Goal: Task Accomplishment & Management: Manage account settings

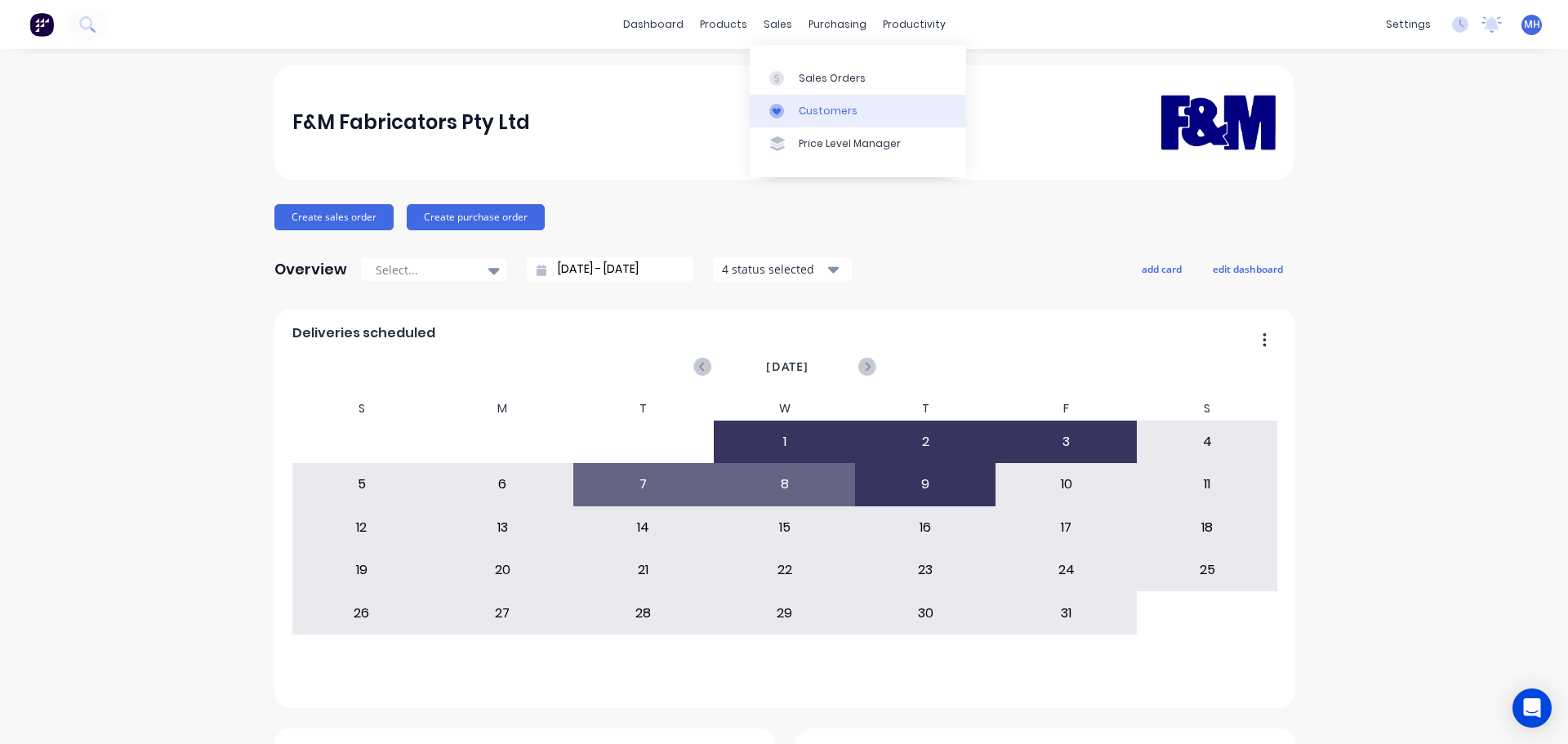
click at [813, 98] on link "Customers" at bounding box center [857, 111] width 217 height 32
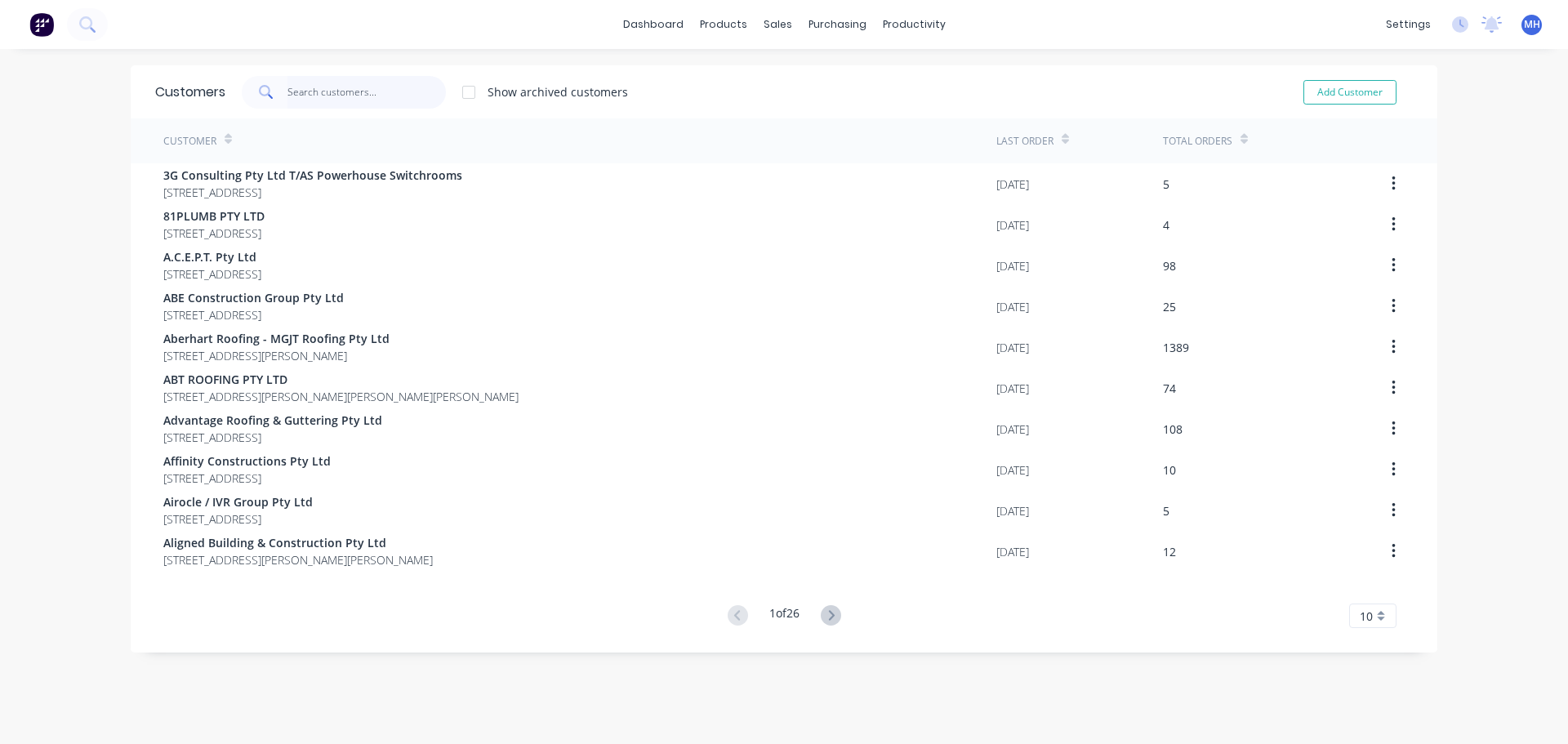
click at [379, 98] on input "text" at bounding box center [367, 92] width 159 height 32
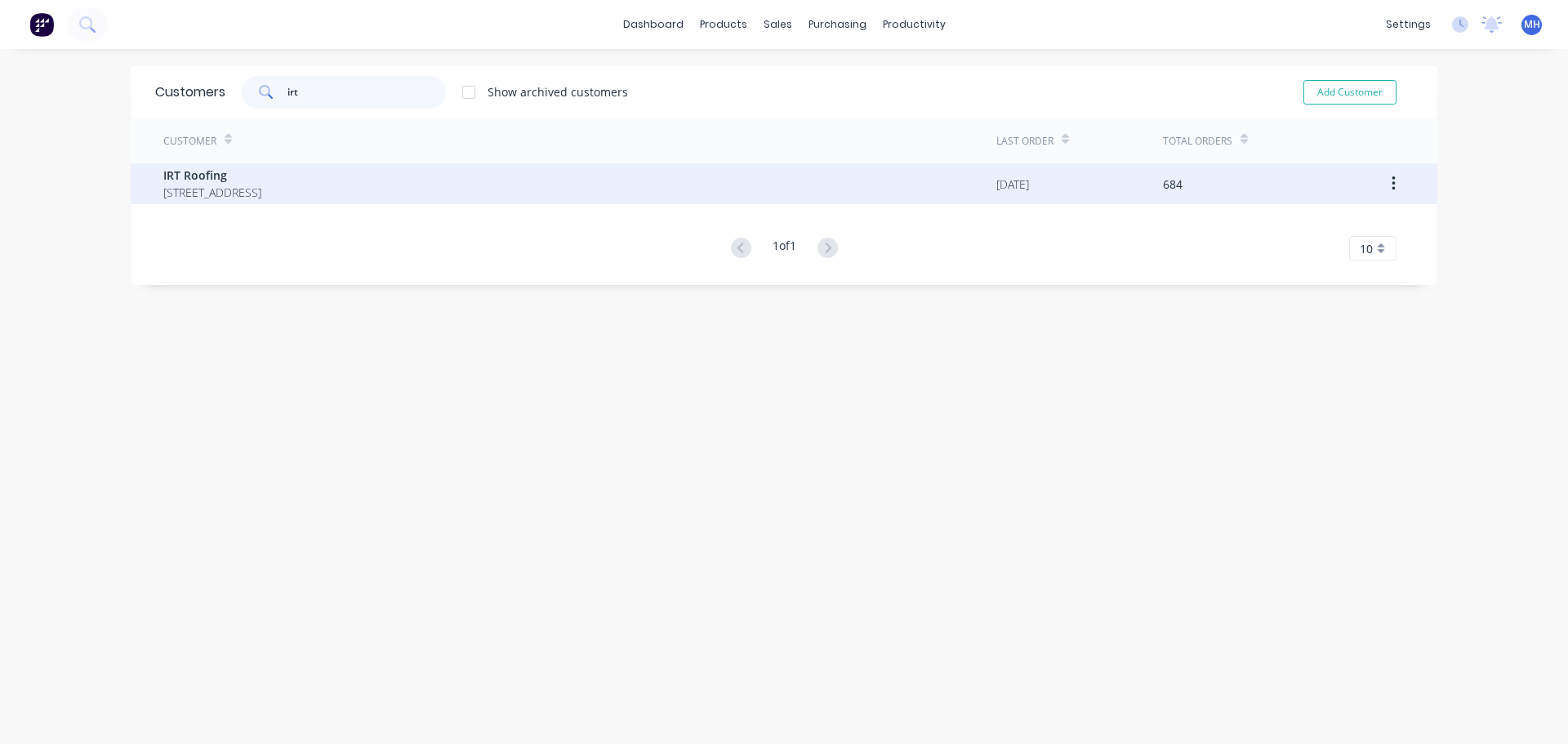
type input "irt"
click at [261, 193] on span "PO Box 189 Cleveland Queensland Australia 4163" at bounding box center [211, 192] width 98 height 17
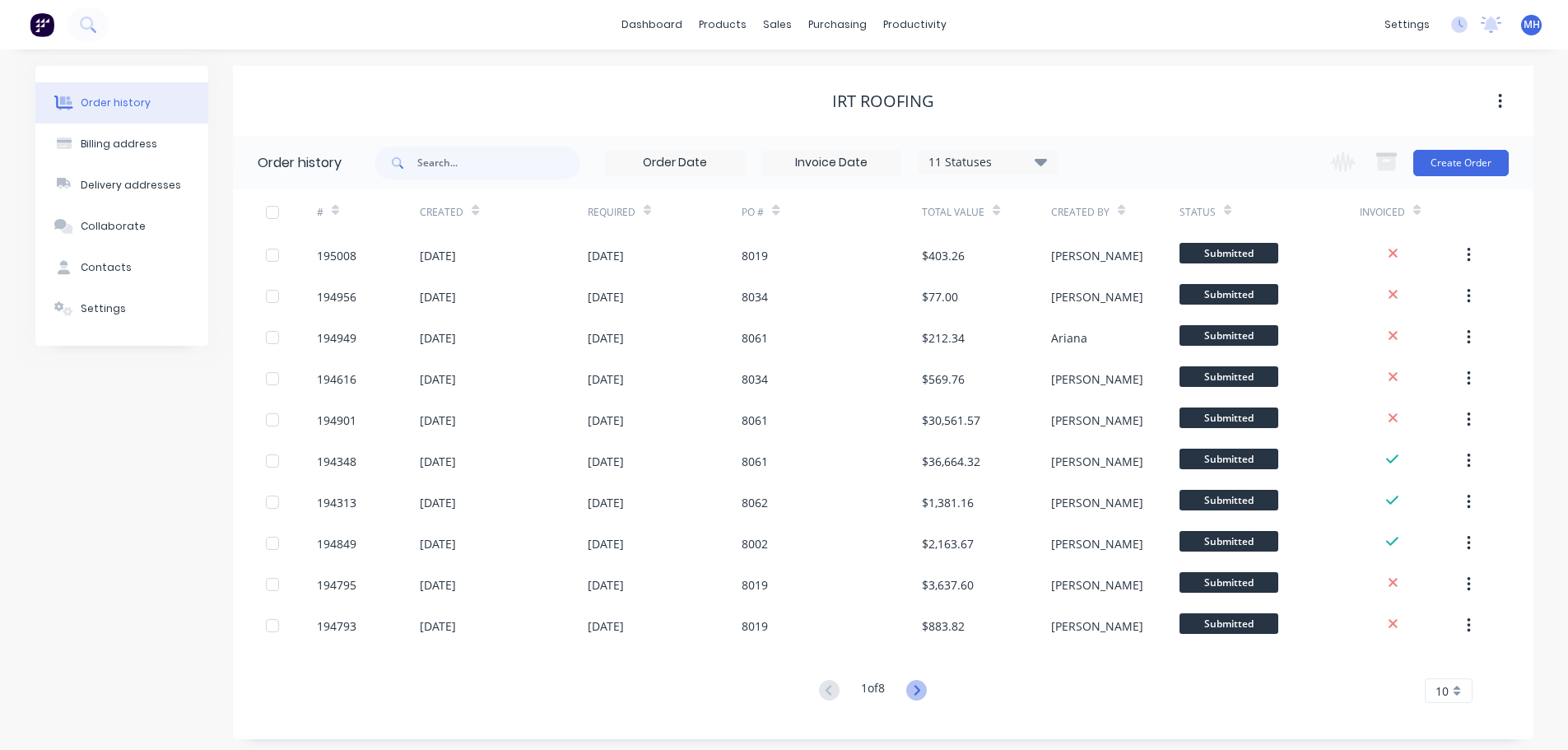
click at [920, 695] on icon at bounding box center [916, 690] width 21 height 21
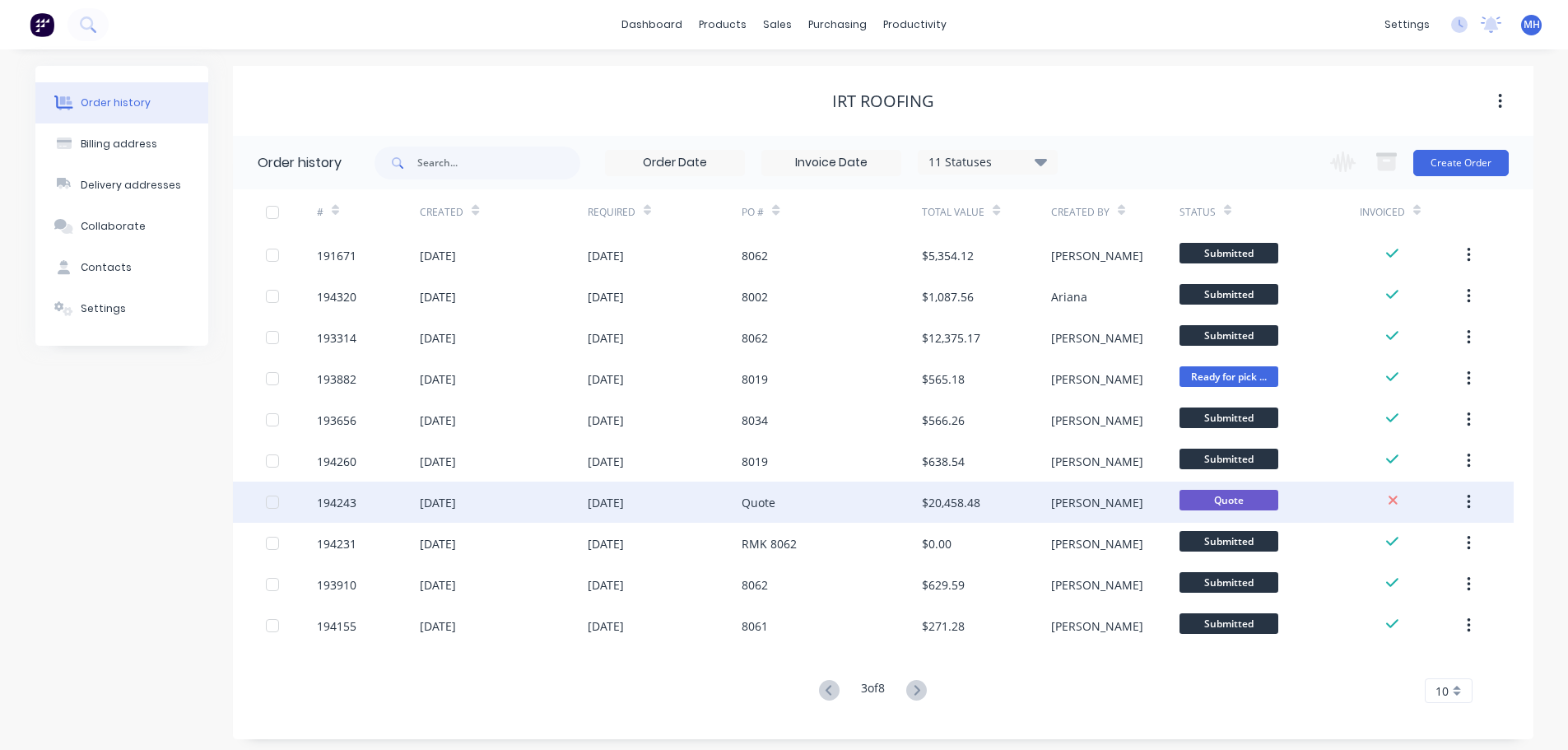
click at [893, 497] on div "Quote" at bounding box center [832, 503] width 180 height 42
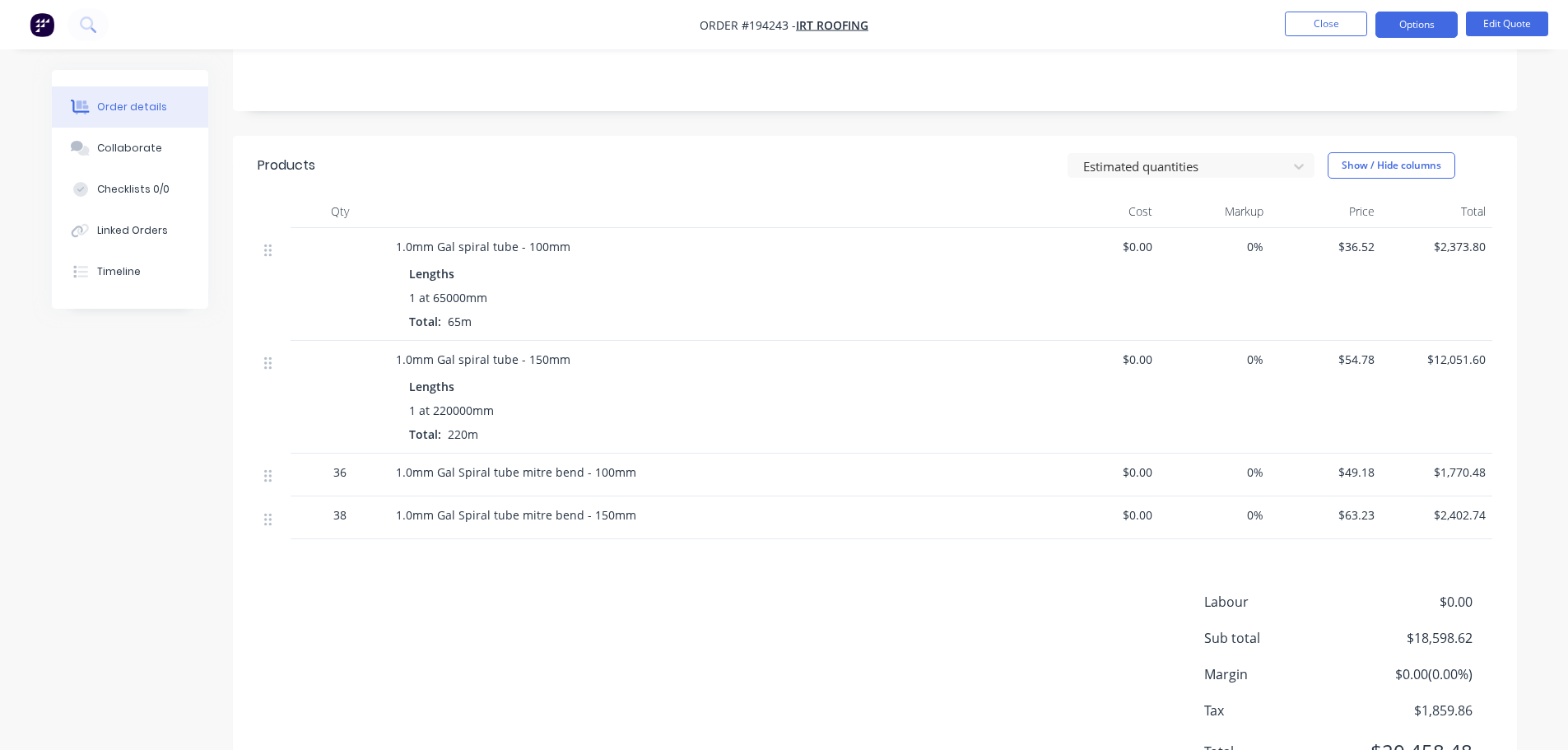
scroll to position [305, 0]
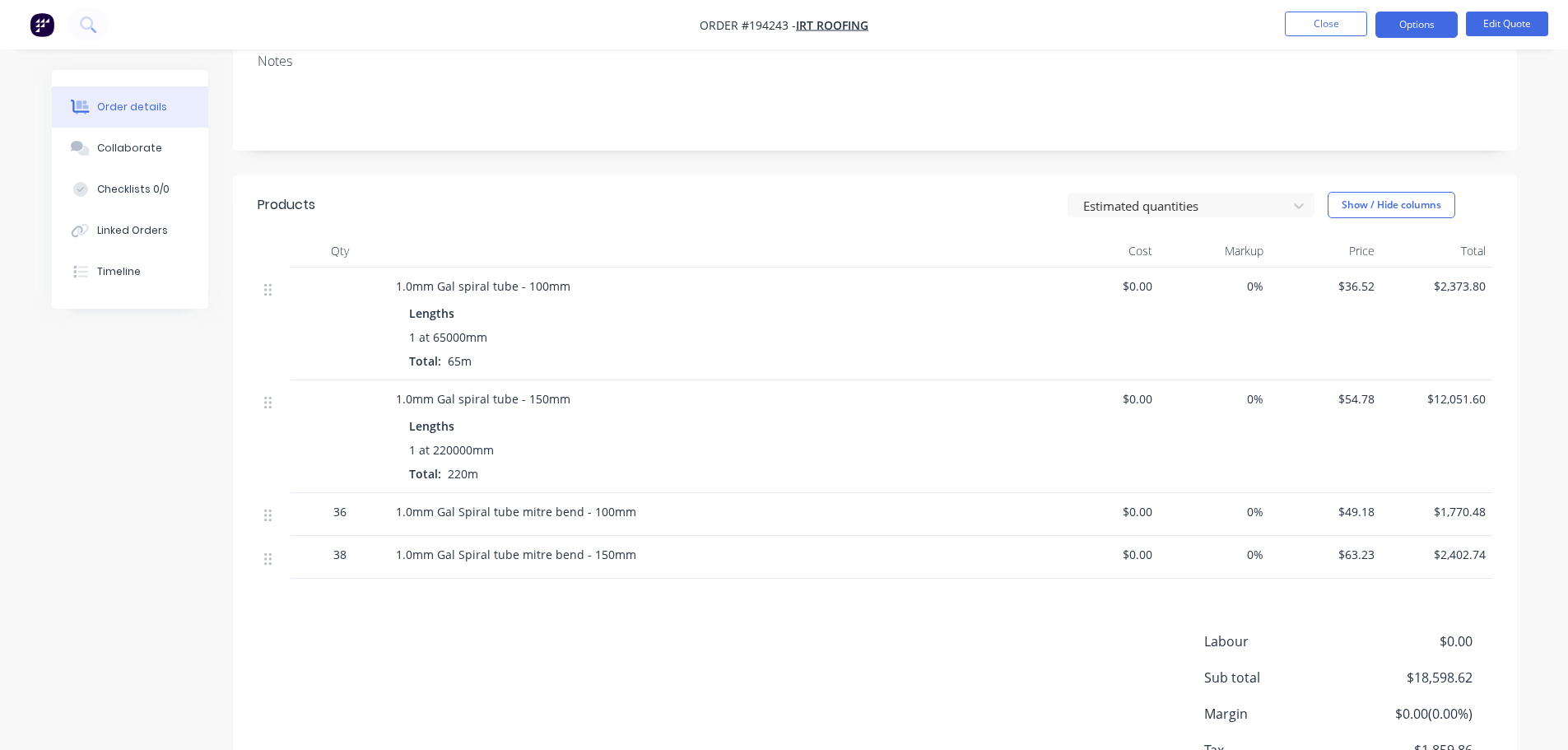
click at [665, 671] on div "Labour $0.00 Sub total $18,598.62 Margin $0.00 ( 0.00 %) Tax $1,859.86 Total $2…" at bounding box center [875, 727] width 1234 height 191
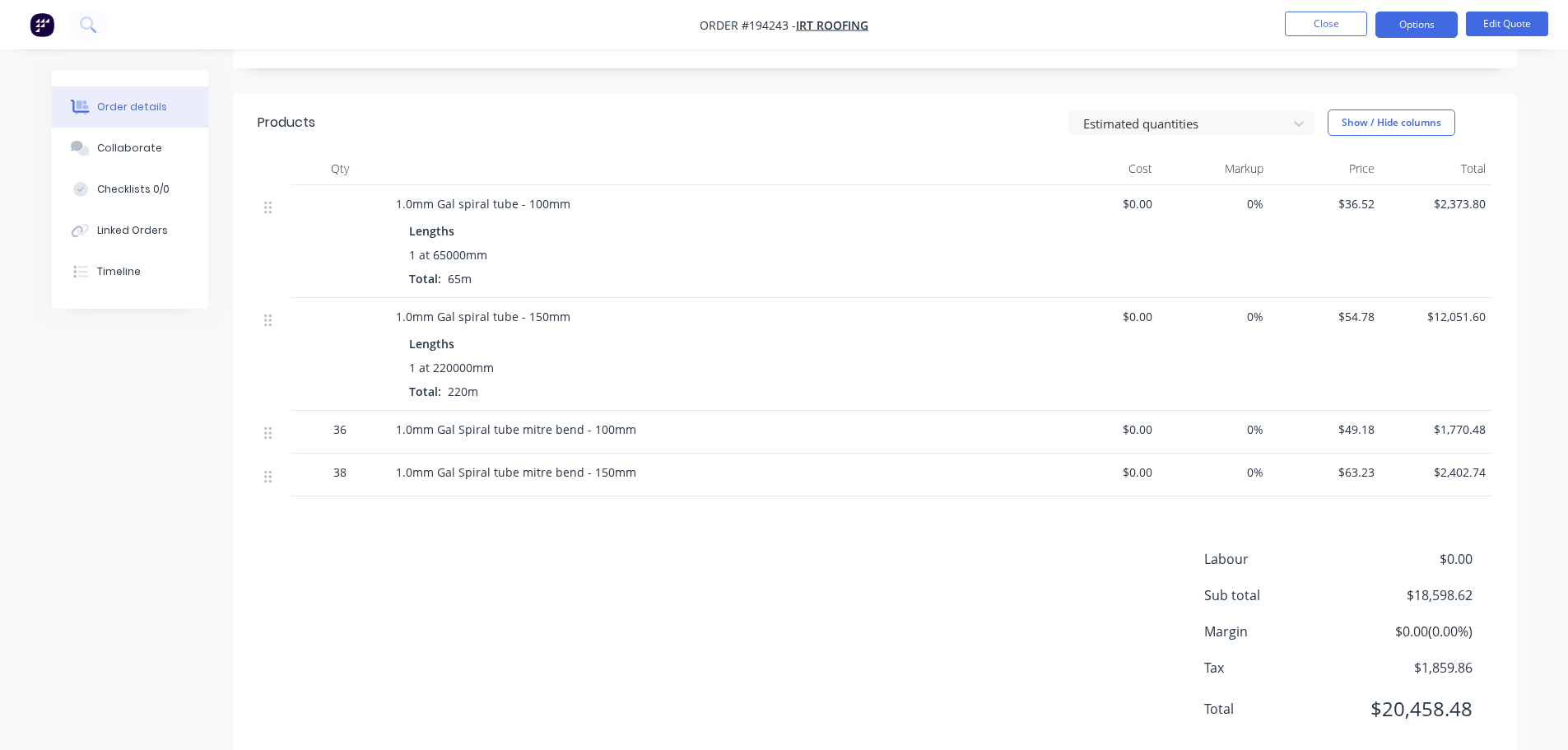
click at [605, 595] on div "Labour $0.00 Sub total $18,598.62 Margin $0.00 ( 0.00 %) Tax $1,859.86 Total $2…" at bounding box center [875, 645] width 1234 height 191
click at [1507, 31] on button "Edit Quote" at bounding box center [1507, 23] width 82 height 24
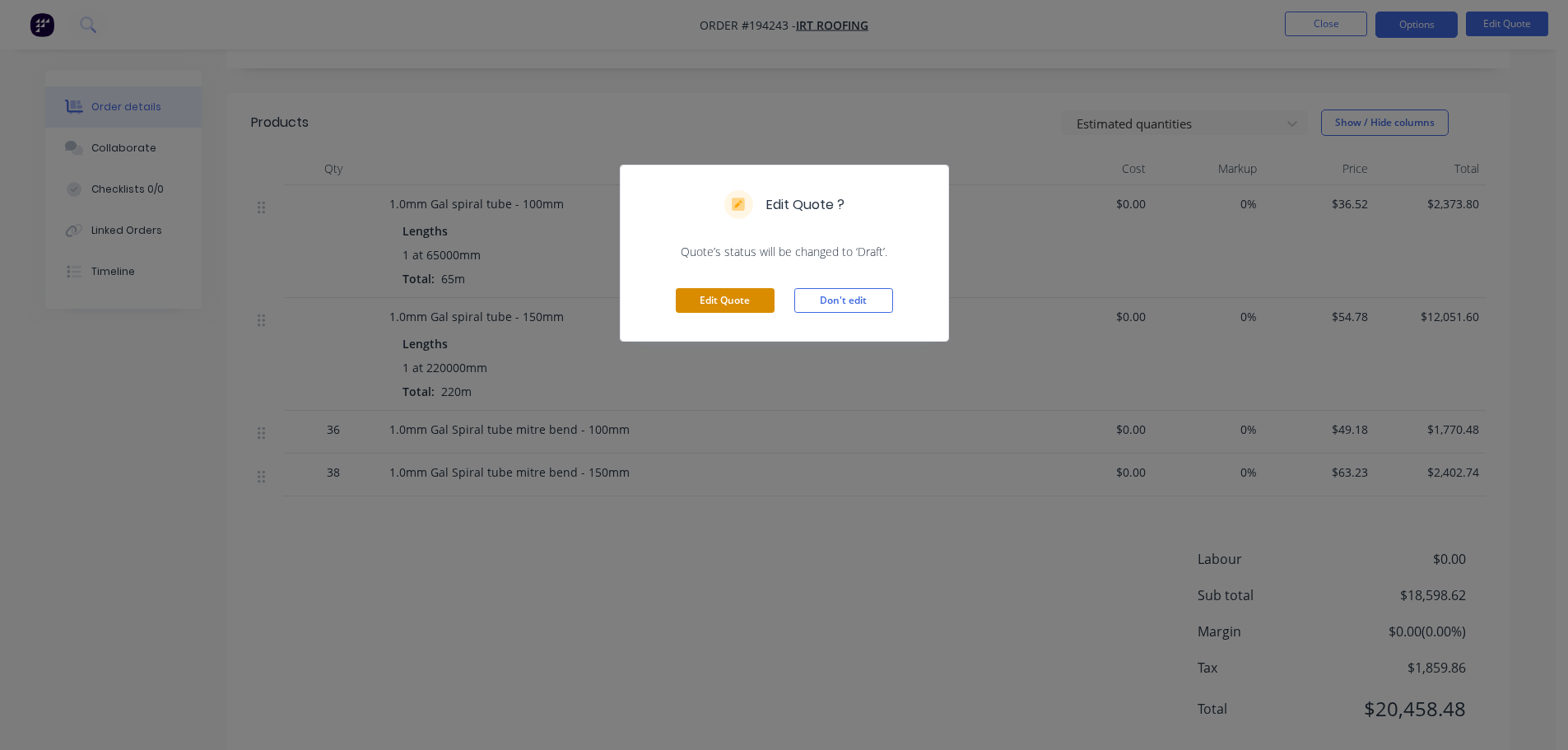
click at [736, 298] on button "Edit Quote" at bounding box center [724, 300] width 98 height 24
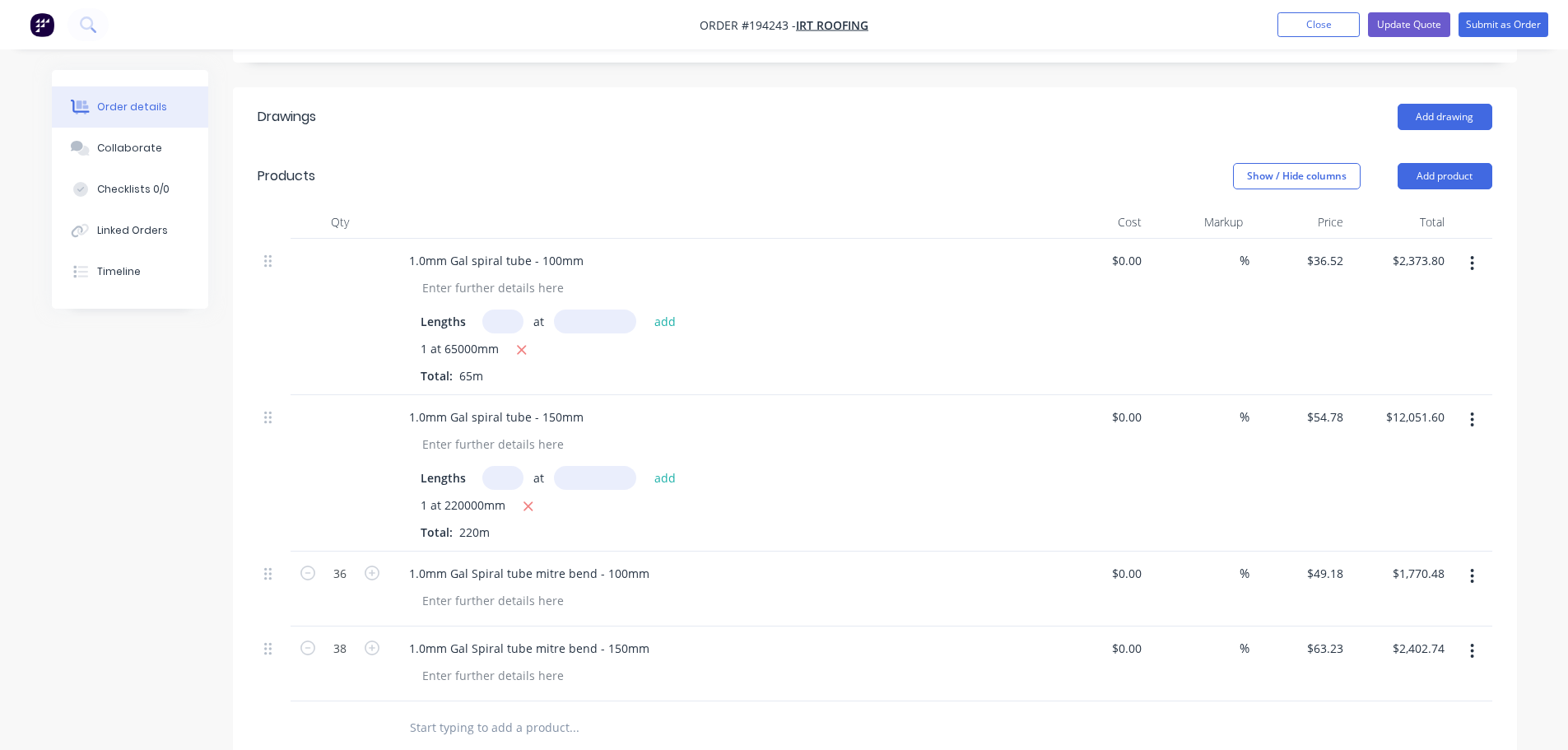
scroll to position [329, 0]
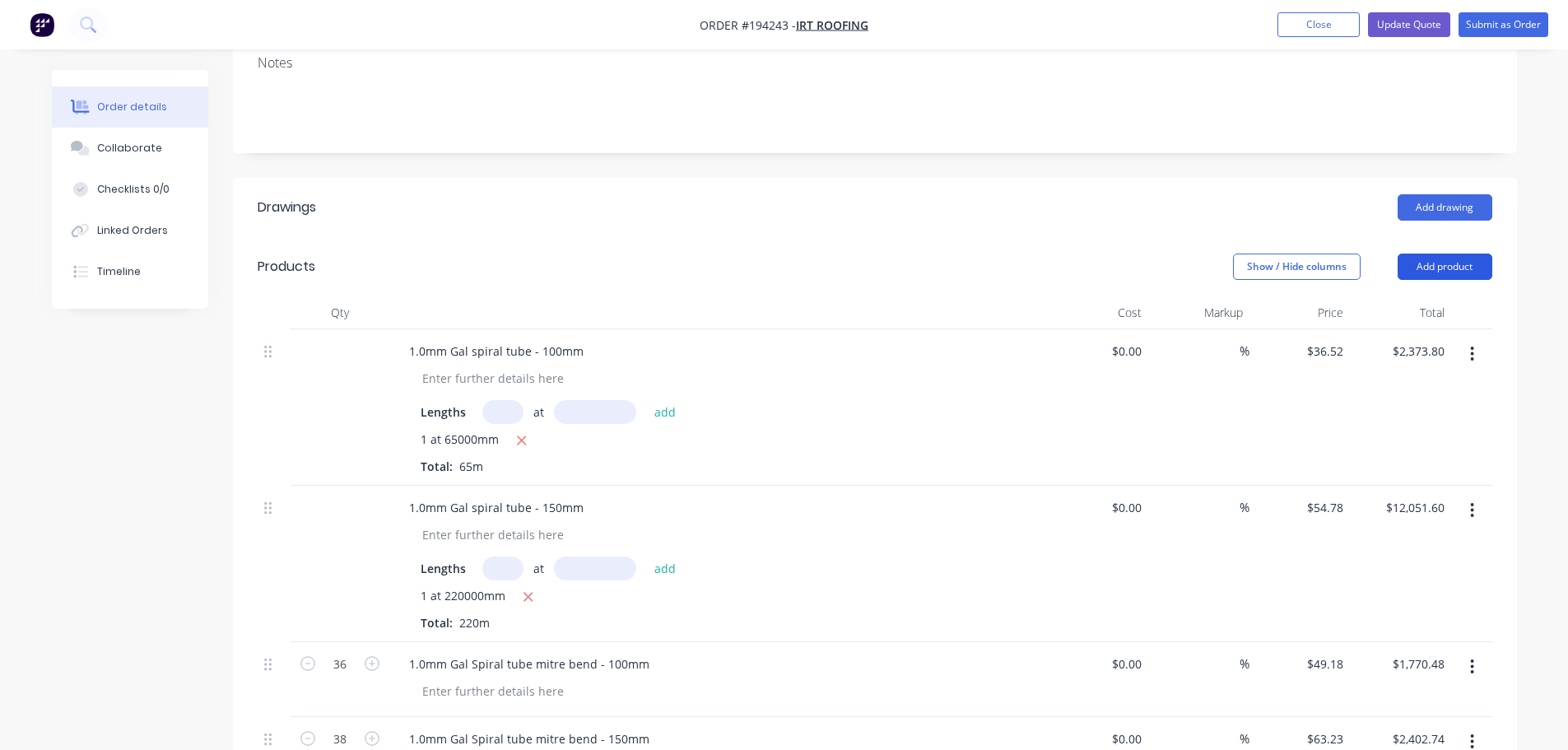
click at [1458, 254] on button "Add product" at bounding box center [1444, 266] width 95 height 26
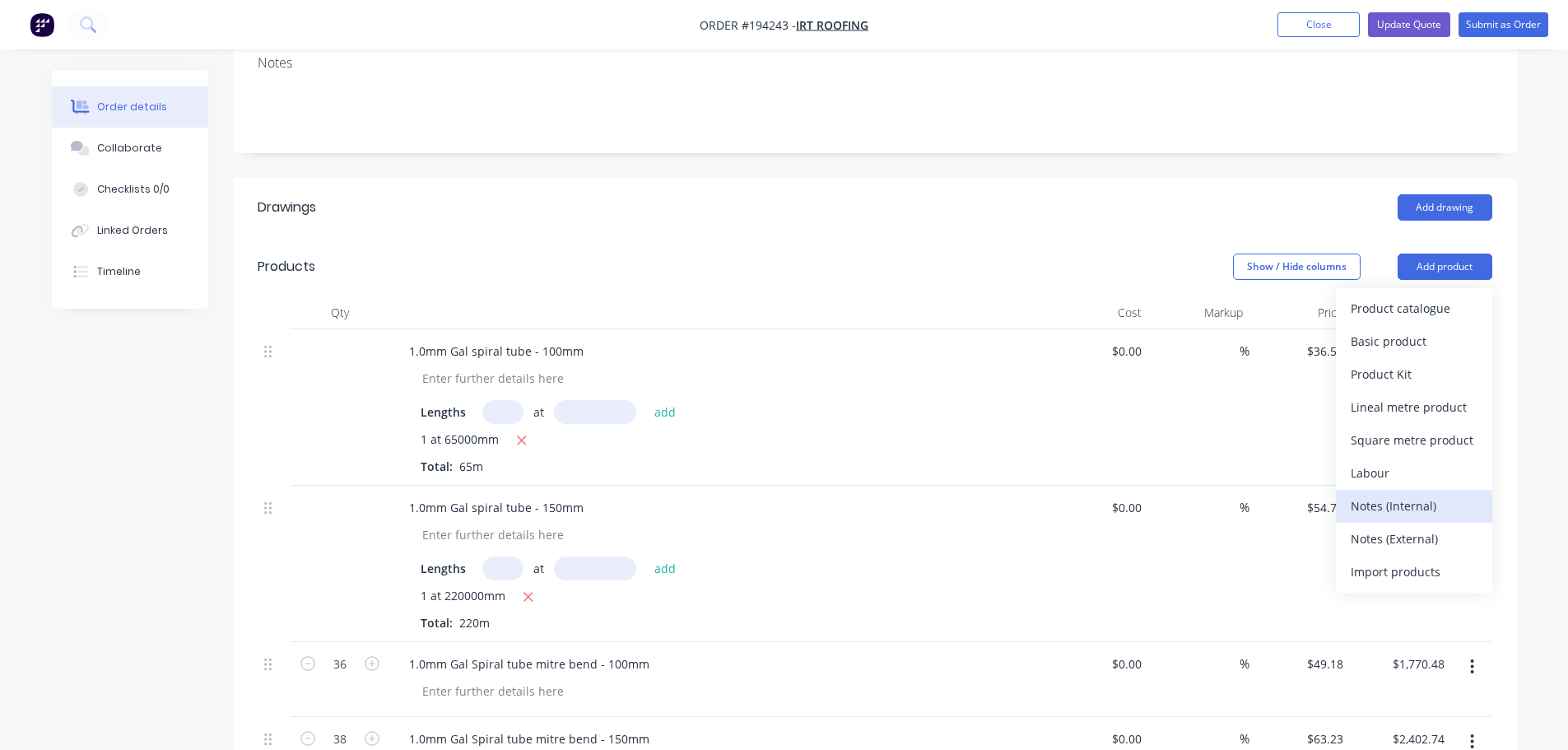
click at [1395, 494] on div "Notes (Internal)" at bounding box center [1414, 505] width 126 height 23
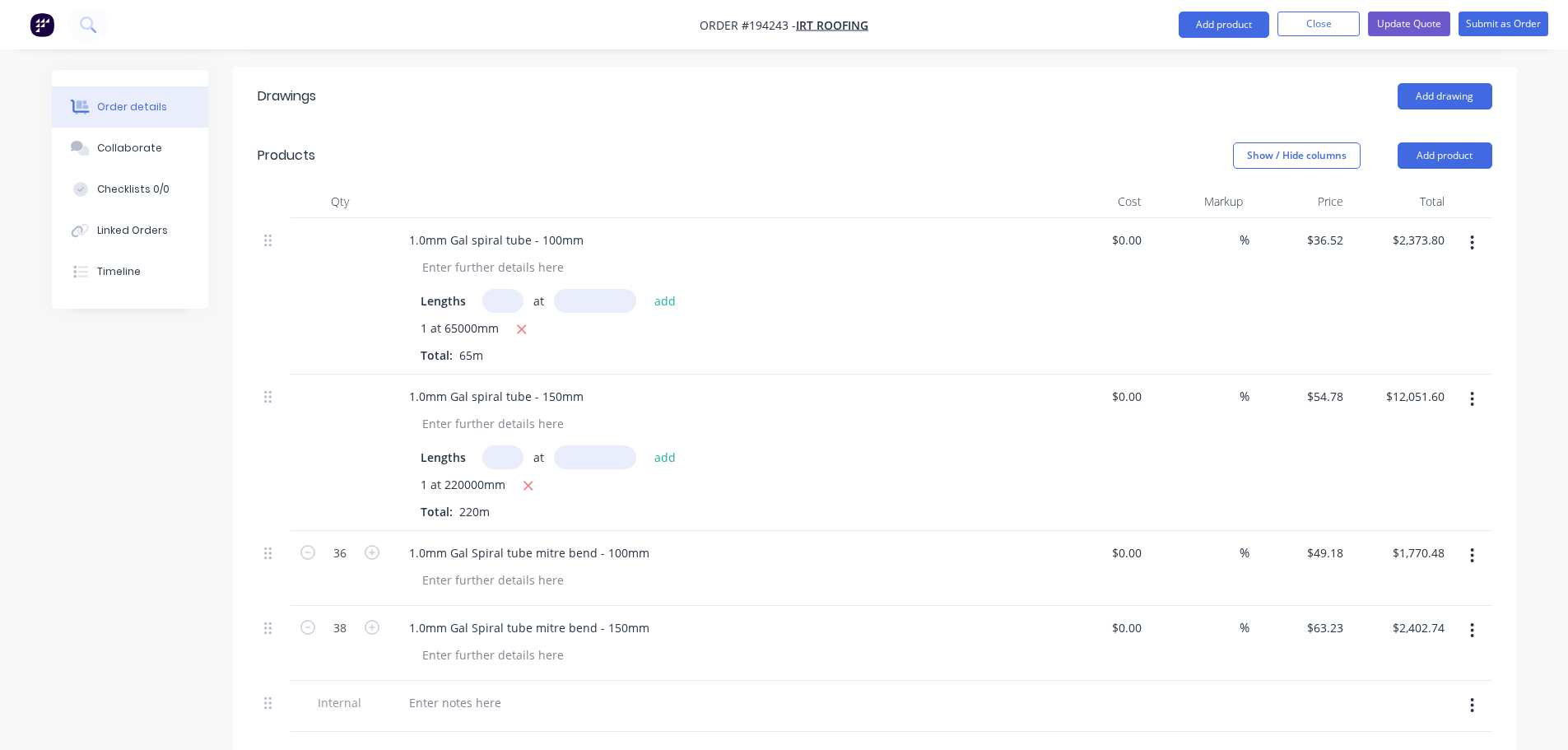
scroll to position [659, 0]
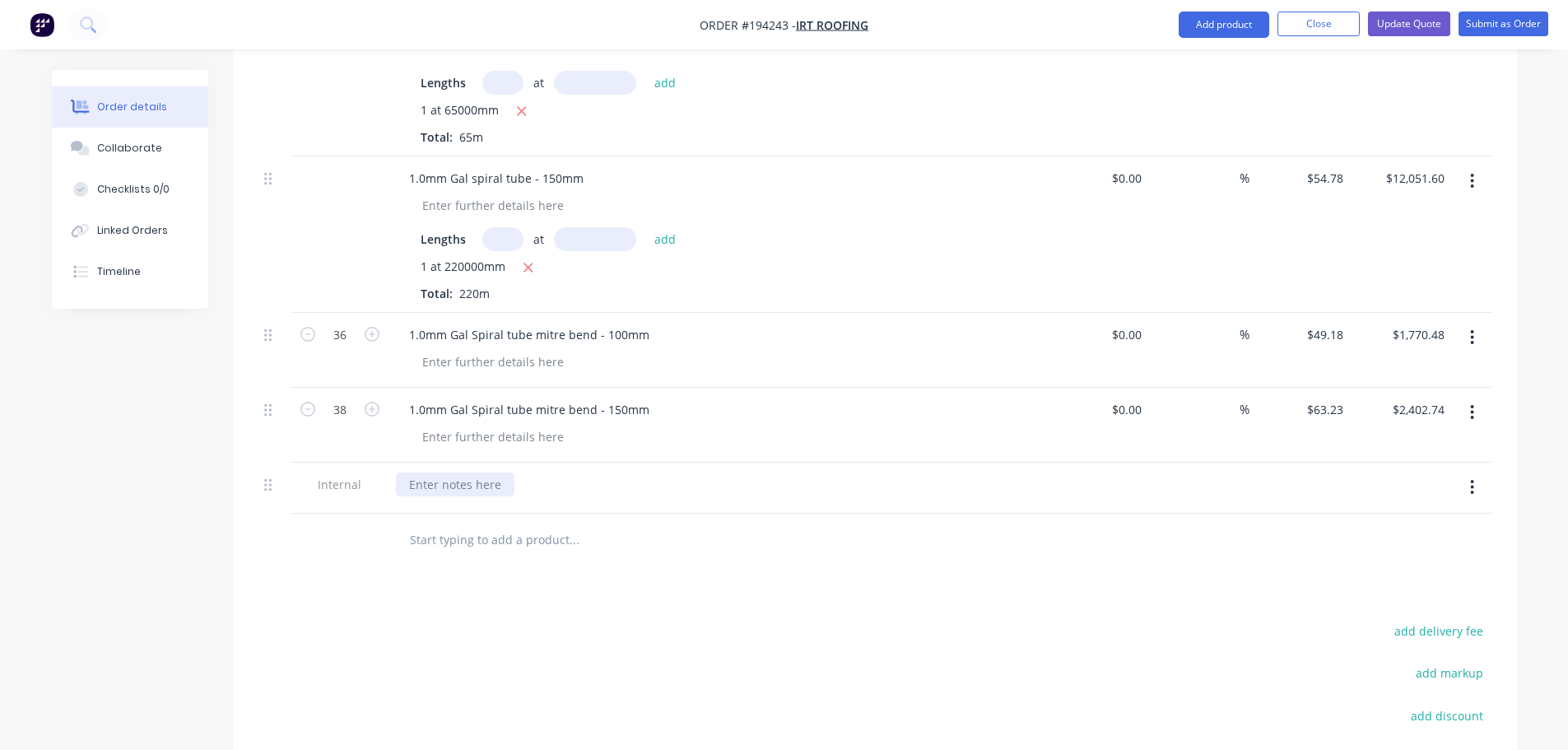
click at [457, 473] on div at bounding box center [455, 485] width 118 height 23
click at [650, 563] on div "Drawings Add drawing Products Show / Hide columns Add product Qty Cost Markup P…" at bounding box center [874, 405] width 1284 height 1114
drag, startPoint x: 536, startPoint y: 437, endPoint x: 549, endPoint y: 443, distance: 14.3
click at [536, 473] on div "TO REDUCE PRICE $1000 PER MICK AND MICHAEL" at bounding box center [597, 485] width 403 height 23
click at [539, 473] on div "TO REDUCE PRICE $1000 PER MICK AND MICHAEL" at bounding box center [597, 485] width 403 height 23
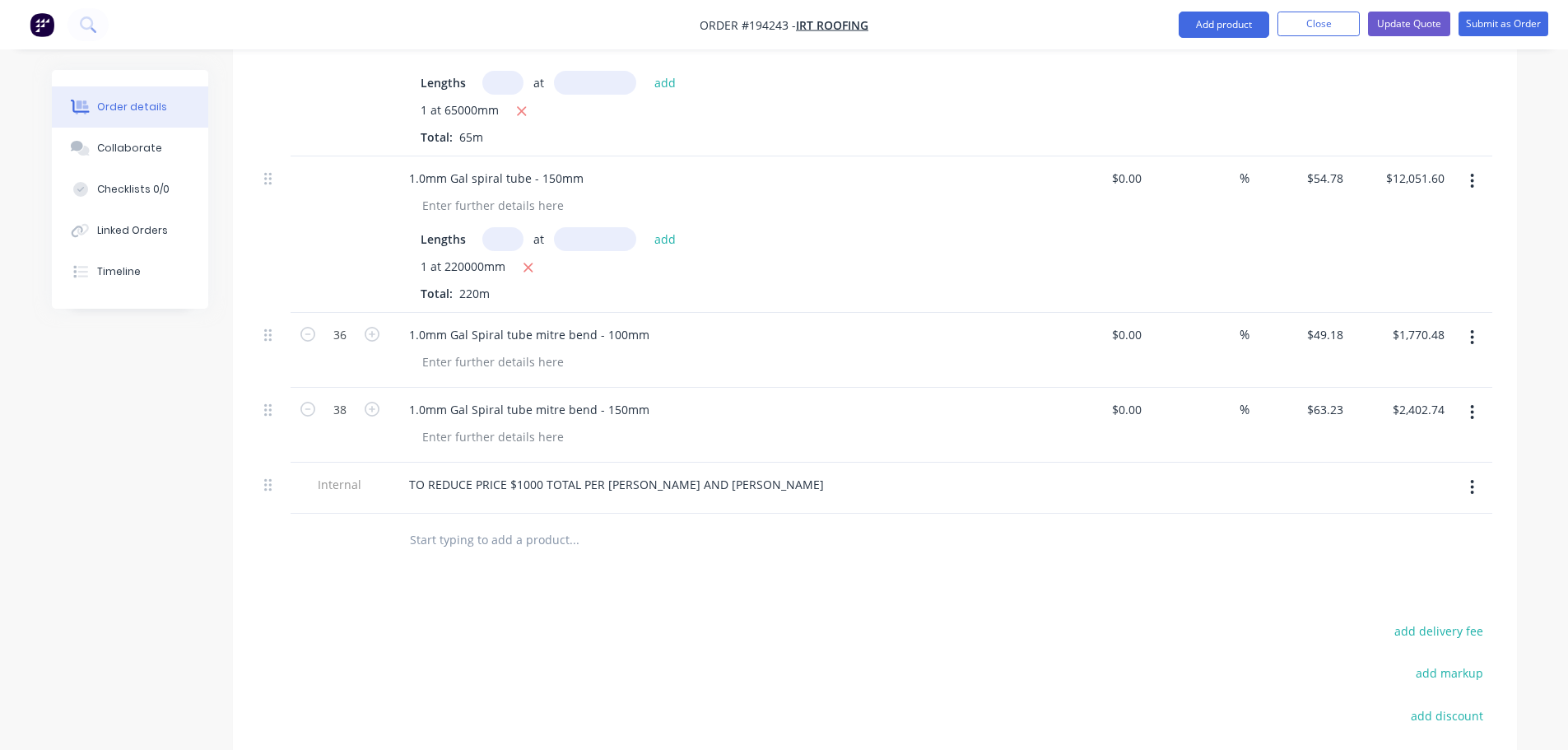
click at [728, 542] on div "Drawings Add drawing Products Show / Hide columns Add product Qty Cost Markup P…" at bounding box center [874, 405] width 1284 height 1114
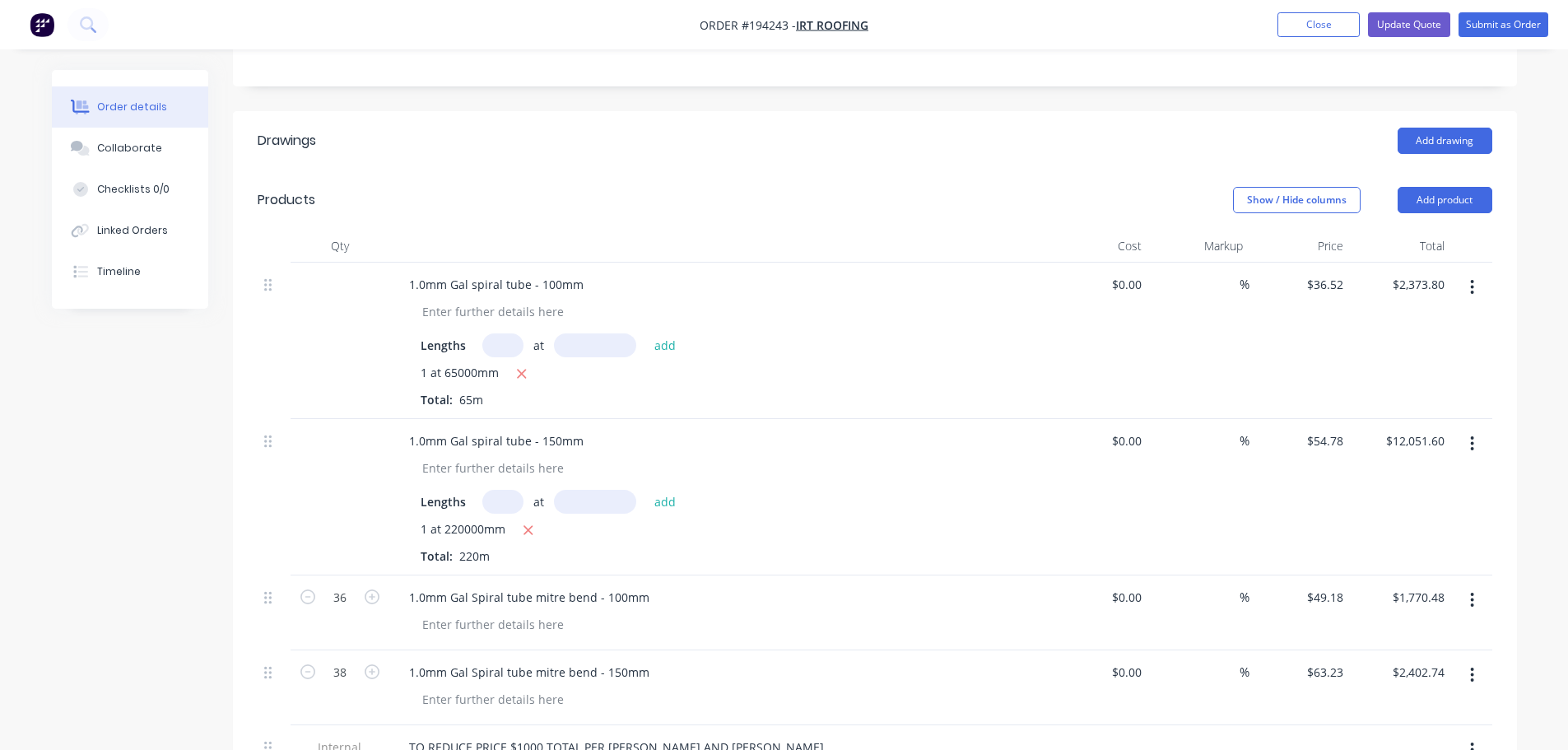
scroll to position [329, 0]
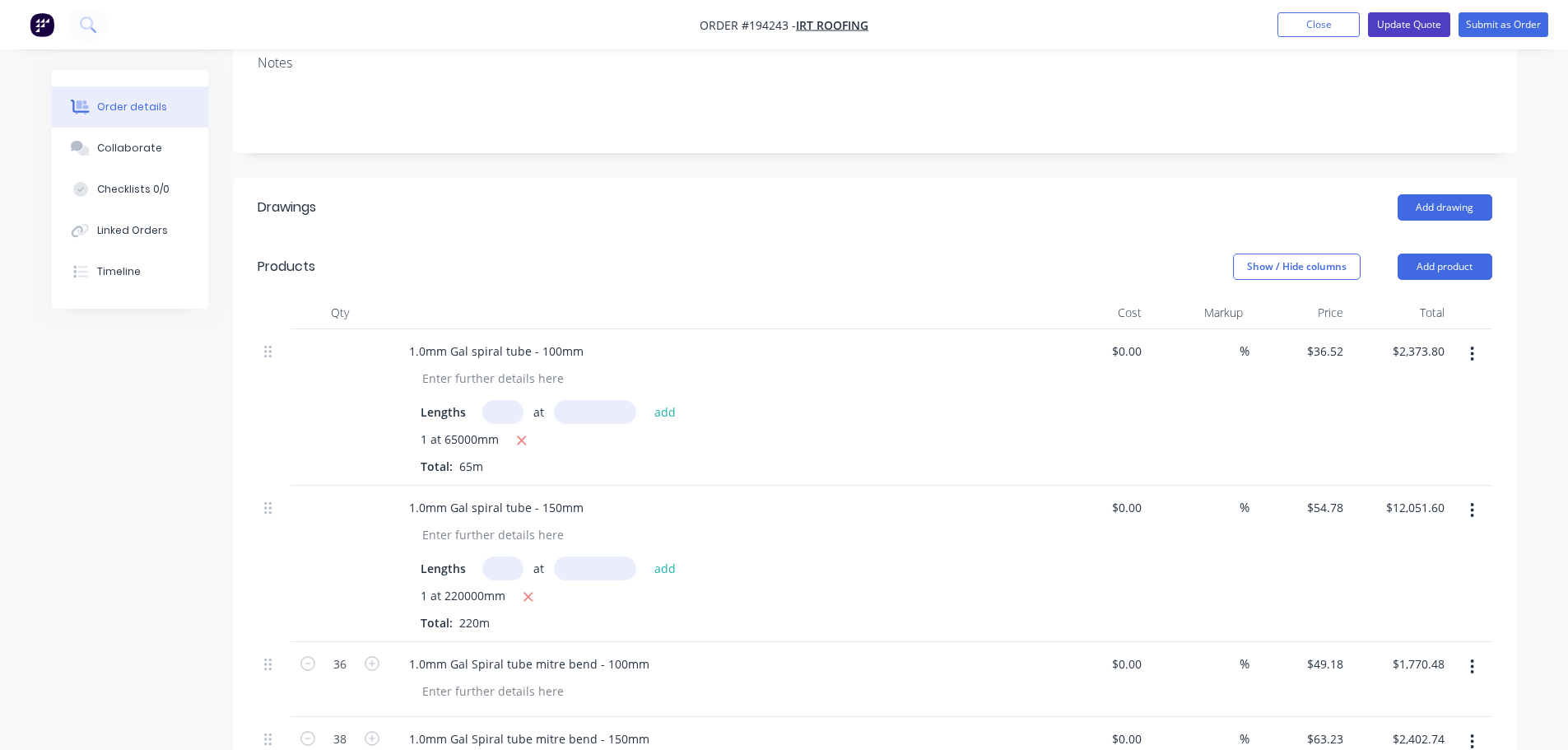
click at [1415, 23] on button "Update Quote" at bounding box center [1408, 24] width 82 height 24
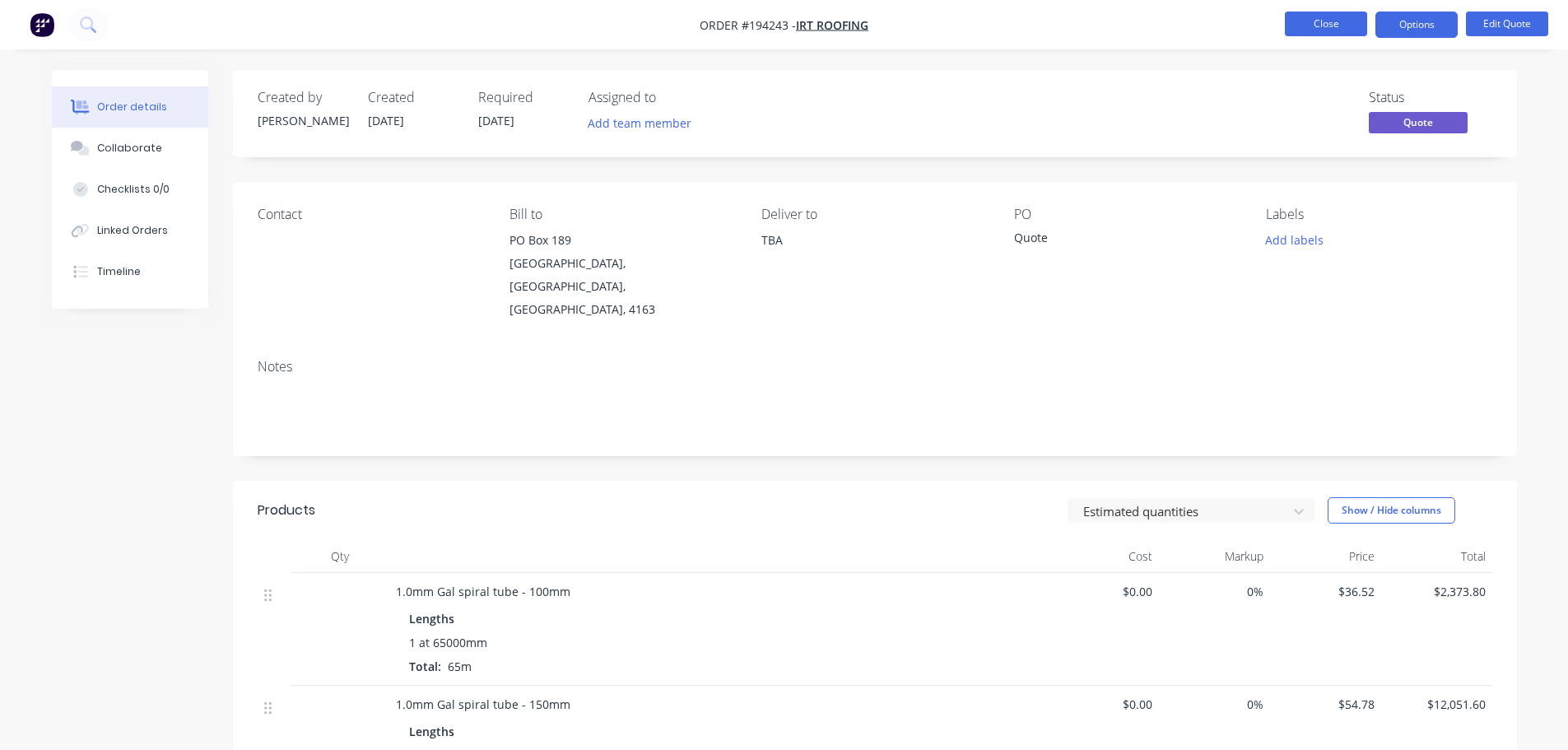
click at [1337, 20] on button "Close" at bounding box center [1325, 23] width 82 height 24
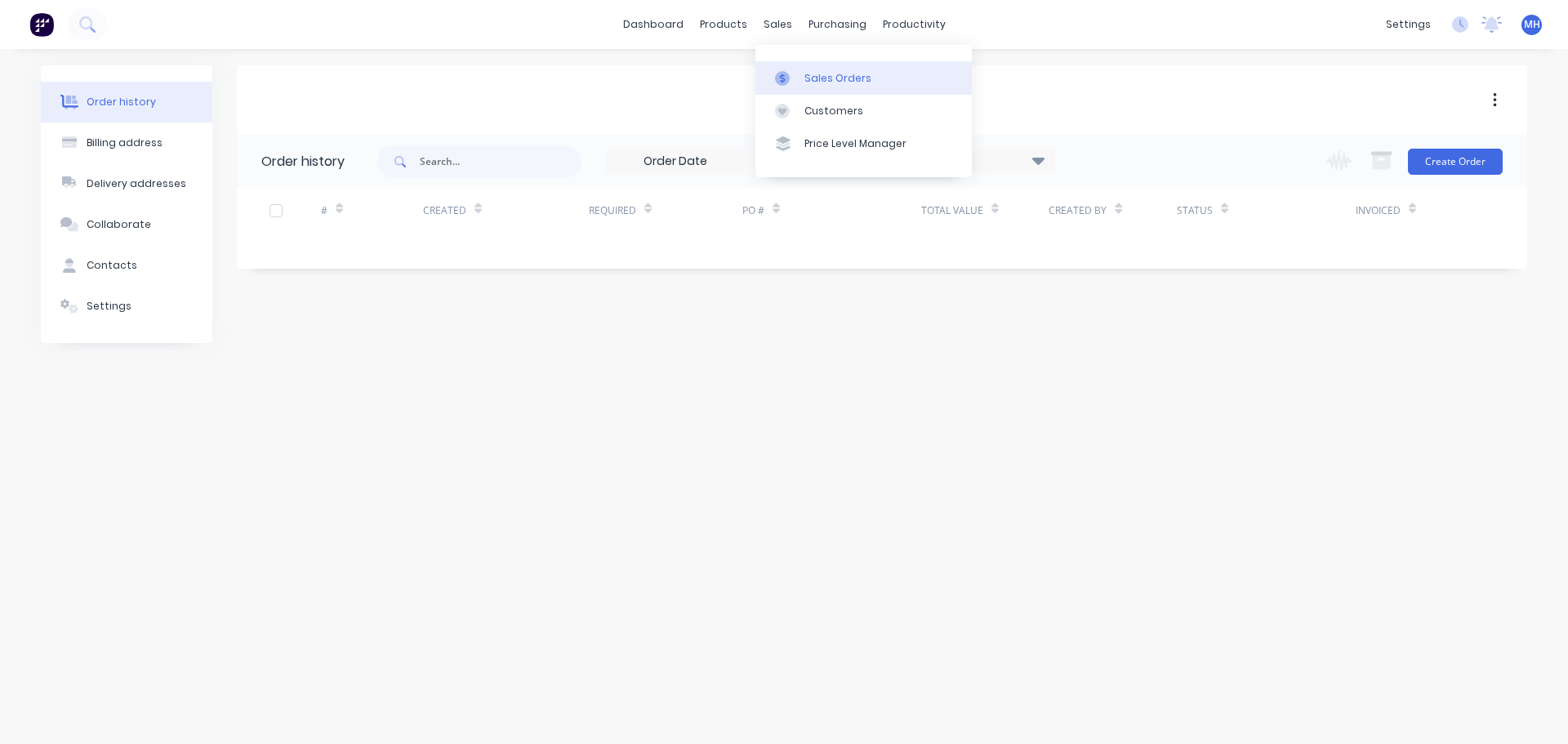
drag, startPoint x: 788, startPoint y: 72, endPoint x: 801, endPoint y: 75, distance: 13.3
click at [788, 72] on icon at bounding box center [782, 78] width 14 height 14
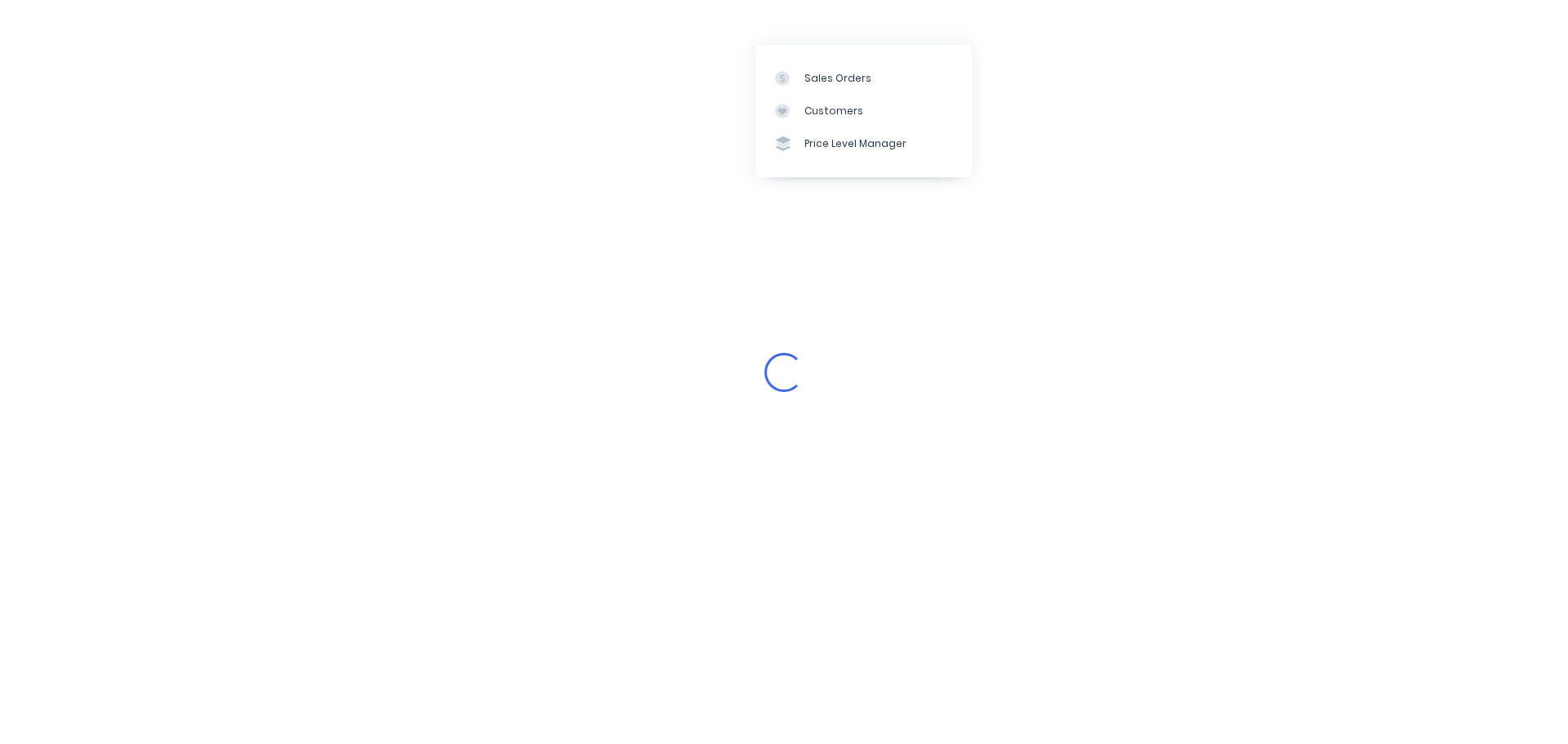
click at [1148, 95] on div "Loading..." at bounding box center [784, 372] width 1568 height 744
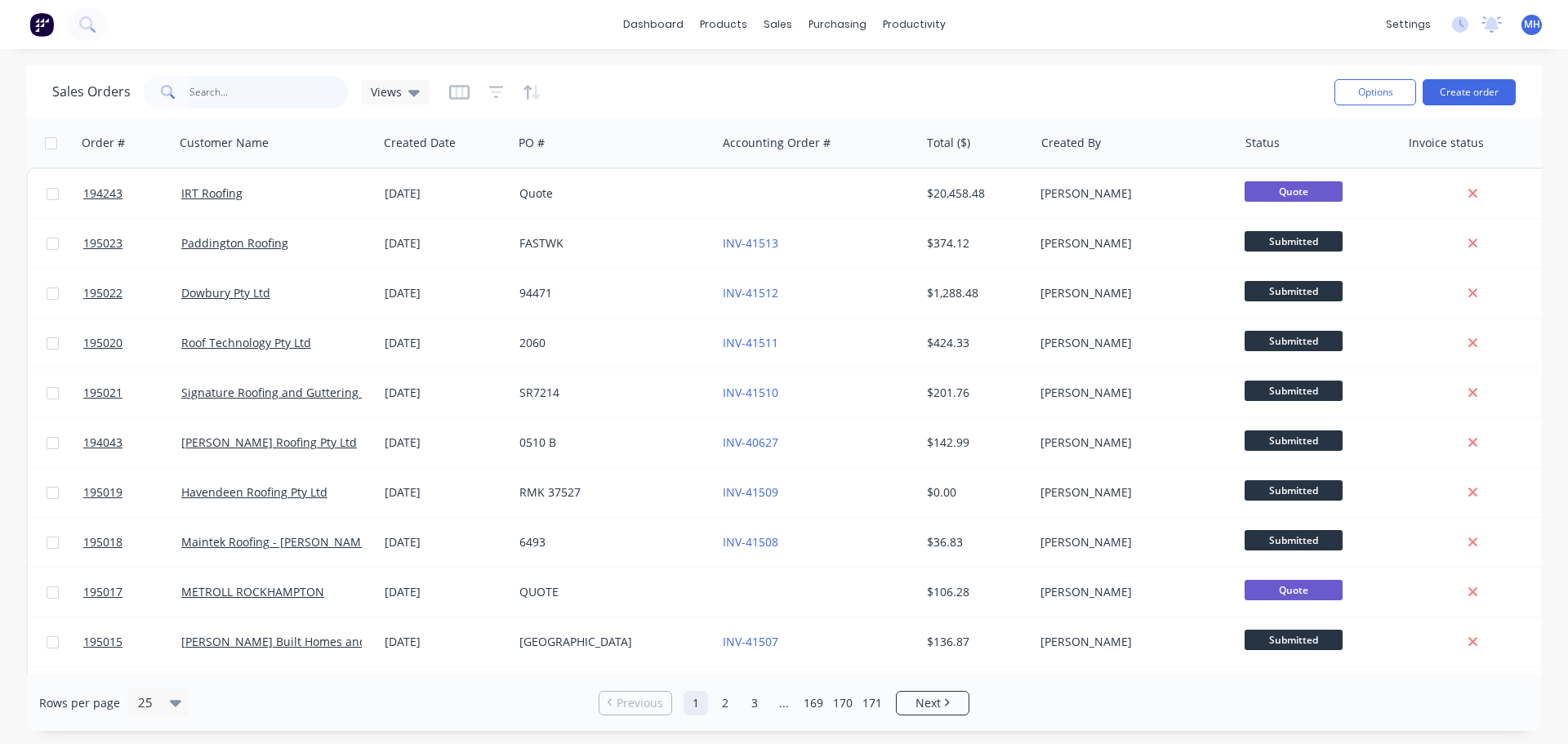
click at [284, 100] on input "text" at bounding box center [269, 92] width 159 height 32
type input "apollo"
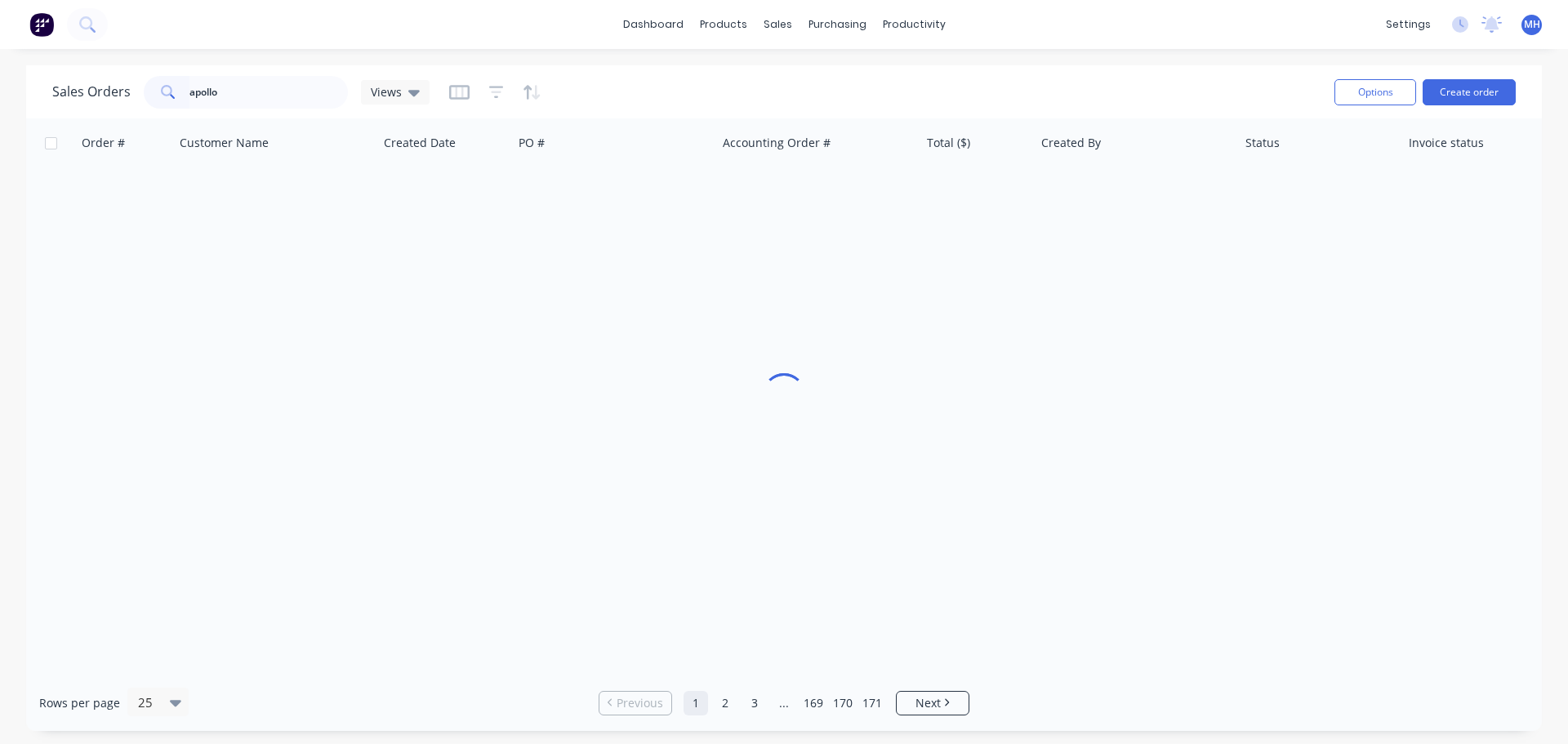
click at [677, 79] on div "Sales Orders apollo Views" at bounding box center [686, 91] width 1269 height 40
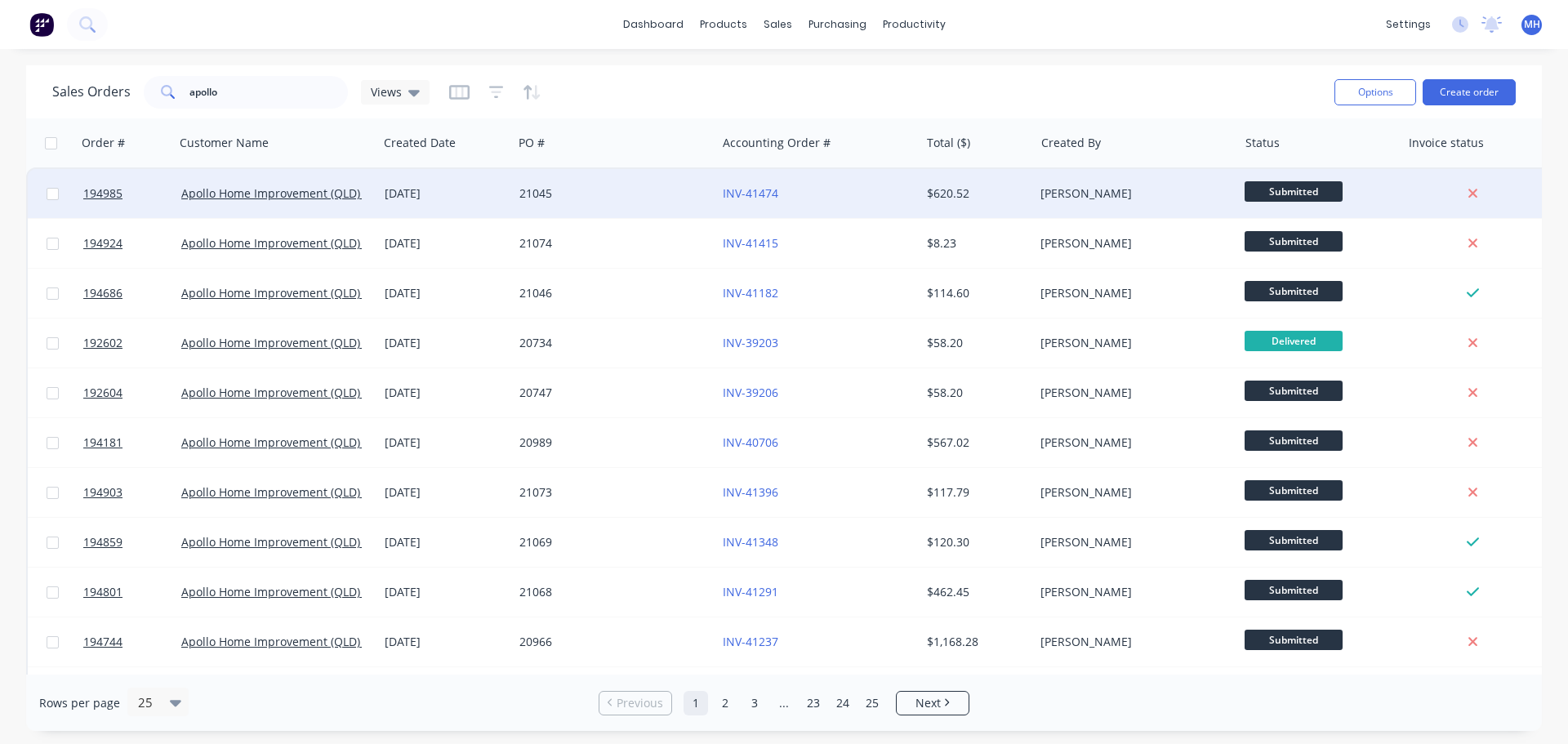
click at [622, 186] on div "21045" at bounding box center [609, 193] width 182 height 16
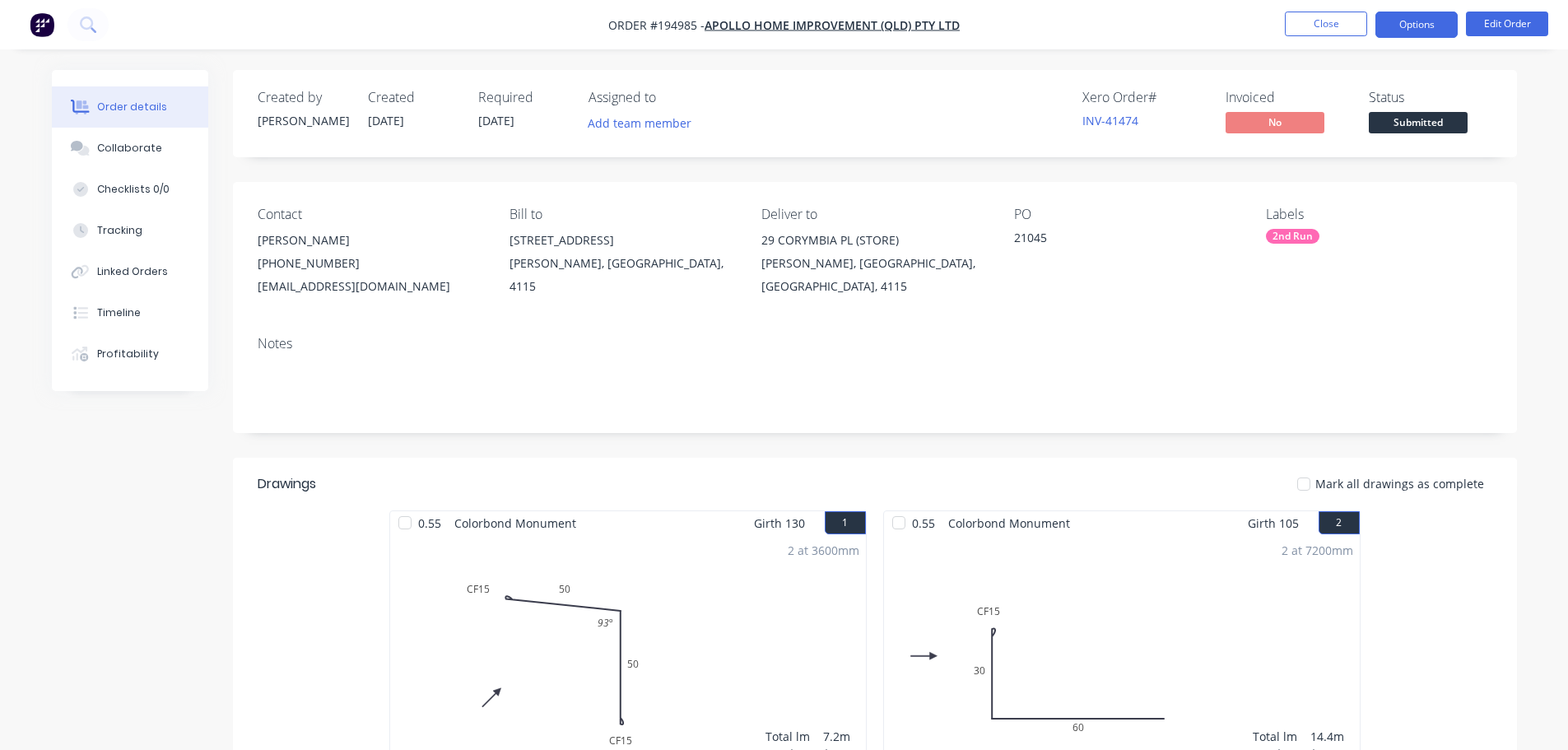
click at [1407, 14] on button "Options" at bounding box center [1416, 24] width 82 height 26
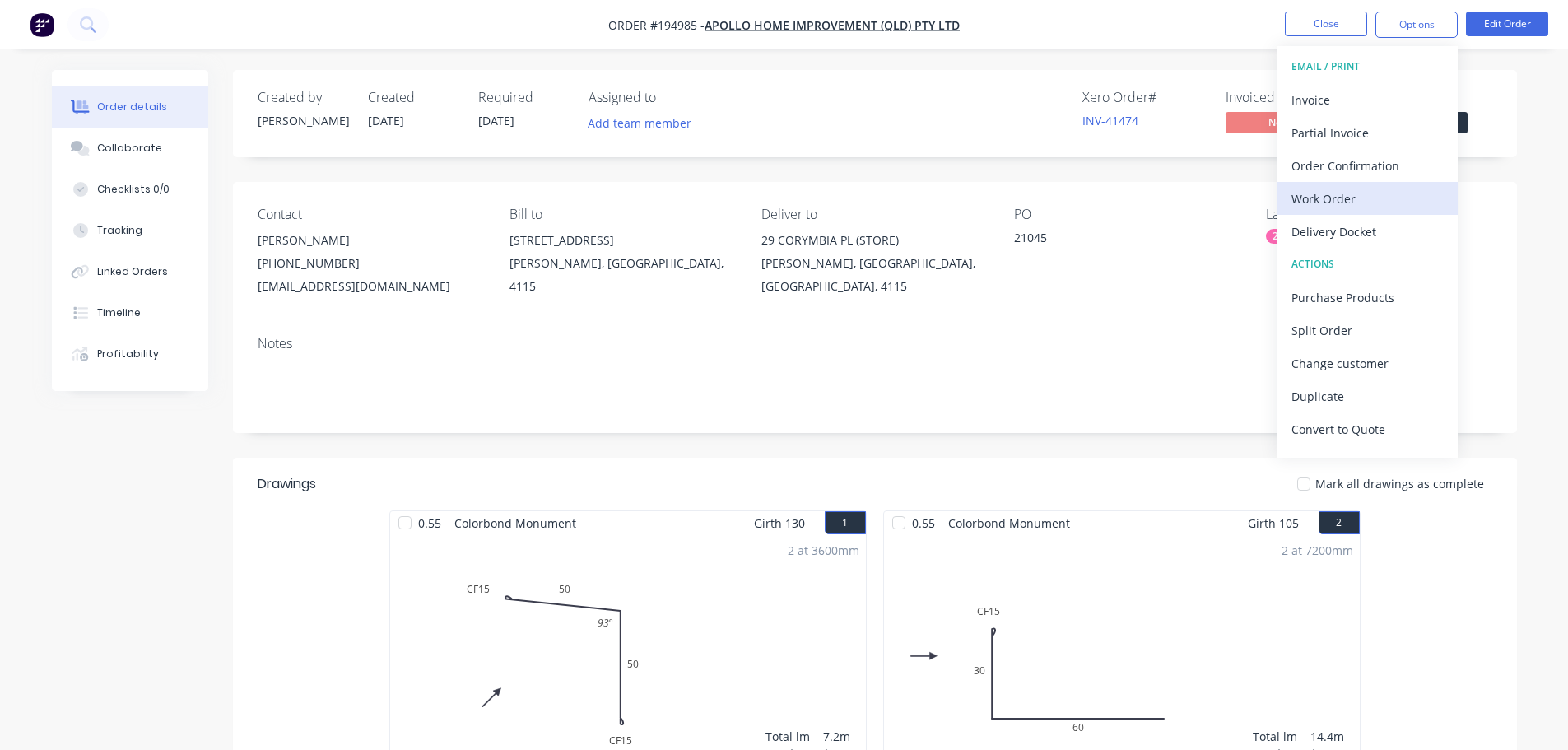
click at [1375, 197] on div "Work Order" at bounding box center [1367, 199] width 152 height 23
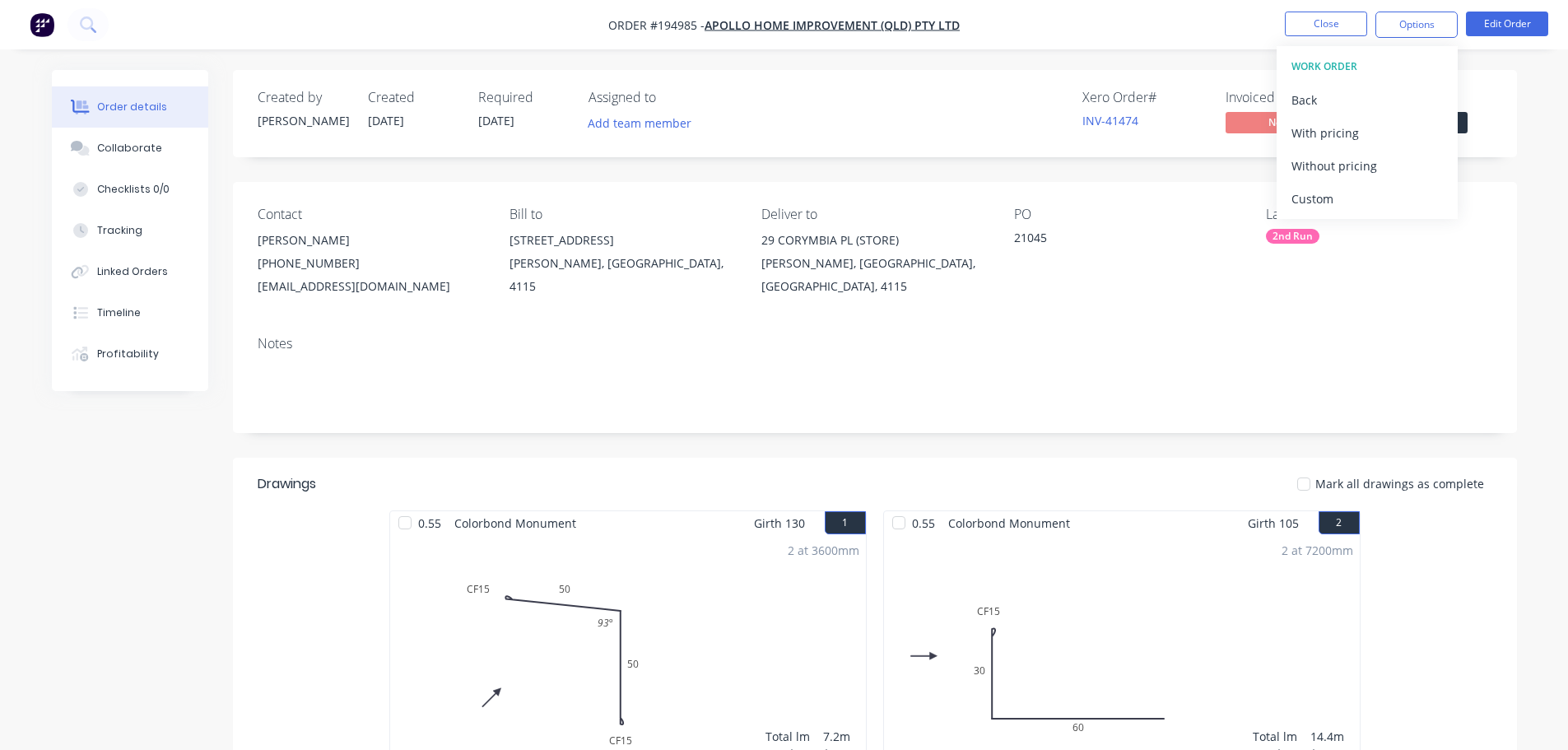
click at [1375, 197] on div "Custom" at bounding box center [1367, 199] width 152 height 23
click at [1368, 169] on div "Without pricing" at bounding box center [1367, 166] width 152 height 23
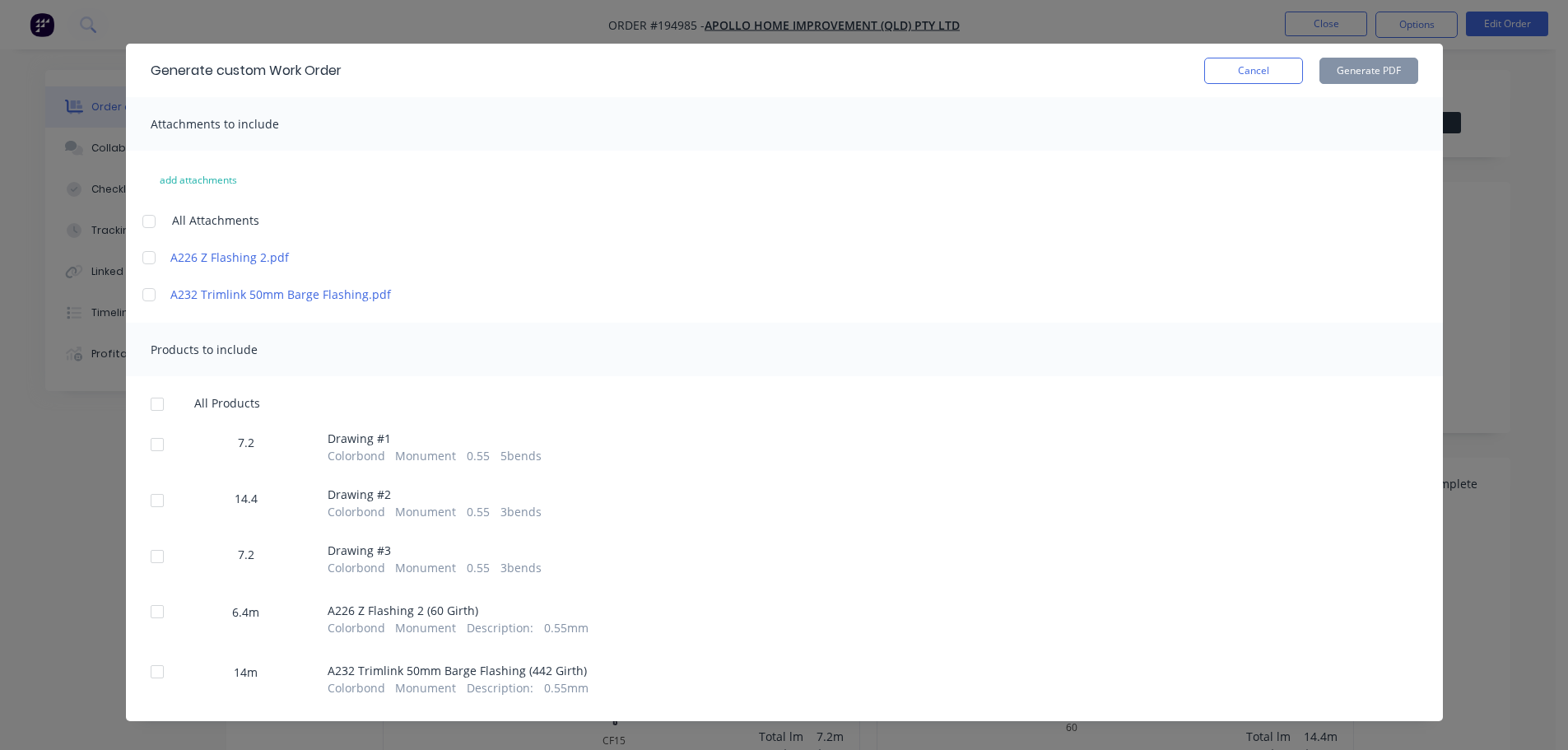
scroll to position [42, 0]
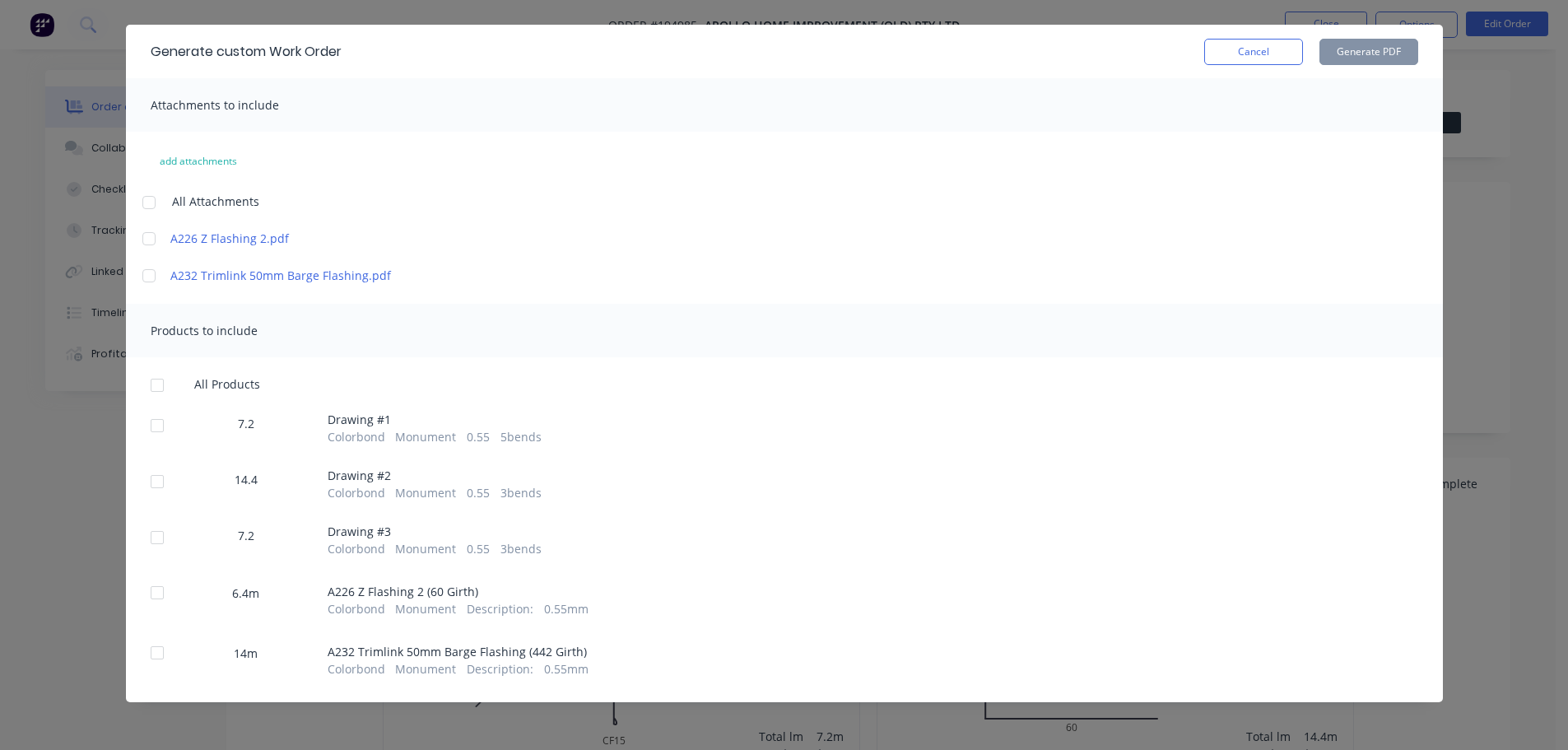
click at [144, 202] on div at bounding box center [149, 202] width 32 height 32
click at [149, 390] on div at bounding box center [157, 385] width 32 height 32
click at [1374, 53] on button "Generate PDF" at bounding box center [1368, 51] width 98 height 26
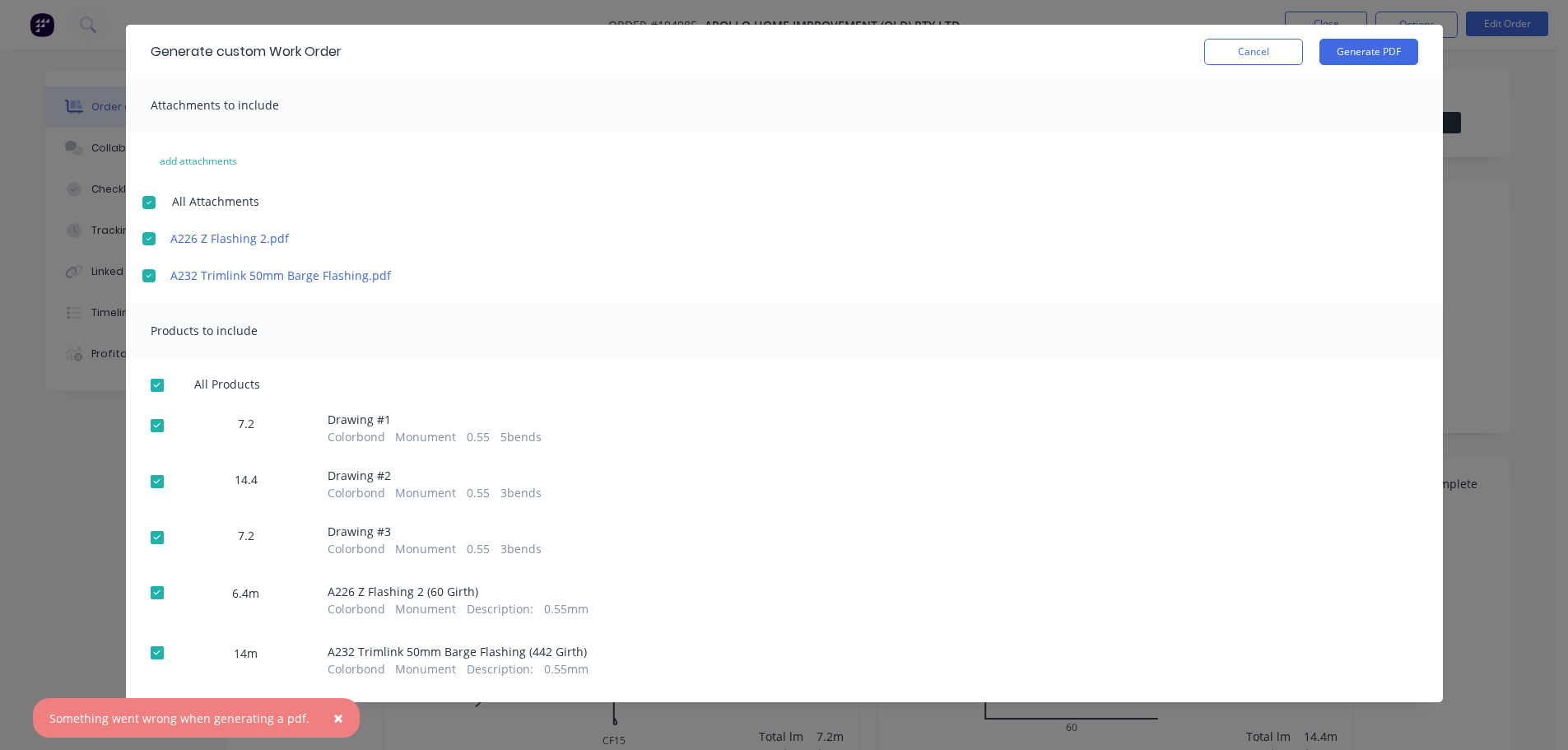
click at [333, 719] on span "×" at bounding box center [337, 718] width 10 height 23
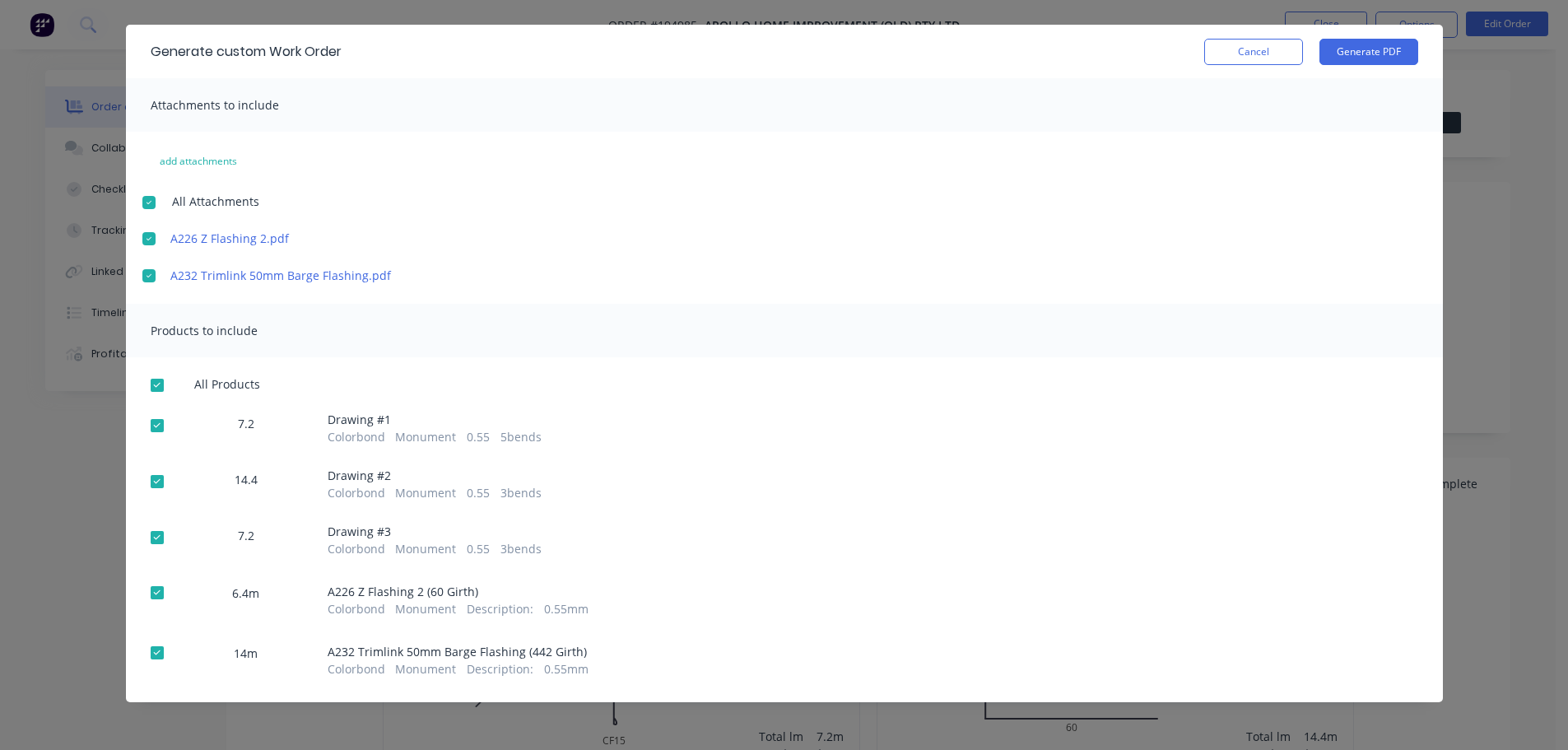
click at [145, 387] on div at bounding box center [157, 385] width 32 height 32
click at [1264, 56] on button "Cancel" at bounding box center [1253, 51] width 98 height 26
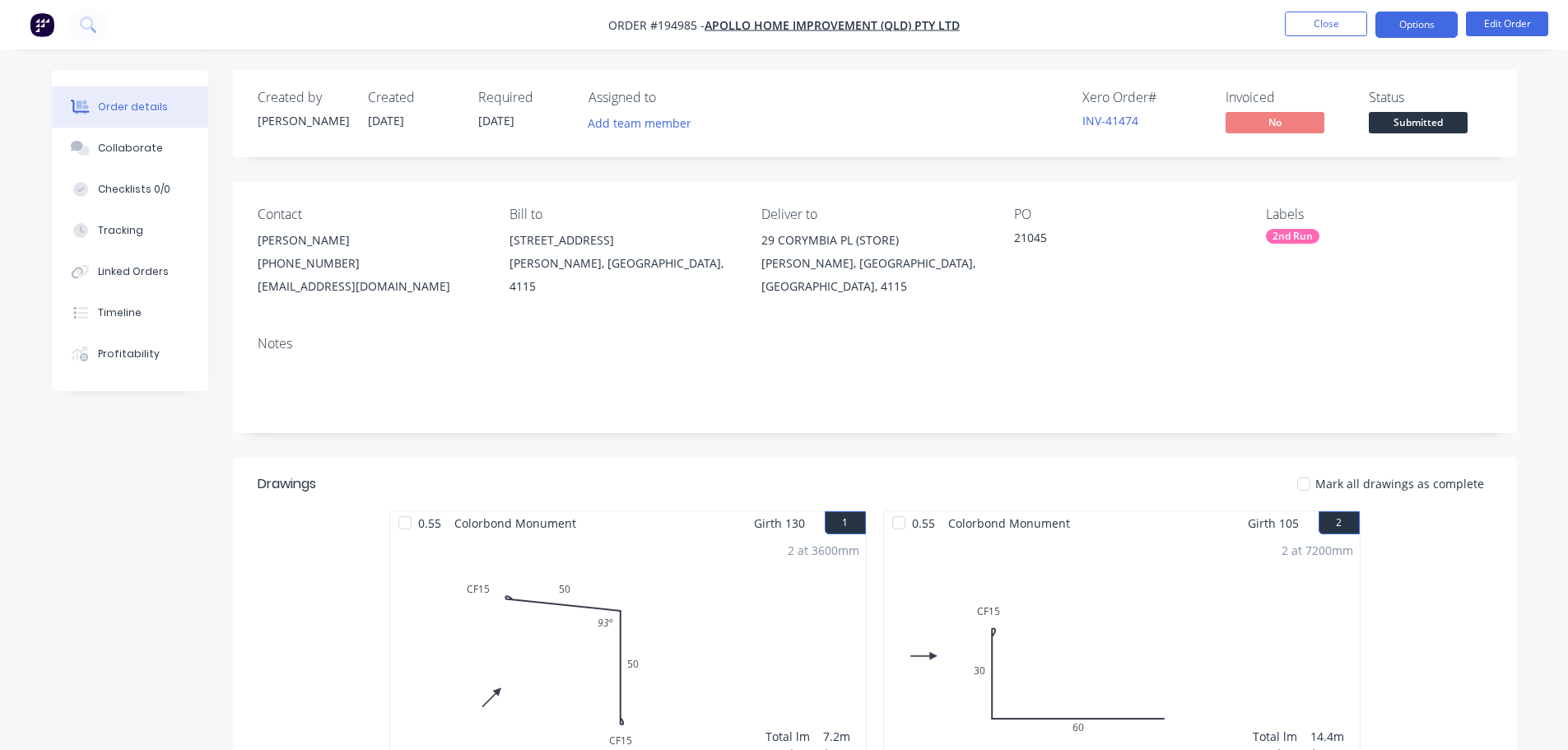
click at [1436, 31] on button "Options" at bounding box center [1416, 24] width 82 height 26
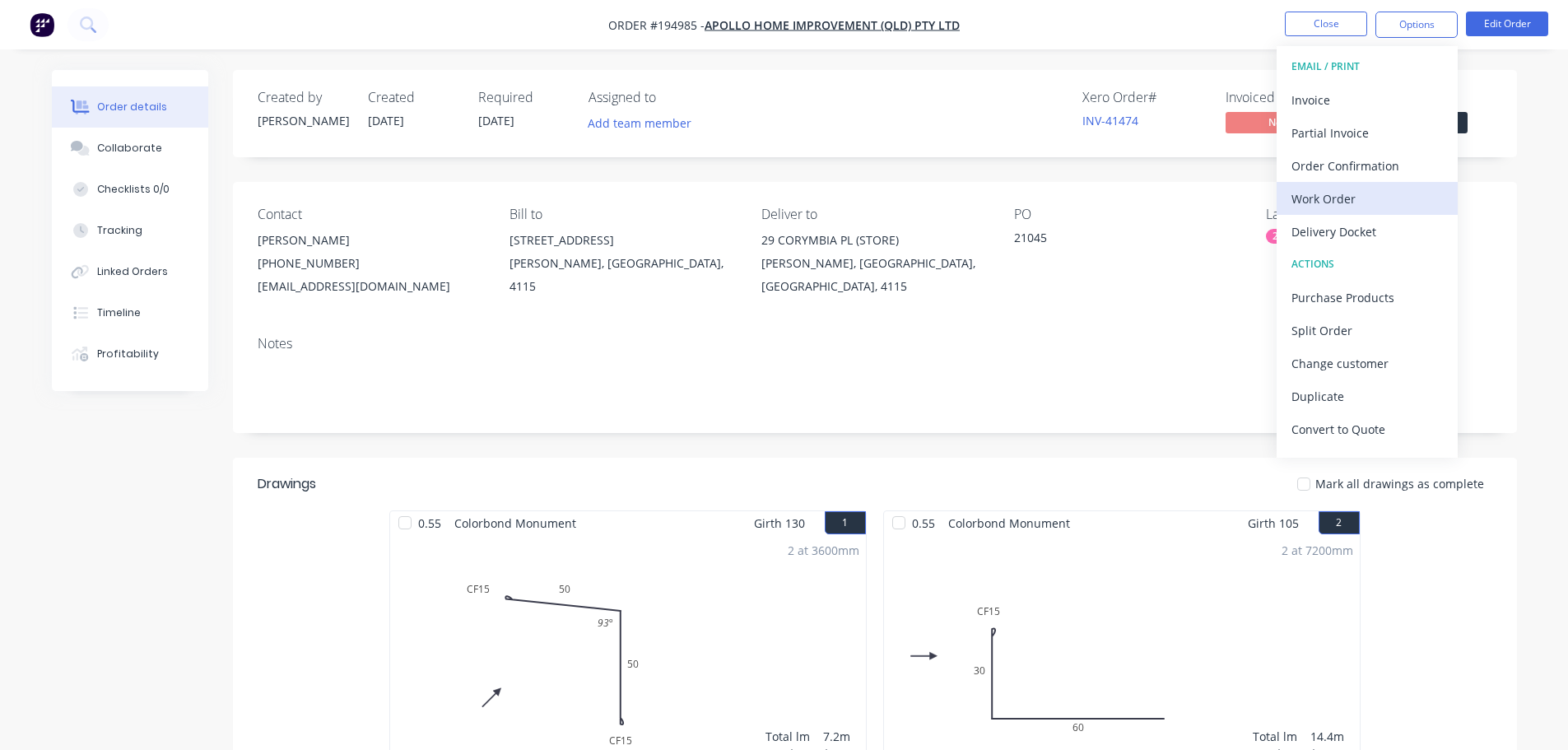
click at [1381, 202] on div "Work Order" at bounding box center [1367, 199] width 152 height 23
click at [1379, 200] on div "Custom" at bounding box center [1367, 199] width 152 height 23
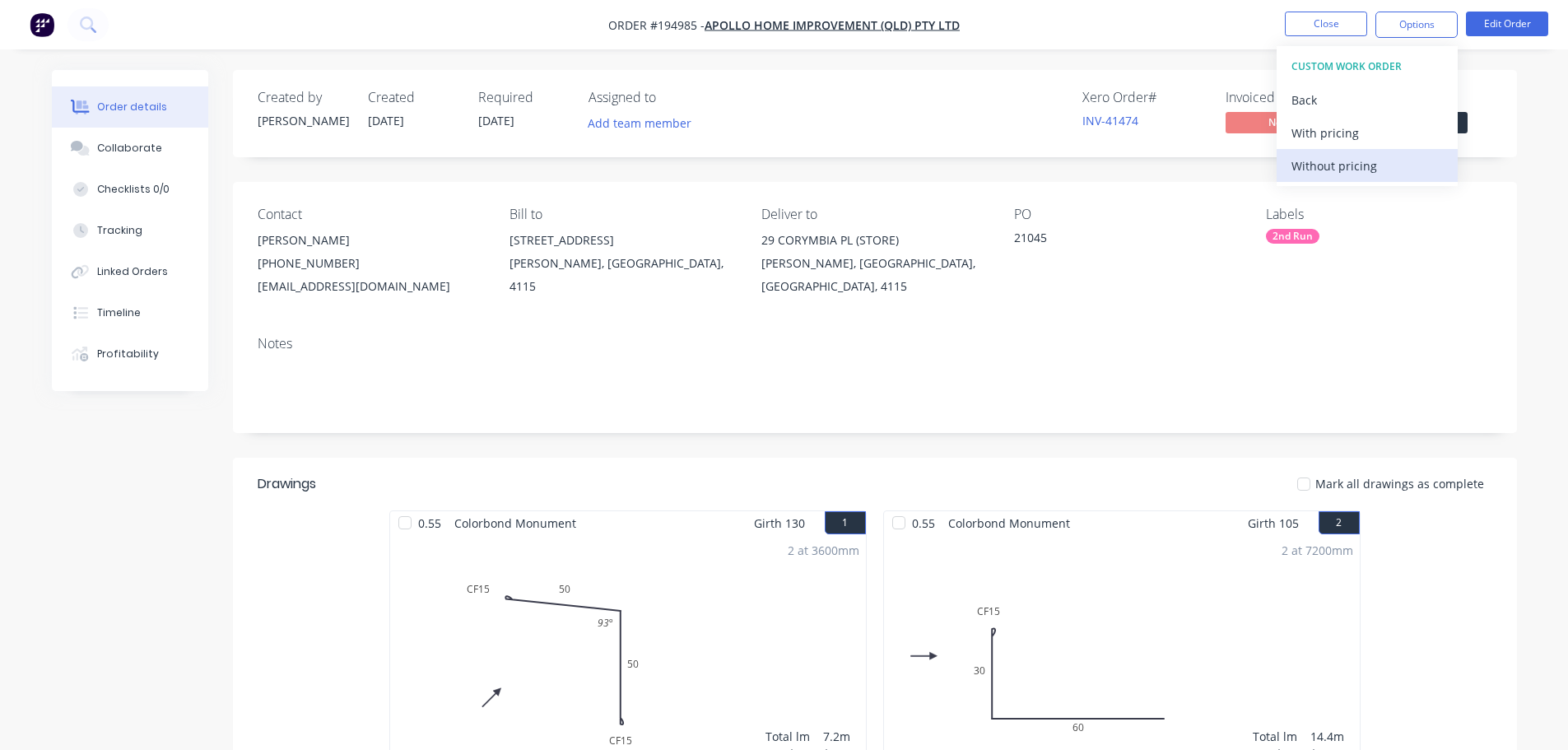
click at [1370, 164] on div "Without pricing" at bounding box center [1367, 166] width 152 height 23
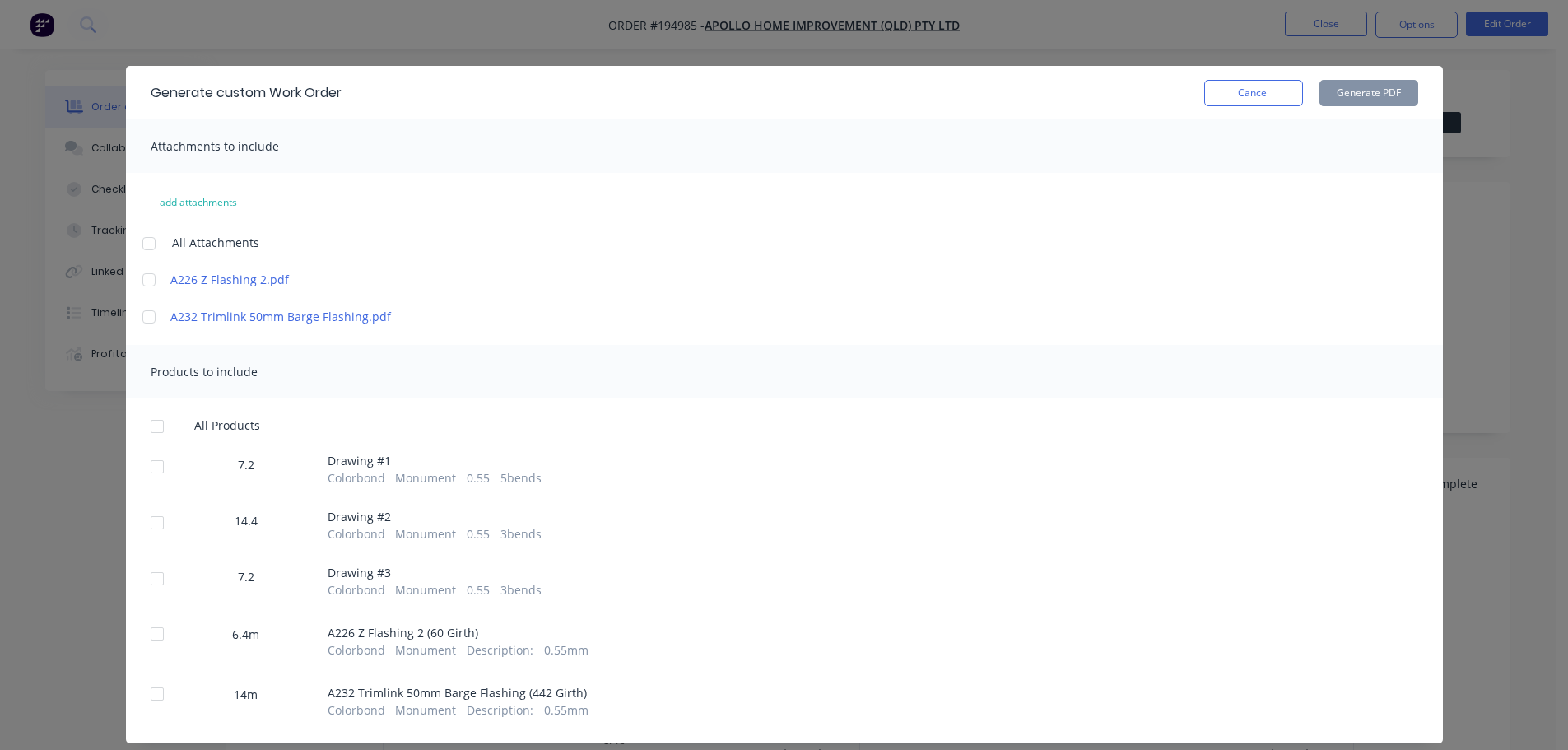
click at [146, 282] on div at bounding box center [149, 280] width 32 height 32
click at [142, 319] on div at bounding box center [149, 317] width 32 height 32
click at [144, 316] on div at bounding box center [149, 317] width 32 height 32
click at [143, 245] on div at bounding box center [149, 244] width 32 height 32
click at [141, 317] on div at bounding box center [149, 317] width 32 height 32
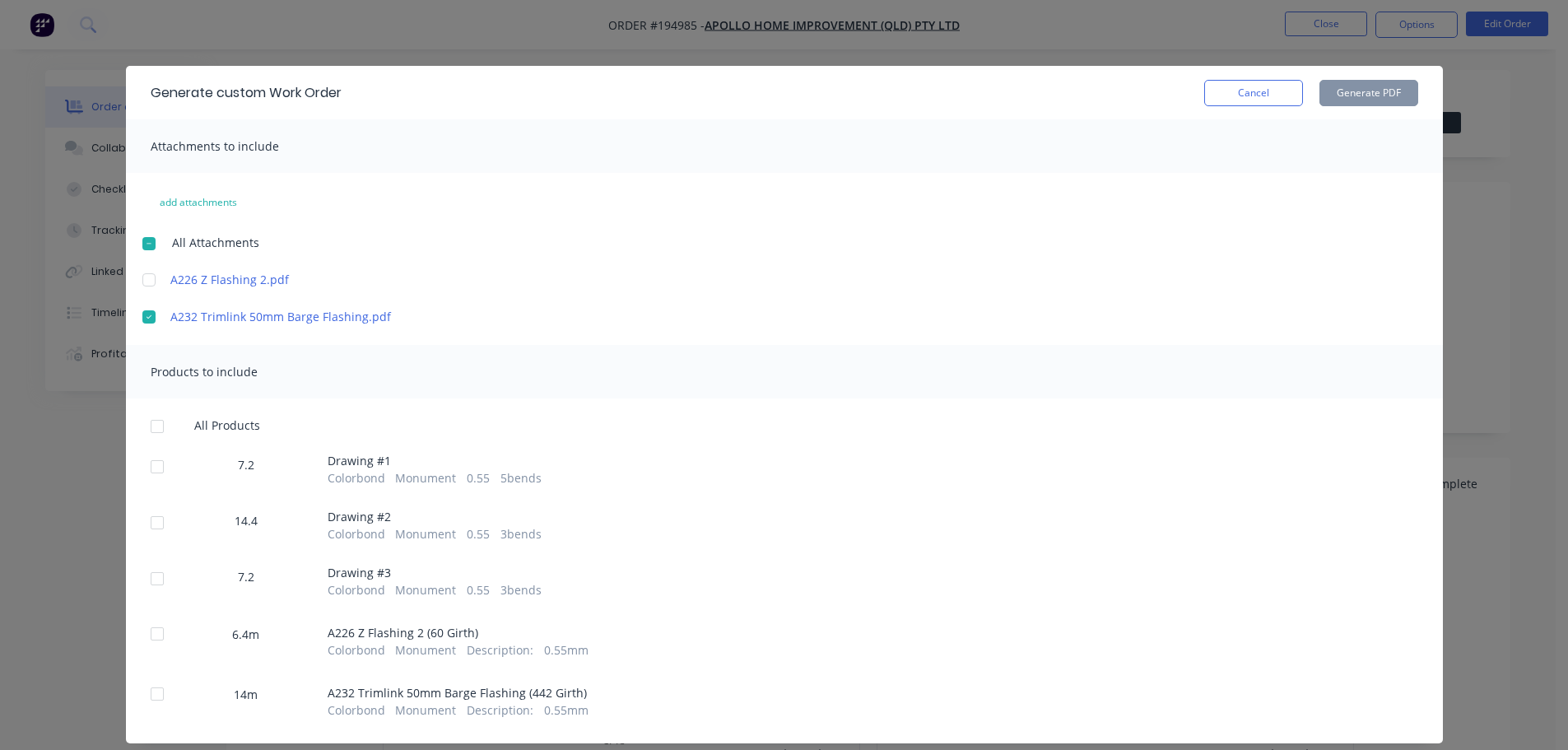
click at [156, 424] on div at bounding box center [157, 426] width 32 height 32
click at [1390, 101] on button "Generate PDF" at bounding box center [1368, 92] width 98 height 26
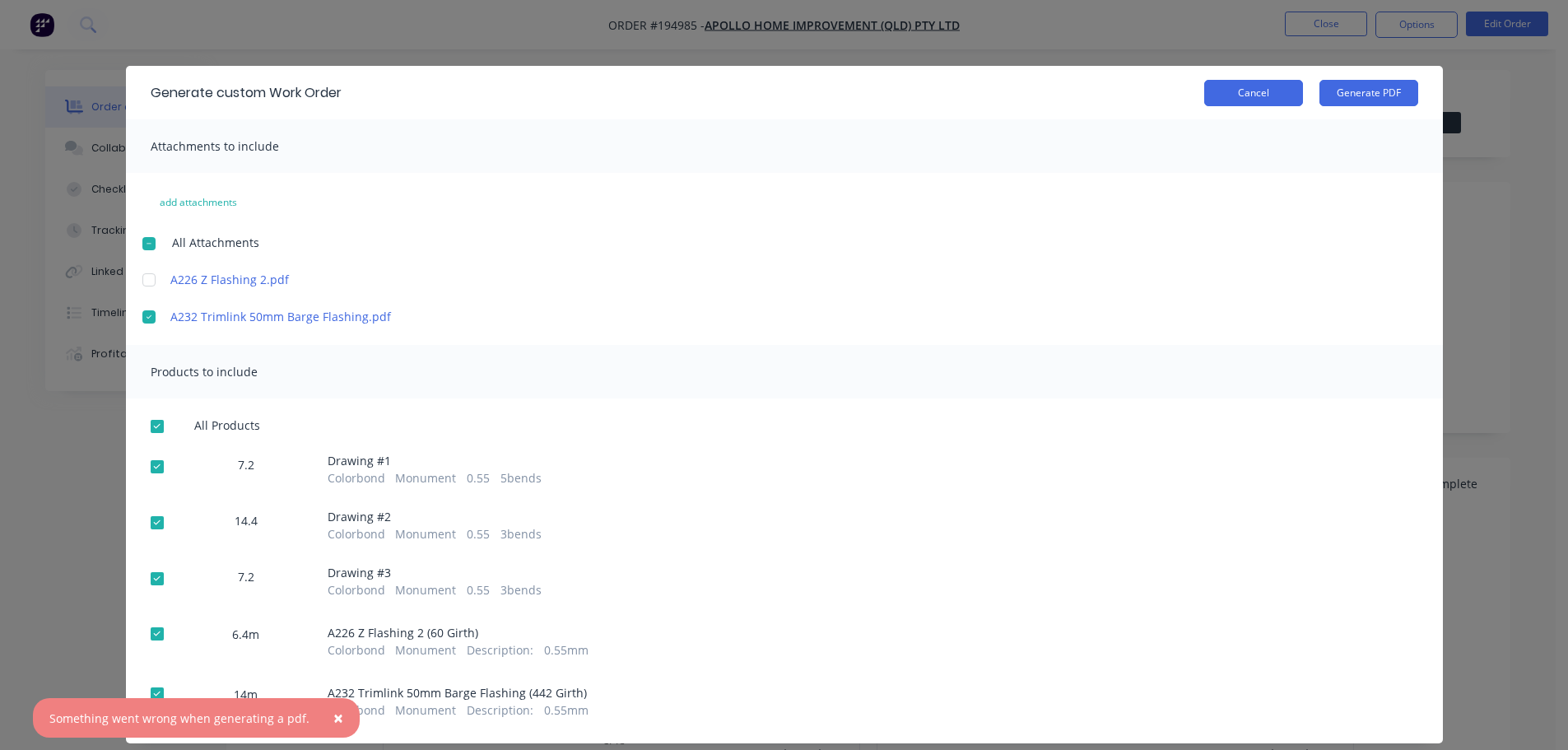
click at [1268, 95] on button "Cancel" at bounding box center [1253, 92] width 98 height 26
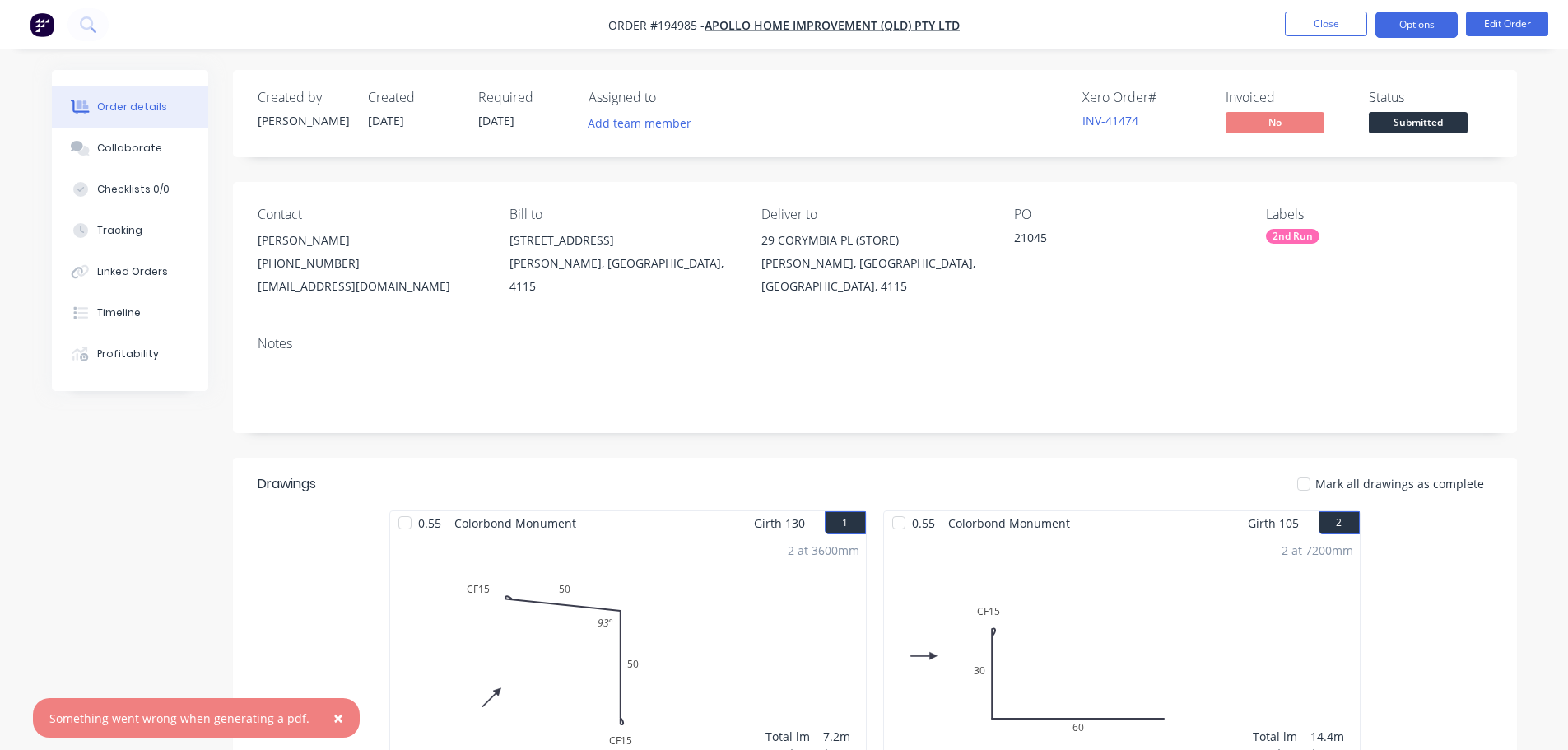
click at [1413, 25] on button "Options" at bounding box center [1416, 24] width 82 height 26
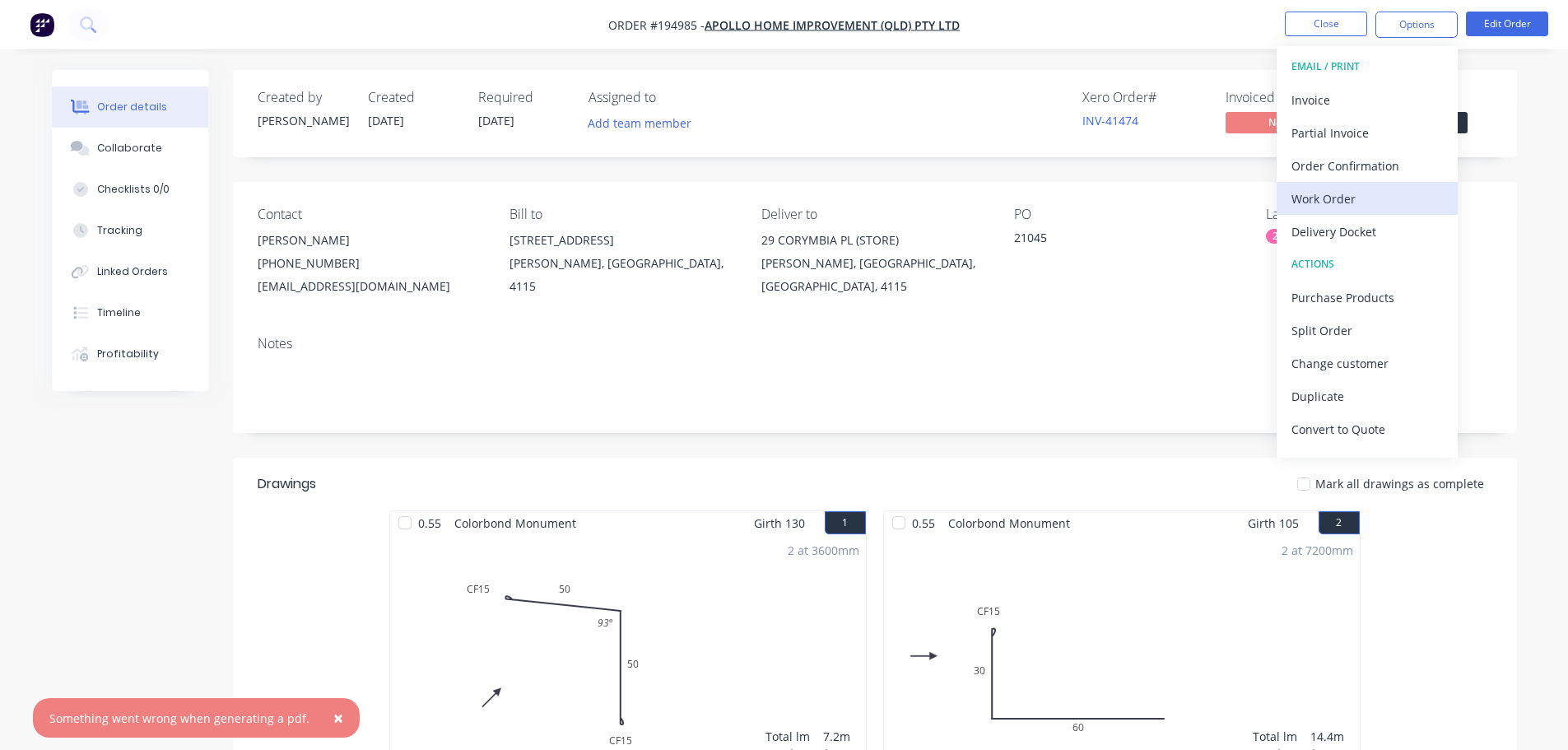
click at [1379, 200] on div "Work Order" at bounding box center [1367, 199] width 152 height 23
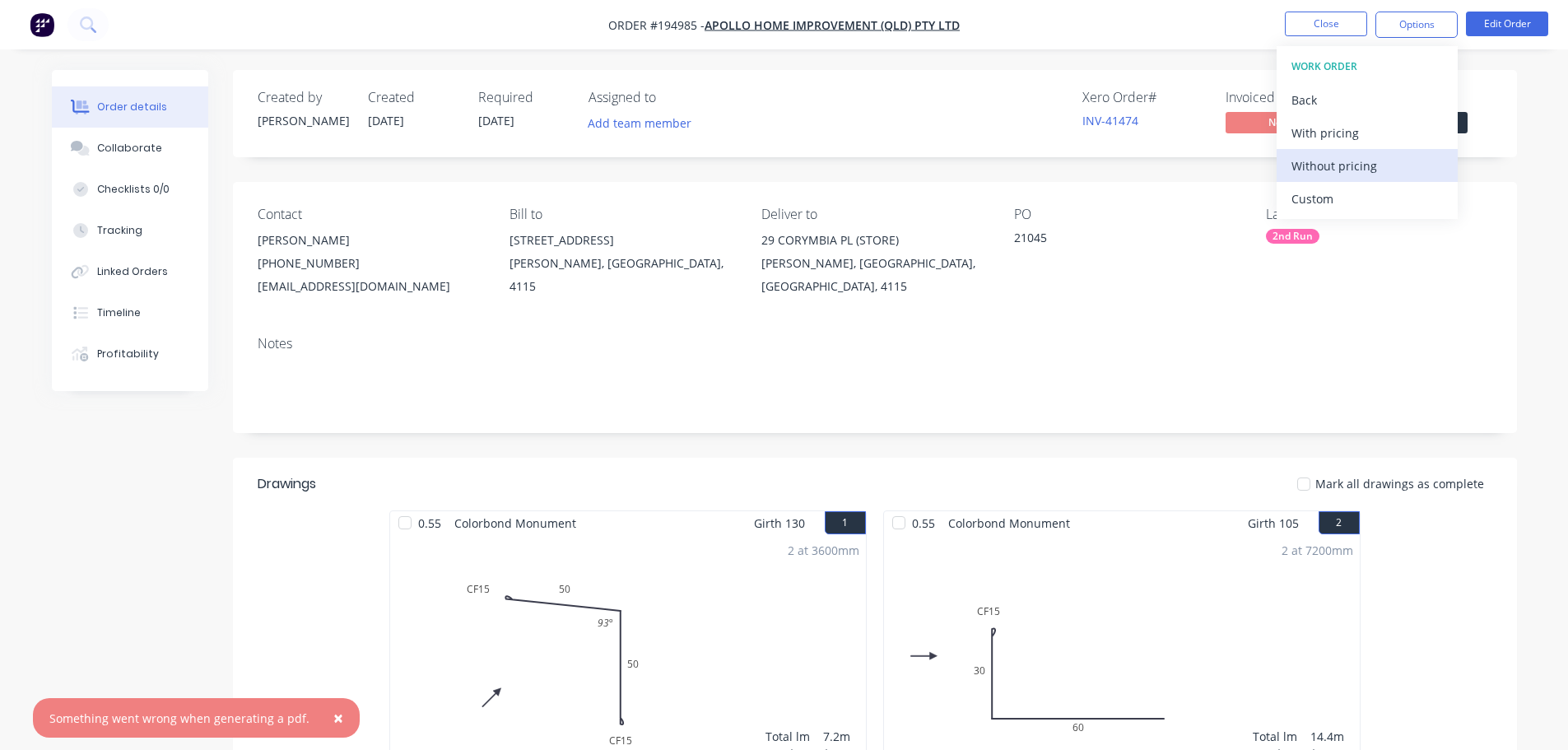
click at [1359, 171] on div "Without pricing" at bounding box center [1367, 166] width 152 height 23
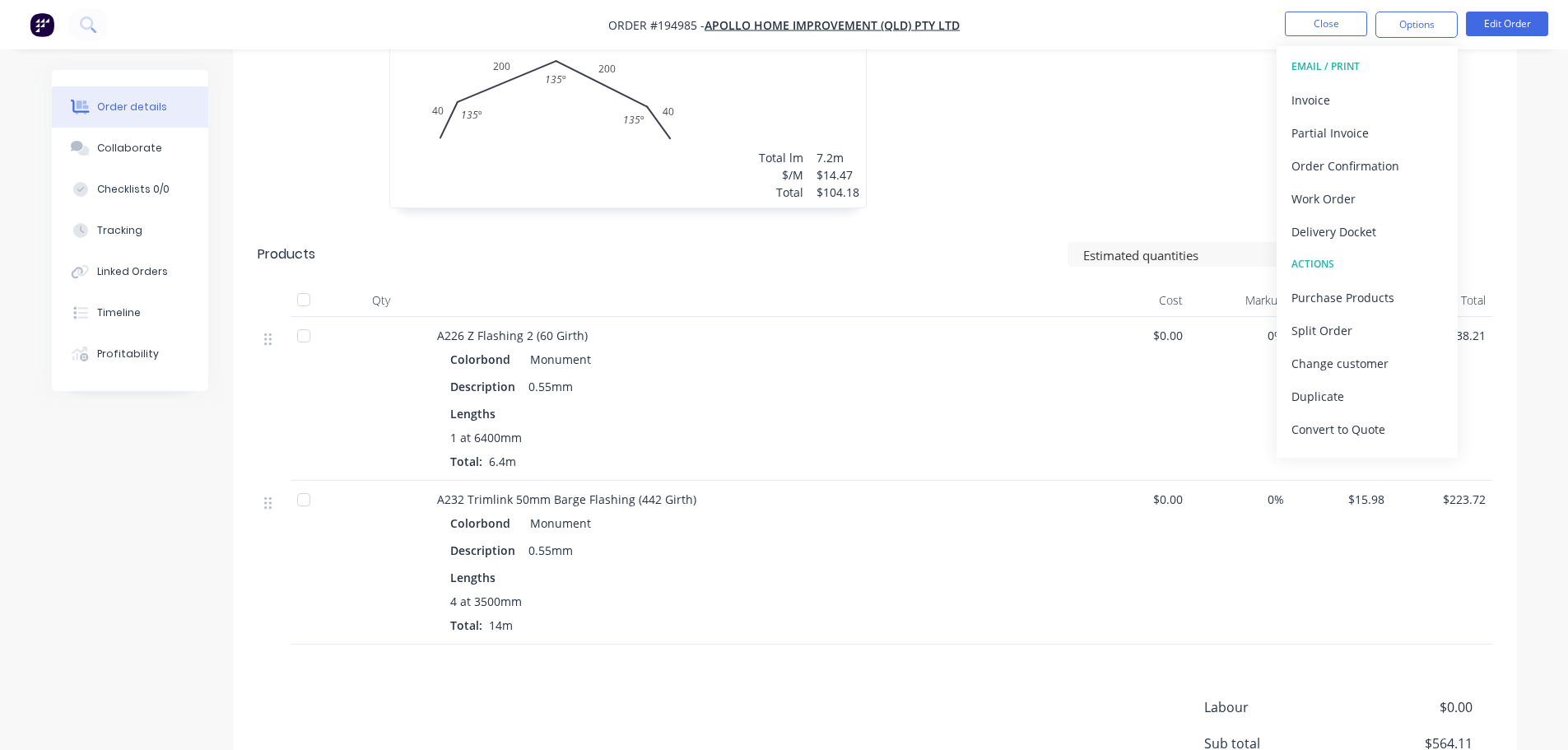
scroll to position [906, 0]
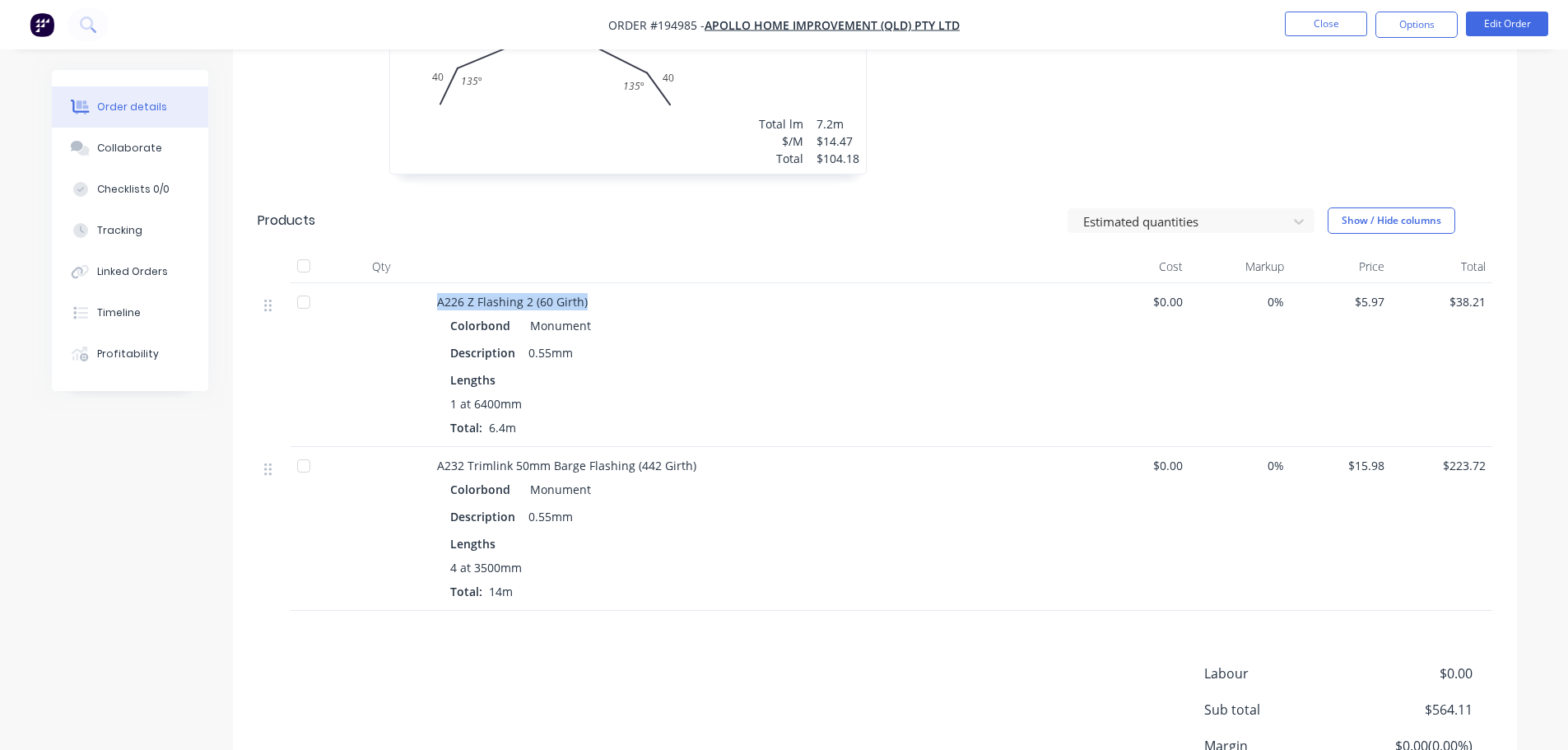
drag, startPoint x: 428, startPoint y: 304, endPoint x: 661, endPoint y: 305, distance: 233.0
click at [652, 307] on div "A226 Z Flashing 2 (60 Girth) Colorbond Monument Description 0.55mm Lengths 1 at…" at bounding box center [875, 366] width 1234 height 164
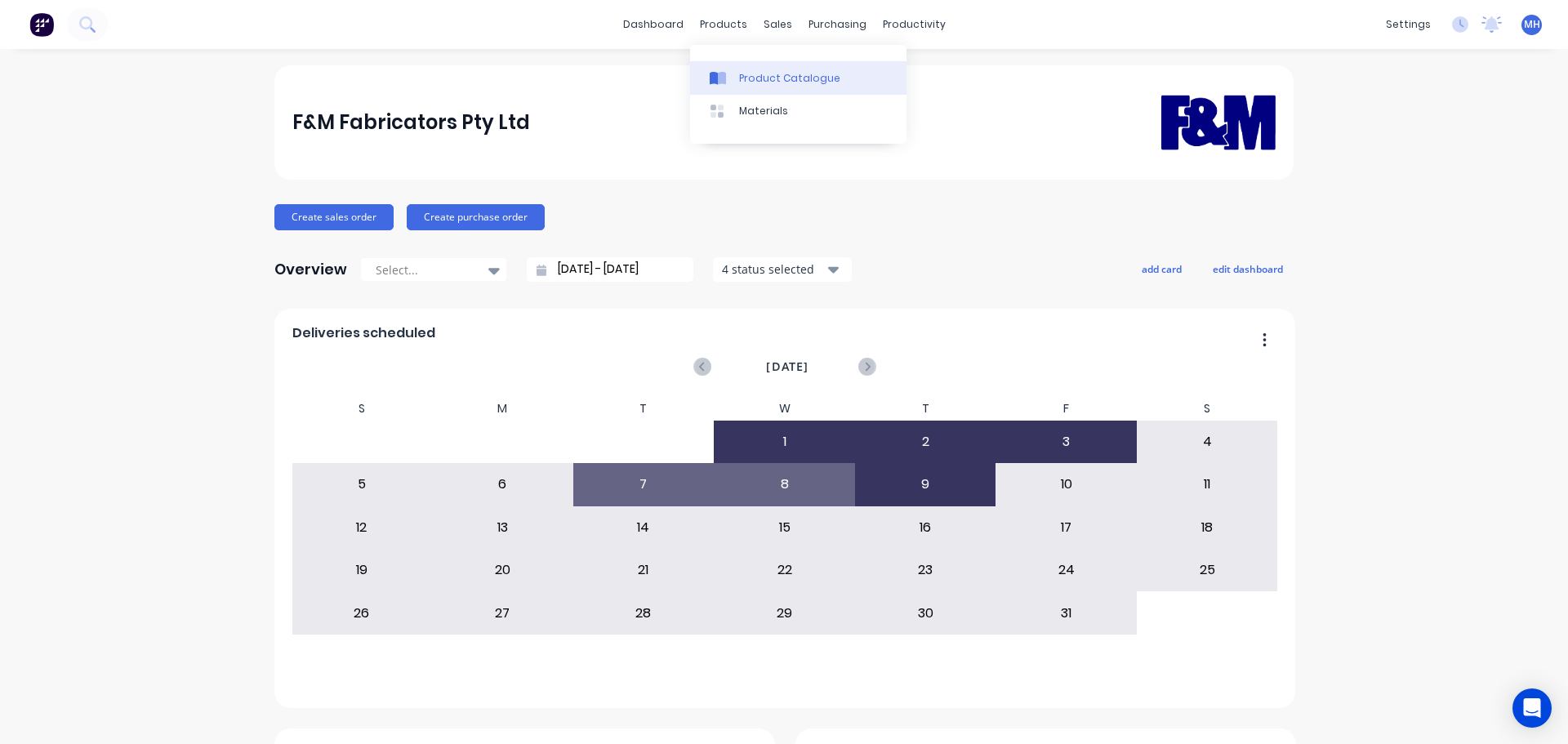
click at [747, 85] on div "Product Catalogue" at bounding box center [789, 78] width 101 height 14
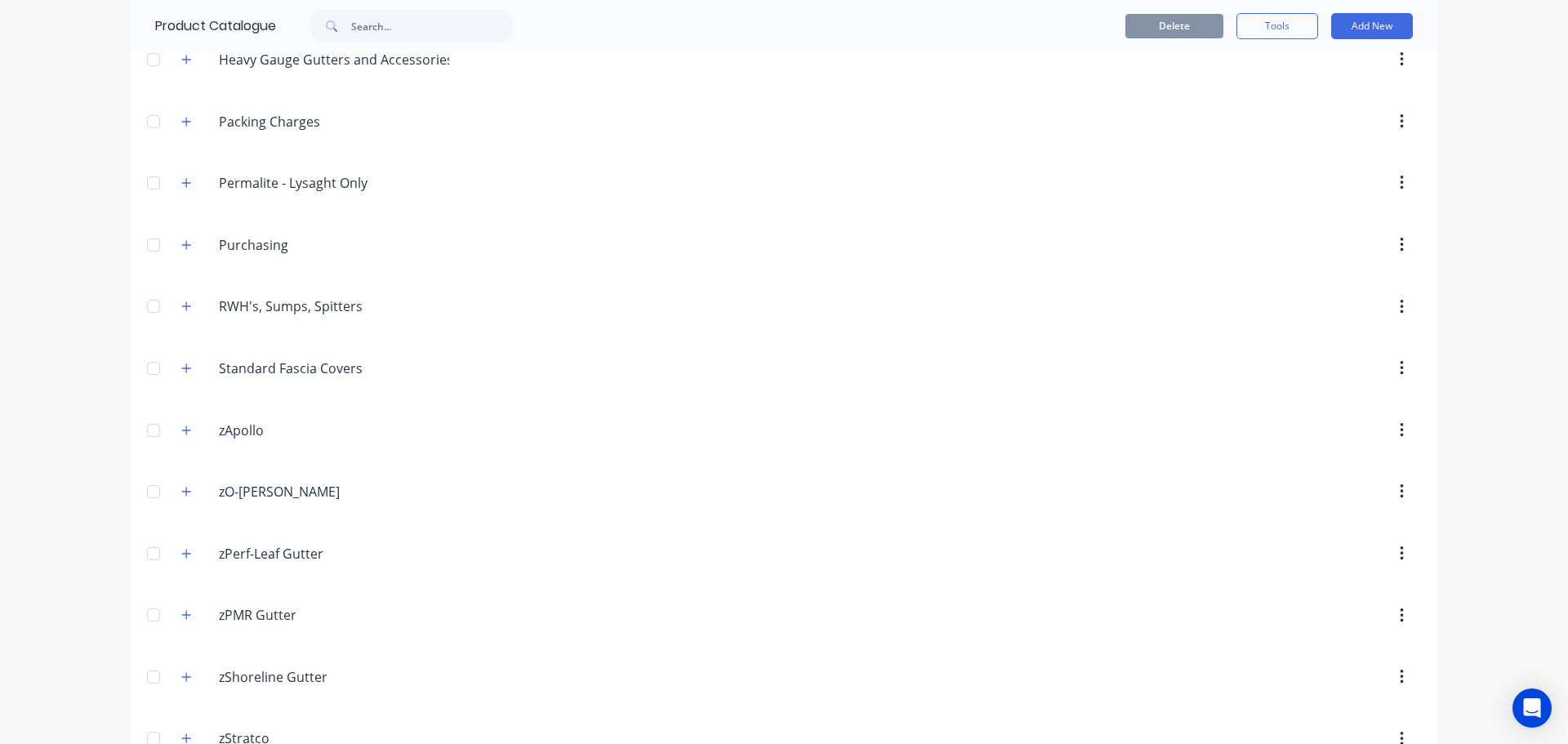
scroll to position [731, 0]
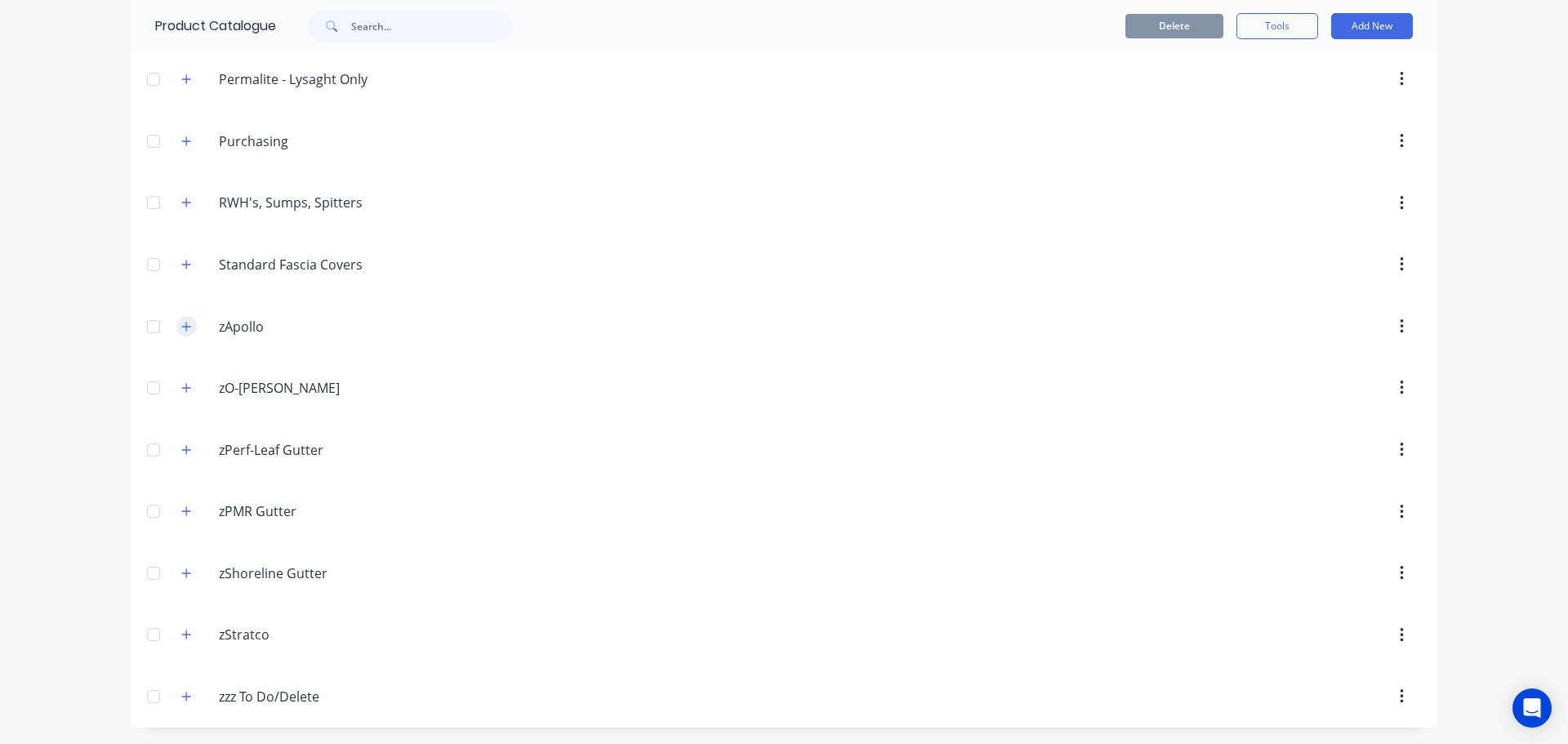
click at [184, 321] on icon "button" at bounding box center [186, 327] width 10 height 12
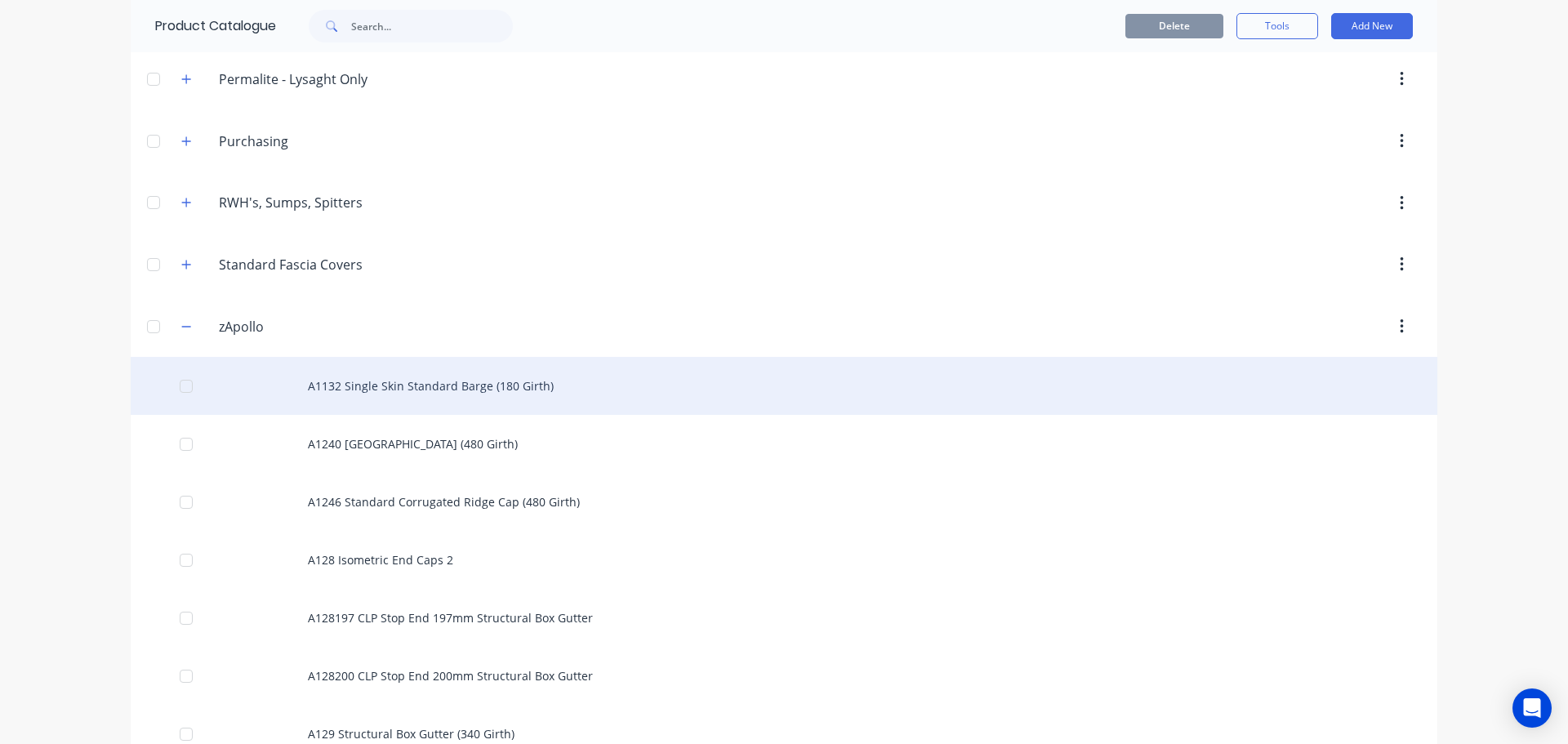
click at [476, 389] on div "A1132 Single Skin Standard Barge (180 Girth)" at bounding box center [784, 386] width 1307 height 58
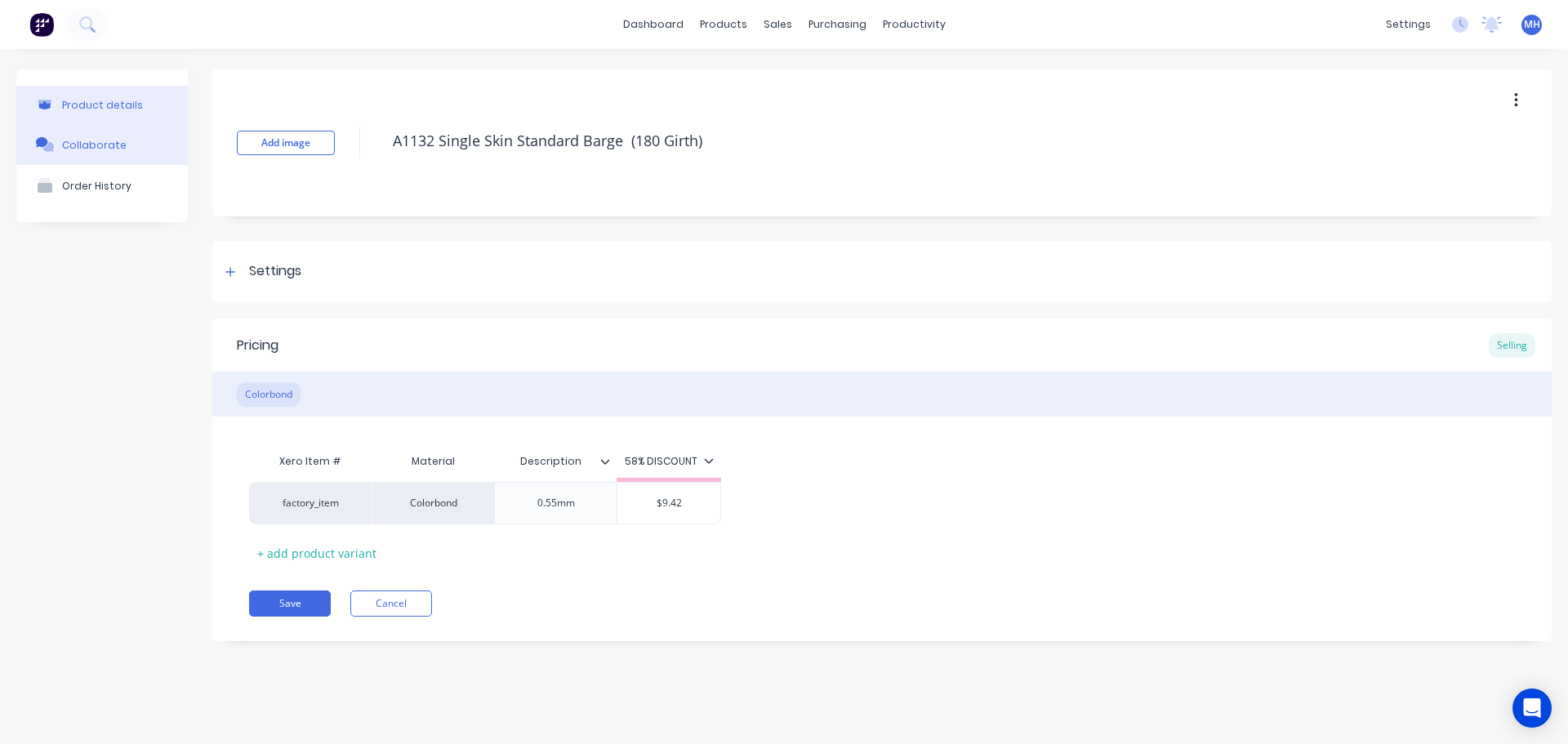
click at [129, 153] on button "Collaborate" at bounding box center [102, 145] width 172 height 41
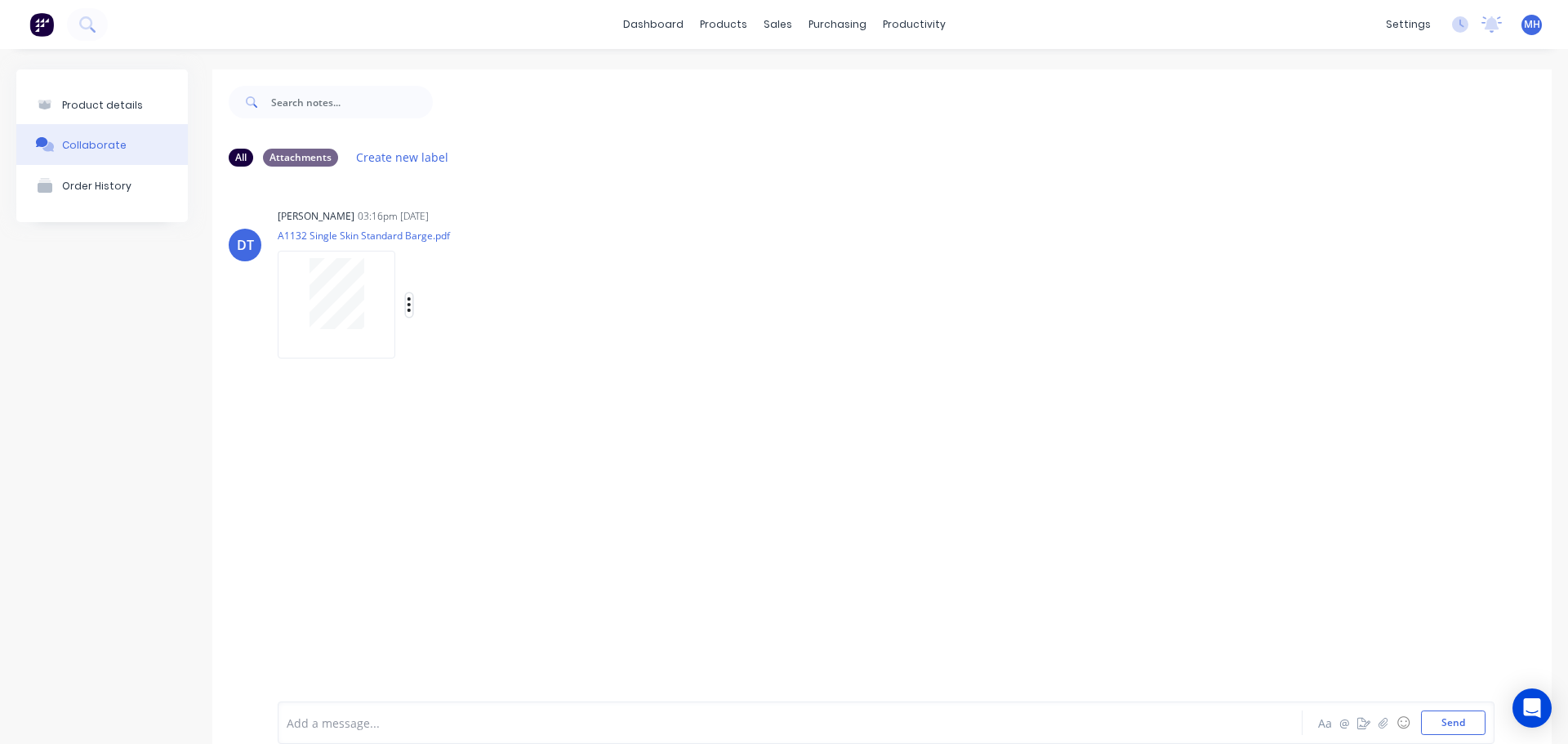
click at [411, 306] on icon "button" at bounding box center [408, 304] width 4 height 19
click at [499, 390] on button "Download" at bounding box center [516, 386] width 183 height 37
click at [533, 264] on div "Labels Auto-attach to new orders Sales Orders Purchase Orders Download Delete" at bounding box center [427, 304] width 300 height 123
click at [371, 320] on div at bounding box center [336, 293] width 103 height 71
click at [0, 0] on div "Labels Auto-attach to new orders Sales Orders Purchase Orders Download Delete" at bounding box center [0, 0] width 0 height 0
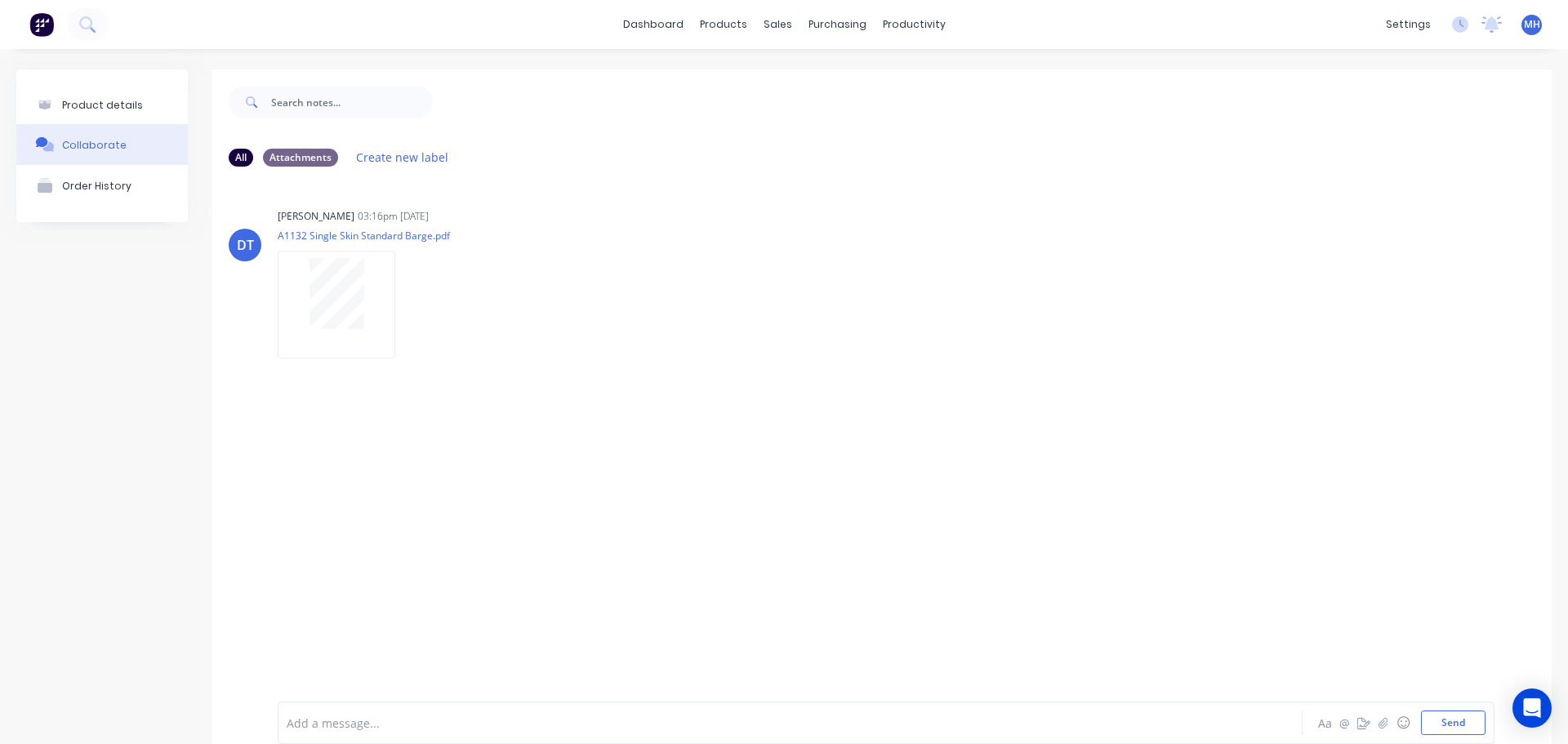
click at [0, 0] on div "Labels Auto-attach to new orders Sales Orders Purchase Orders Download Delete" at bounding box center [0, 0] width 0 height 0
click at [0, 0] on icon "button" at bounding box center [0, 0] width 0 height 0
click at [651, 237] on div "Drassinah Tanos 03:16pm 25/09/24 A1132 Single Skin Standard Barge.pdf Labels Au…" at bounding box center [533, 278] width 510 height 147
click at [0, 0] on icon "button" at bounding box center [0, 0] width 0 height 0
drag, startPoint x: 451, startPoint y: 421, endPoint x: 465, endPoint y: 535, distance: 114.9
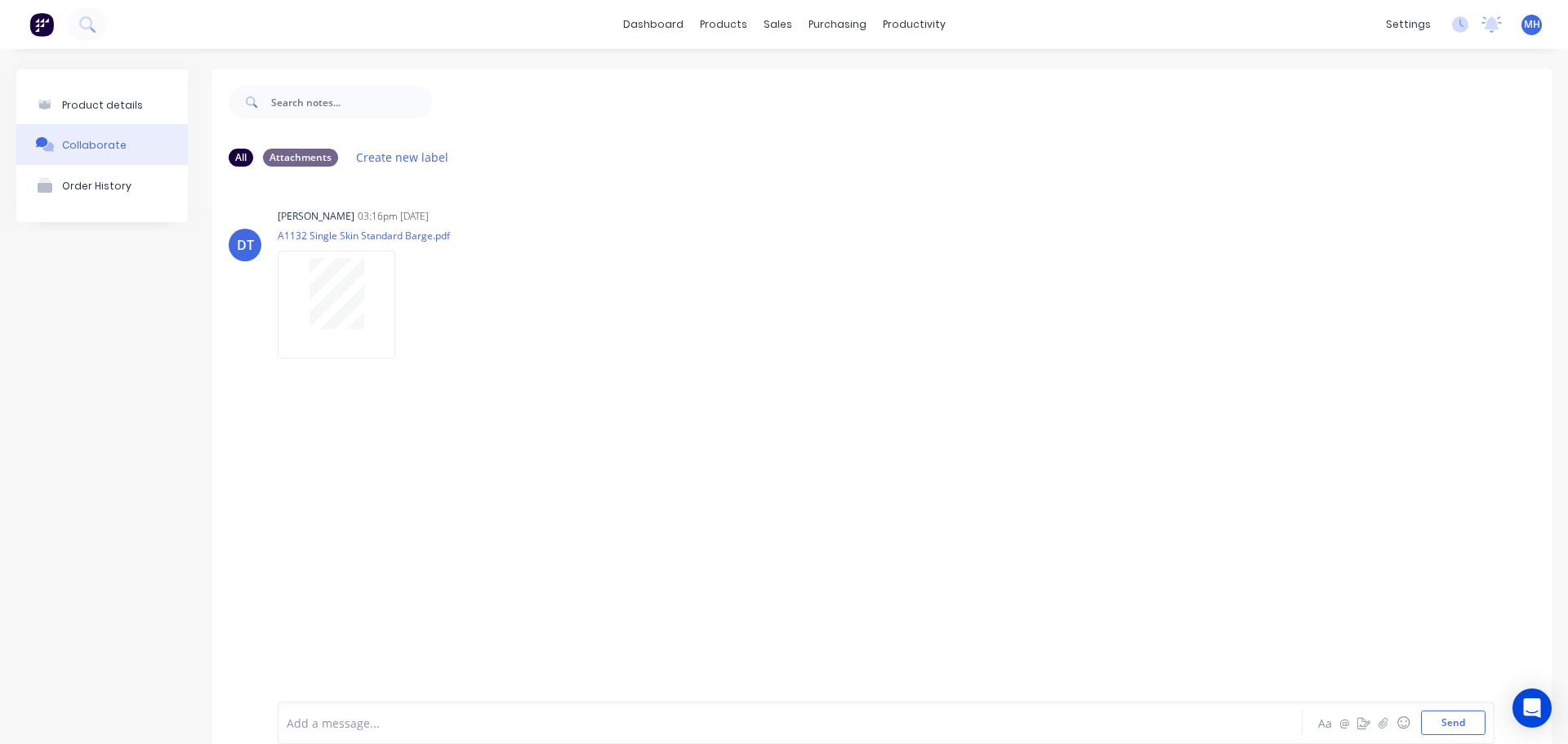
click at [465, 535] on div "DT Drassinah Tanos 03:16pm 25/09/24 A1132 Single Skin Standard Barge.pdf Labels…" at bounding box center [882, 429] width 1339 height 498
drag, startPoint x: 58, startPoint y: 125, endPoint x: 67, endPoint y: 119, distance: 10.8
click at [60, 125] on button "Collaborate" at bounding box center [102, 145] width 172 height 41
click at [87, 112] on button "Product details" at bounding box center [102, 105] width 172 height 38
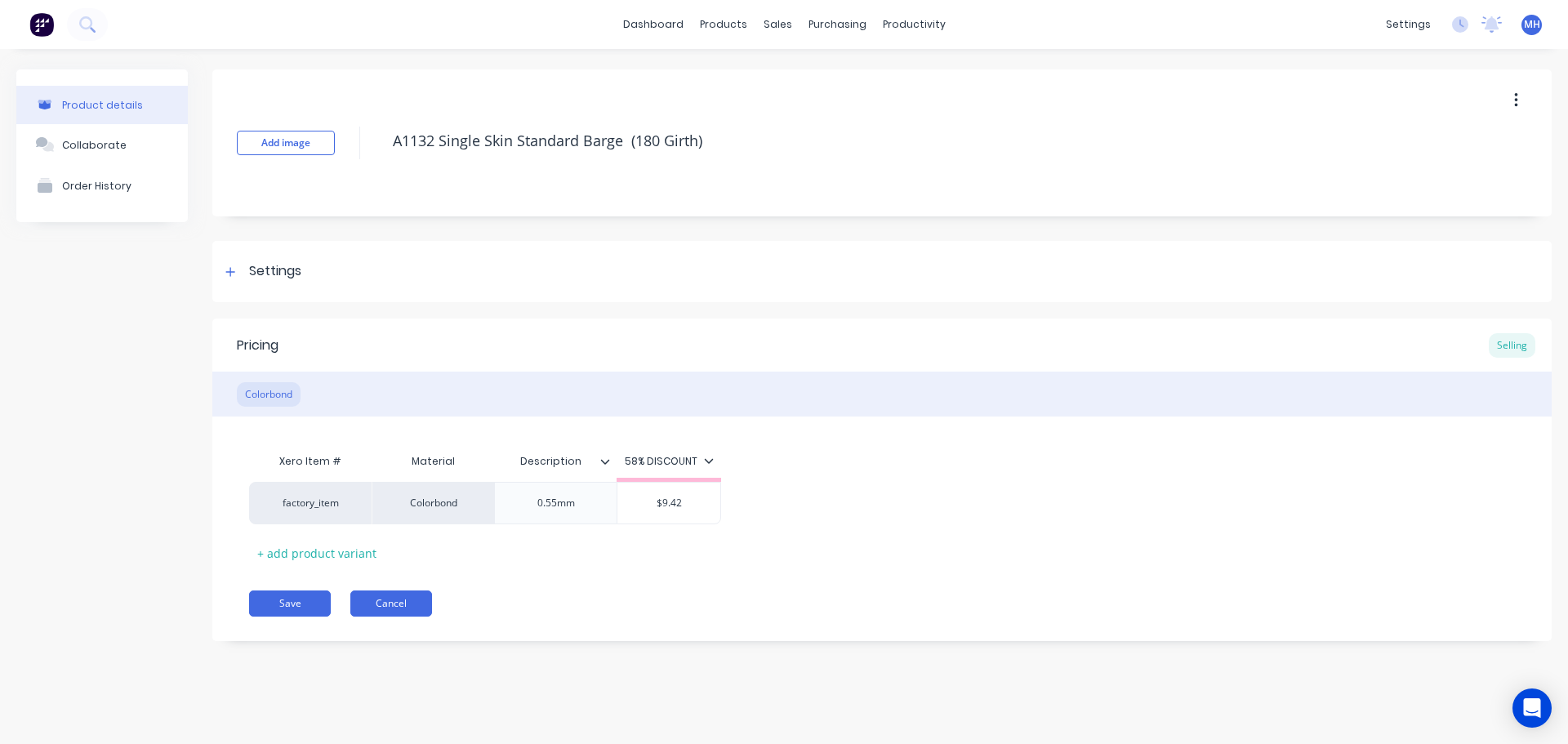
click at [396, 603] on button "Cancel" at bounding box center [390, 603] width 81 height 26
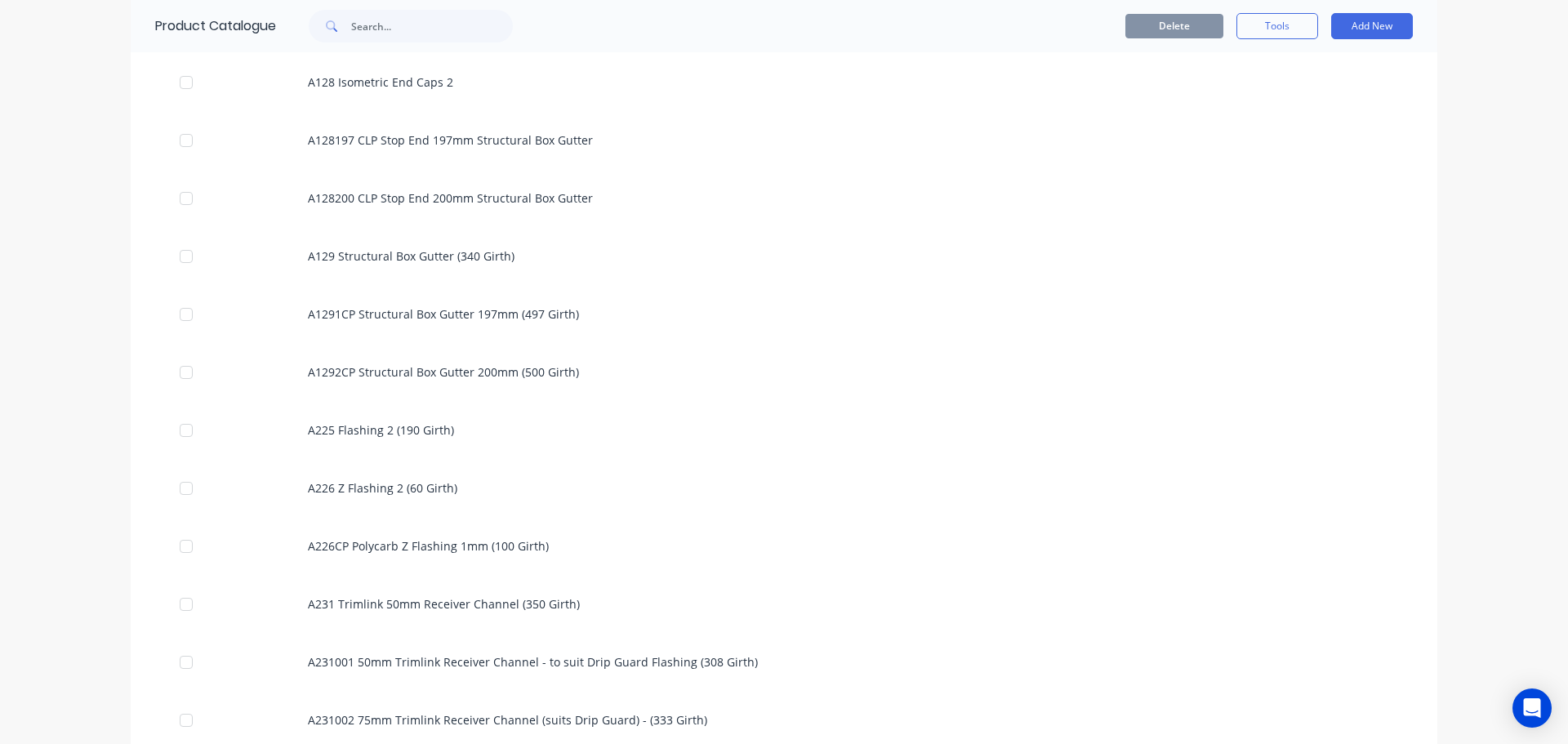
scroll to position [1307, 0]
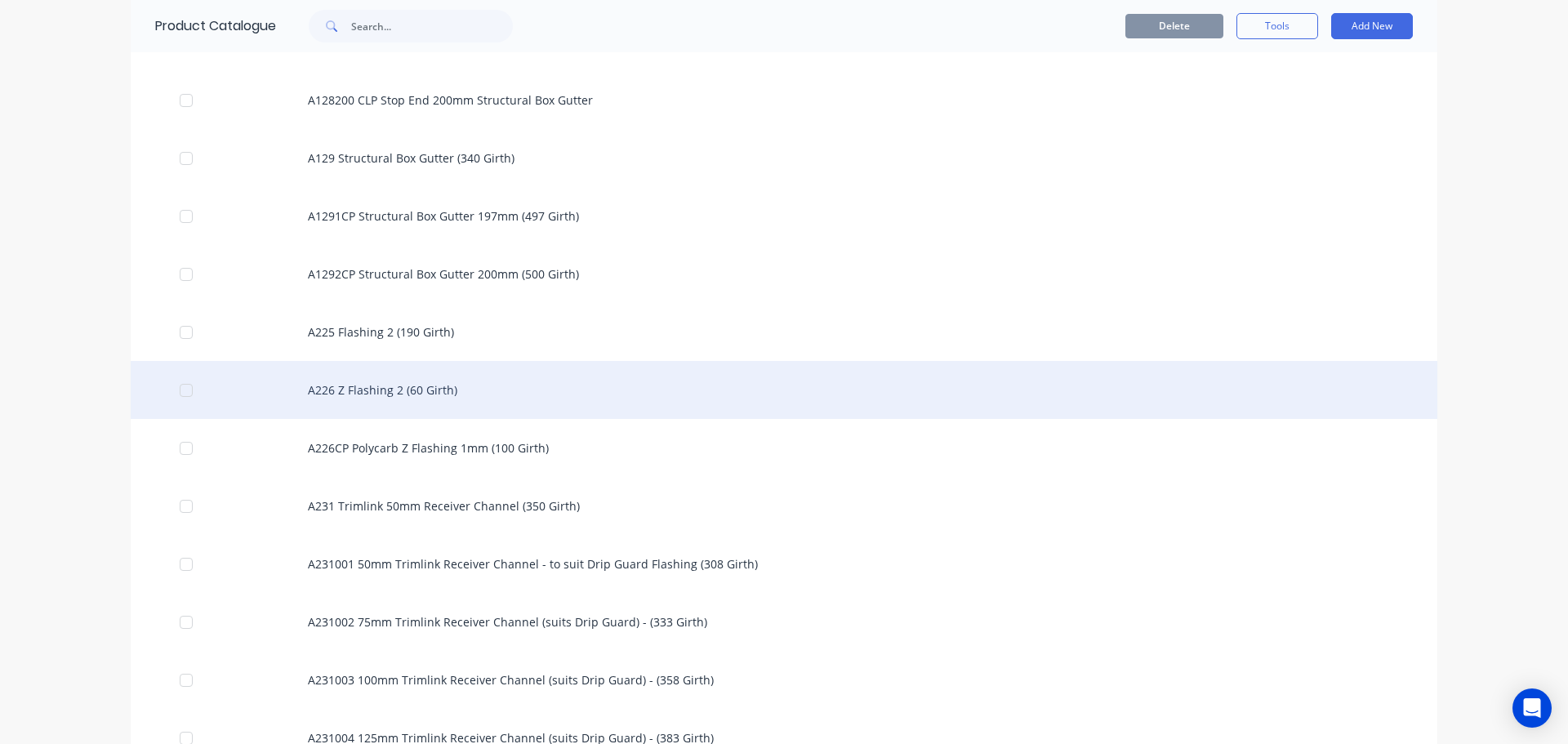
click at [525, 399] on div "A226 Z Flashing 2 (60 Girth)" at bounding box center [784, 389] width 1307 height 58
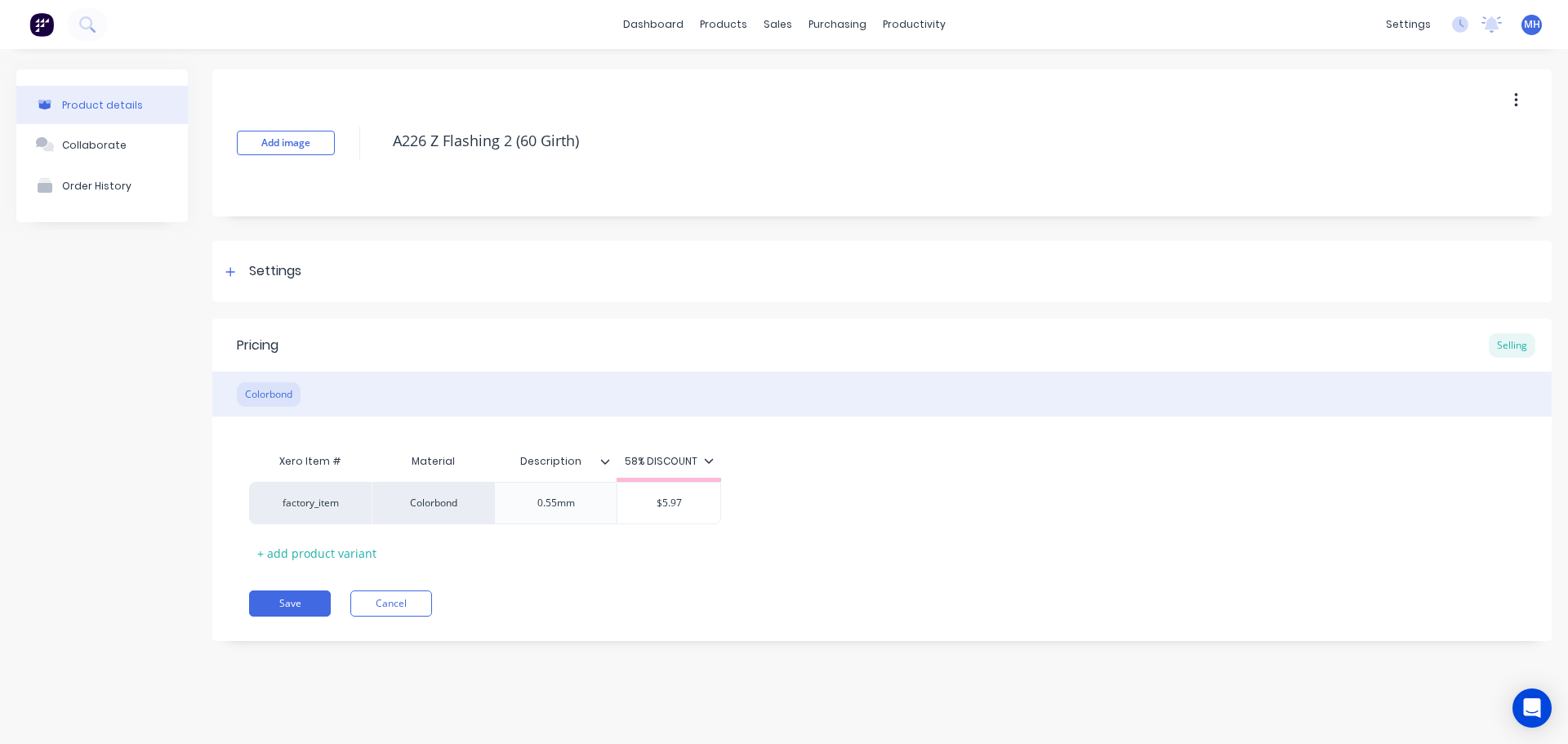
type textarea "x"
drag, startPoint x: 121, startPoint y: 120, endPoint x: 130, endPoint y: 168, distance: 48.8
click at [120, 132] on div "Product details Collaborate Order History" at bounding box center [102, 146] width 172 height 153
click at [132, 168] on button "Order History" at bounding box center [102, 185] width 172 height 41
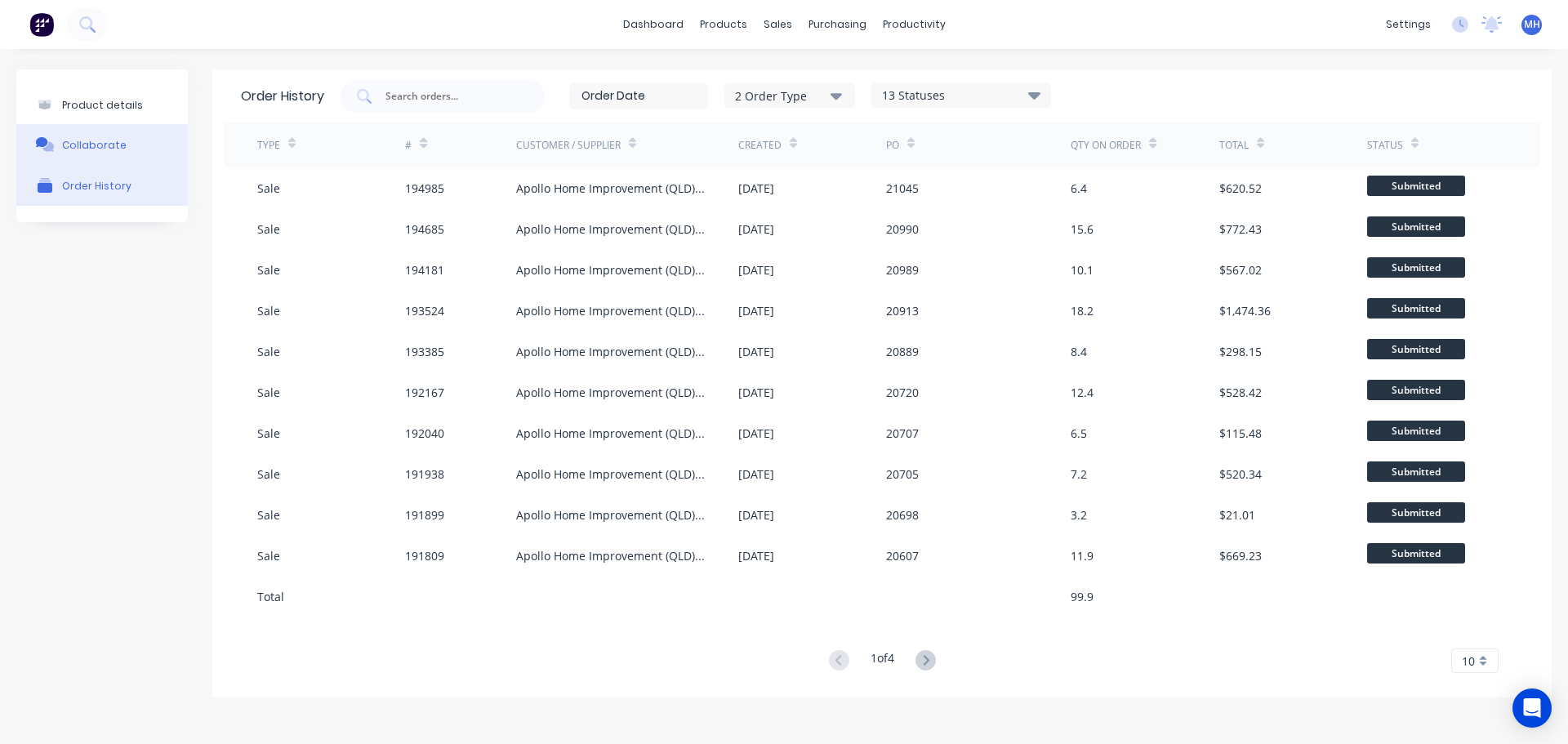
click at [135, 145] on button "Collaborate" at bounding box center [102, 145] width 172 height 41
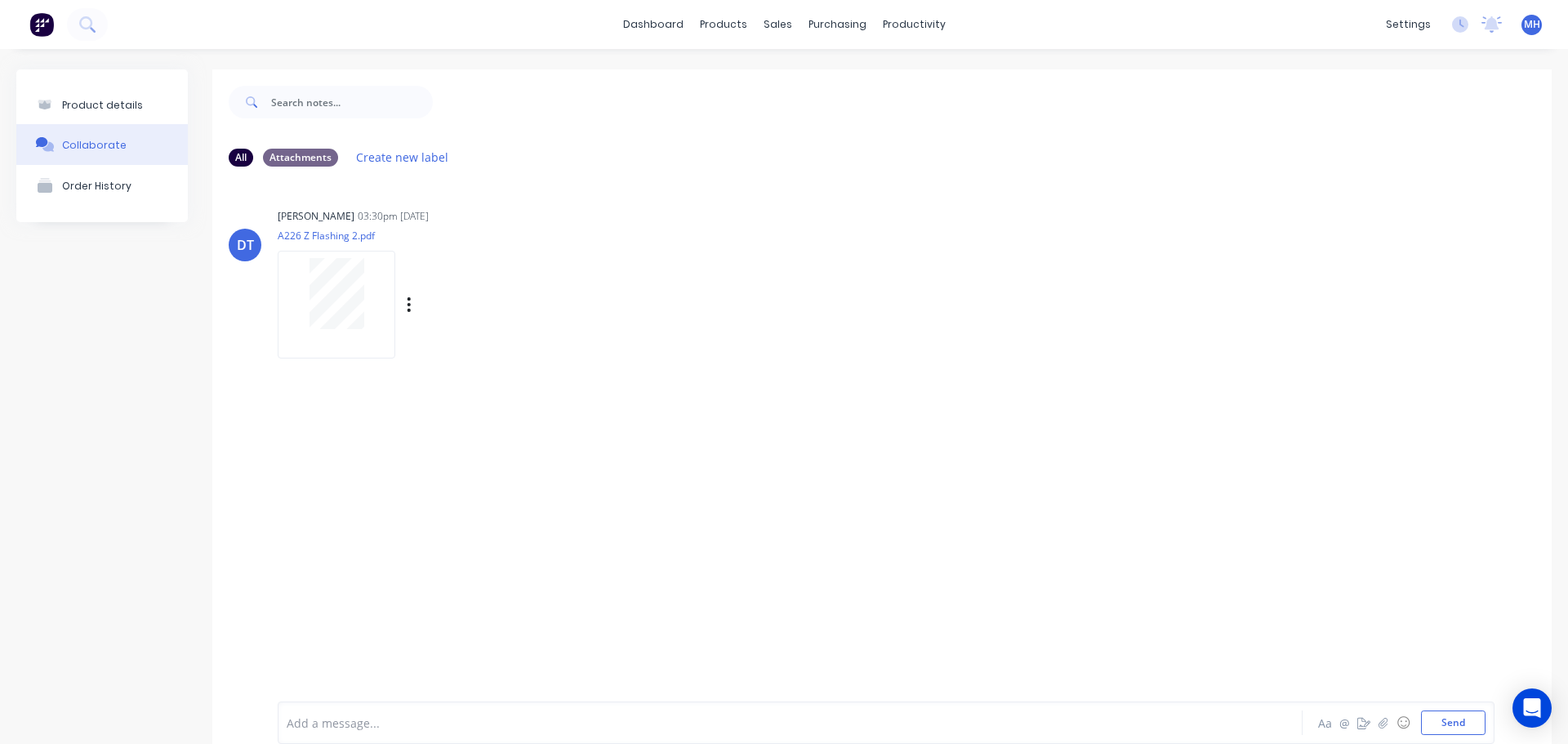
click at [403, 304] on div "Labels Auto-attach to new orders Sales Orders Purchase Orders Download Delete" at bounding box center [493, 305] width 183 height 23
click at [408, 308] on icon "button" at bounding box center [408, 304] width 4 height 19
click at [409, 305] on icon "button" at bounding box center [409, 304] width 4 height 14
click at [410, 307] on icon "button" at bounding box center [408, 304] width 4 height 19
click at [462, 388] on button "Download" at bounding box center [516, 386] width 183 height 37
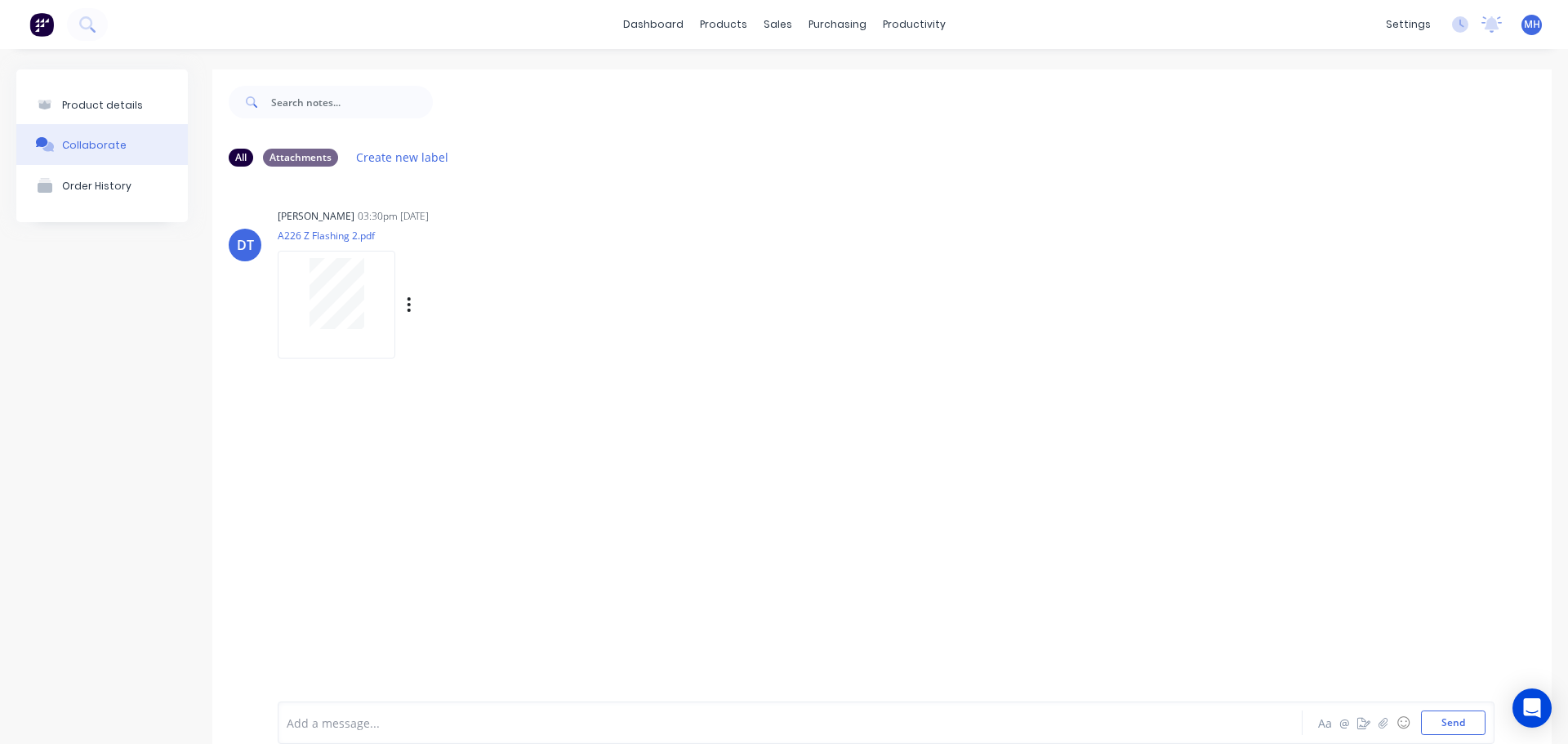
click at [551, 321] on div "Labels Auto-attach to new orders Sales Orders Purchase Orders Download Delete" at bounding box center [427, 304] width 300 height 123
drag, startPoint x: 407, startPoint y: 305, endPoint x: 409, endPoint y: 318, distance: 13.2
click at [0, 0] on icon "button" at bounding box center [0, 0] width 0 height 0
click at [0, 0] on button "Delete" at bounding box center [0, 0] width 0 height 0
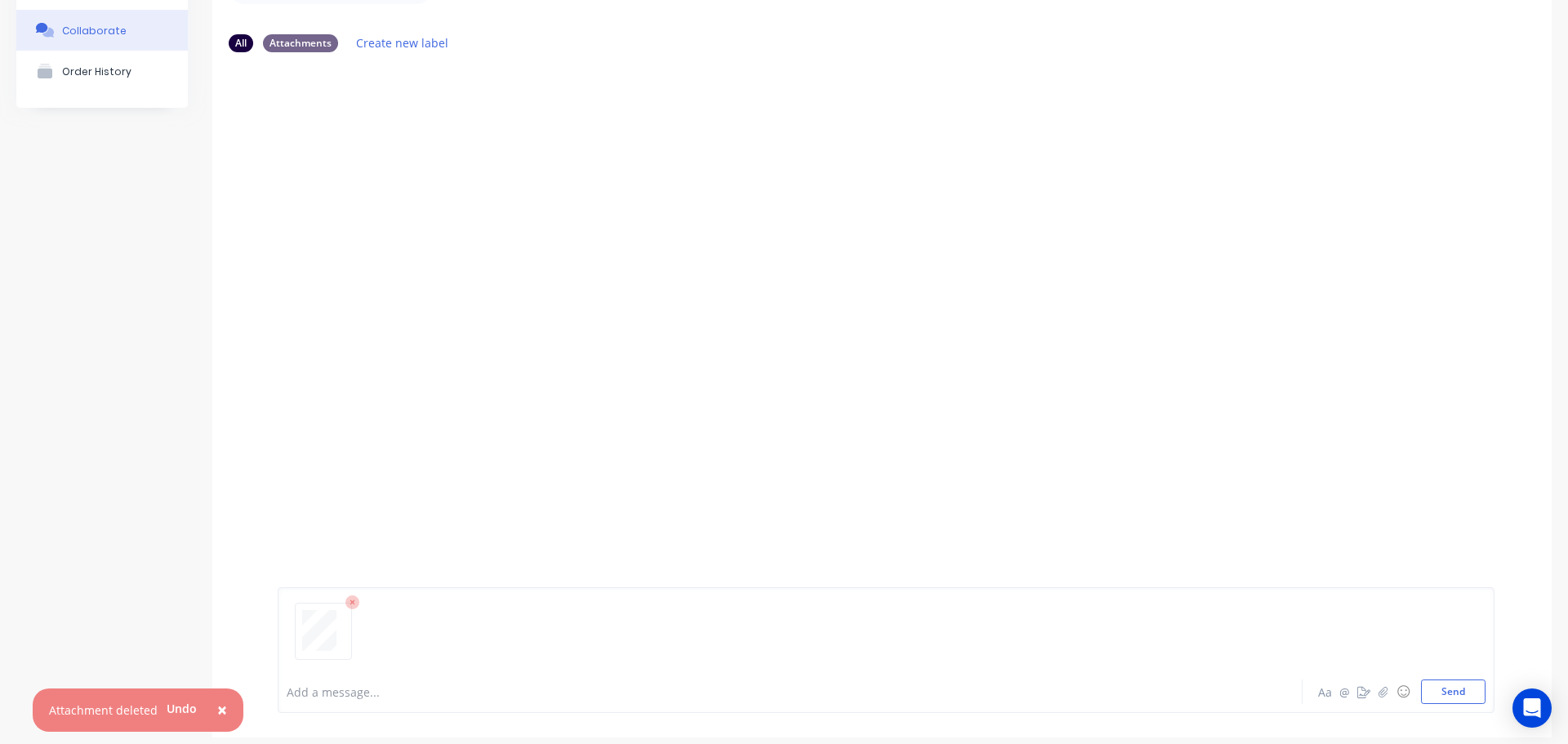
scroll to position [128, 0]
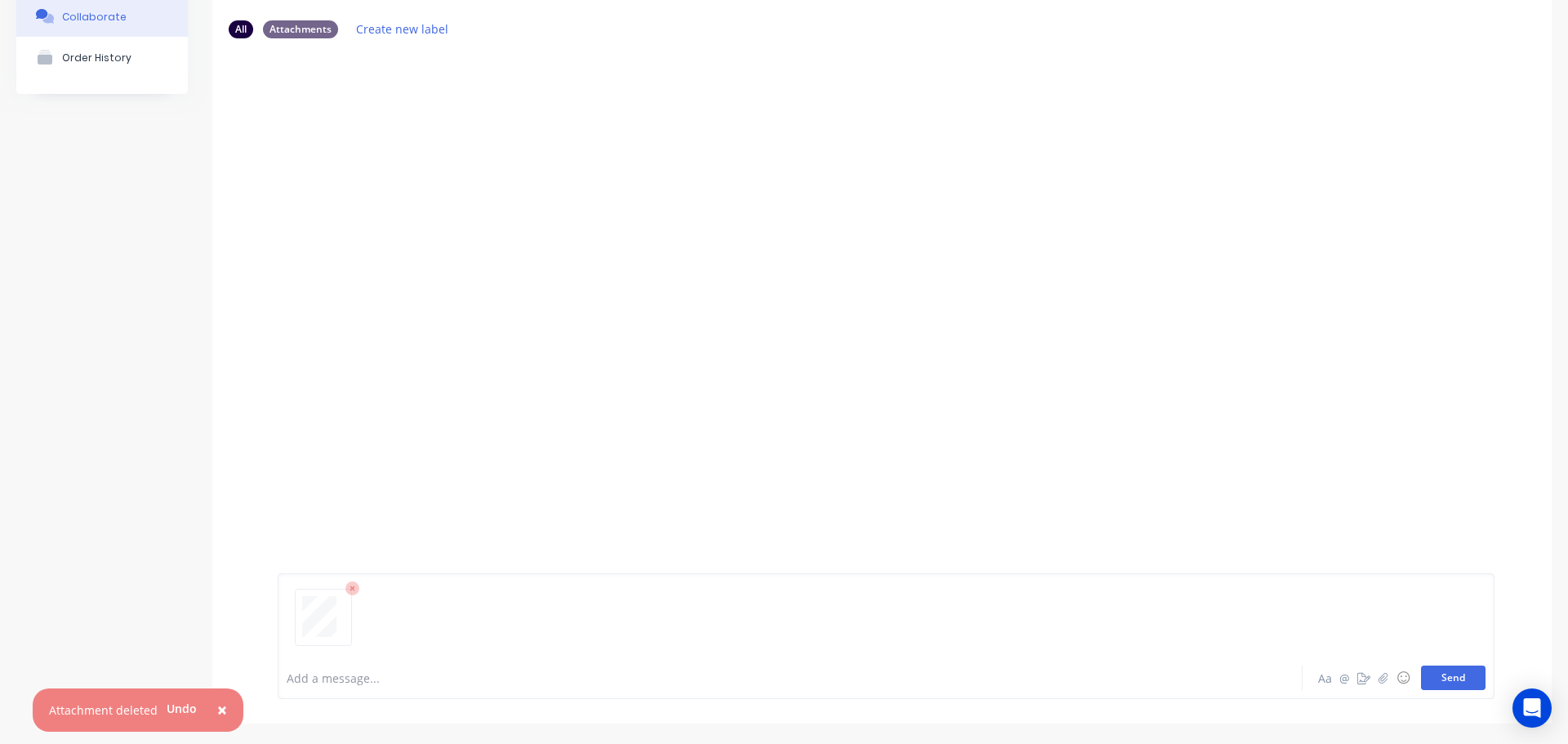
click at [1432, 678] on button "Send" at bounding box center [1453, 678] width 64 height 24
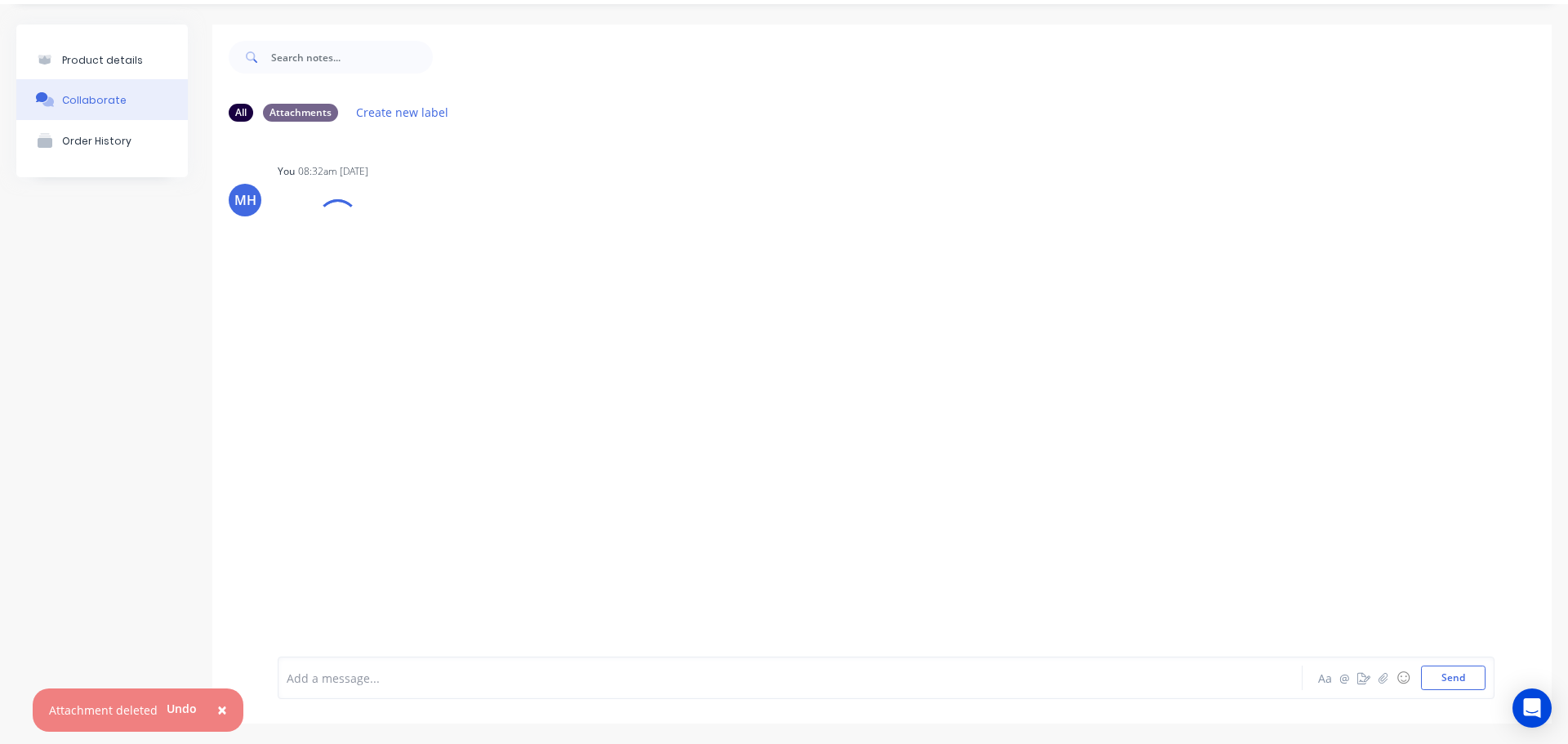
scroll to position [45, 0]
click at [410, 261] on icon "button" at bounding box center [409, 260] width 4 height 14
click at [453, 309] on button "Auto-attach to new orders" at bounding box center [516, 304] width 183 height 38
click at [674, 295] on label at bounding box center [674, 295] width 0 height 0
click at [648, 306] on input "checkbox" at bounding box center [642, 302] width 13 height 15
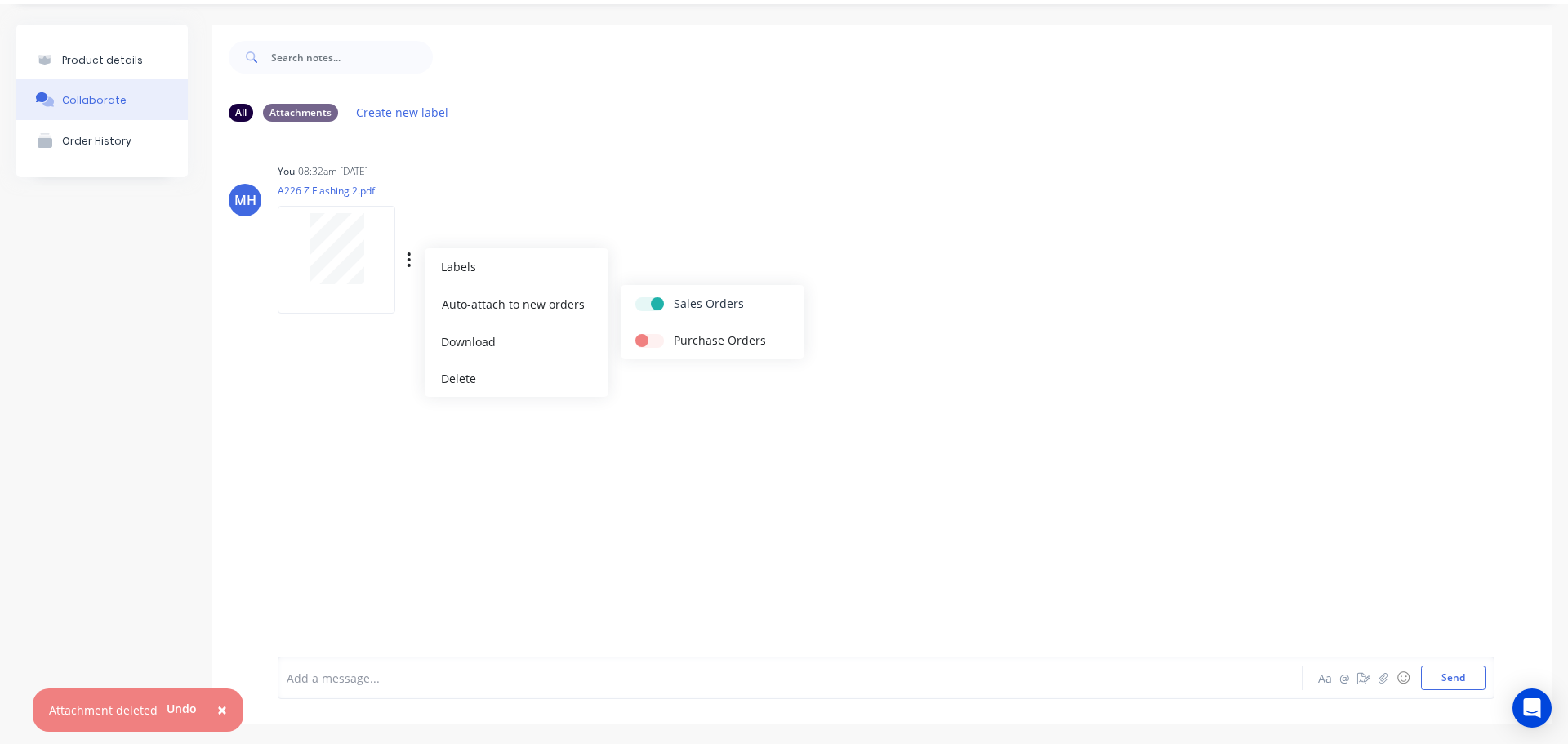
checkbox input "true"
click at [744, 228] on div "You 08:32am 09/10/25 A226 Z Flashing 2.pdf Labels Auto-attach to new orders Sal…" at bounding box center [533, 233] width 510 height 147
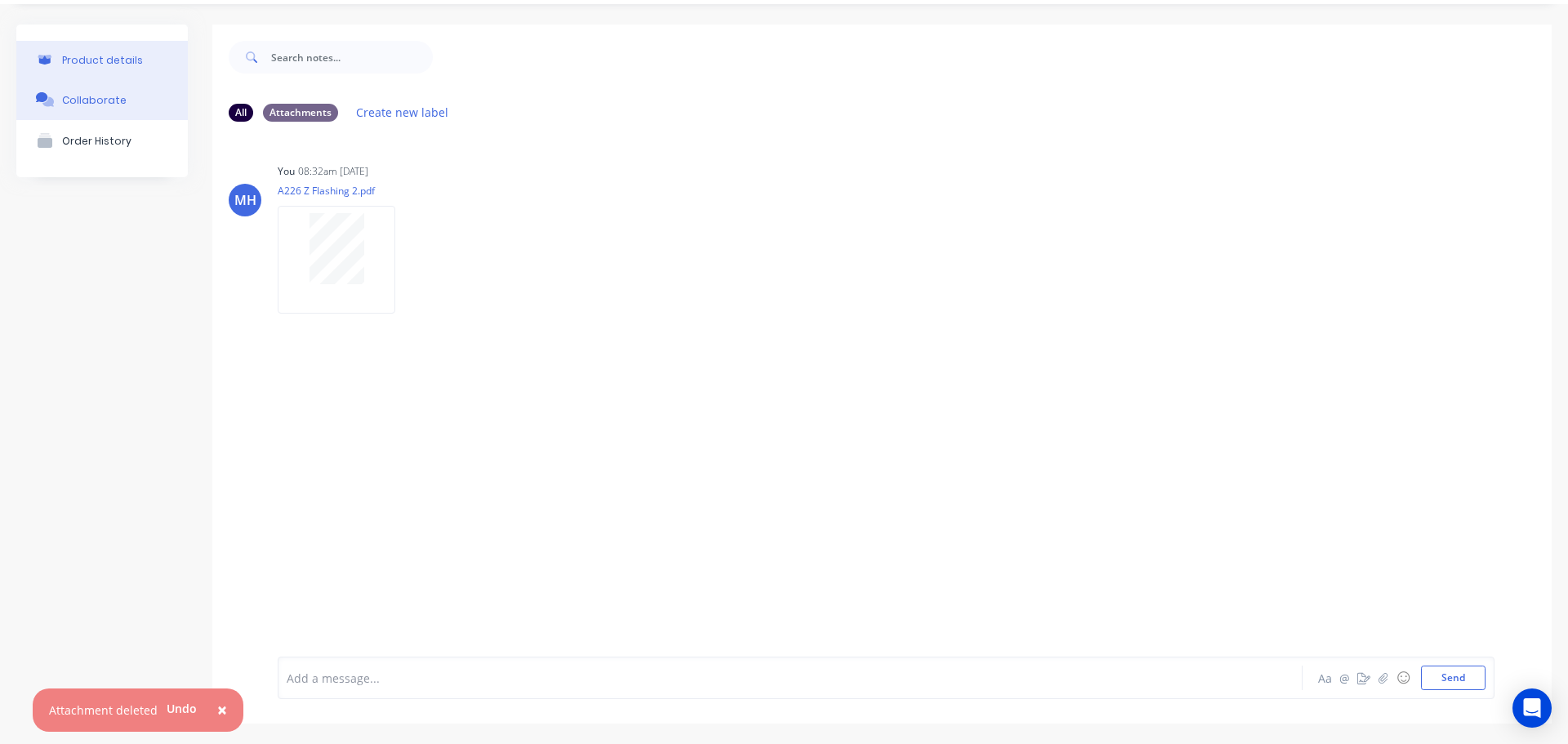
click at [130, 69] on button "Product details" at bounding box center [102, 60] width 172 height 38
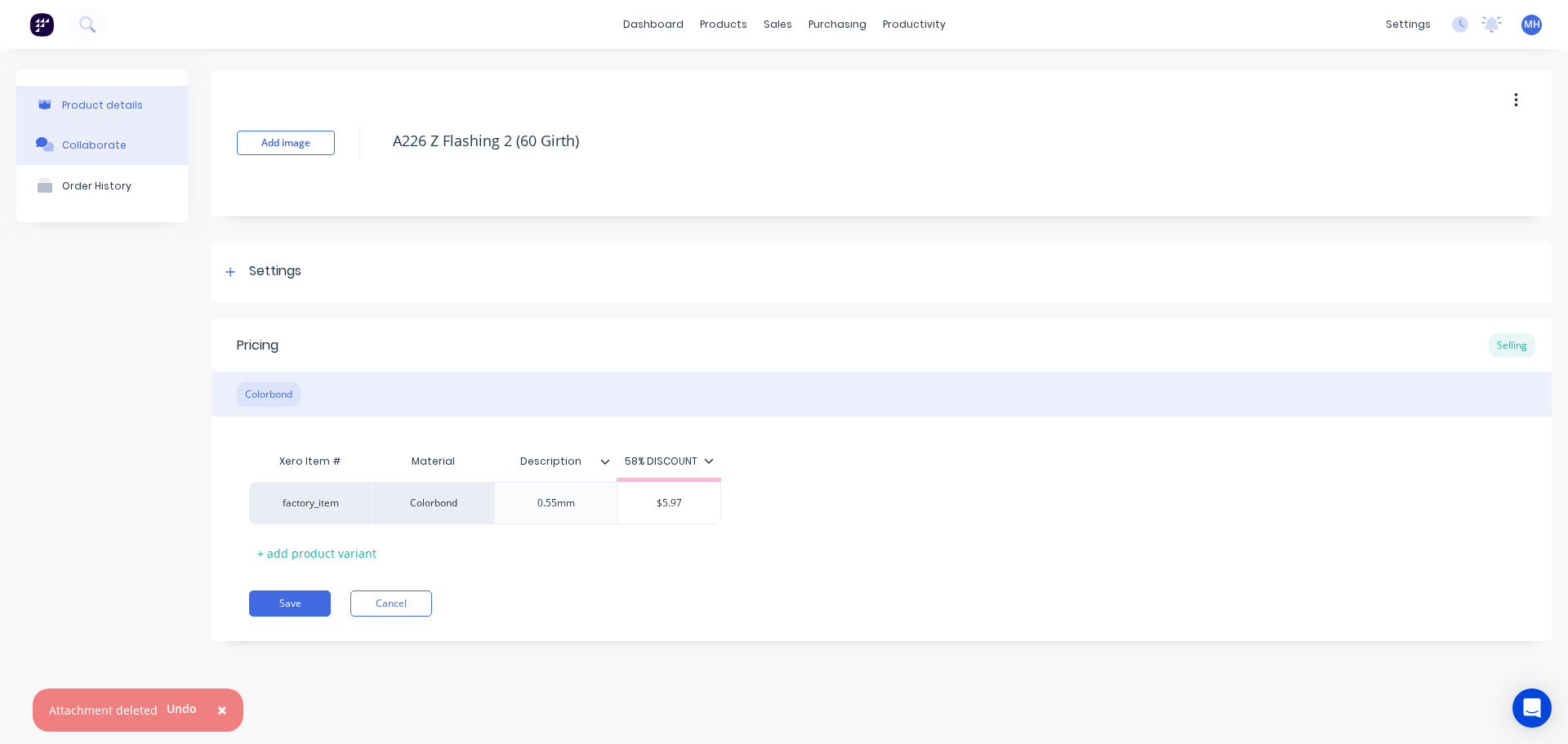
click at [125, 147] on button "Collaborate" at bounding box center [102, 145] width 172 height 41
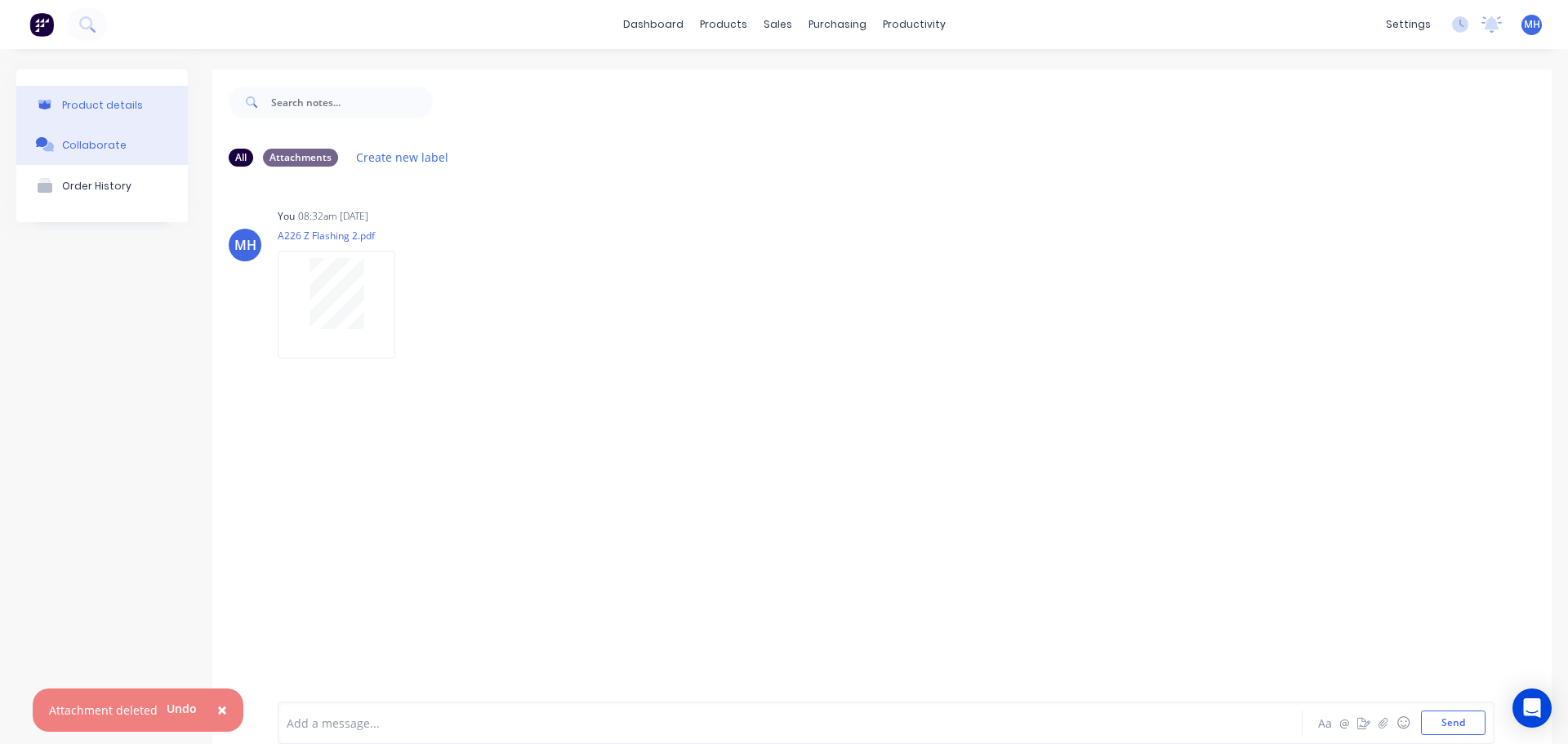
click at [131, 98] on div "Product details" at bounding box center [102, 105] width 81 height 13
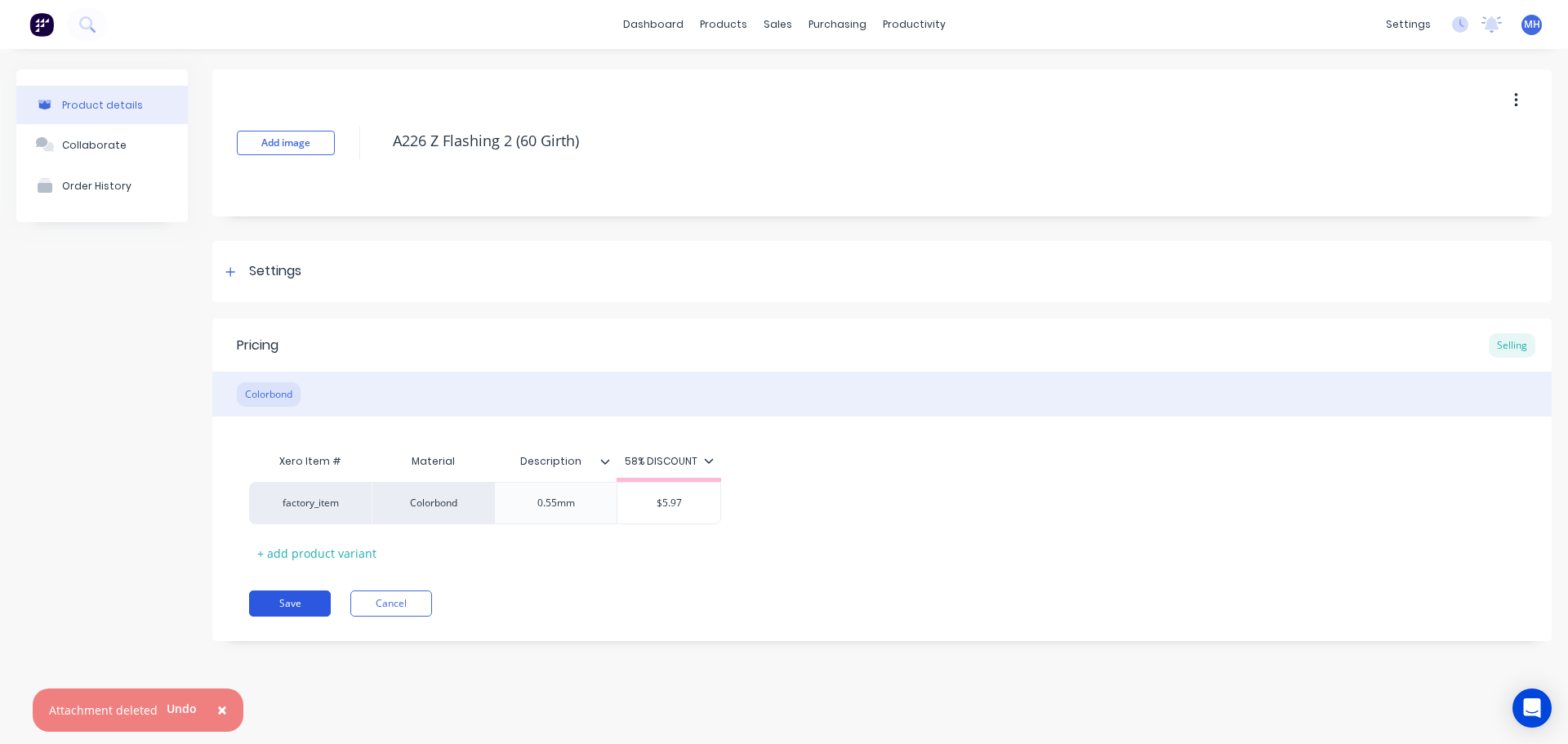
click at [290, 606] on button "Save" at bounding box center [289, 603] width 81 height 26
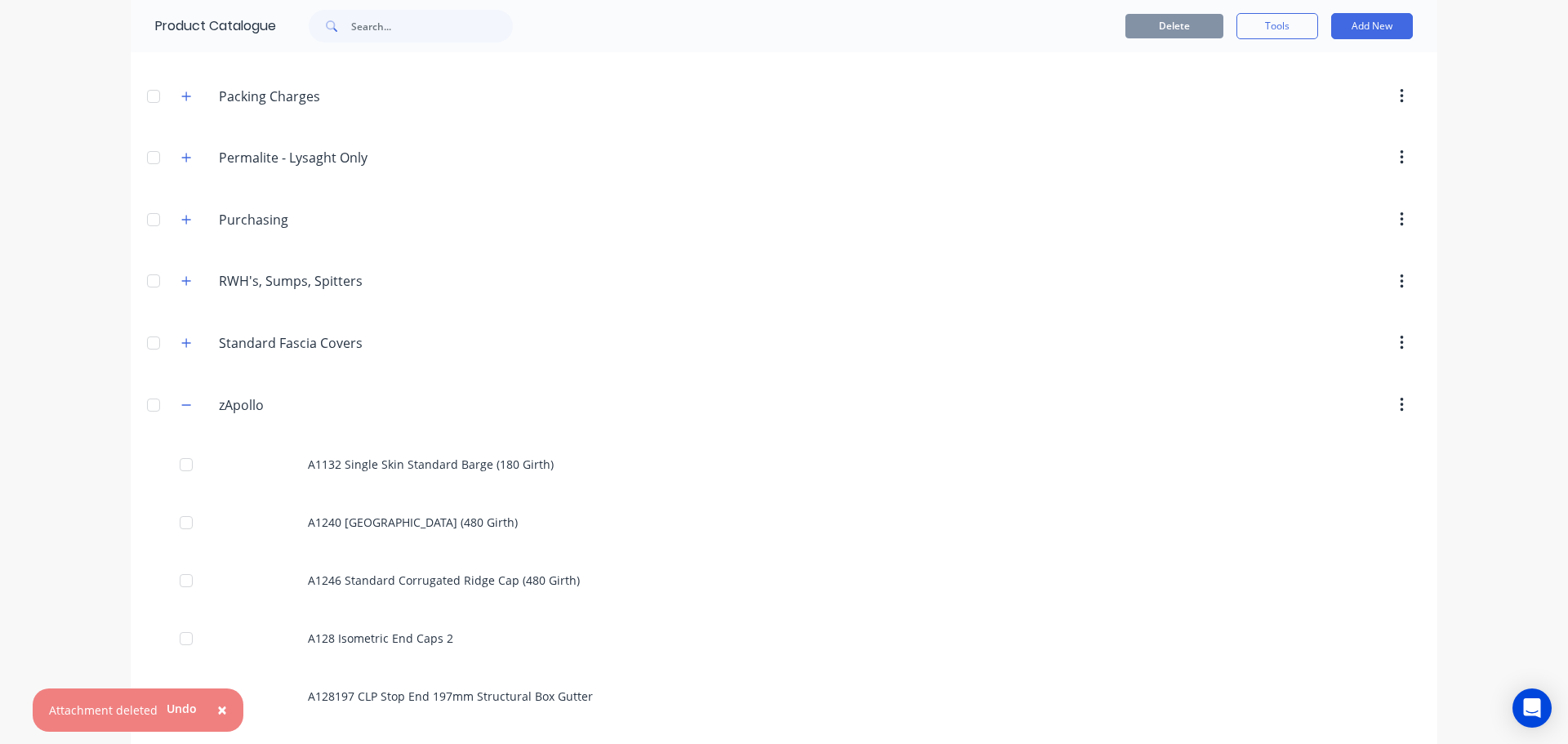
scroll to position [654, 0]
click at [217, 710] on span "×" at bounding box center [222, 710] width 10 height 23
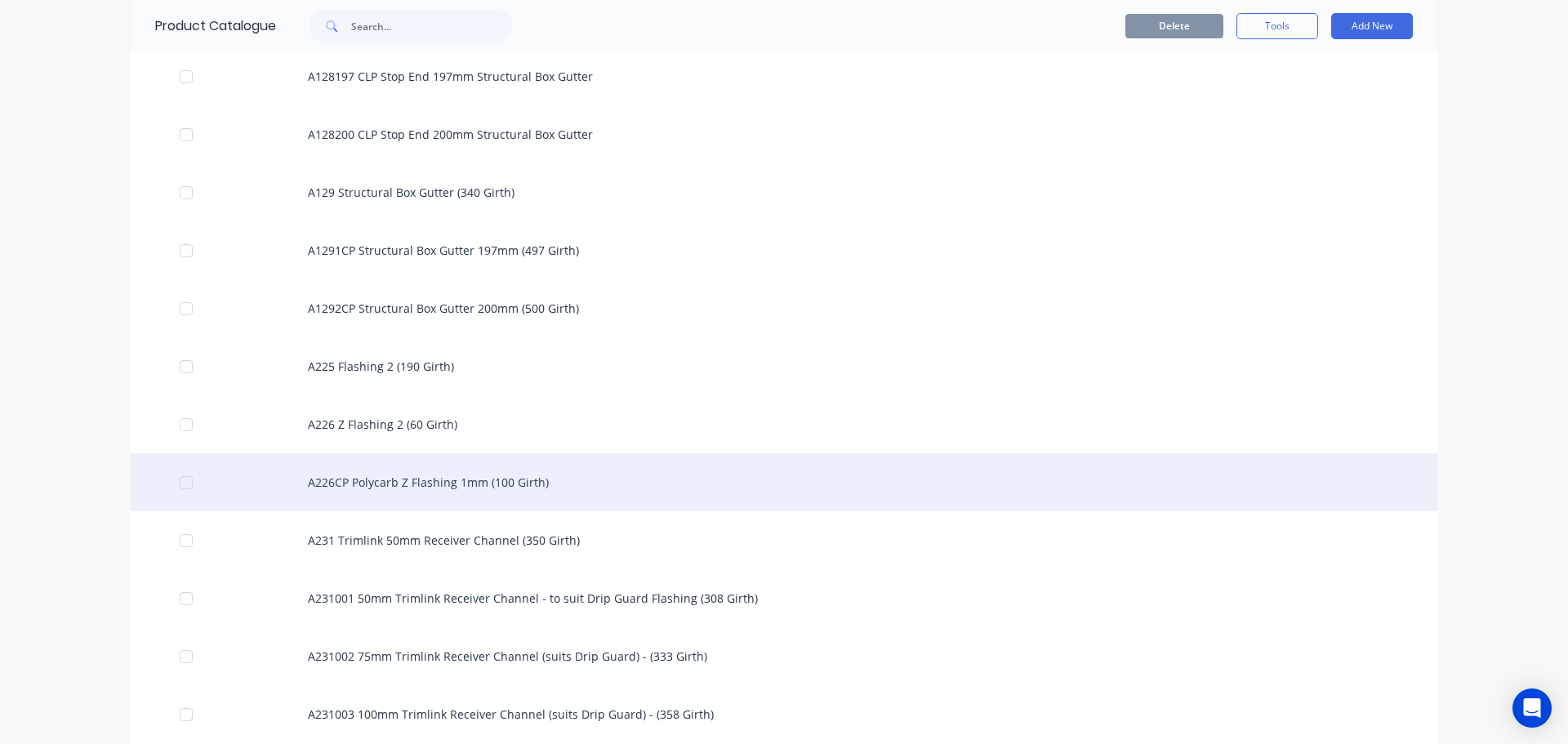
scroll to position [1307, 0]
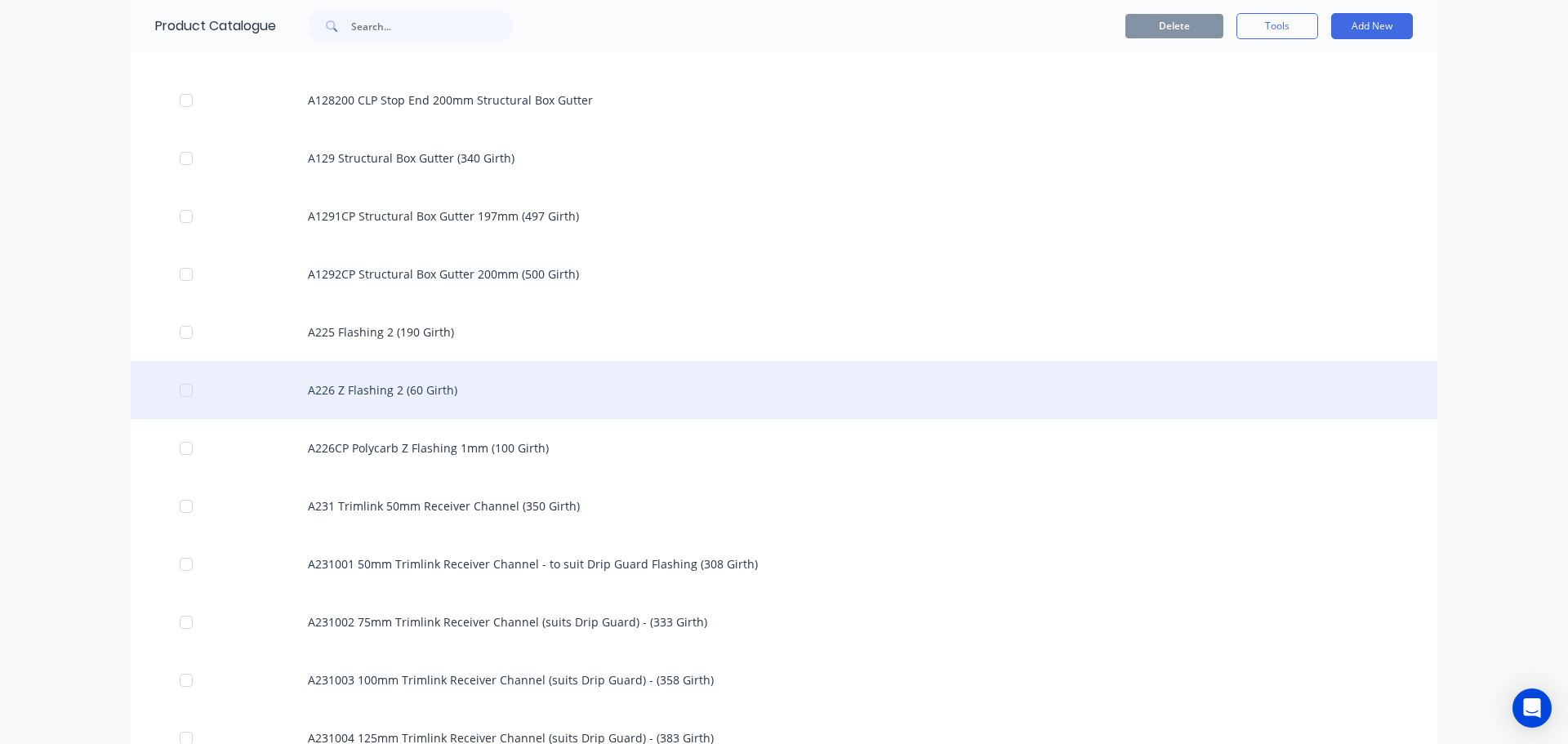
click at [464, 399] on div "A226 Z Flashing 2 (60 Girth)" at bounding box center [784, 389] width 1307 height 58
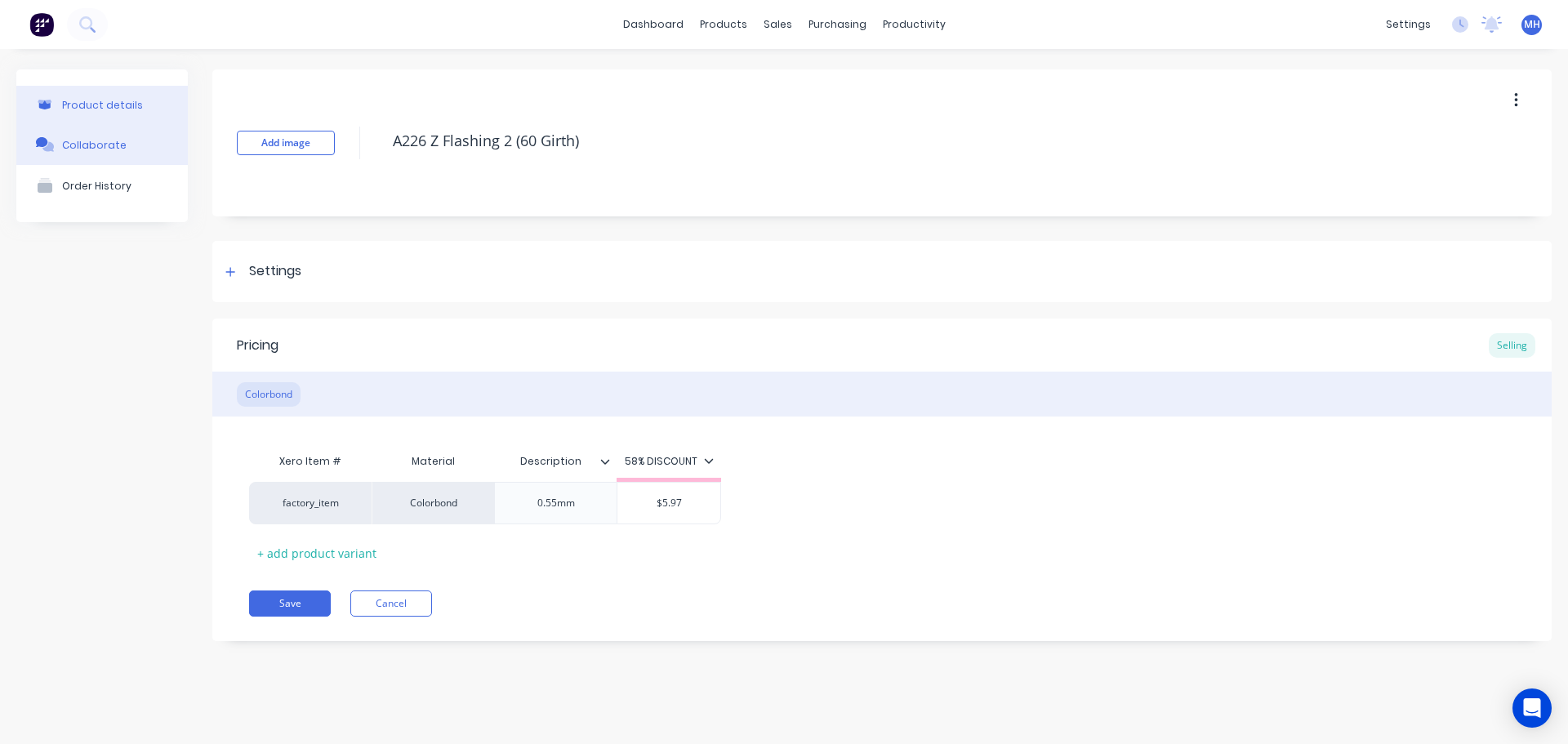
click at [141, 145] on button "Collaborate" at bounding box center [102, 145] width 172 height 41
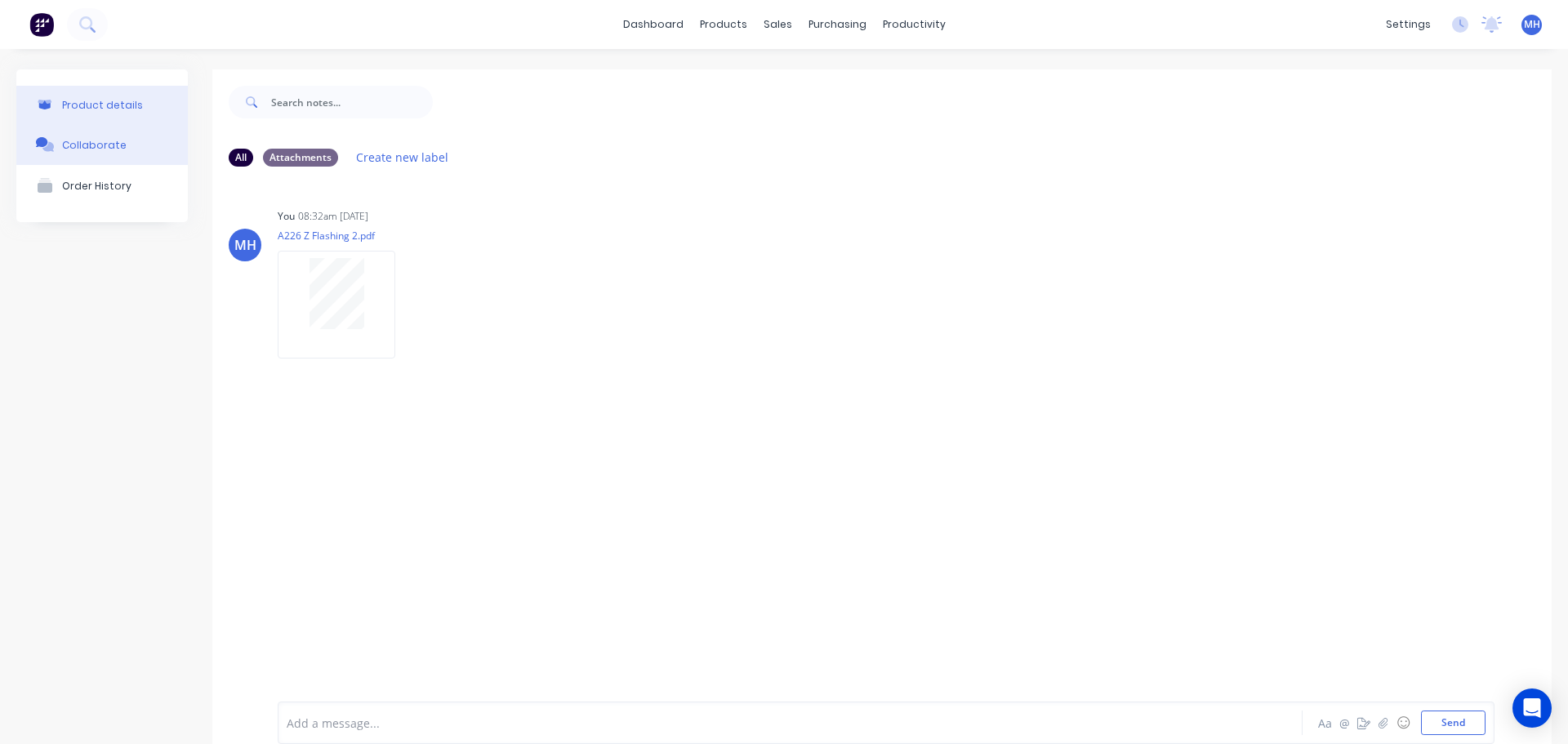
click at [98, 99] on div "Product details" at bounding box center [102, 105] width 81 height 13
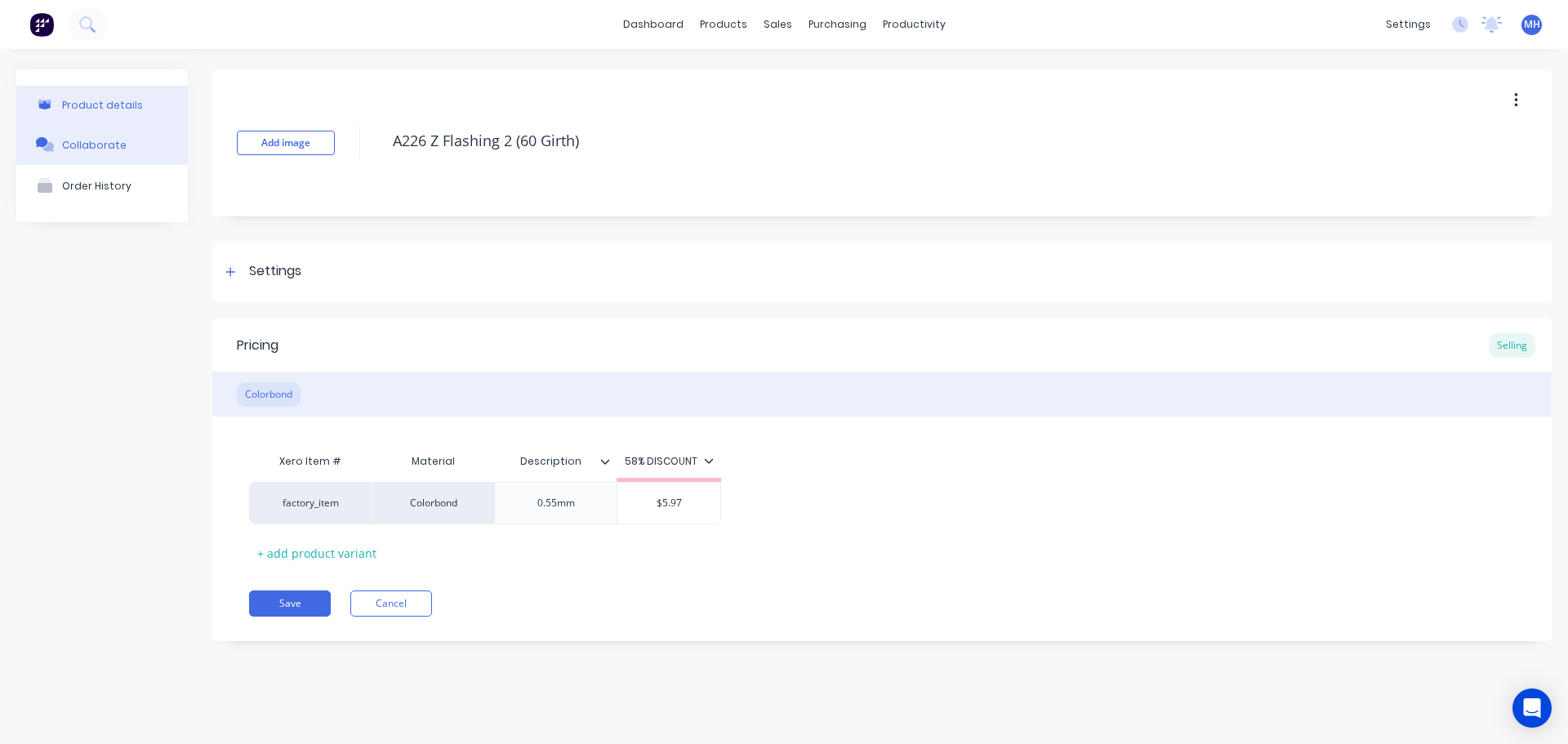
click at [148, 154] on button "Collaborate" at bounding box center [102, 145] width 172 height 41
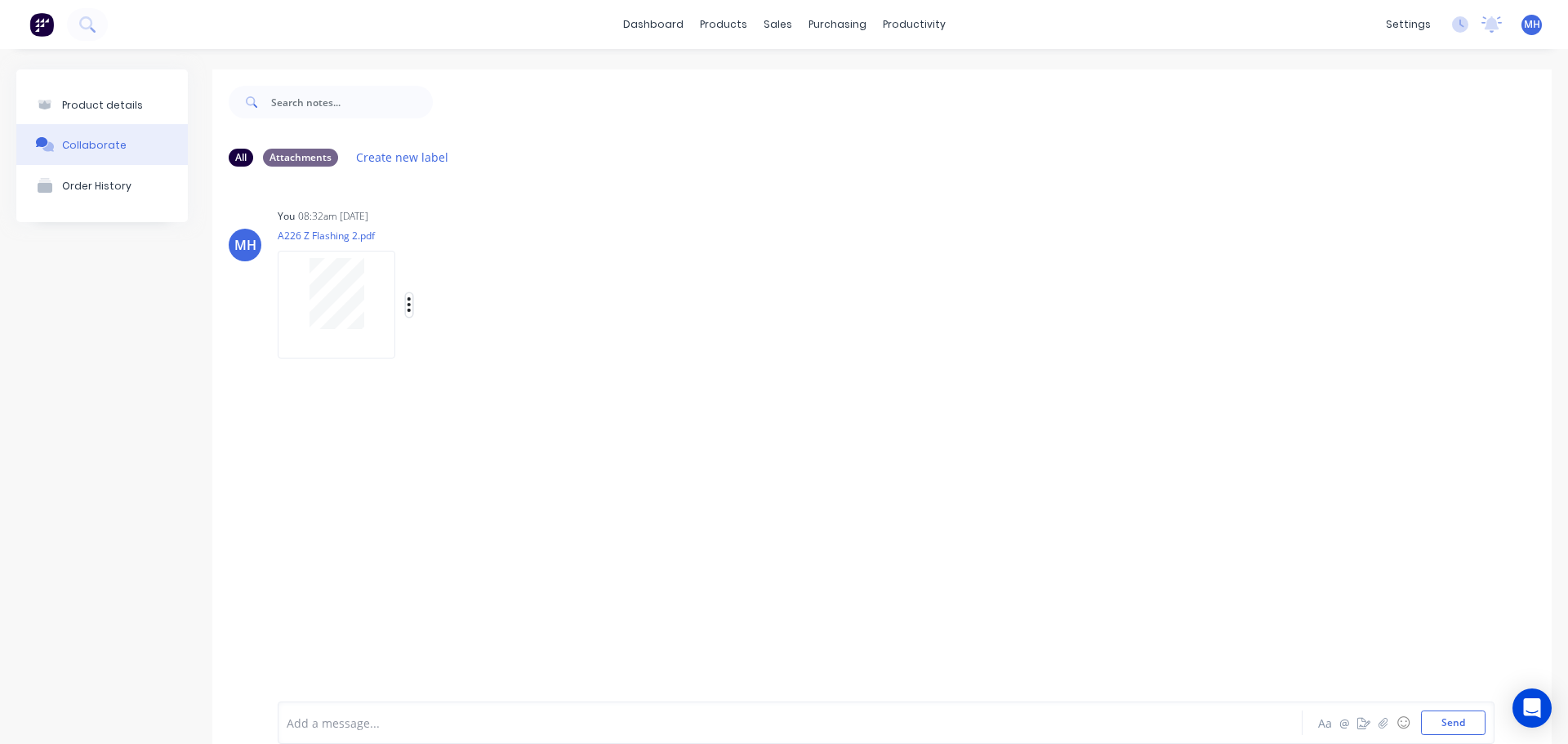
click at [405, 302] on button "button" at bounding box center [408, 305] width 6 height 23
click at [504, 357] on button "Auto-attach to new orders" at bounding box center [516, 349] width 183 height 38
click at [514, 186] on div "MH You 08:32am 09/10/25 A226 Z Flashing 2.pdf Labels Auto-attach to new orders …" at bounding box center [882, 429] width 1339 height 498
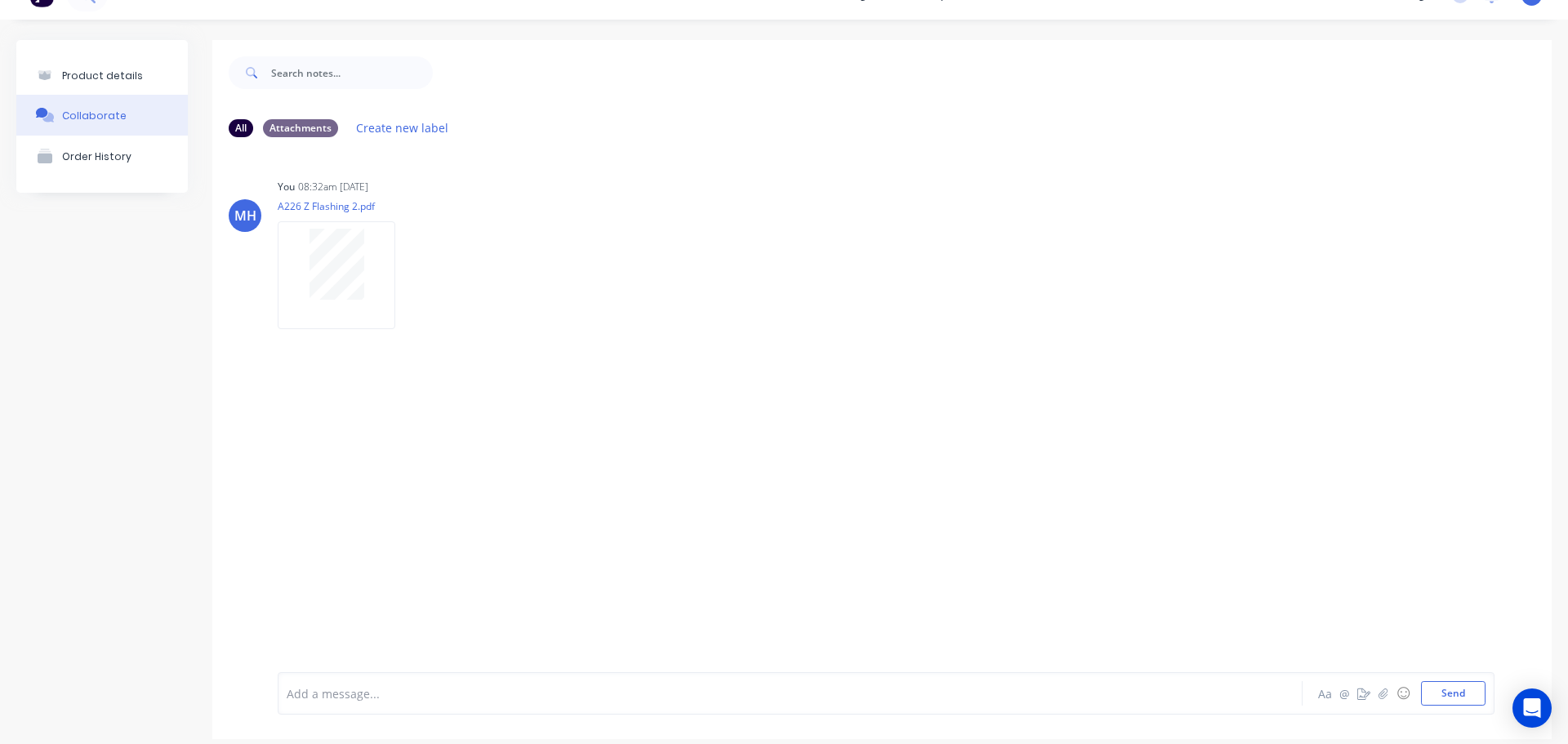
scroll to position [45, 0]
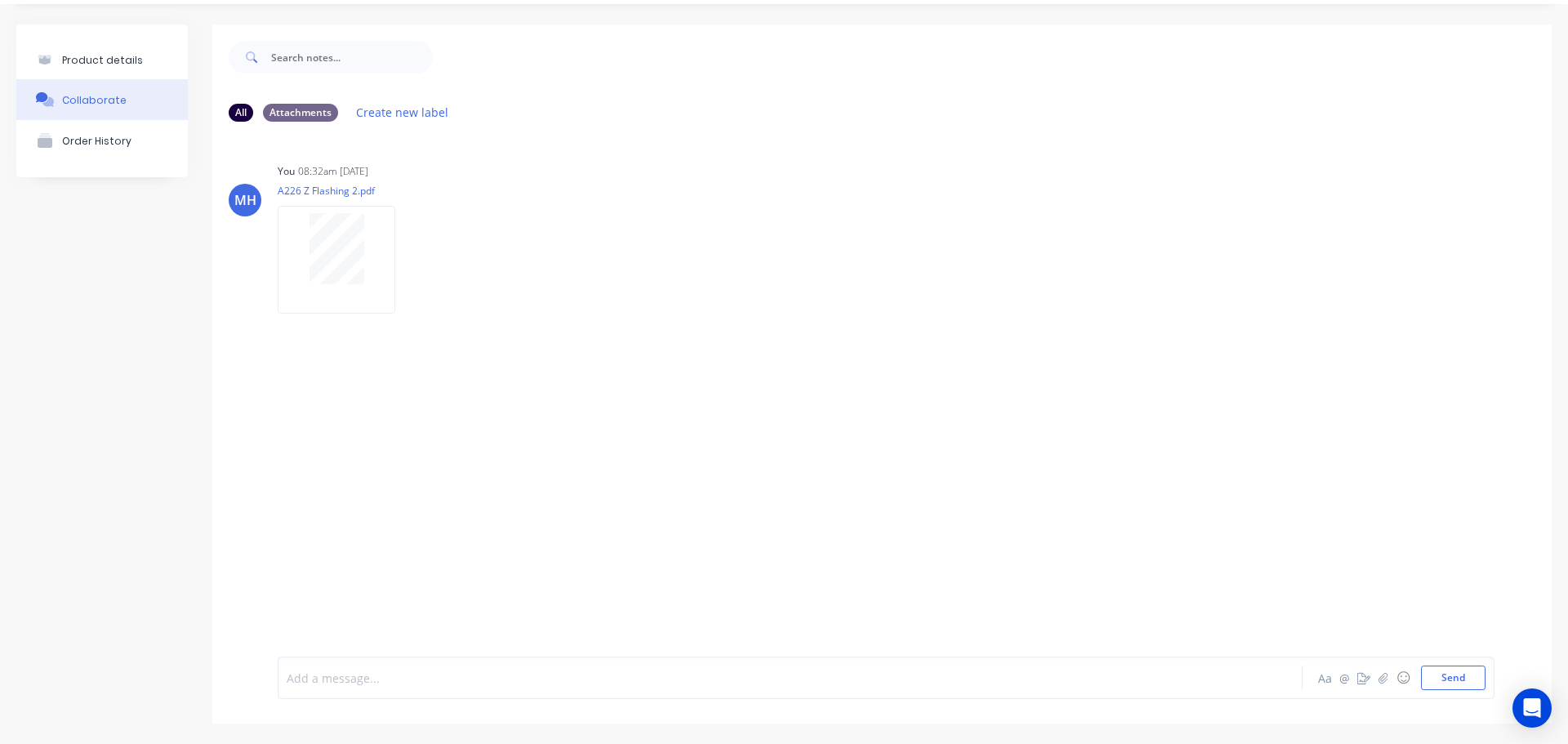
click at [303, 685] on div at bounding box center [737, 678] width 899 height 17
click at [351, 404] on div "MH You 08:32am 09/10/25 A226 Z Flashing 2.pdf Labels Auto-attach to new orders …" at bounding box center [882, 384] width 1339 height 498
click at [409, 252] on icon "button" at bounding box center [409, 260] width 4 height 14
click at [476, 210] on div "Labels Auto-attach to new orders Sales Orders Purchase Orders Download Delete" at bounding box center [427, 260] width 300 height 123
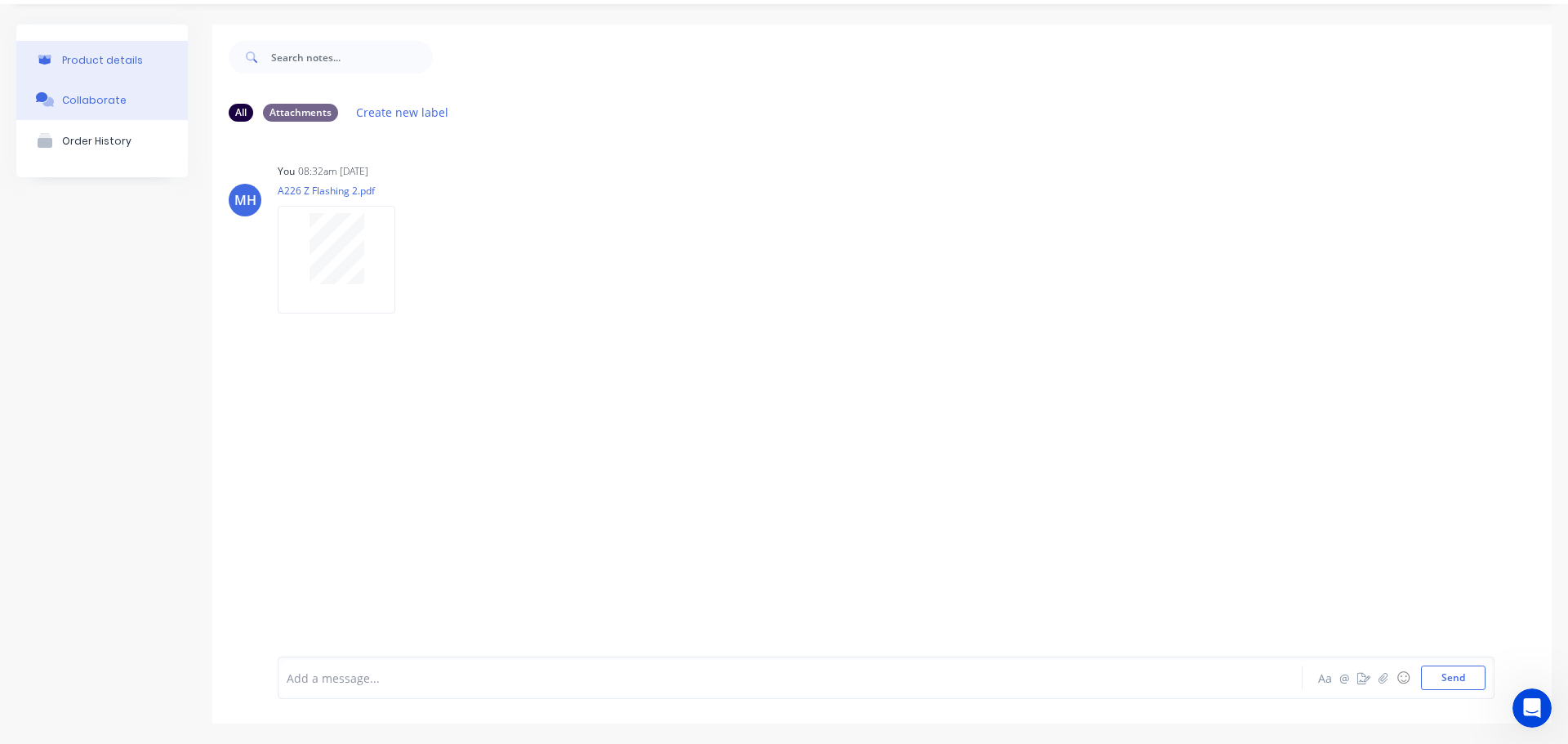
click at [133, 61] on div "Product details" at bounding box center [102, 60] width 81 height 13
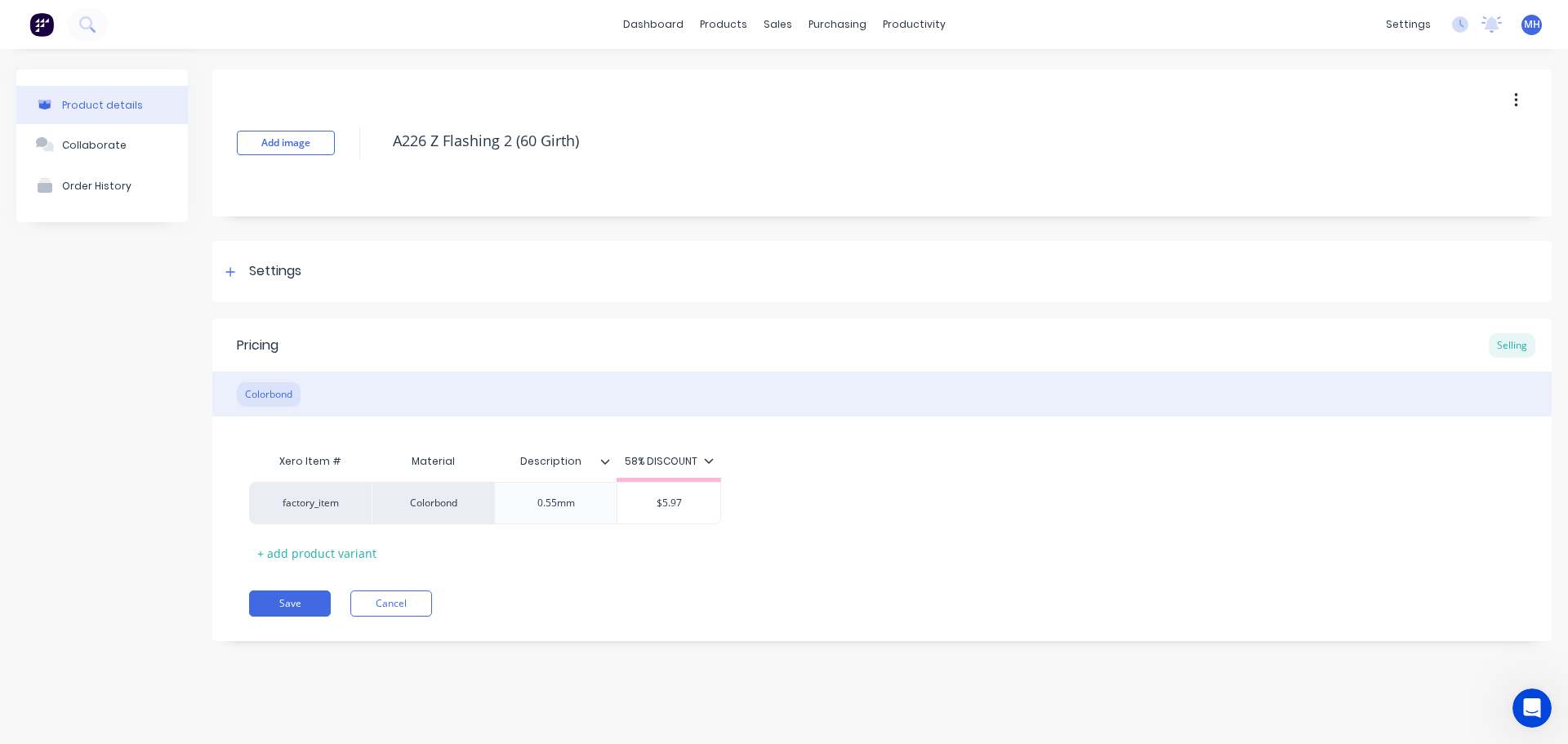
type textarea "x"
click at [908, 483] on div "factory_item Colorbond 0.55mm $5.97" at bounding box center [882, 502] width 1265 height 42
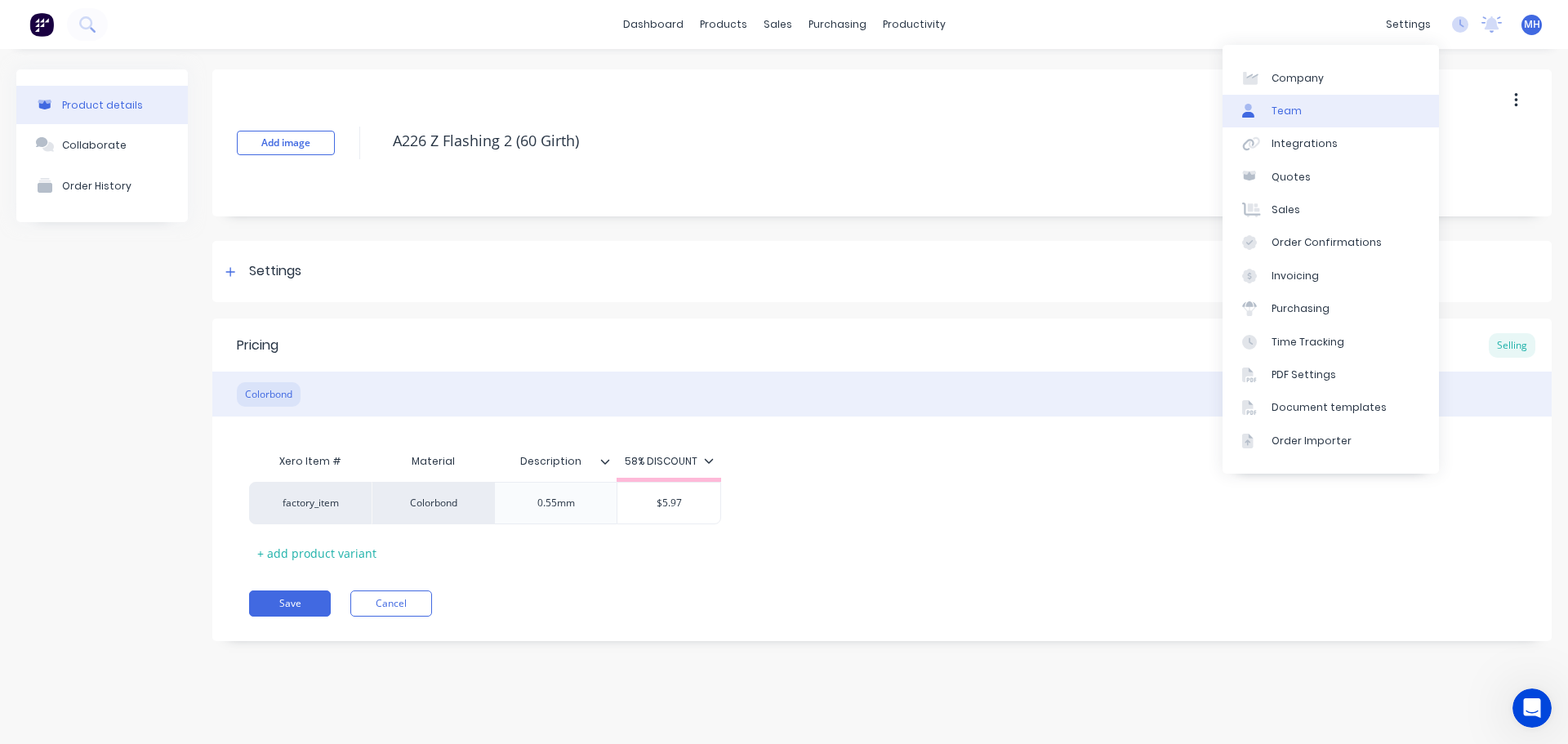
click at [1335, 102] on link "Team" at bounding box center [1331, 111] width 217 height 32
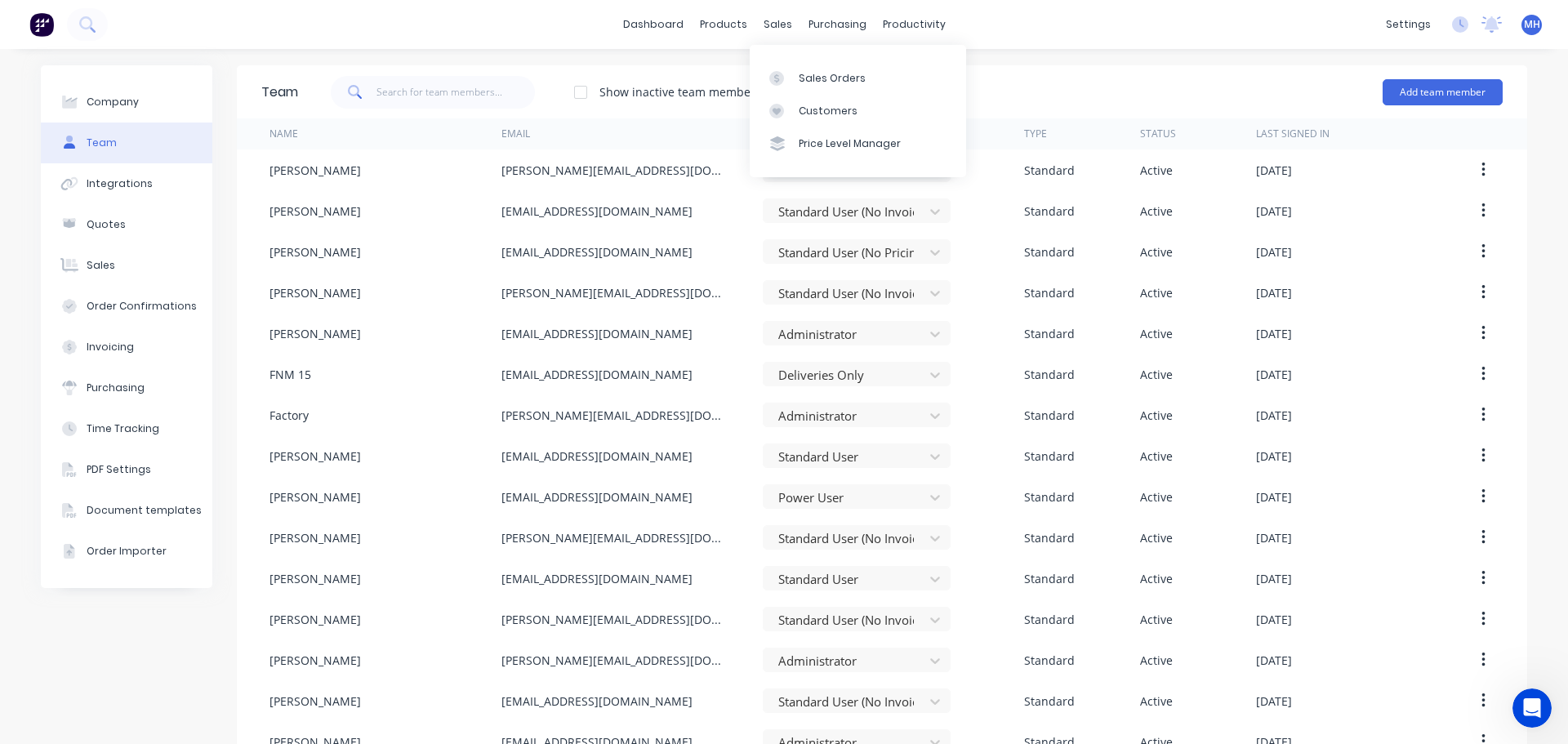
click at [781, 60] on div "Sales Orders Customers Price Level Manager" at bounding box center [857, 110] width 217 height 132
click at [787, 75] on div at bounding box center [780, 78] width 24 height 14
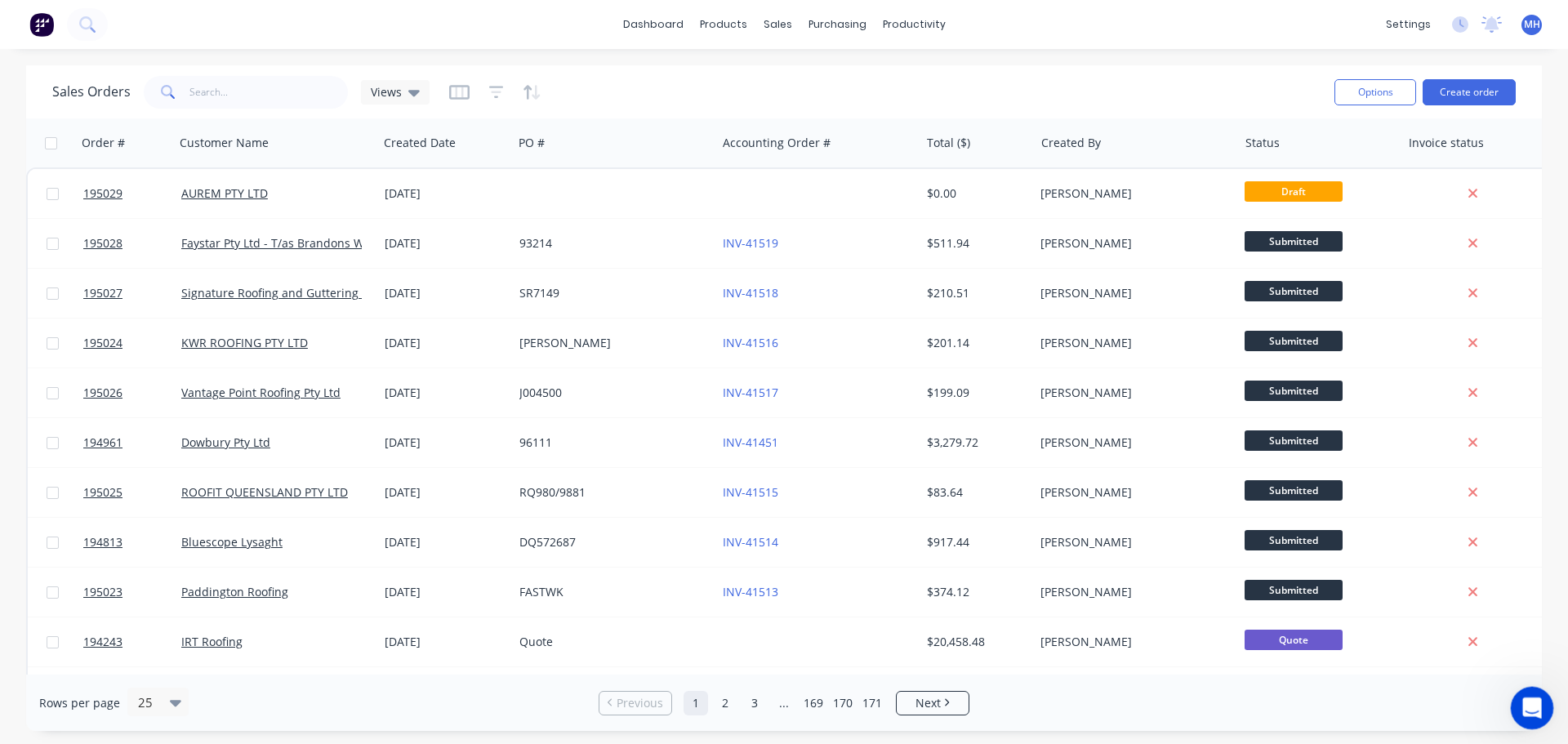
click at [1521, 706] on icon "Open Intercom Messenger" at bounding box center [1530, 706] width 27 height 27
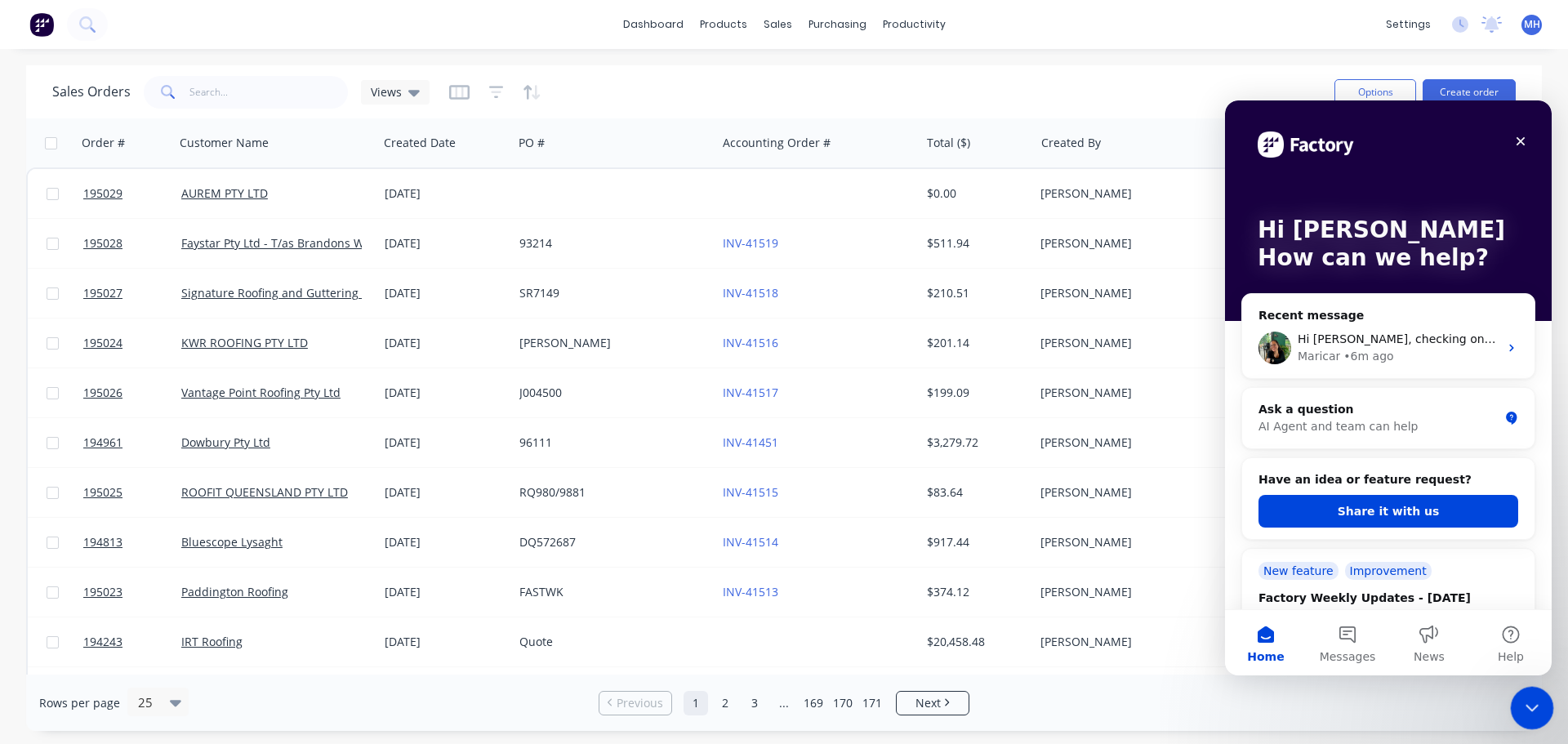
click at [1521, 706] on icon "Close Intercom Messenger" at bounding box center [1530, 706] width 20 height 20
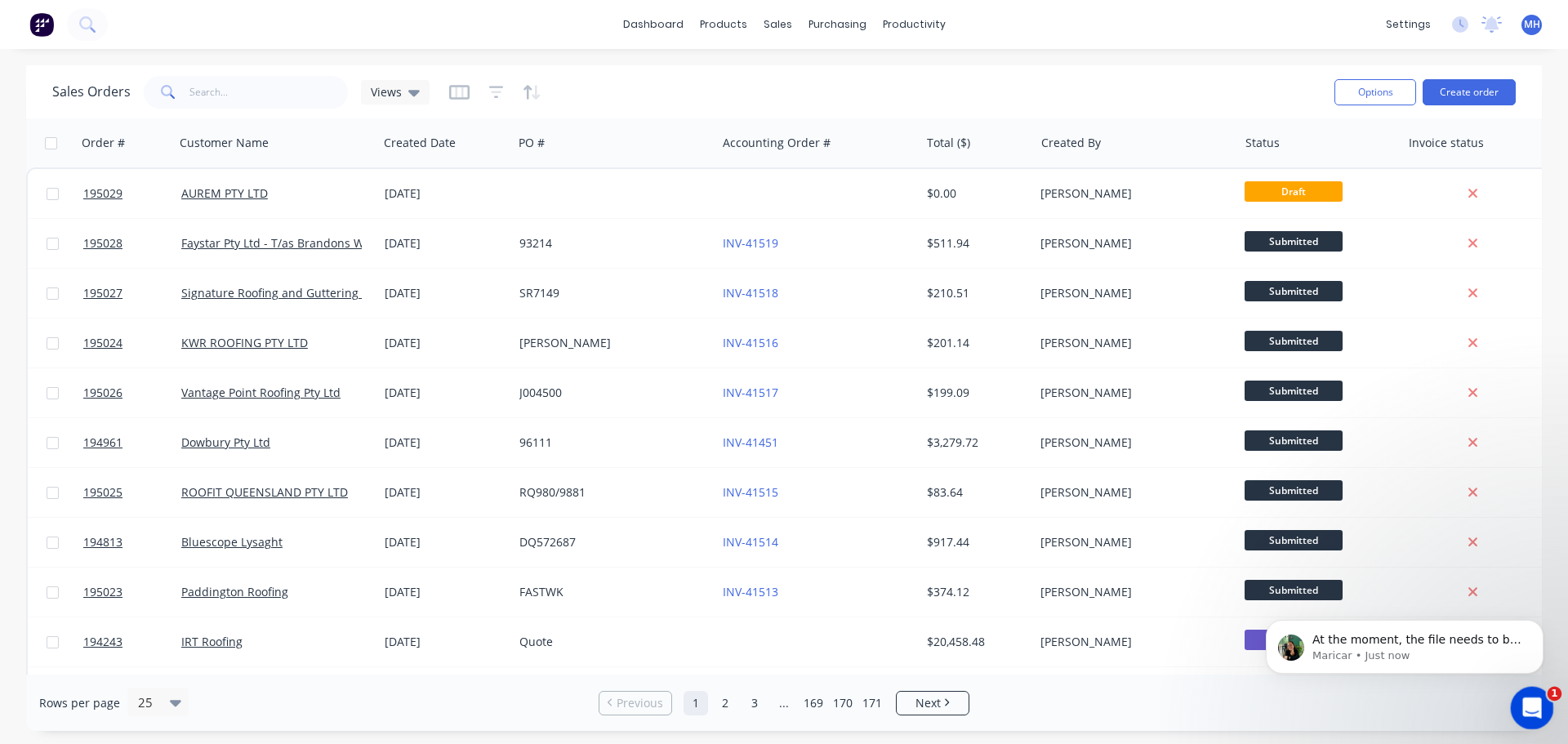
click at [1524, 699] on icon "Open Intercom Messenger" at bounding box center [1530, 706] width 27 height 27
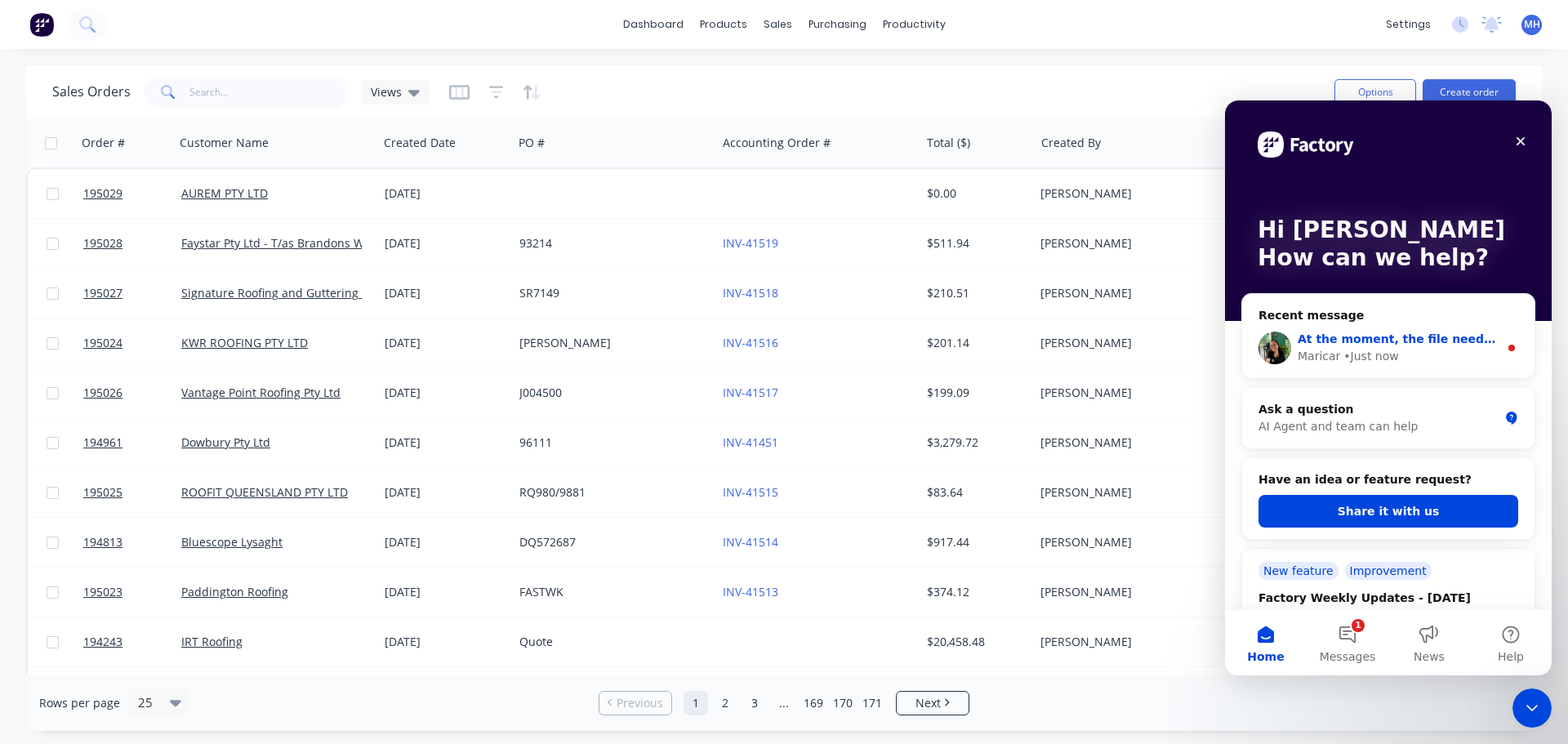
click at [1376, 349] on div "• Just now" at bounding box center [1370, 356] width 55 height 17
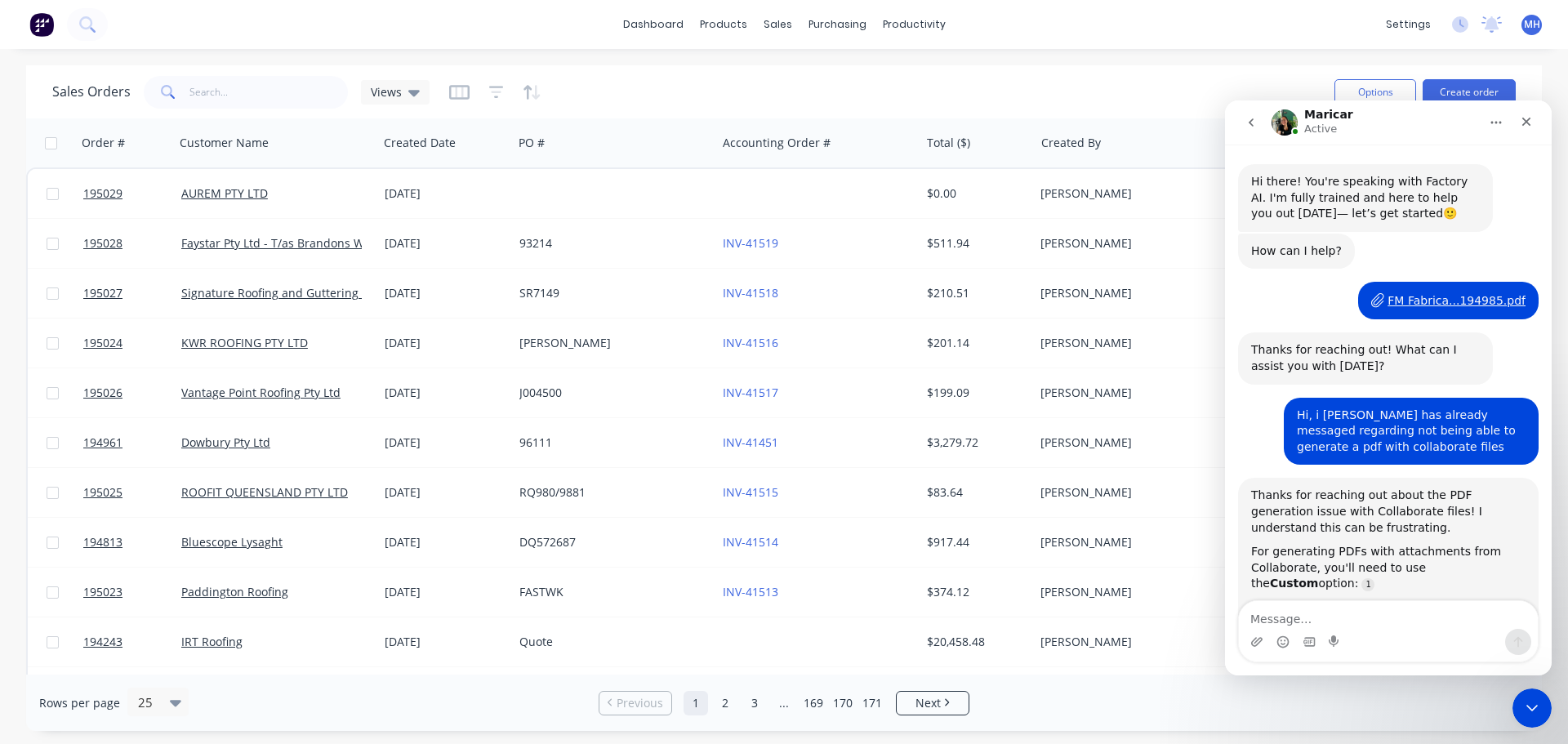
scroll to position [647, 0]
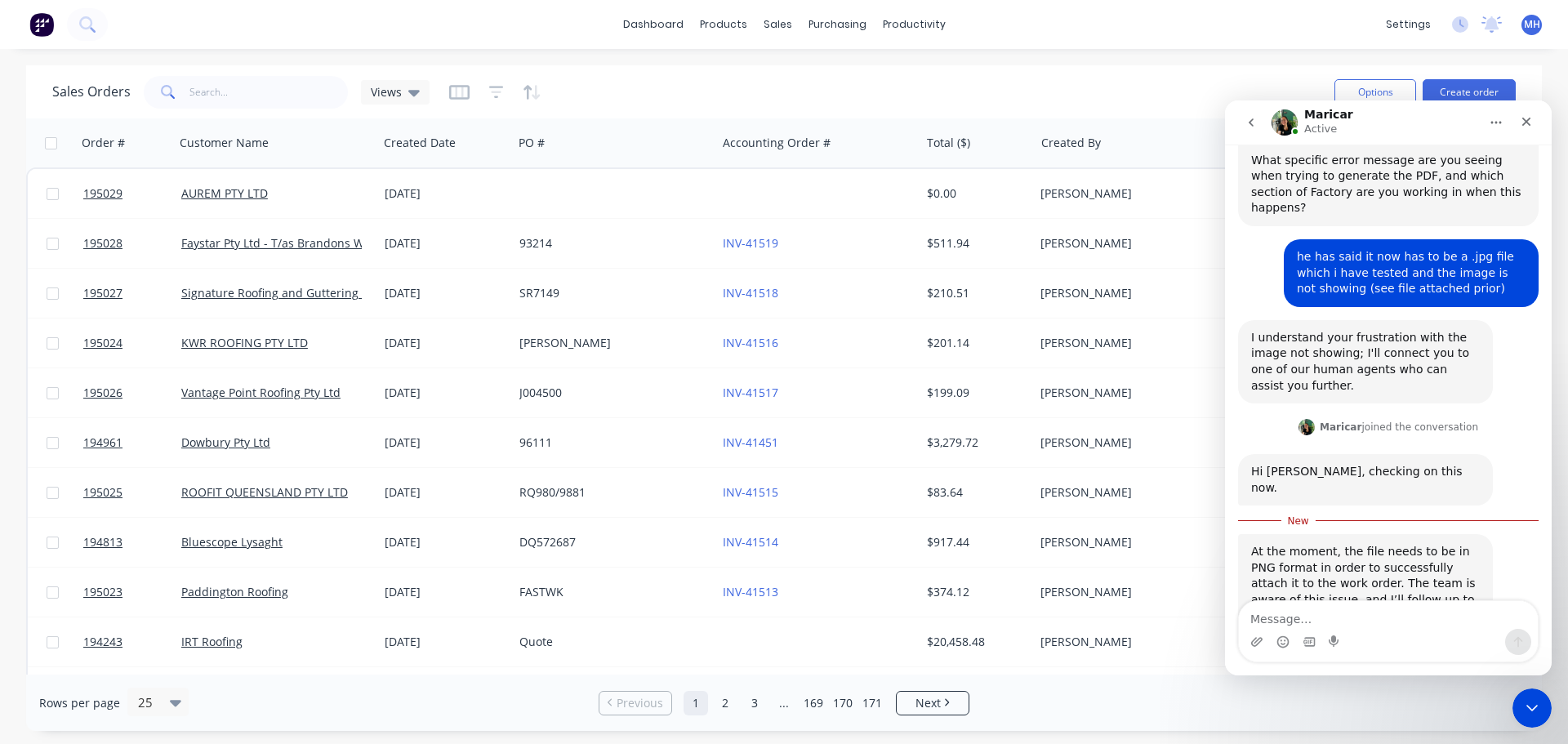
click at [1383, 617] on textarea "Message…" at bounding box center [1388, 614] width 299 height 28
drag, startPoint x: 1470, startPoint y: 620, endPoint x: 1330, endPoint y: 613, distance: 140.2
click at [1330, 613] on textarea "ok no problem. Just to clarify, the fix is to" at bounding box center [1388, 614] width 299 height 28
click at [1373, 616] on textarea "ok no problem. Just to clarify, the fix is to" at bounding box center [1388, 614] width 299 height 28
click at [1482, 620] on textarea "ok no problem. Just to clarify, the fix is to" at bounding box center [1388, 614] width 299 height 28
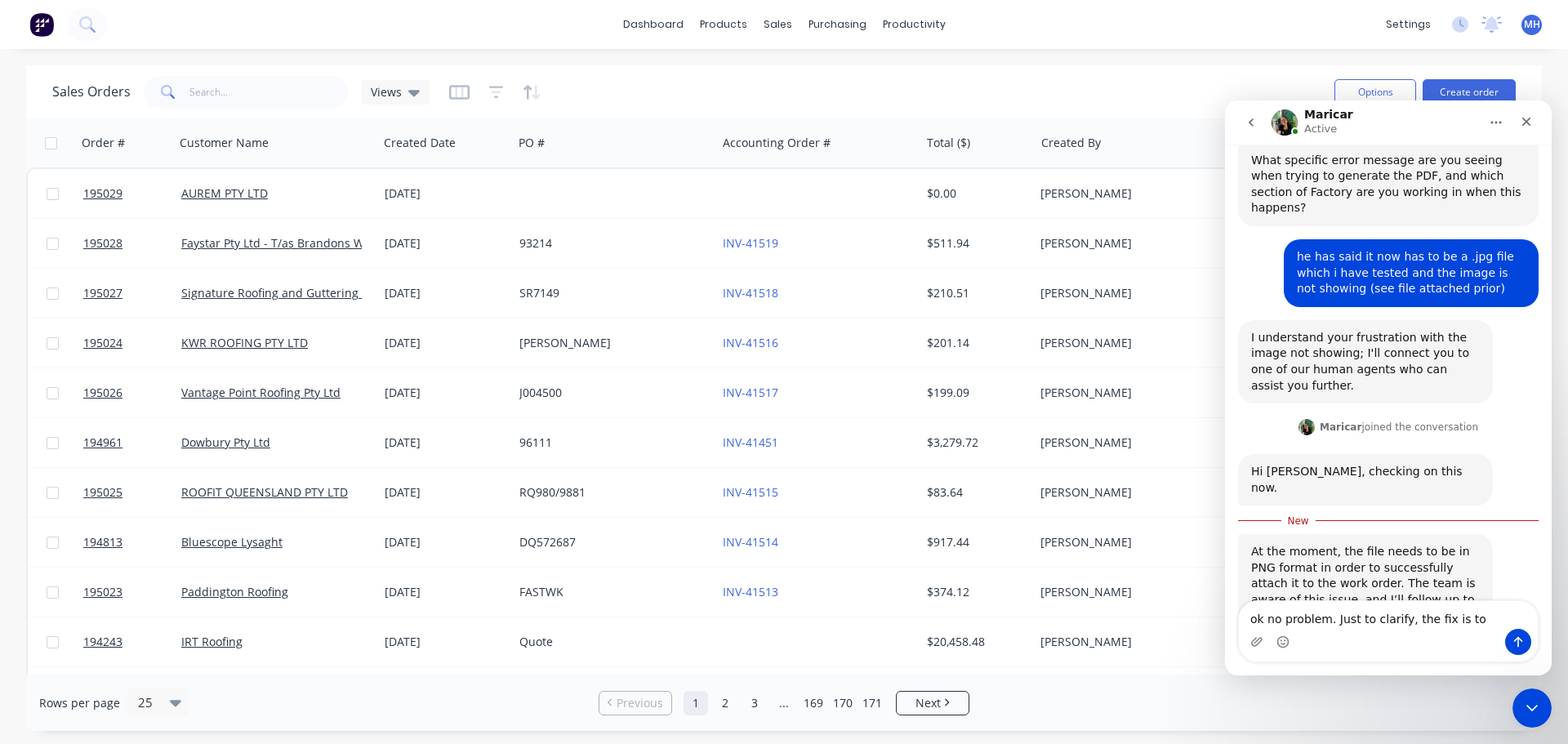
drag, startPoint x: 1445, startPoint y: 618, endPoint x: 1463, endPoint y: 619, distance: 18.0
click at [1463, 619] on textarea "ok no problem. Just to clarify, the fix is to" at bounding box center [1388, 614] width 299 height 28
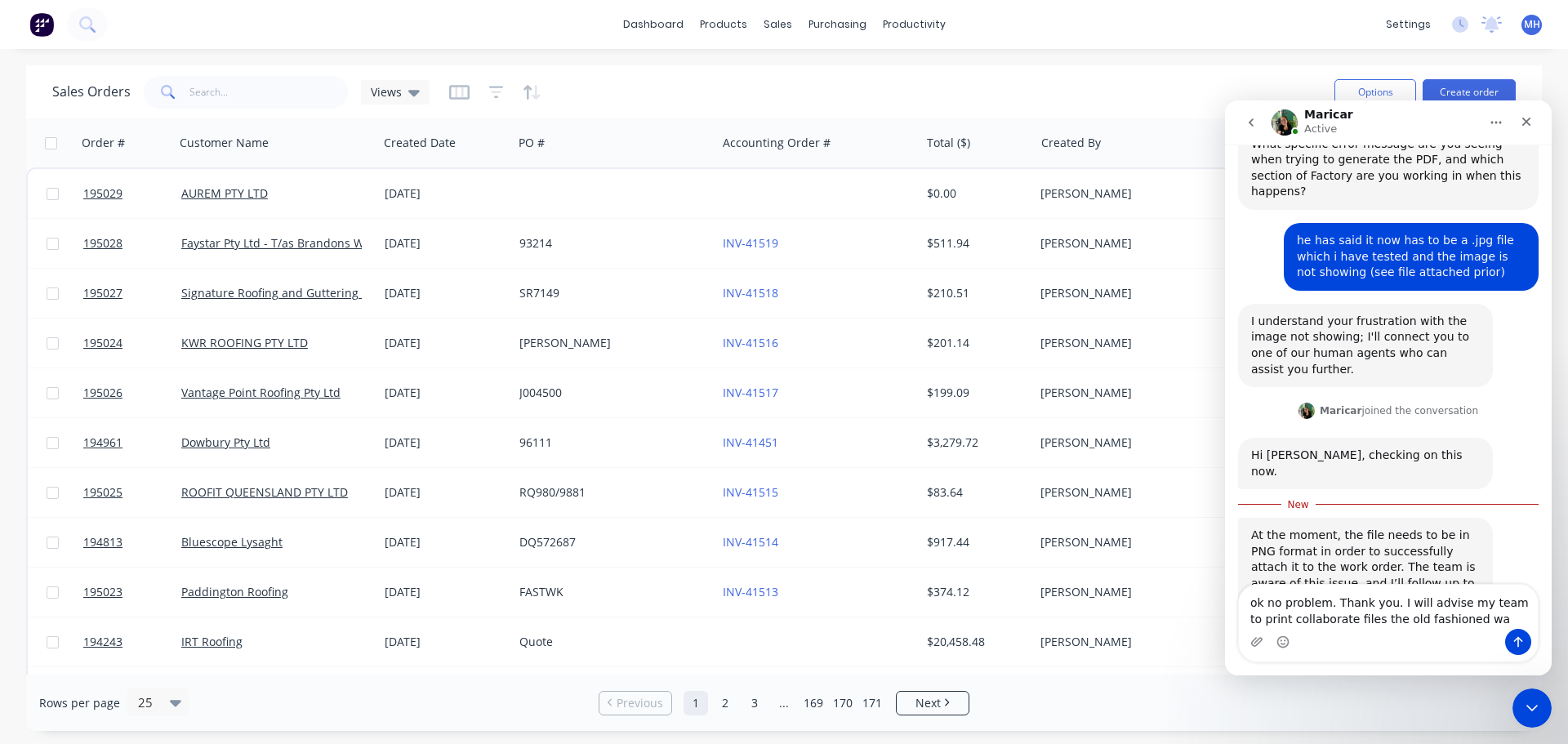
type textarea "ok no problem. Thank you. I will advise my team to print collaborate files the …"
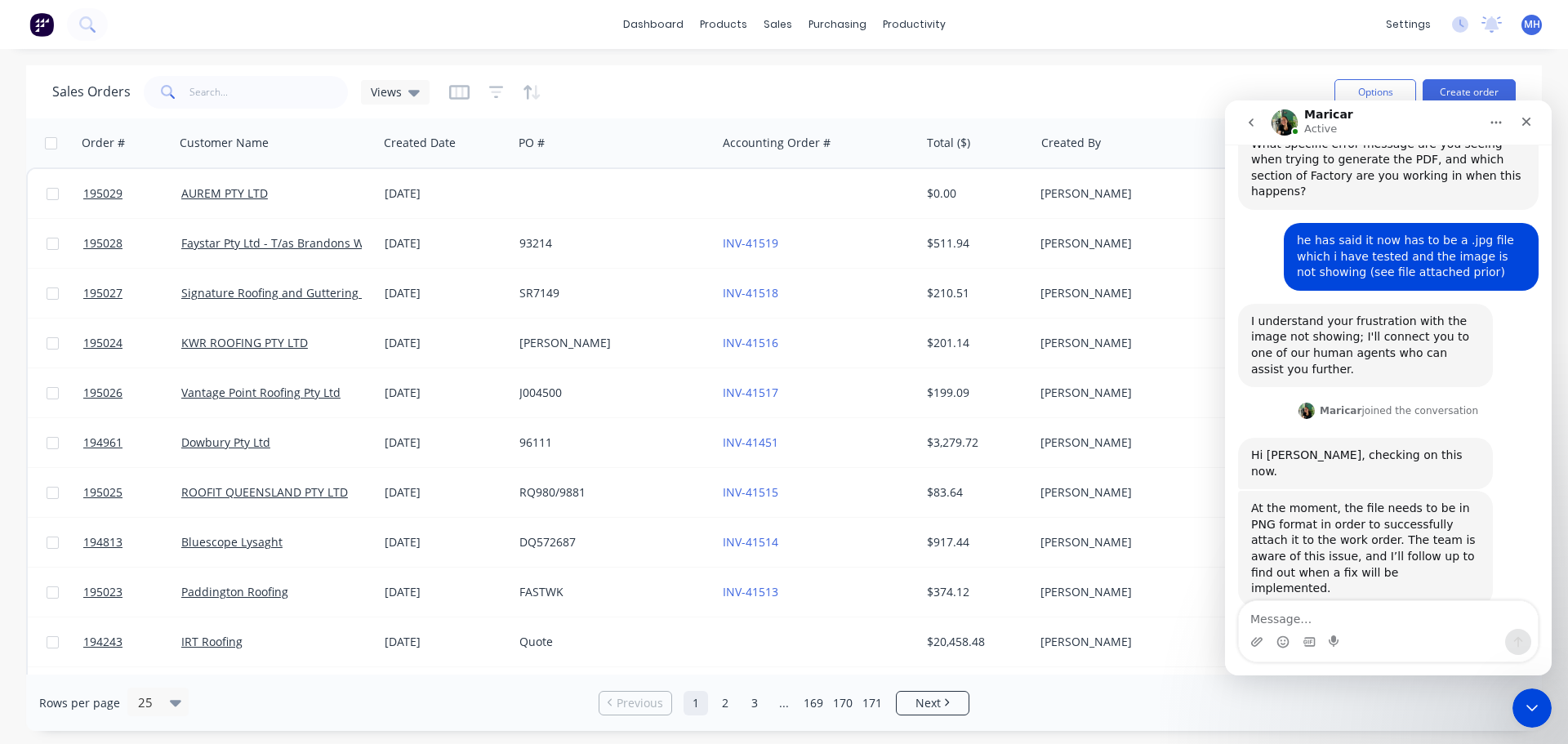
scroll to position [701, 0]
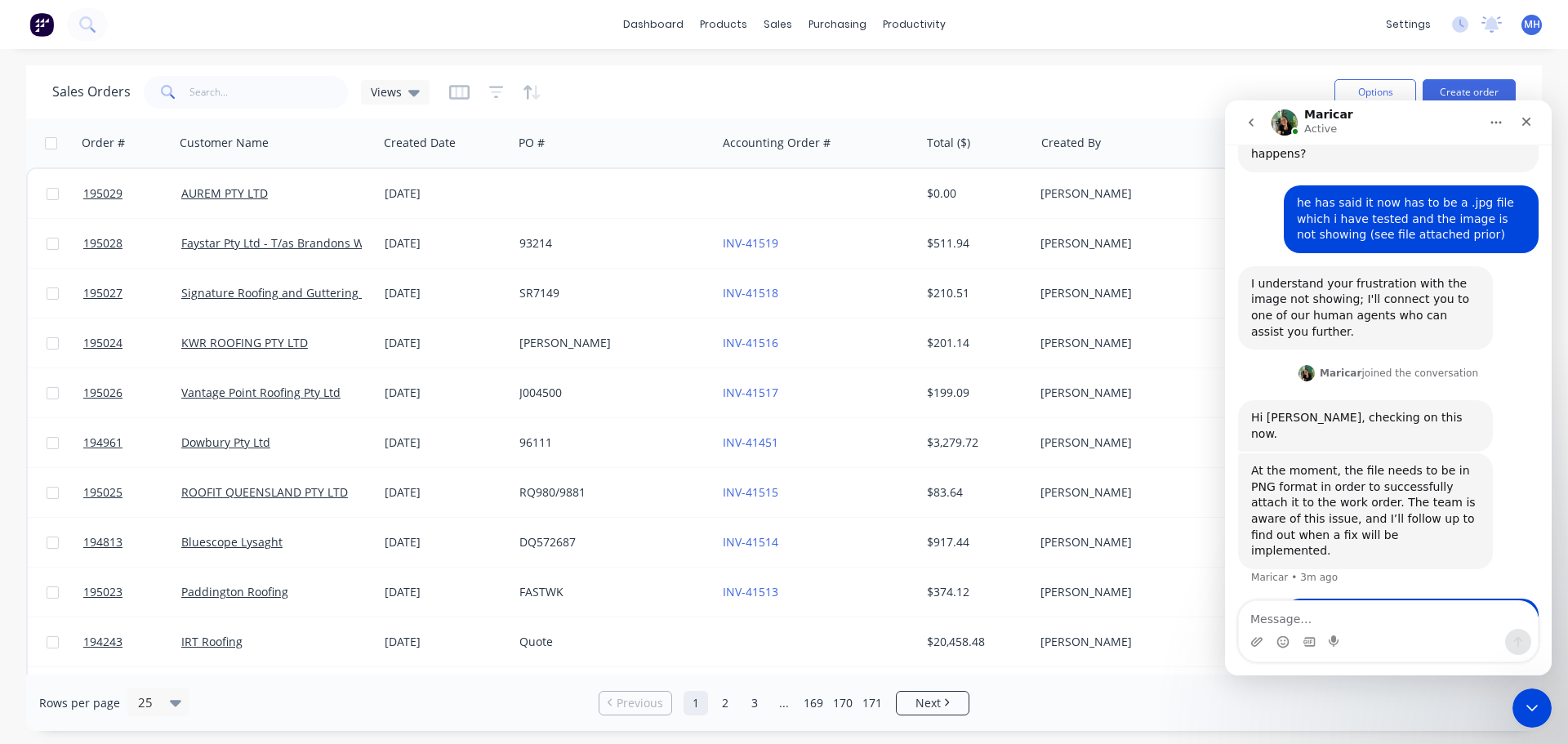
click at [1353, 620] on textarea "Message…" at bounding box center [1388, 614] width 299 height 28
click at [1342, 620] on textarea "Message…" at bounding box center [1388, 614] width 299 height 28
click at [1535, 710] on icon "Close Intercom Messenger" at bounding box center [1530, 706] width 20 height 20
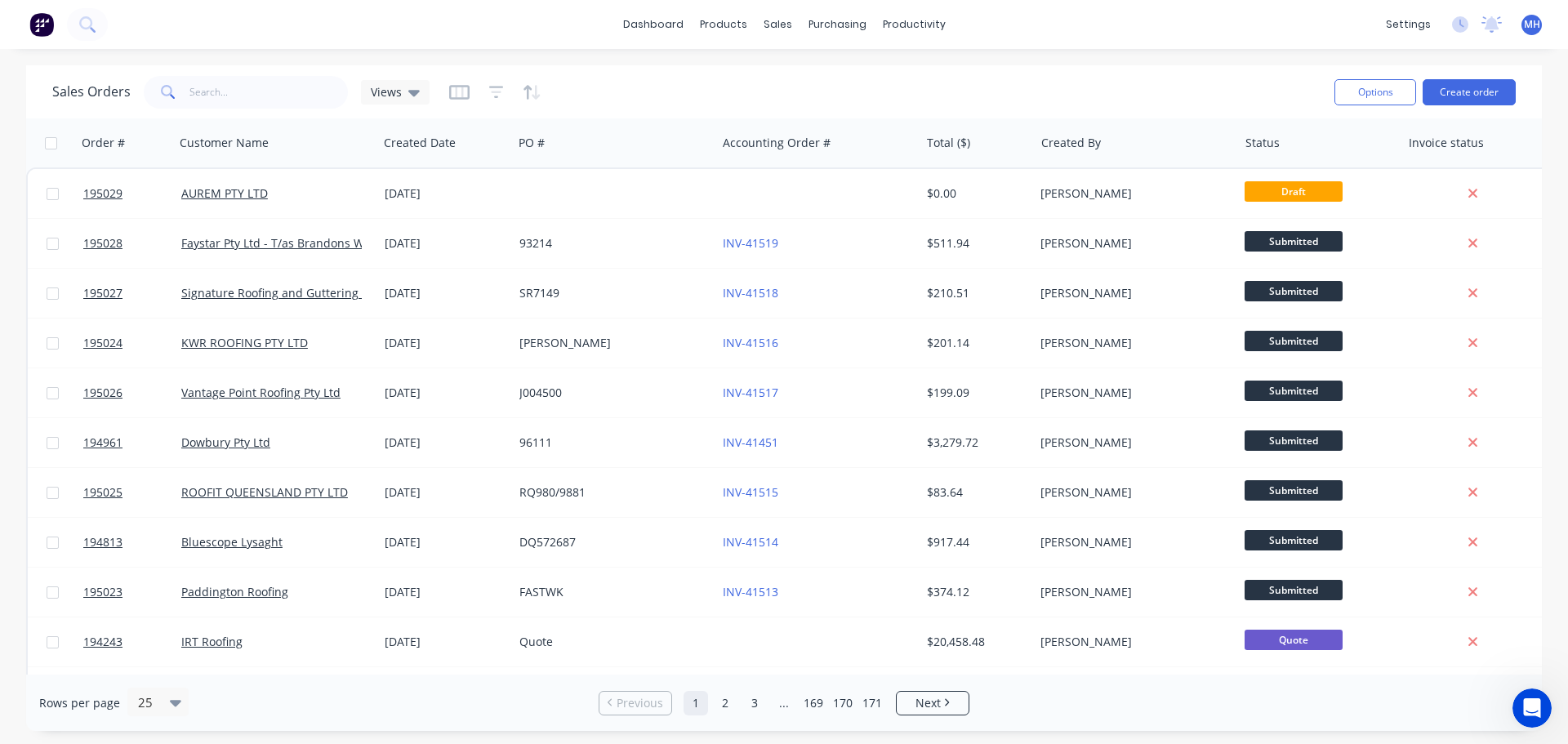
click at [1003, 84] on div "Sales Orders Views" at bounding box center [686, 91] width 1269 height 40
click at [1538, 697] on div "Open Intercom Messenger" at bounding box center [1530, 706] width 54 height 54
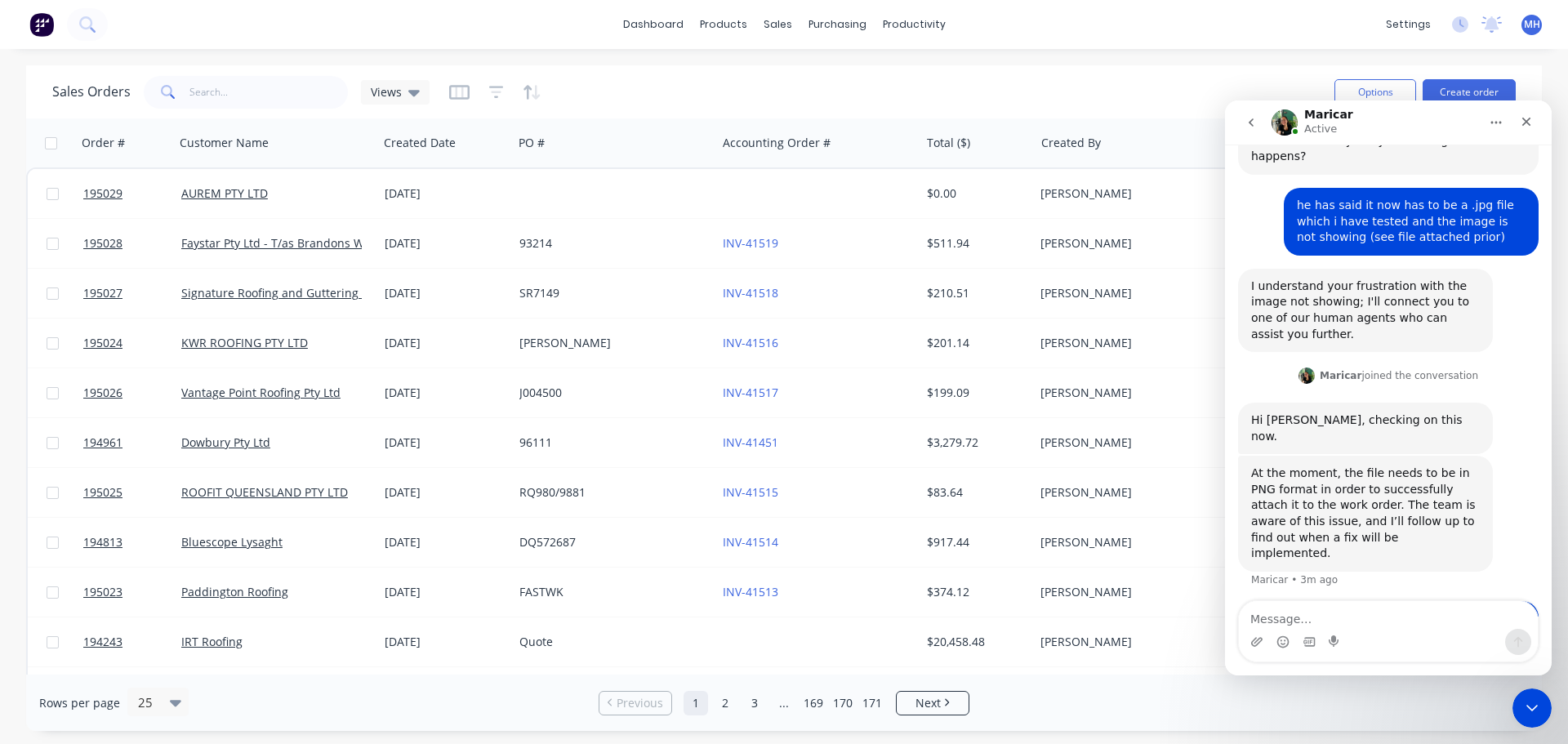
click at [1499, 611] on div "ok no problem. Thank you. I will advise my team to print collaborate files the …" at bounding box center [1410, 635] width 228 height 48
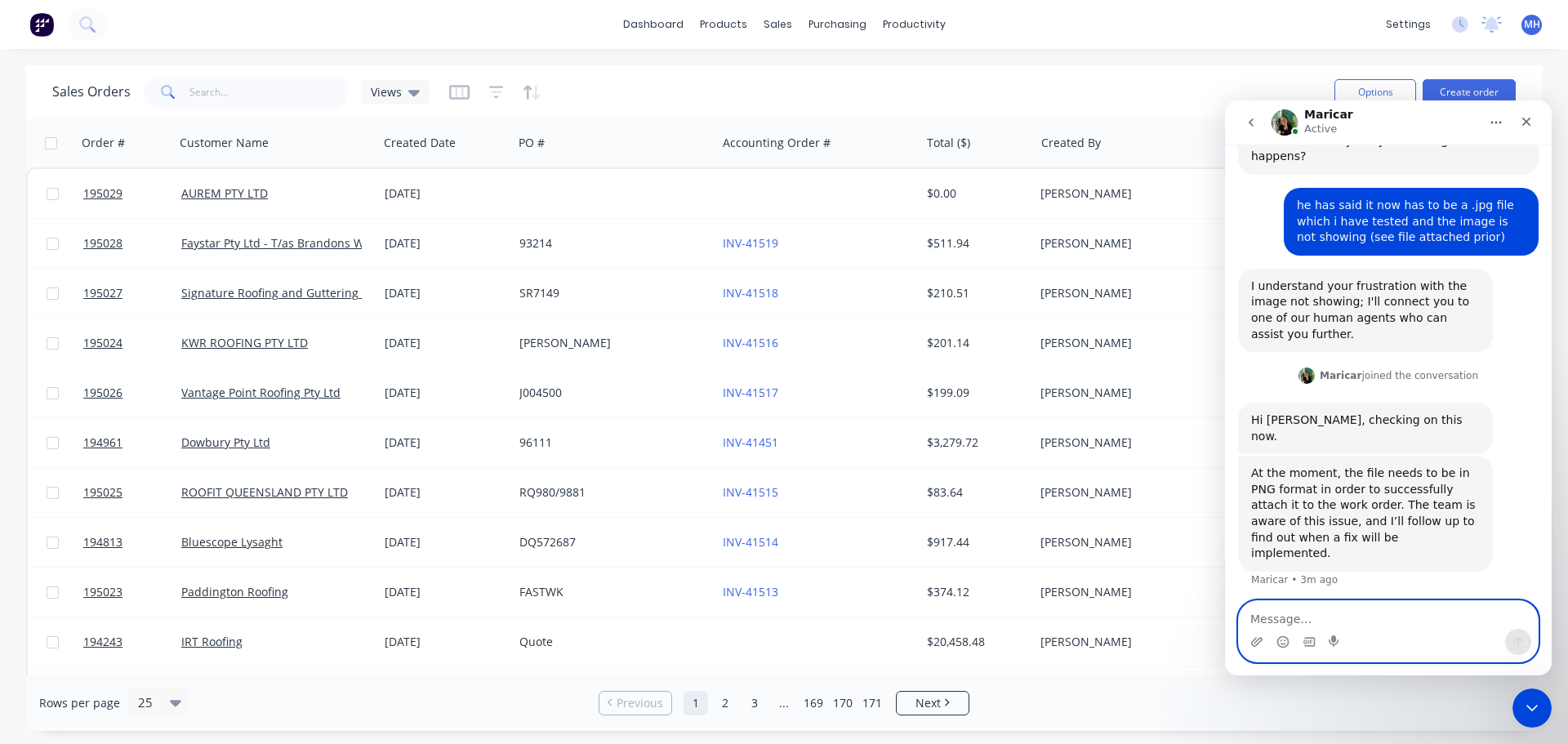
click at [1296, 617] on textarea "Message…" at bounding box center [1388, 614] width 299 height 28
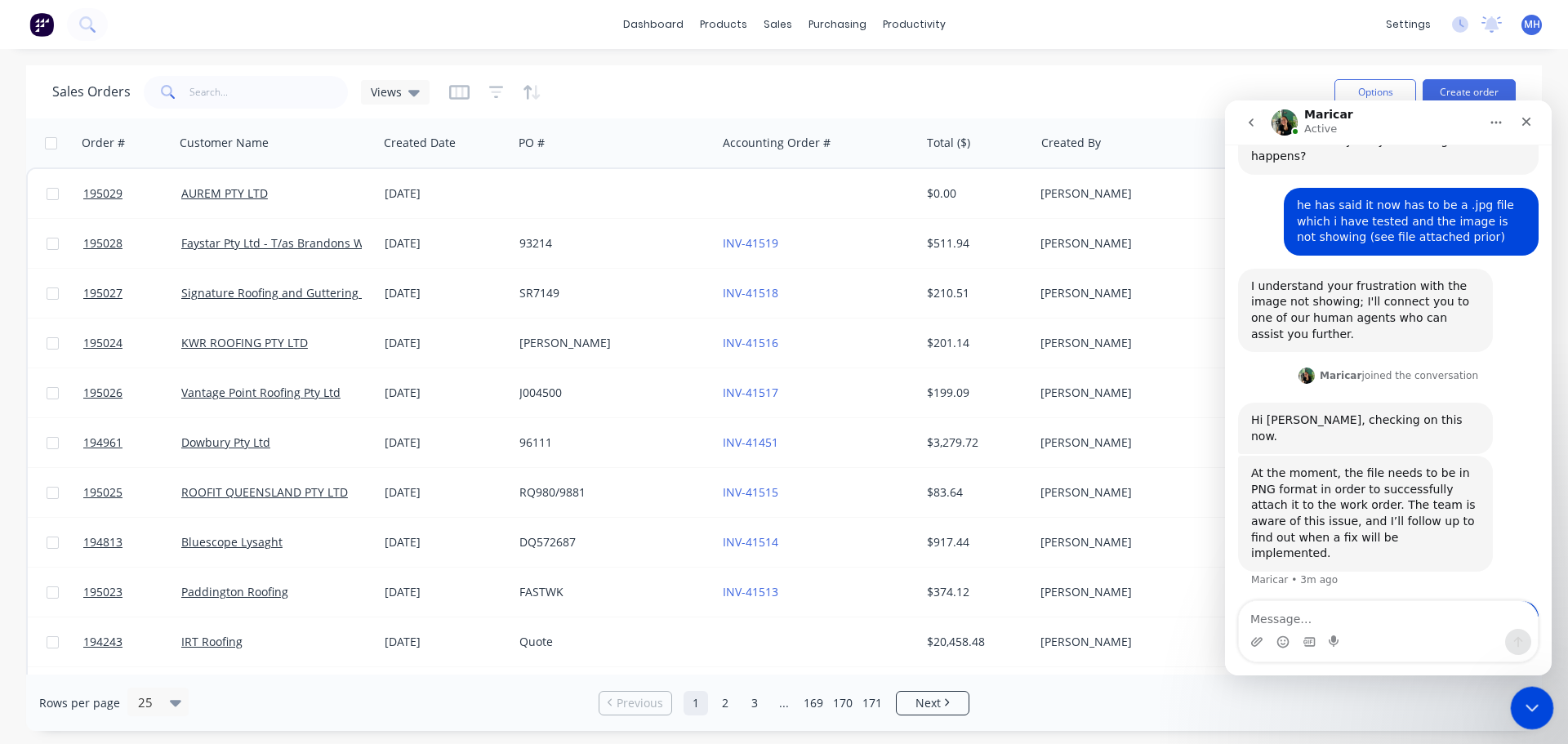
click at [1541, 710] on div "Close Intercom Messenger" at bounding box center [1530, 706] width 39 height 39
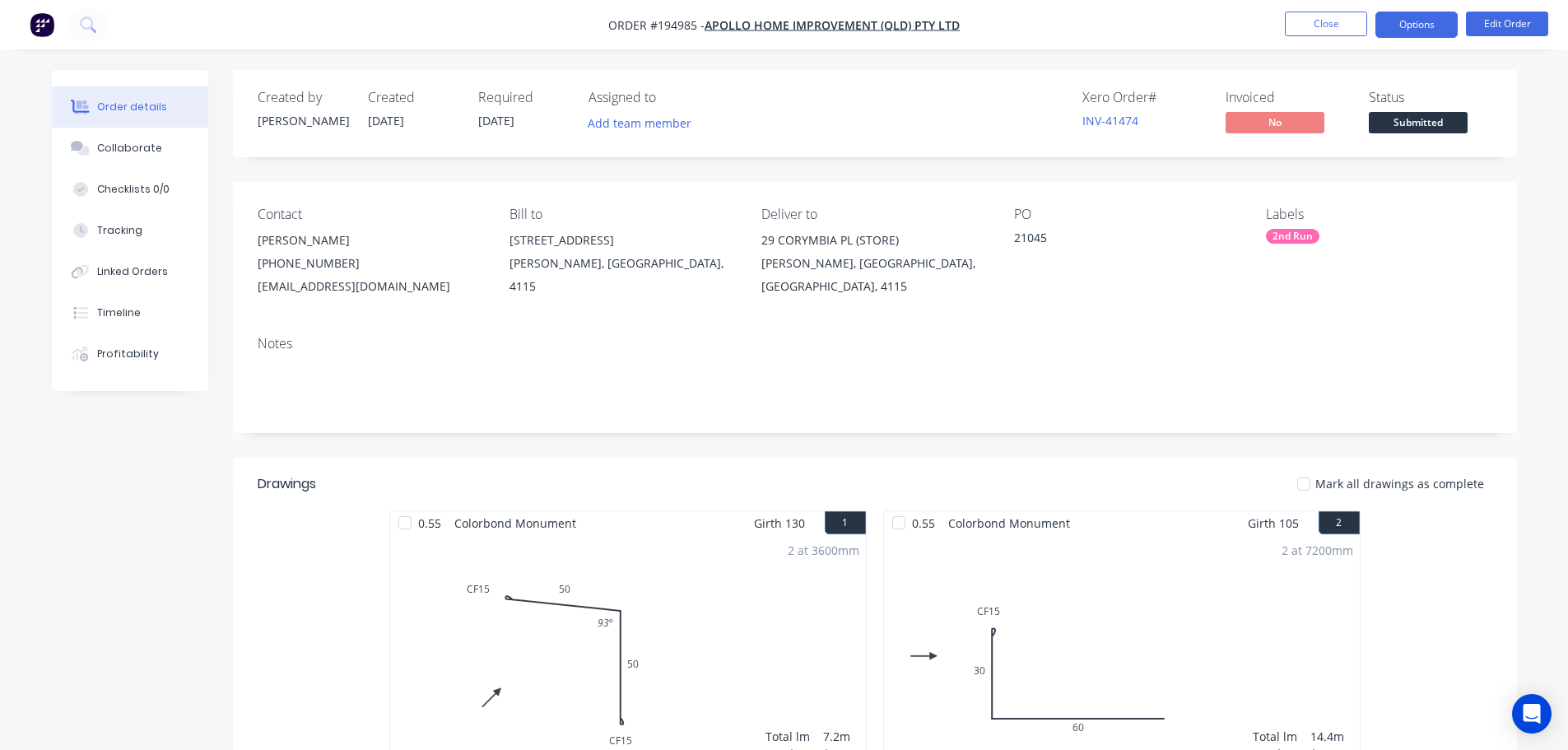
click at [1416, 32] on button "Options" at bounding box center [1416, 24] width 82 height 26
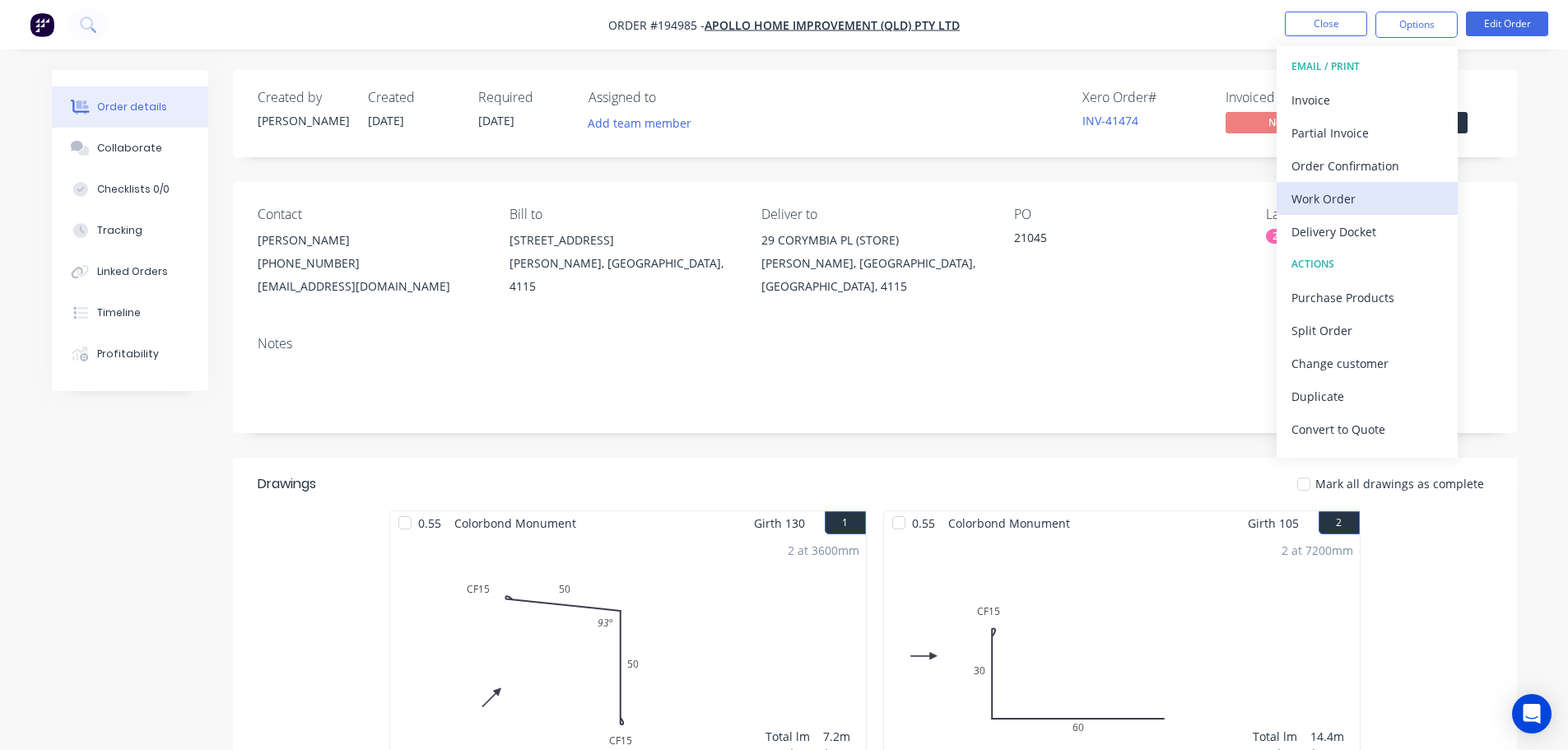
click at [1374, 206] on div "Work Order" at bounding box center [1367, 199] width 152 height 23
click at [1361, 188] on div "Custom" at bounding box center [1367, 199] width 152 height 23
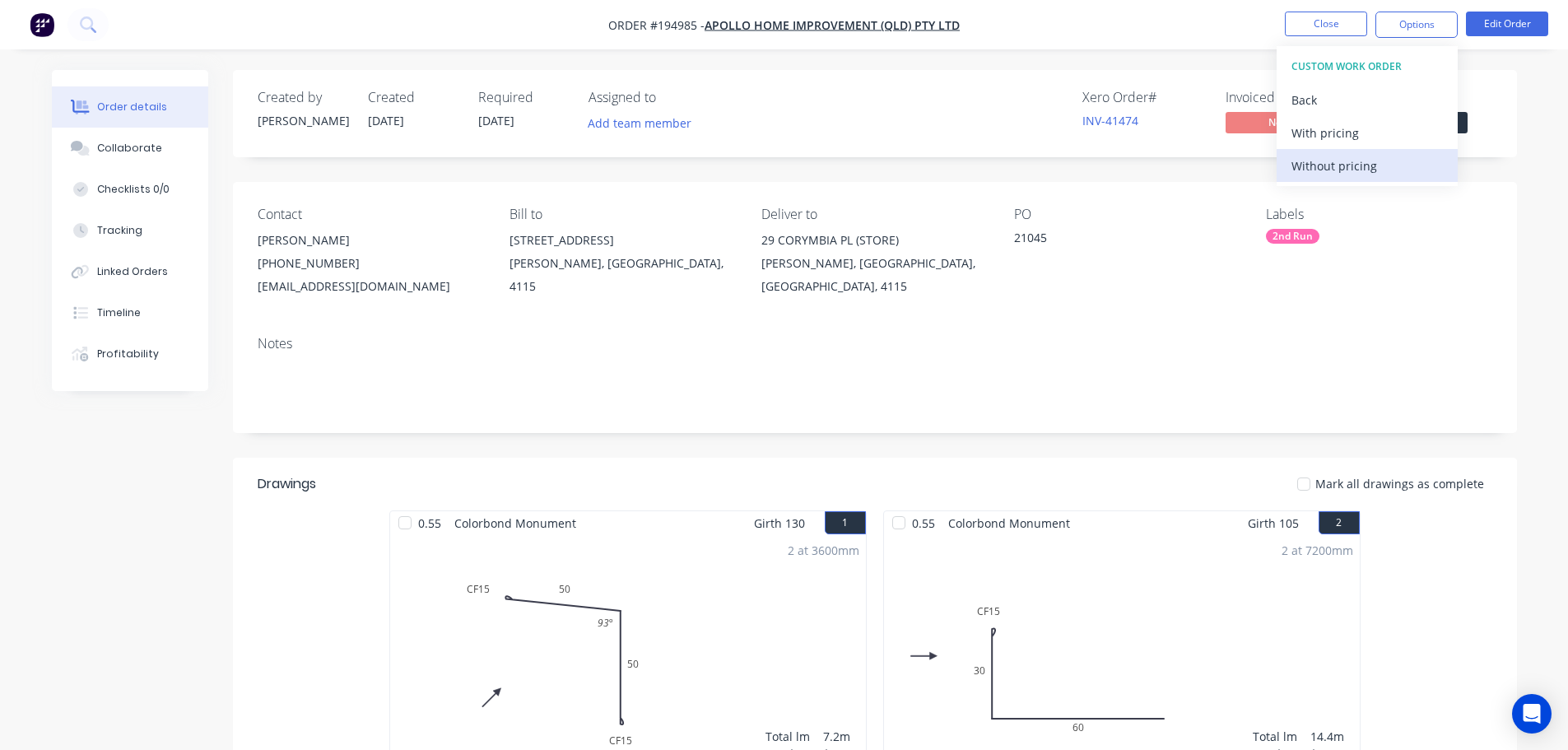
click at [1343, 162] on div "Without pricing" at bounding box center [1367, 166] width 152 height 23
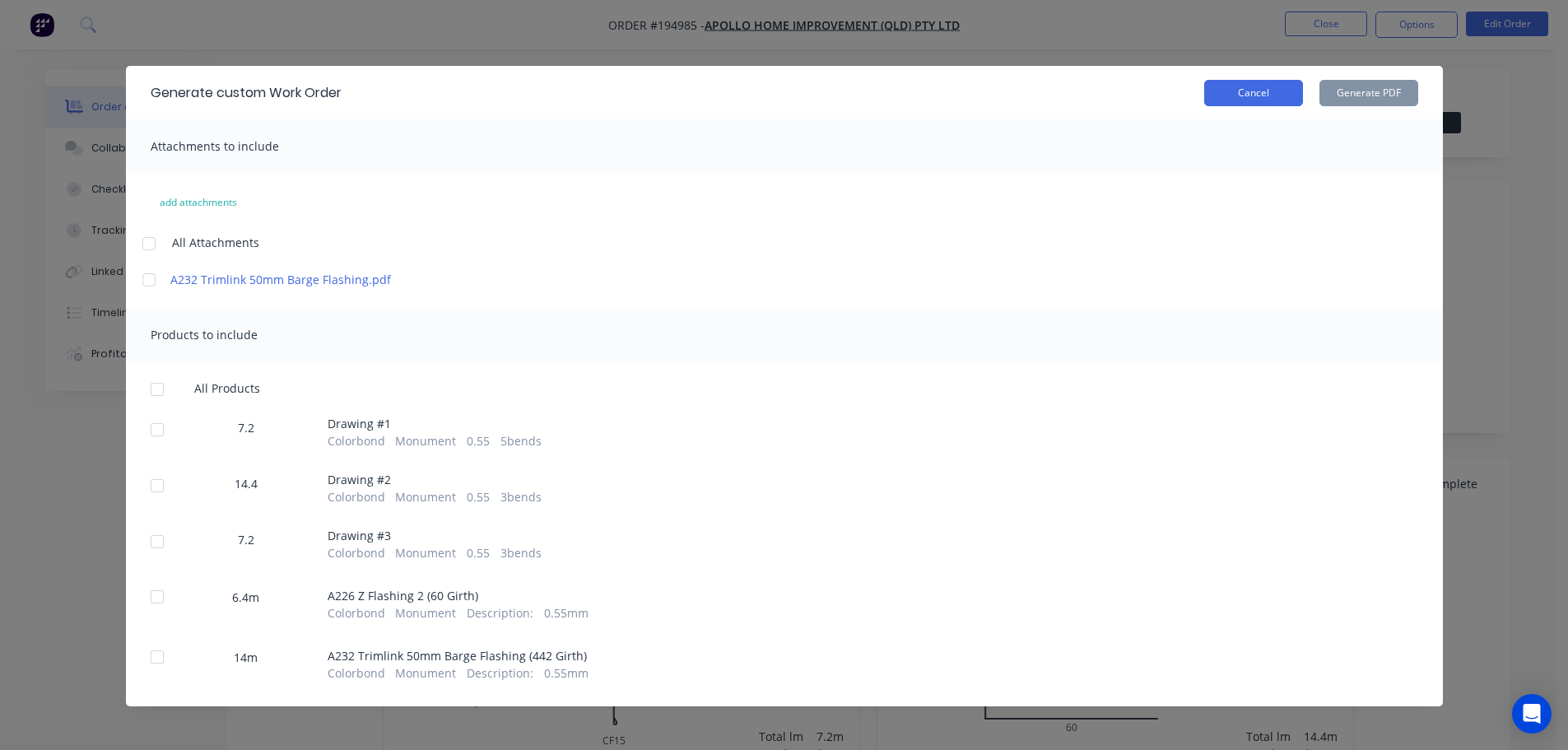
click at [1221, 88] on button "Cancel" at bounding box center [1253, 92] width 98 height 26
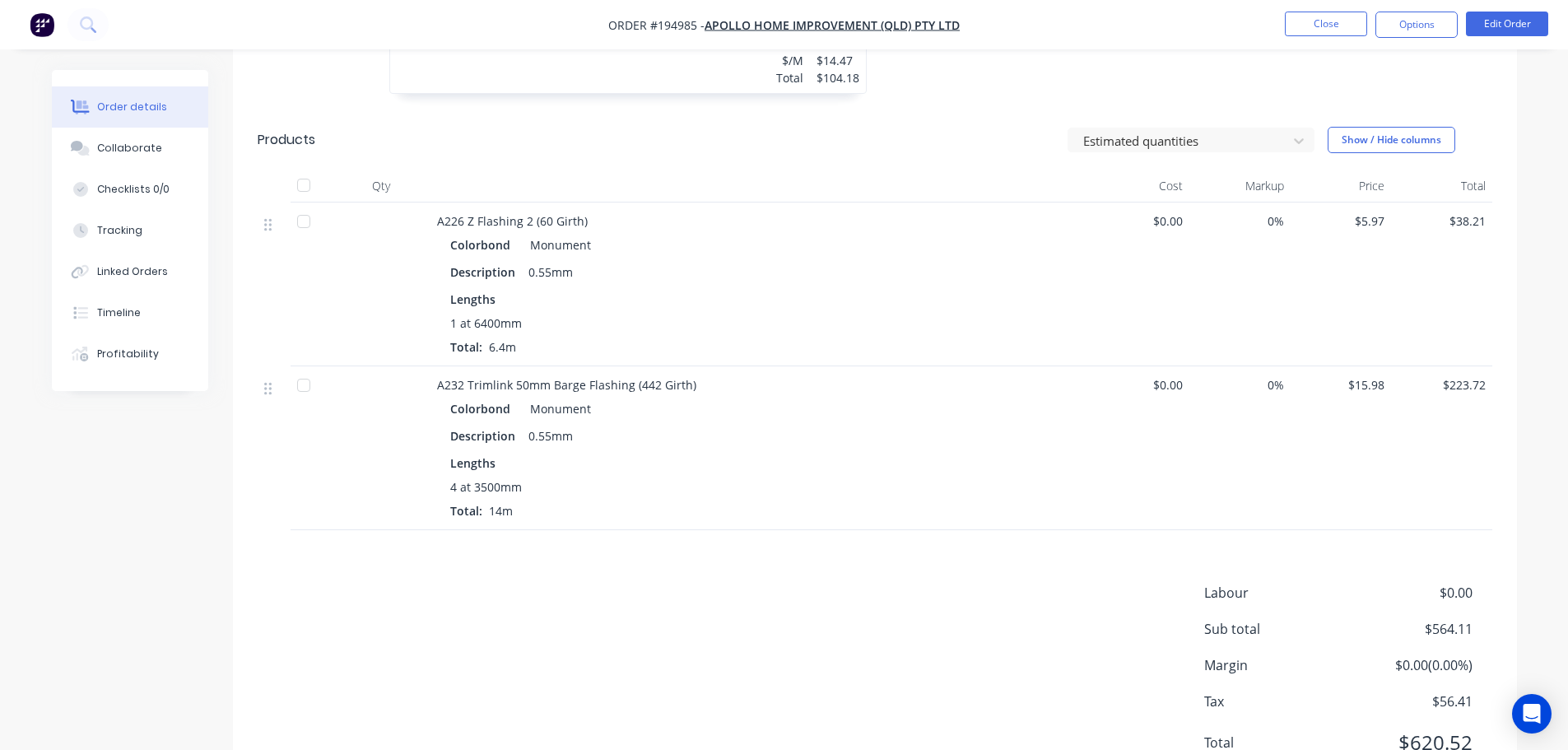
scroll to position [988, 0]
drag, startPoint x: 432, startPoint y: 213, endPoint x: 684, endPoint y: 220, distance: 252.1
click at [682, 222] on div "A226 Z Flashing 2 (60 Girth) Colorbond Monument Description 0.55mm Lengths 1 at…" at bounding box center [760, 283] width 659 height 164
click at [680, 164] on header "Products Estimated quantities Show / Hide columns" at bounding box center [874, 138] width 1284 height 60
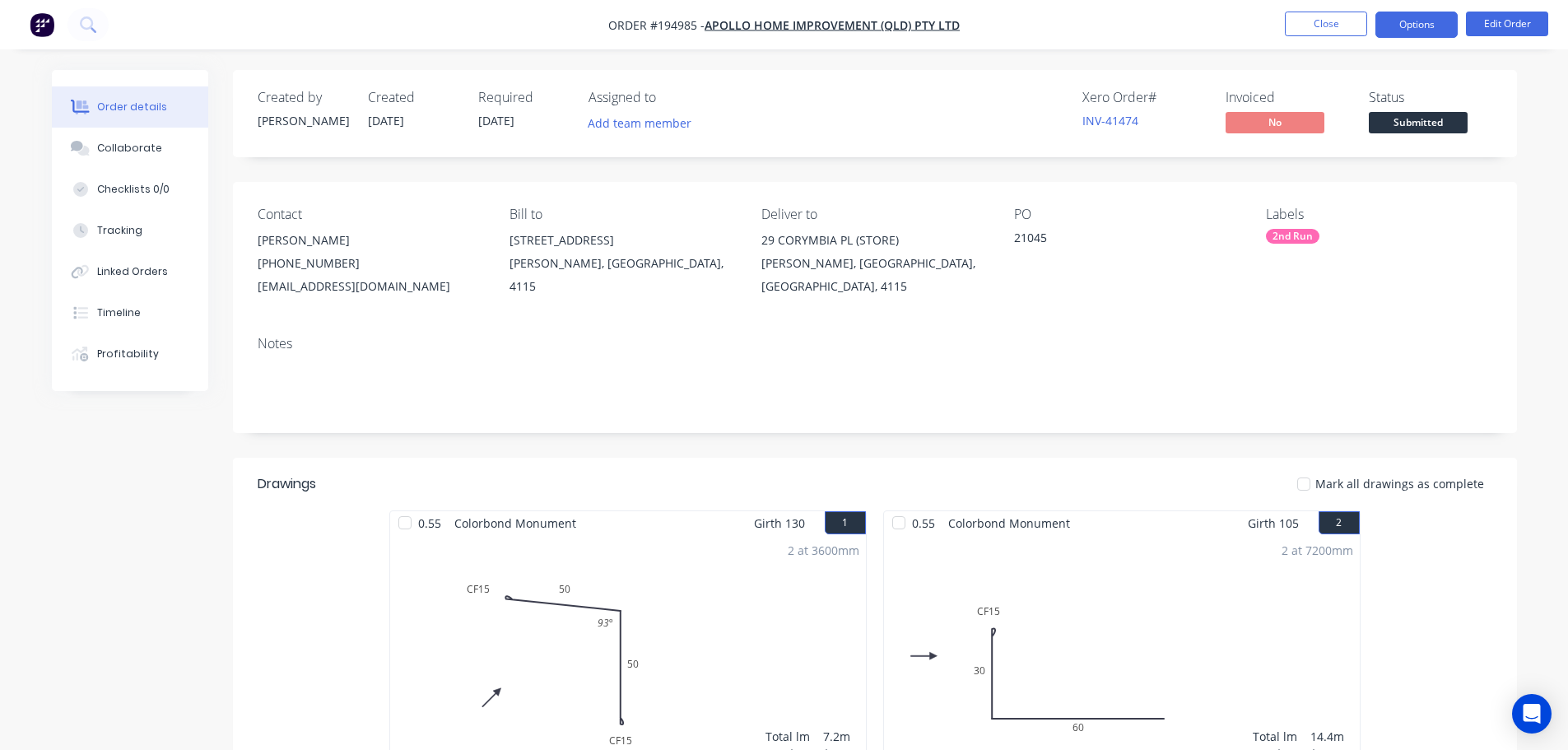
click at [1403, 25] on button "Options" at bounding box center [1416, 24] width 82 height 26
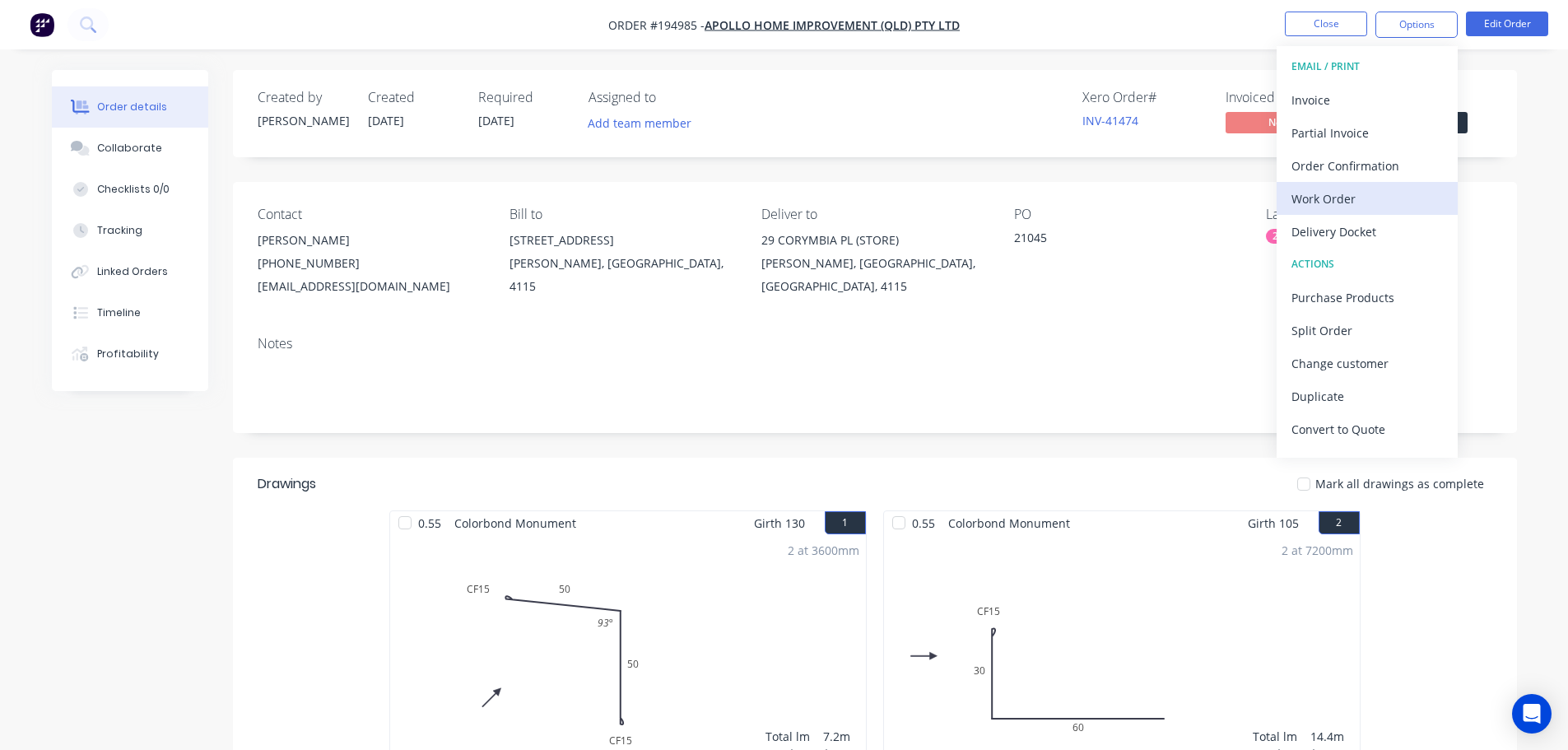
click at [1340, 203] on div "Work Order" at bounding box center [1367, 199] width 152 height 23
click at [1333, 192] on div "Custom" at bounding box center [1367, 199] width 152 height 23
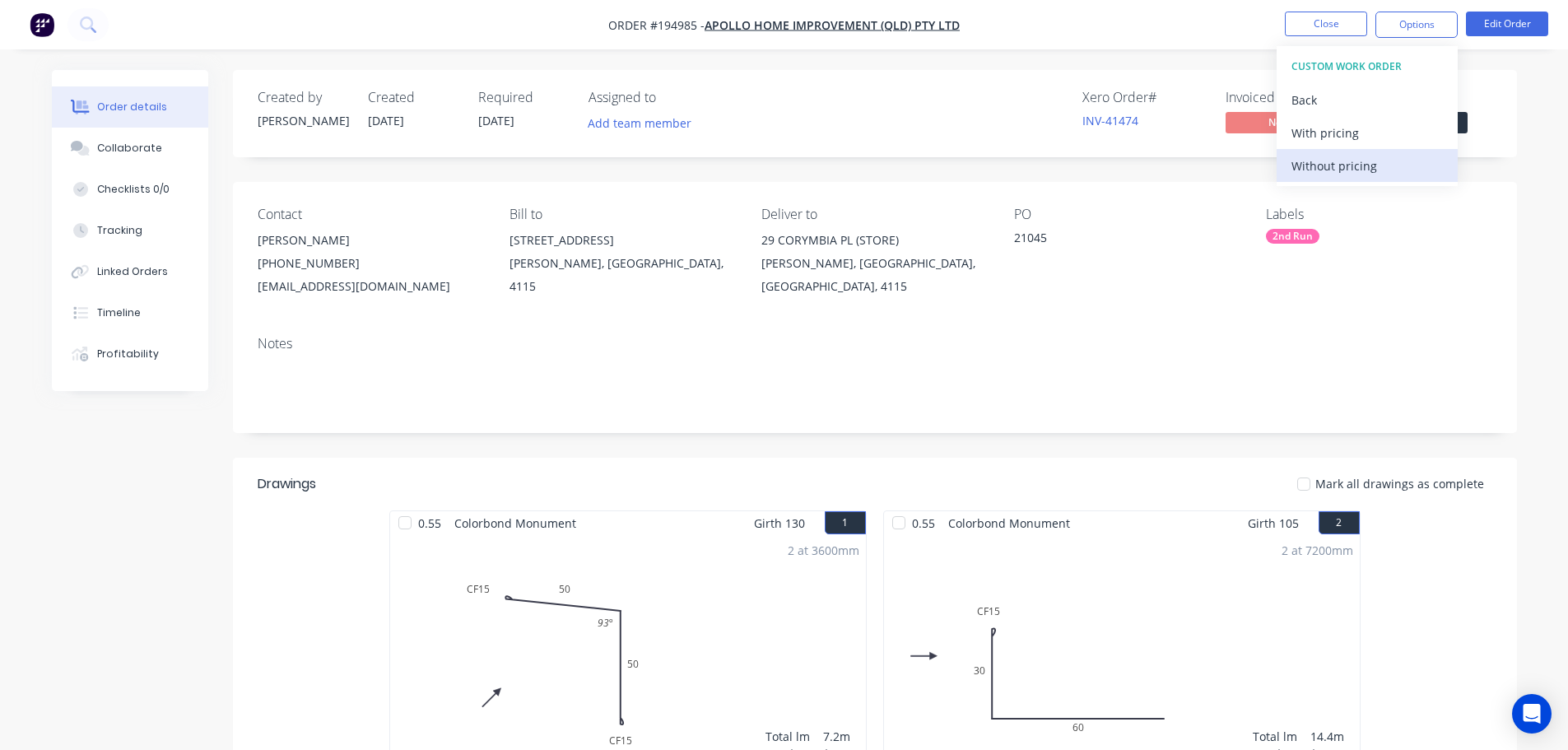
click at [1331, 178] on button "Without pricing" at bounding box center [1367, 165] width 181 height 32
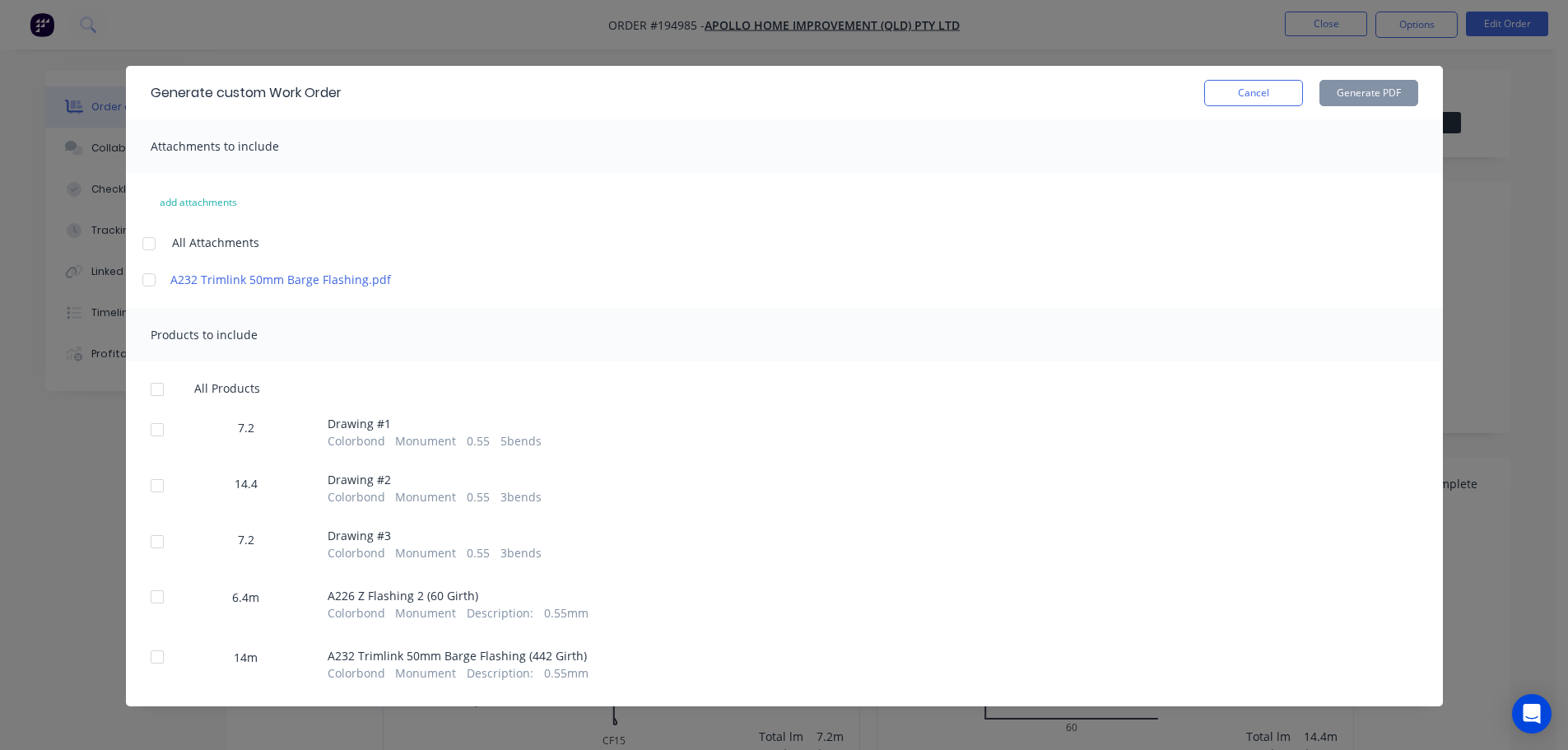
click at [138, 280] on div at bounding box center [149, 280] width 32 height 32
click at [146, 388] on div at bounding box center [157, 389] width 32 height 32
click at [43, 151] on div "Generate custom Work Order Cancel Generate PDF Attachments to include add attac…" at bounding box center [784, 375] width 1568 height 750
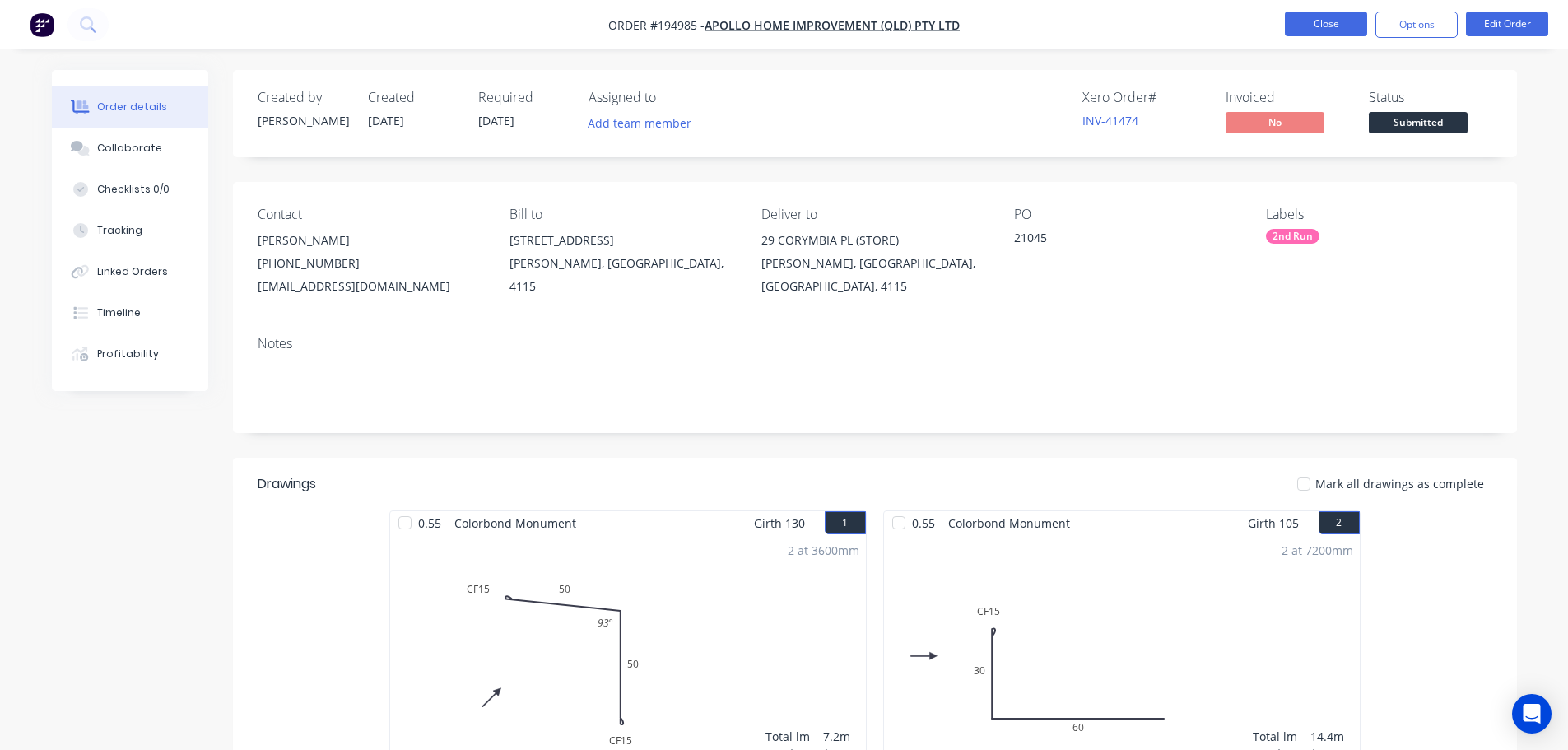
click at [1303, 29] on button "Close" at bounding box center [1325, 23] width 82 height 24
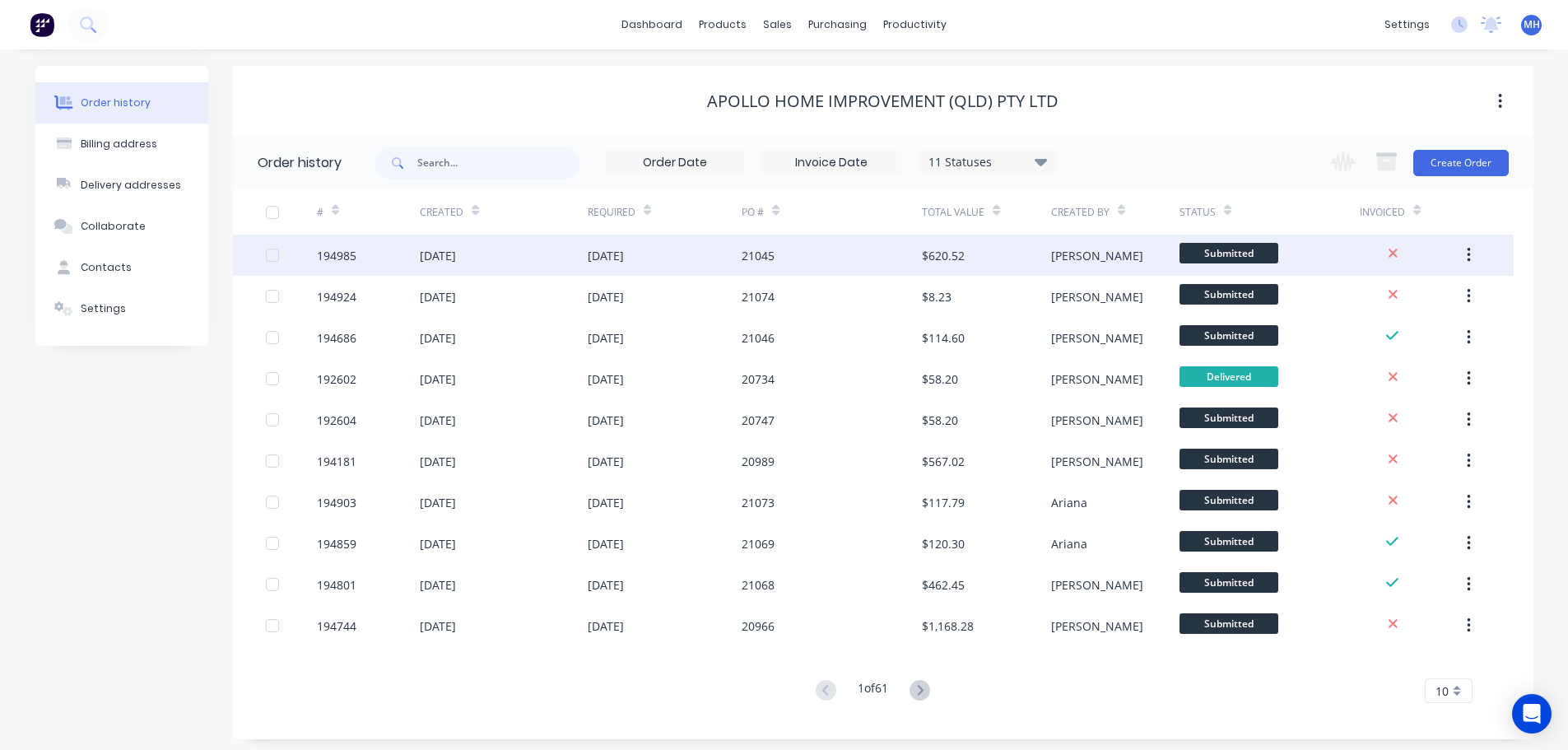
click at [690, 258] on div "13 Oct 2025" at bounding box center [665, 255] width 155 height 42
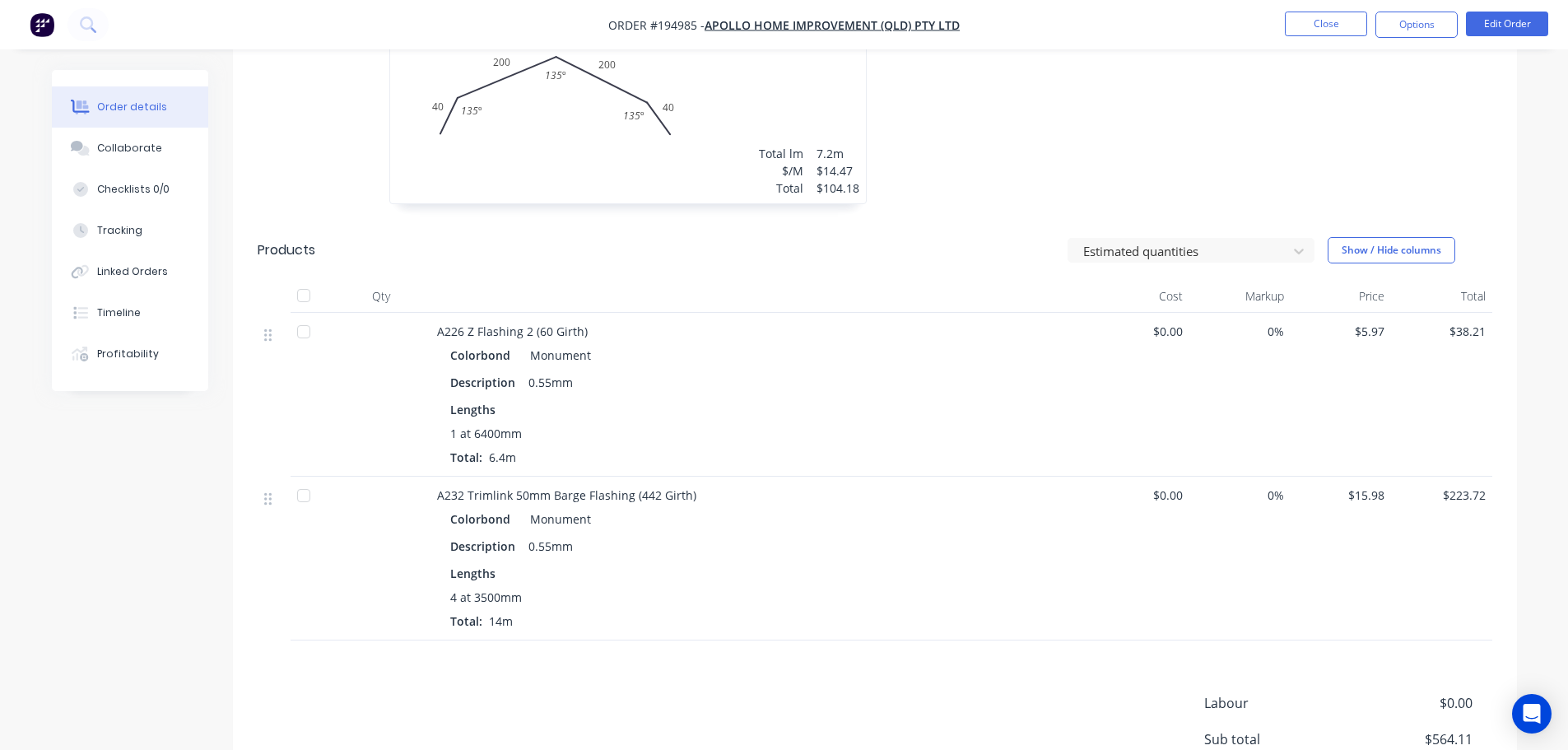
scroll to position [906, 0]
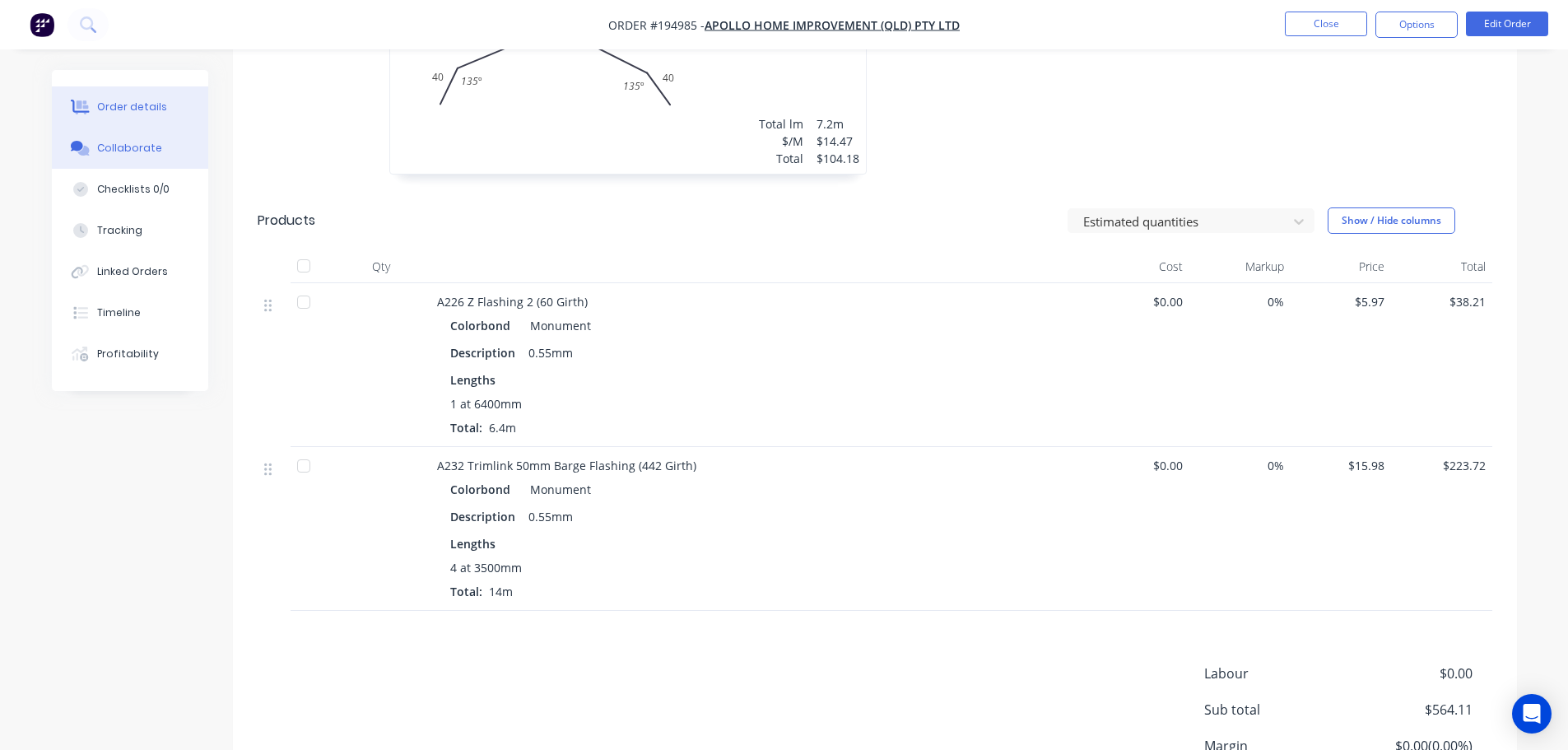
click at [115, 155] on button "Collaborate" at bounding box center [129, 148] width 156 height 42
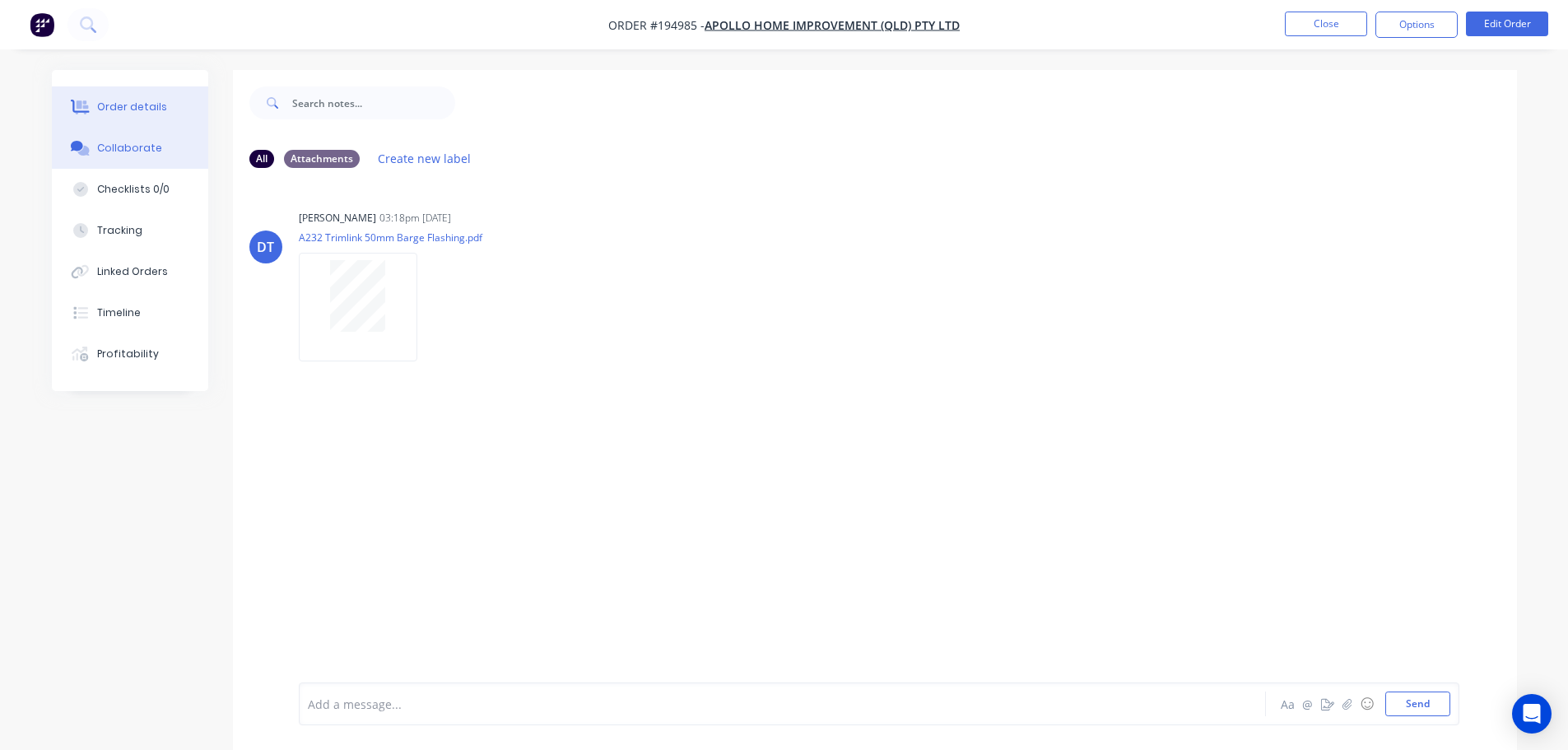
click at [155, 108] on div "Order details" at bounding box center [133, 106] width 70 height 14
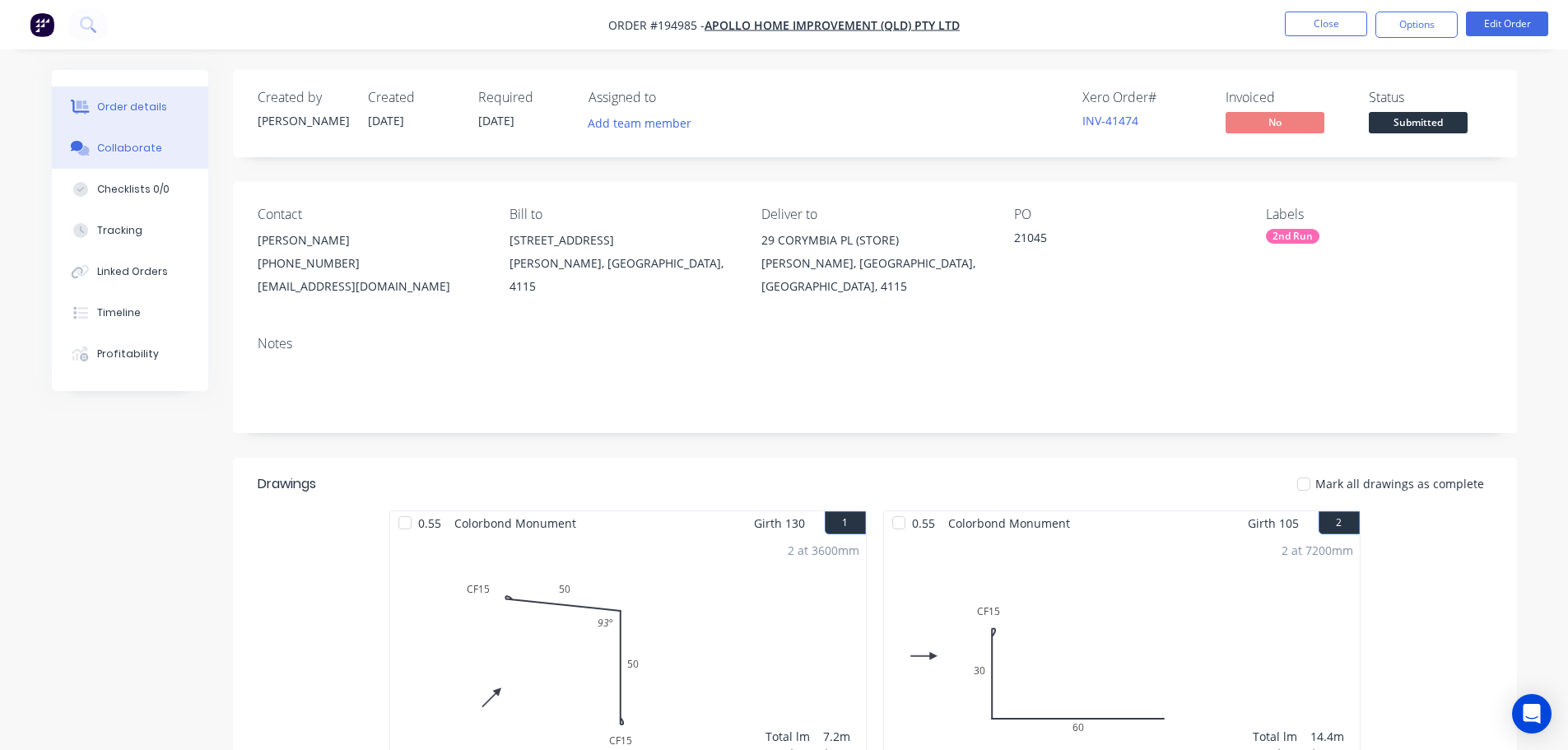
click at [158, 143] on button "Collaborate" at bounding box center [129, 148] width 156 height 42
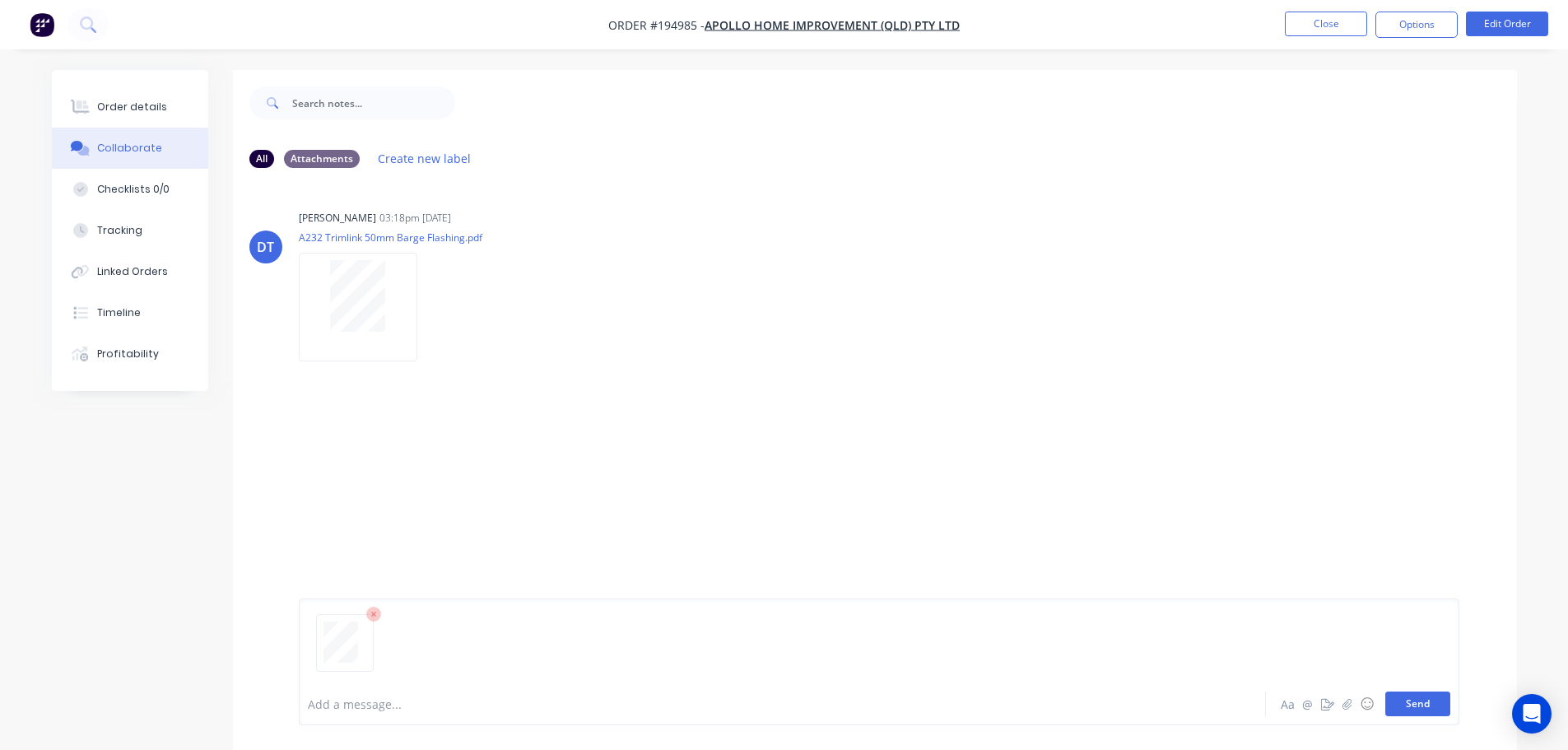
click at [1434, 710] on button "Send" at bounding box center [1417, 703] width 65 height 24
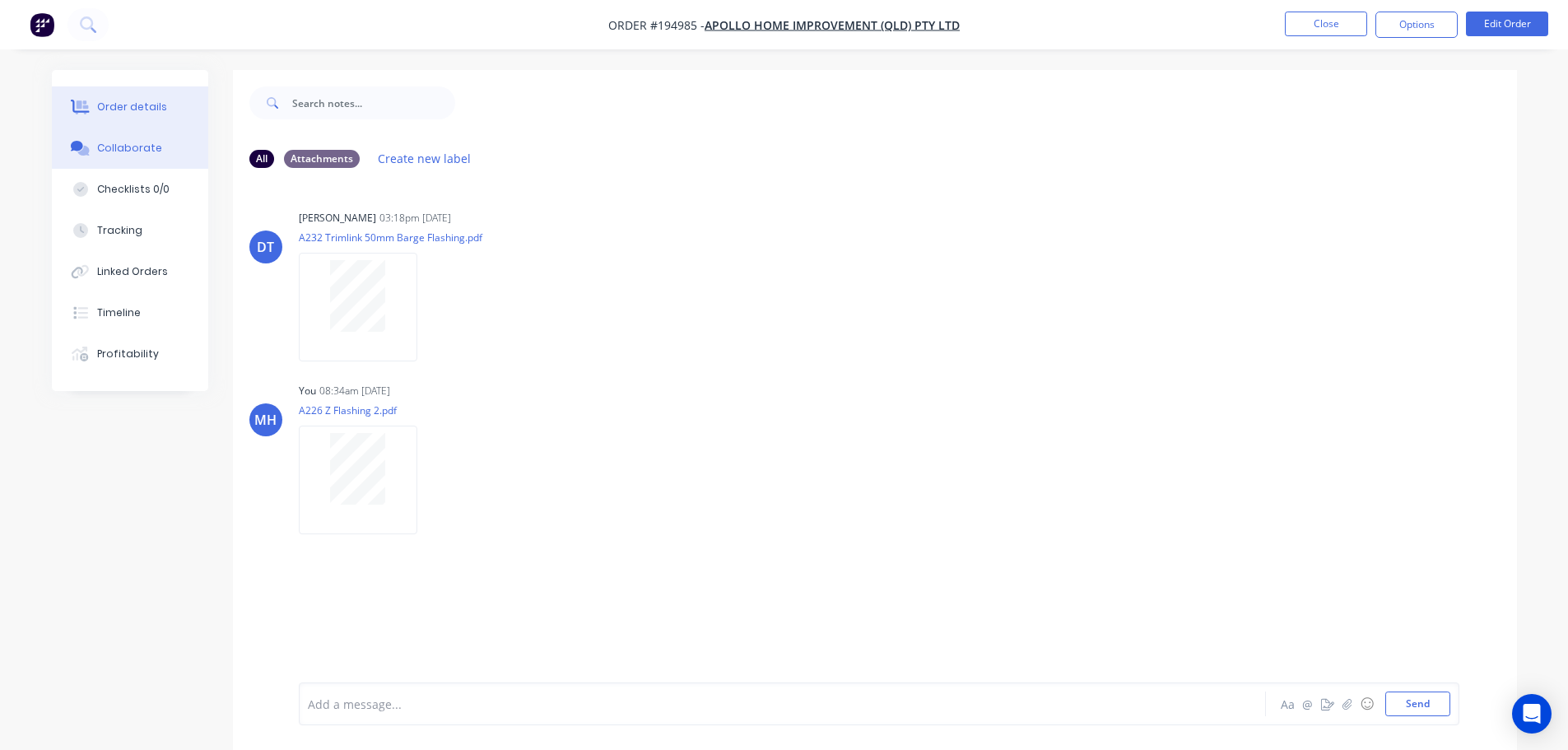
click at [105, 100] on div "Order details" at bounding box center [133, 106] width 70 height 14
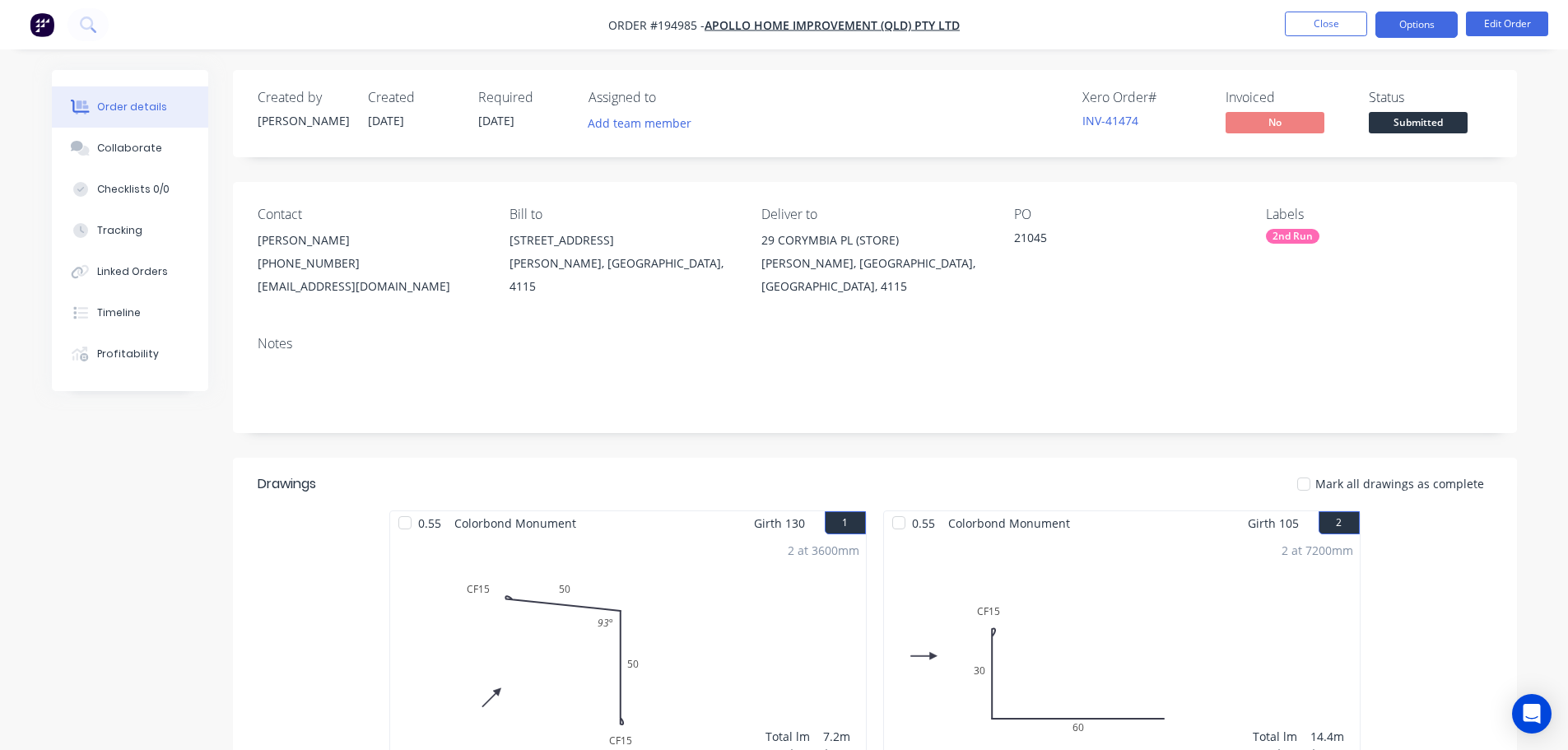
click at [1422, 27] on button "Options" at bounding box center [1416, 24] width 82 height 26
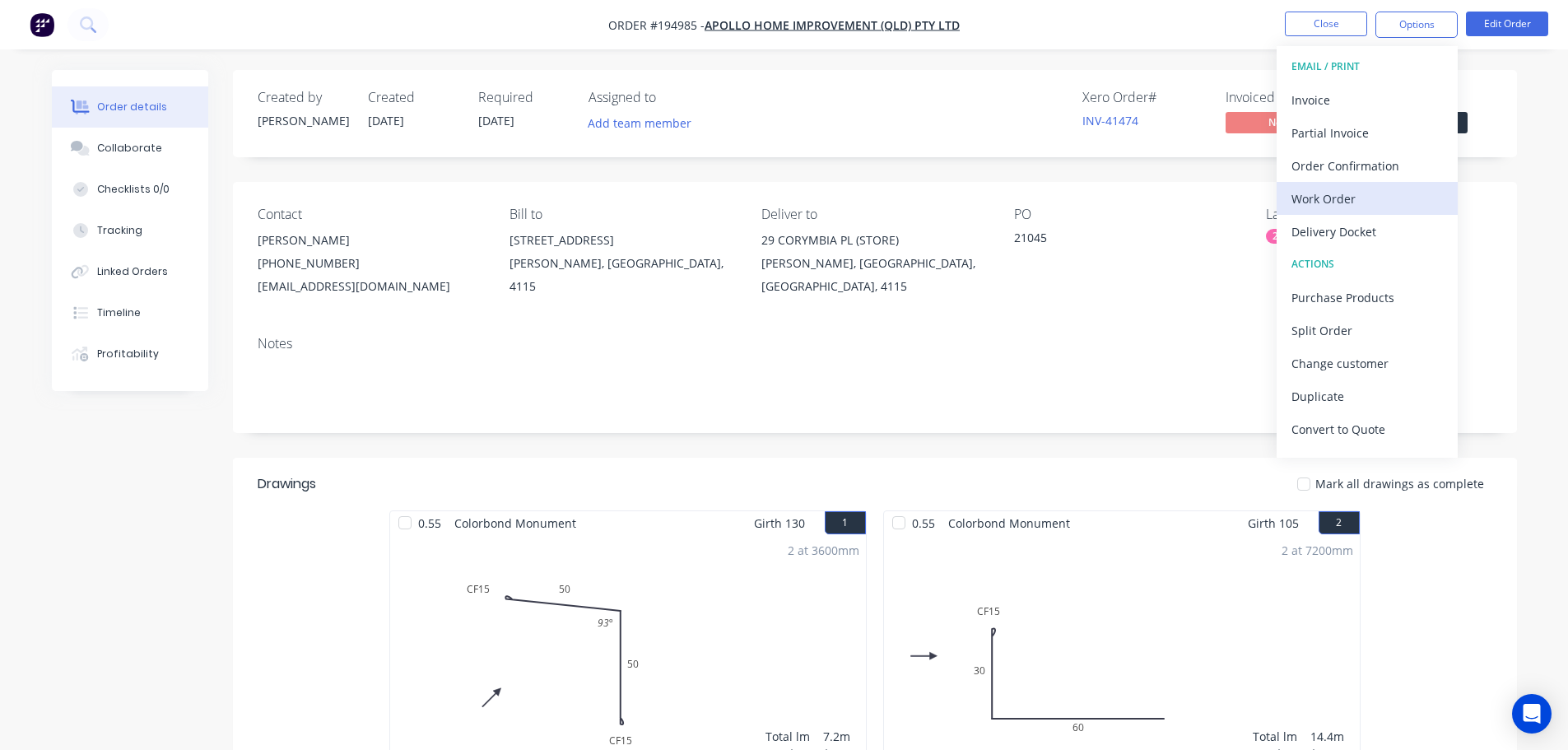
click at [1353, 206] on div "Work Order" at bounding box center [1367, 199] width 152 height 23
click at [1342, 192] on div "Custom" at bounding box center [1367, 199] width 152 height 23
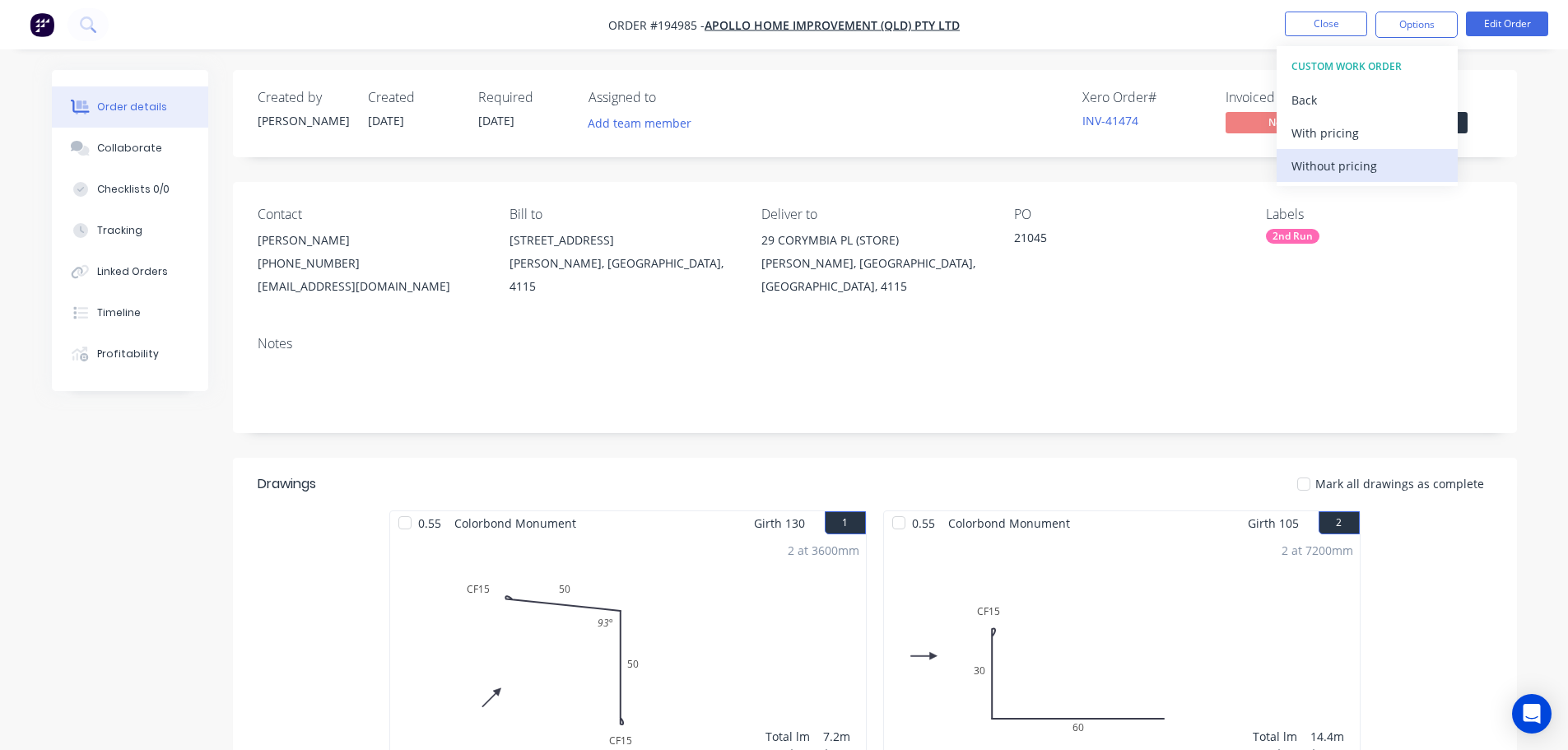
click at [1343, 161] on div "Without pricing" at bounding box center [1367, 166] width 152 height 23
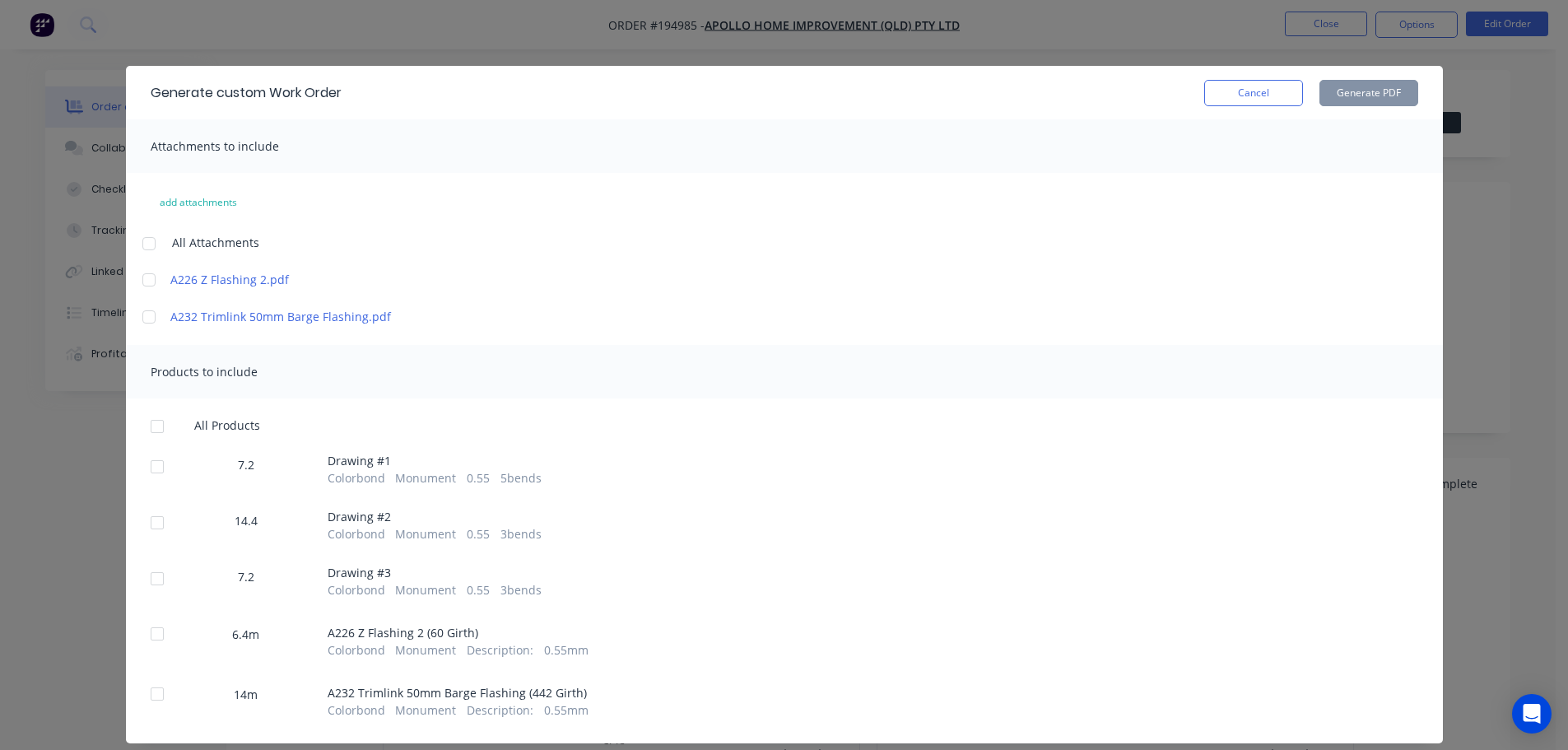
click at [143, 318] on div at bounding box center [149, 317] width 32 height 32
click at [152, 430] on div at bounding box center [157, 426] width 32 height 32
click at [140, 317] on div at bounding box center [149, 317] width 32 height 32
click at [144, 277] on div at bounding box center [149, 280] width 32 height 32
click at [1375, 85] on button "Generate PDF" at bounding box center [1368, 92] width 98 height 26
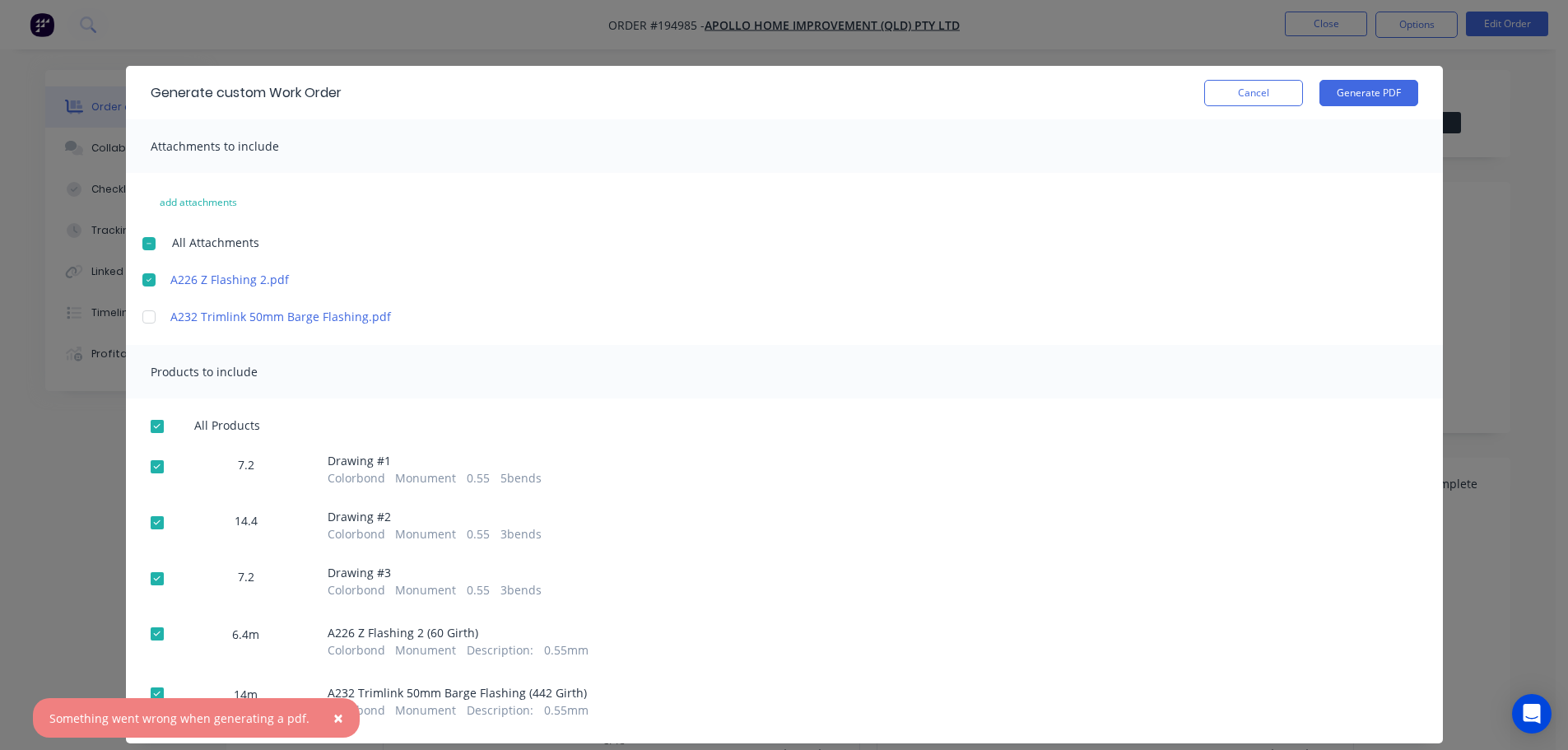
click at [333, 719] on span "×" at bounding box center [337, 718] width 10 height 23
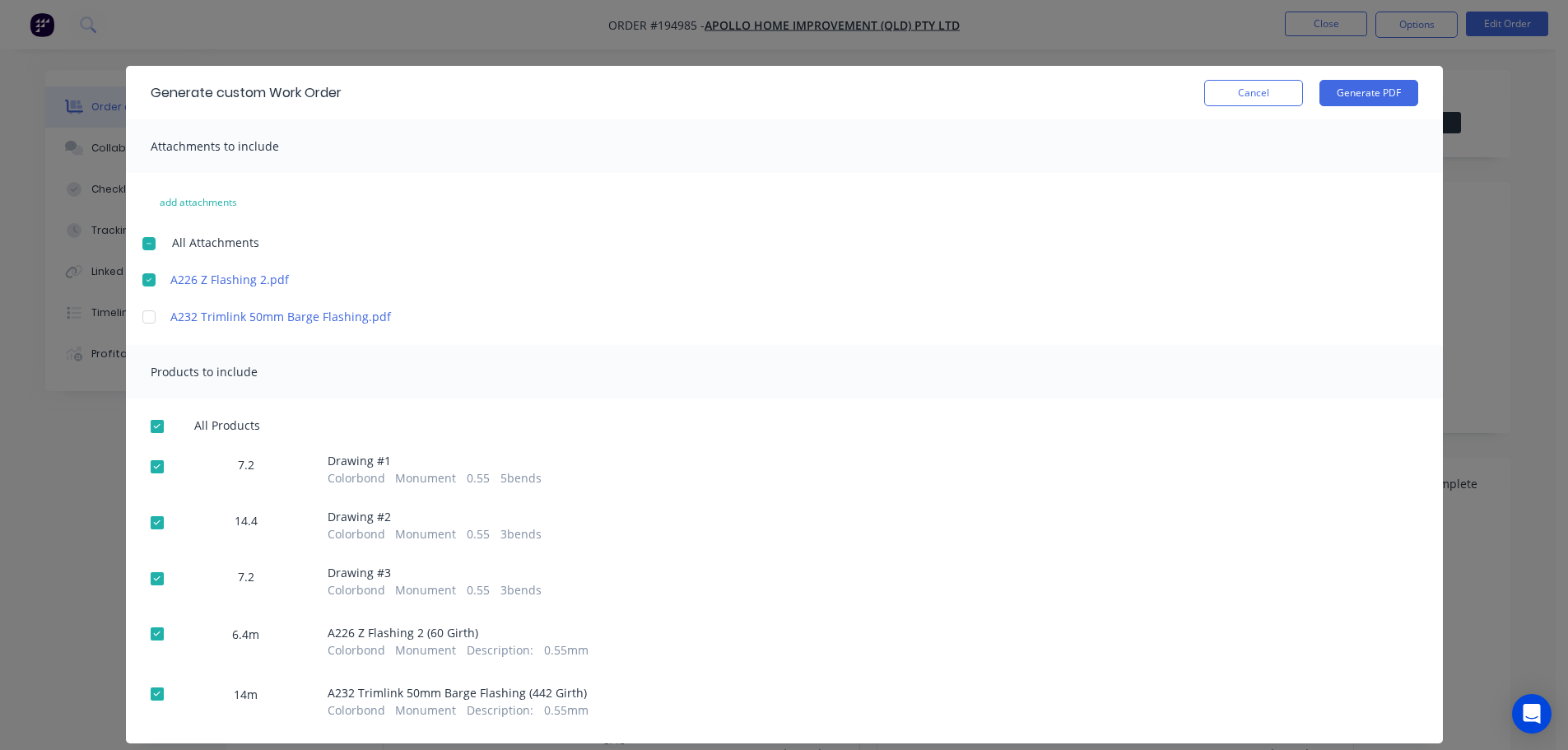
click at [141, 247] on div at bounding box center [149, 244] width 32 height 32
click at [1344, 101] on button "Generate PDF" at bounding box center [1368, 92] width 98 height 26
click at [137, 242] on div at bounding box center [149, 244] width 32 height 32
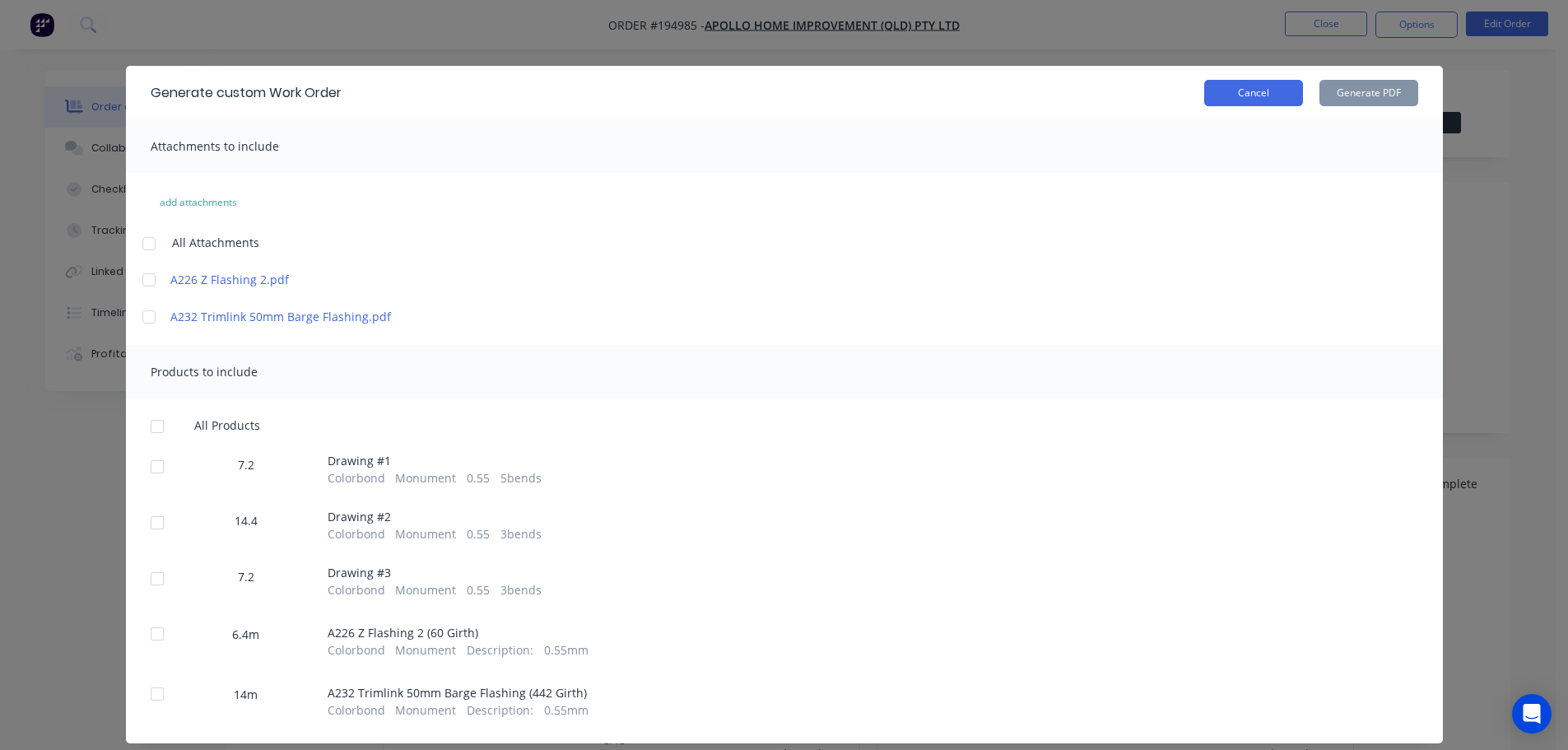
click at [1258, 91] on button "Cancel" at bounding box center [1253, 92] width 98 height 26
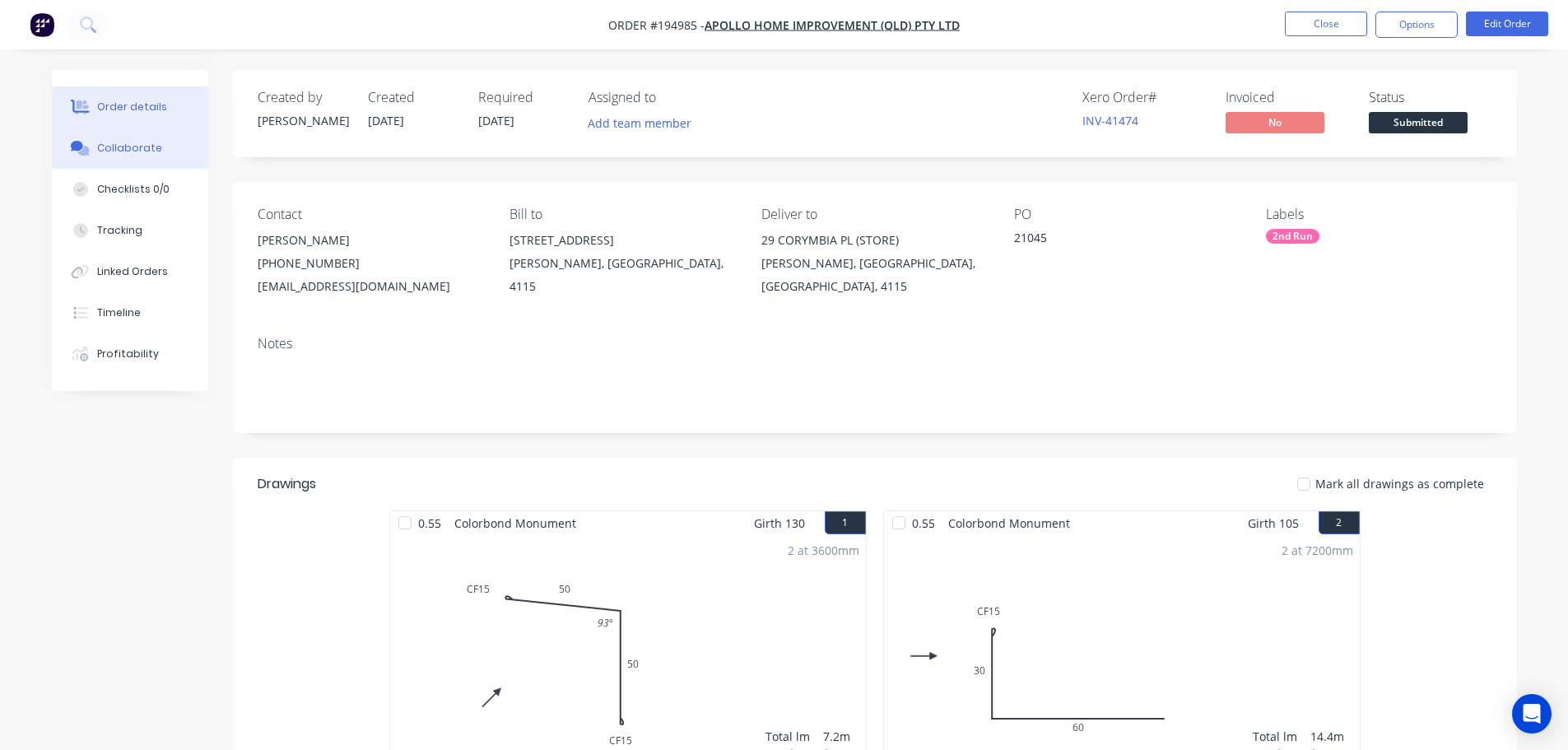
click at [165, 145] on button "Collaborate" at bounding box center [129, 148] width 156 height 42
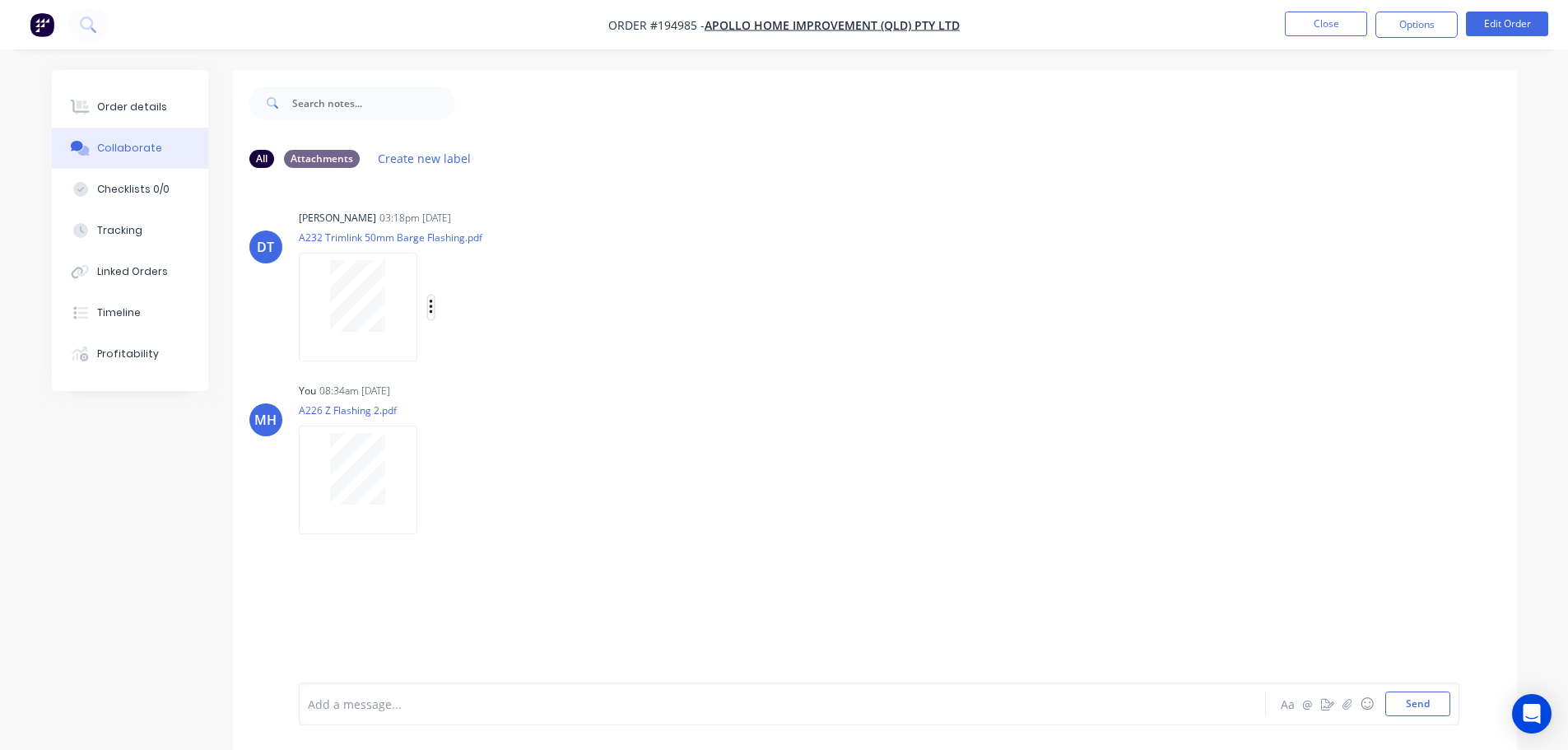
click at [432, 298] on button "button" at bounding box center [430, 308] width 6 height 23
click at [489, 255] on div "Labels Download Delete" at bounding box center [449, 307] width 302 height 124
click at [746, 230] on div "Drassinah Tanos 03:18pm 08/10/25 A232 Trimlink 50mm Barge Flashing.pdf Labels D…" at bounding box center [556, 280] width 514 height 148
click at [142, 106] on div "Order details" at bounding box center [133, 106] width 70 height 14
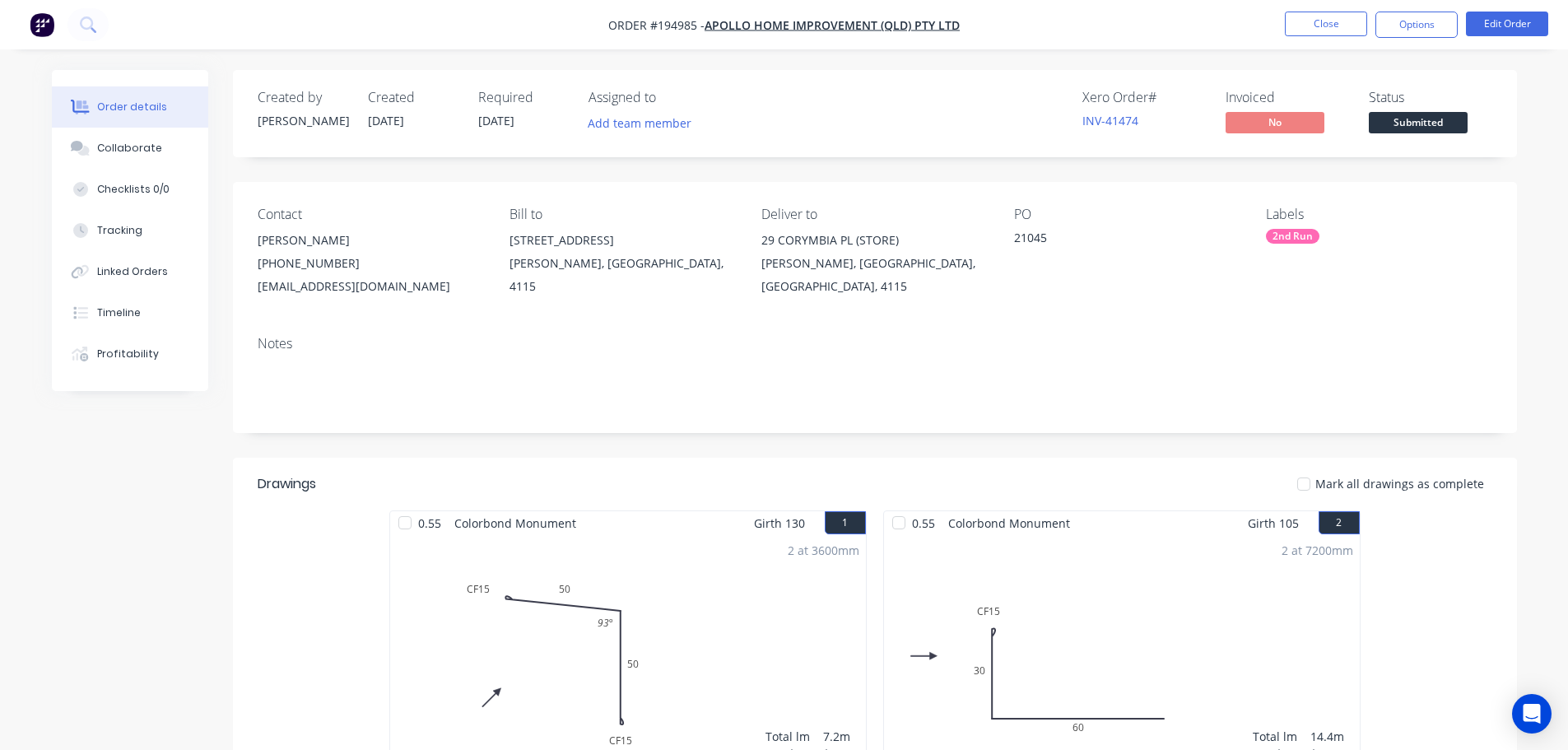
click at [882, 476] on div "Mark all drawings as complete" at bounding box center [1005, 483] width 972 height 17
click at [140, 143] on div "Collaborate" at bounding box center [130, 148] width 65 height 14
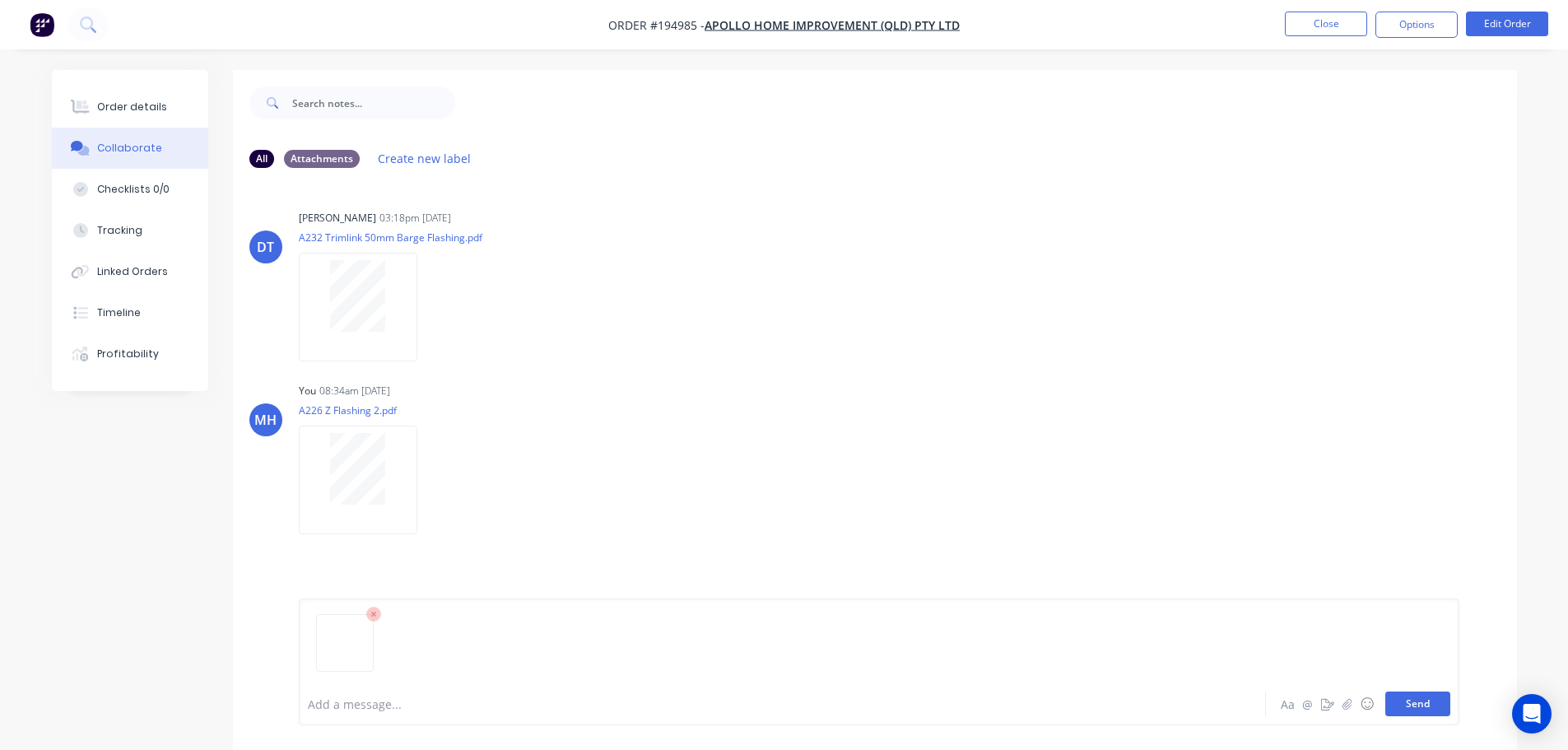
click at [1427, 699] on button "Send" at bounding box center [1417, 703] width 65 height 24
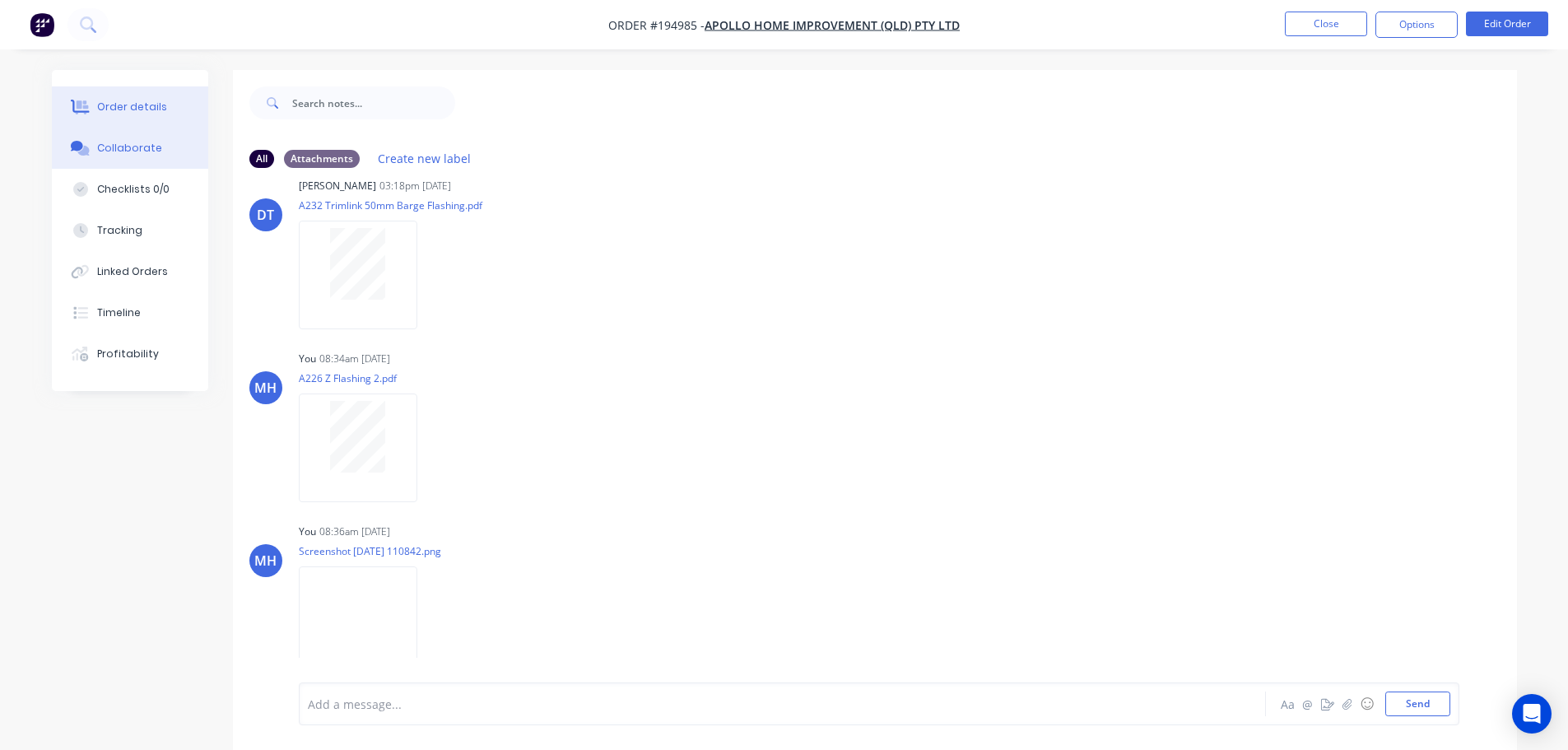
click at [115, 107] on div "Order details" at bounding box center [133, 106] width 70 height 14
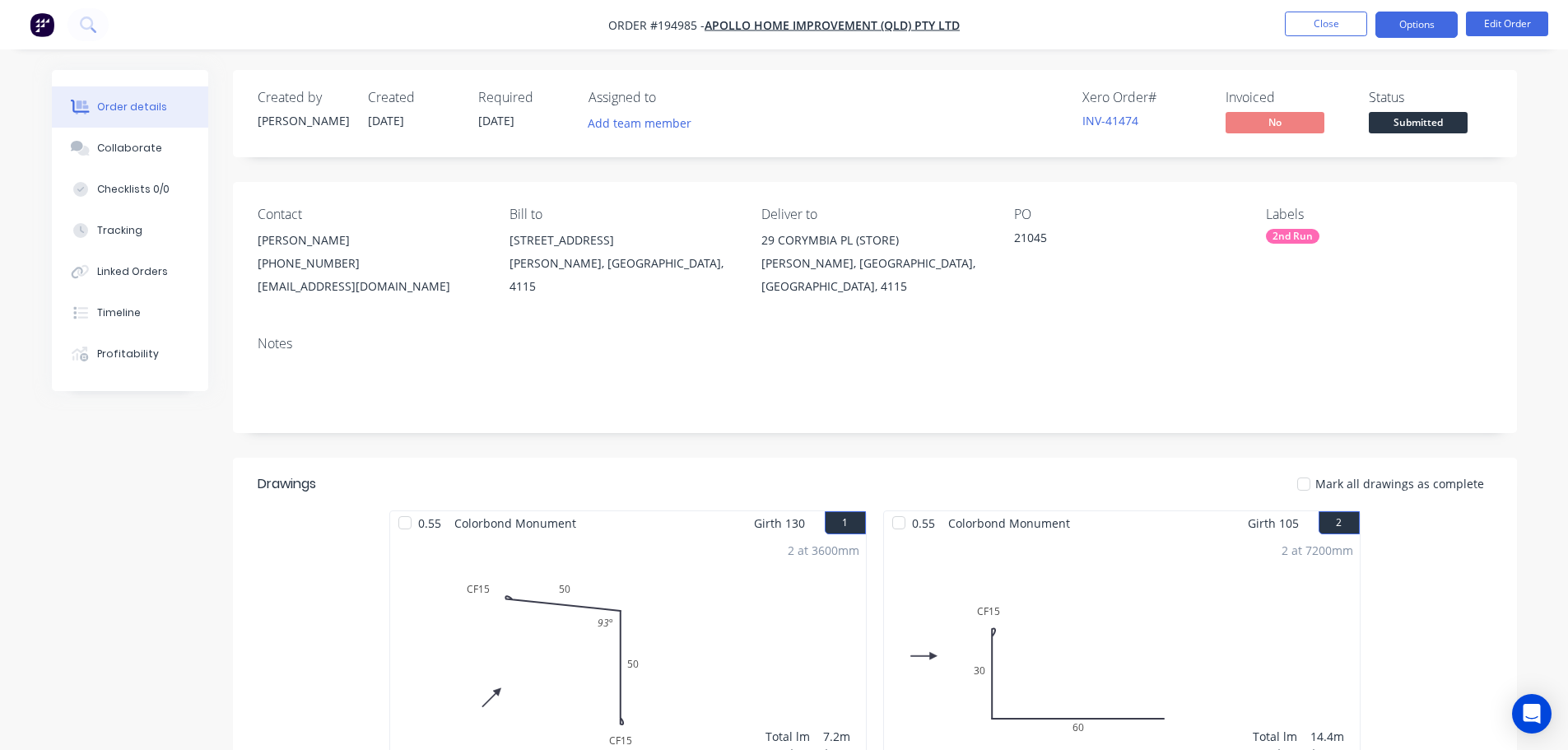
click at [1411, 28] on button "Options" at bounding box center [1416, 24] width 82 height 26
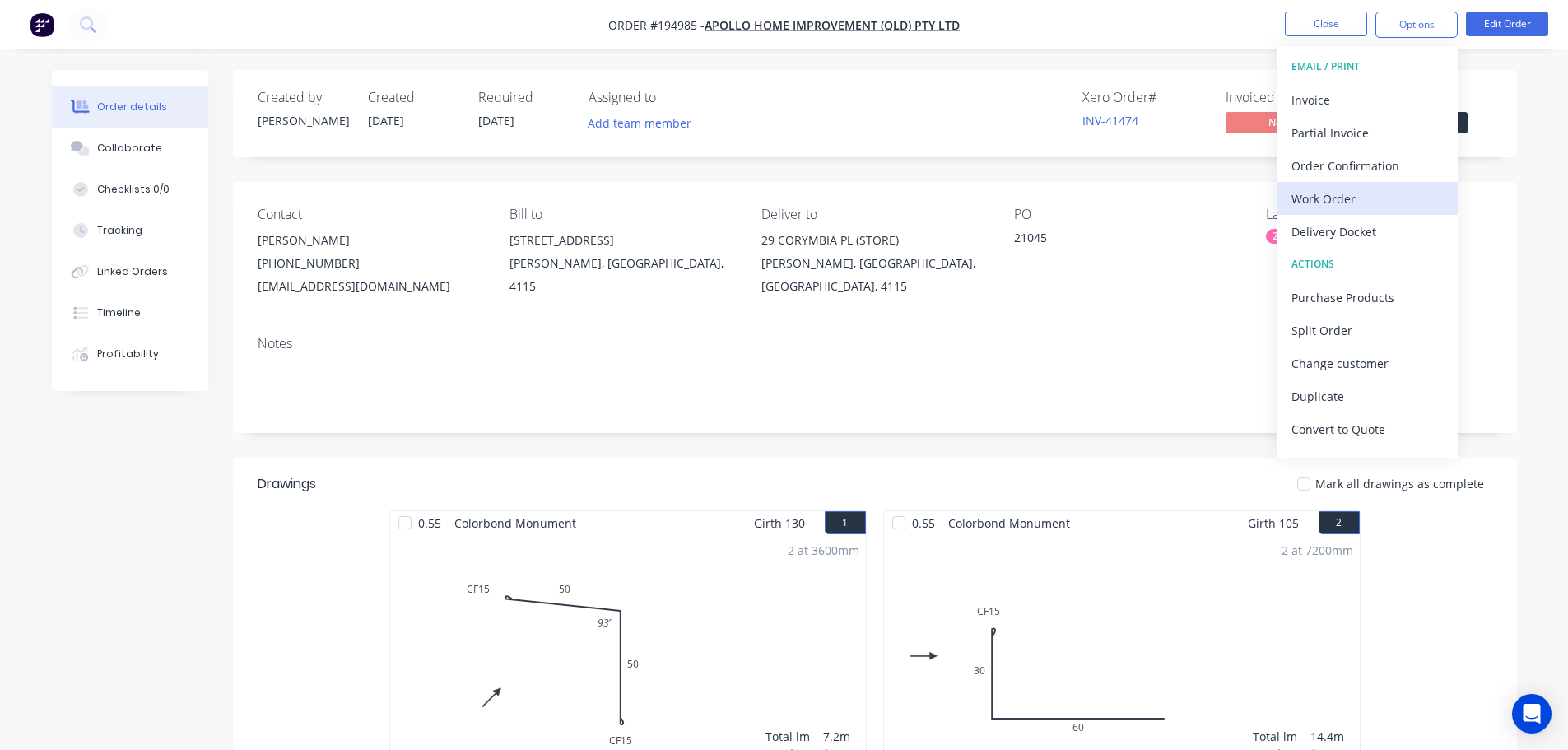
click at [1394, 190] on div "Work Order" at bounding box center [1367, 199] width 152 height 23
click at [1387, 194] on div "Custom" at bounding box center [1367, 199] width 152 height 23
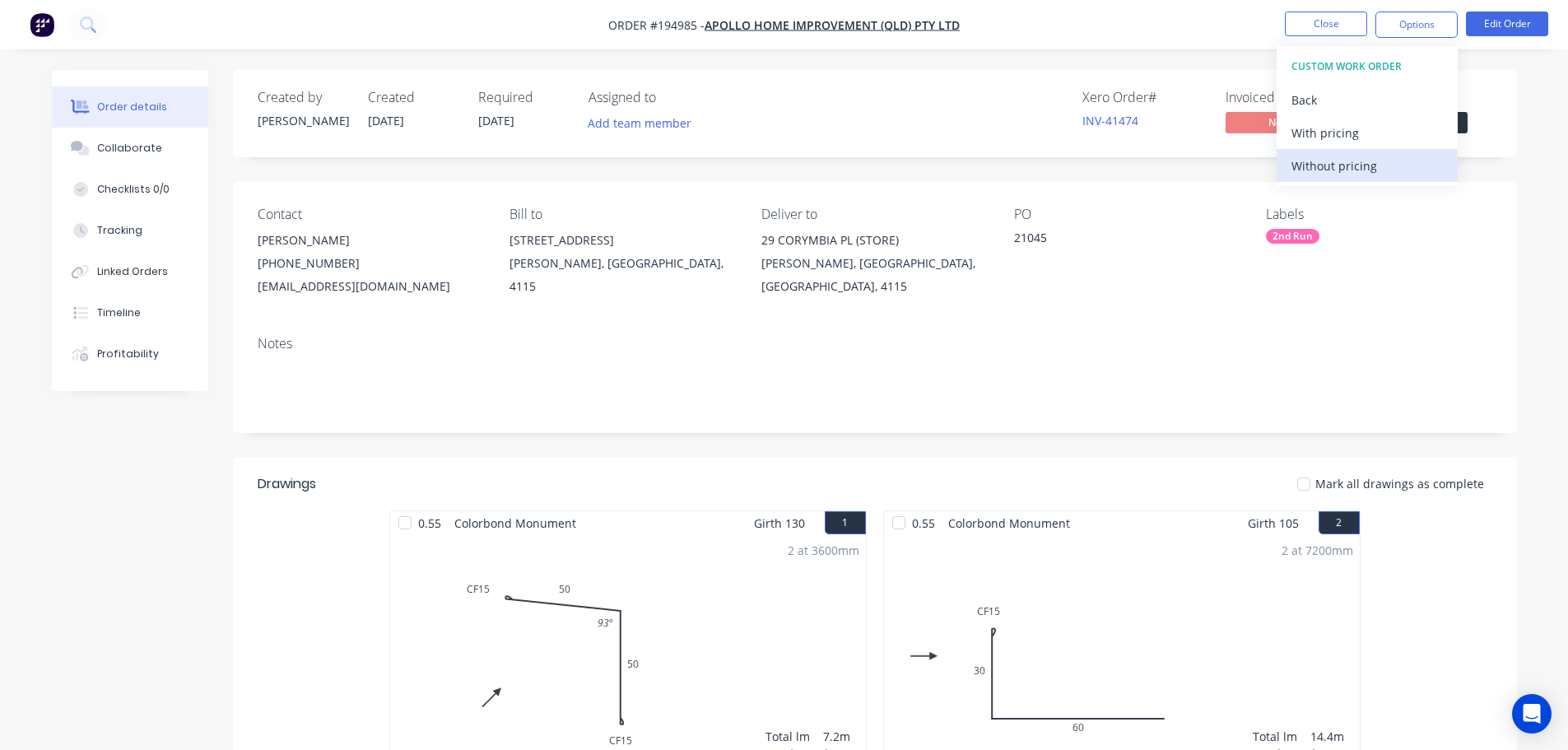
click at [1380, 164] on div "Without pricing" at bounding box center [1367, 166] width 152 height 23
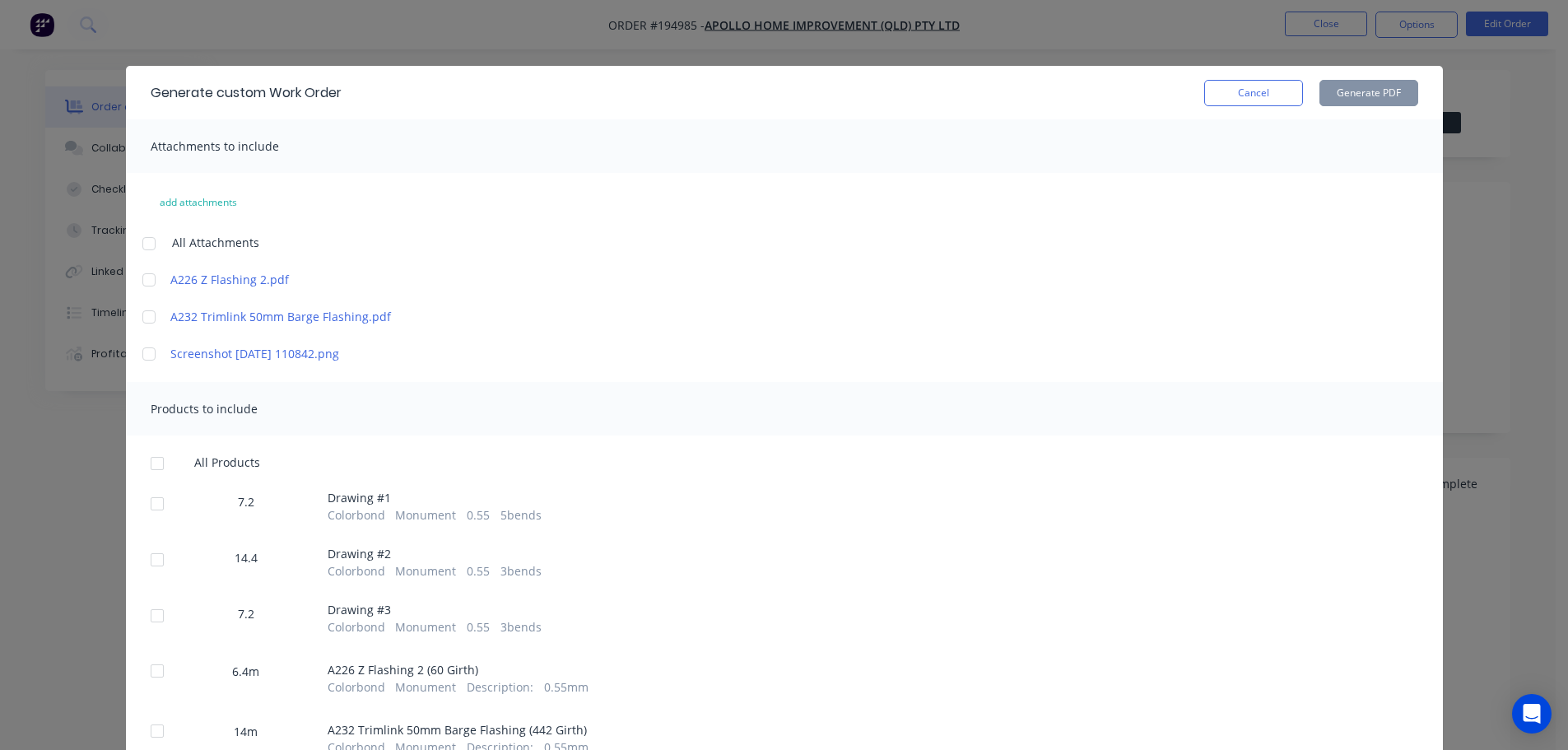
click at [141, 355] on div at bounding box center [149, 354] width 32 height 32
click at [148, 458] on div at bounding box center [157, 463] width 32 height 32
click at [1387, 95] on button "Generate PDF" at bounding box center [1368, 92] width 98 height 26
click at [1214, 97] on button "Cancel" at bounding box center [1253, 92] width 98 height 26
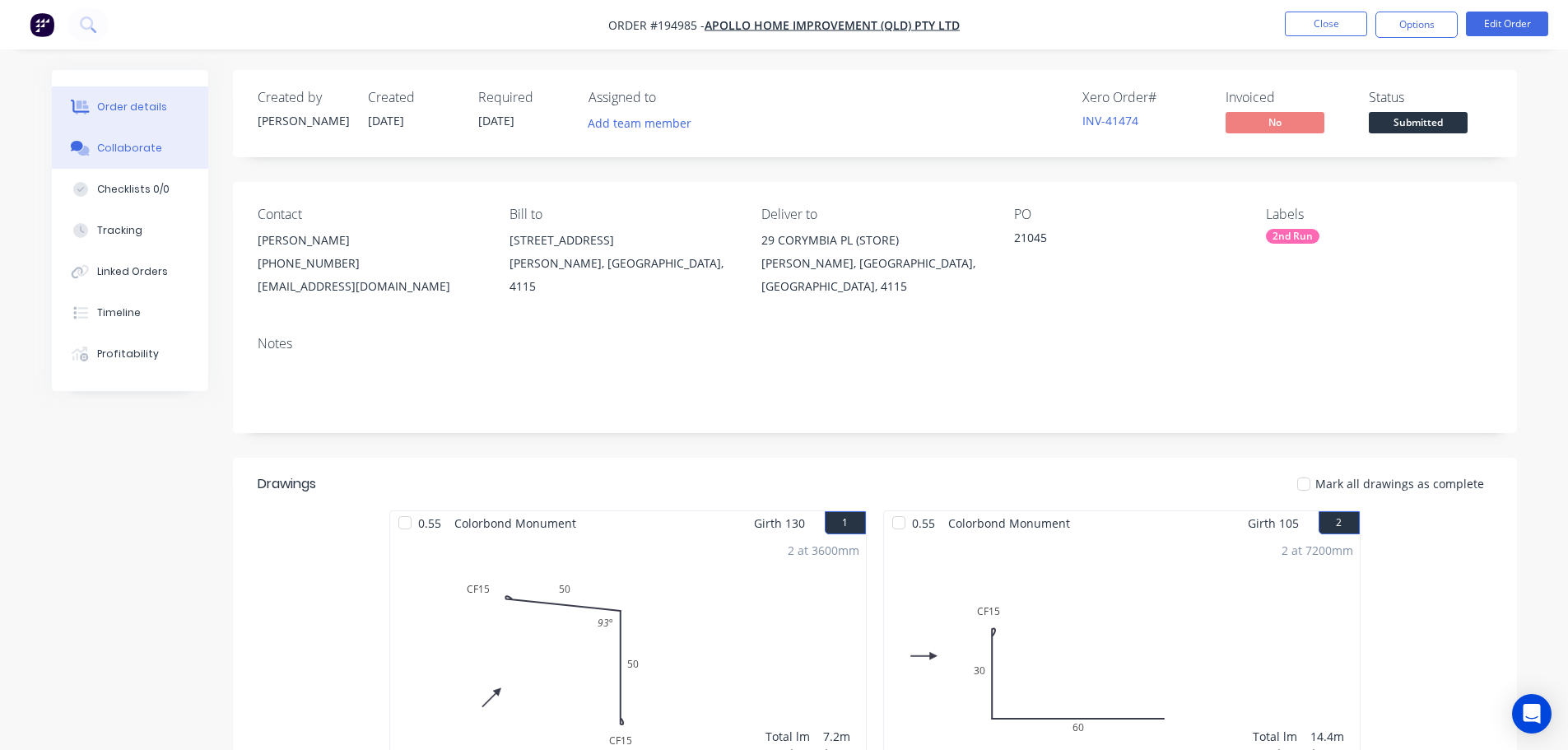
drag, startPoint x: 105, startPoint y: 164, endPoint x: 138, endPoint y: 167, distance: 33.1
click at [105, 164] on button "Collaborate" at bounding box center [129, 148] width 156 height 42
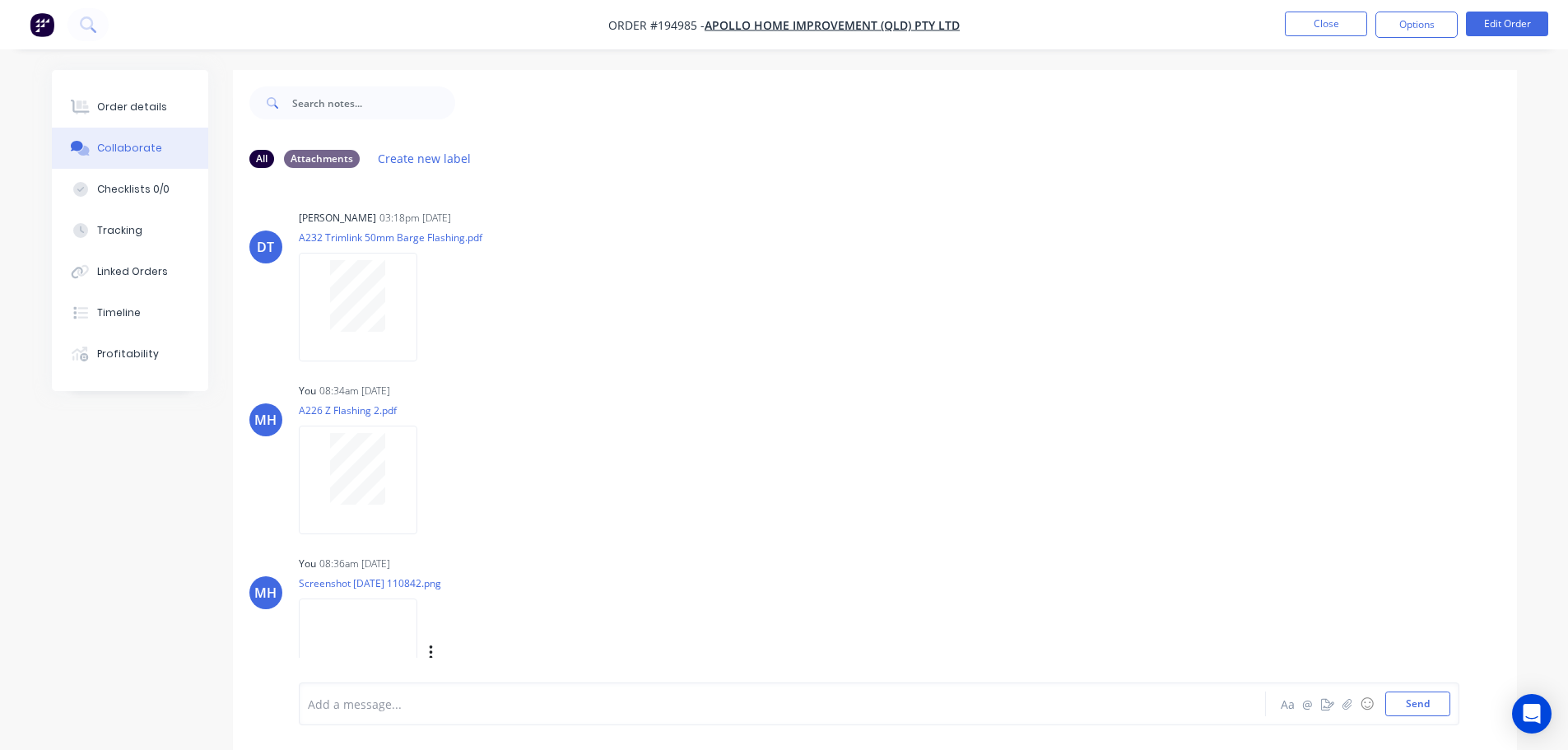
drag, startPoint x: 445, startPoint y: 645, endPoint x: 435, endPoint y: 652, distance: 12.2
click at [442, 648] on div "Labels Download Delete" at bounding box center [516, 653] width 185 height 23
click at [434, 652] on icon "button" at bounding box center [430, 653] width 5 height 19
click at [479, 662] on button "Delete" at bounding box center [538, 661] width 185 height 37
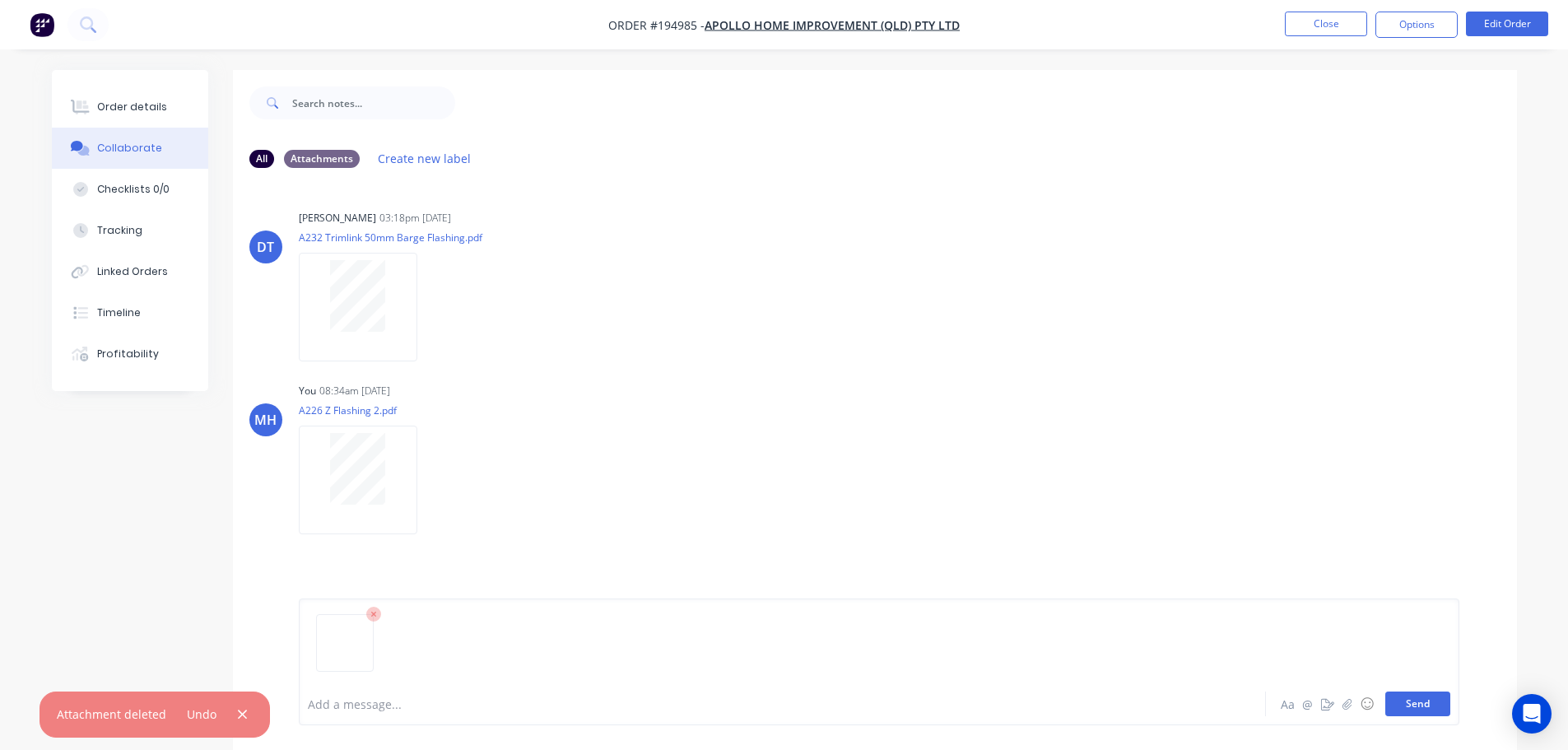
click at [1413, 698] on button "Send" at bounding box center [1417, 703] width 65 height 24
click at [155, 96] on button "Order details" at bounding box center [129, 107] width 156 height 42
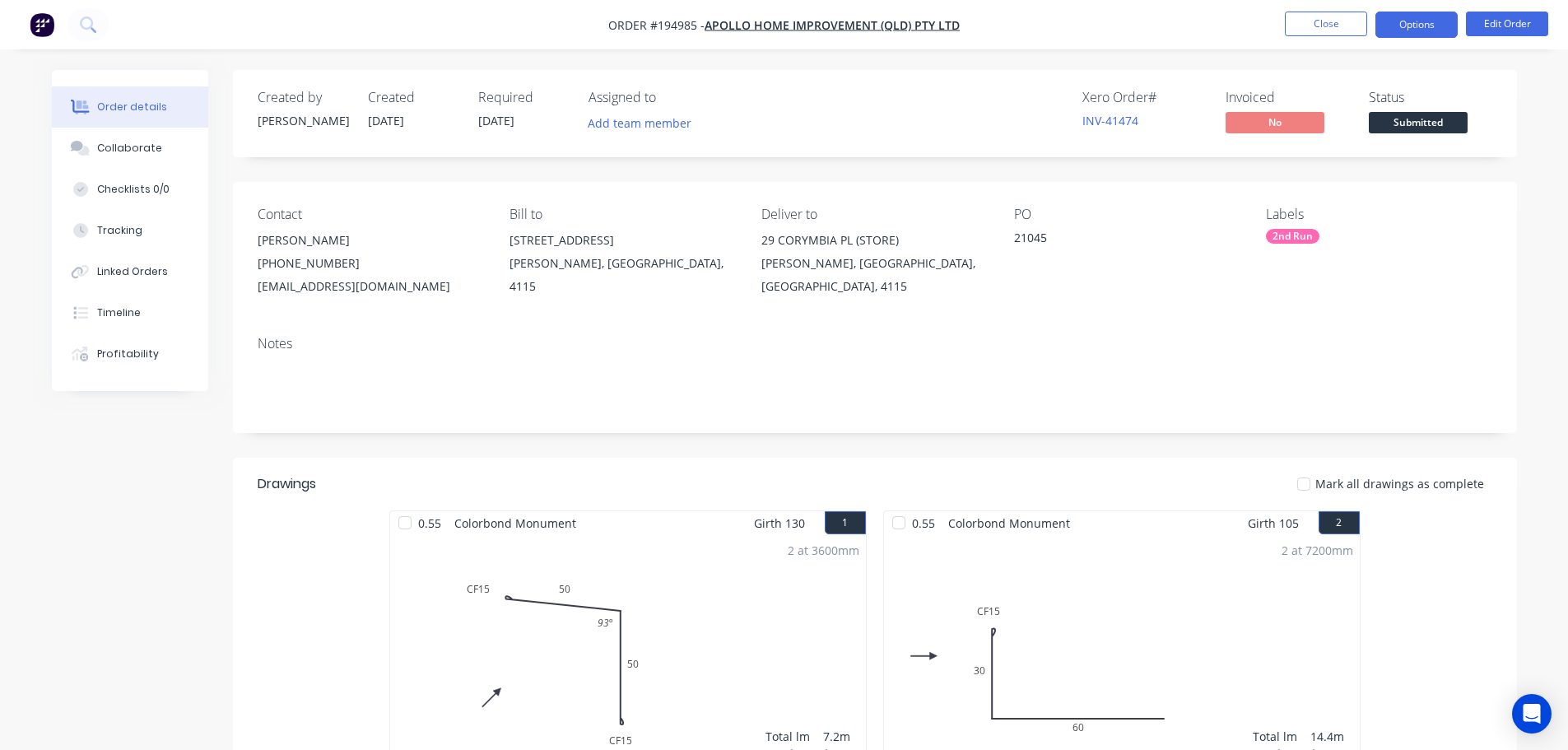
click at [1412, 24] on button "Options" at bounding box center [1416, 24] width 82 height 26
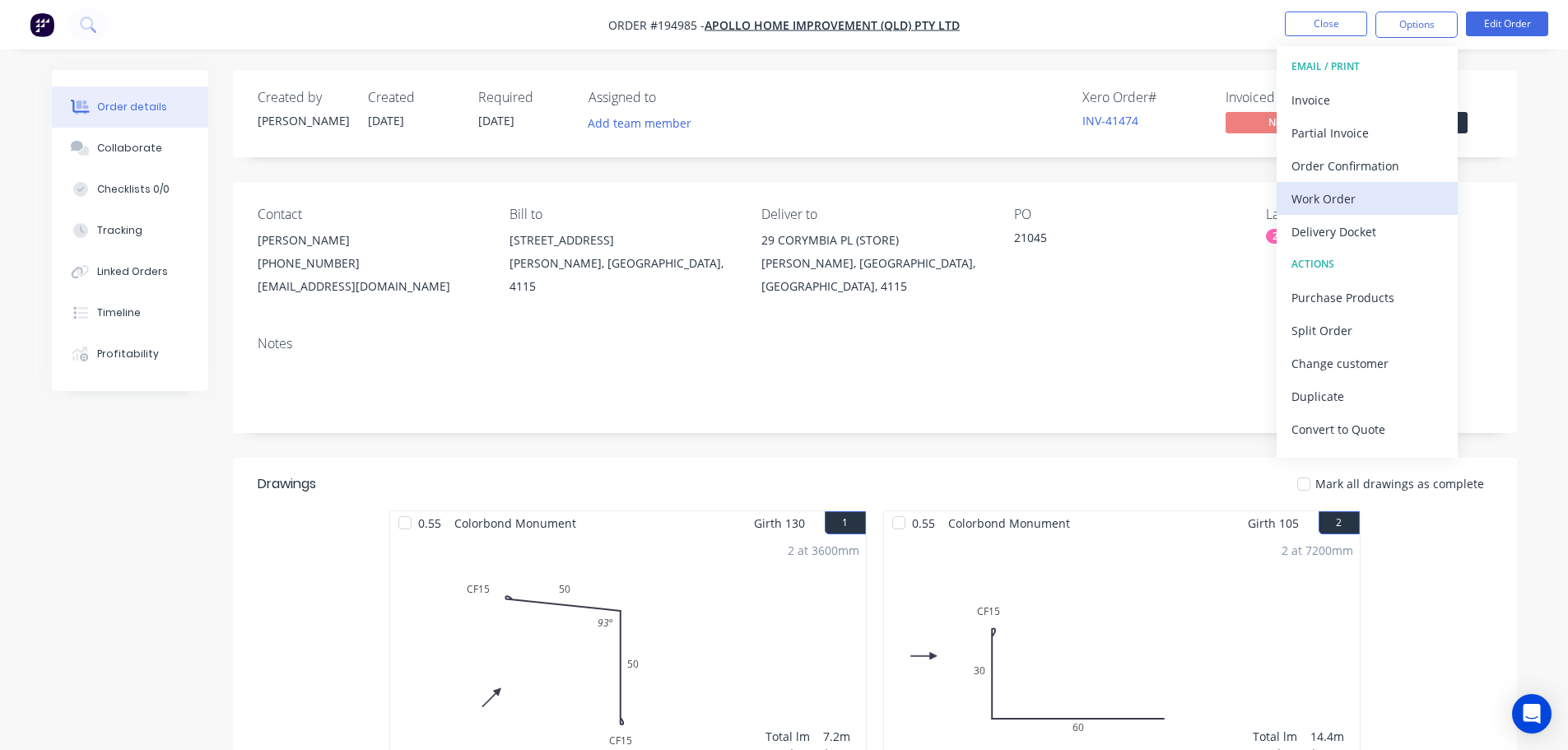
click at [1355, 208] on div "Work Order" at bounding box center [1367, 199] width 152 height 23
click at [1353, 195] on div "Custom" at bounding box center [1367, 199] width 152 height 23
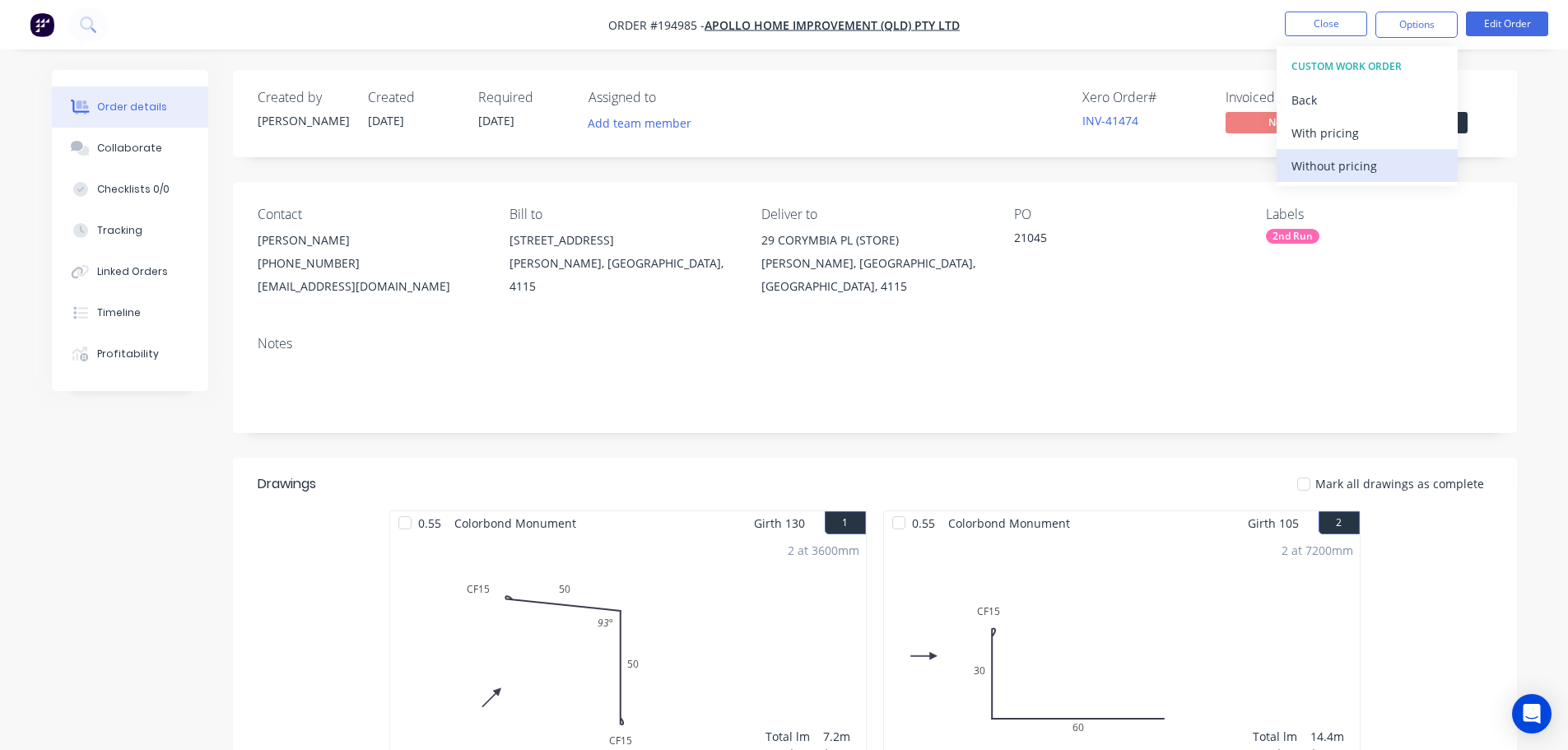
click at [1351, 172] on div "Without pricing" at bounding box center [1367, 166] width 152 height 23
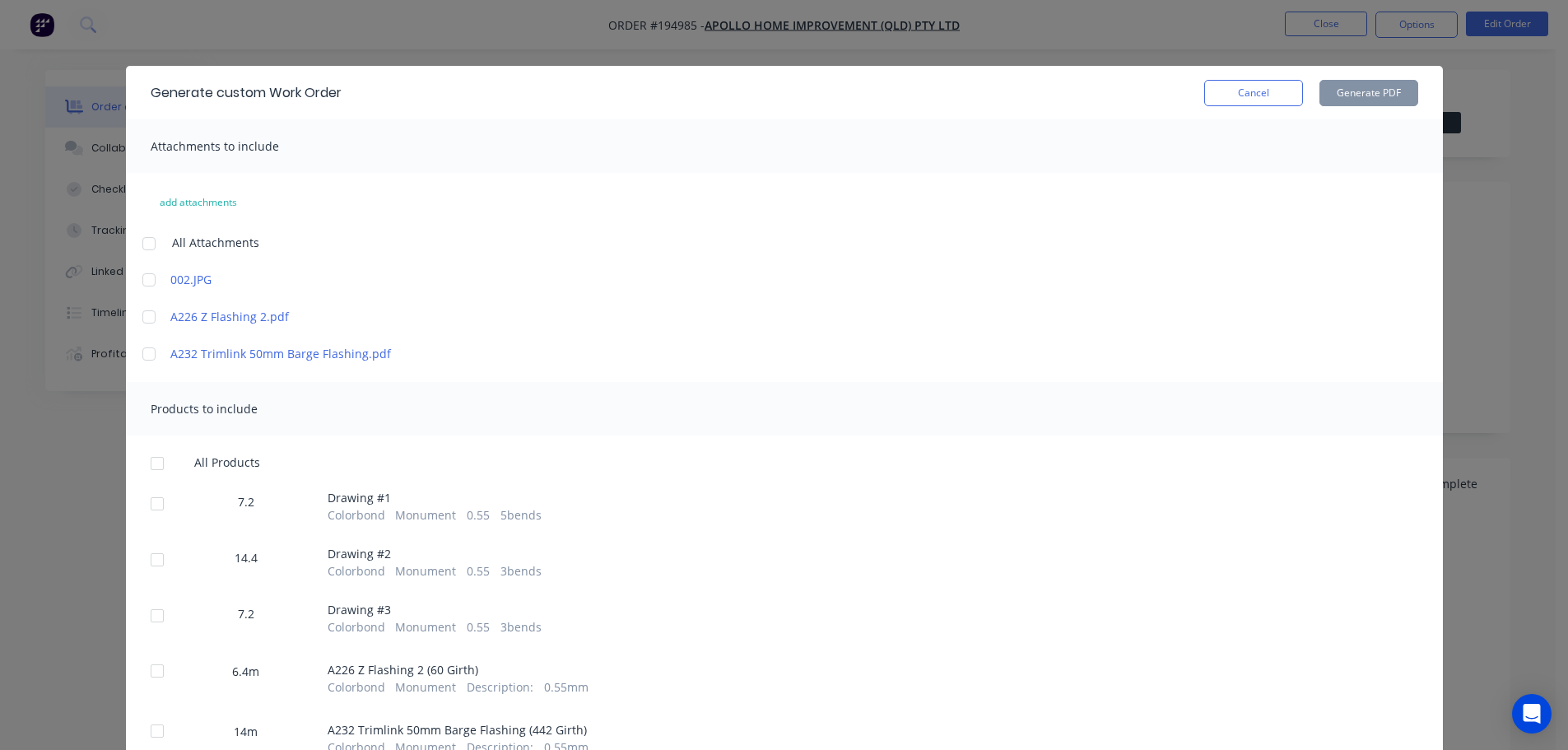
click at [147, 277] on div at bounding box center [149, 280] width 32 height 32
click at [153, 464] on div at bounding box center [157, 463] width 32 height 32
click at [1366, 96] on button "Generate PDF" at bounding box center [1368, 92] width 98 height 26
click at [141, 283] on div at bounding box center [149, 280] width 32 height 32
drag, startPoint x: 1221, startPoint y: 95, endPoint x: 1194, endPoint y: 189, distance: 97.8
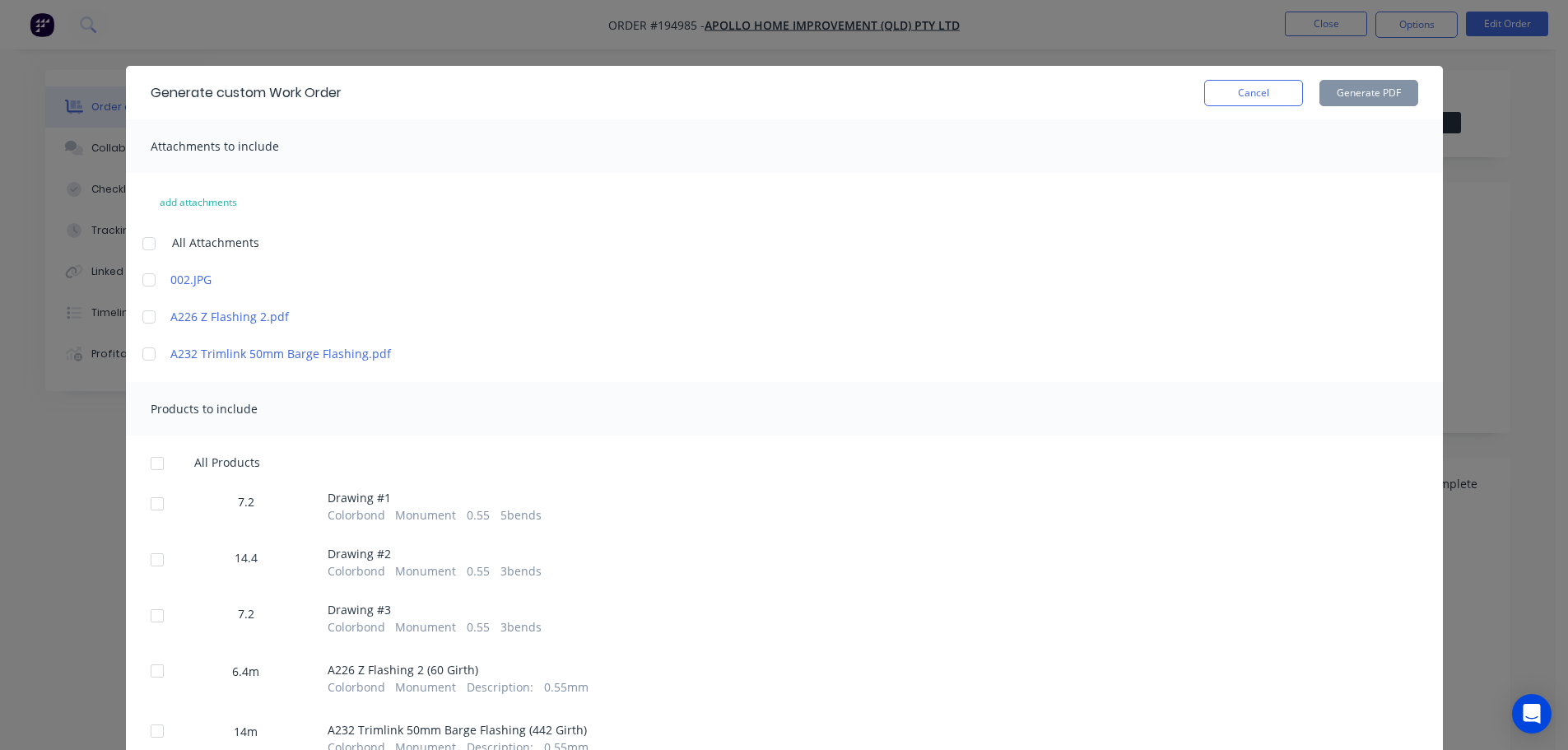
click at [1194, 189] on div "Generate custom Work Order Cancel Generate PDF Attachments to include add attac…" at bounding box center [785, 423] width 1317 height 715
click at [145, 242] on div at bounding box center [149, 244] width 32 height 32
click at [154, 463] on div at bounding box center [157, 463] width 32 height 32
click at [1377, 94] on button "Generate PDF" at bounding box center [1368, 92] width 98 height 26
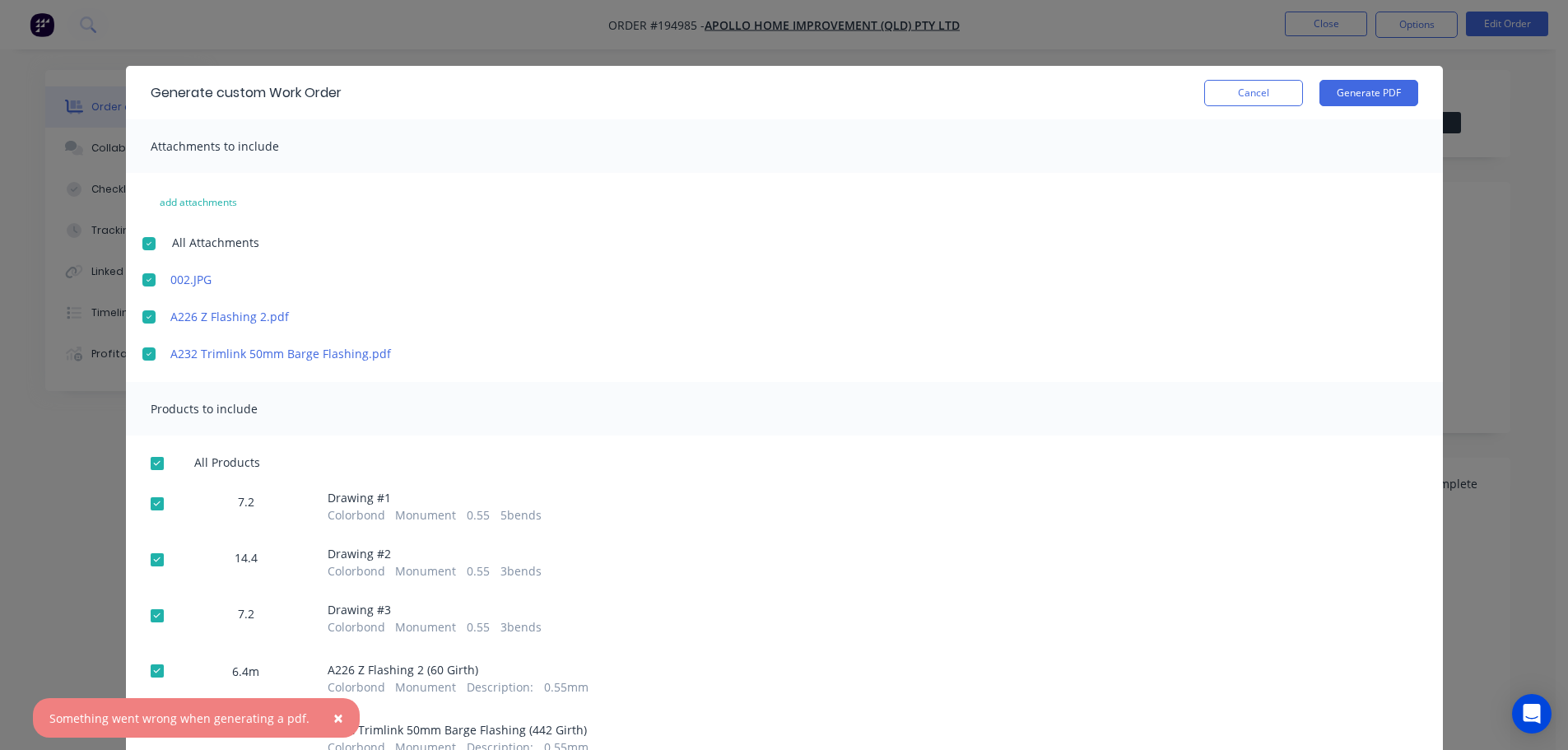
click at [333, 715] on span "×" at bounding box center [337, 718] width 10 height 23
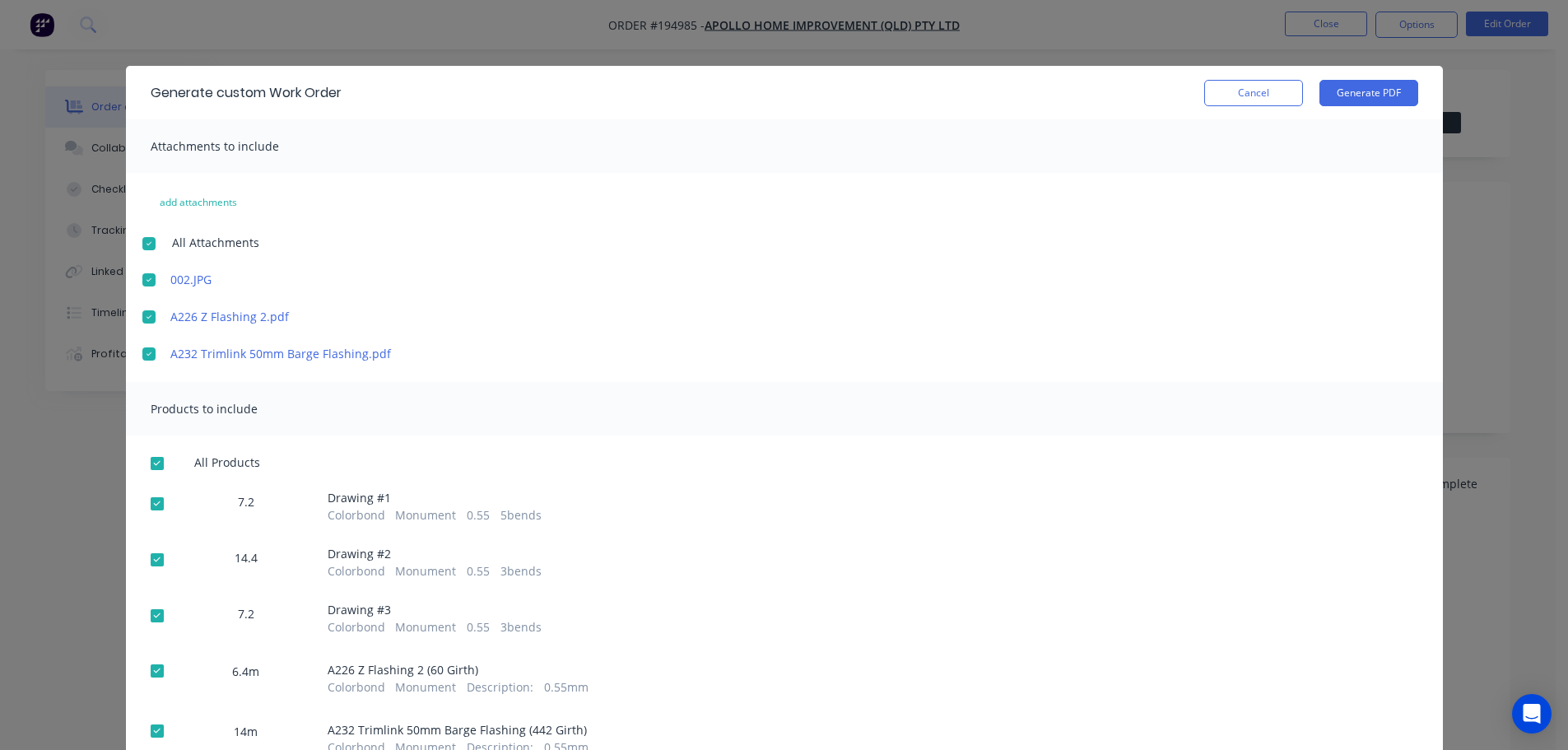
click at [144, 246] on div at bounding box center [149, 244] width 32 height 32
click at [148, 465] on div at bounding box center [157, 463] width 32 height 32
click at [142, 282] on div at bounding box center [149, 280] width 32 height 32
click at [152, 473] on div at bounding box center [157, 463] width 32 height 32
click at [1350, 97] on button "Generate PDF" at bounding box center [1368, 92] width 98 height 26
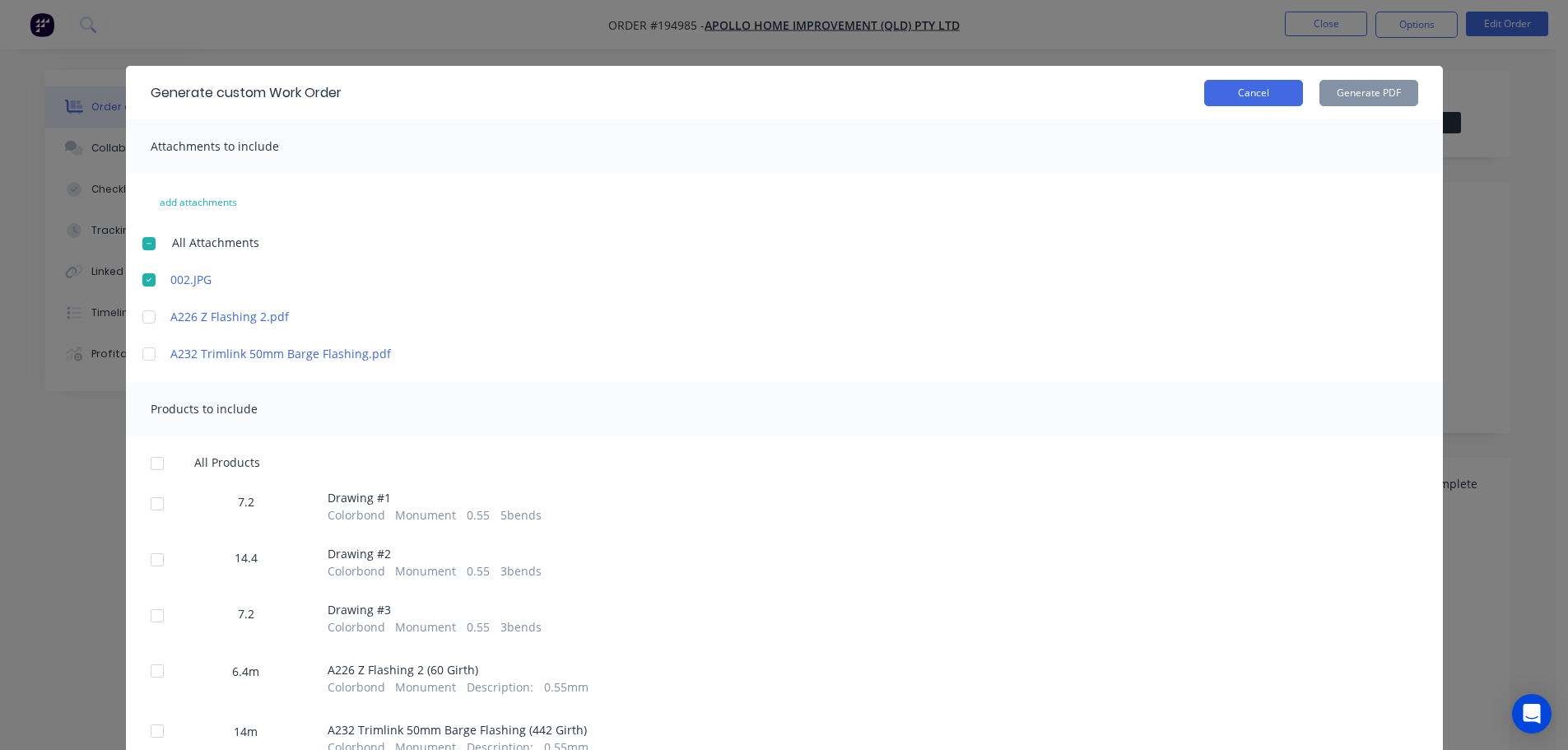
click at [1237, 85] on button "Cancel" at bounding box center [1253, 92] width 98 height 26
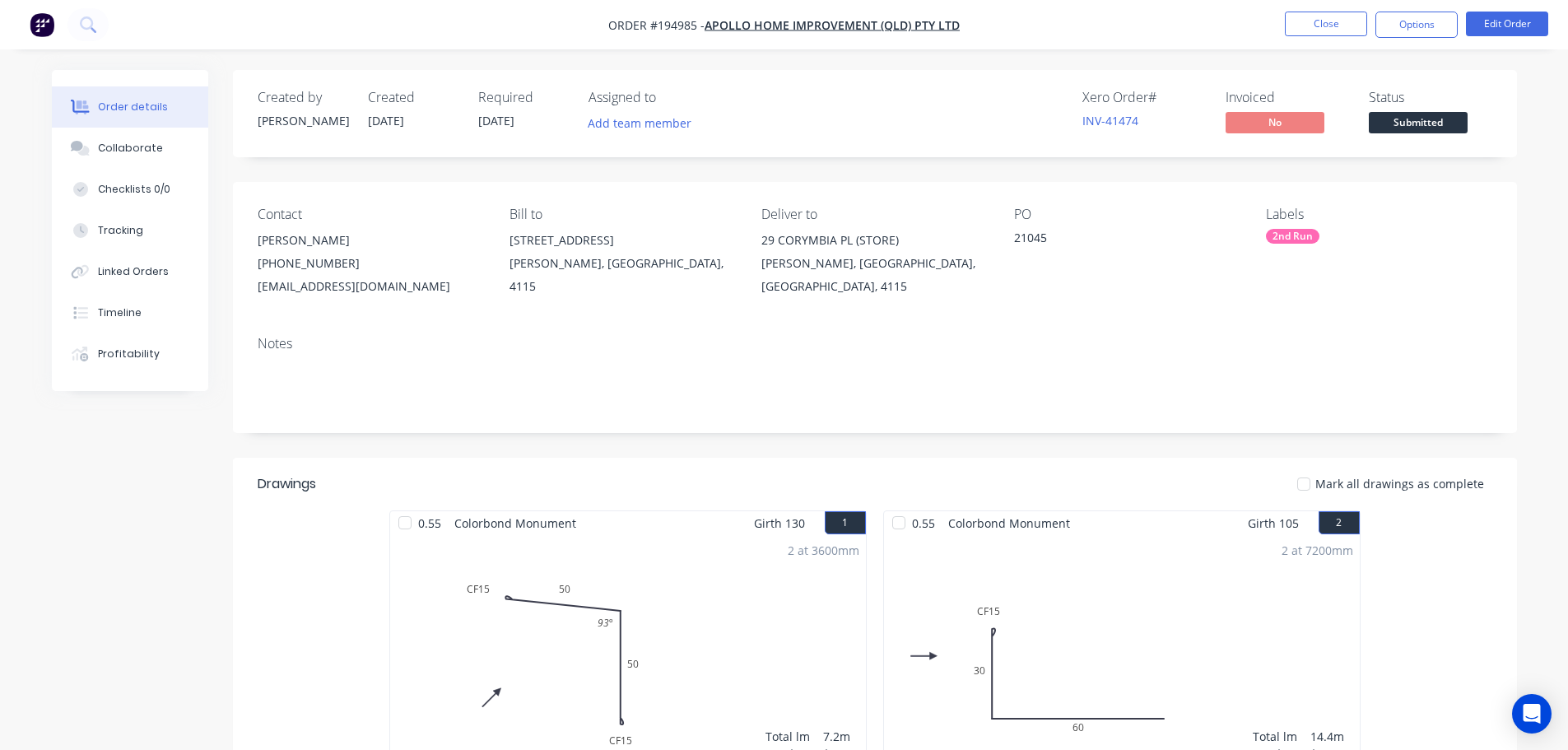
drag, startPoint x: 925, startPoint y: 455, endPoint x: 903, endPoint y: 456, distance: 22.0
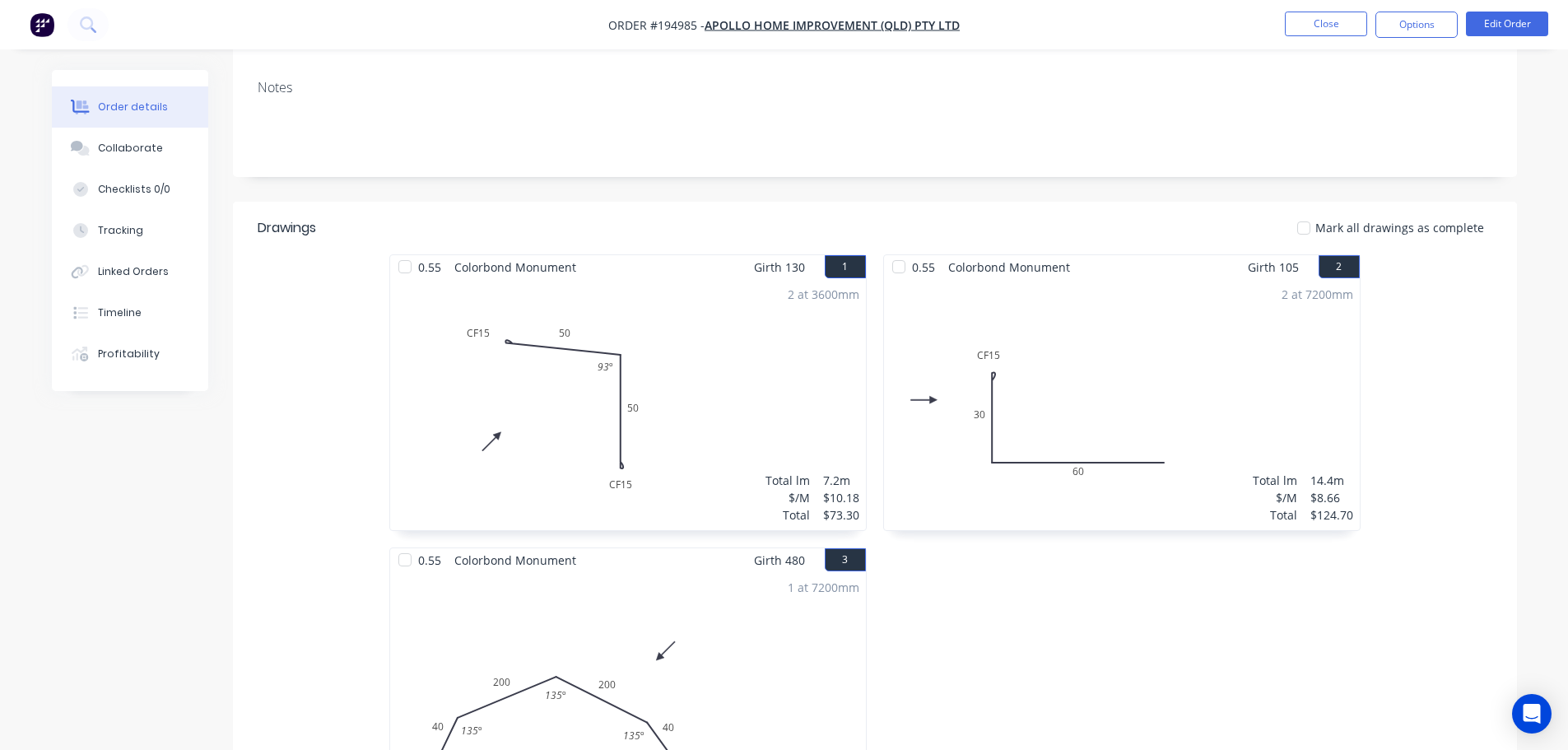
scroll to position [329, 0]
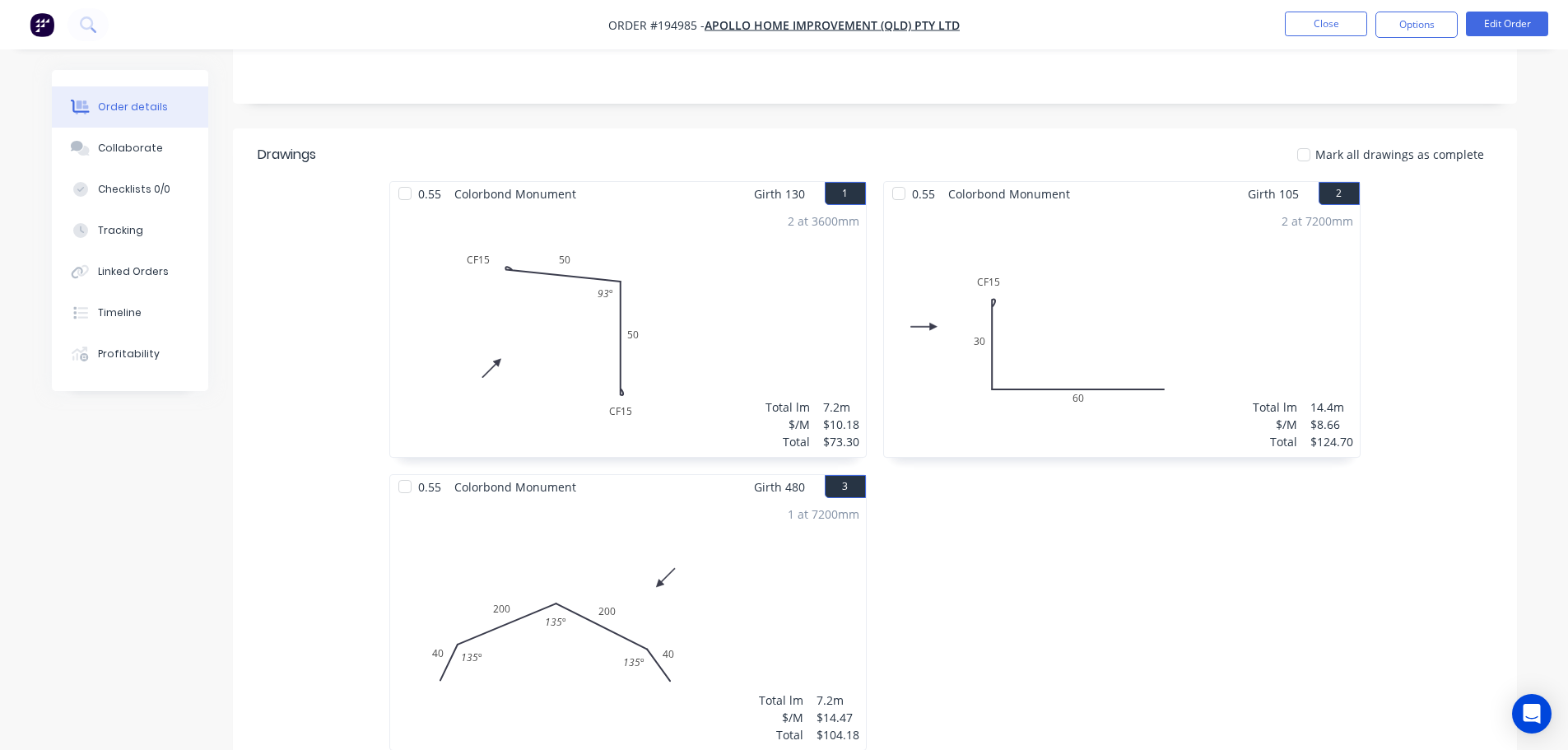
click at [869, 420] on div "0.55 Colorbond Monument Girth 130 1 0 CF 15 50 CF 15 50 93 º 0 CF 15 50 CF 15 5…" at bounding box center [627, 475] width 493 height 587
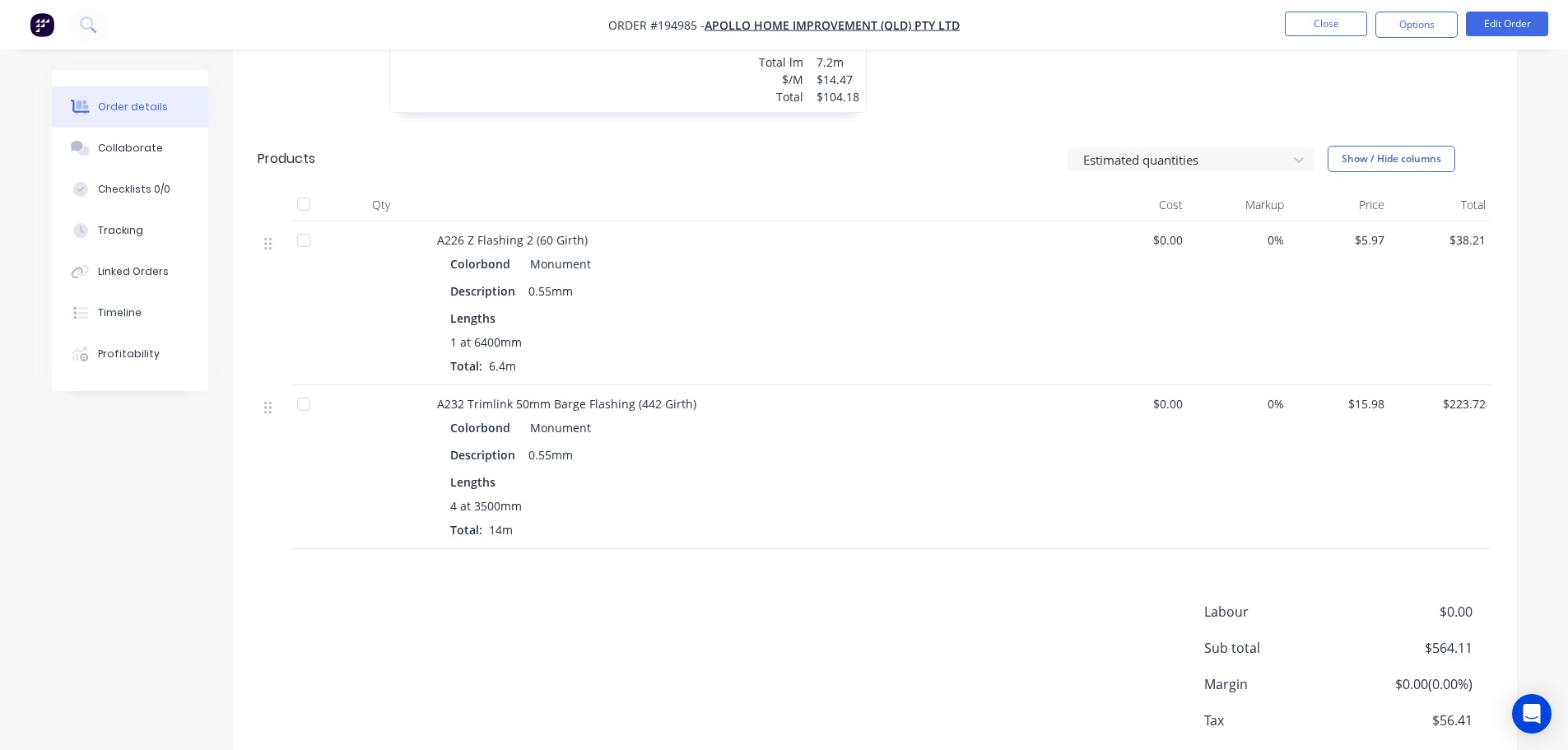
scroll to position [988, 0]
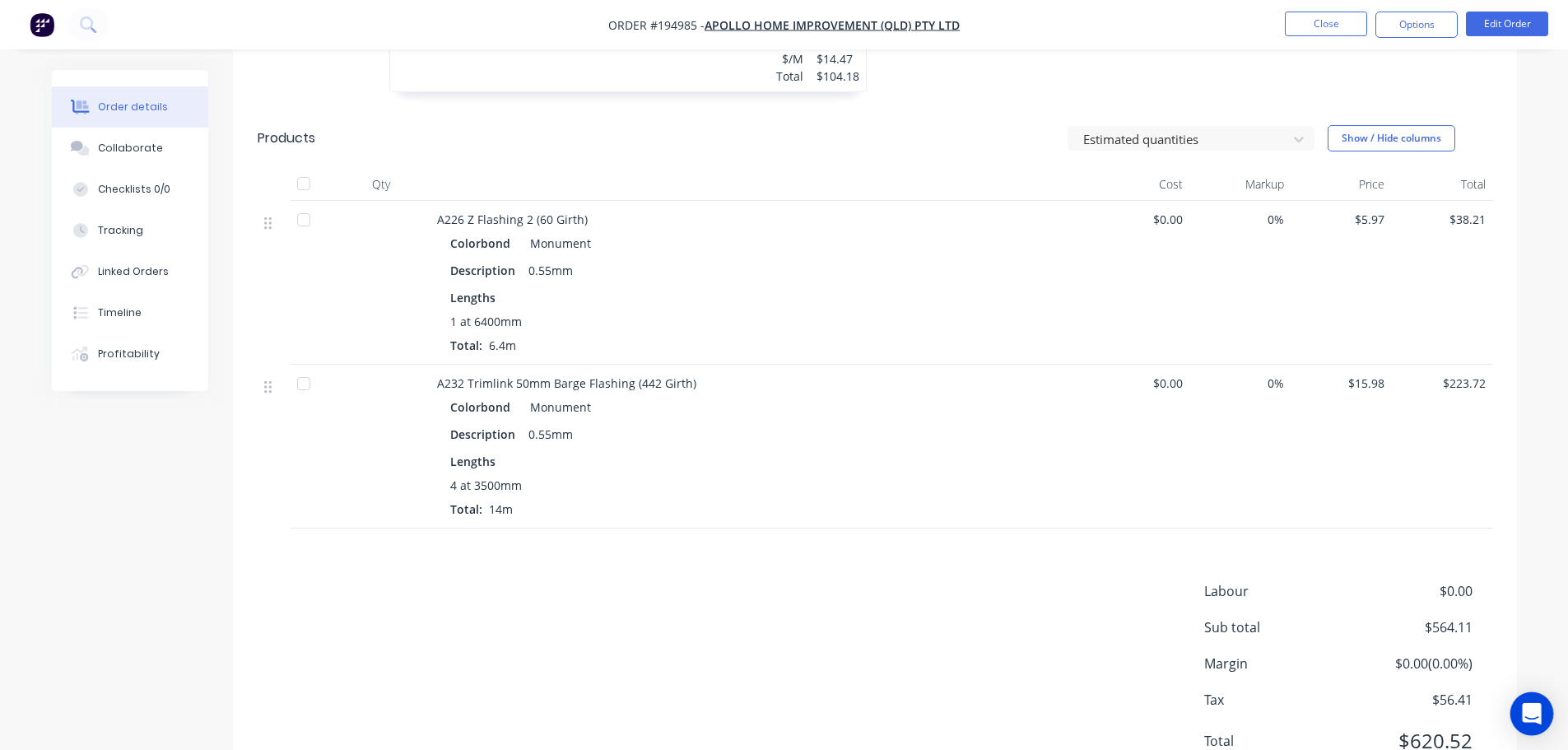
click at [1535, 721] on icon "Open Intercom Messenger" at bounding box center [1532, 714] width 22 height 22
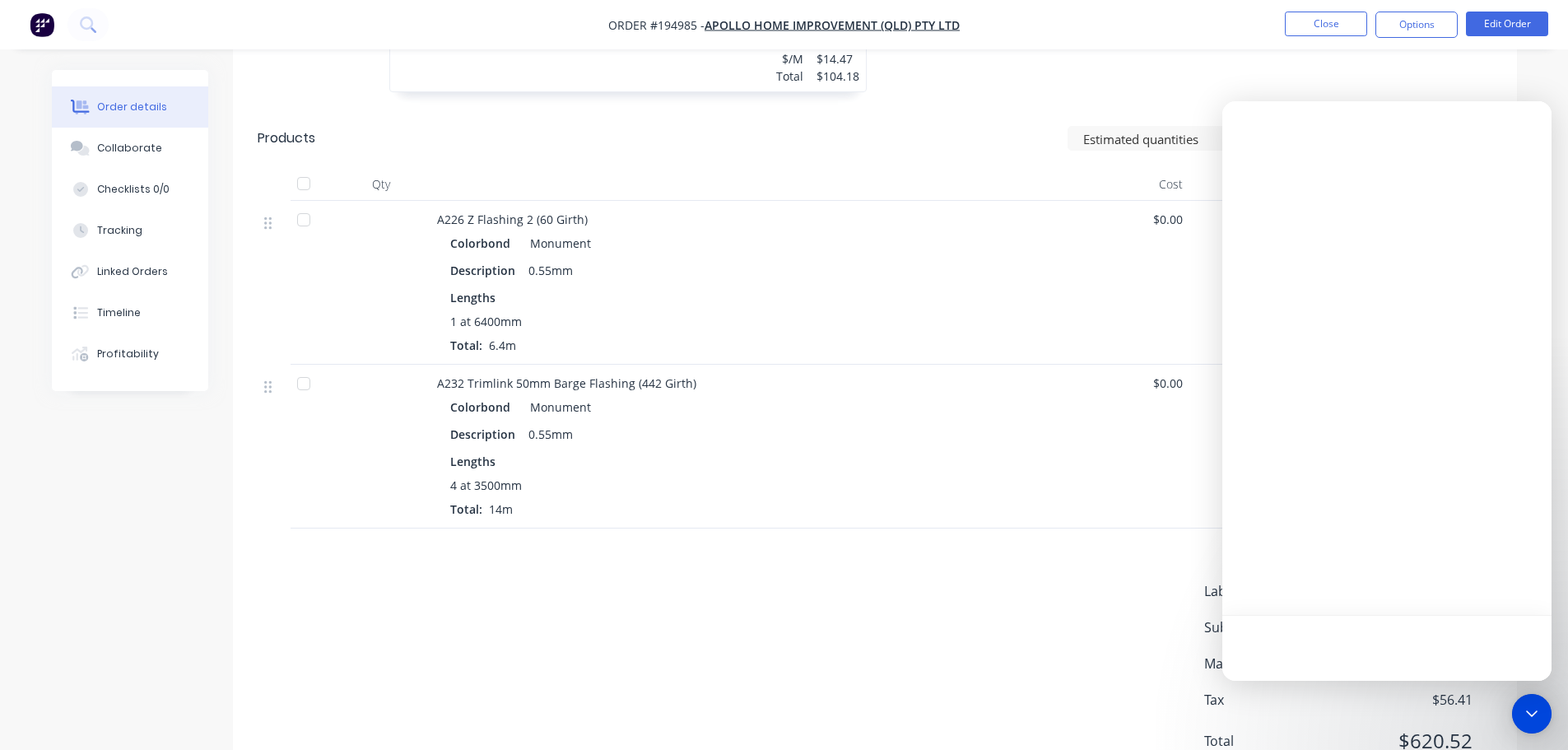
scroll to position [0, 0]
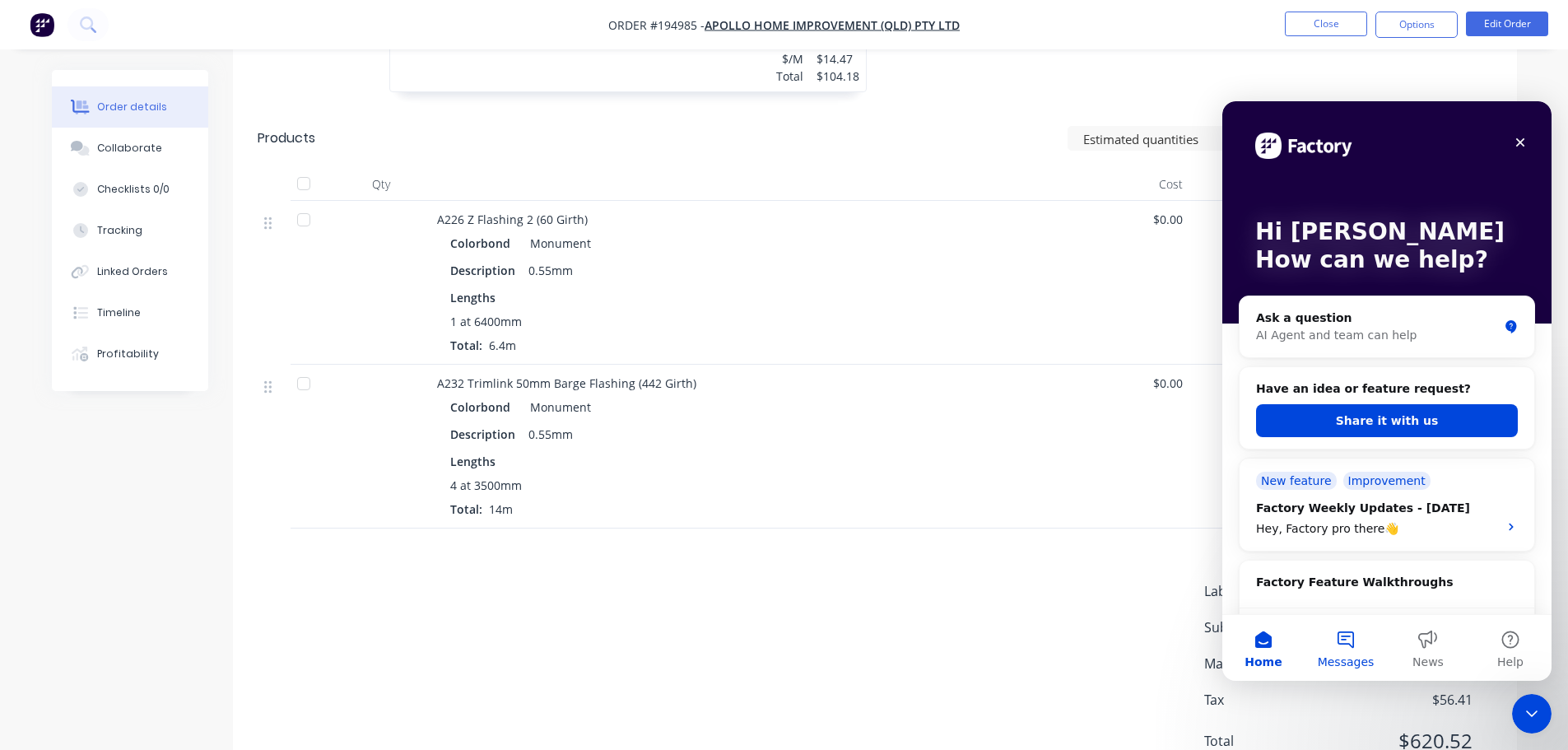
click at [1354, 641] on button "Messages" at bounding box center [1345, 647] width 82 height 66
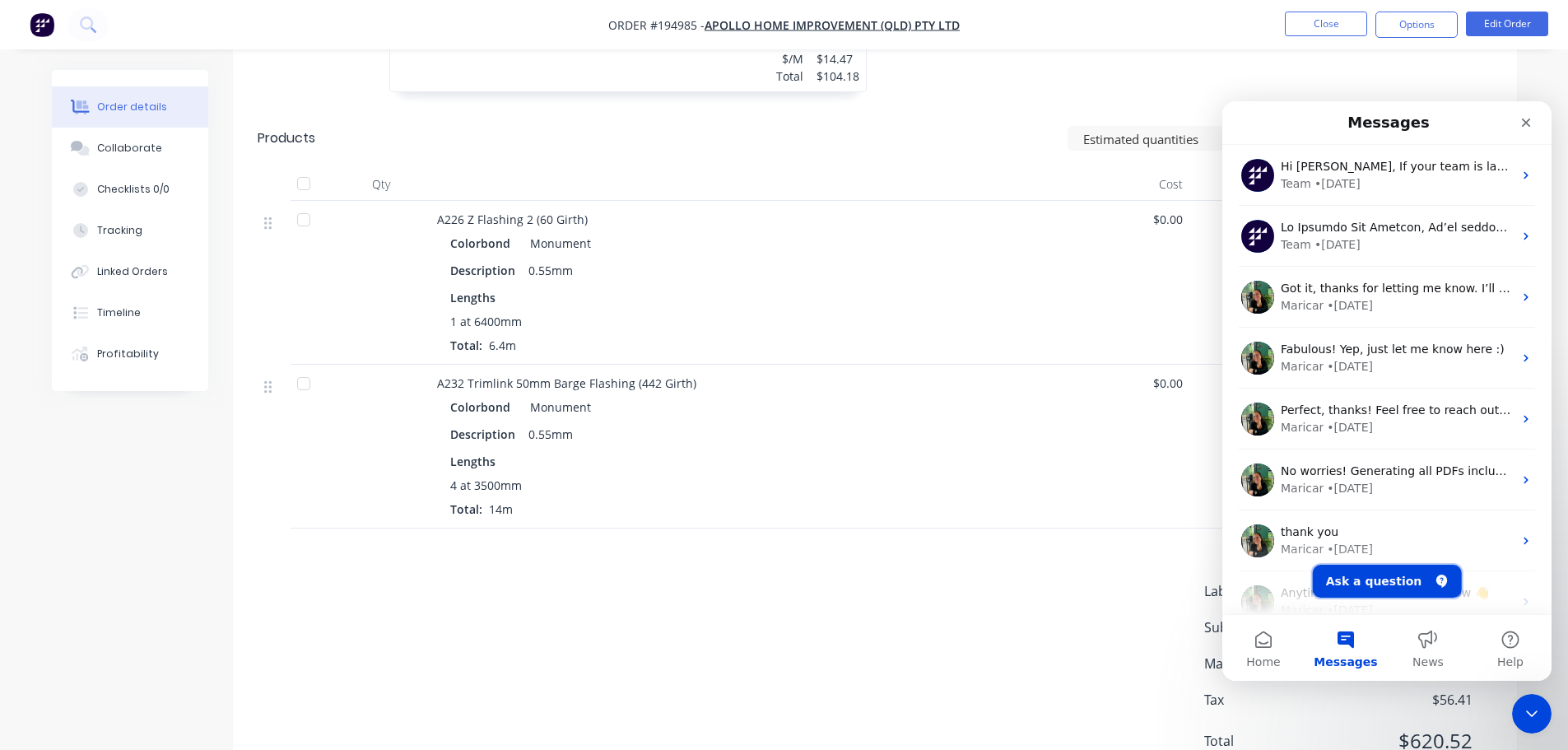
click at [1381, 588] on button "Ask a question" at bounding box center [1387, 581] width 149 height 32
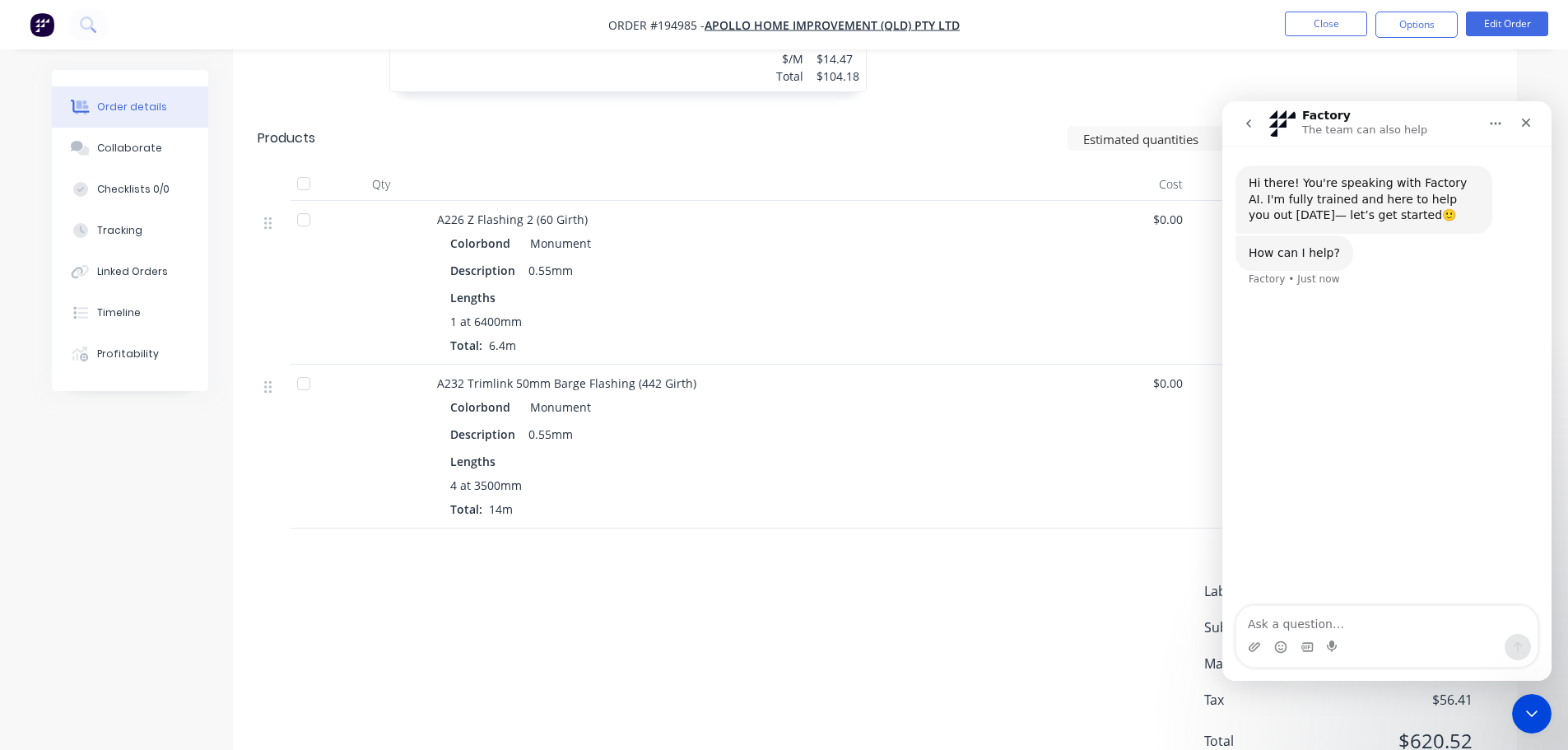
click at [1341, 611] on textarea "Ask a question…" at bounding box center [1387, 619] width 301 height 28
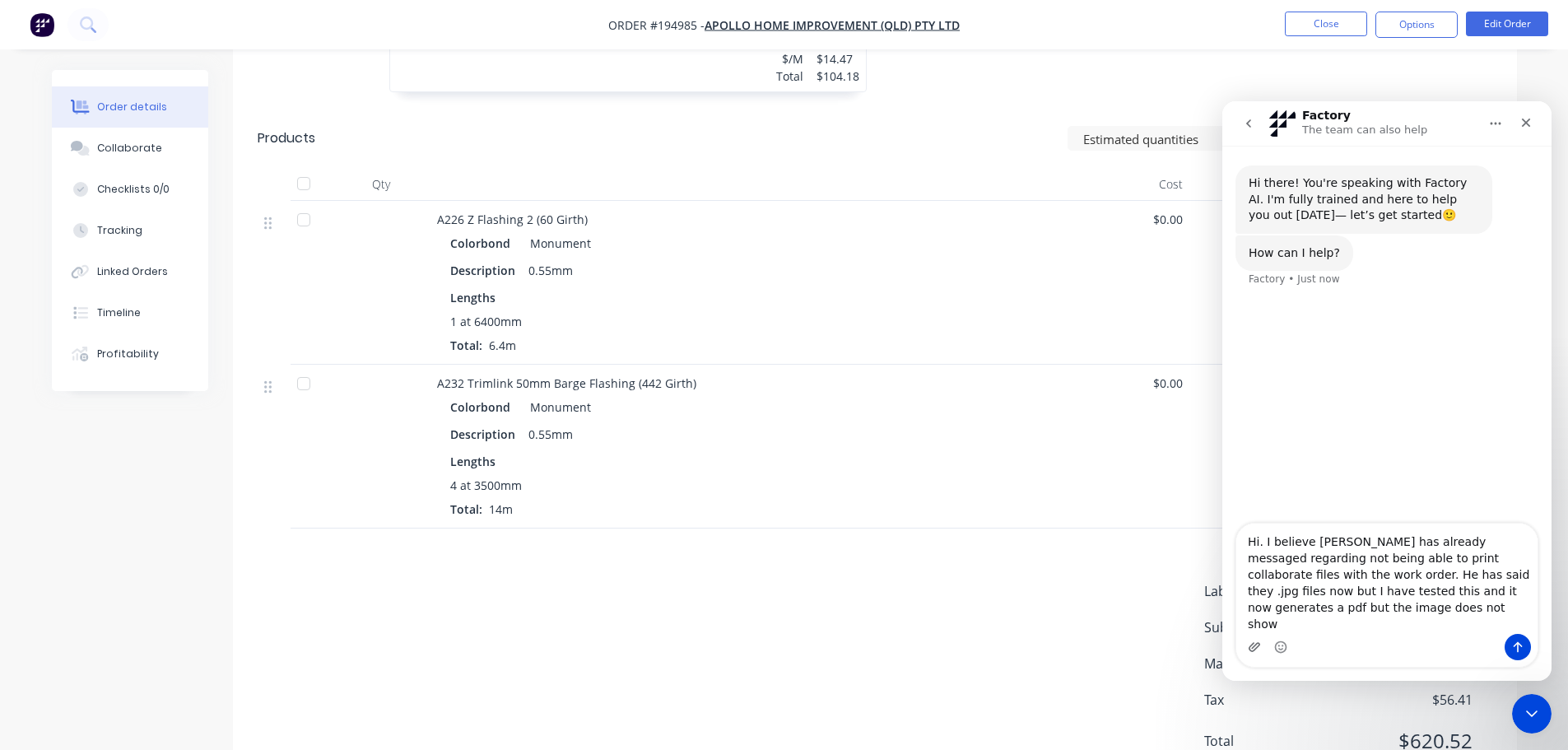
type textarea "Hi. I believe Hayden has already messaged regarding not being able to print col…"
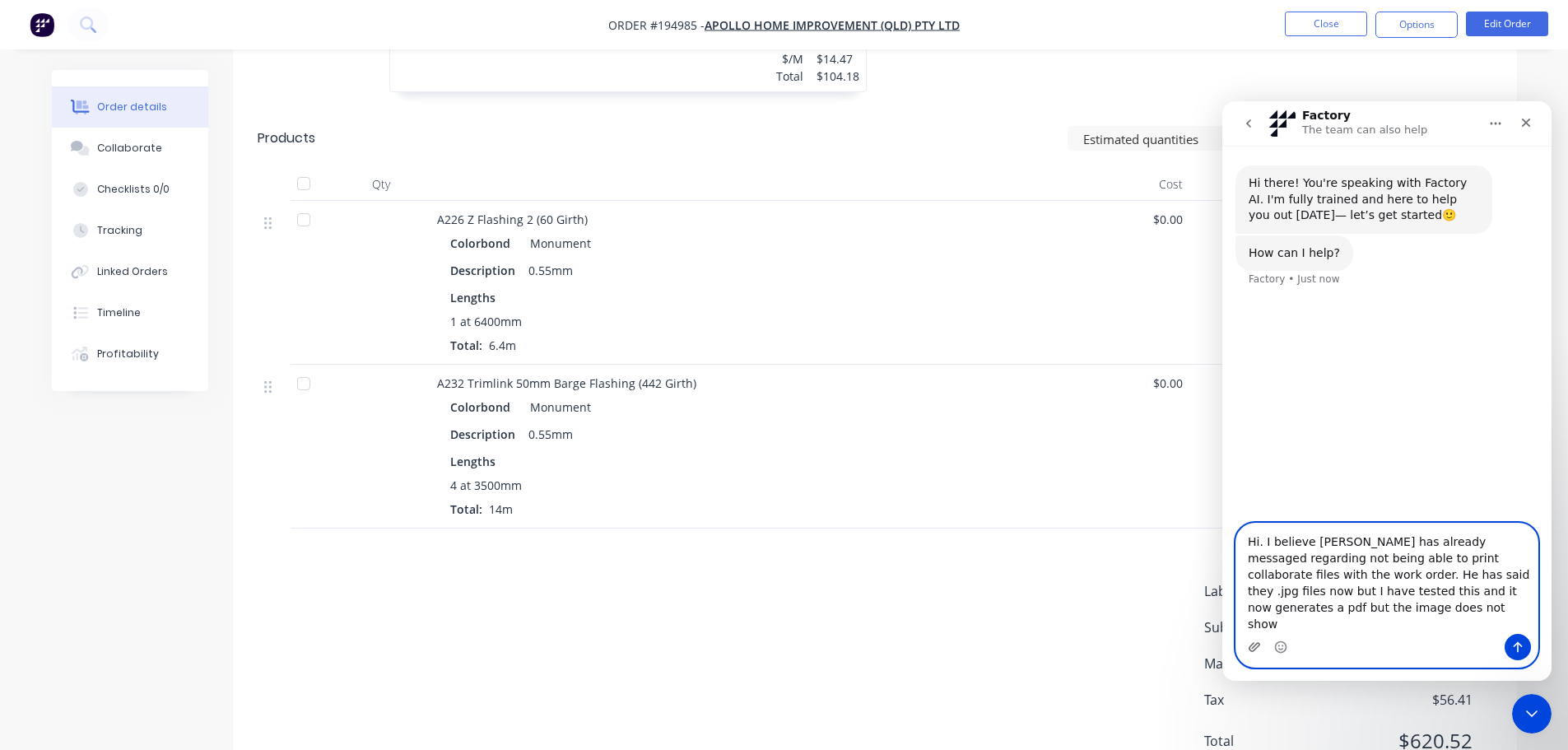
click at [1253, 648] on icon "Upload attachment" at bounding box center [1254, 647] width 12 height 9
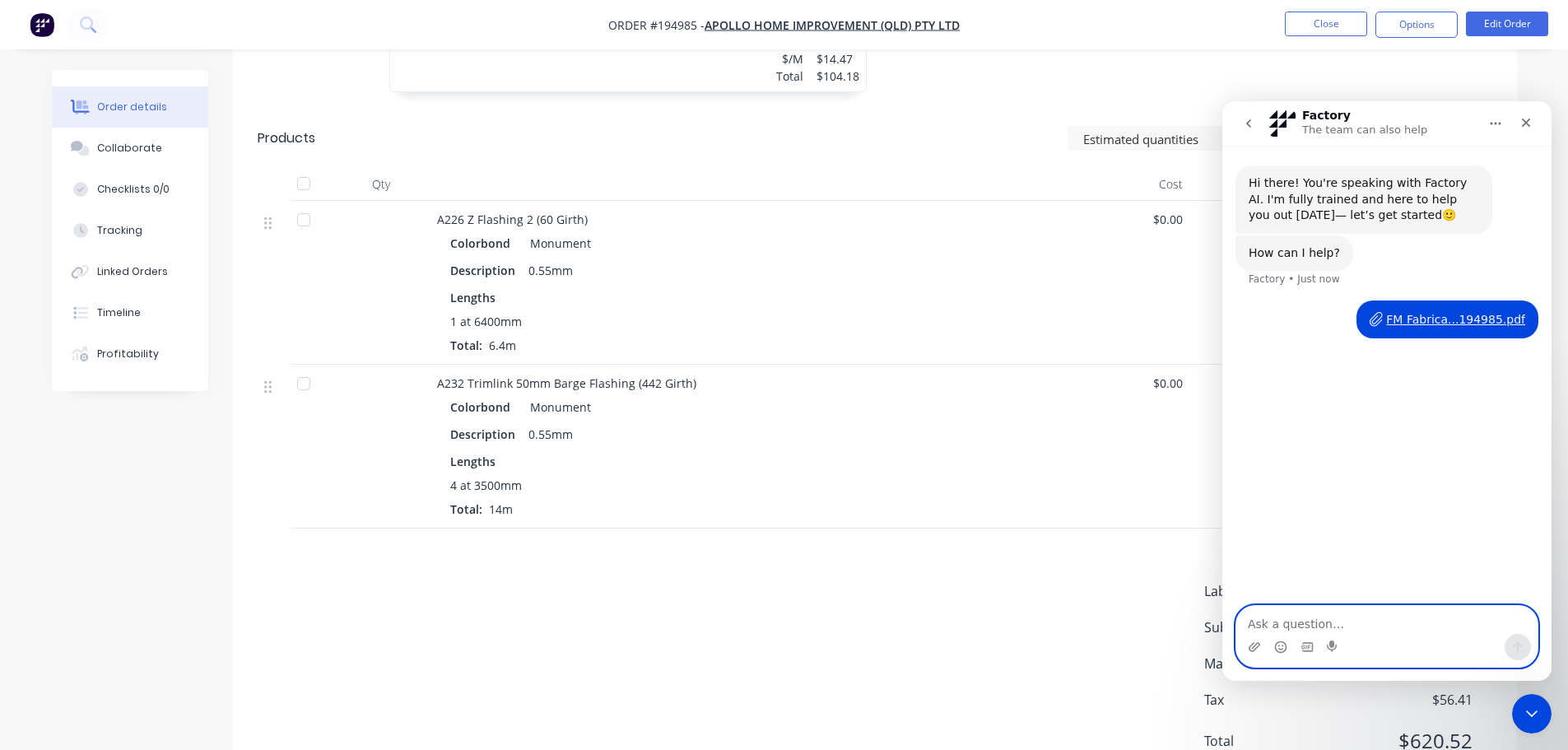
click at [1344, 625] on textarea "Ask a question…" at bounding box center [1387, 619] width 301 height 28
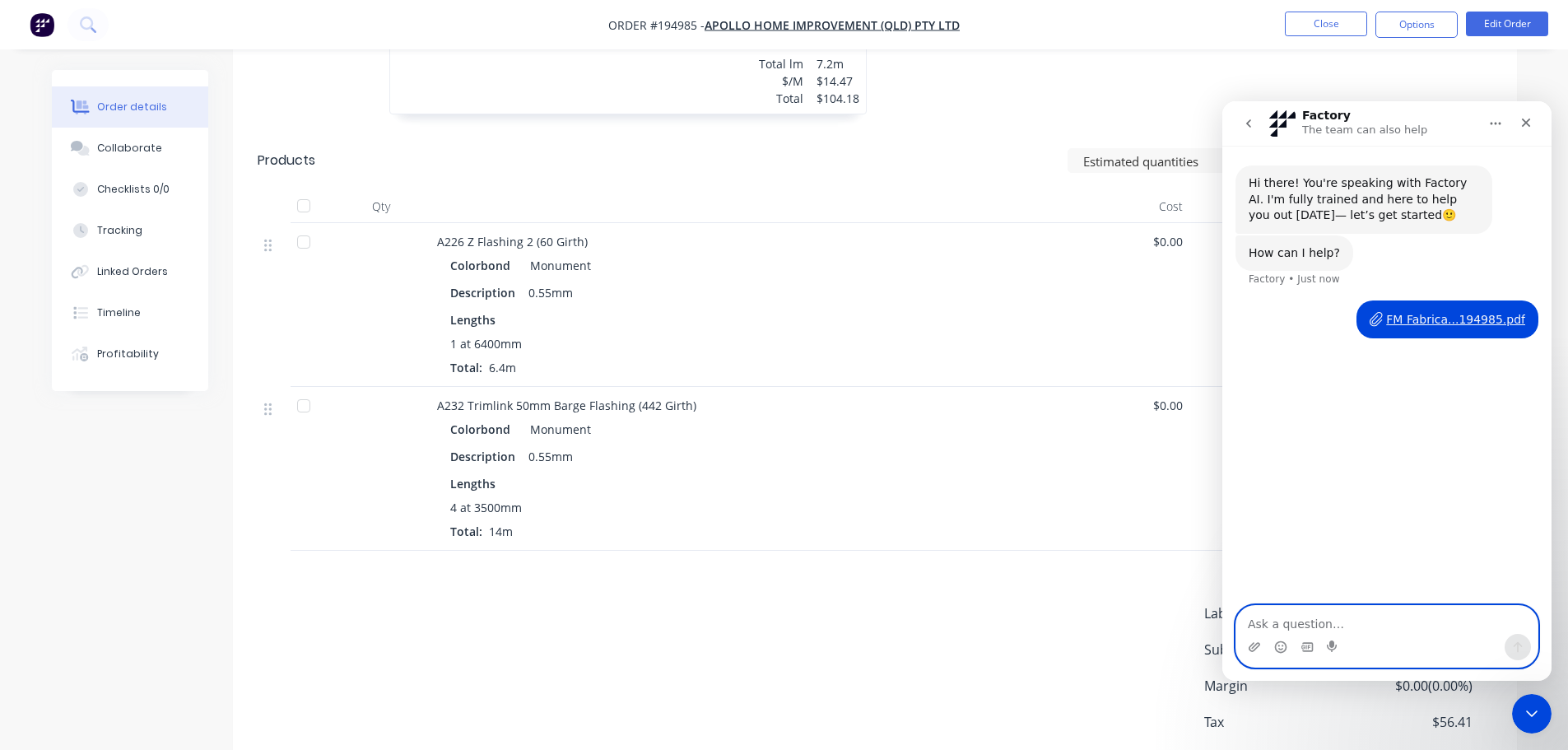
scroll to position [648, 0]
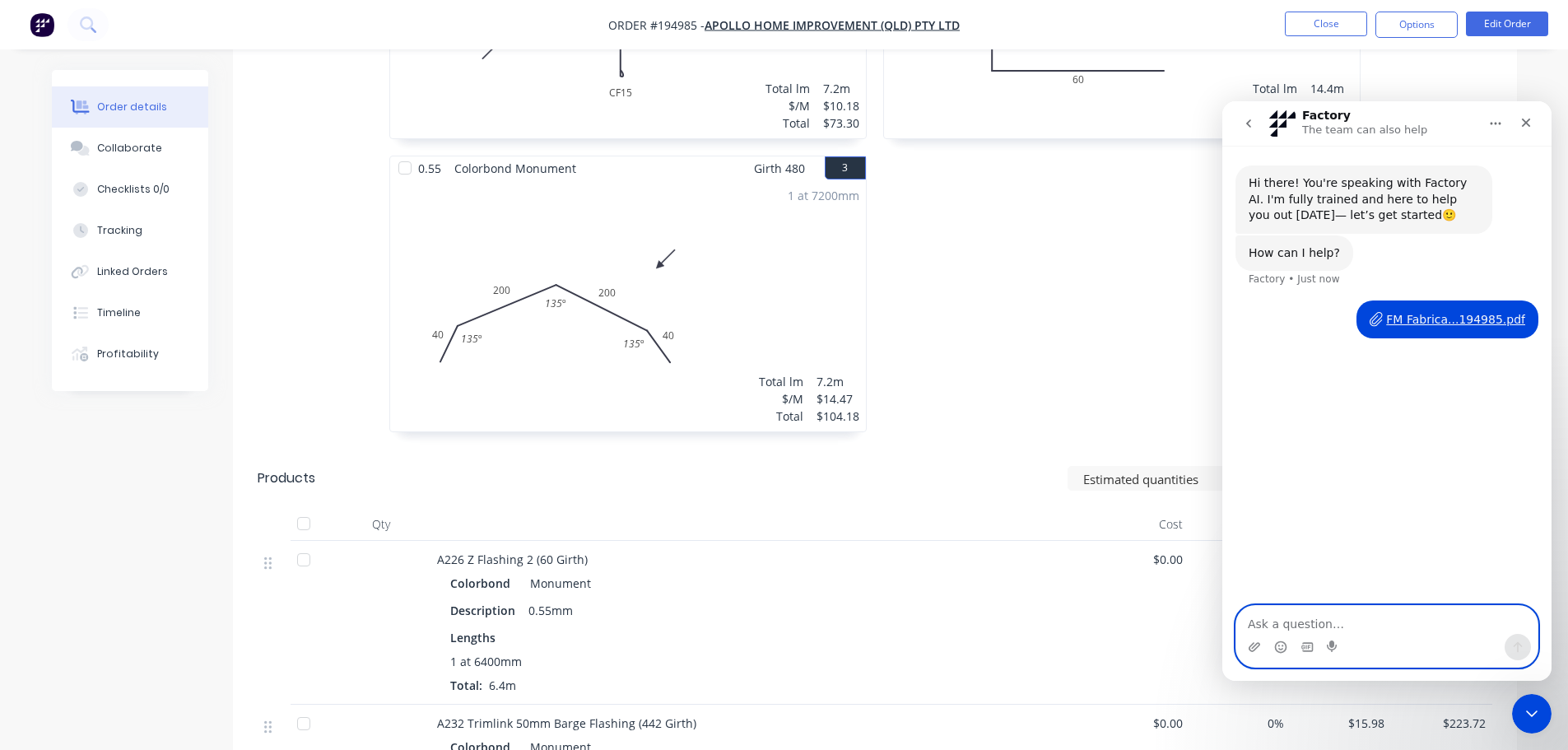
click at [1349, 623] on textarea "Ask a question…" at bounding box center [1387, 619] width 301 height 28
type textarea "H"
type textarea "Hi"
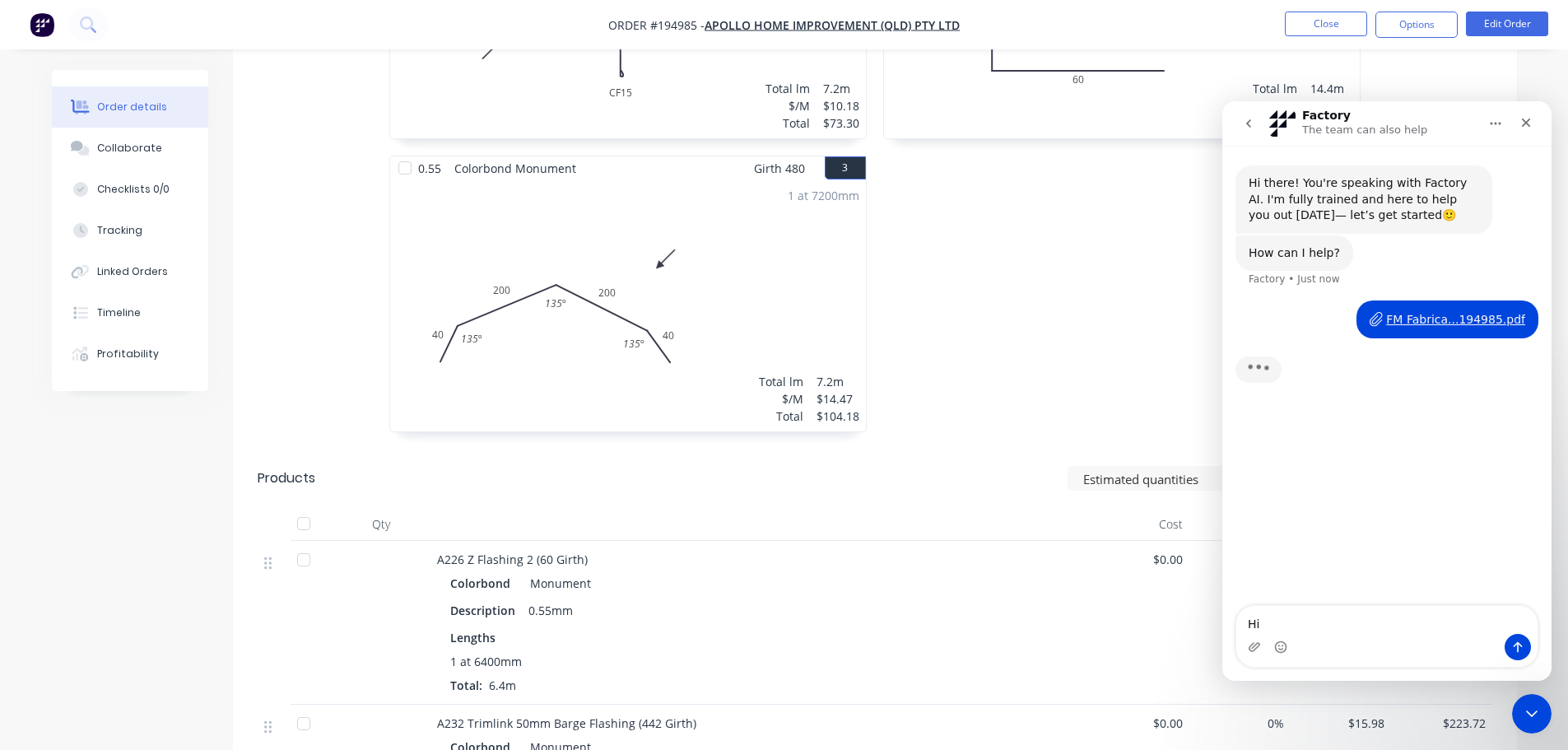
type textarea "H"
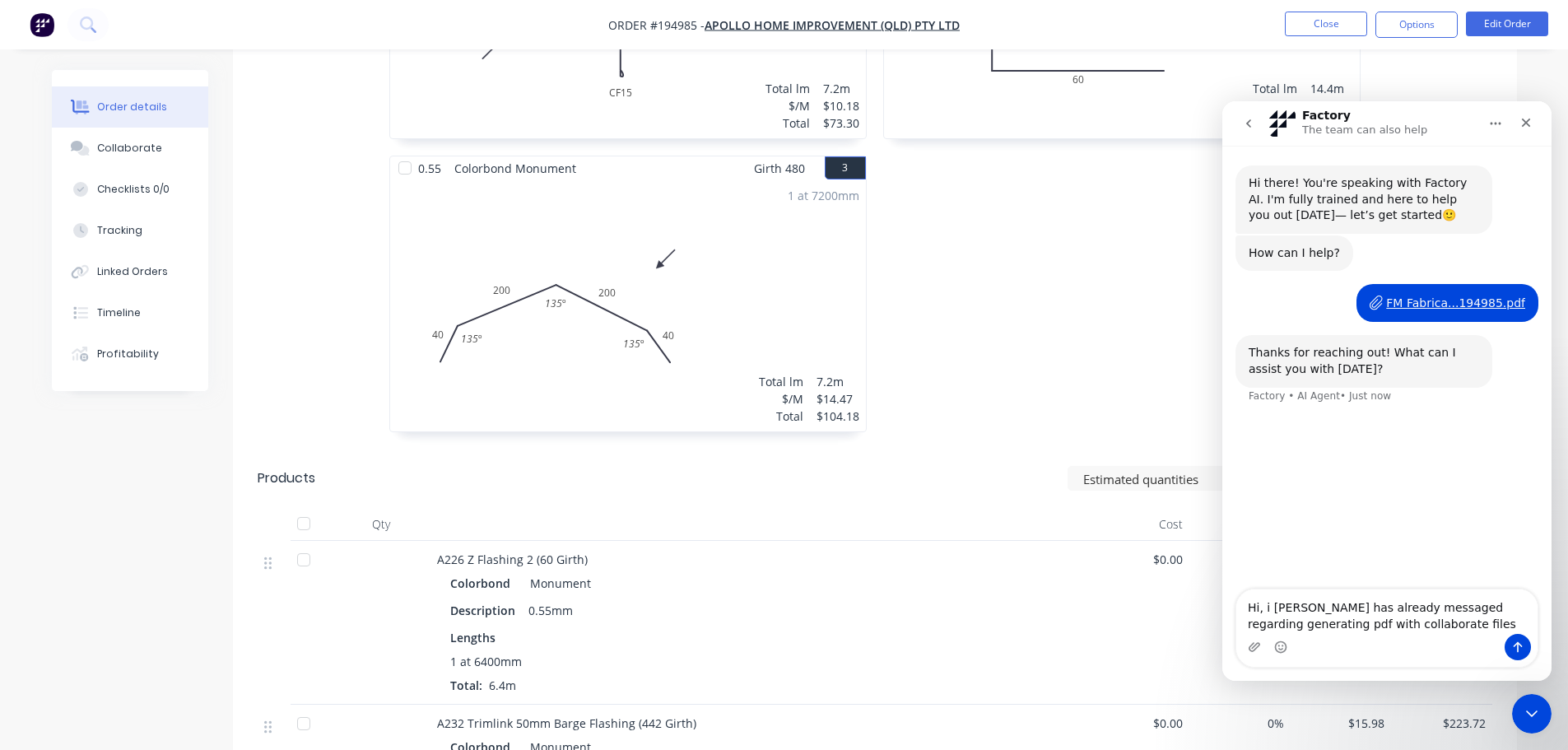
click at [1244, 625] on textarea "Hi, i belive Hayden has already messaged regarding generating pdf with collabor…" at bounding box center [1387, 611] width 301 height 44
type textarea "Hi, i [PERSON_NAME] has already messaged regarding not being able to generate a…"
click at [1507, 622] on textarea "Hi, i [PERSON_NAME] has already messaged regarding not being able to generate a…" at bounding box center [1387, 604] width 301 height 61
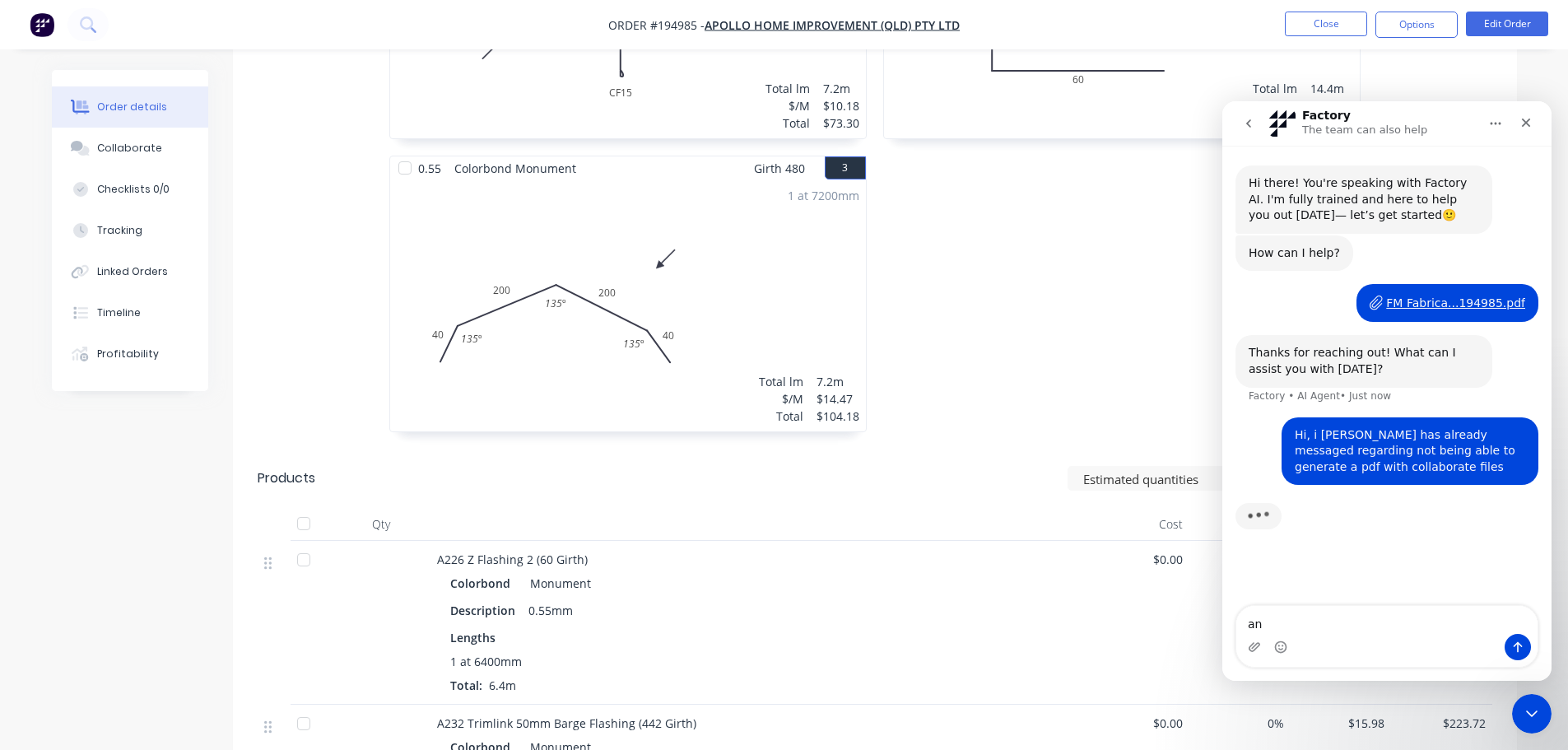
type textarea "a"
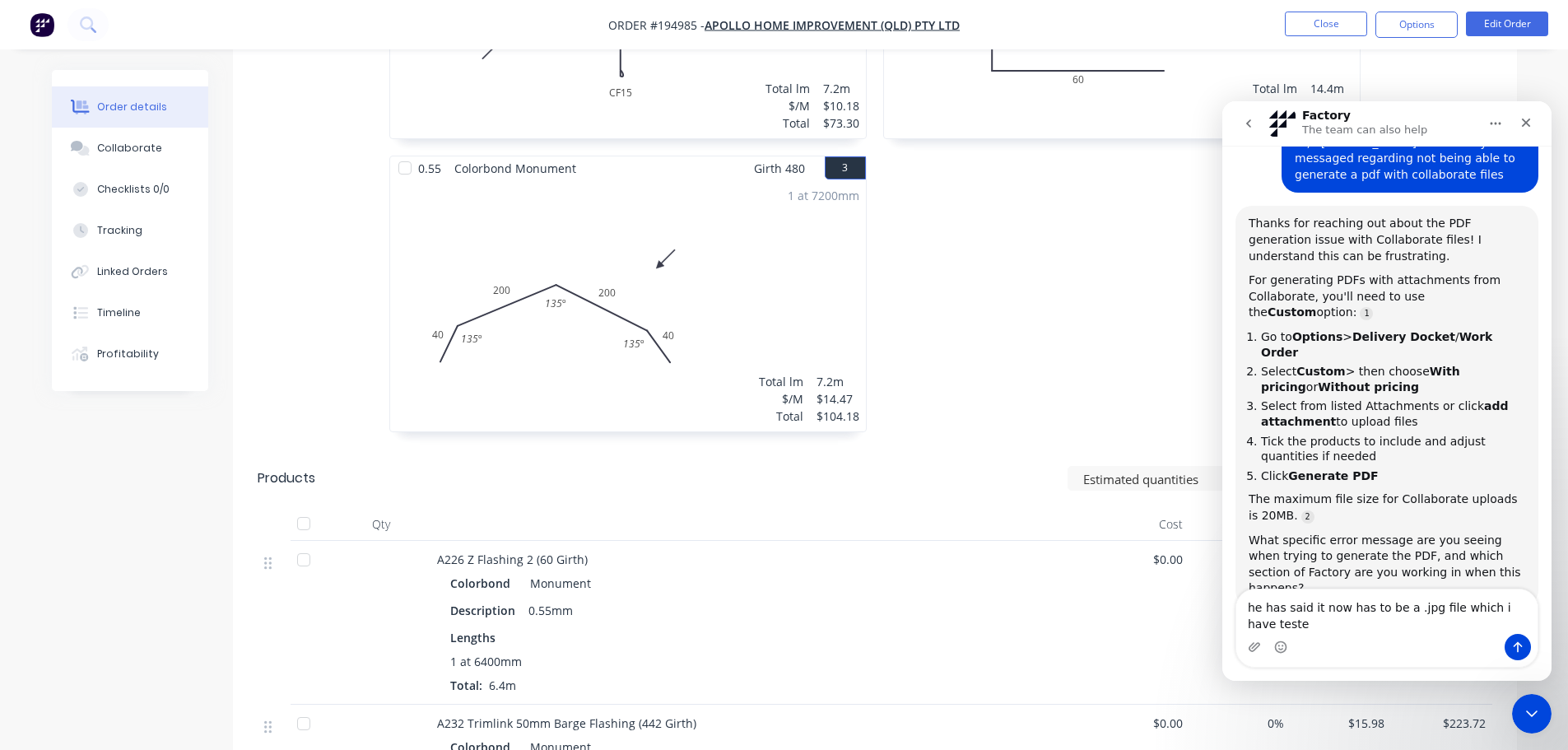
scroll to position [290, 0]
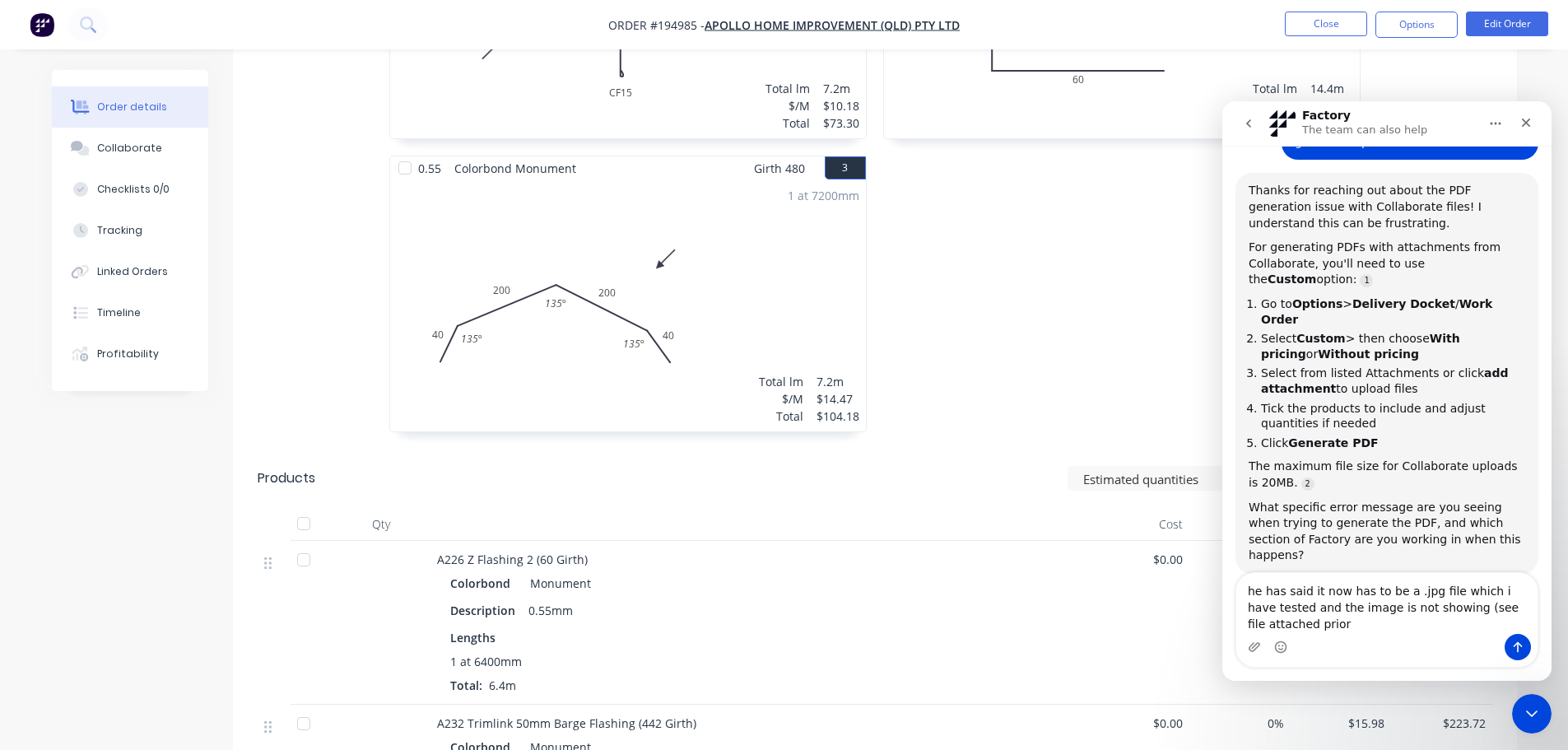
type textarea "he has said it now has to be a .jpg file which i have tested and the image is n…"
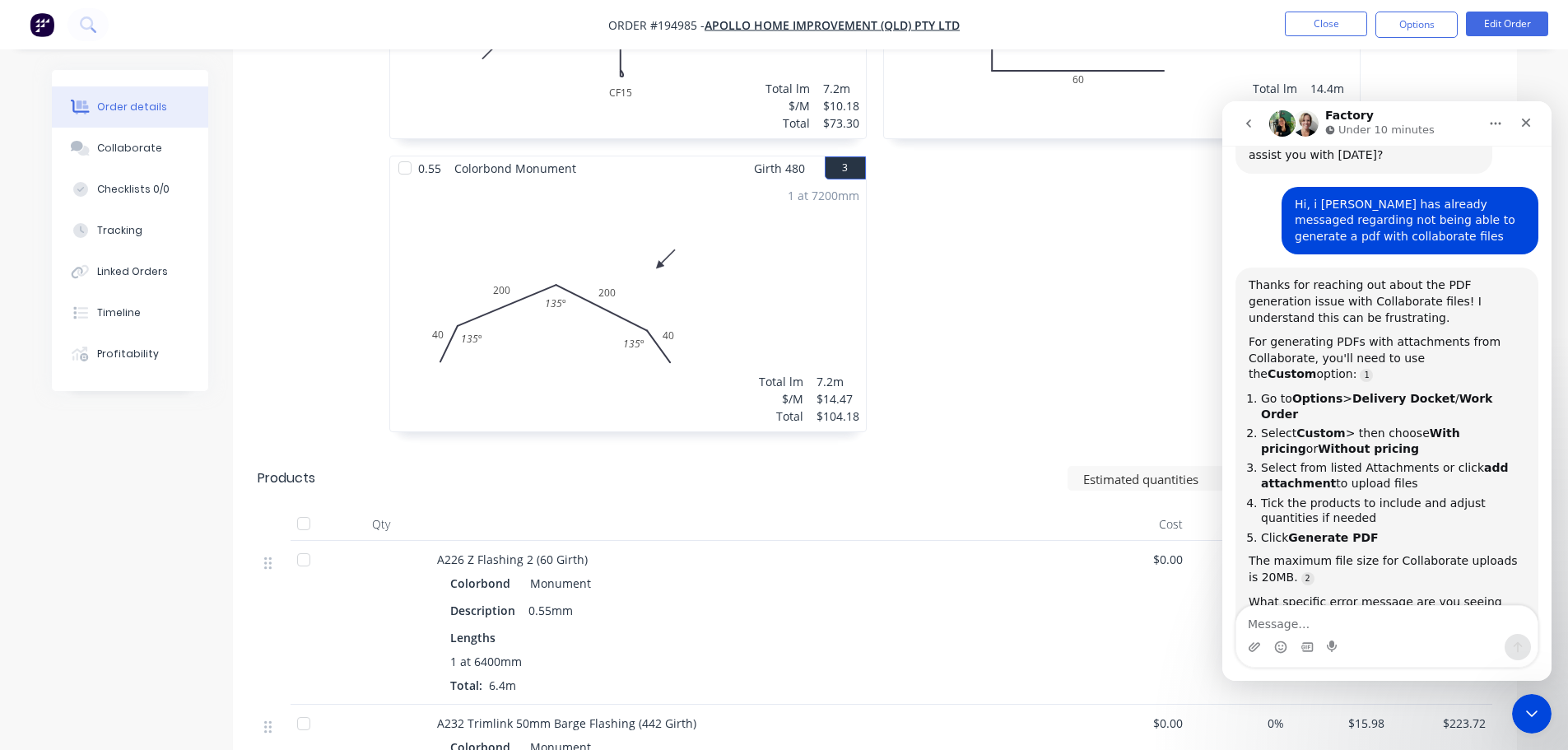
scroll to position [0, 0]
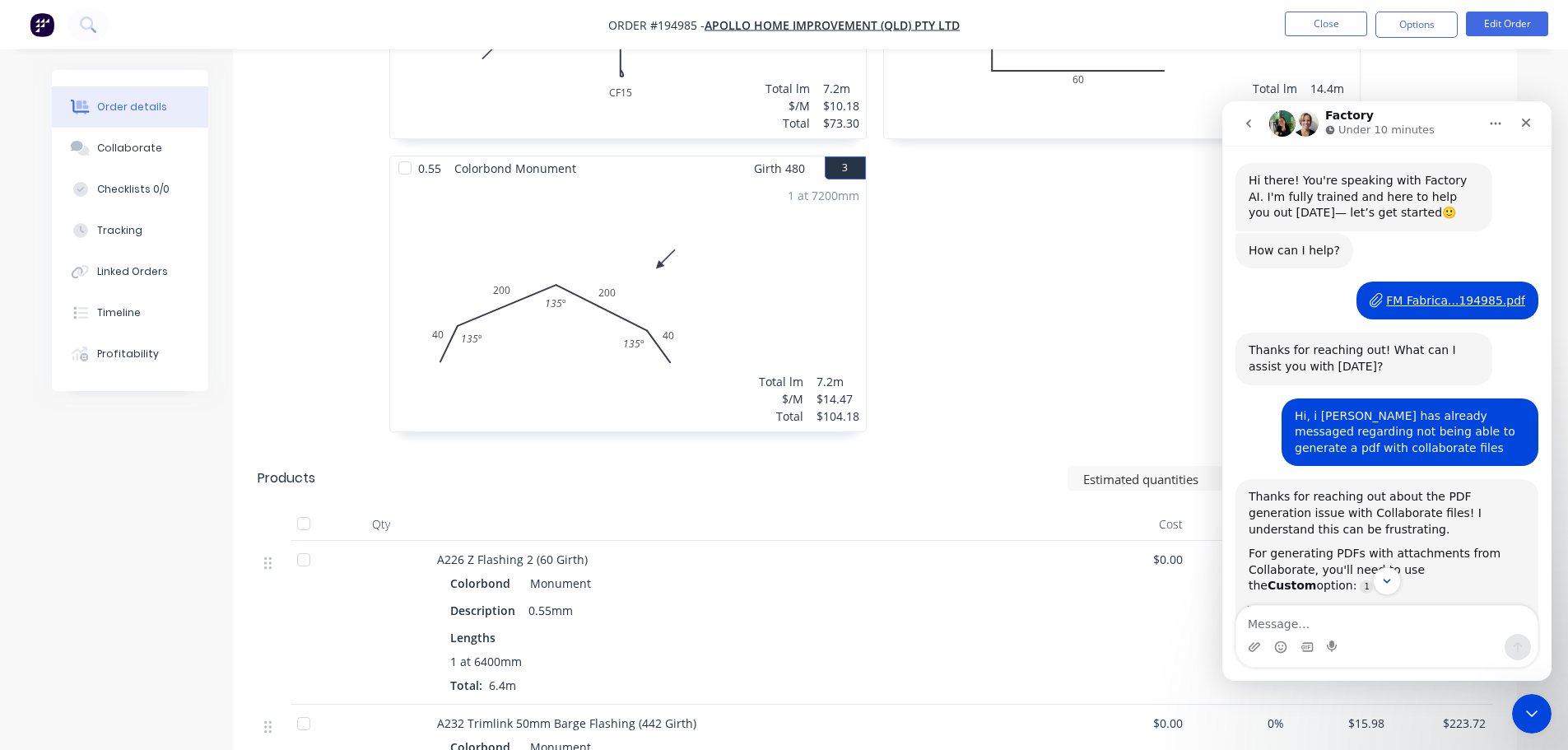
click at [1426, 296] on div "FM Fabrica...194985.pdf" at bounding box center [1455, 301] width 139 height 17
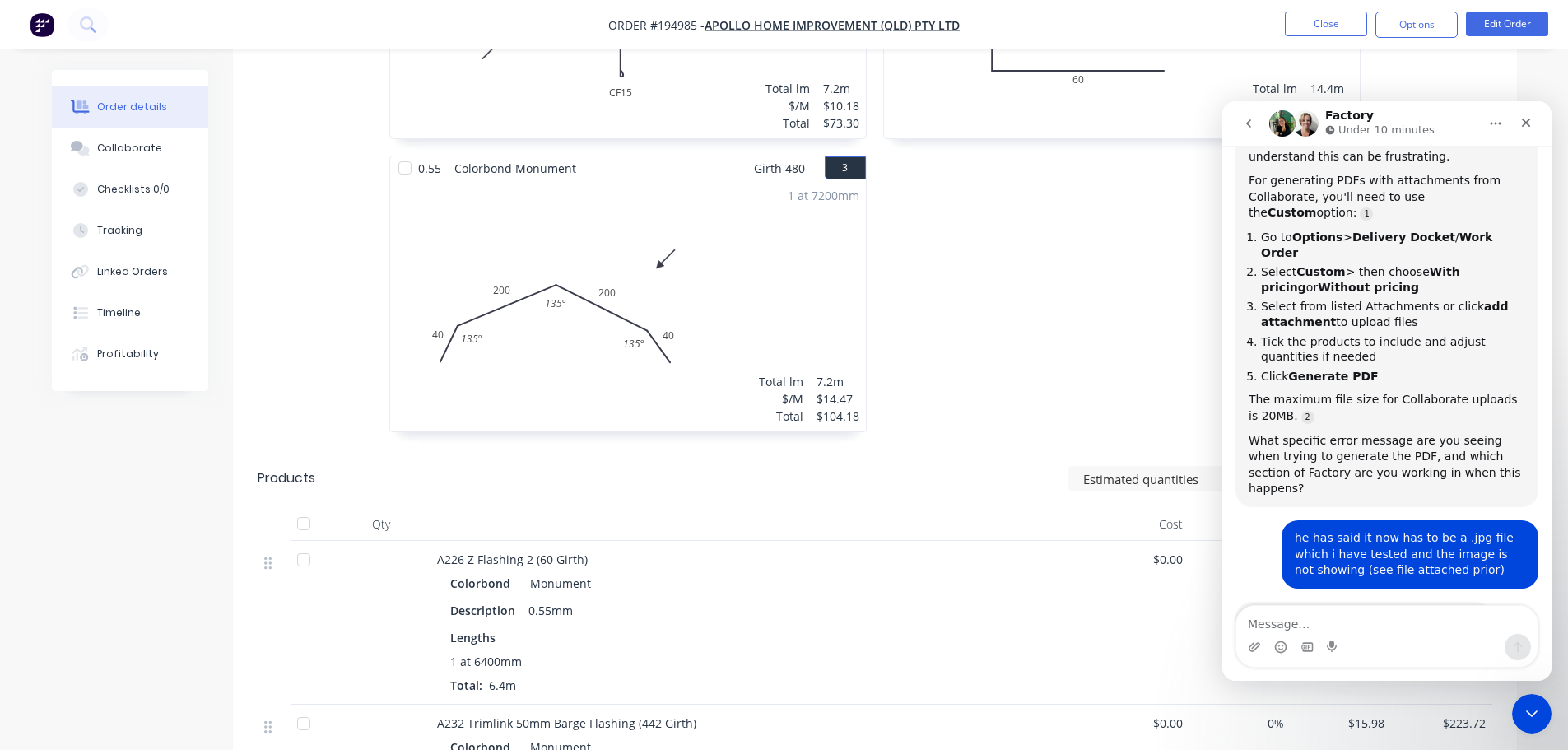
scroll to position [437, 0]
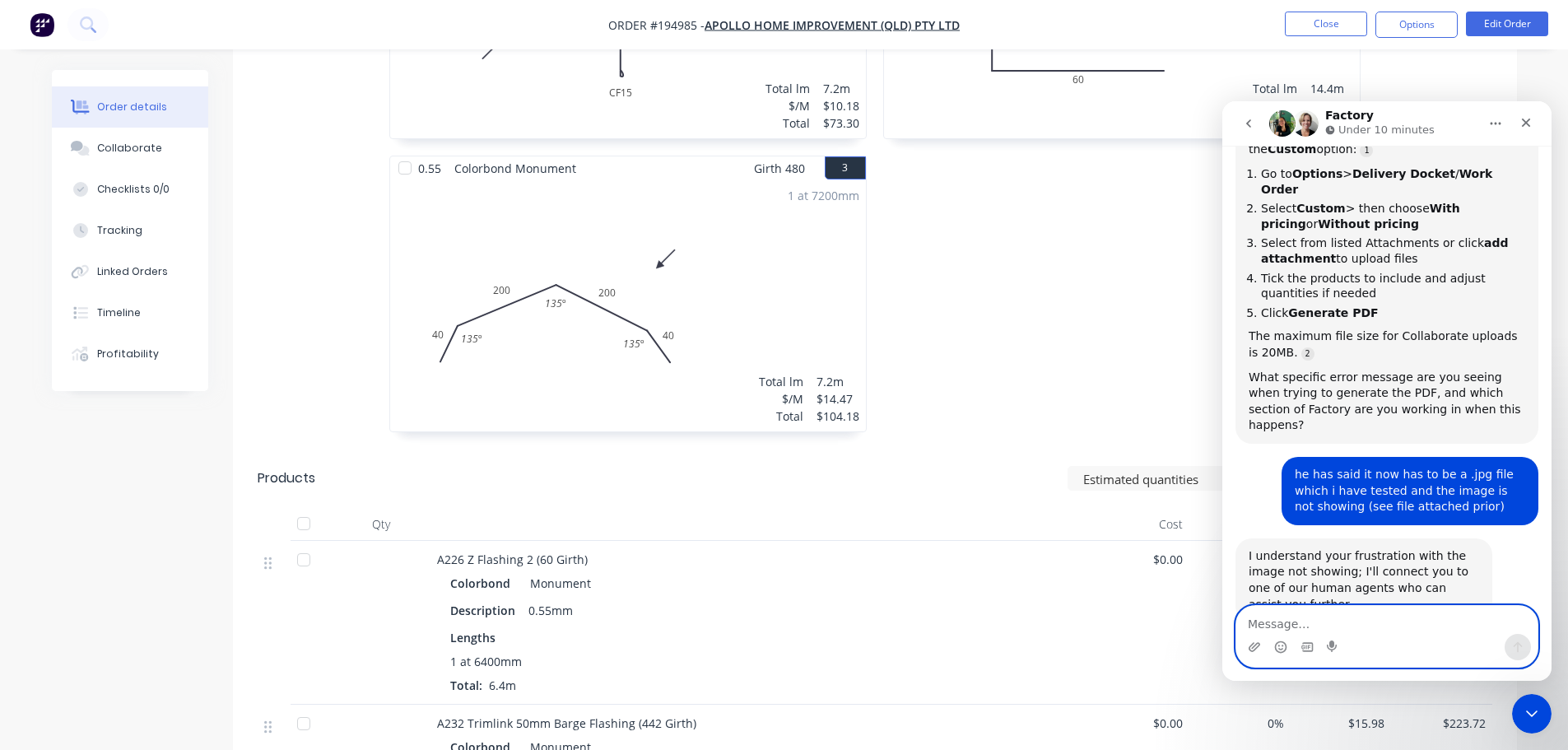
click at [1347, 620] on textarea "Message…" at bounding box center [1387, 619] width 301 height 28
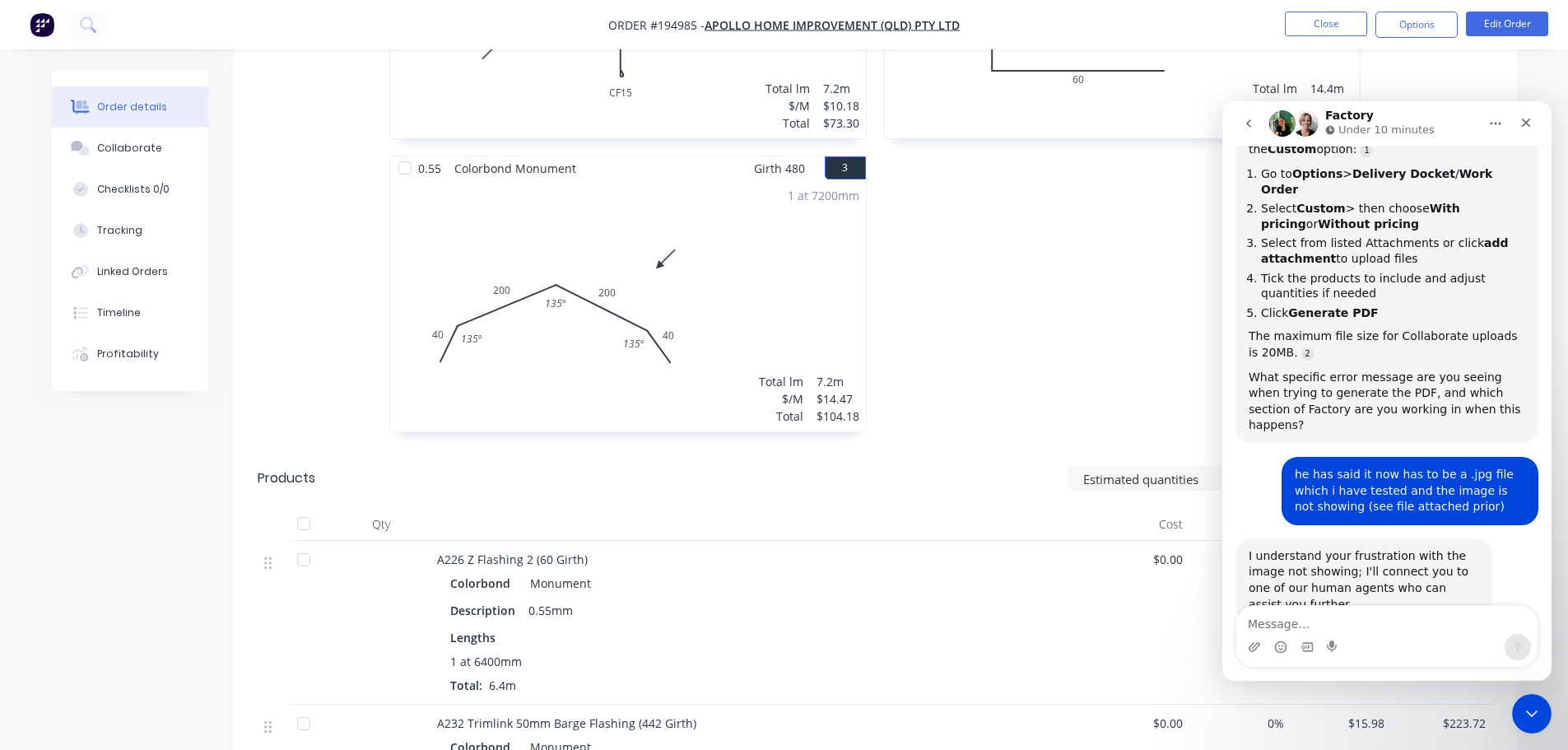
click at [1024, 362] on div "0.55 Colorbond Monument Girth 105 2 0 CF 15 30 60 0 CF 15 30 60 2 at 7200mm Tot…" at bounding box center [1121, 156] width 493 height 587
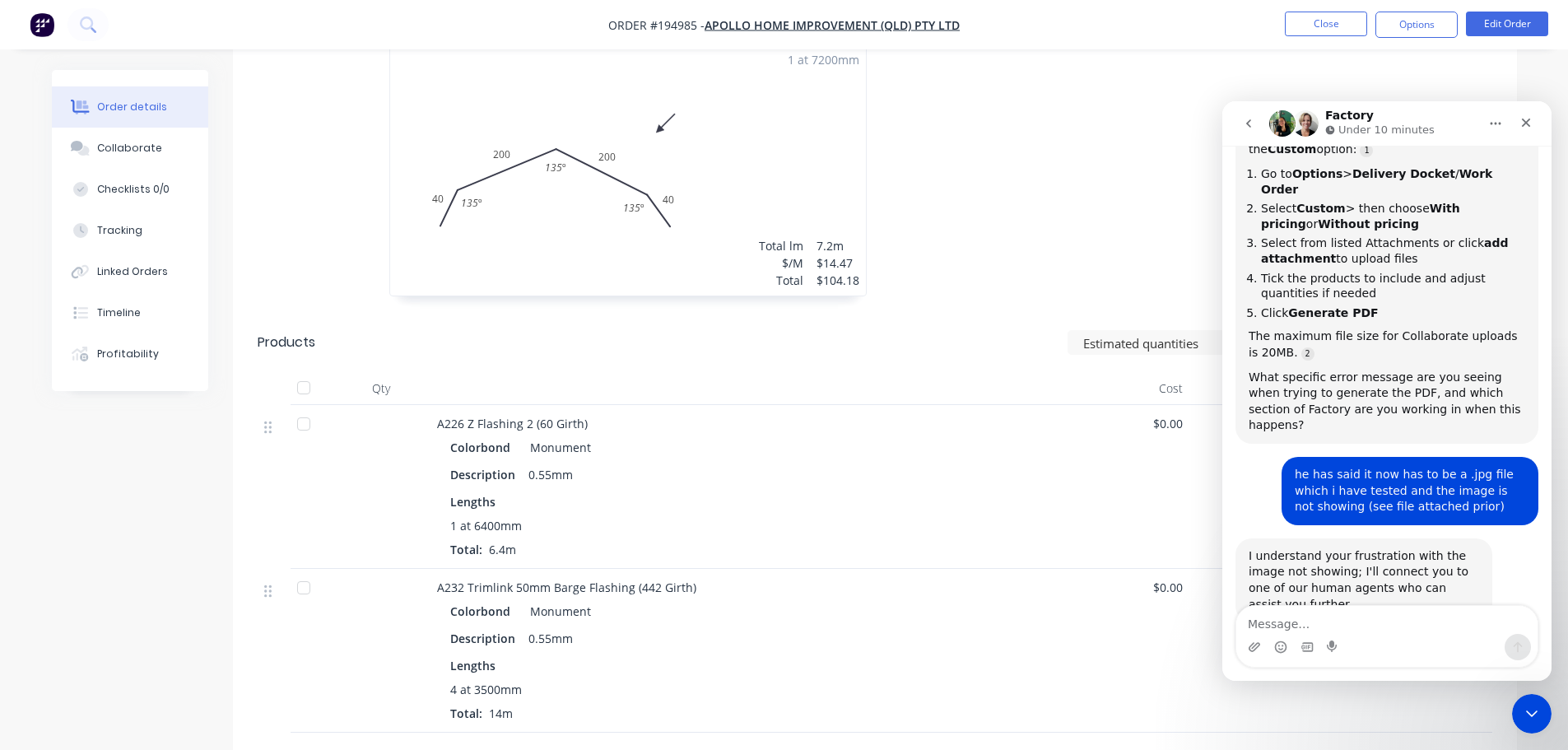
scroll to position [1060, 0]
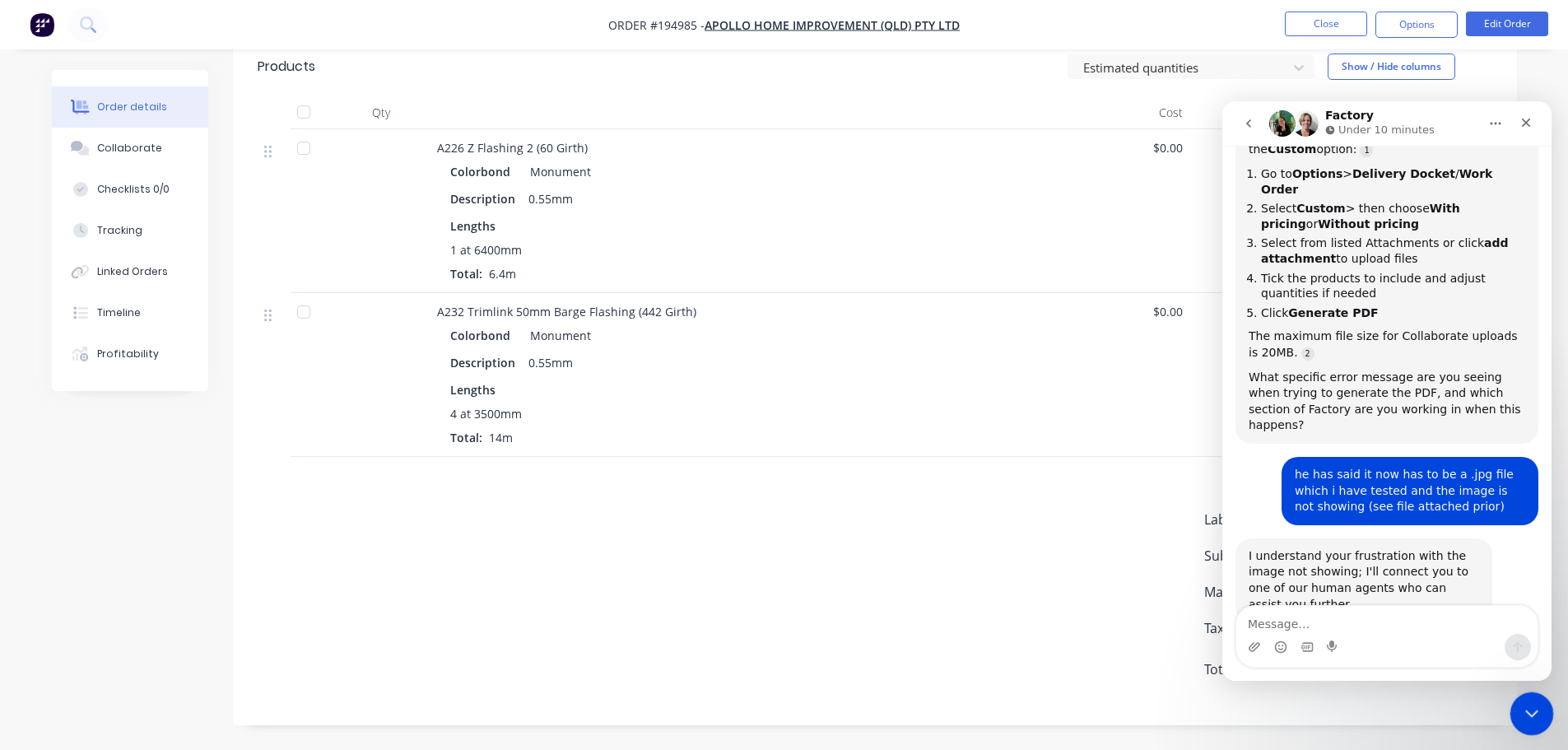
click at [1529, 712] on icon "Close Intercom Messenger" at bounding box center [1529, 711] width 12 height 6
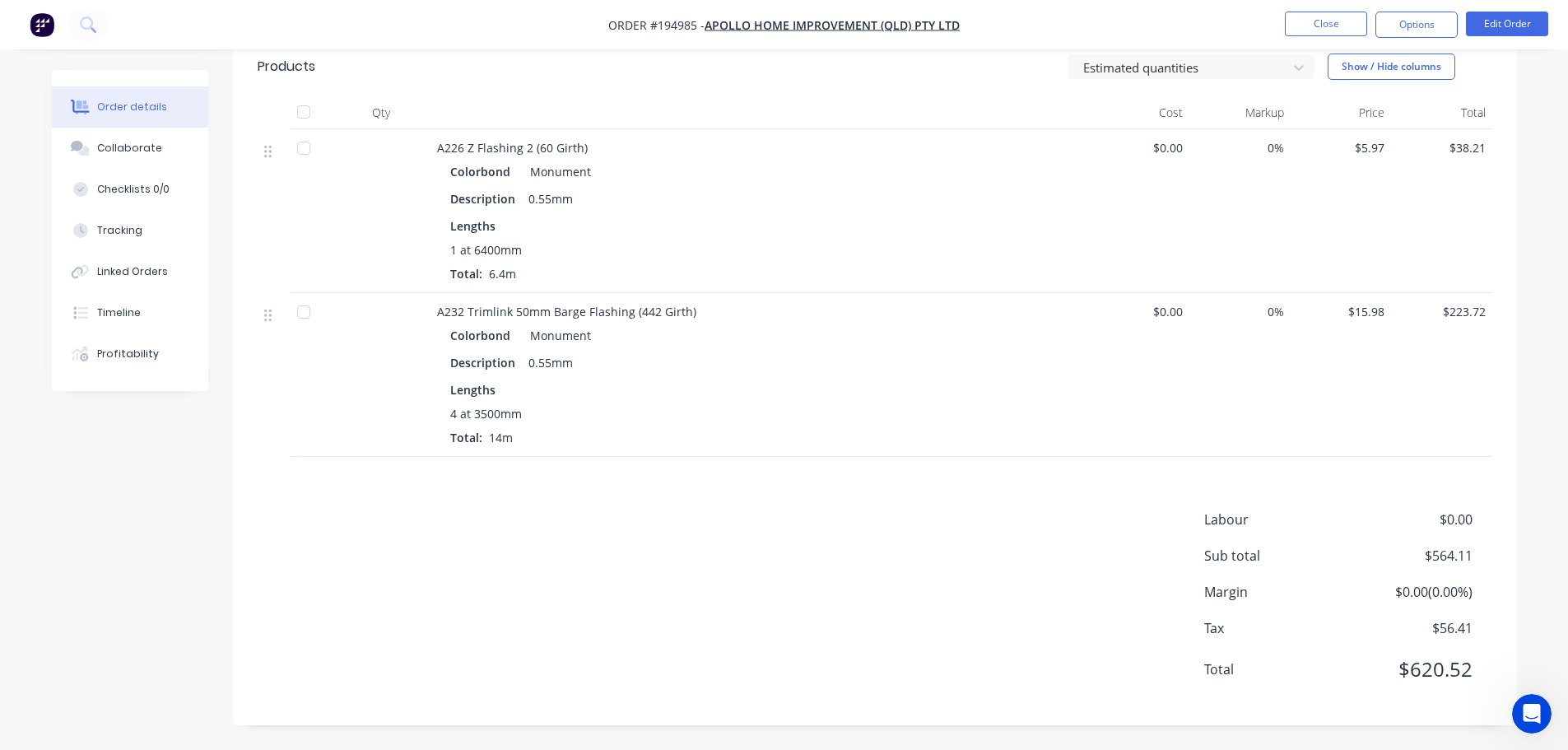
scroll to position [437, 0]
click at [811, 556] on div "Labour $0.00 Sub total $564.11 Margin $0.00 ( 0.00 %) Tax $56.41 Total $620.52" at bounding box center [875, 606] width 1234 height 191
click at [750, 510] on div "Labour $0.00 Sub total $564.11 Margin $0.00 ( 0.00 %) Tax $56.41 Total $620.52" at bounding box center [875, 606] width 1234 height 191
click at [1012, 497] on div "Drawings Mark all drawings as complete 0.55 Colorbond Monument Girth 130 1 0 CF…" at bounding box center [874, 61] width 1284 height 1328
click at [896, 541] on div "Labour $0.00 Sub total $564.11 Margin $0.00 ( 0.00 %) Tax $56.41 Total $620.52" at bounding box center [875, 606] width 1234 height 191
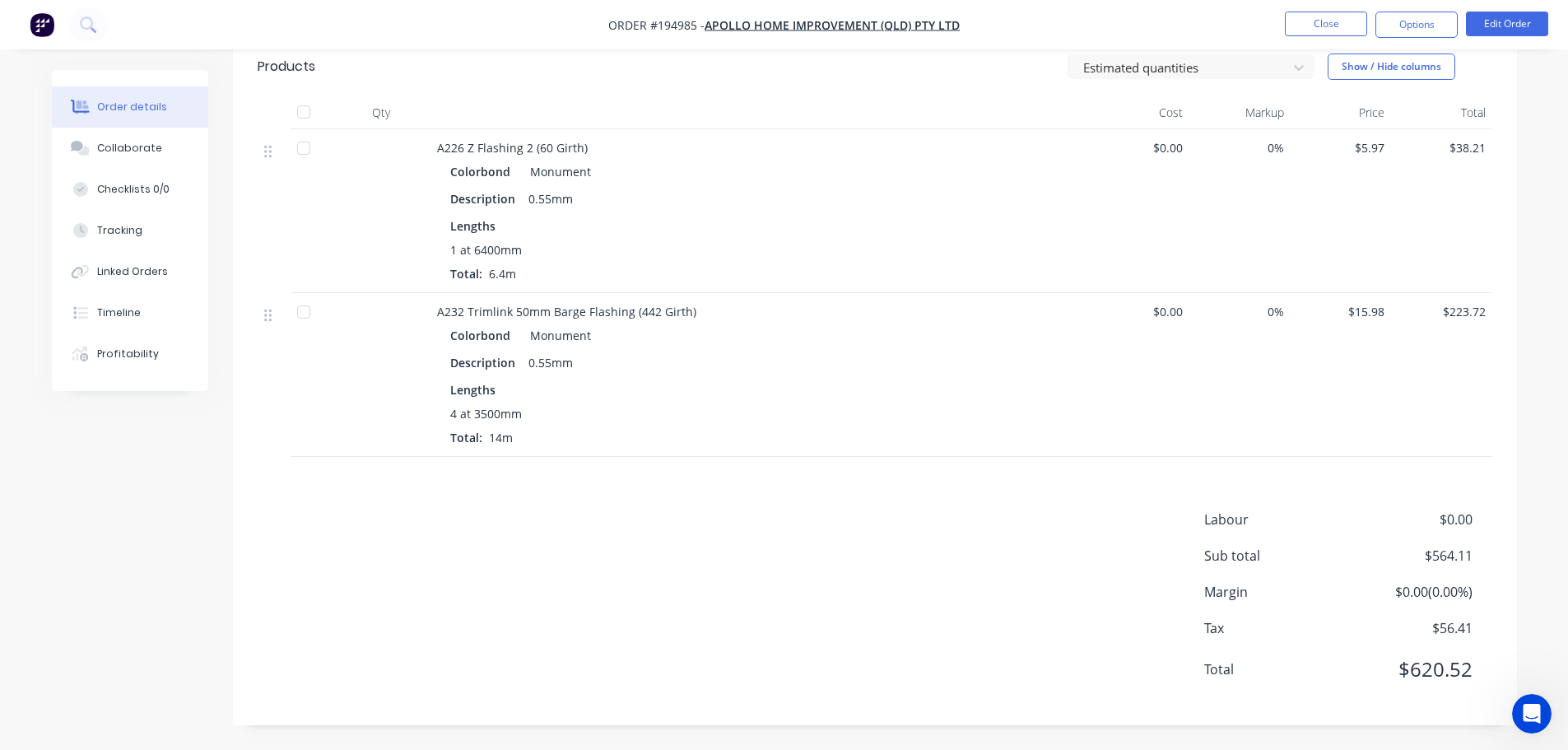
click at [574, 635] on div "Labour $0.00 Sub total $564.11 Margin $0.00 ( 0.00 %) Tax $56.41 Total $620.52" at bounding box center [875, 606] width 1234 height 191
click at [850, 534] on div "Labour $0.00 Sub total $564.11 Margin $0.00 ( 0.00 %) Tax $56.41 Total $620.52" at bounding box center [875, 606] width 1234 height 191
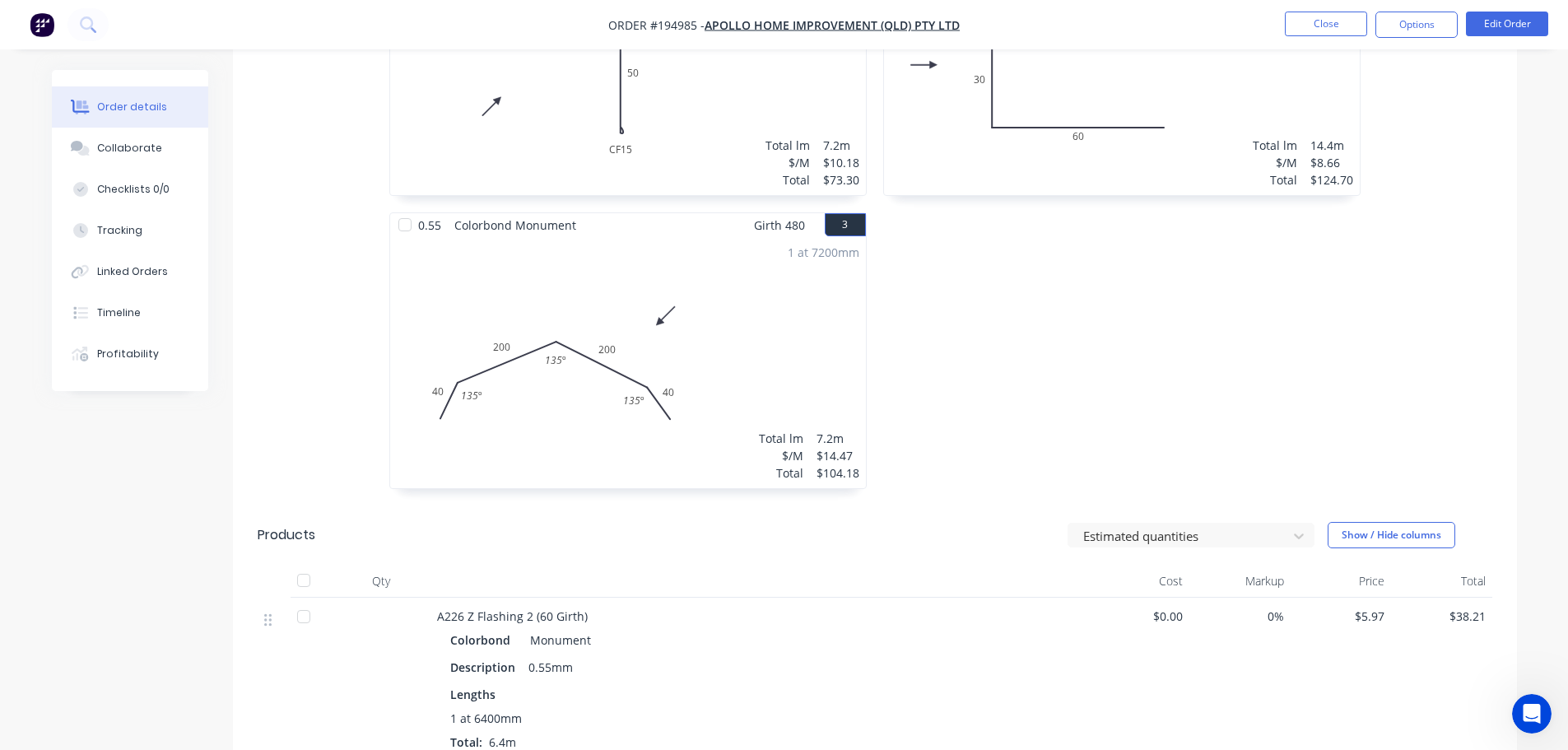
scroll to position [566, 0]
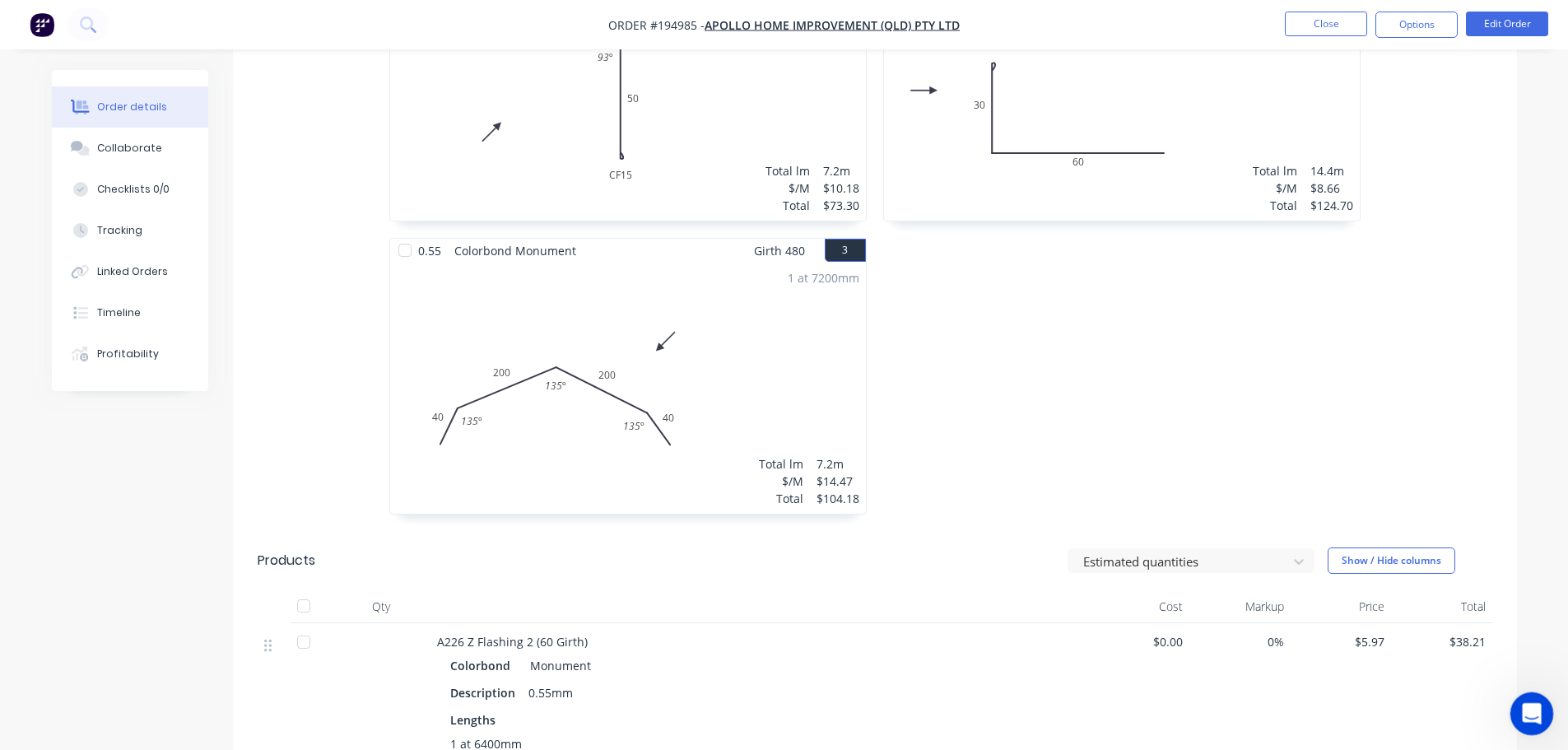
click at [1536, 716] on icon "Open Intercom Messenger" at bounding box center [1529, 712] width 27 height 27
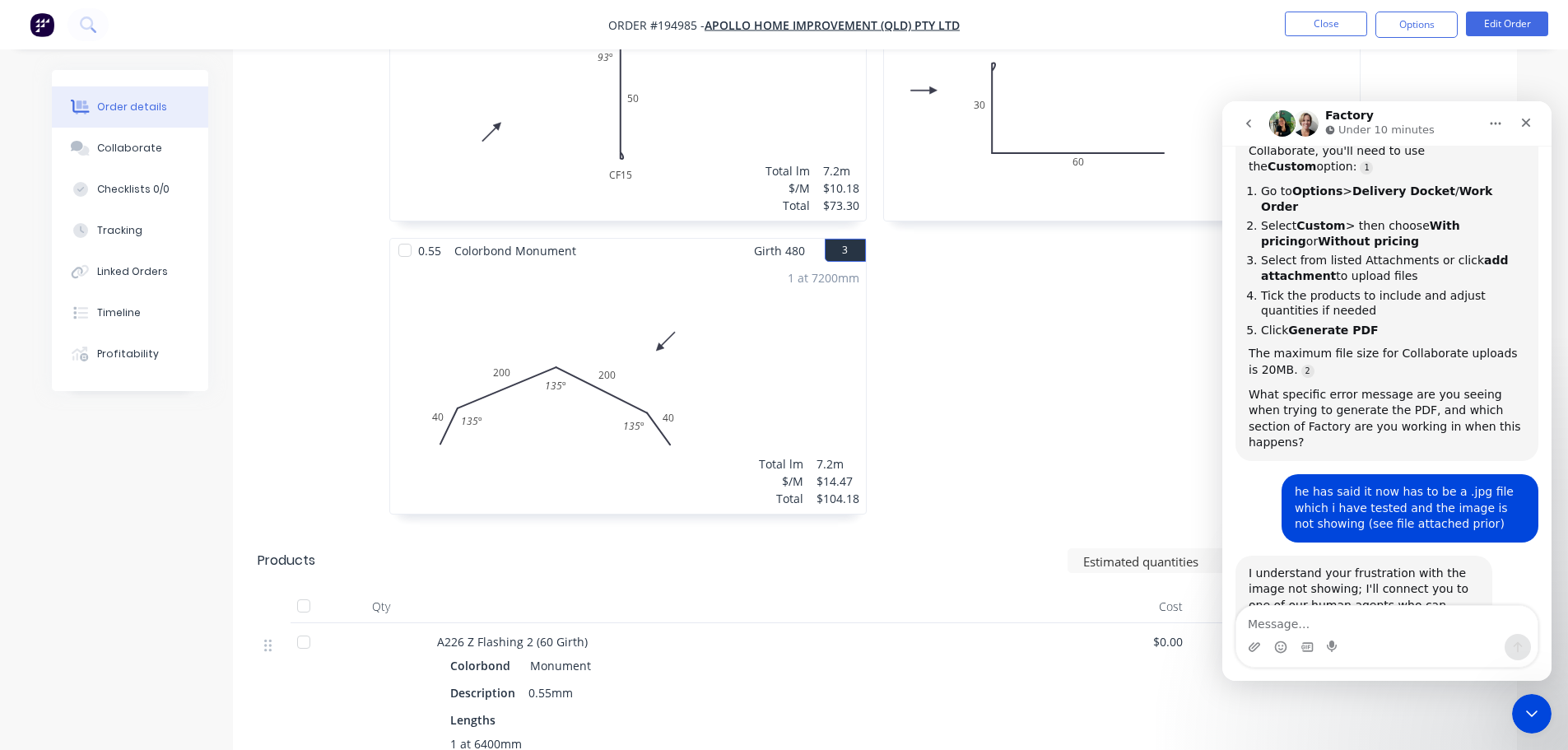
scroll to position [437, 0]
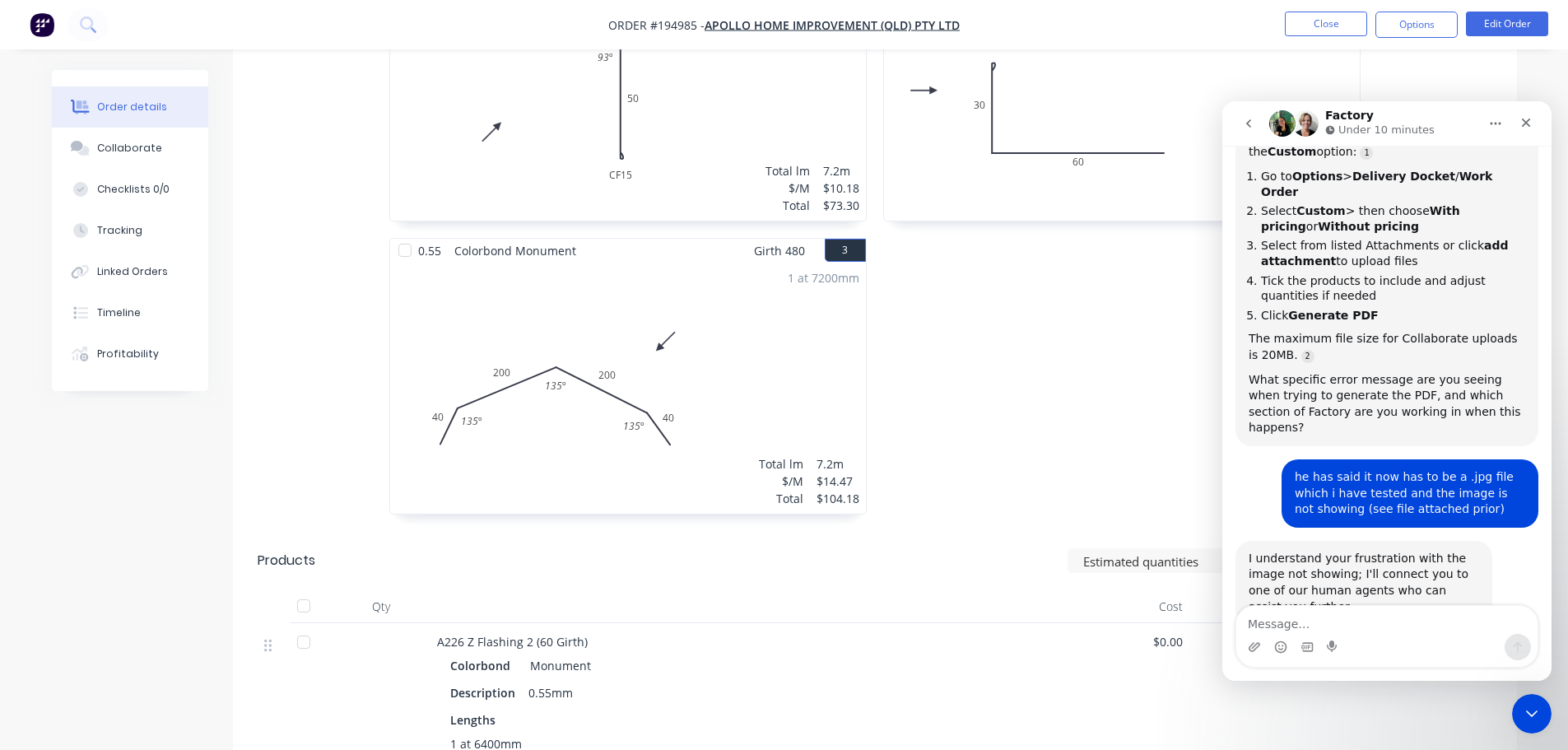
drag, startPoint x: 894, startPoint y: 378, endPoint x: 890, endPoint y: 386, distance: 8.9
click at [894, 378] on div "0.55 Colorbond Monument Girth 105 2 0 CF 15 30 60 0 CF 15 30 60 2 at 7200mm Tot…" at bounding box center [1121, 238] width 493 height 587
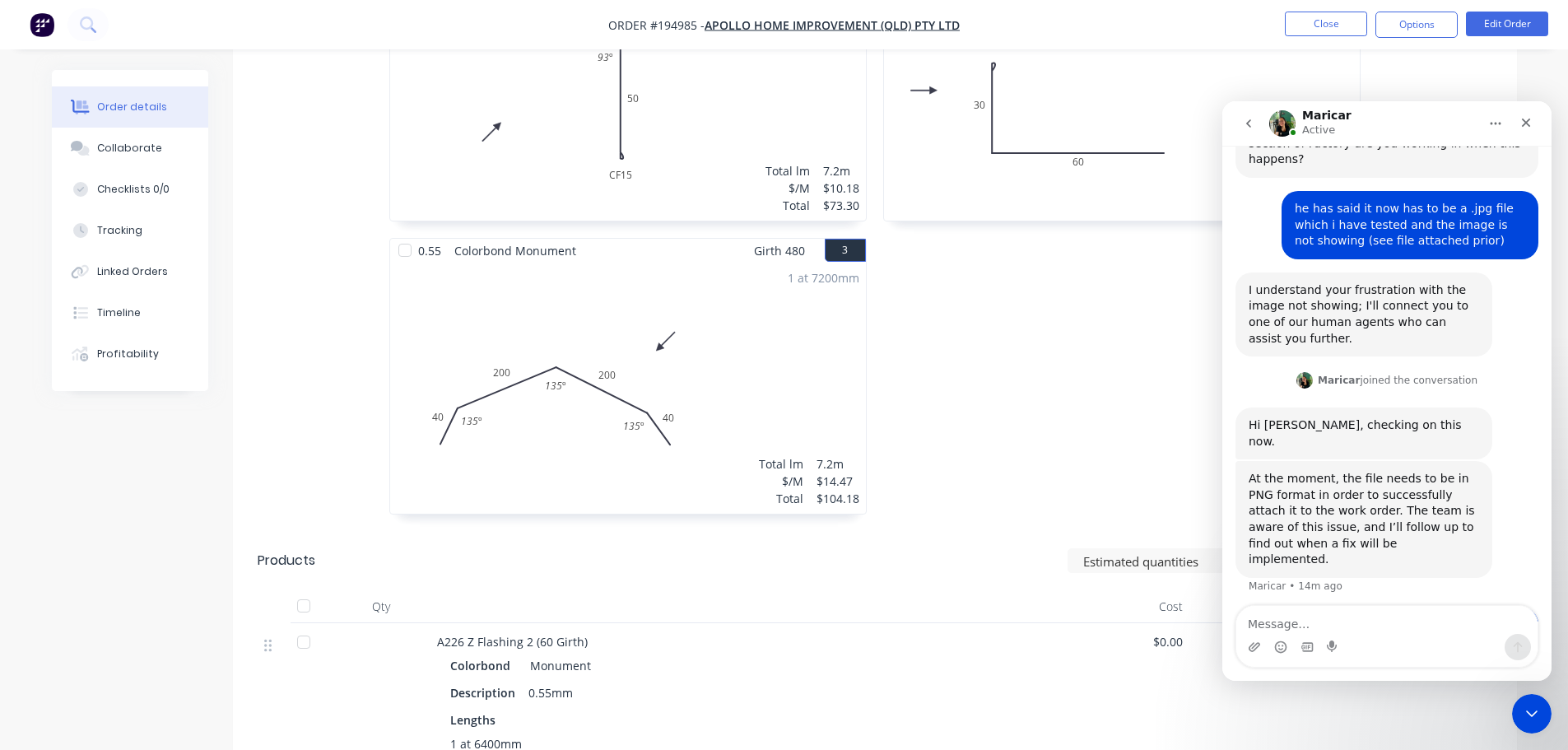
scroll to position [707, 0]
click at [1531, 712] on icon "Close Intercom Messenger" at bounding box center [1529, 711] width 20 height 20
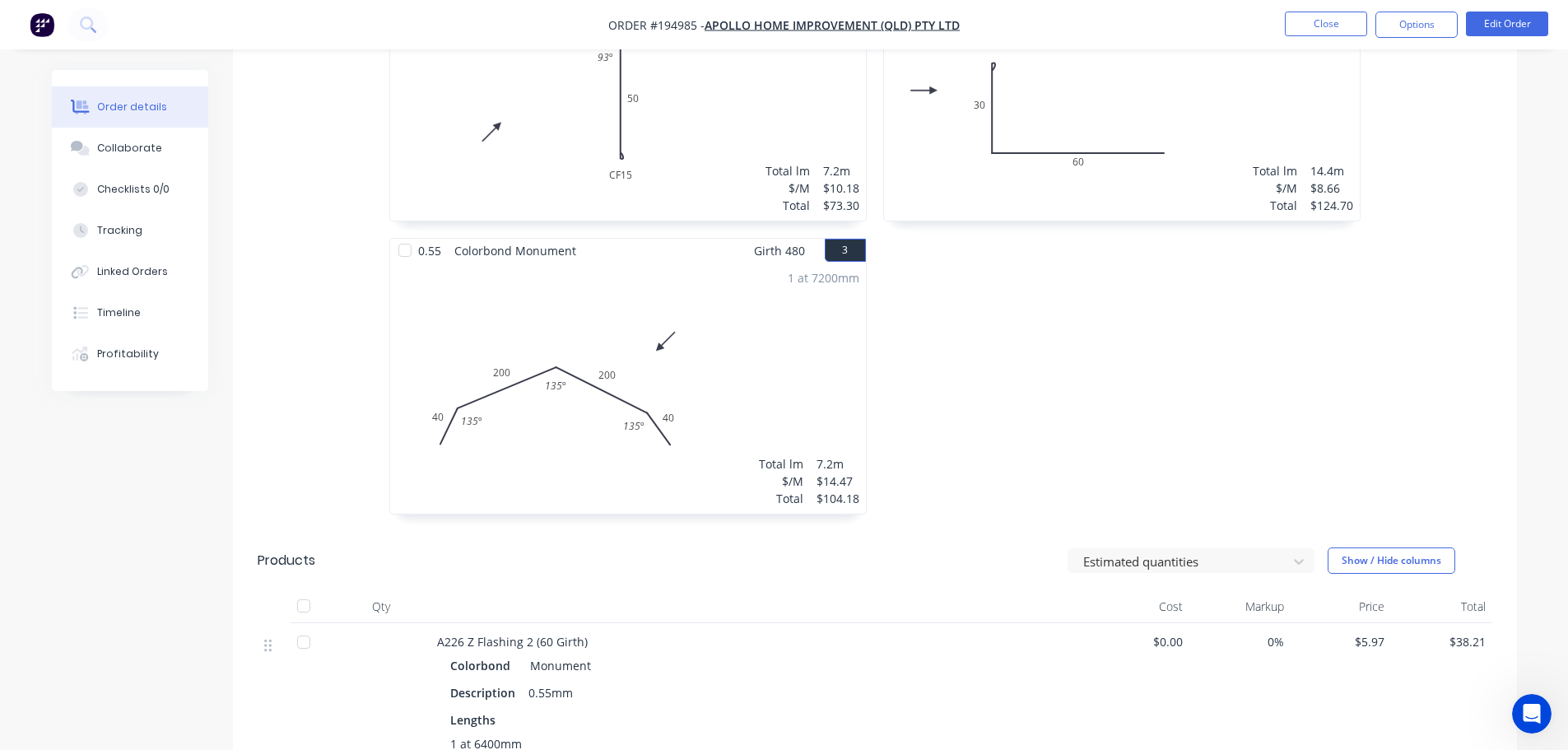
click at [1450, 425] on div "0.55 Colorbond Monument Girth 130 1 0 CF 15 50 CF 15 50 93 º 0 CF 15 50 CF 15 5…" at bounding box center [874, 238] width 1284 height 587
click at [1525, 708] on icon "Open Intercom Messenger" at bounding box center [1529, 712] width 27 height 27
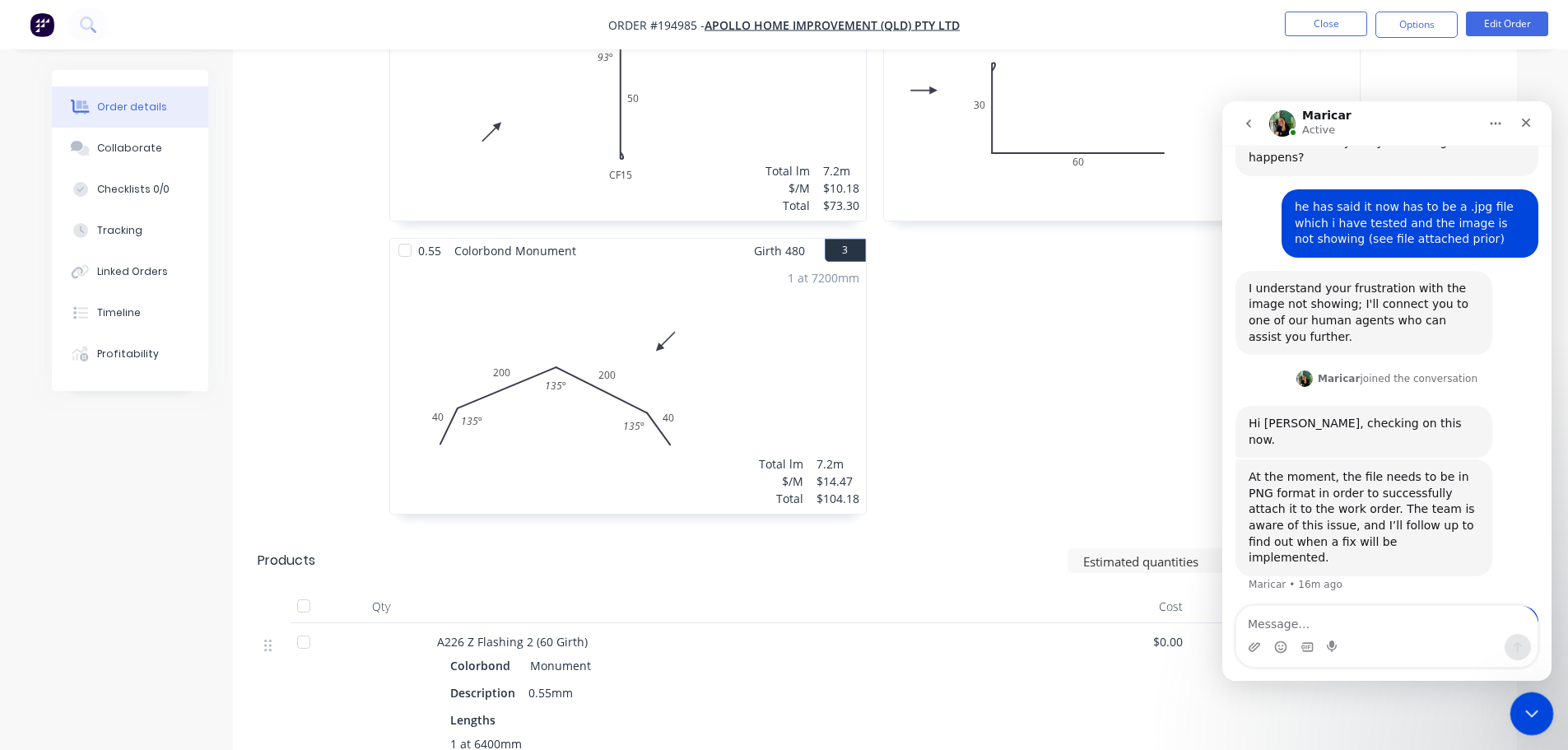
click at [1529, 712] on icon "Close Intercom Messenger" at bounding box center [1529, 711] width 20 height 20
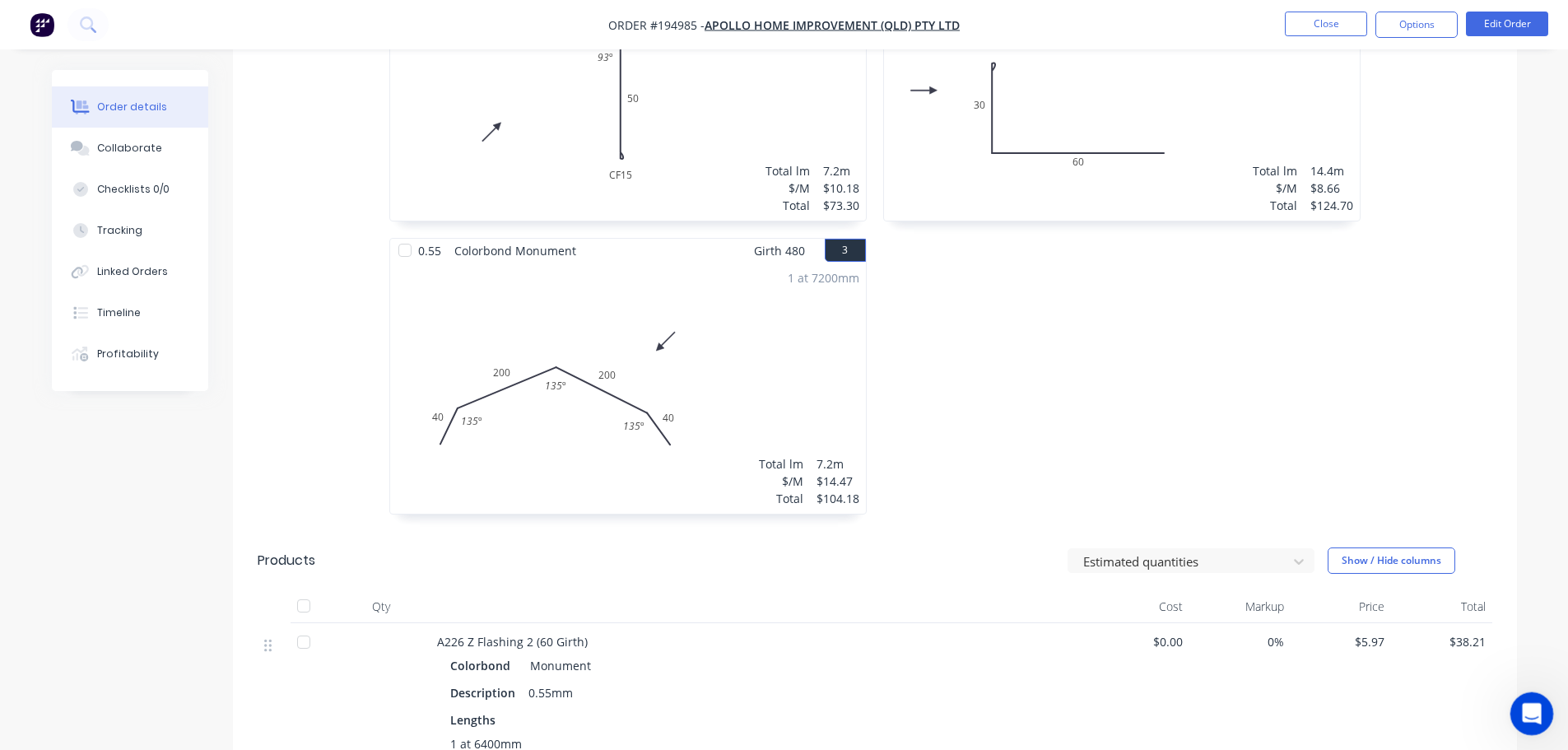
click at [1527, 713] on icon "Open Intercom Messenger" at bounding box center [1529, 711] width 12 height 14
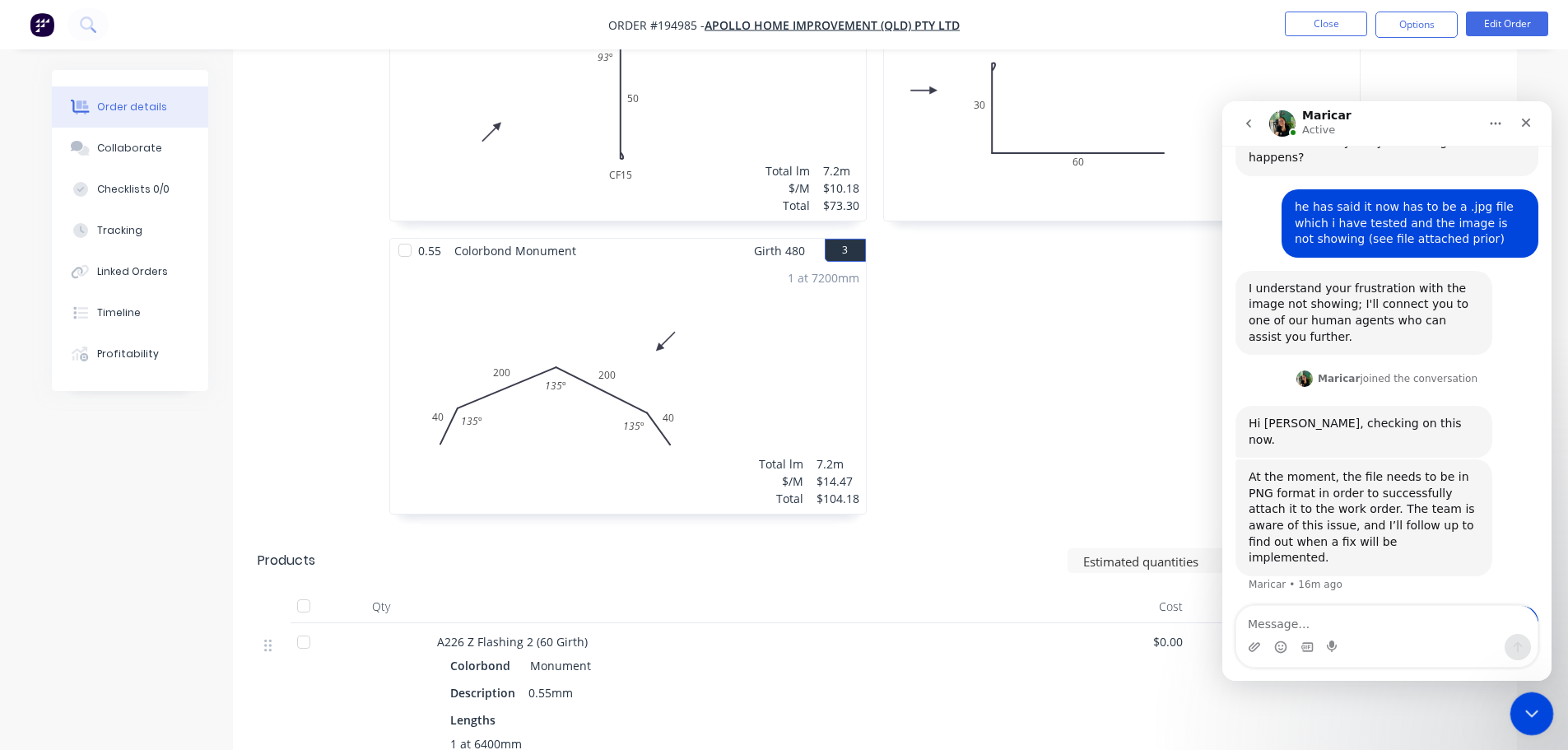
click at [1519, 711] on icon "Close Intercom Messenger" at bounding box center [1529, 711] width 20 height 20
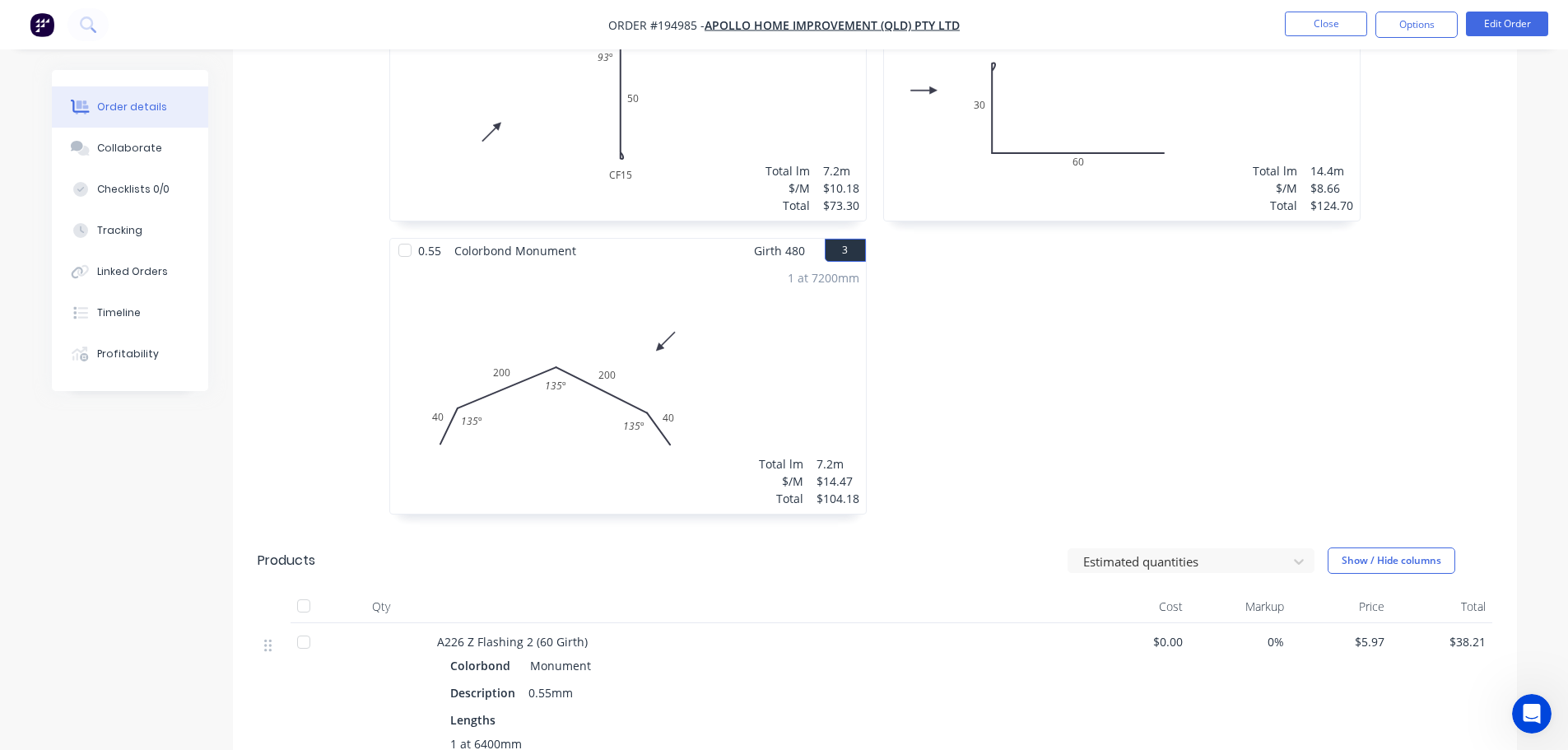
click at [1040, 368] on div "0.55 Colorbond Monument Girth 105 2 0 CF 15 30 60 0 CF 15 30 60 2 at 7200mm Tot…" at bounding box center [1121, 238] width 493 height 587
click at [1295, 14] on button "Close" at bounding box center [1325, 23] width 82 height 24
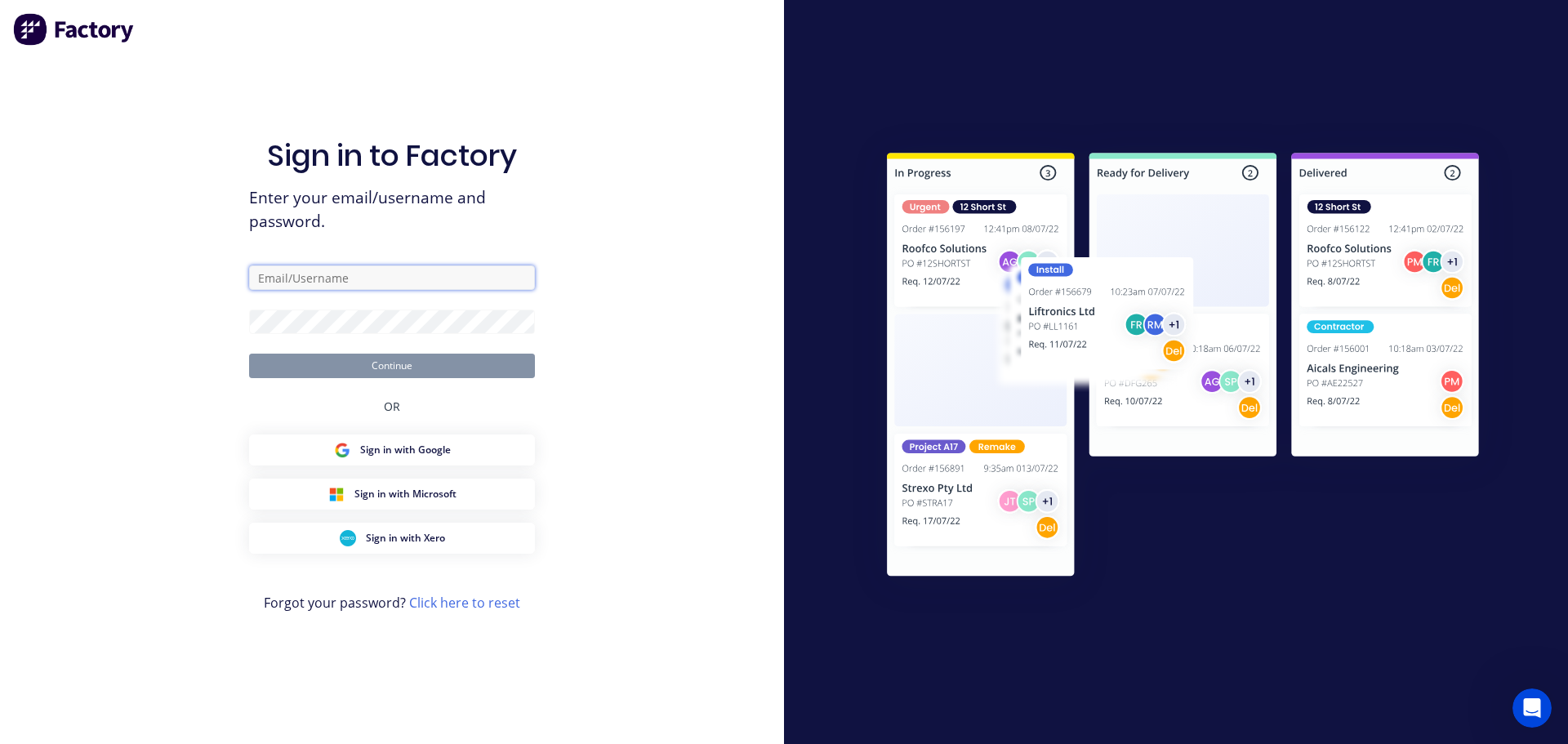
type input "michaelh@fmfabricators.com.au"
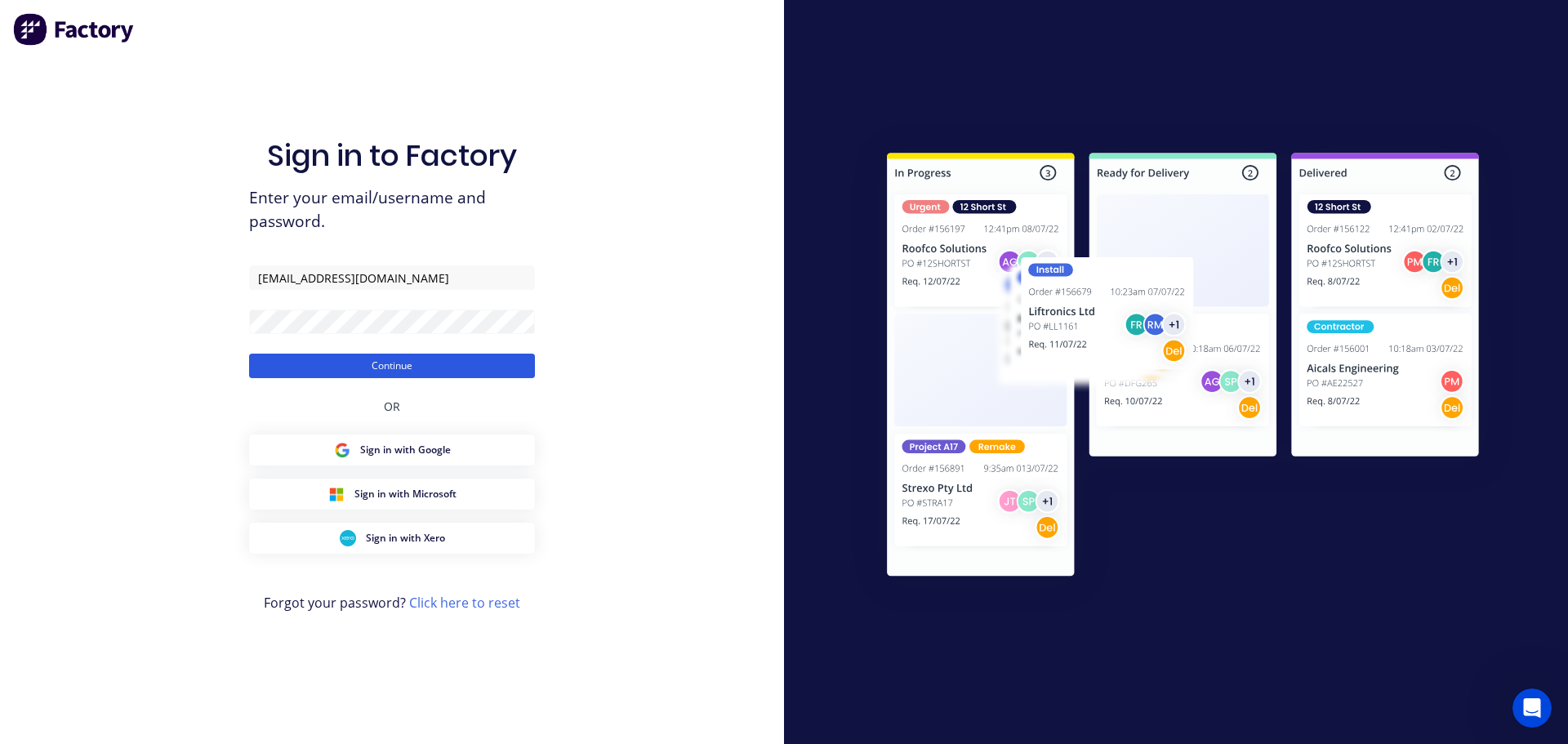
click at [469, 358] on button "Continue" at bounding box center [391, 365] width 285 height 24
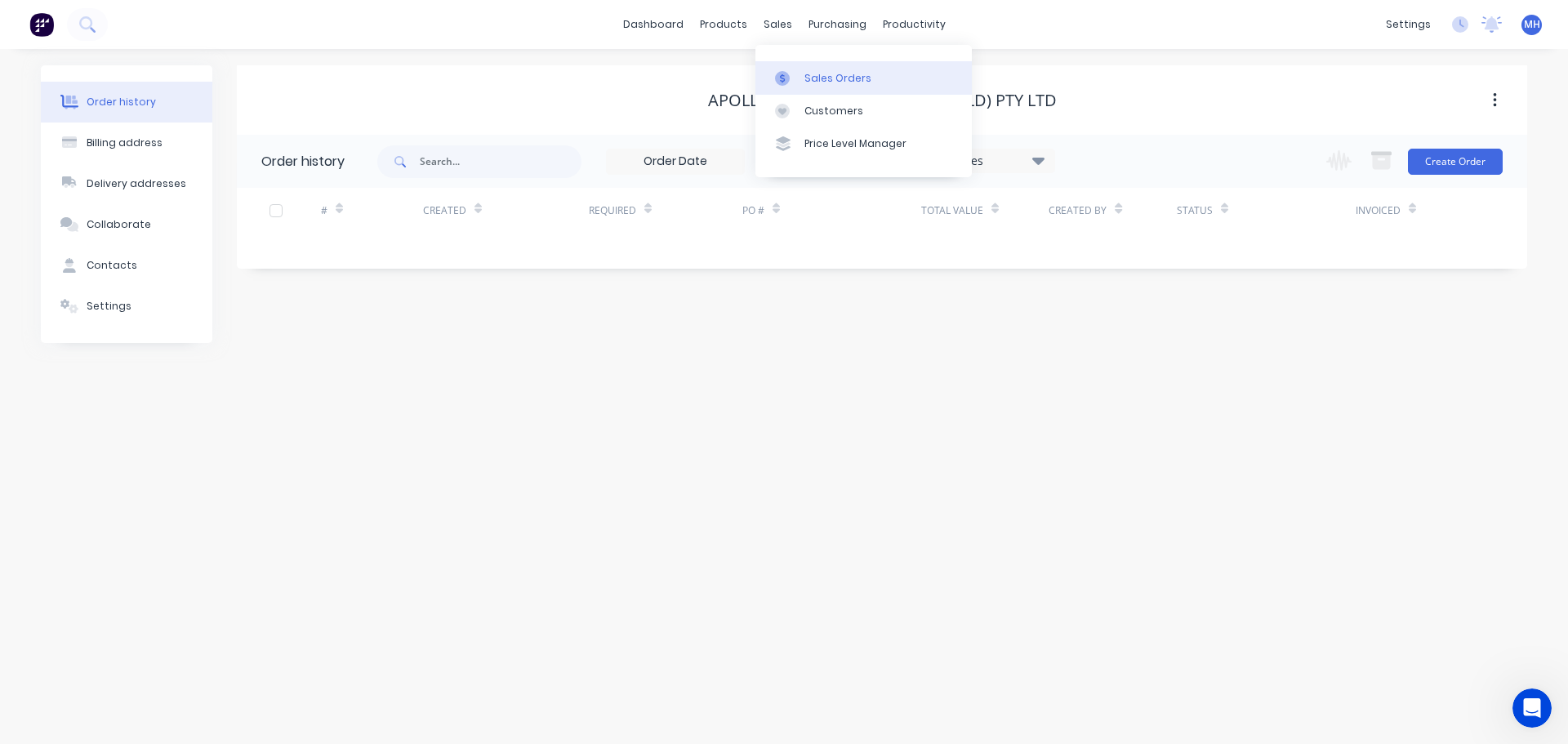
click at [803, 83] on link "Sales Orders" at bounding box center [864, 77] width 217 height 32
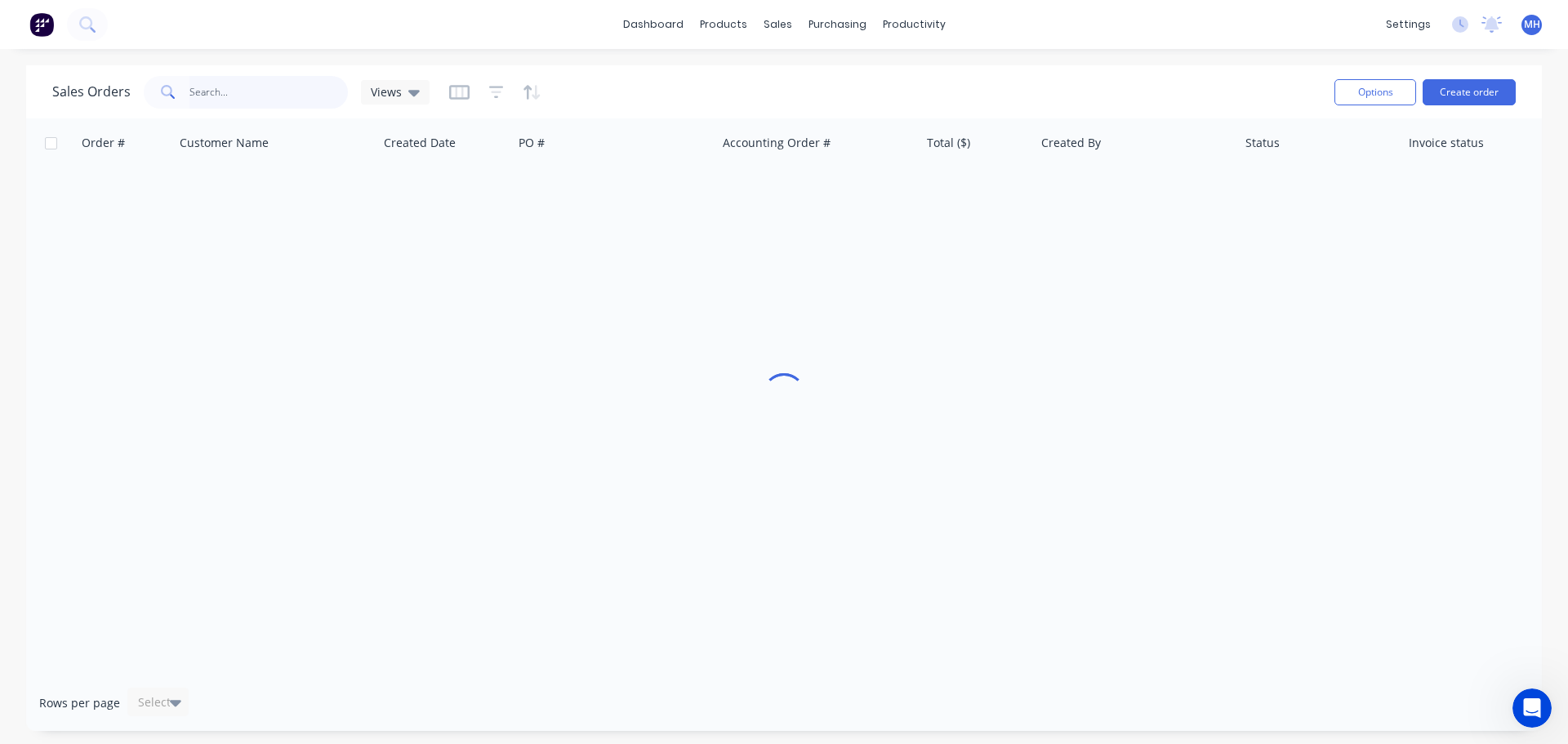
click at [248, 92] on input "text" at bounding box center [269, 92] width 159 height 32
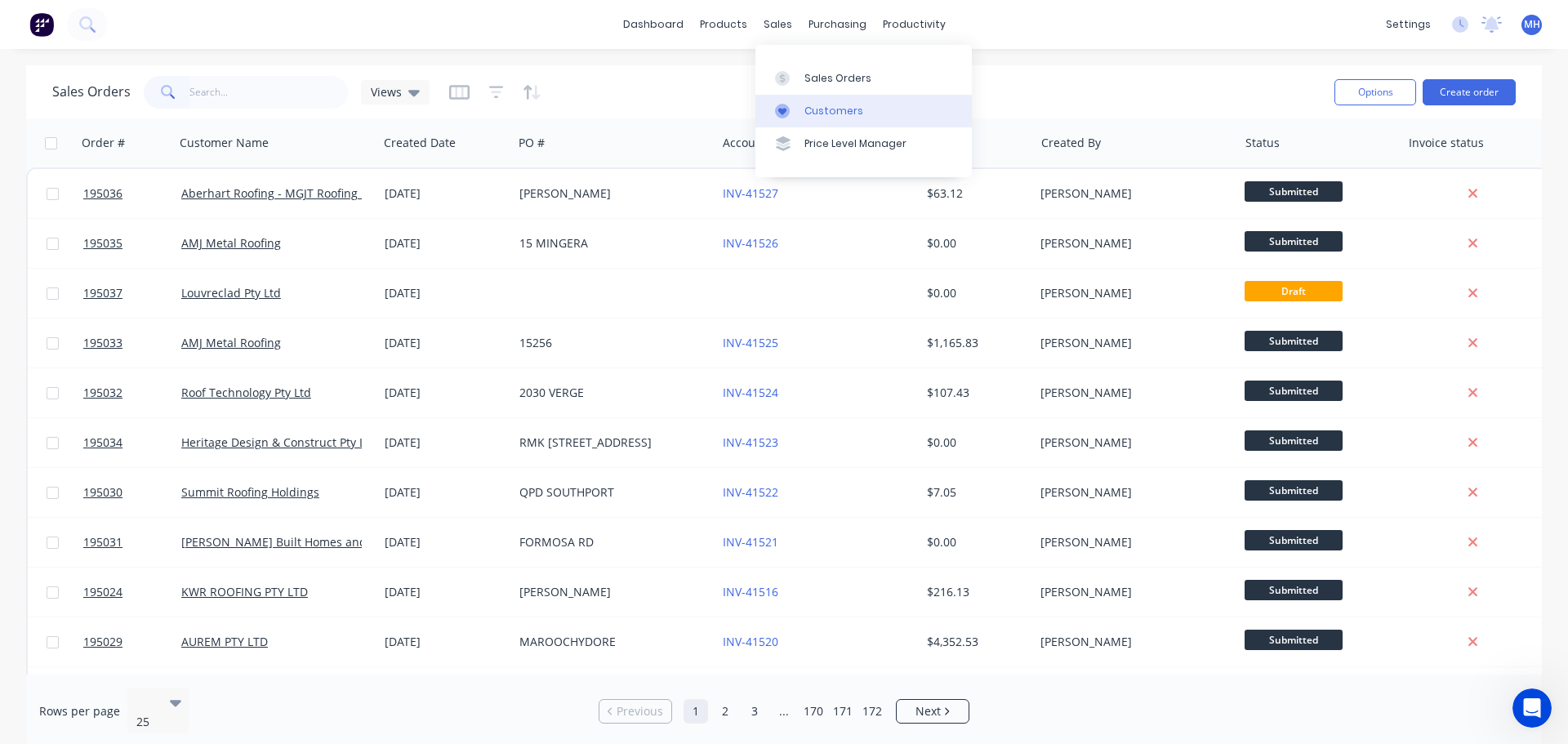
click at [815, 108] on div "Customers" at bounding box center [834, 111] width 59 height 14
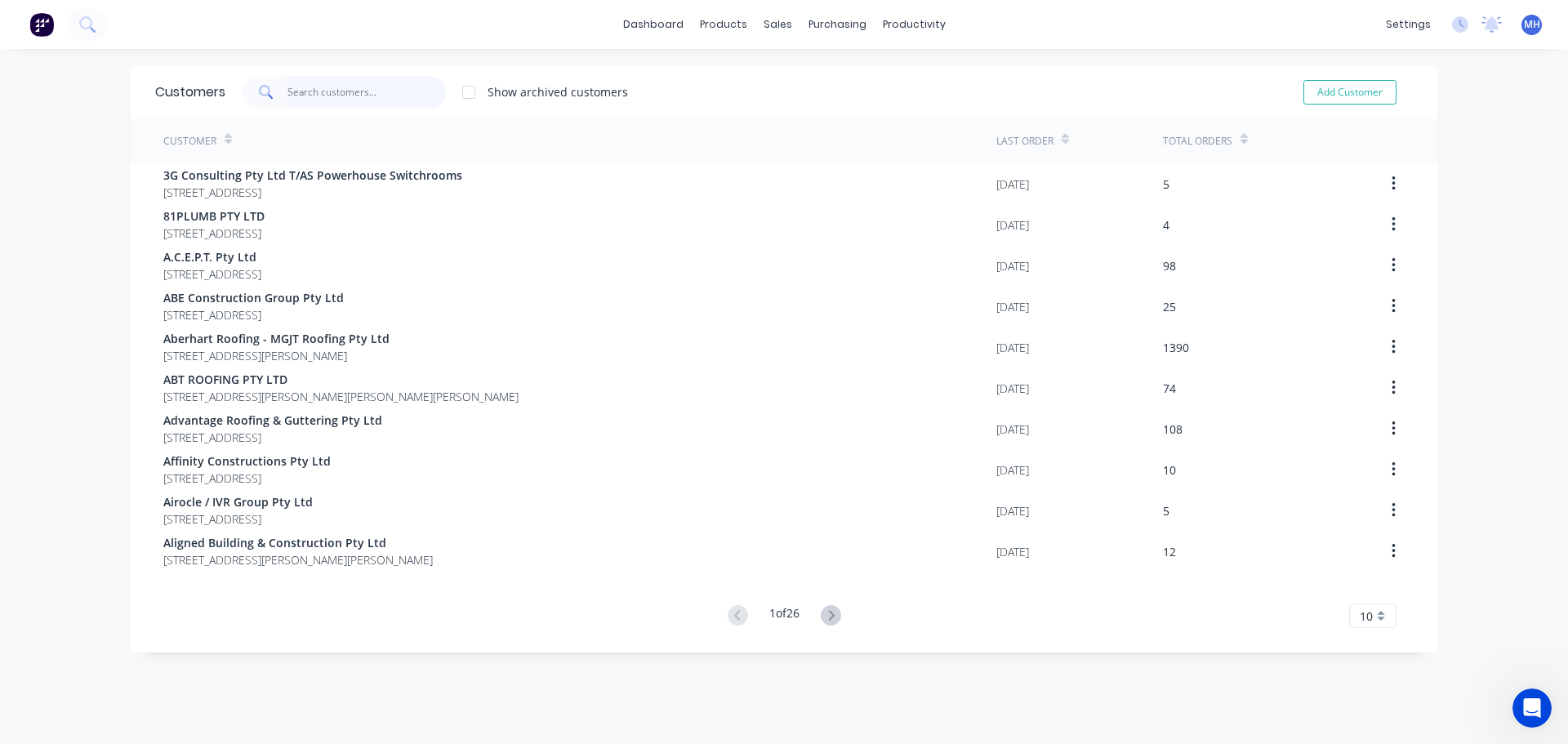
click at [352, 91] on input "text" at bounding box center [367, 92] width 159 height 32
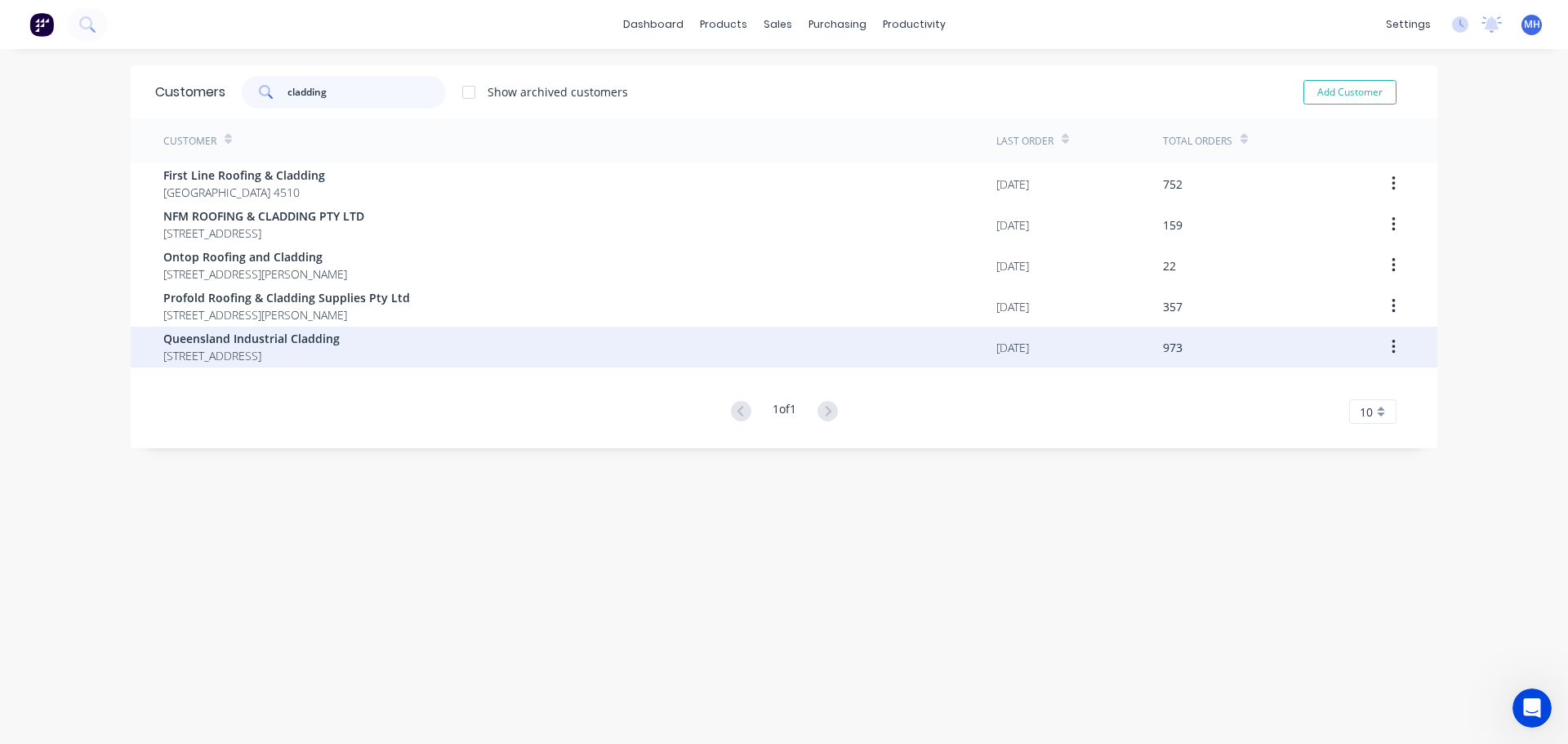
type input "cladding"
click at [311, 352] on span "[STREET_ADDRESS]" at bounding box center [251, 355] width 176 height 17
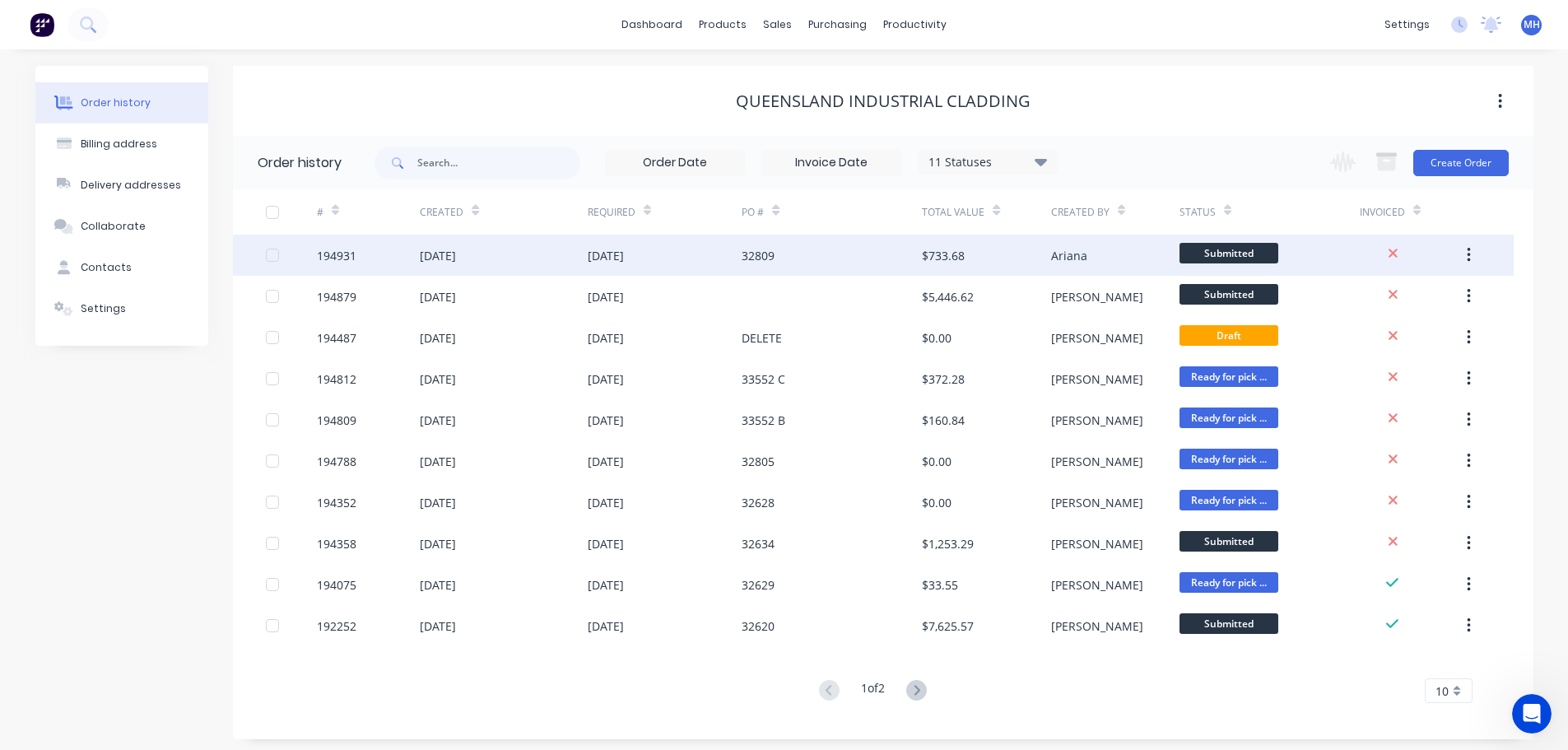
click at [596, 262] on div "[DATE]" at bounding box center [605, 255] width 36 height 17
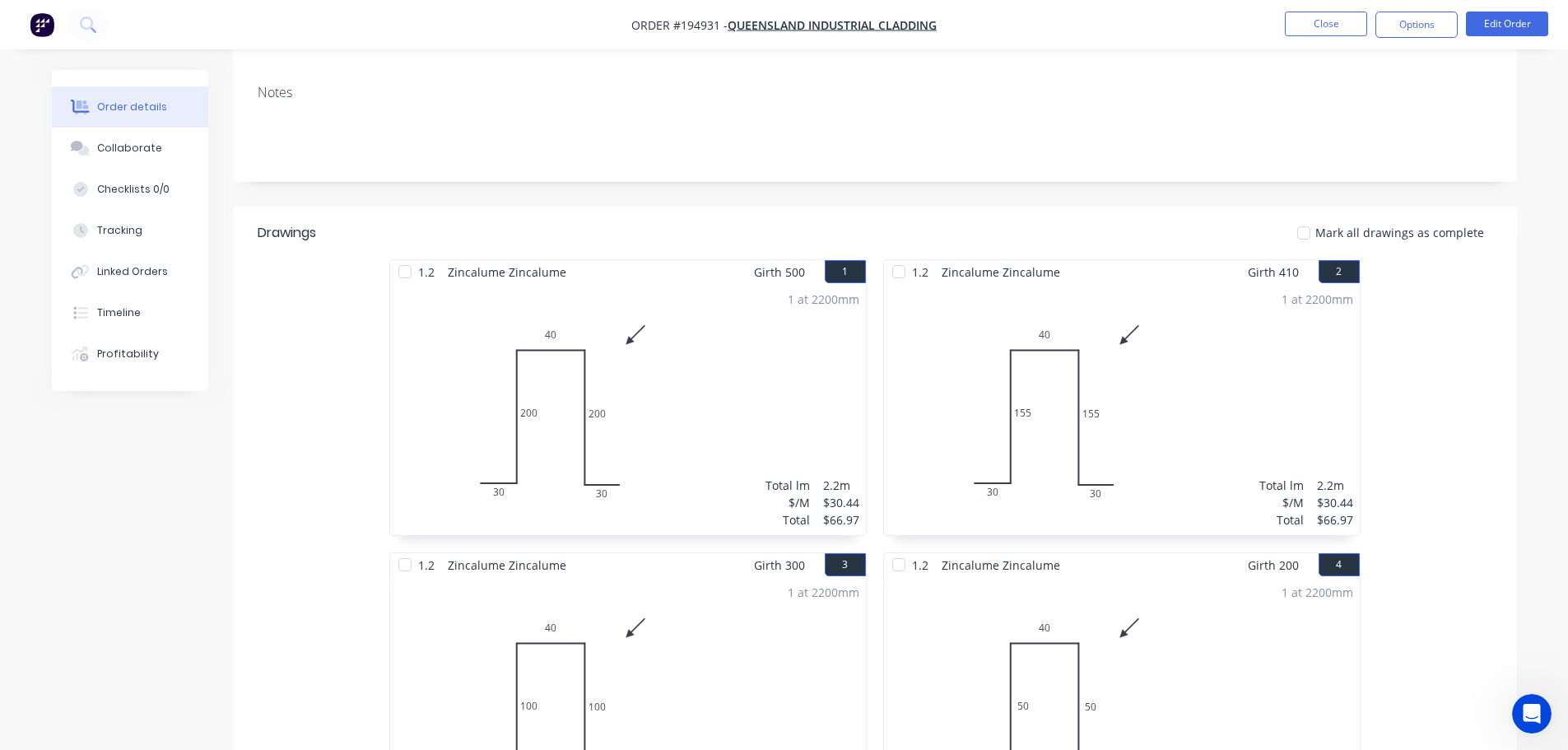
scroll to position [329, 0]
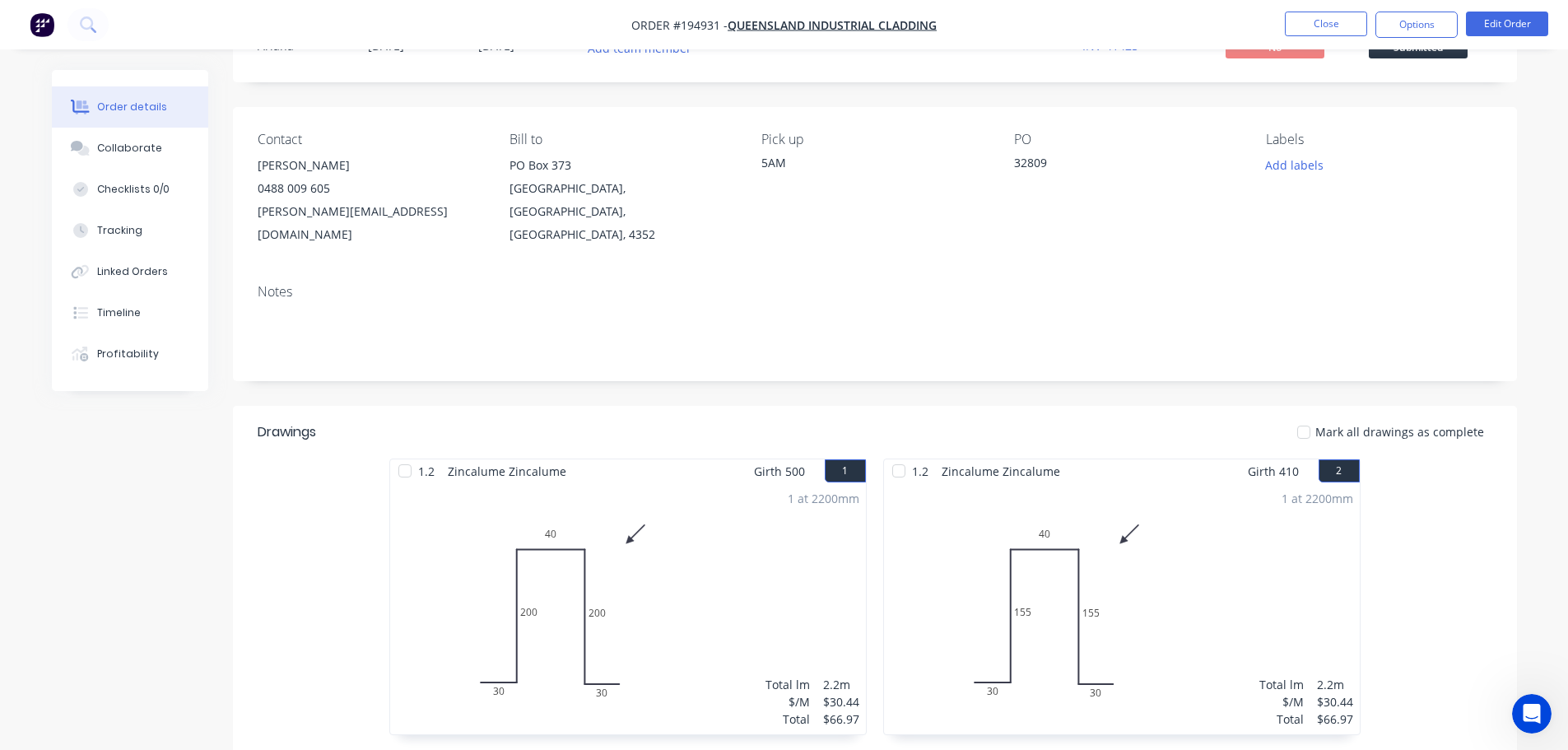
scroll to position [0, 0]
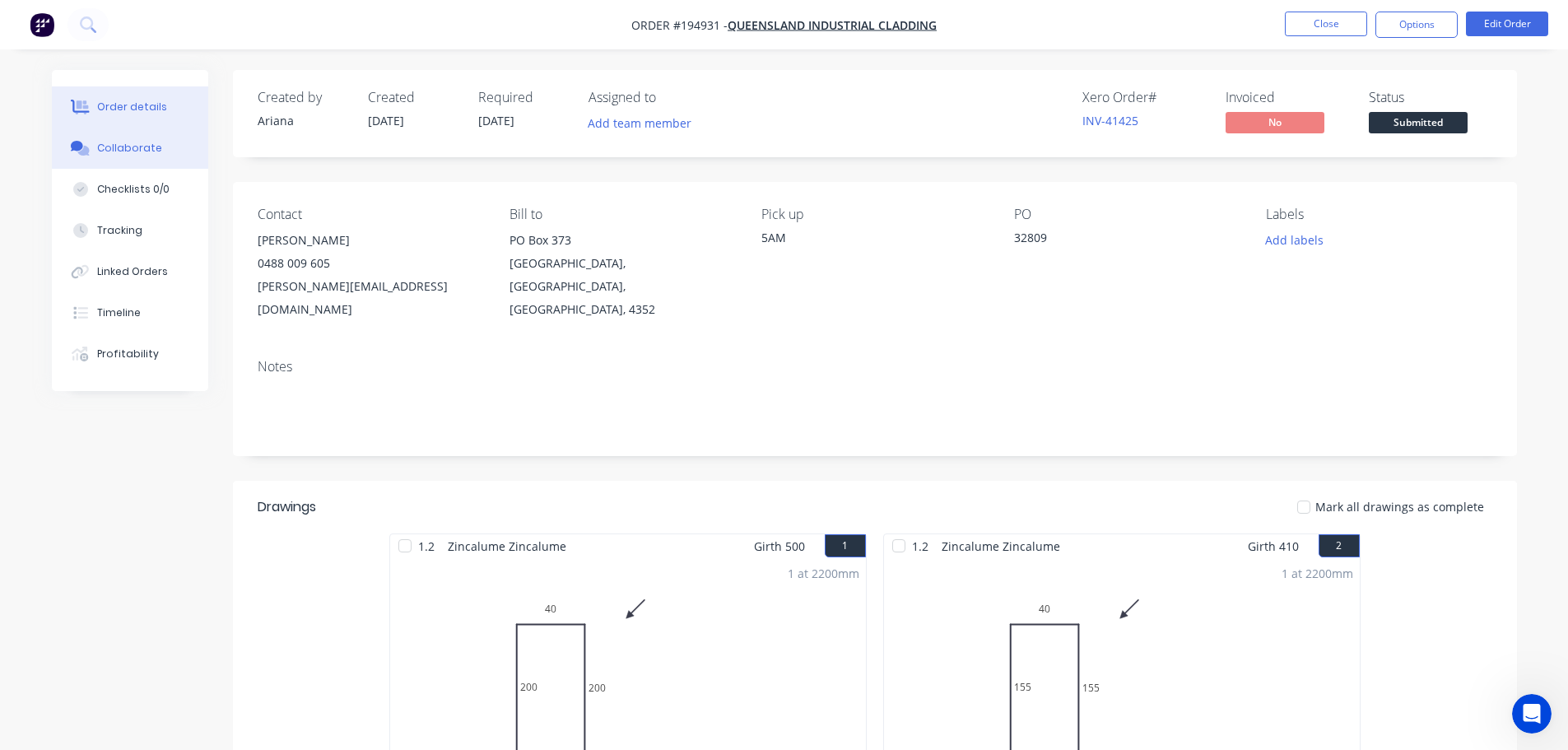
click at [85, 160] on button "Collaborate" at bounding box center [129, 148] width 156 height 42
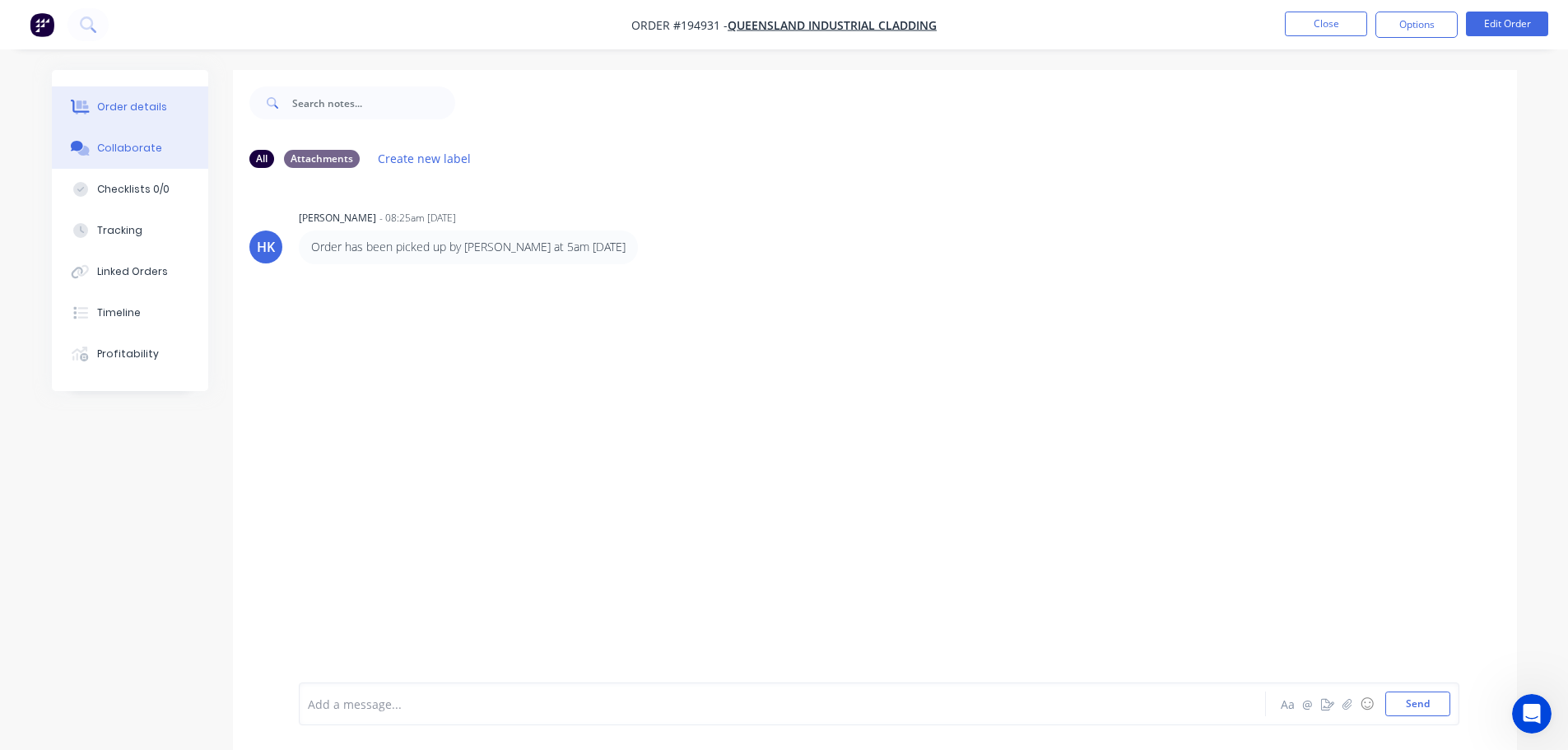
click at [165, 91] on button "Order details" at bounding box center [129, 107] width 156 height 42
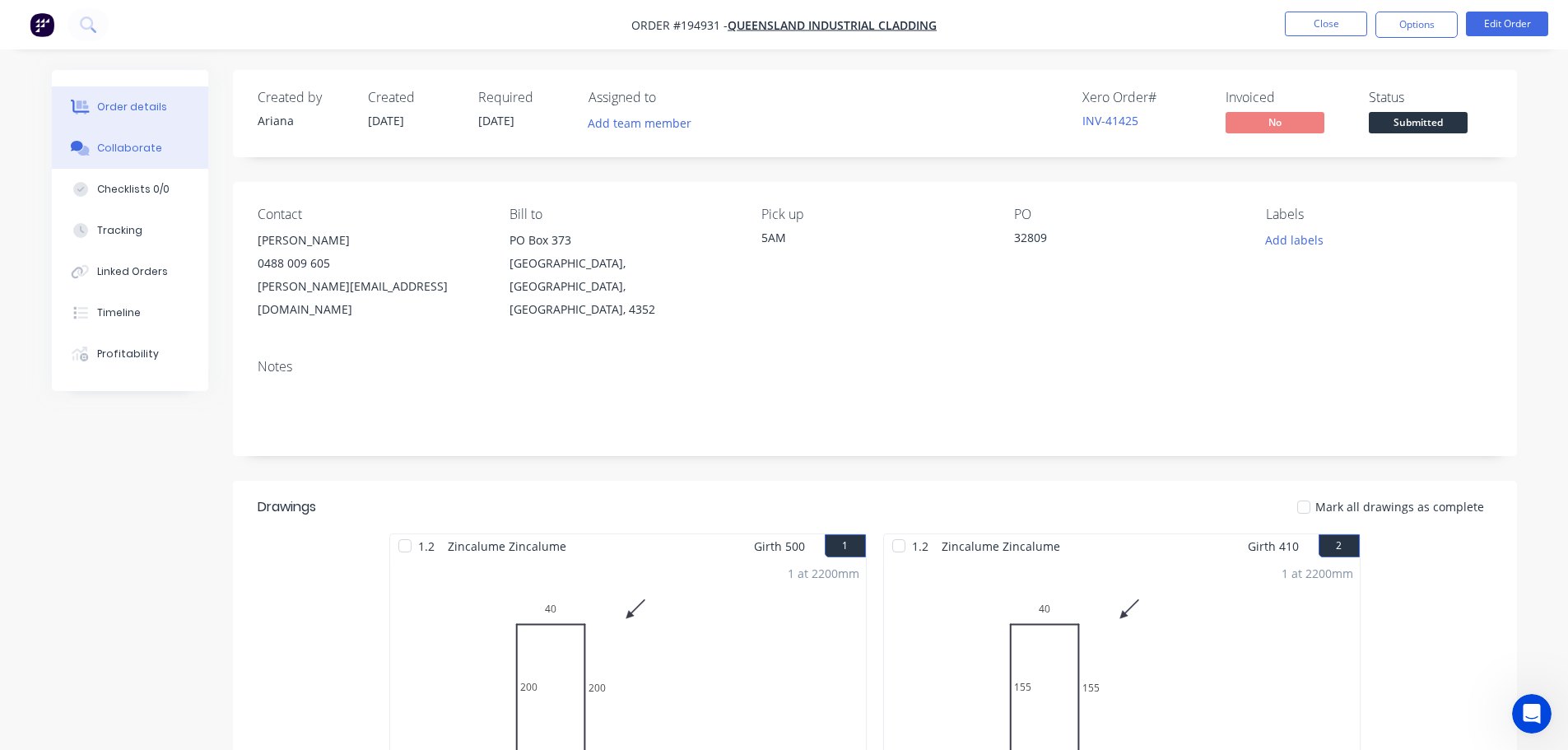
click at [130, 151] on div "Collaborate" at bounding box center [130, 148] width 65 height 14
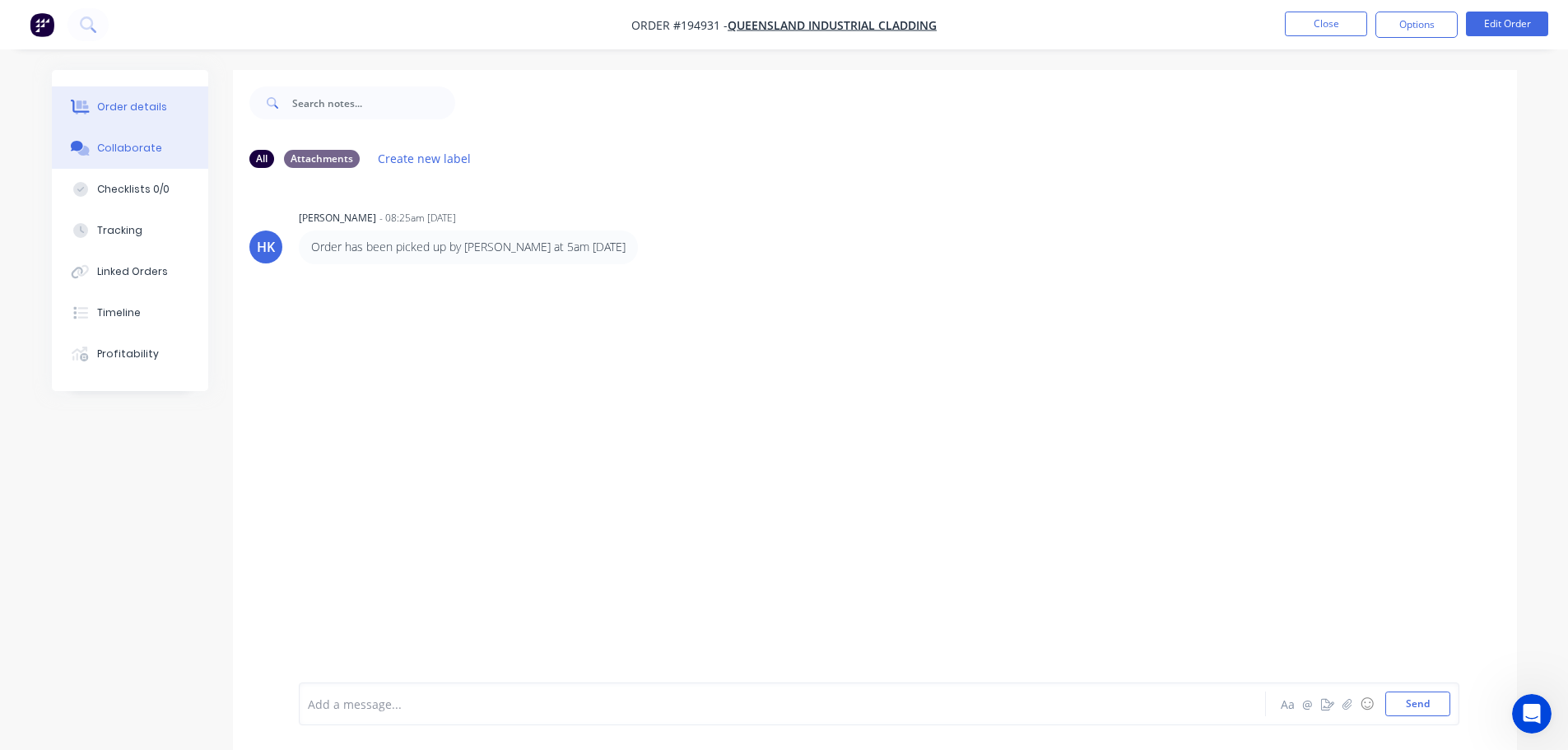
click at [154, 108] on div "Order details" at bounding box center [133, 106] width 70 height 14
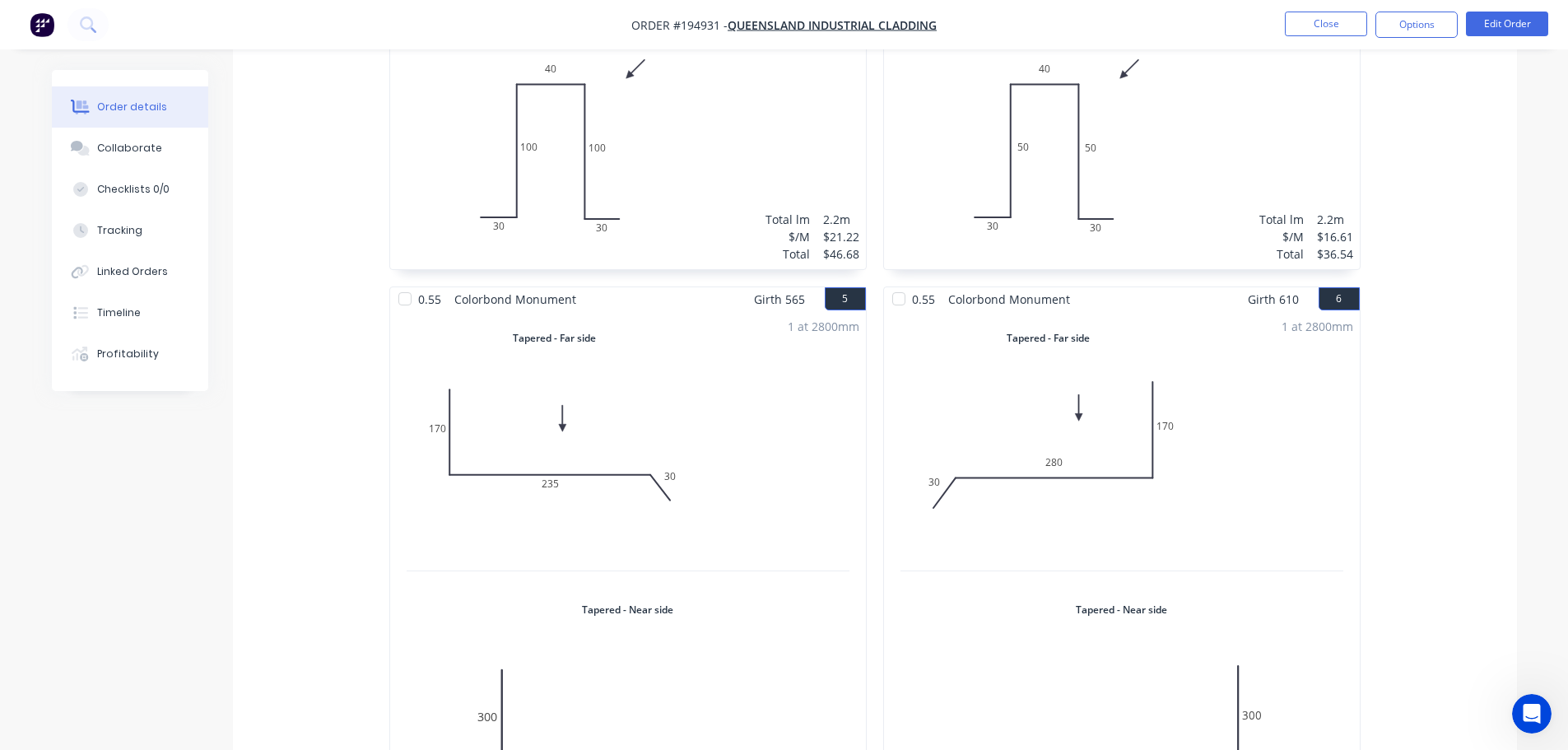
scroll to position [832, 0]
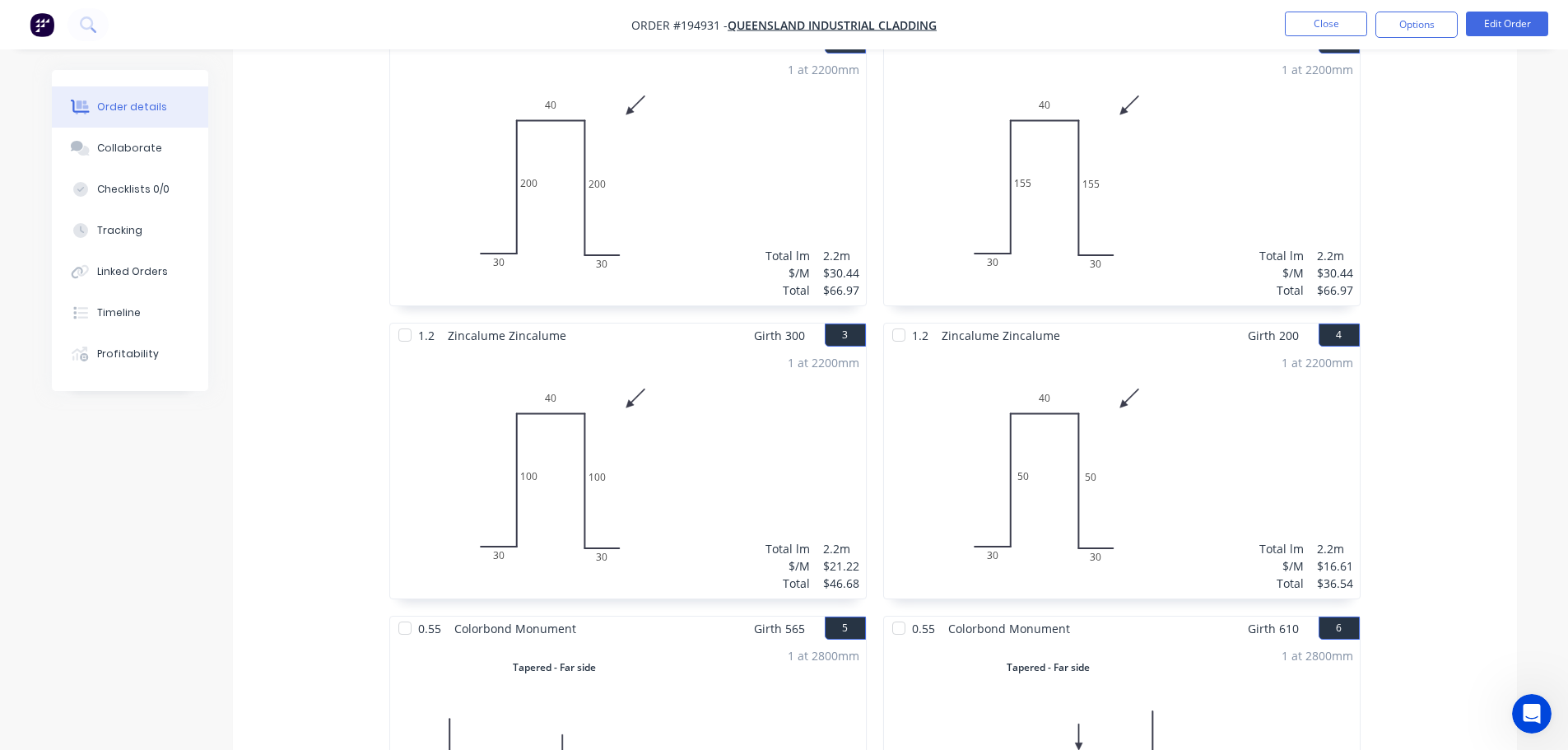
scroll to position [421, 0]
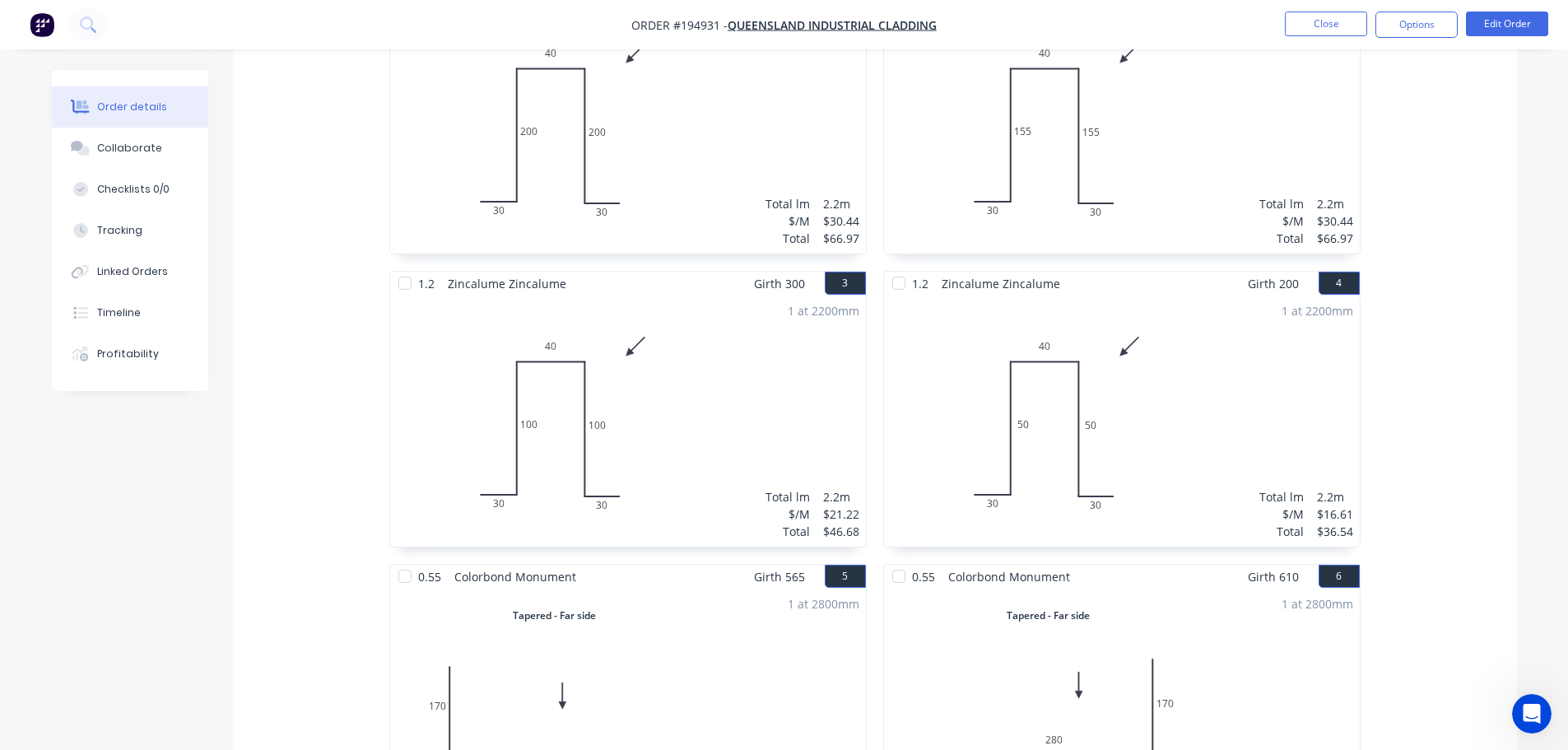
scroll to position [832, 0]
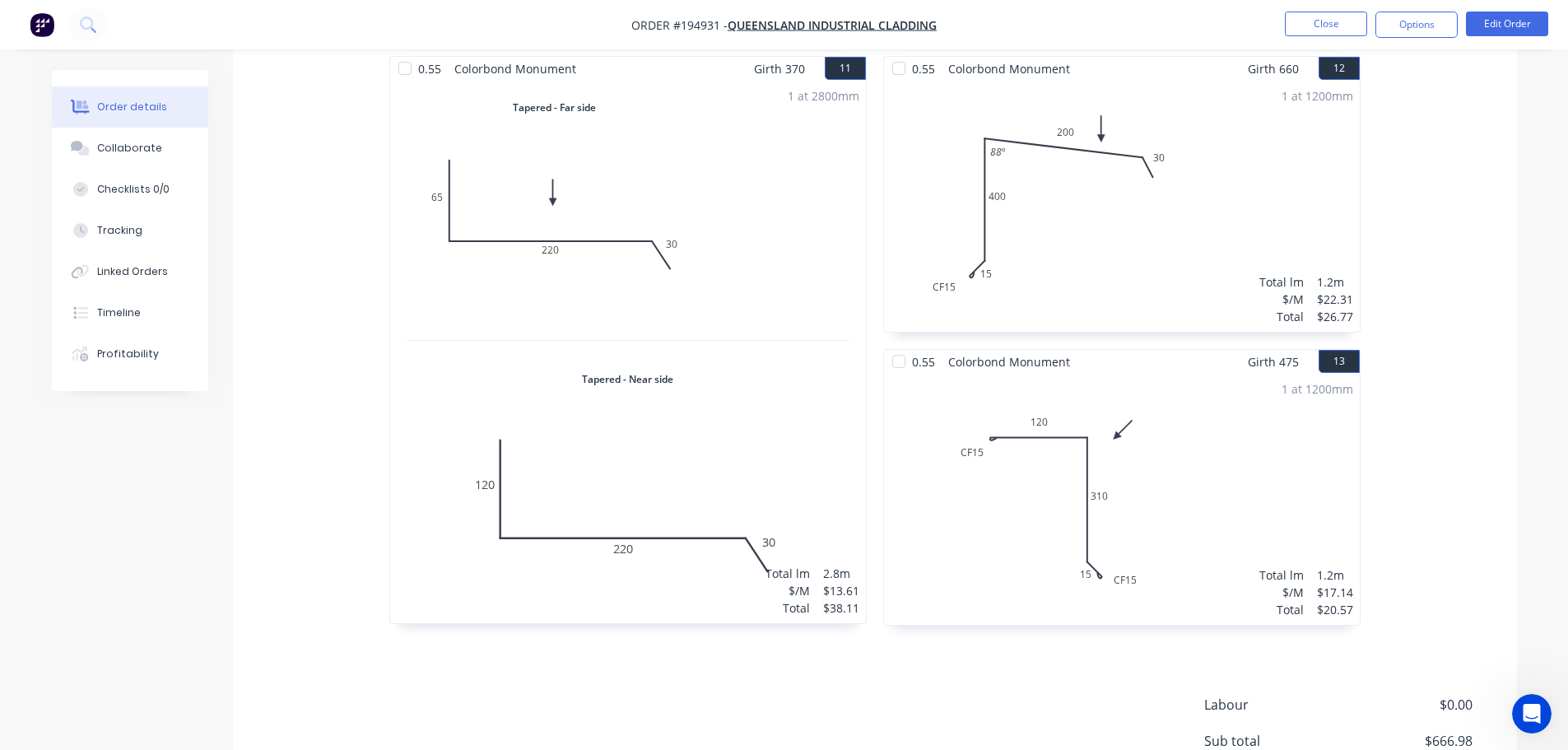
scroll to position [2397, 0]
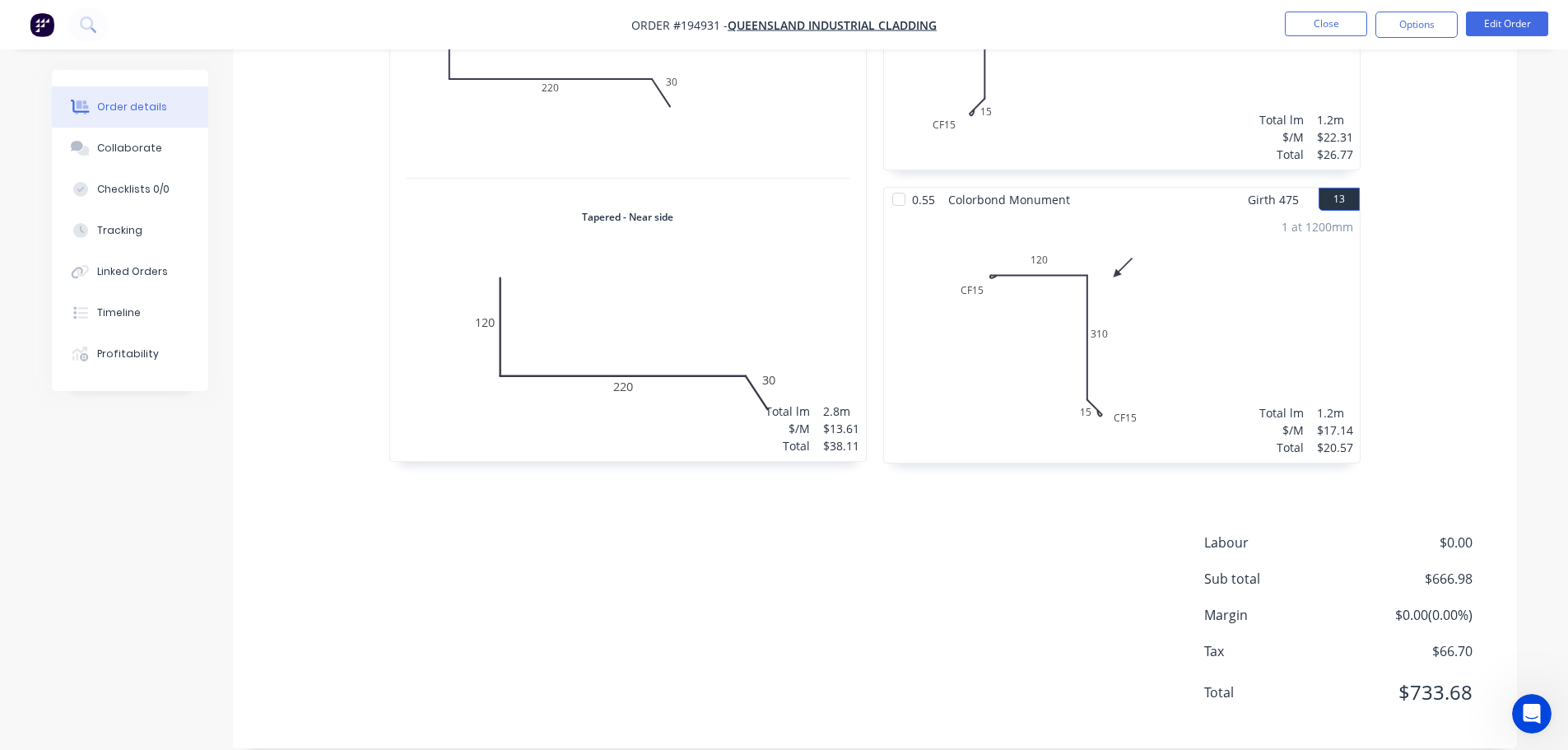
drag, startPoint x: 859, startPoint y: 53, endPoint x: 1103, endPoint y: 126, distance: 254.7
drag, startPoint x: 1103, startPoint y: 126, endPoint x: 1338, endPoint y: 16, distance: 259.5
click at [1340, 7] on nav "Order #194931 - Queensland Industrial Cladding Close Options Edit Order" at bounding box center [784, 24] width 1568 height 50
click at [1337, 21] on button "Close" at bounding box center [1325, 23] width 82 height 24
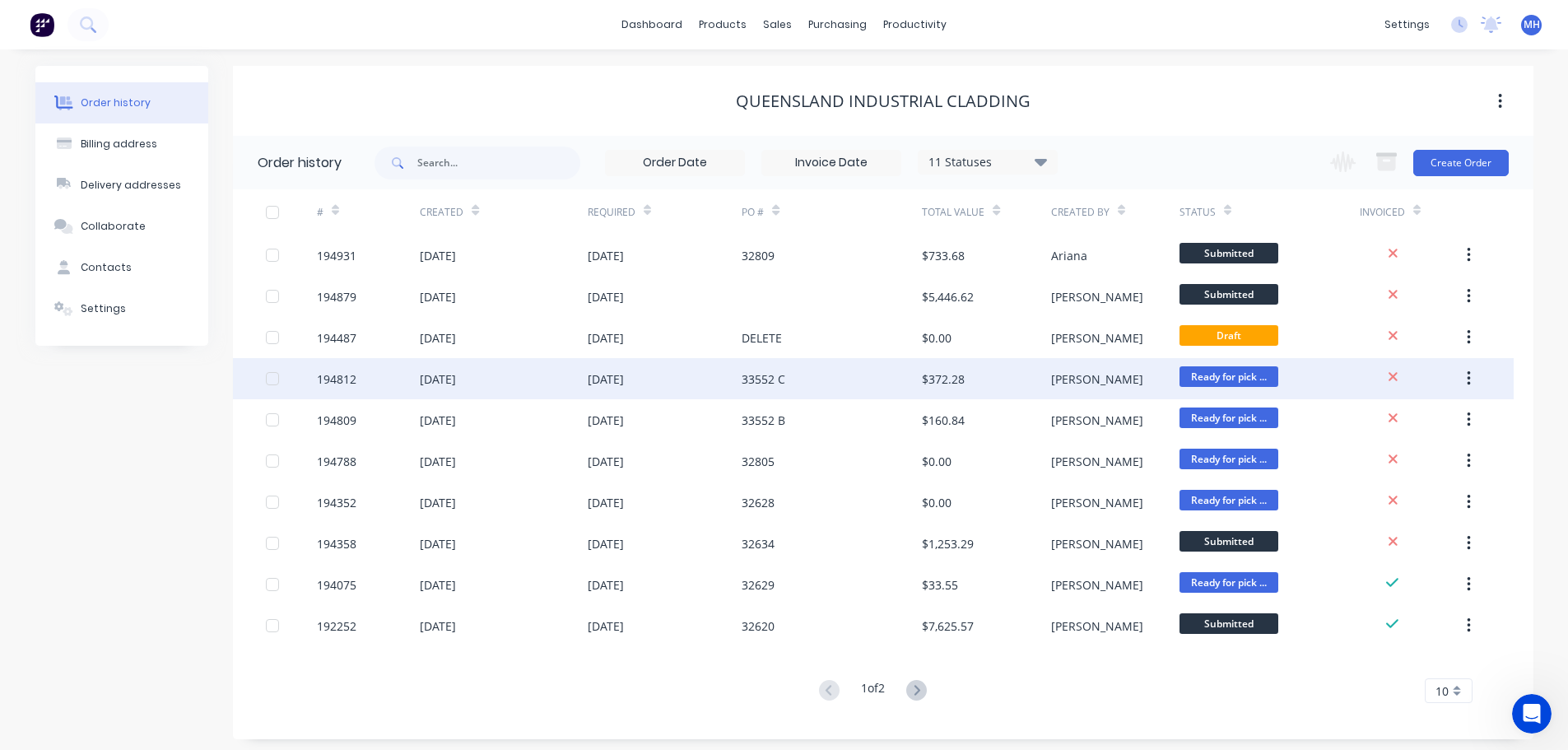
click at [624, 384] on div "[DATE]" at bounding box center [605, 379] width 36 height 17
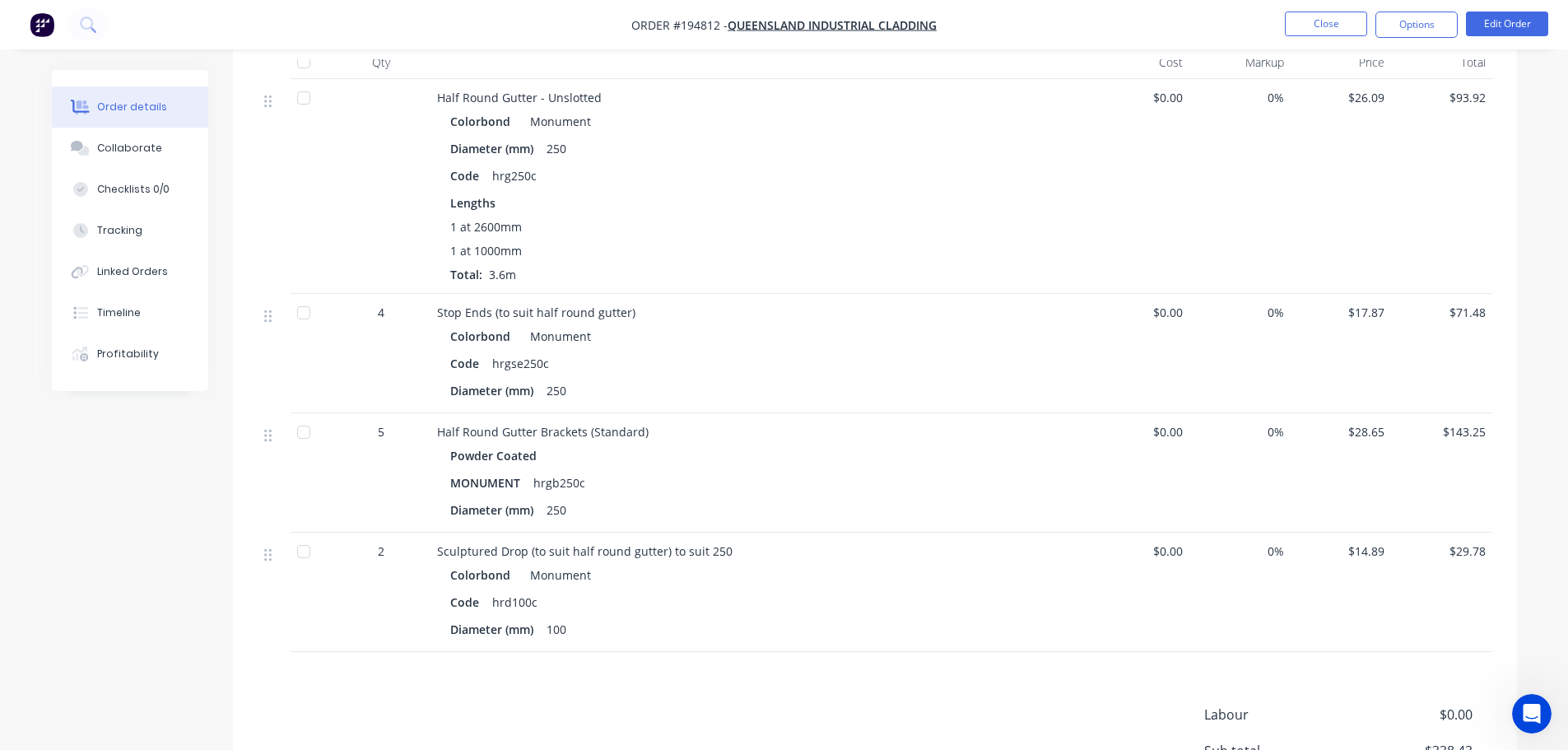
scroll to position [412, 0]
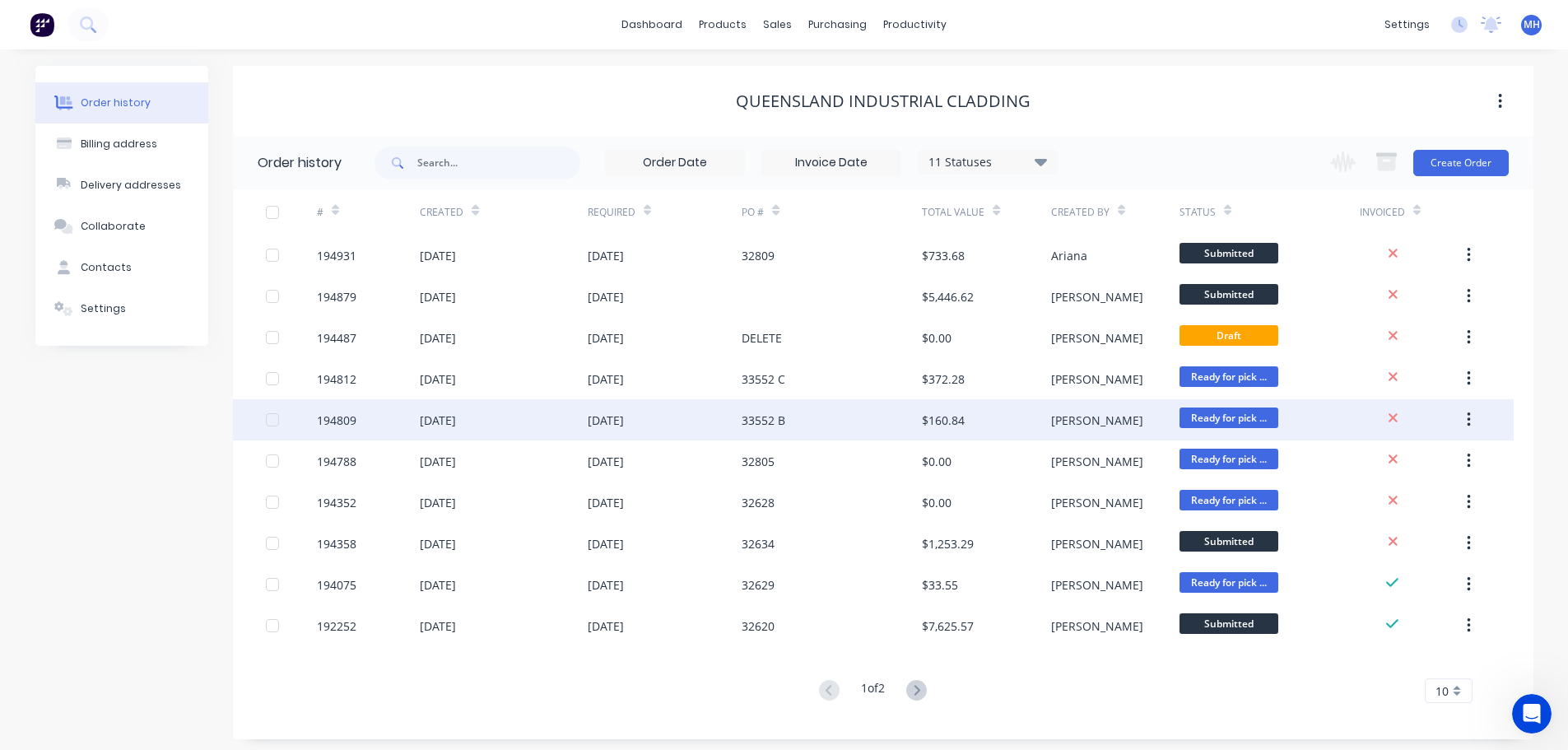
click at [784, 427] on div "33552 B" at bounding box center [763, 420] width 43 height 17
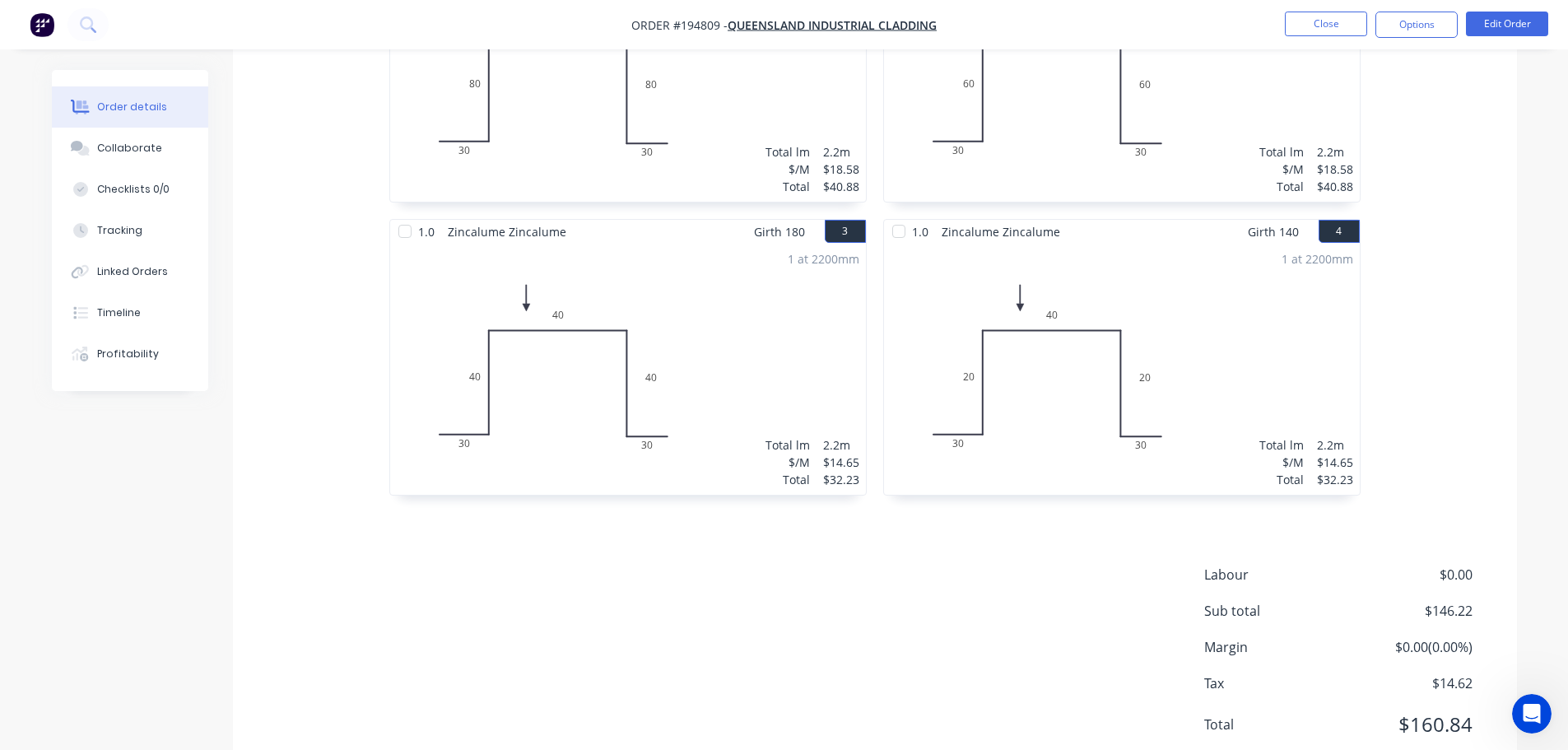
scroll to position [624, 0]
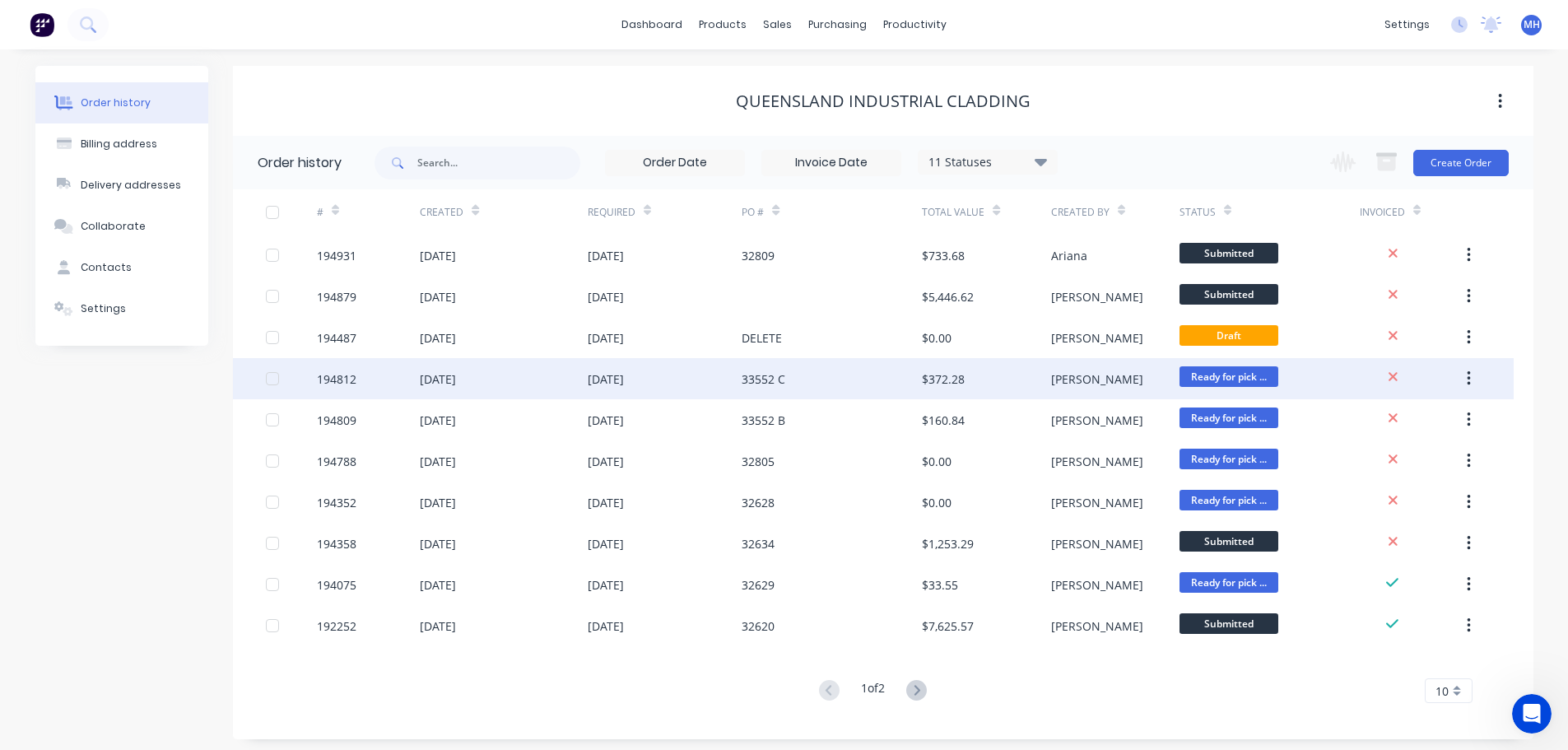
click at [831, 373] on div "33552 C" at bounding box center [832, 379] width 180 height 42
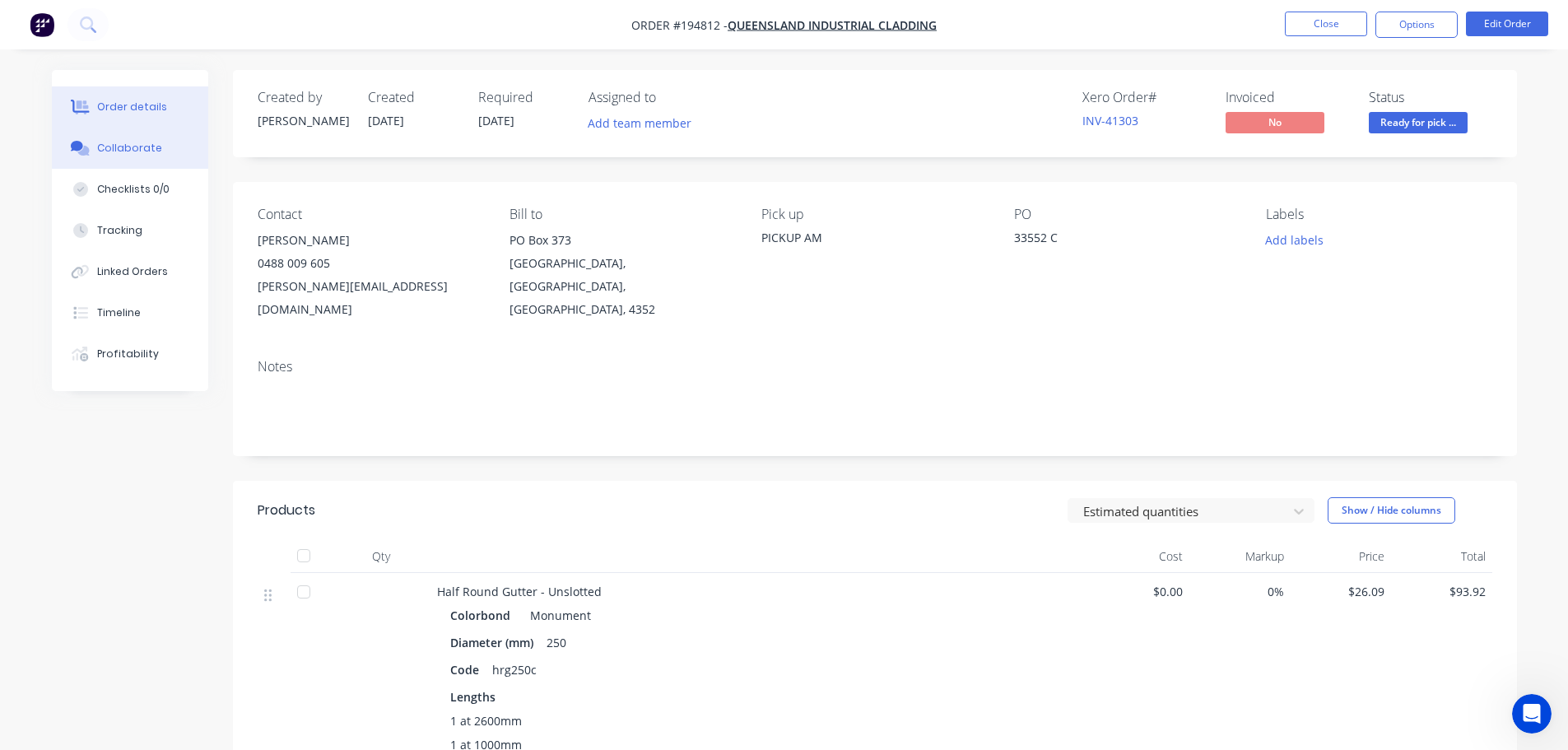
click at [180, 159] on button "Collaborate" at bounding box center [129, 148] width 156 height 42
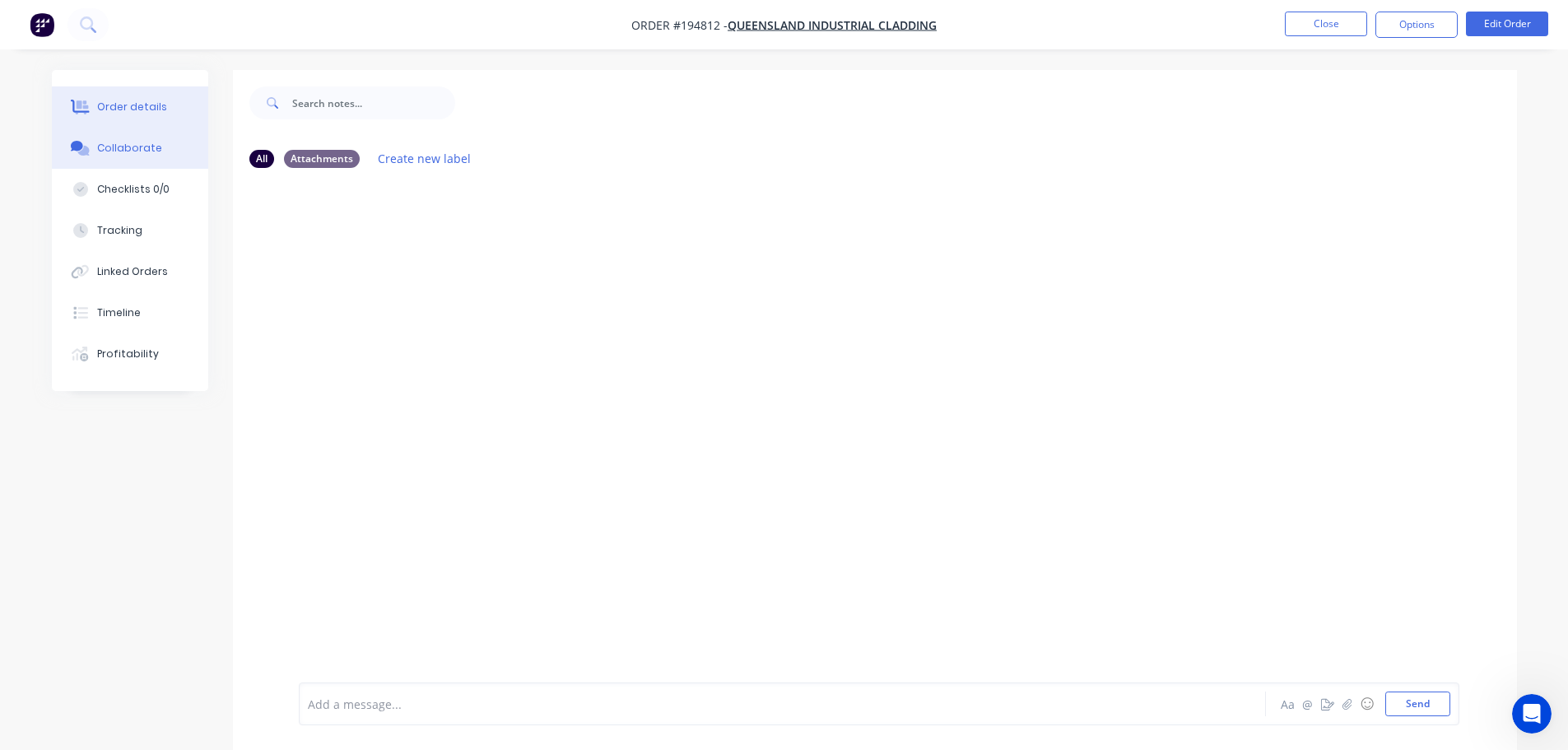
click at [144, 107] on div "Order details" at bounding box center [133, 106] width 70 height 14
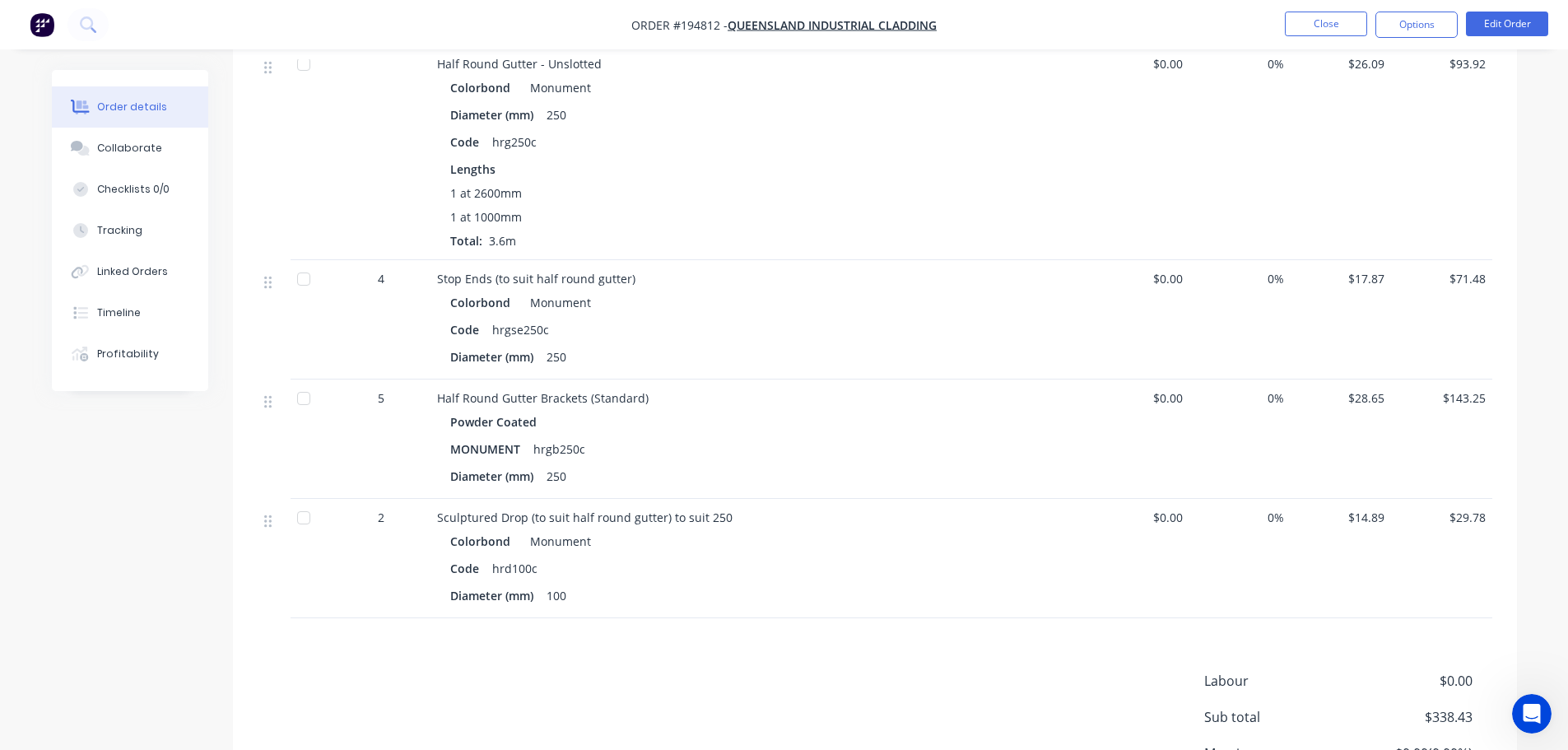
scroll to position [577, 0]
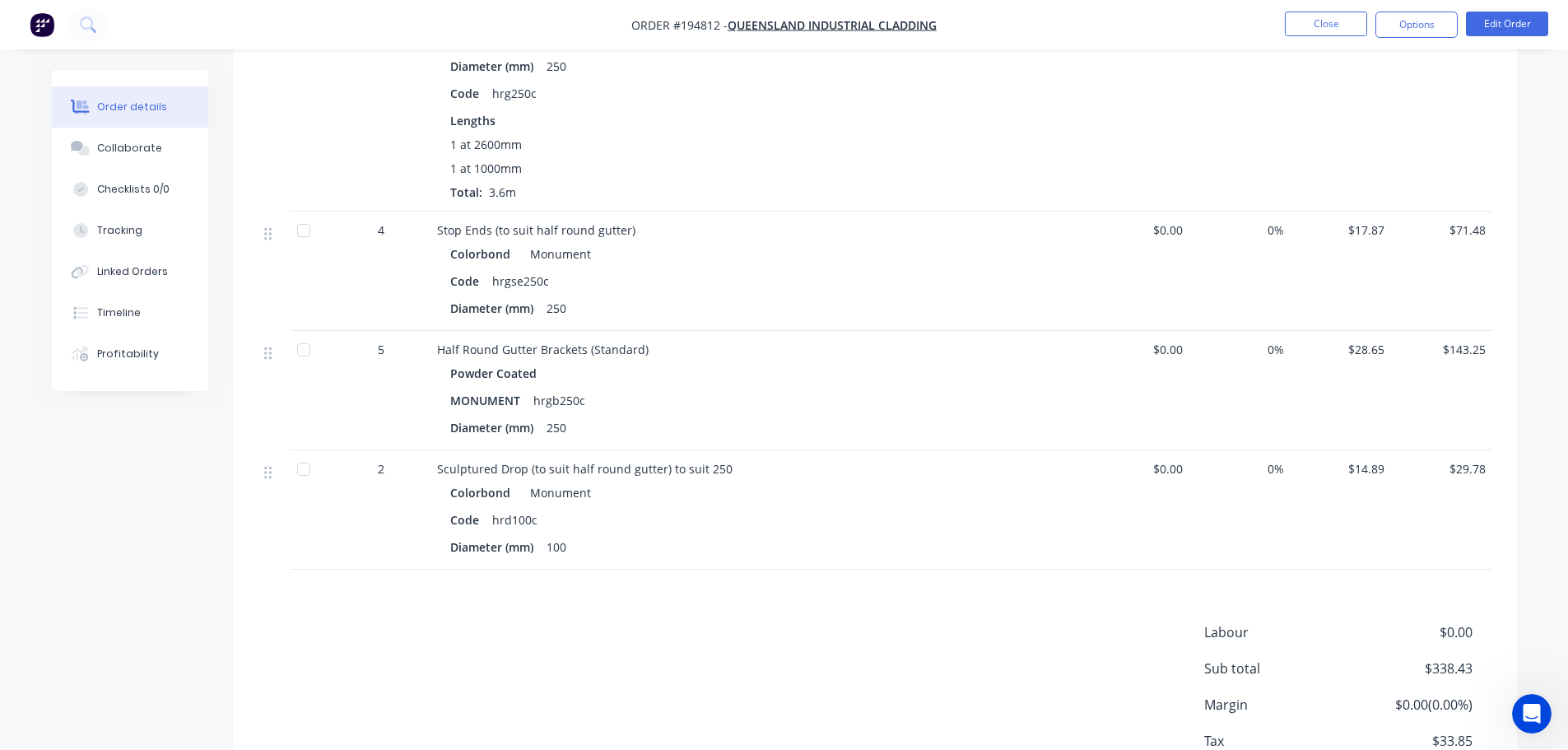
click at [825, 631] on div "Labour $0.00 Sub total $338.43 Margin $0.00 ( 0.00 %) Tax $33.85 Total $372.28" at bounding box center [875, 718] width 1234 height 191
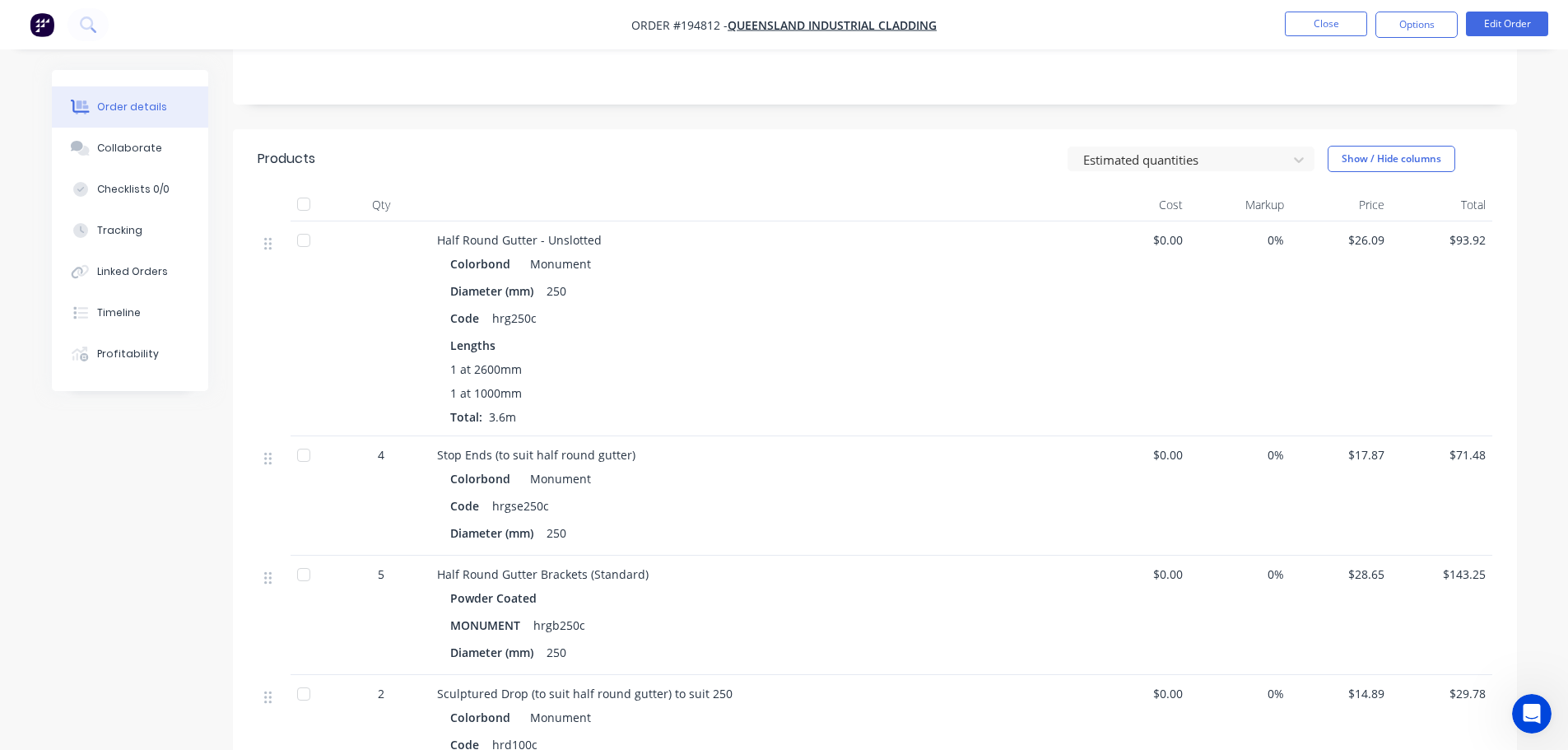
scroll to position [247, 0]
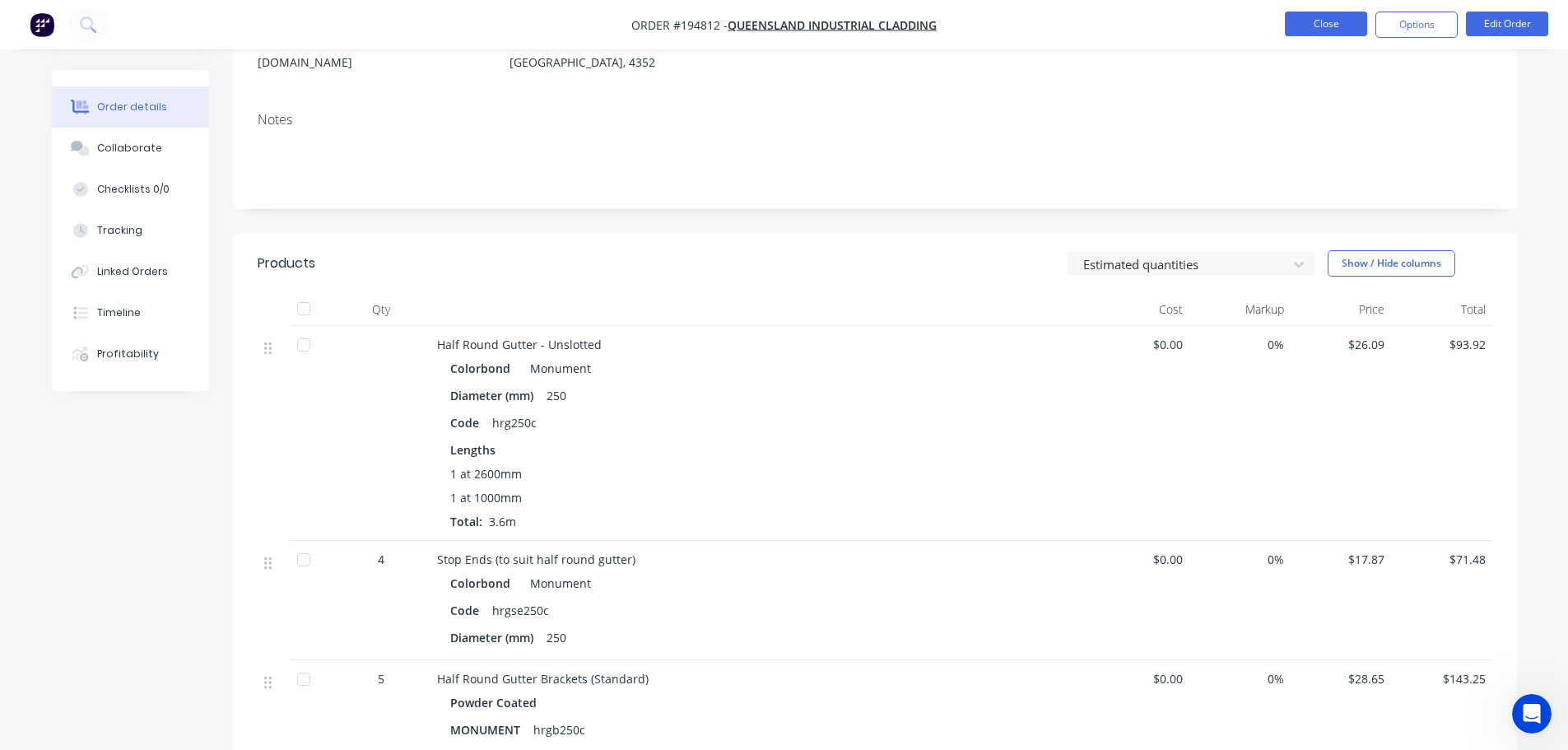
click at [1300, 26] on button "Close" at bounding box center [1325, 23] width 82 height 24
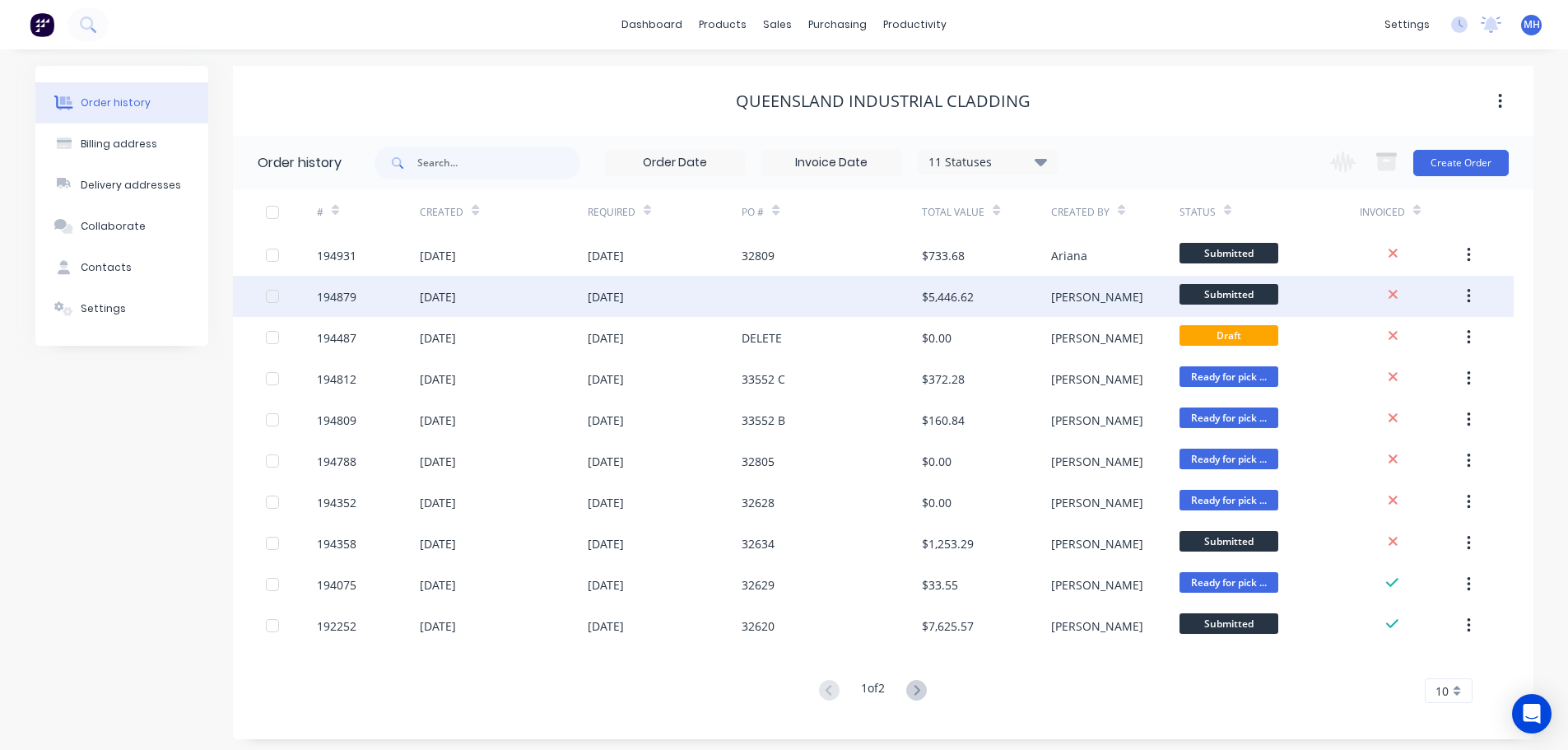
click at [733, 297] on div "[DATE]" at bounding box center [665, 297] width 155 height 42
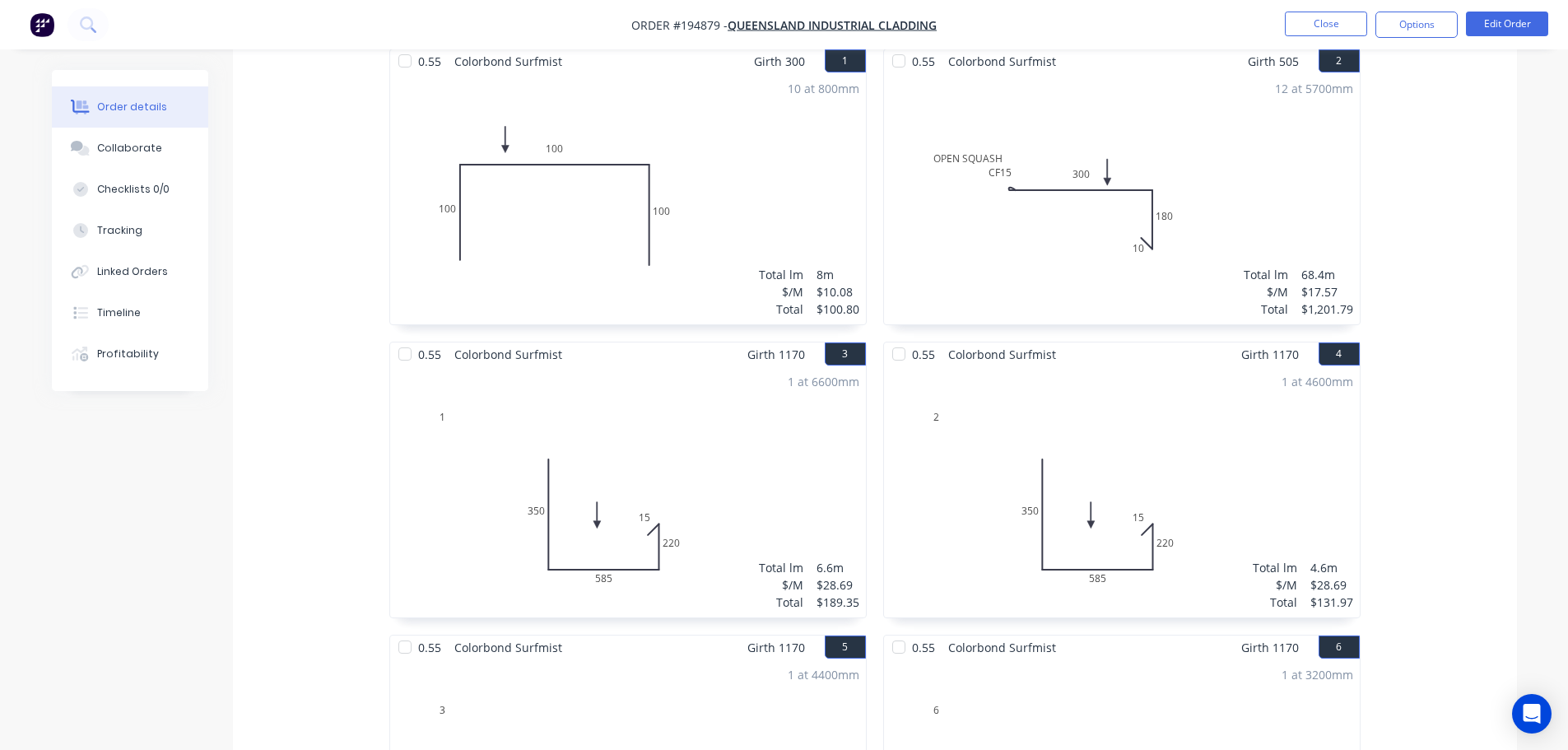
scroll to position [494, 0]
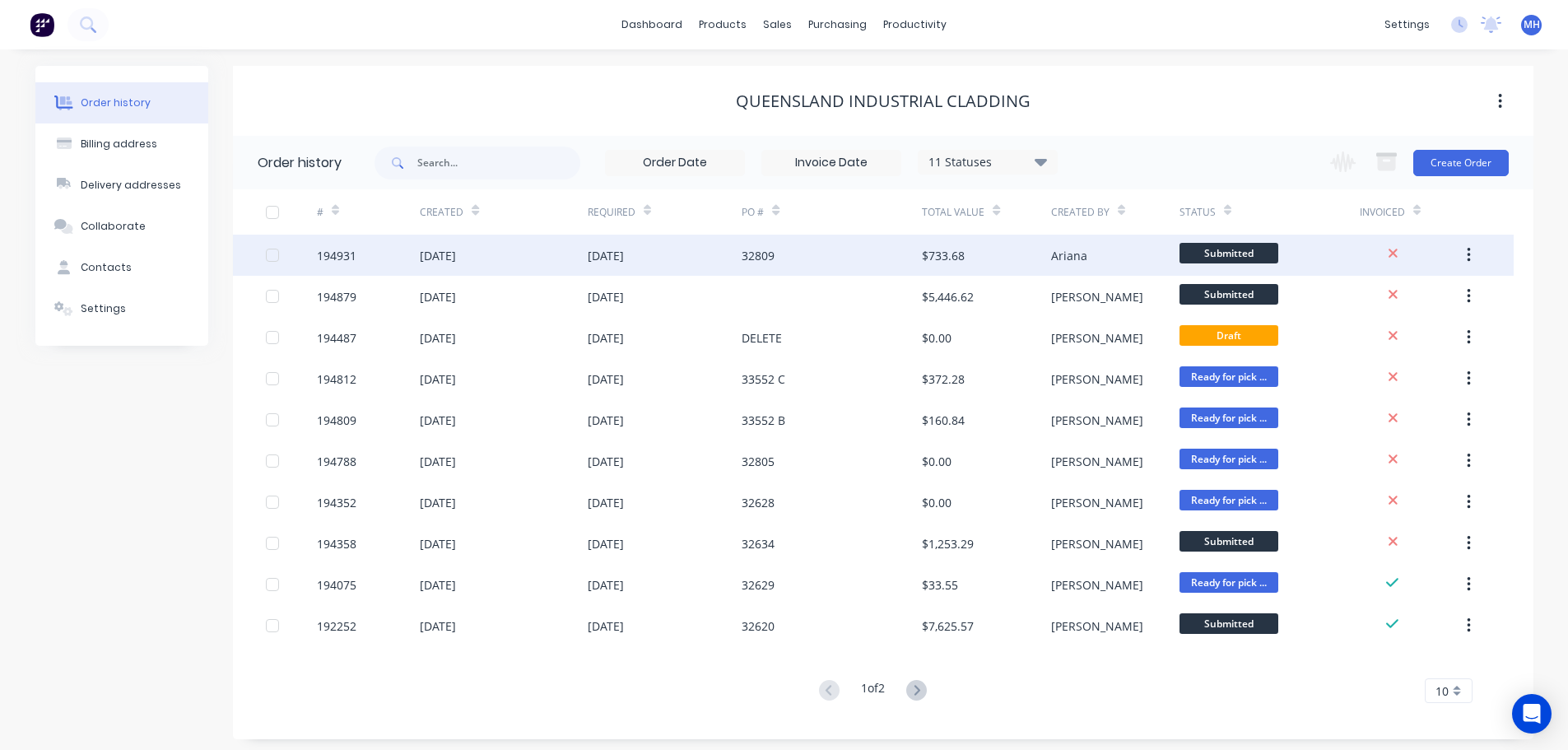
click at [811, 259] on div "32809" at bounding box center [832, 255] width 180 height 42
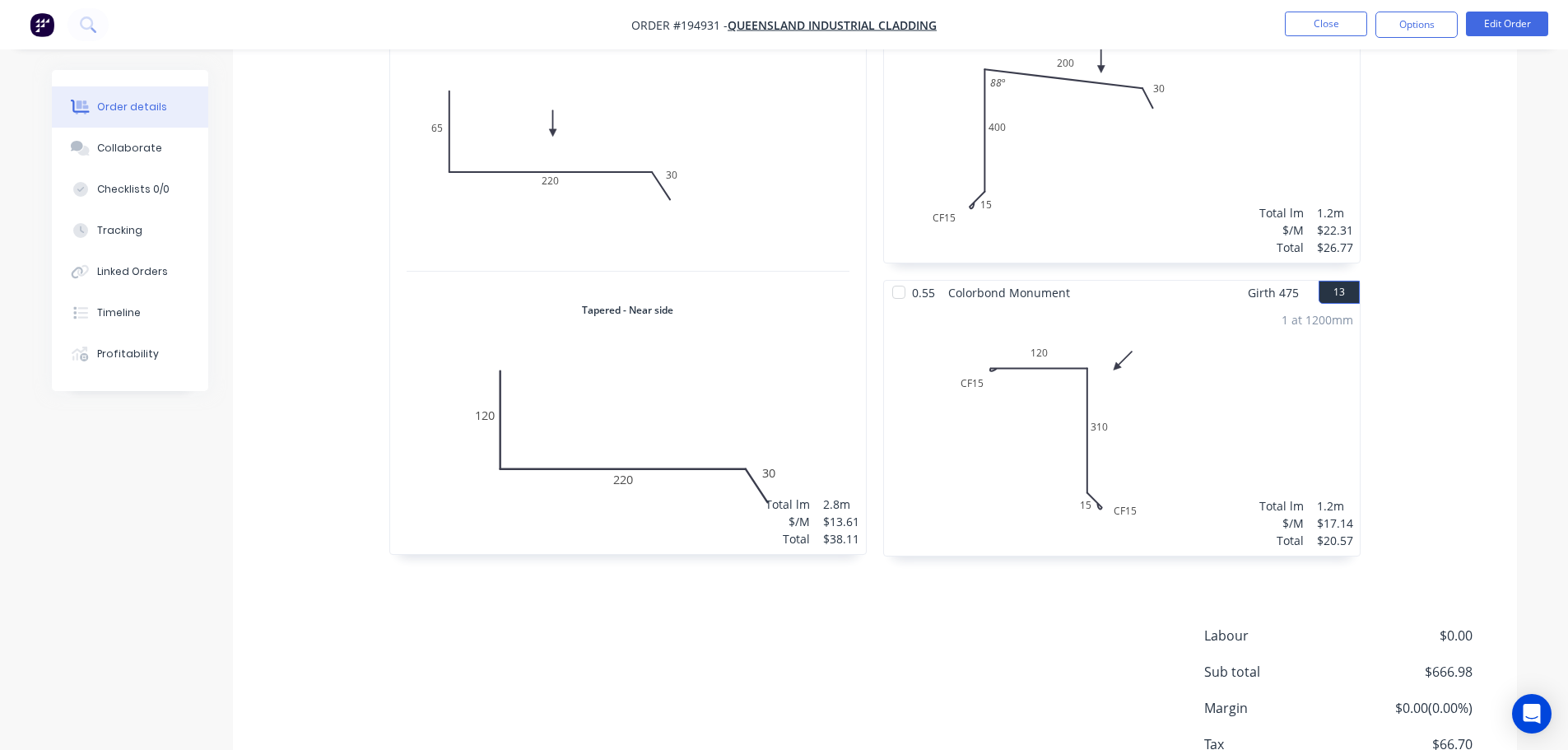
scroll to position [2397, 0]
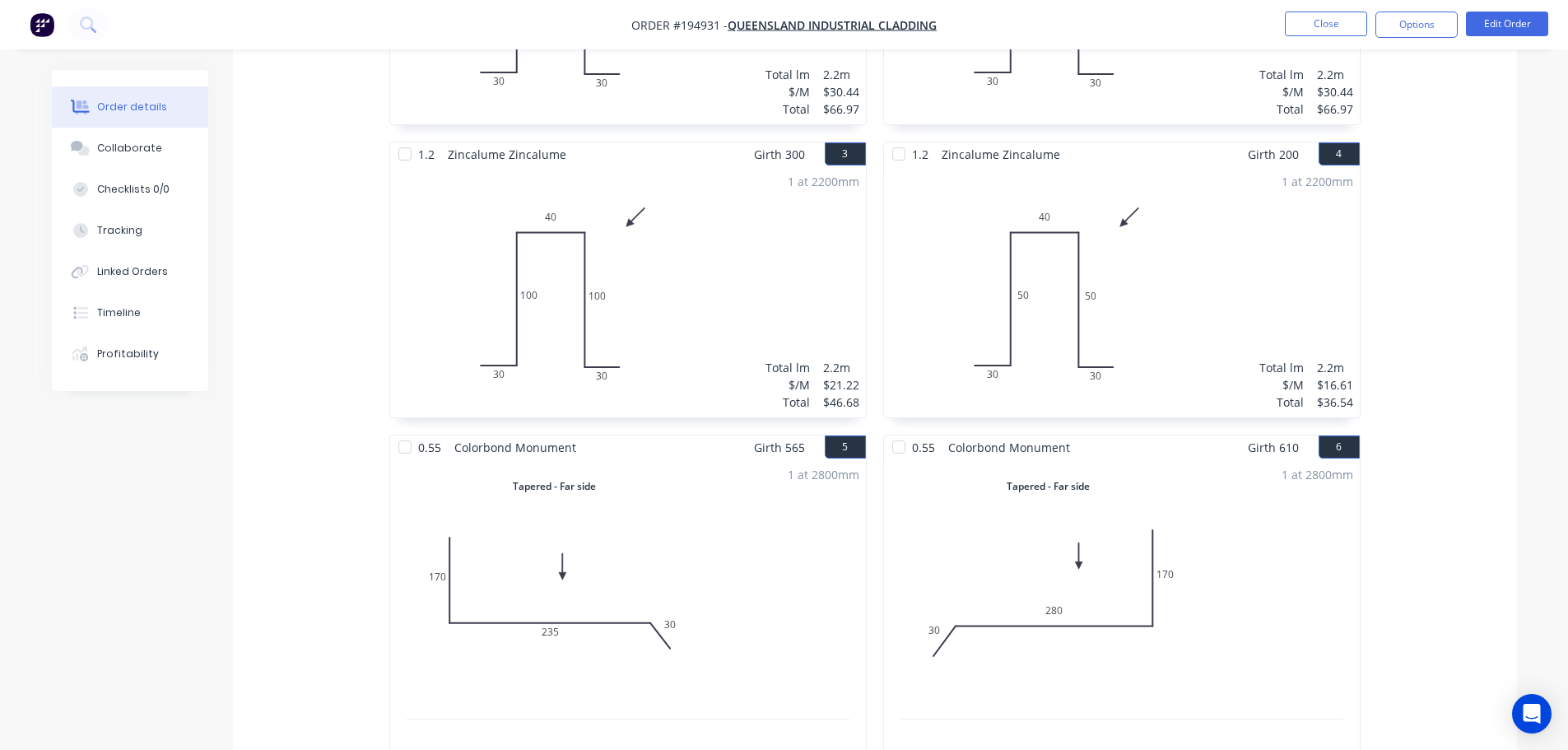
scroll to position [668, 0]
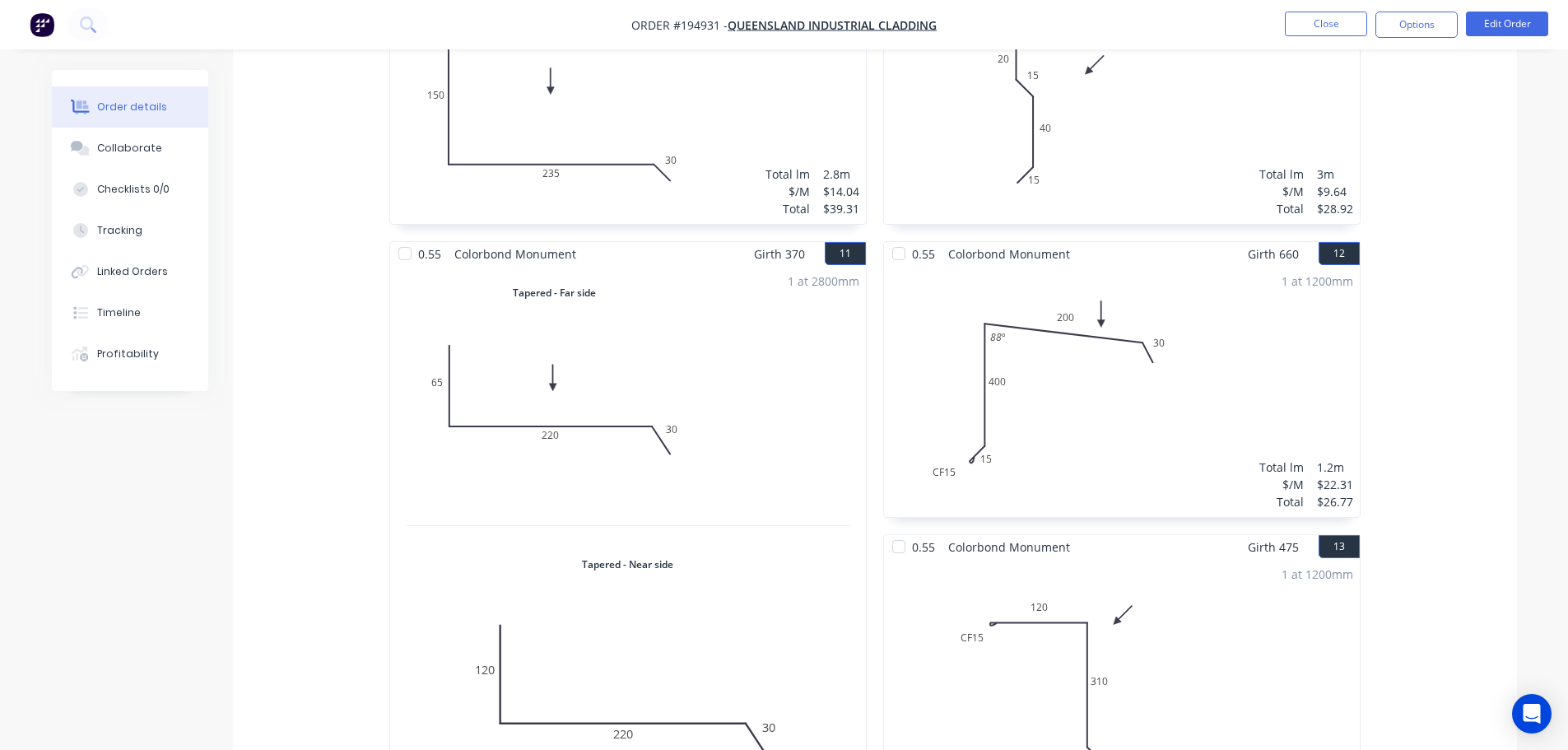
scroll to position [2314, 0]
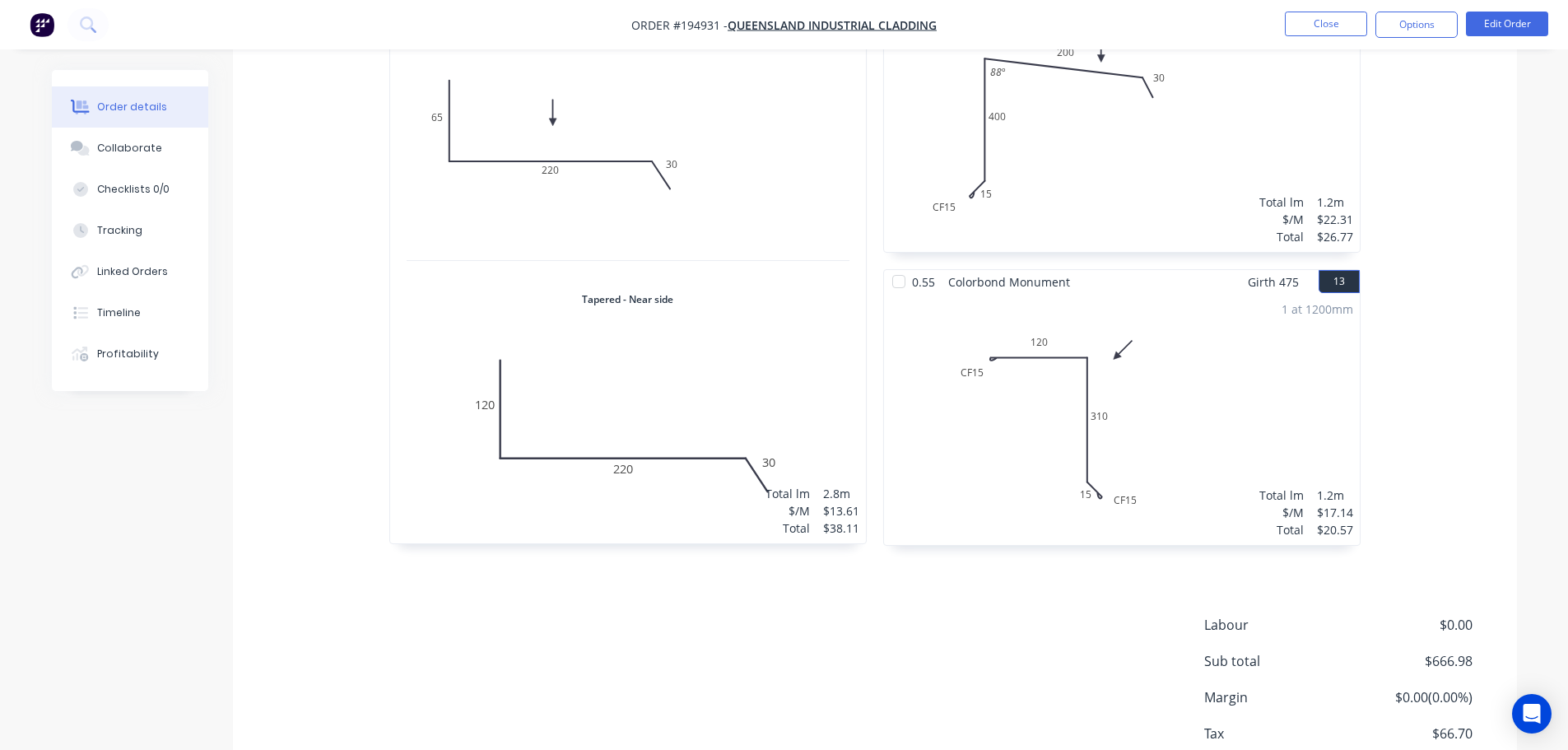
drag, startPoint x: 1416, startPoint y: 403, endPoint x: 1417, endPoint y: 505, distance: 102.0
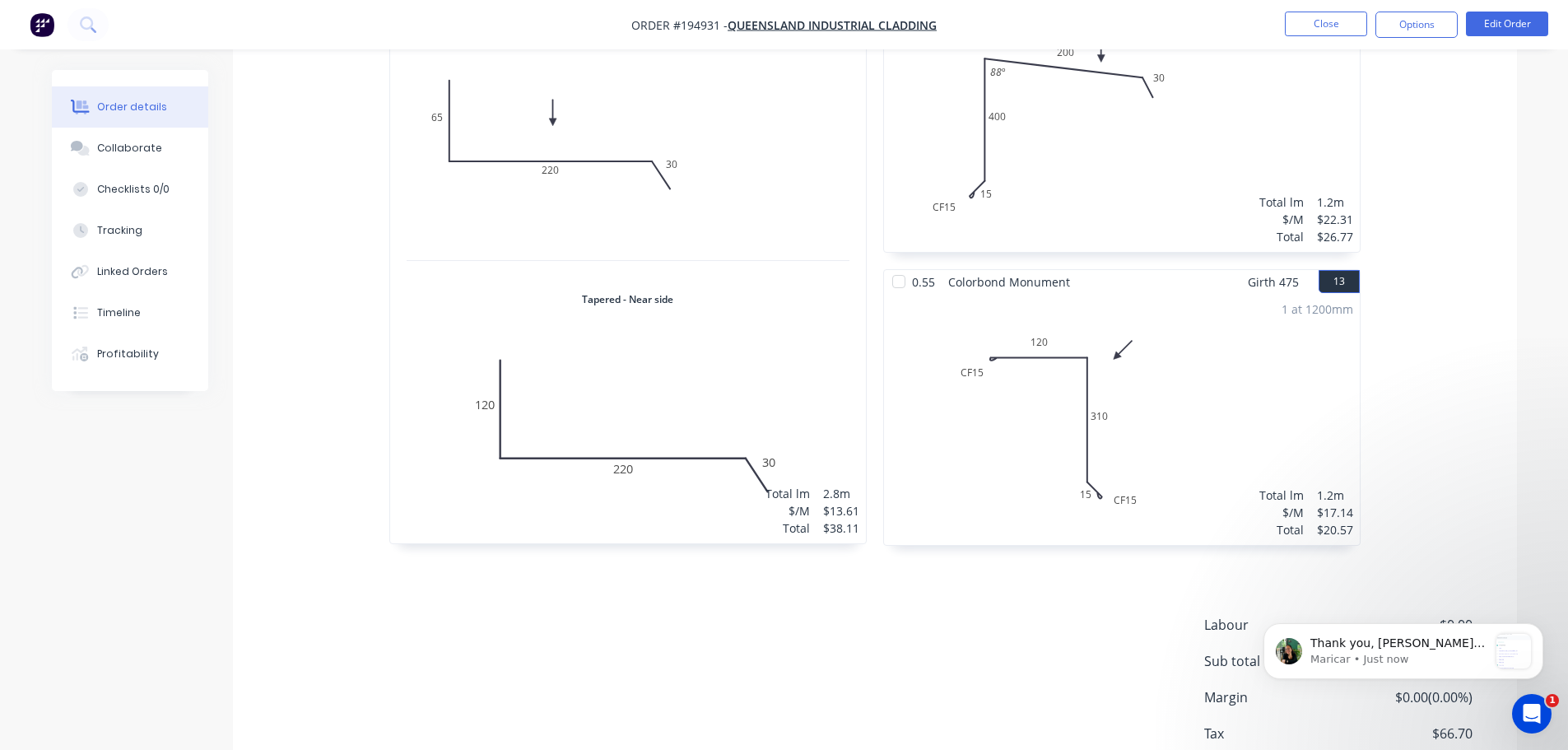
scroll to position [0, 0]
click at [1413, 646] on span "Thank you, [PERSON_NAME]. Another workaround is to re-upload any files you'd li…" at bounding box center [1397, 699] width 174 height 127
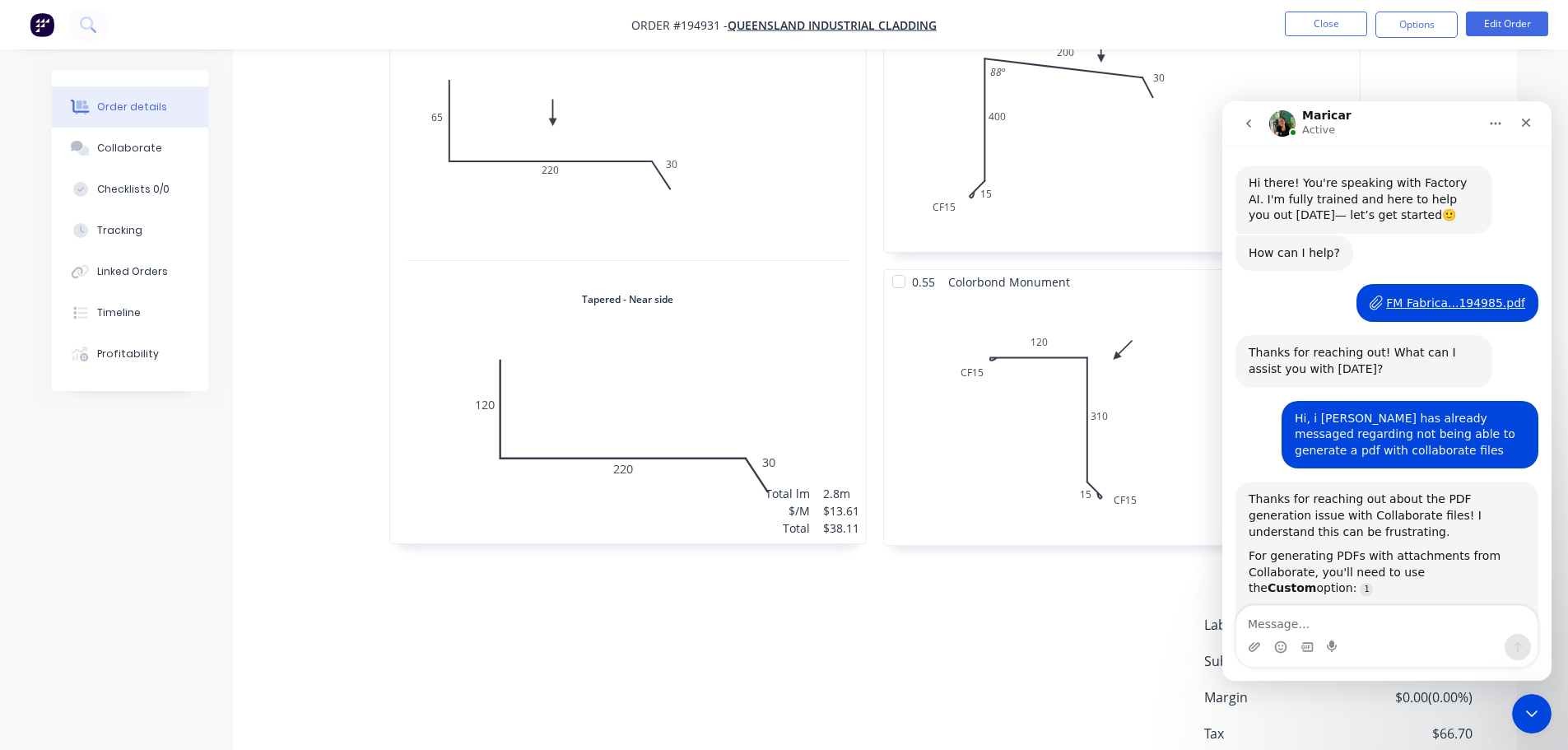
scroll to position [1076, 0]
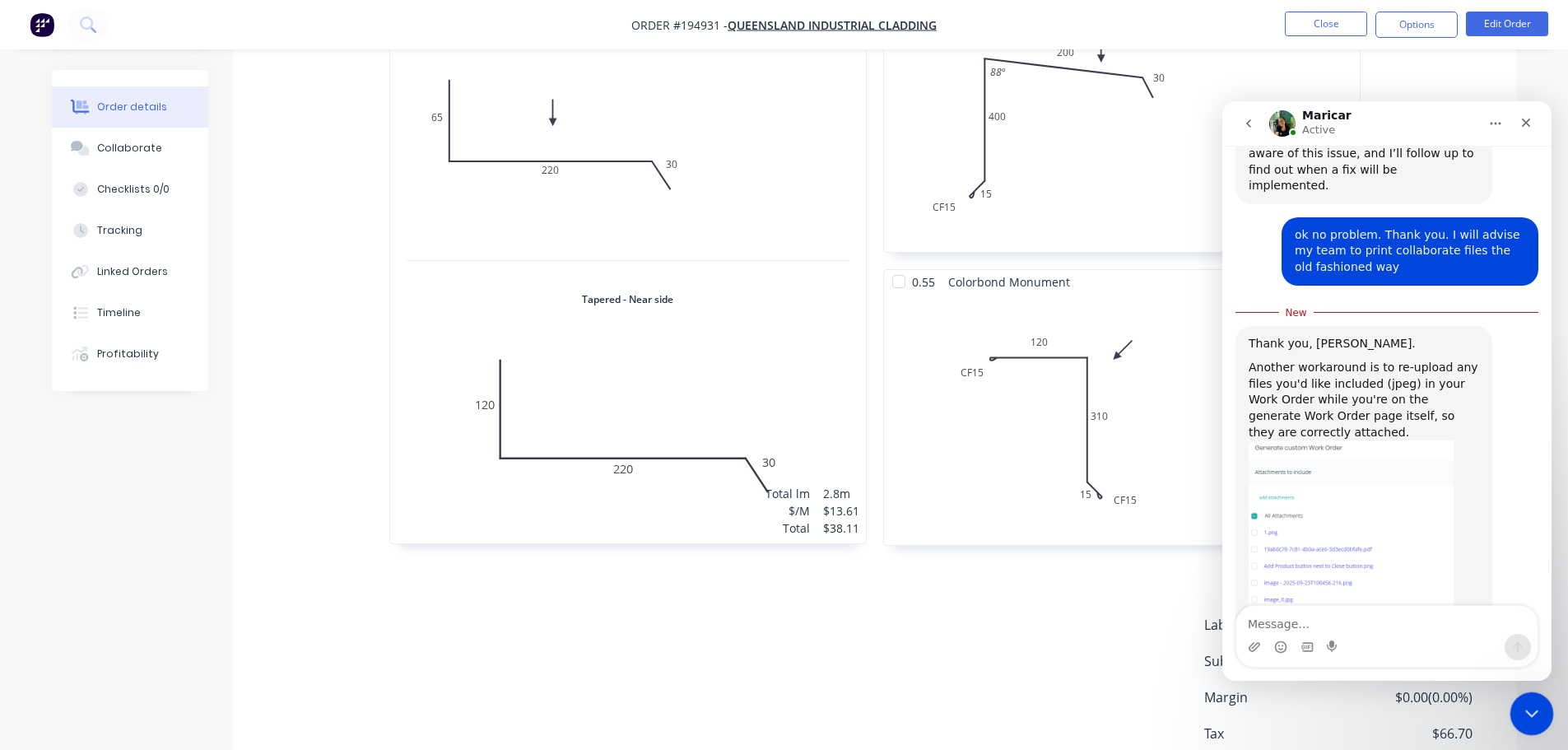
click at [1519, 708] on icon "Close Intercom Messenger" at bounding box center [1529, 711] width 20 height 20
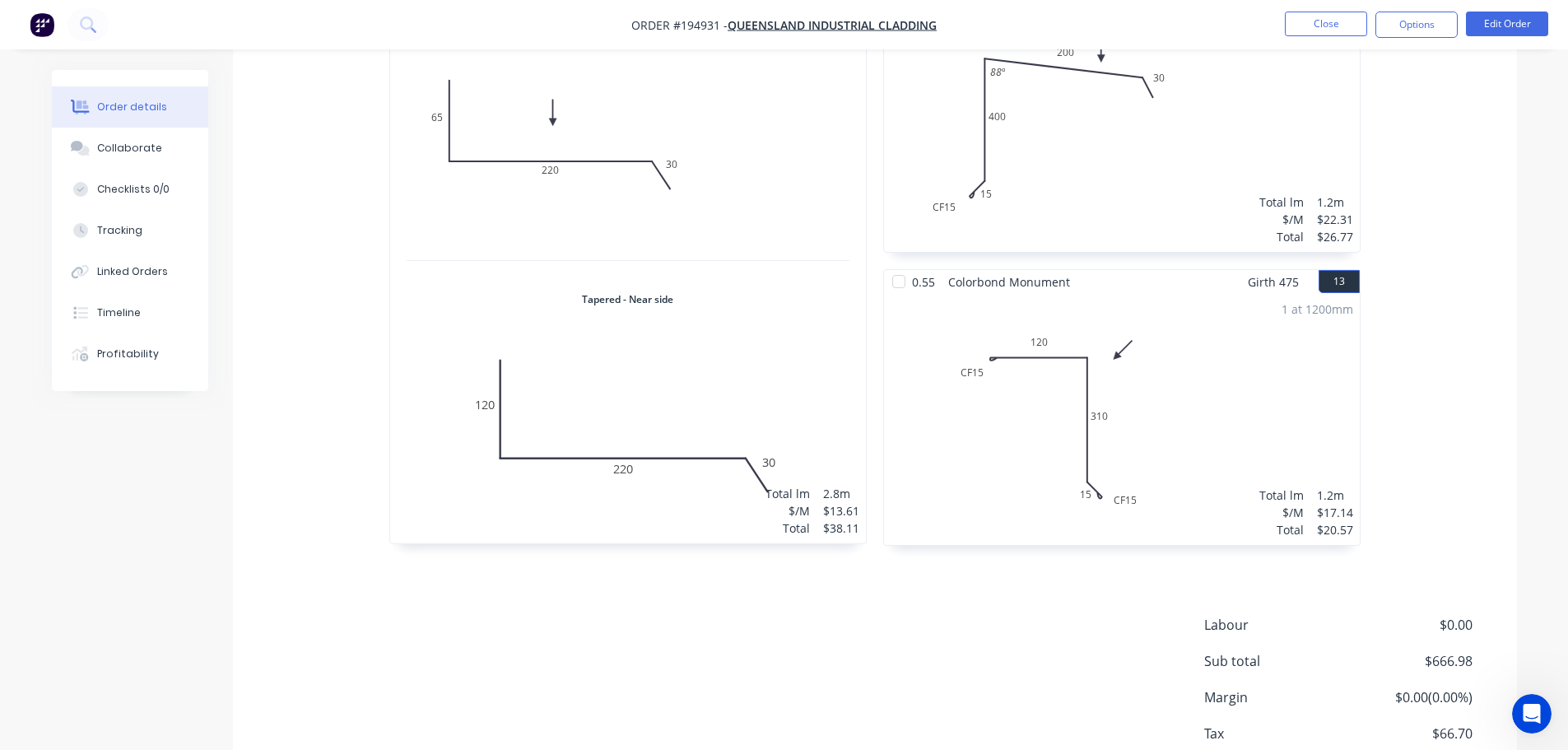
scroll to position [0, 0]
click at [434, 615] on div "Labour $0.00 Sub total $666.98 Margin $0.00 ( 0.00 %) Tax $66.70 Total $733.68" at bounding box center [875, 710] width 1234 height 191
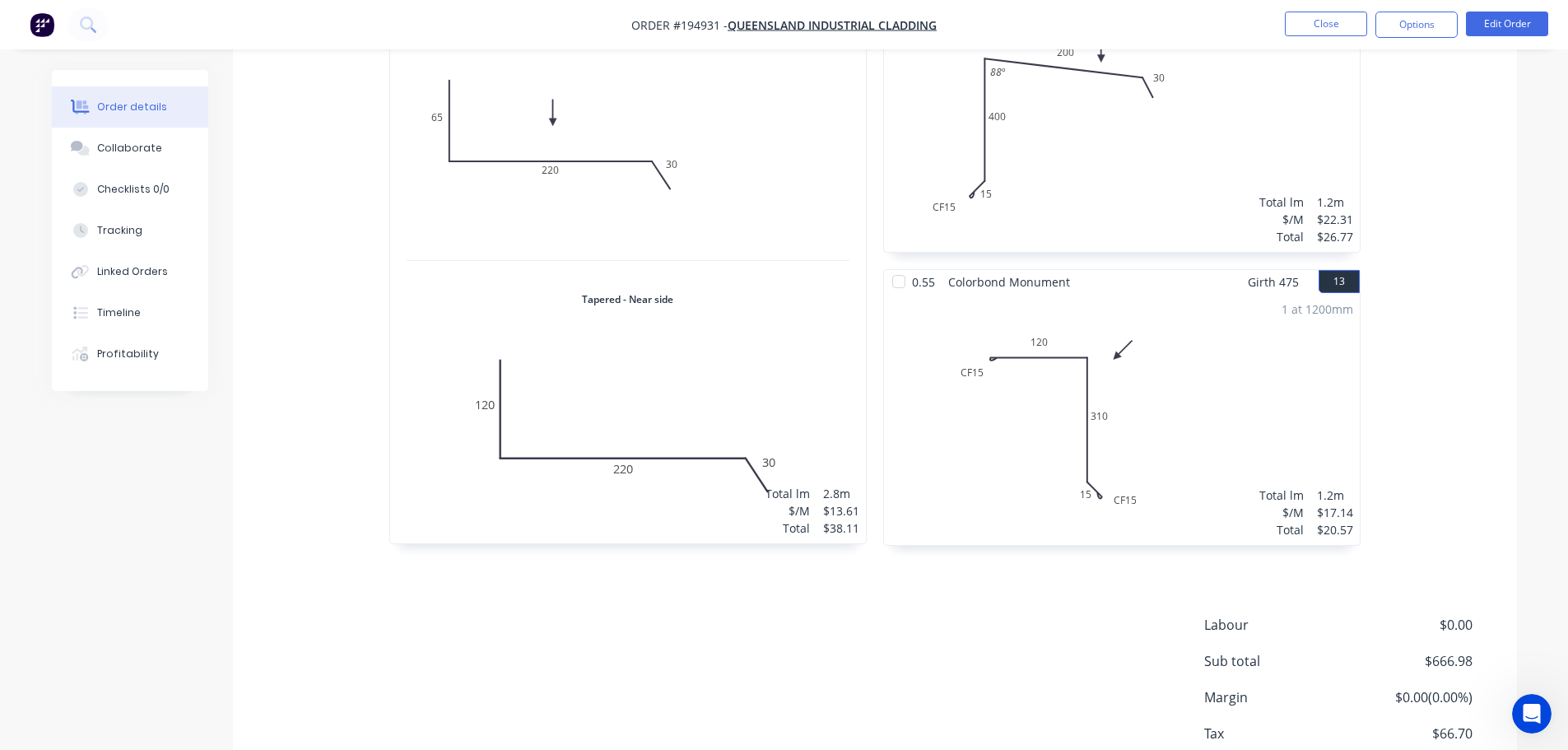
scroll to position [1092, 0]
click at [1357, 31] on button "Close" at bounding box center [1325, 23] width 82 height 24
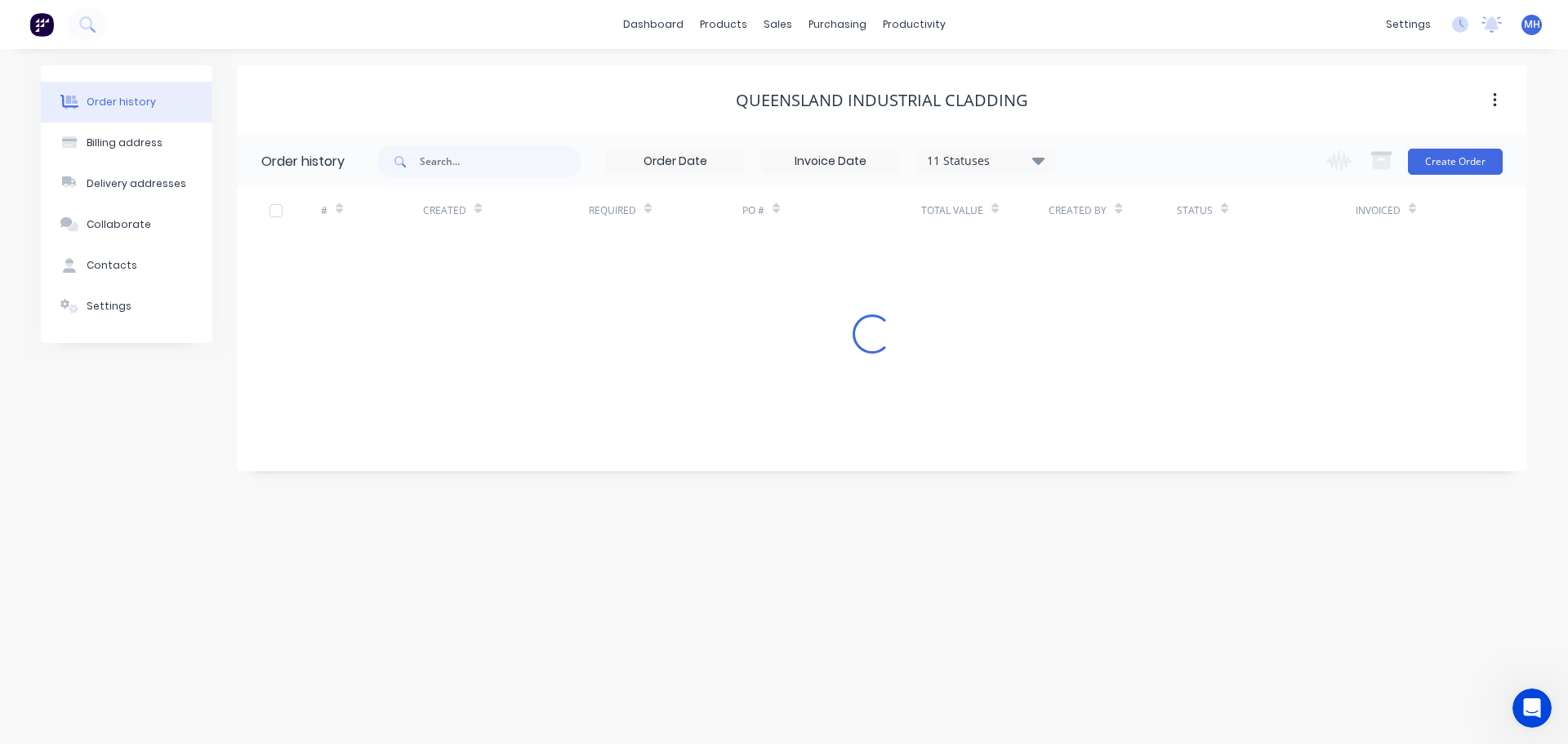
scroll to position [1040, 0]
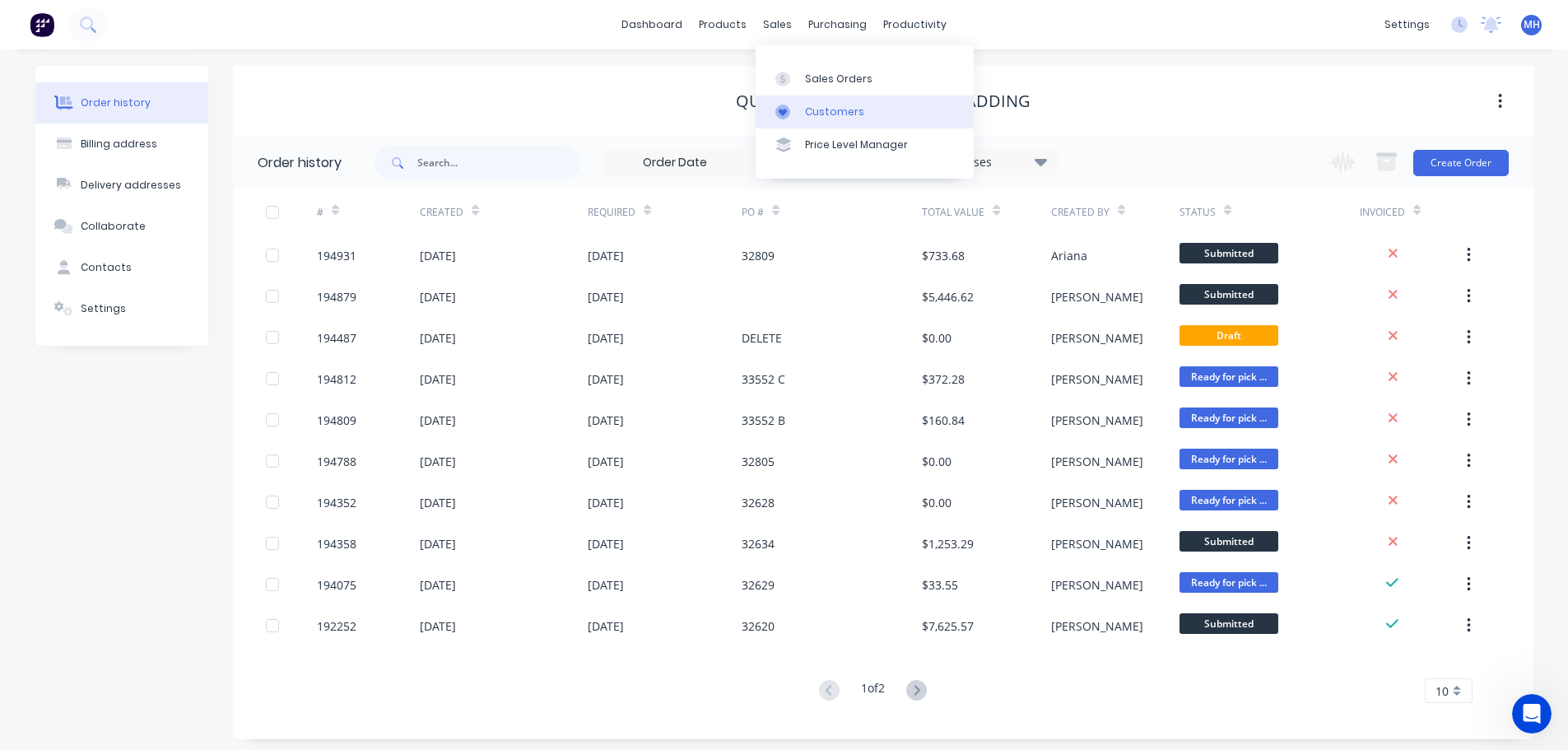
click at [812, 105] on div "Customers" at bounding box center [835, 112] width 60 height 14
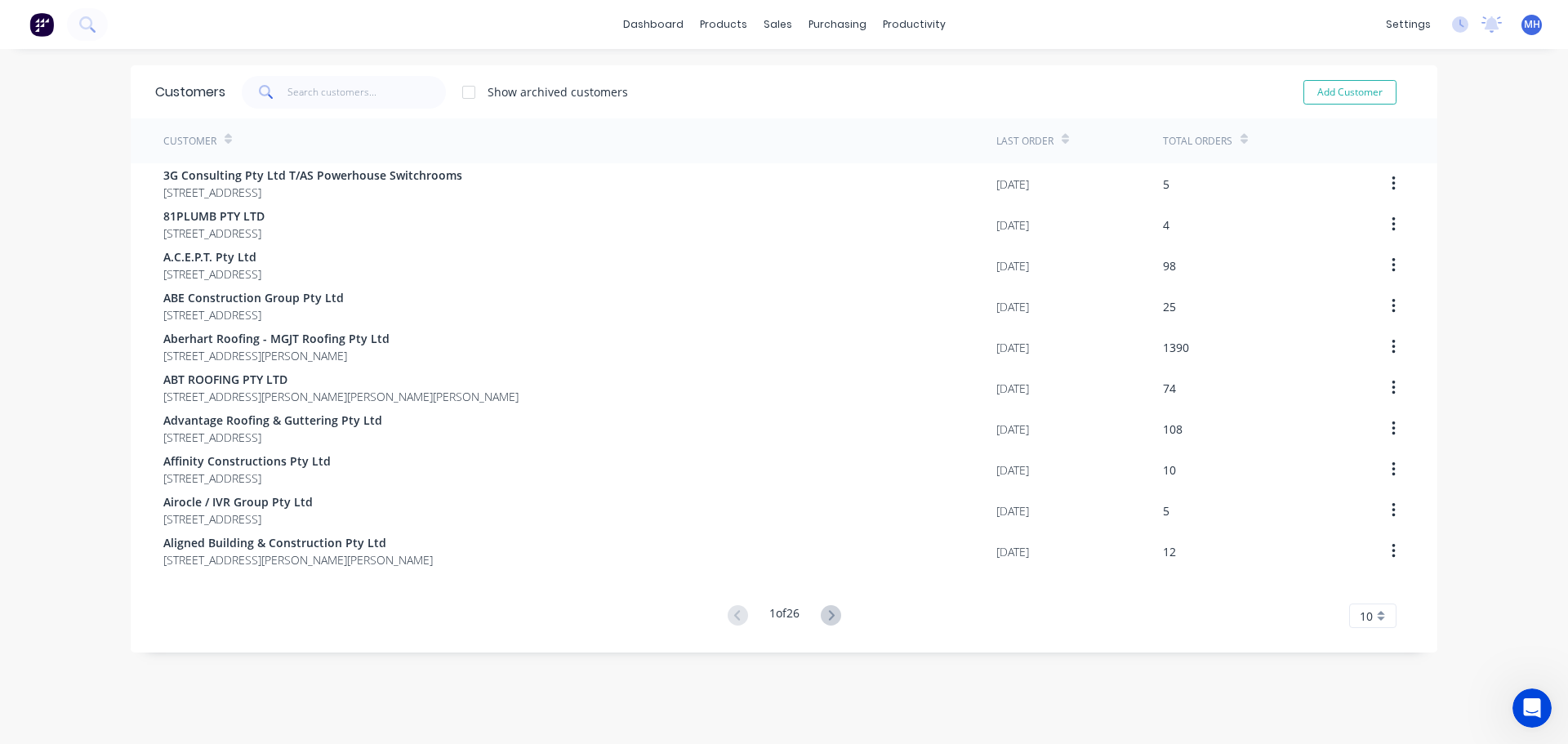
click at [410, 109] on div "Customers Show archived customers Add Customer" at bounding box center [784, 91] width 1307 height 53
click at [411, 104] on input "text" at bounding box center [367, 92] width 159 height 32
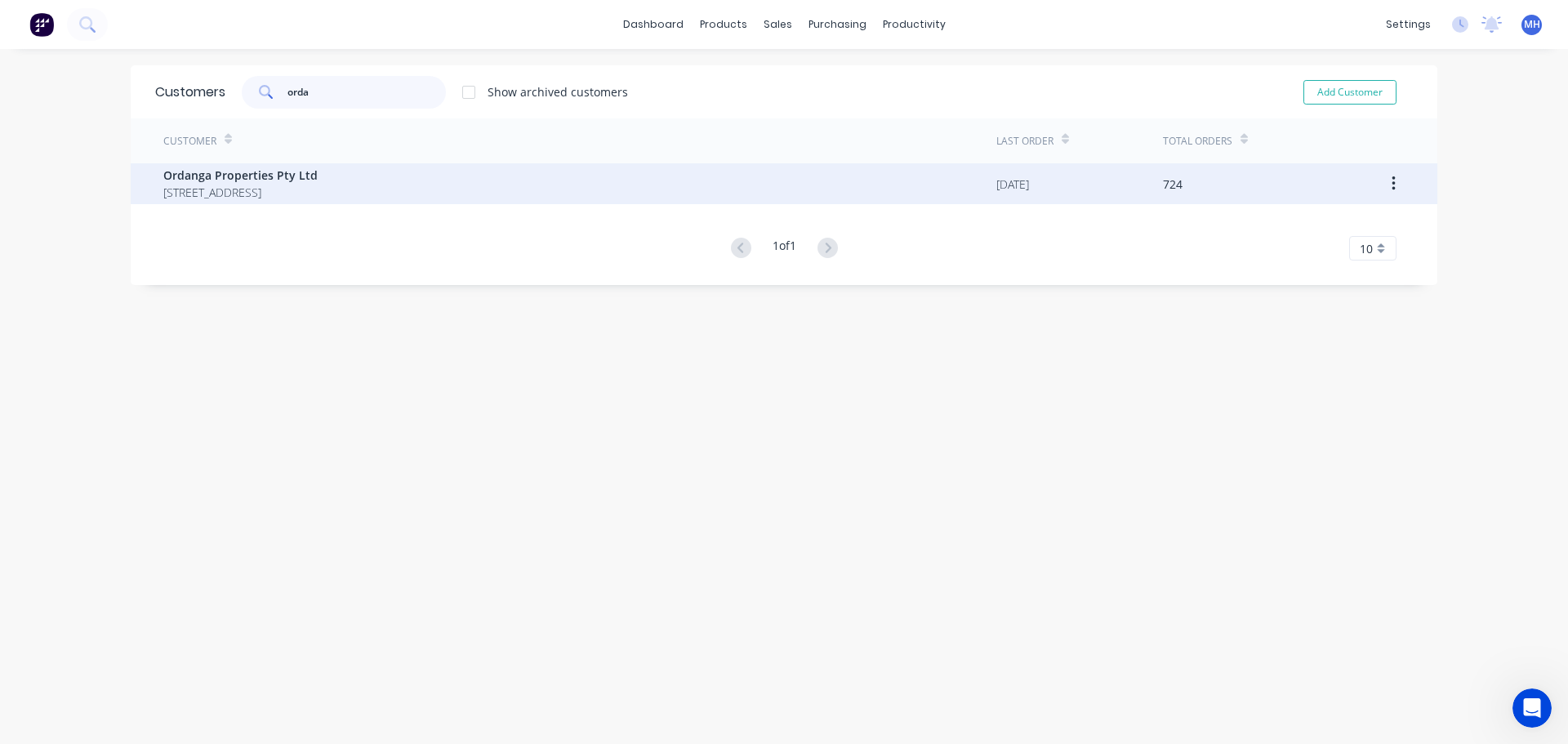
type input "orda"
click at [318, 196] on span "[STREET_ADDRESS]" at bounding box center [240, 192] width 154 height 17
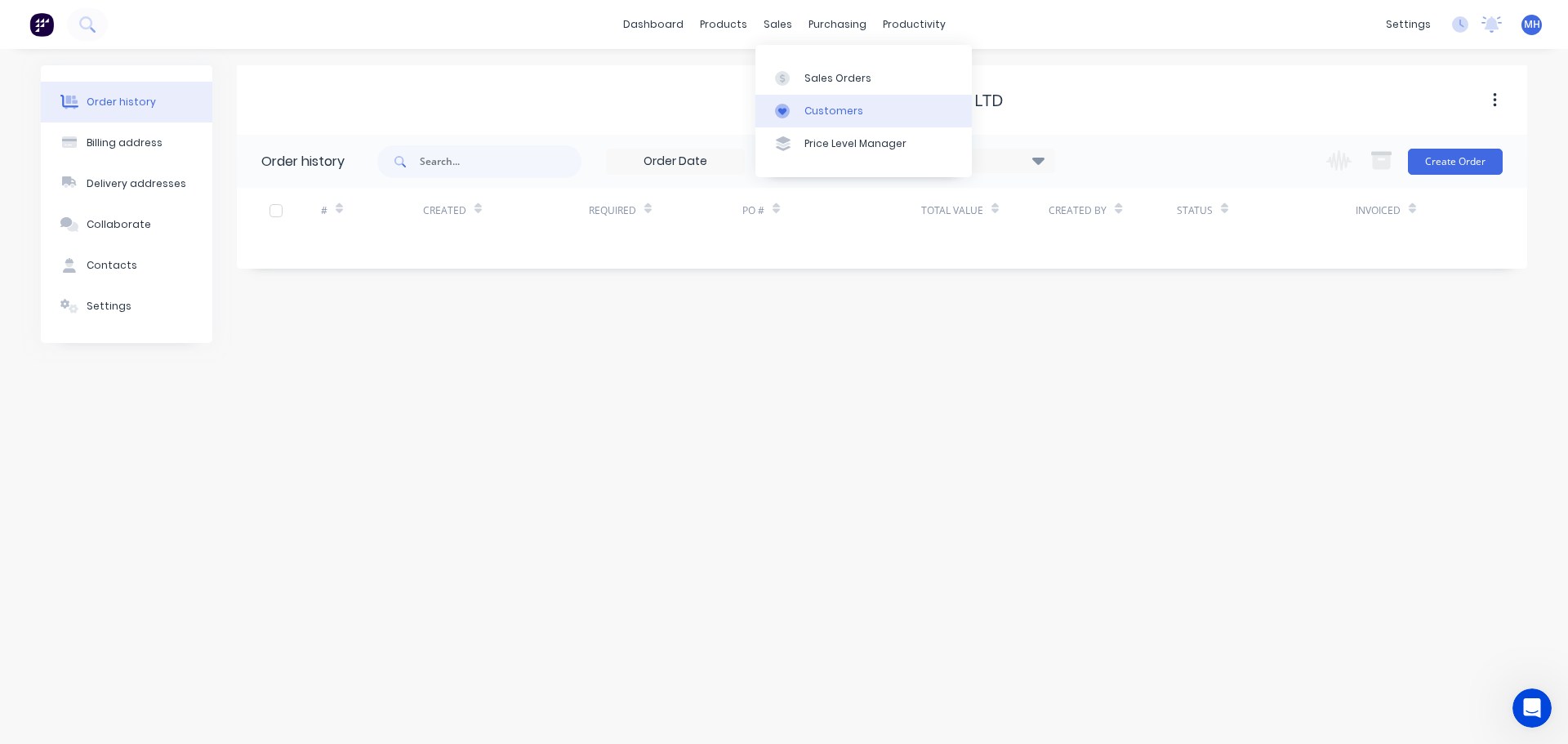
click at [812, 104] on div "Customers" at bounding box center [834, 111] width 59 height 14
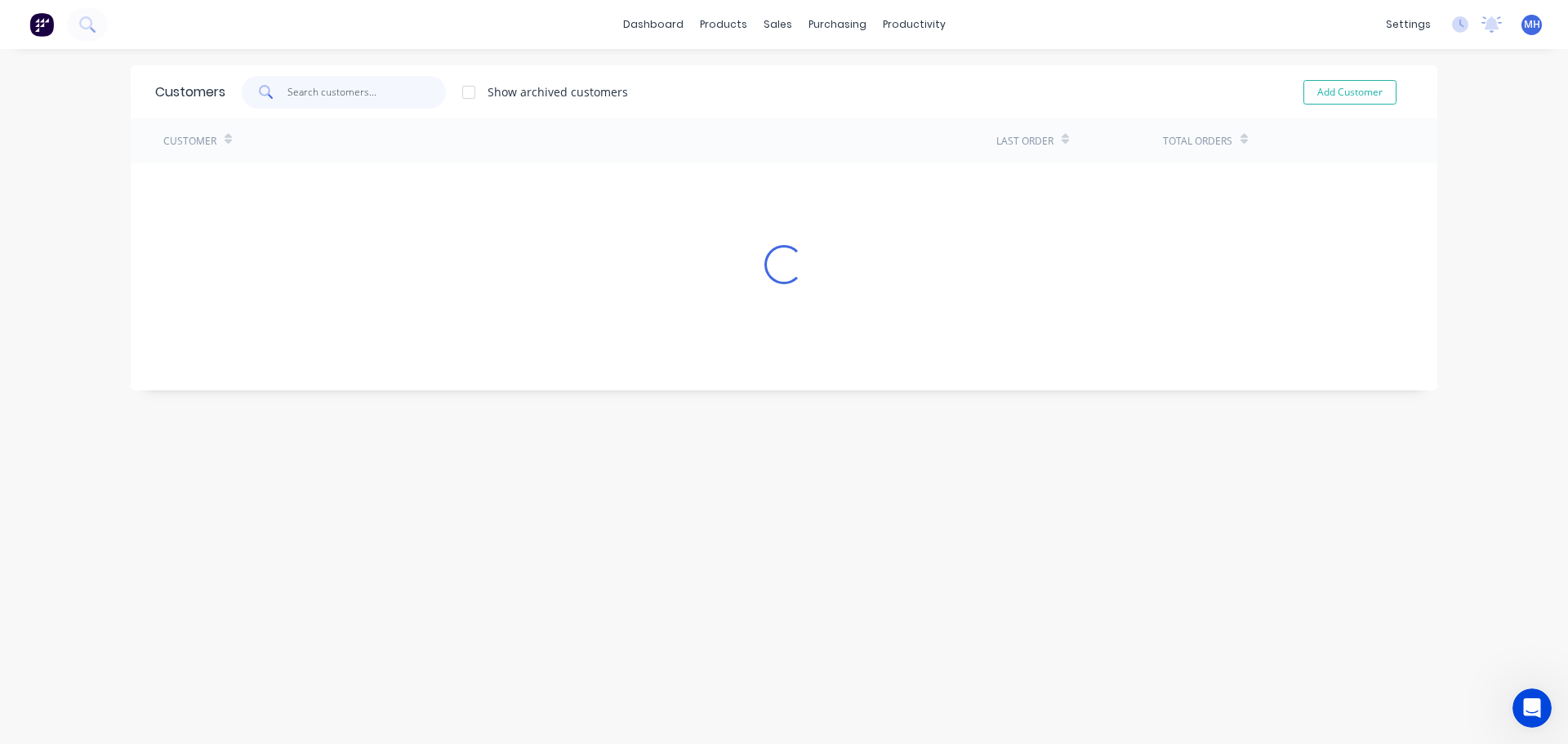
click at [374, 100] on input "text" at bounding box center [367, 92] width 159 height 32
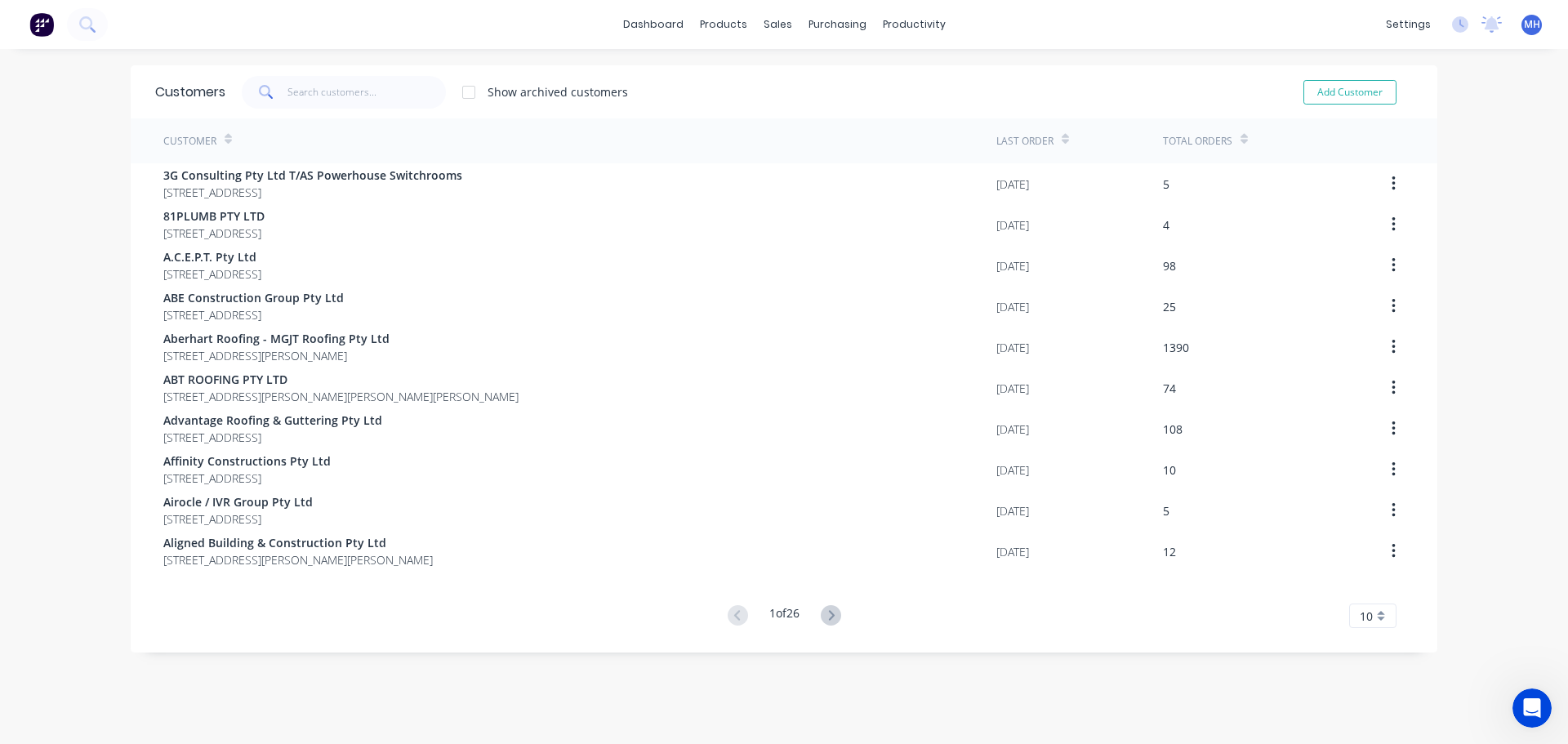
click at [710, 76] on div "Show archived customers Add Customer" at bounding box center [819, 92] width 1187 height 32
click at [1521, 700] on icon "Open Intercom Messenger" at bounding box center [1530, 706] width 27 height 27
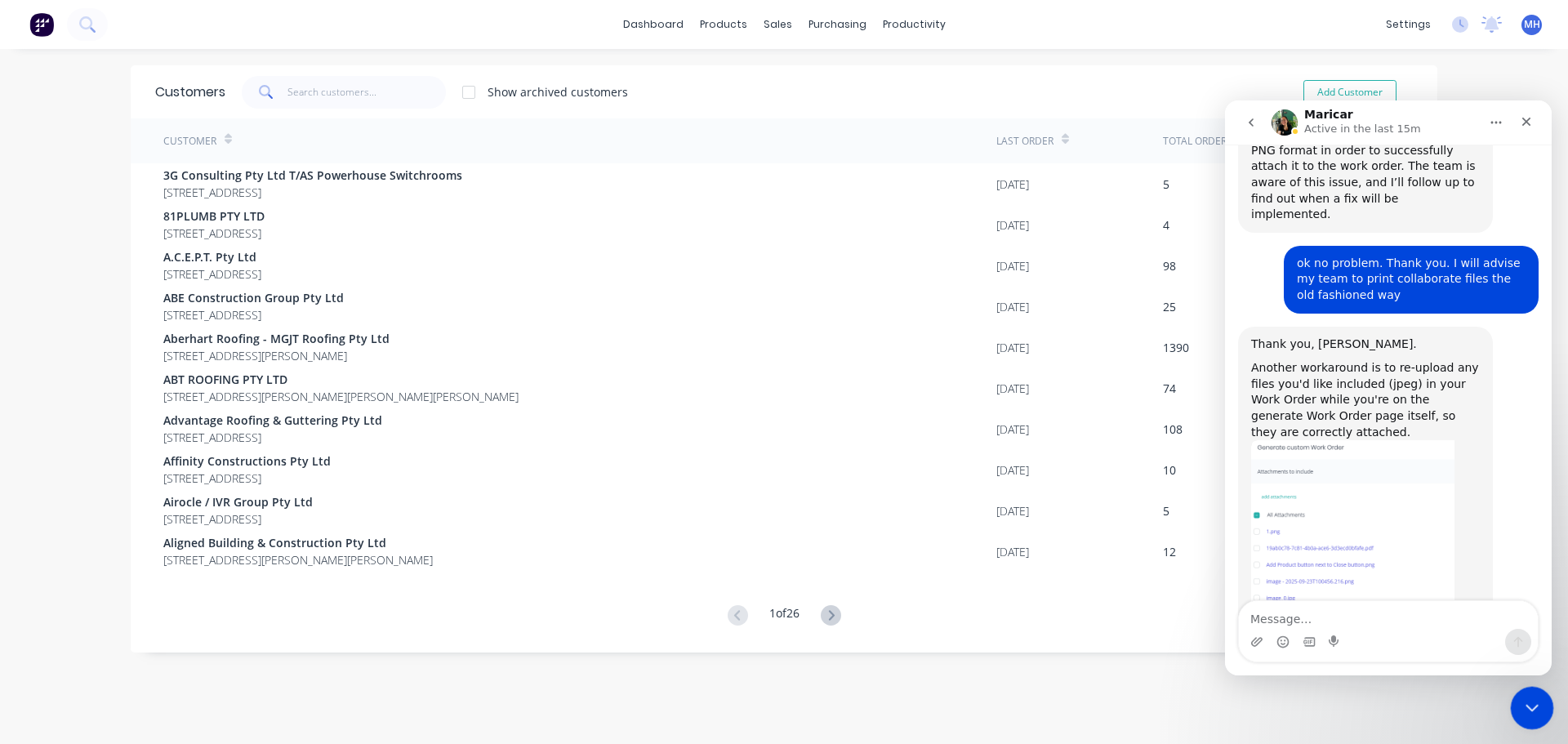
scroll to position [1040, 0]
click at [1528, 704] on icon "Close Intercom Messenger" at bounding box center [1530, 706] width 20 height 20
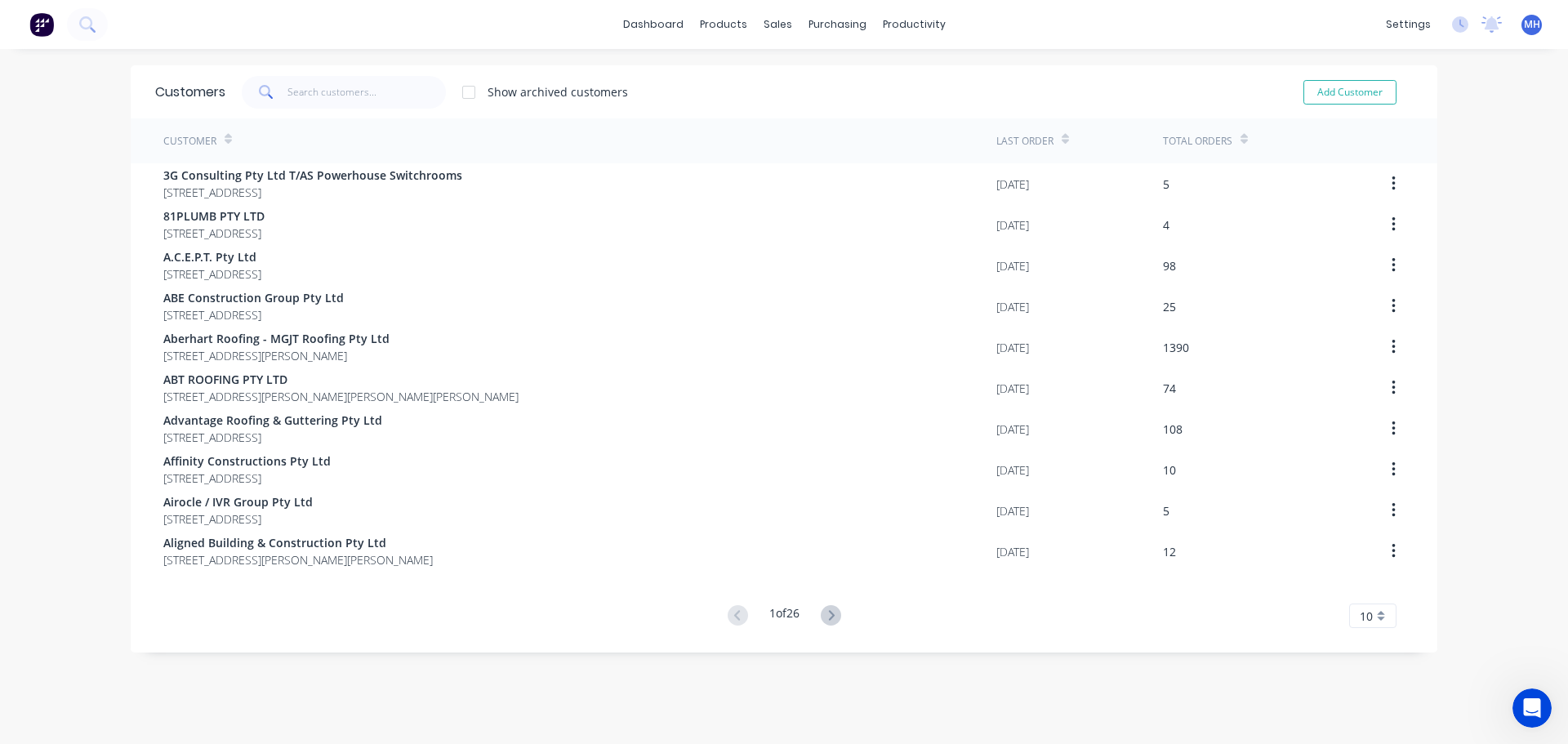
click at [1486, 513] on div "dashboard products sales purchasing productivity dashboard products Product Cat…" at bounding box center [784, 372] width 1568 height 744
click at [848, 708] on div "Customers Show archived customers Add Customer Customer Last Order Total Orders…" at bounding box center [784, 413] width 1307 height 695
click at [365, 87] on input "text" at bounding box center [367, 92] width 159 height 32
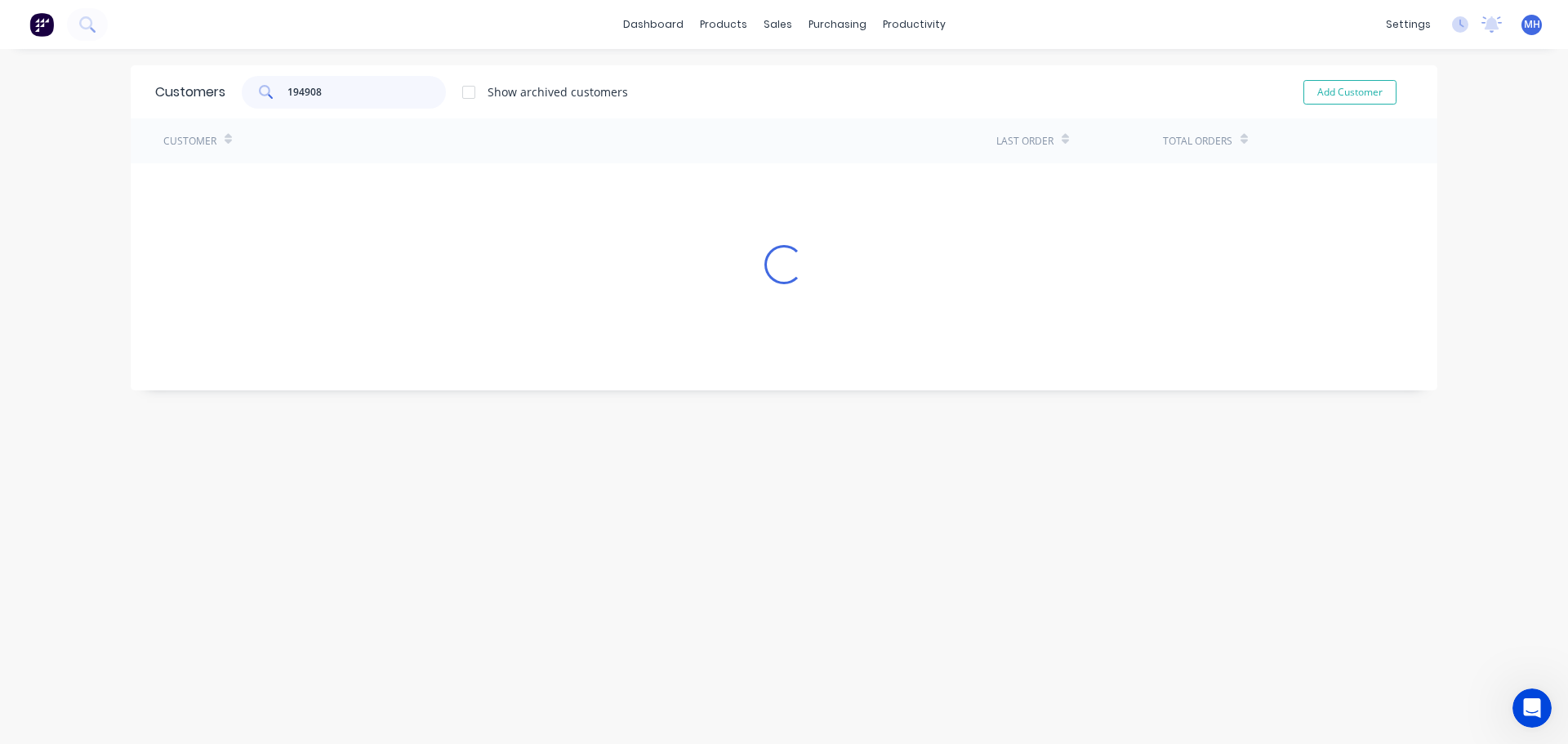
type input "194908"
click at [800, 84] on div "Sales Orders" at bounding box center [831, 78] width 67 height 14
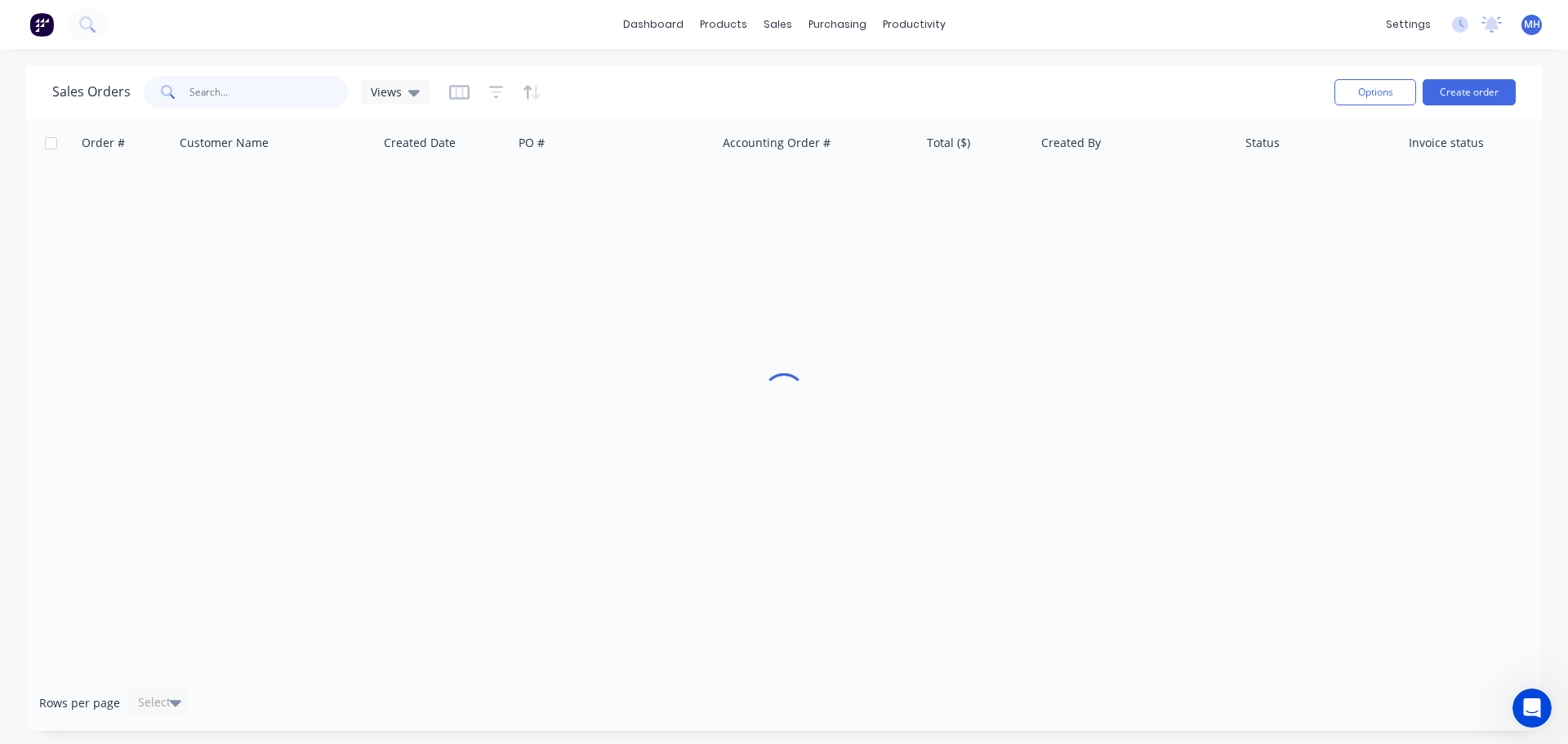
click at [333, 78] on input "text" at bounding box center [269, 92] width 159 height 32
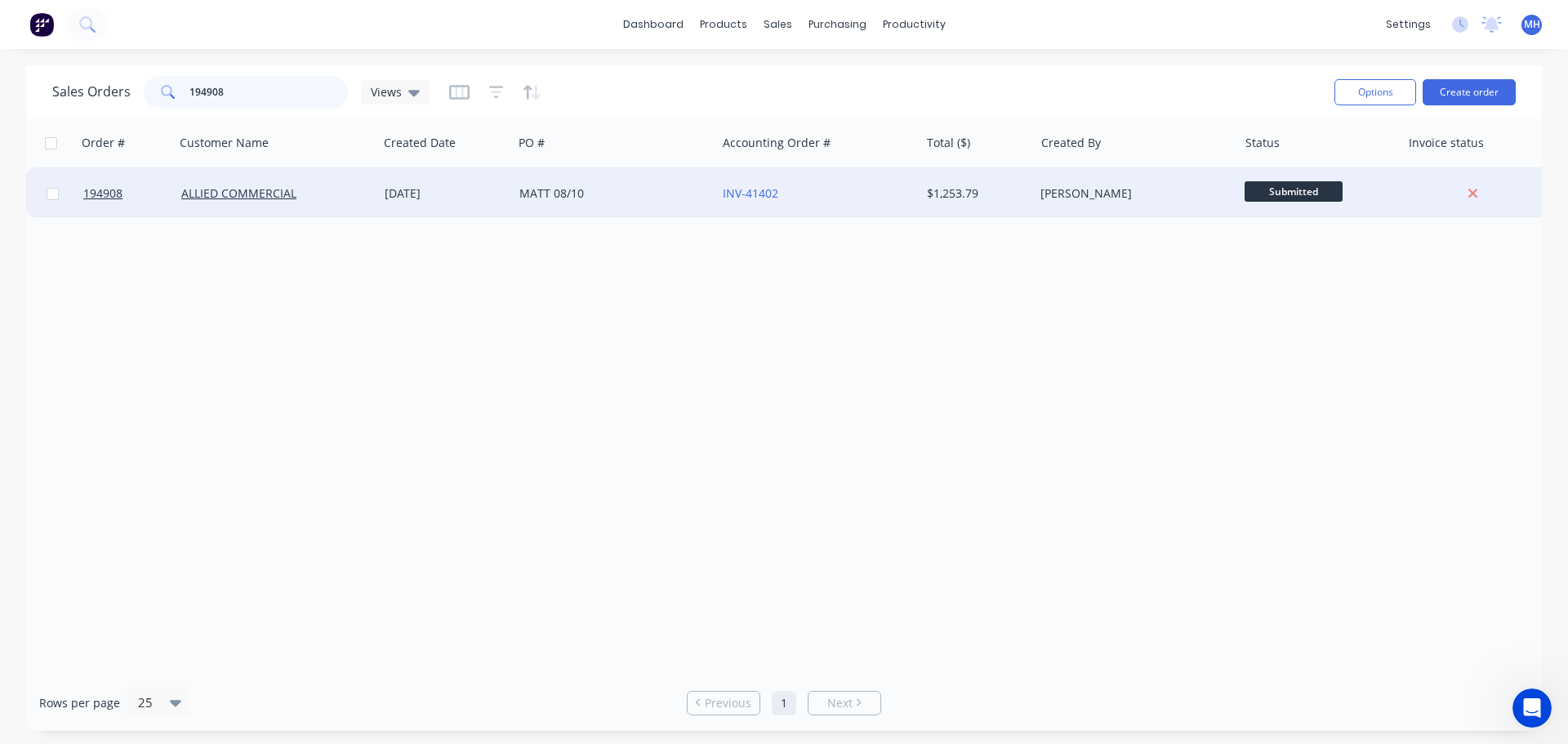
type input "194908"
click at [647, 192] on div "MATT 08/10" at bounding box center [609, 193] width 182 height 16
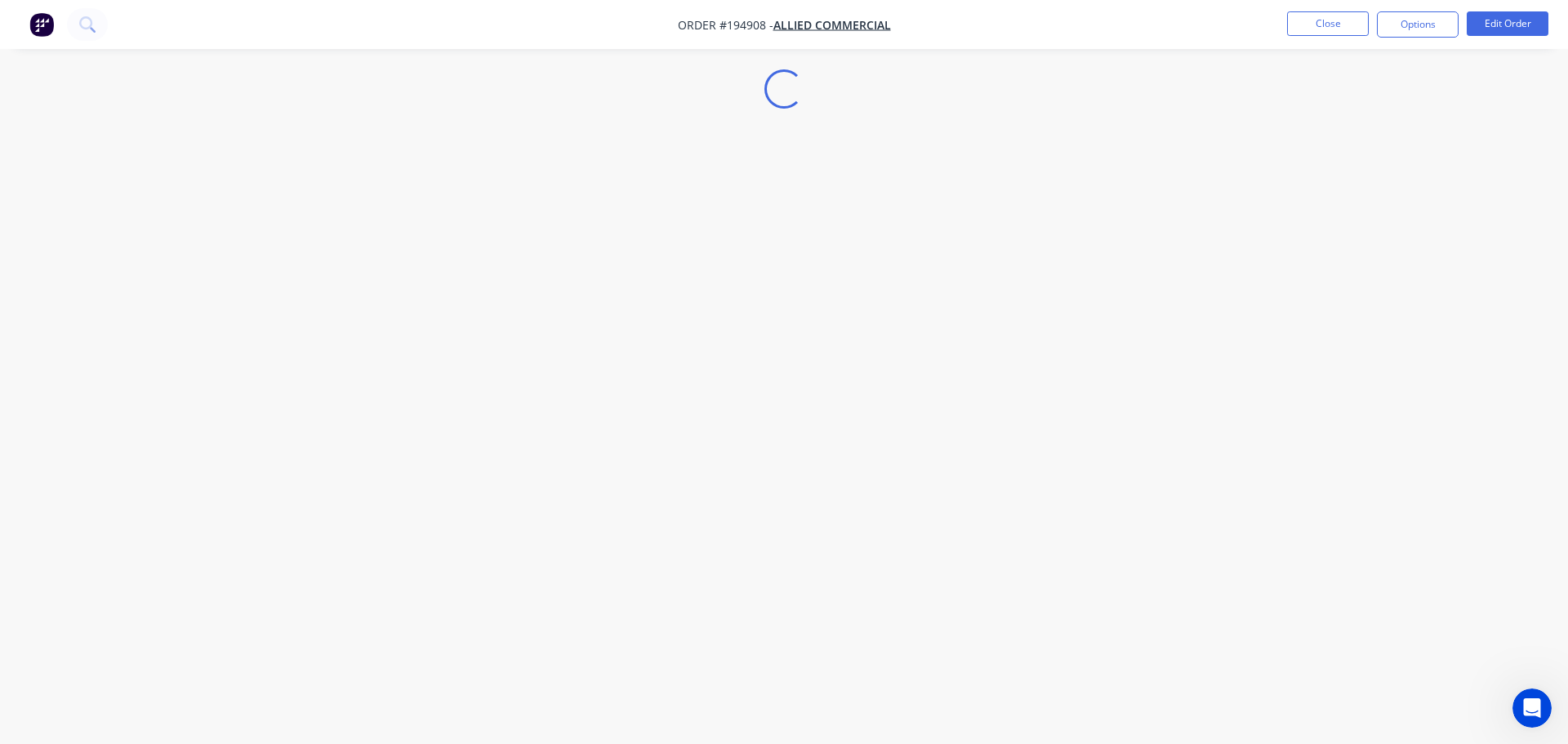
click at [1541, 21] on ul "Close Options Edit Order" at bounding box center [1418, 24] width 301 height 26
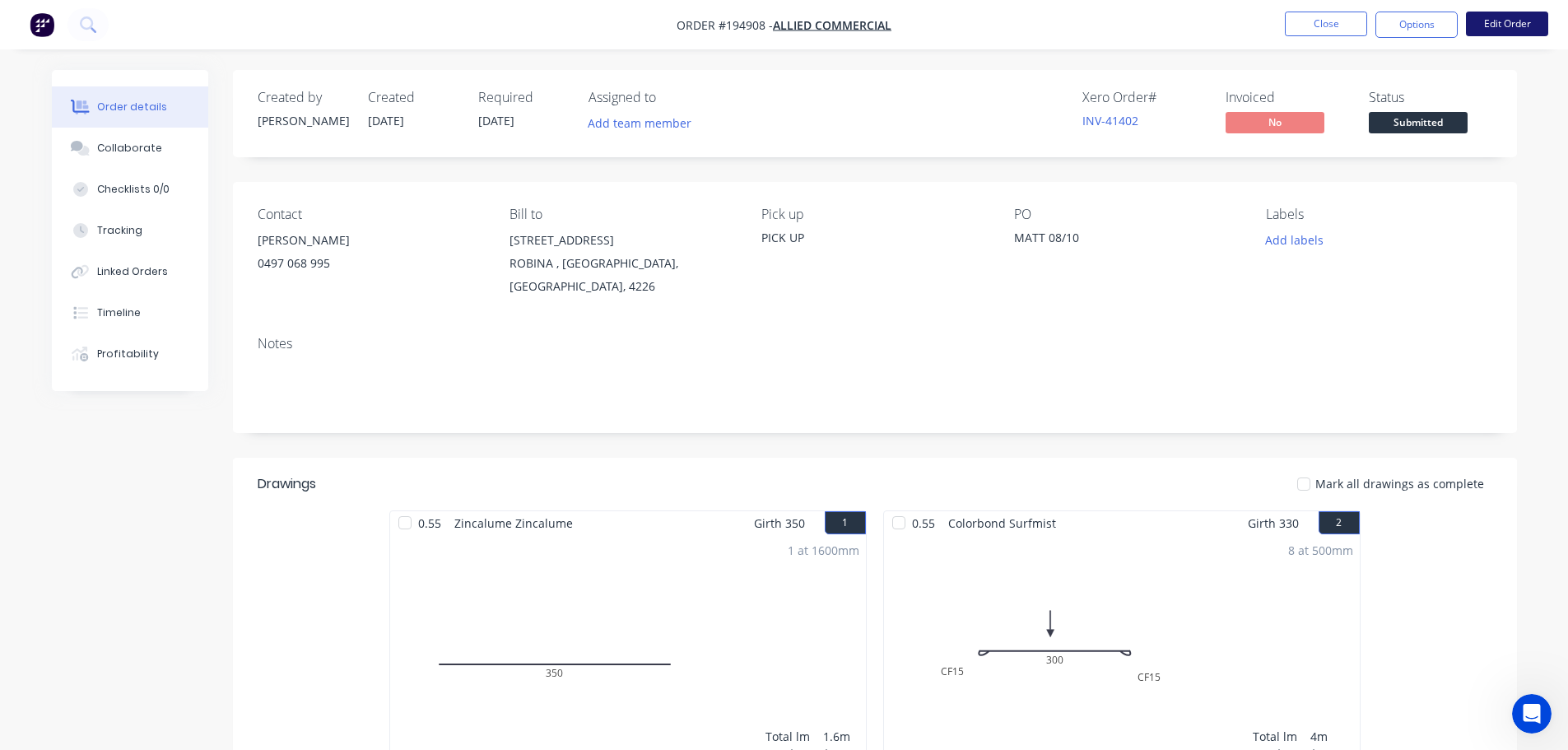
click at [1499, 14] on button "Edit Order" at bounding box center [1507, 23] width 82 height 24
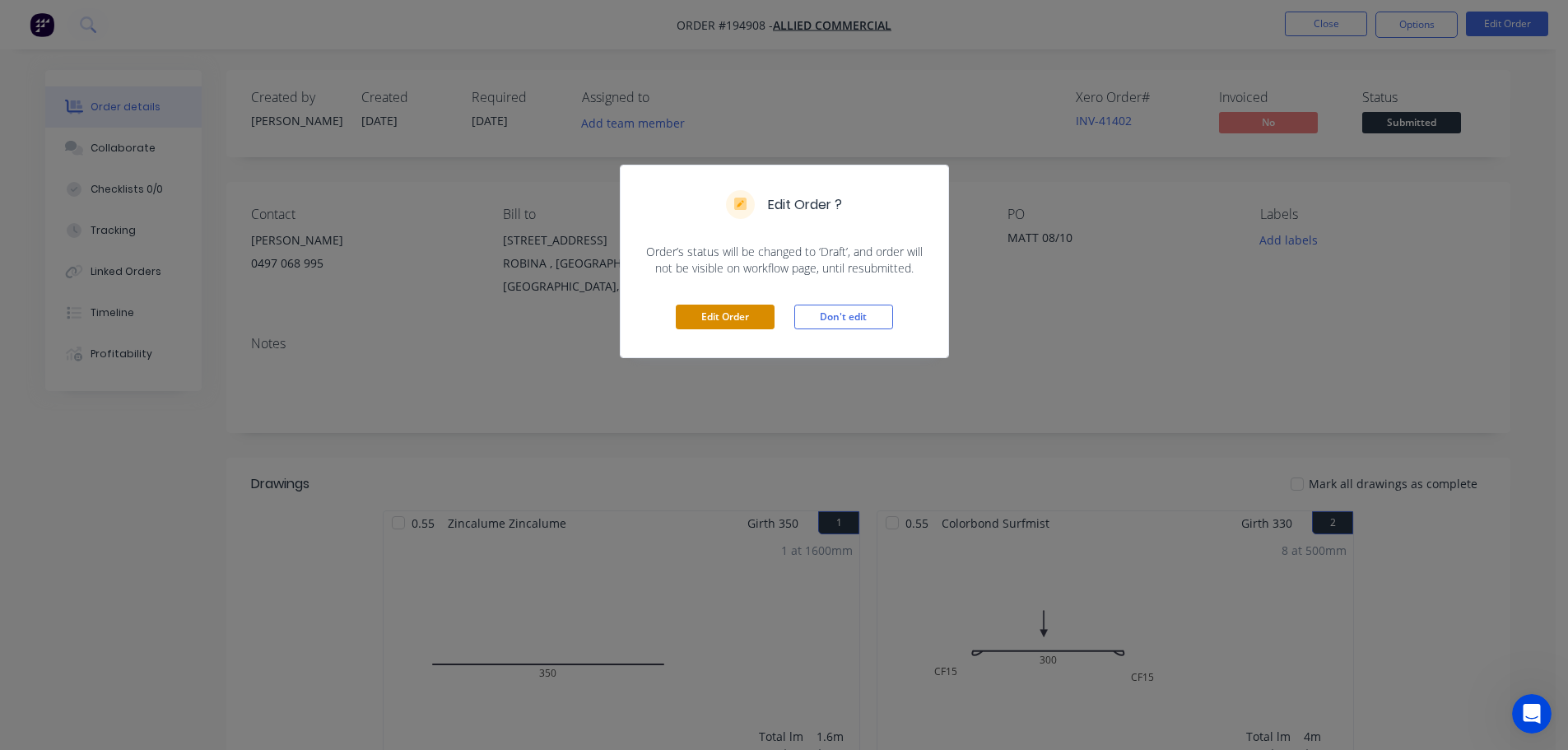
click at [693, 315] on button "Edit Order" at bounding box center [724, 317] width 98 height 24
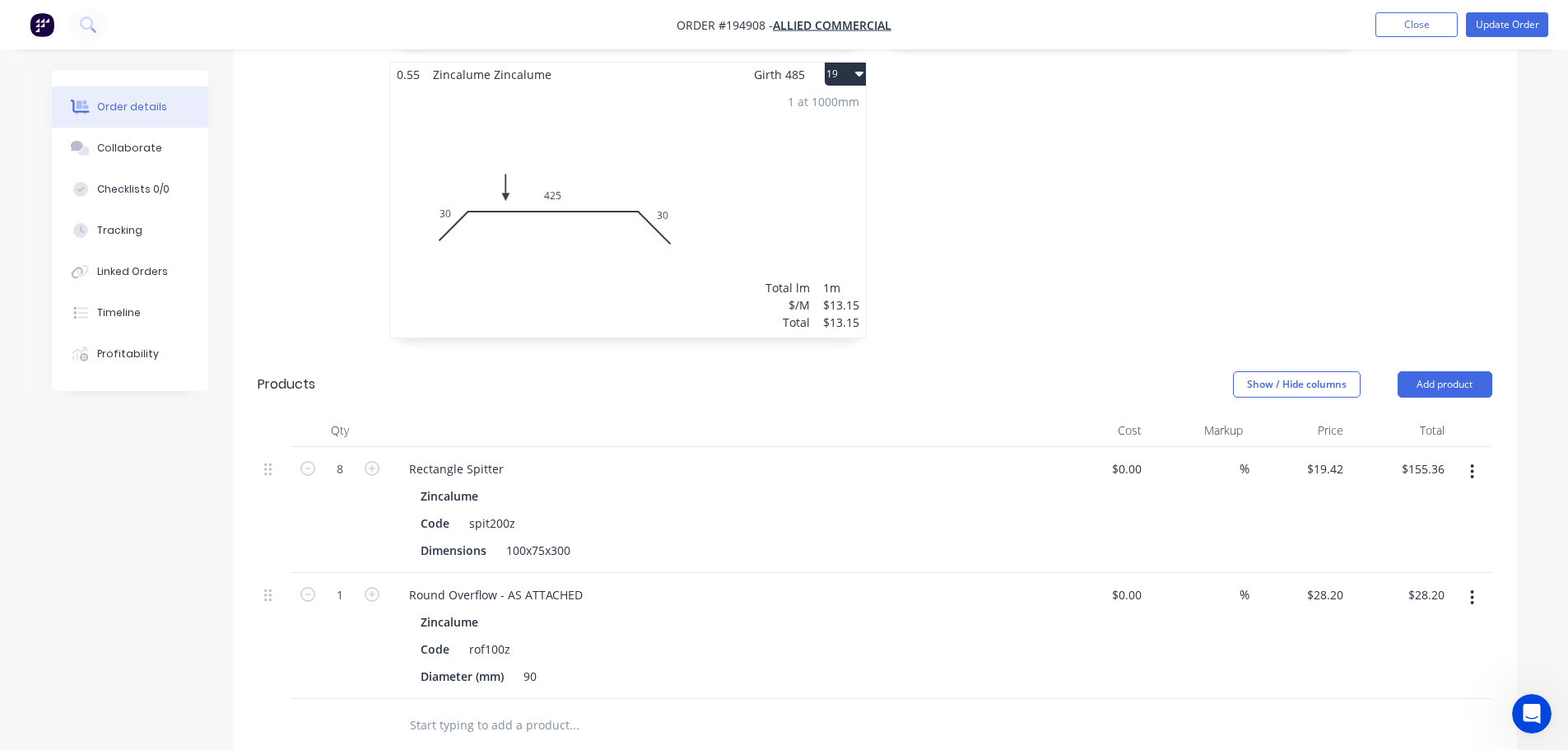
scroll to position [3211, 0]
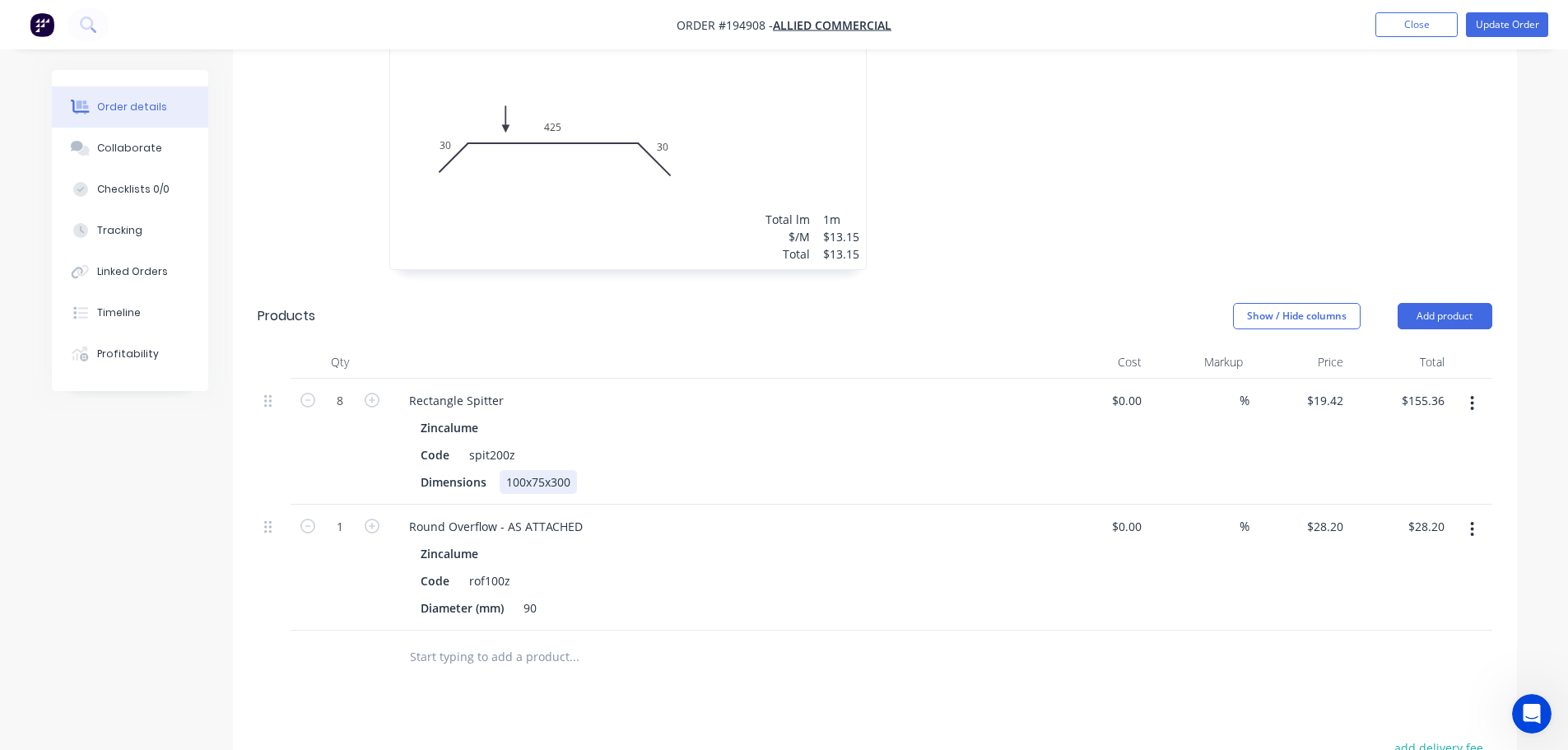
click at [542, 477] on div "100x75x300" at bounding box center [539, 482] width 78 height 23
copy div "100x75x300"
click at [1471, 398] on icon "button" at bounding box center [1472, 403] width 4 height 14
click at [1454, 436] on div "Edit" at bounding box center [1414, 447] width 126 height 23
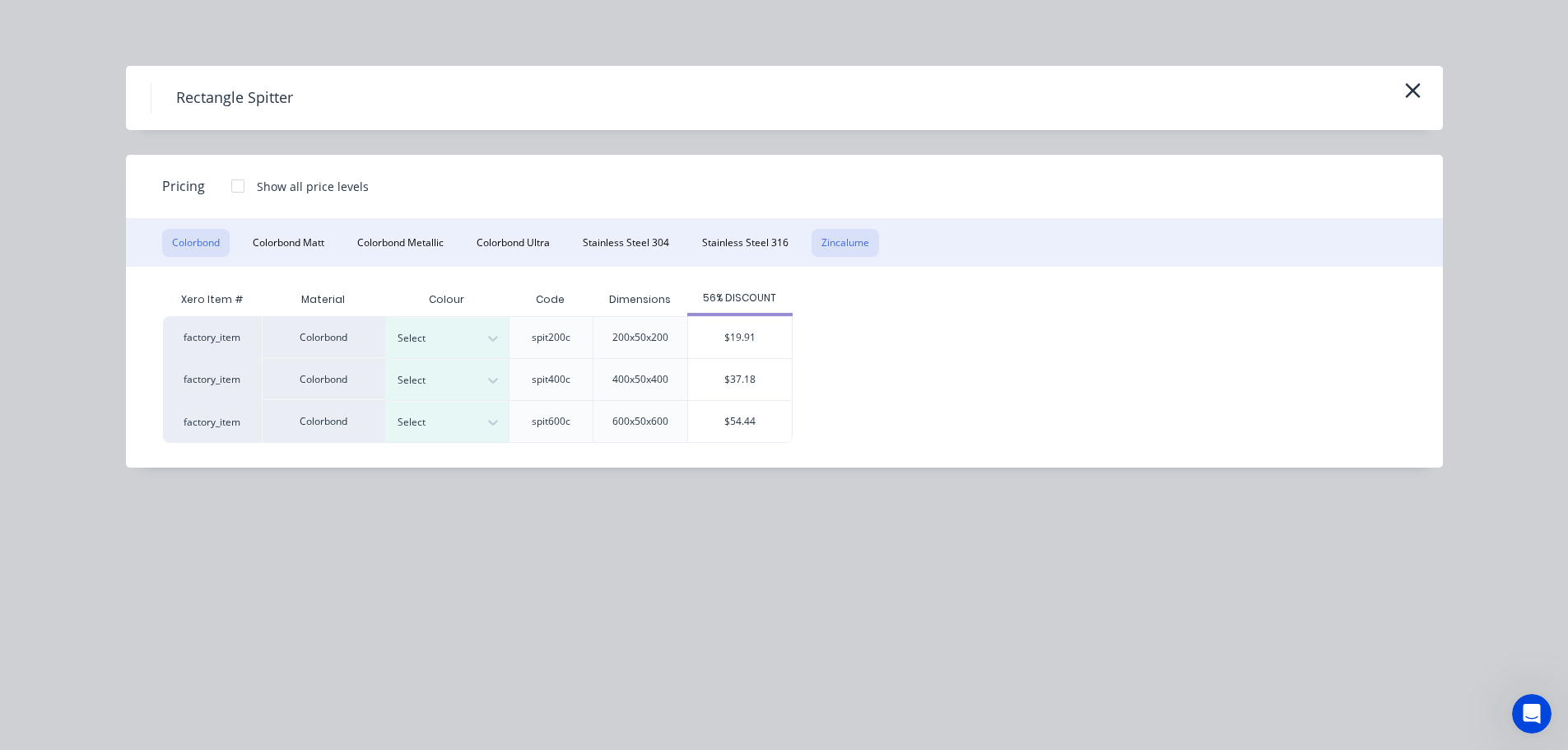
click at [868, 240] on button "Zincalume" at bounding box center [845, 243] width 68 height 28
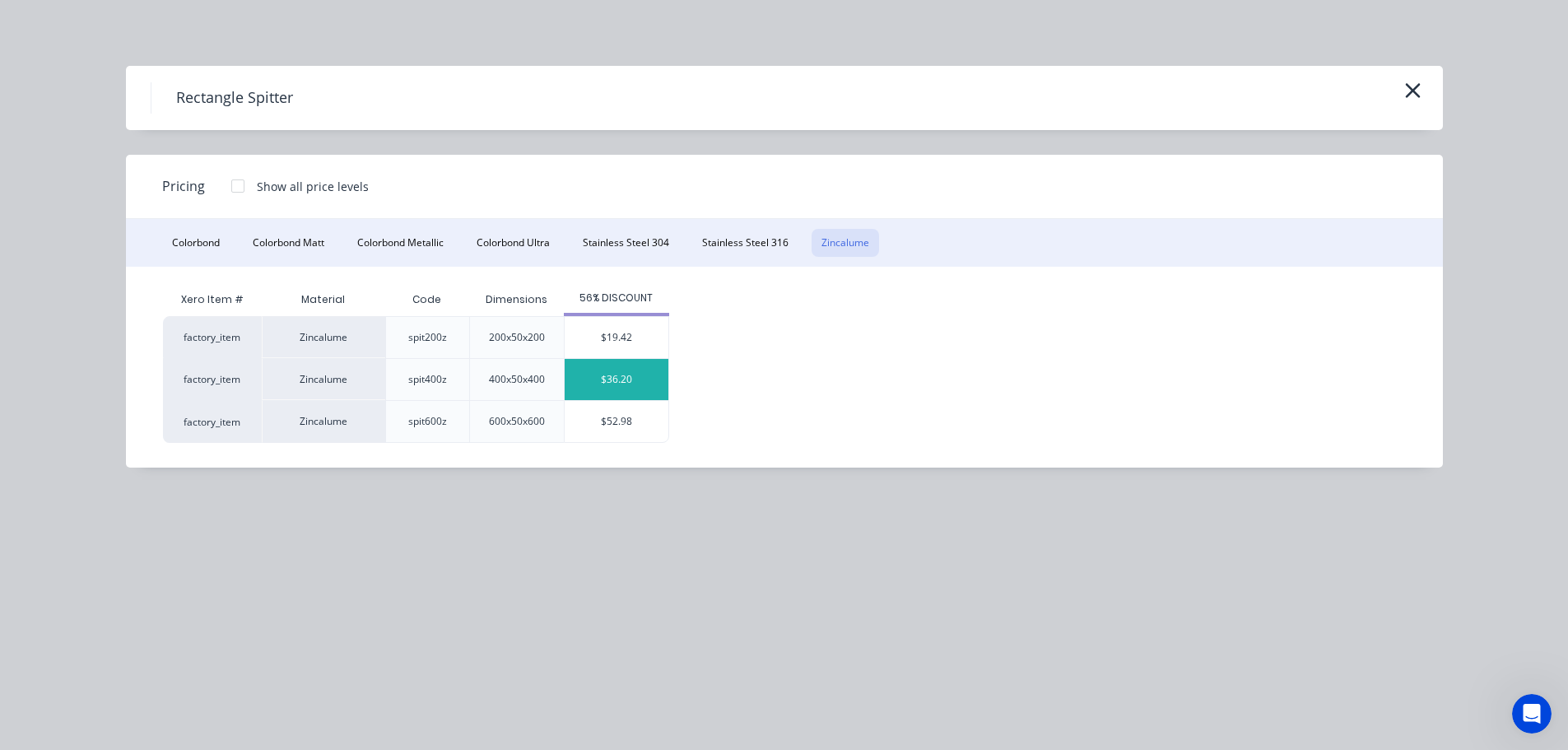
click at [650, 373] on div "$36.20" at bounding box center [616, 380] width 104 height 42
type input "$36.20"
type input "$289.60"
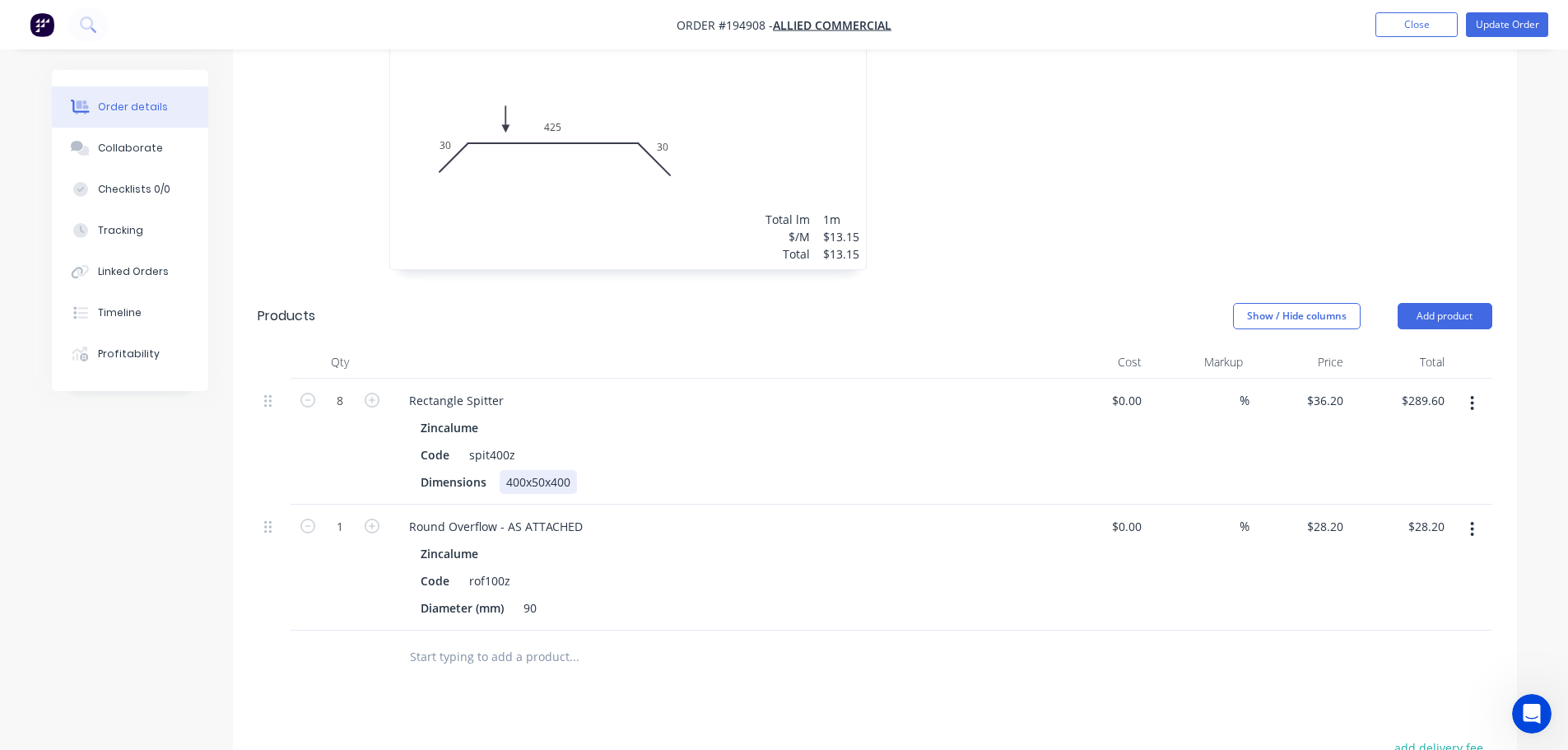
click at [525, 476] on div "400x50x400" at bounding box center [539, 482] width 78 height 23
paste div
click at [1478, 536] on button "button" at bounding box center [1471, 529] width 39 height 30
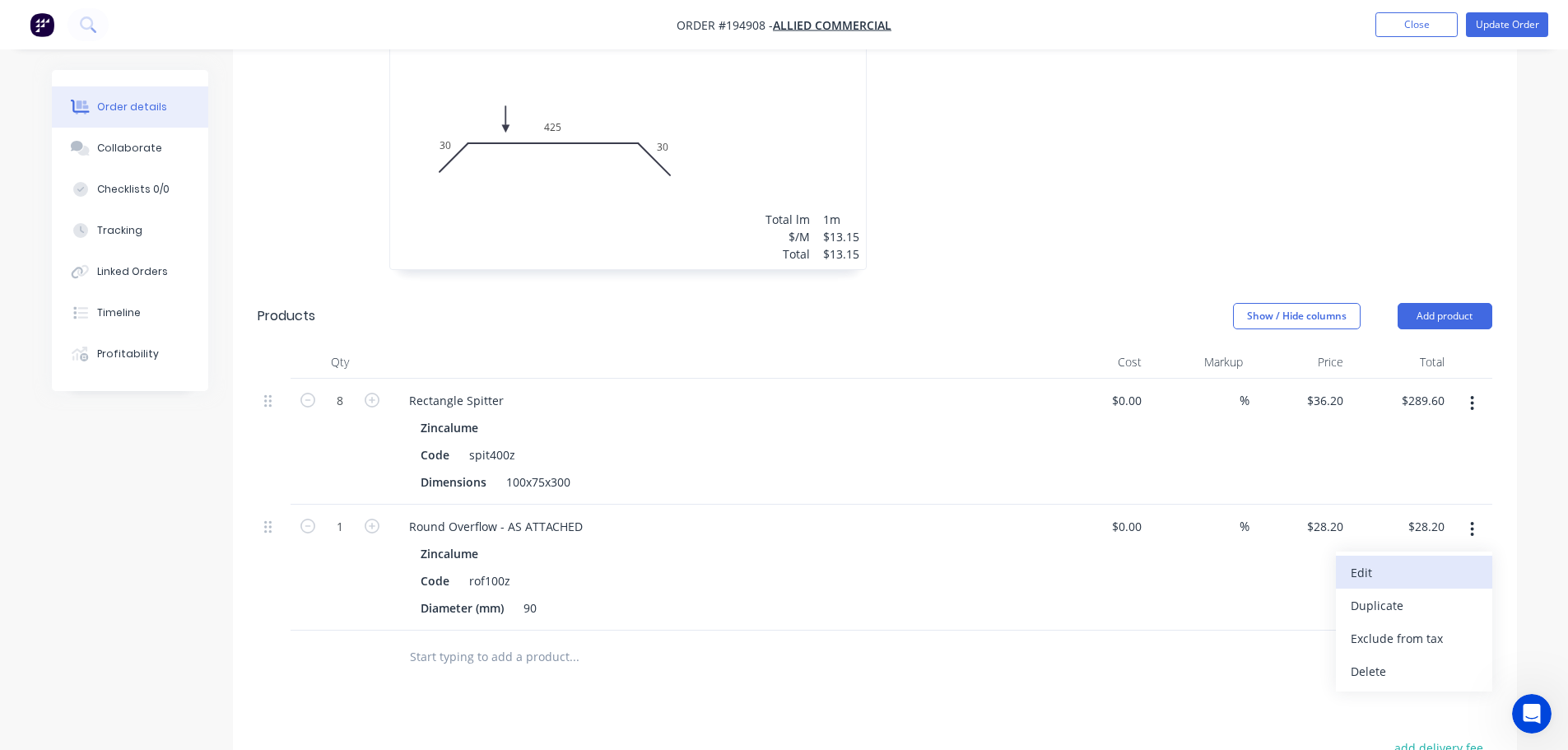
click at [1444, 562] on div "Edit" at bounding box center [1414, 572] width 126 height 23
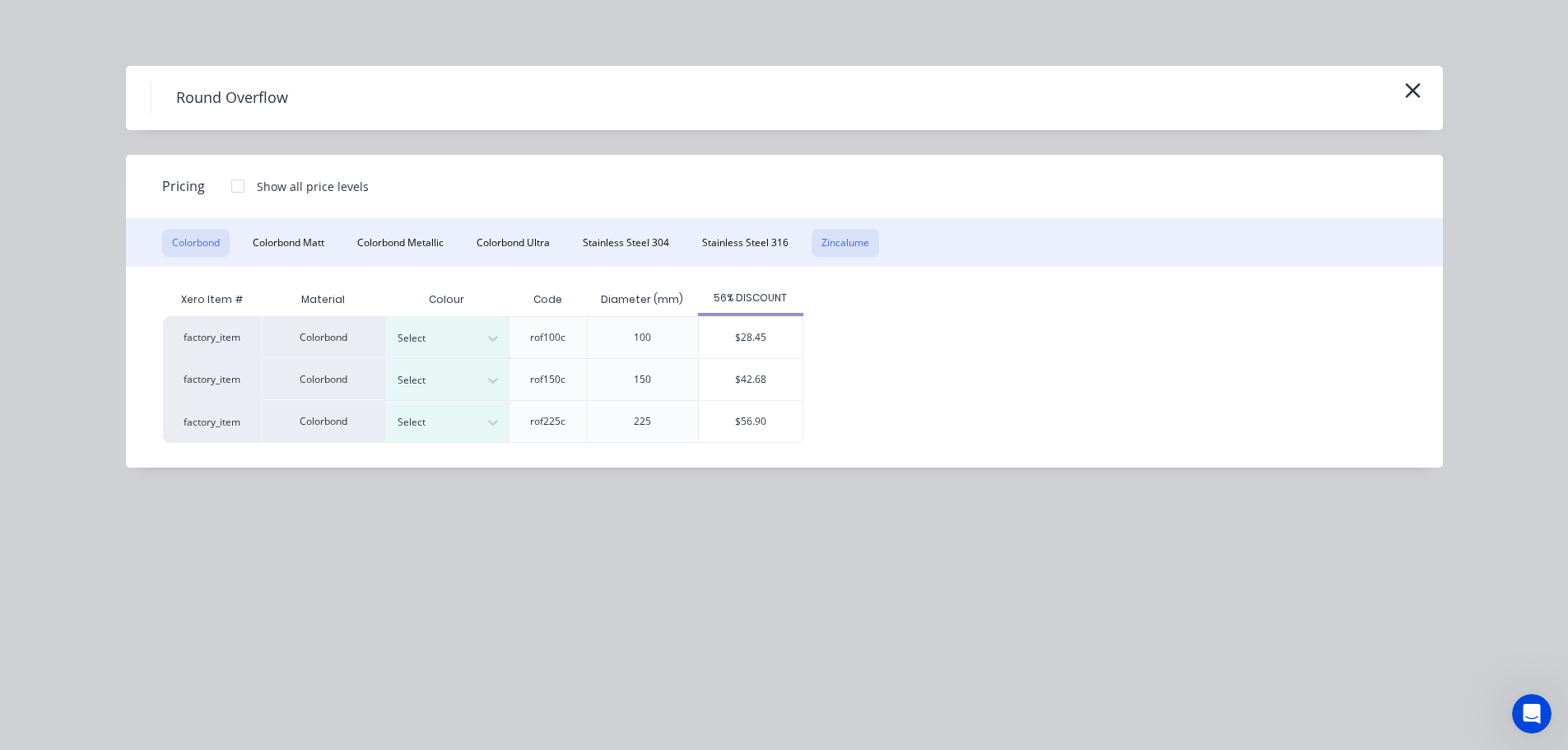
click at [856, 252] on button "Zincalume" at bounding box center [845, 243] width 68 height 28
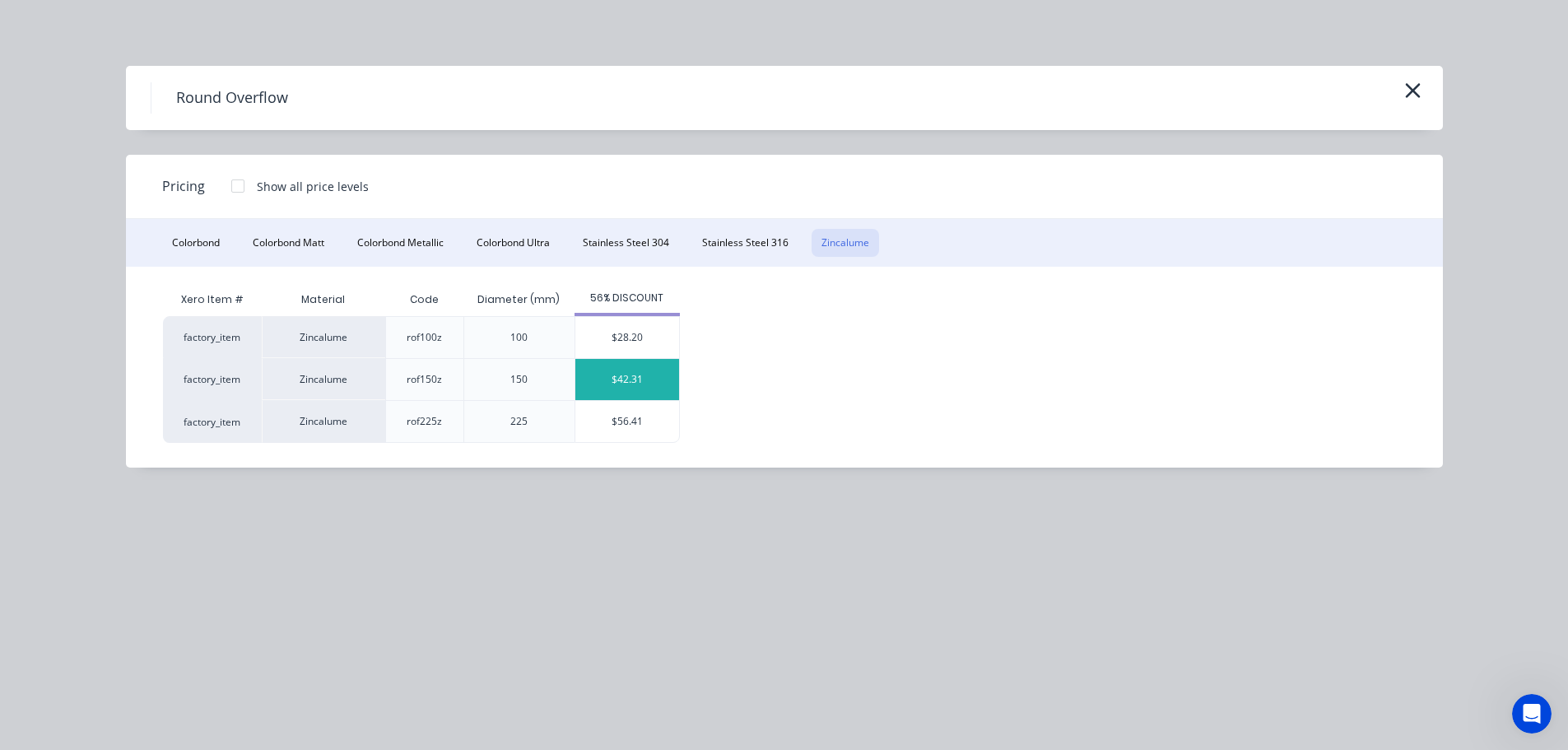
click at [665, 375] on div "$42.31" at bounding box center [627, 380] width 104 height 42
type input "$42.31"
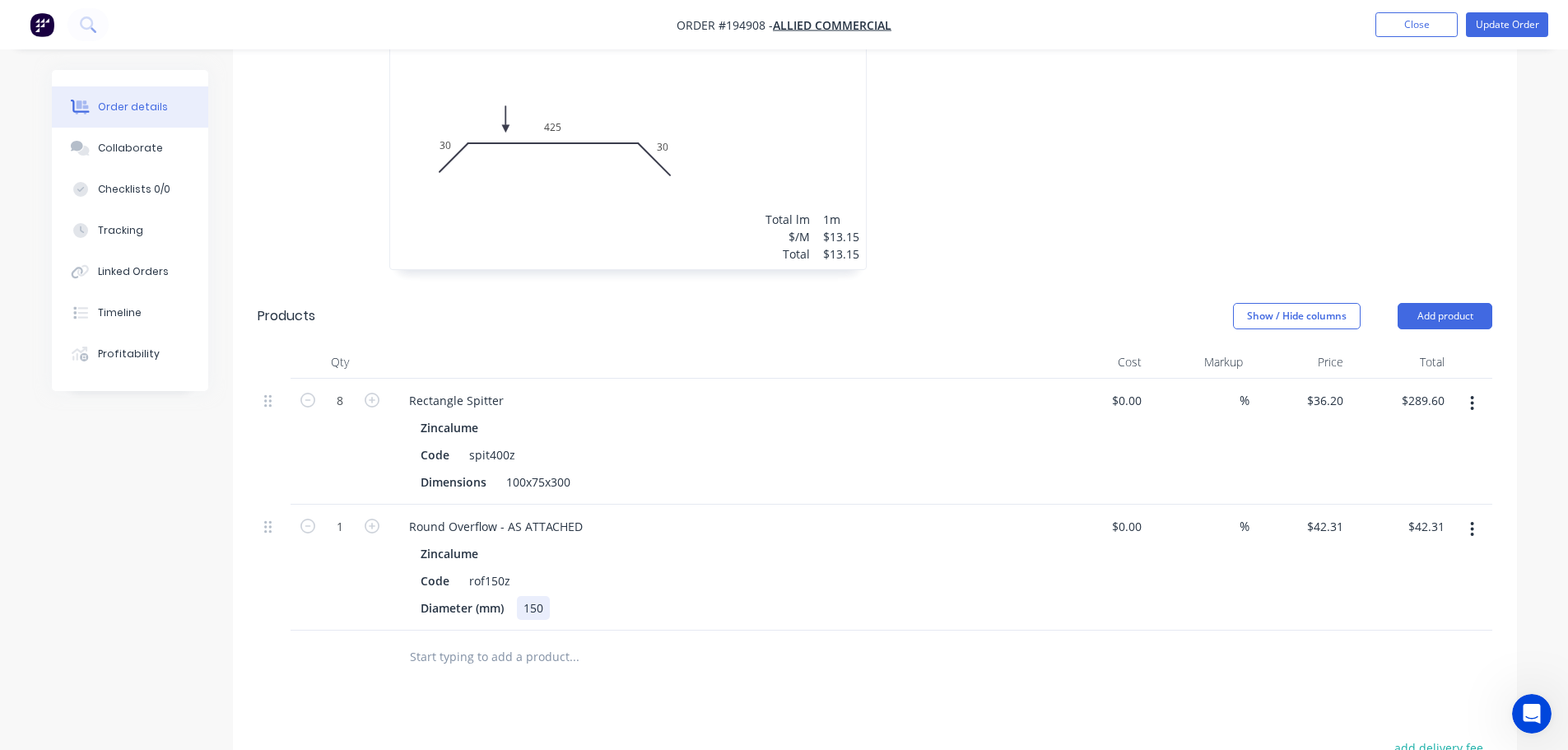
click at [540, 615] on div "150" at bounding box center [533, 608] width 32 height 23
click at [1523, 25] on button "Update Order" at bounding box center [1507, 24] width 82 height 24
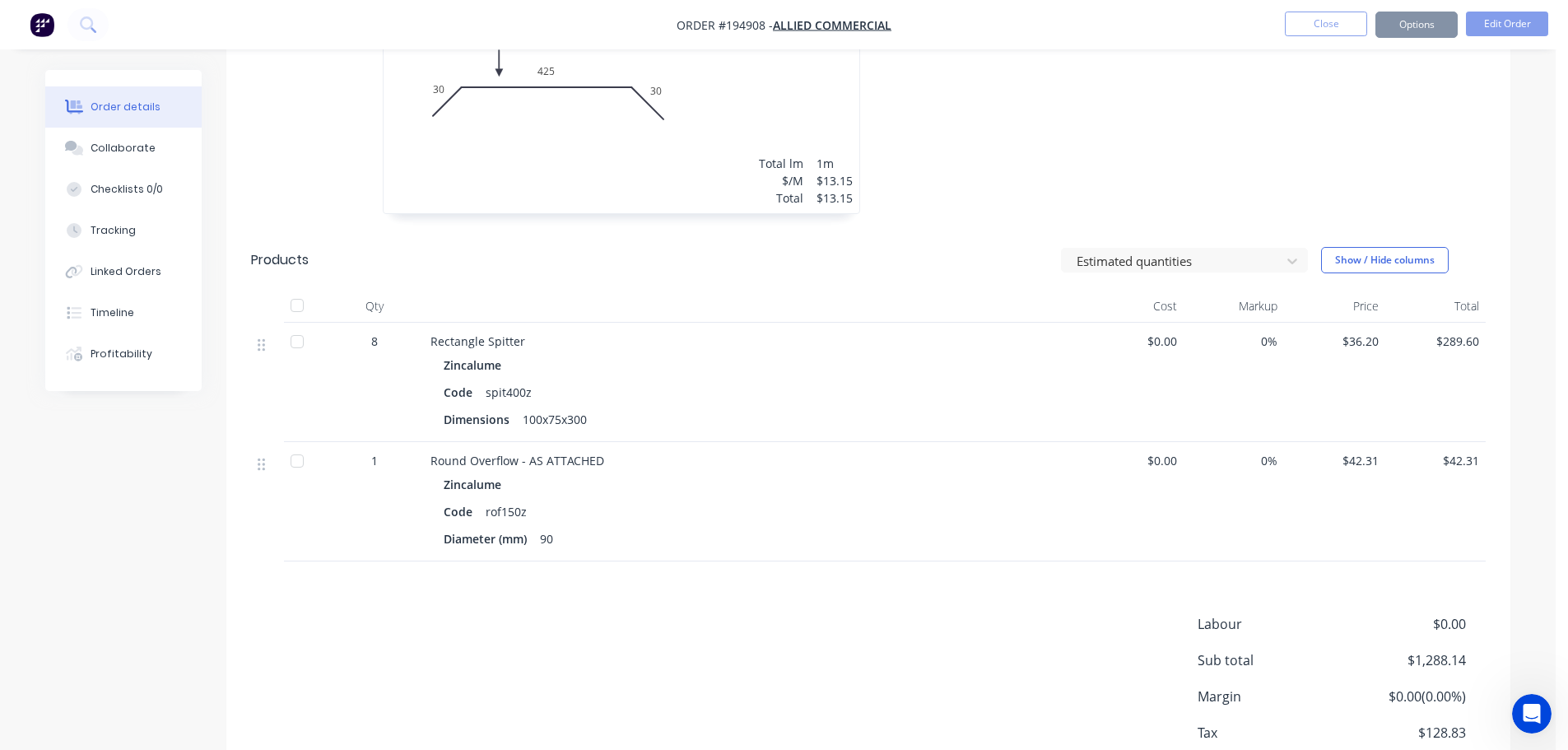
scroll to position [0, 0]
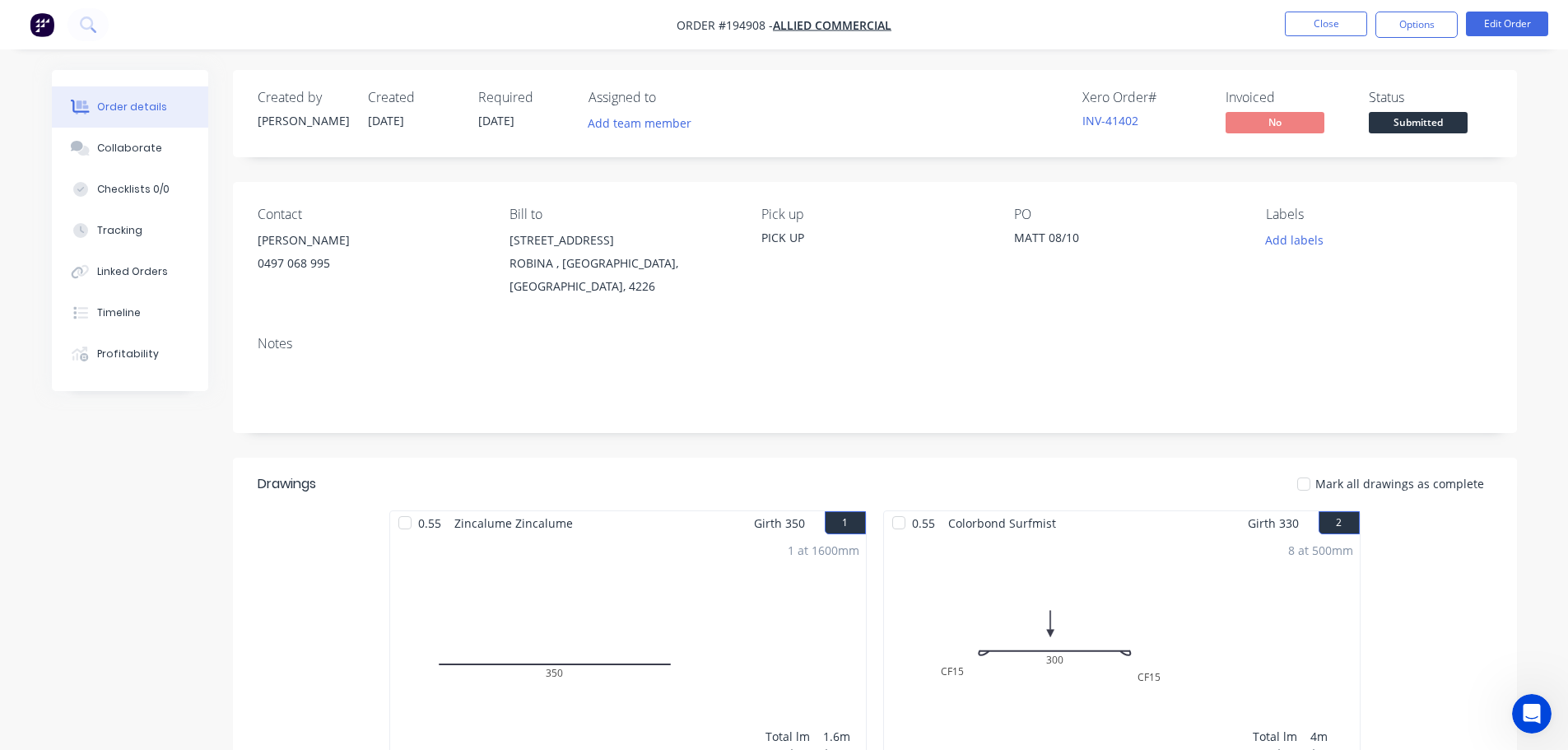
click at [867, 487] on div "Mark all drawings as complete" at bounding box center [1005, 483] width 972 height 17
click at [855, 467] on header "Drawings Mark all drawings as complete" at bounding box center [874, 484] width 1284 height 52
click at [868, 465] on header "Drawings Mark all drawings as complete" at bounding box center [874, 484] width 1284 height 52
click at [868, 506] on header "Drawings Mark all drawings as complete" at bounding box center [874, 484] width 1284 height 52
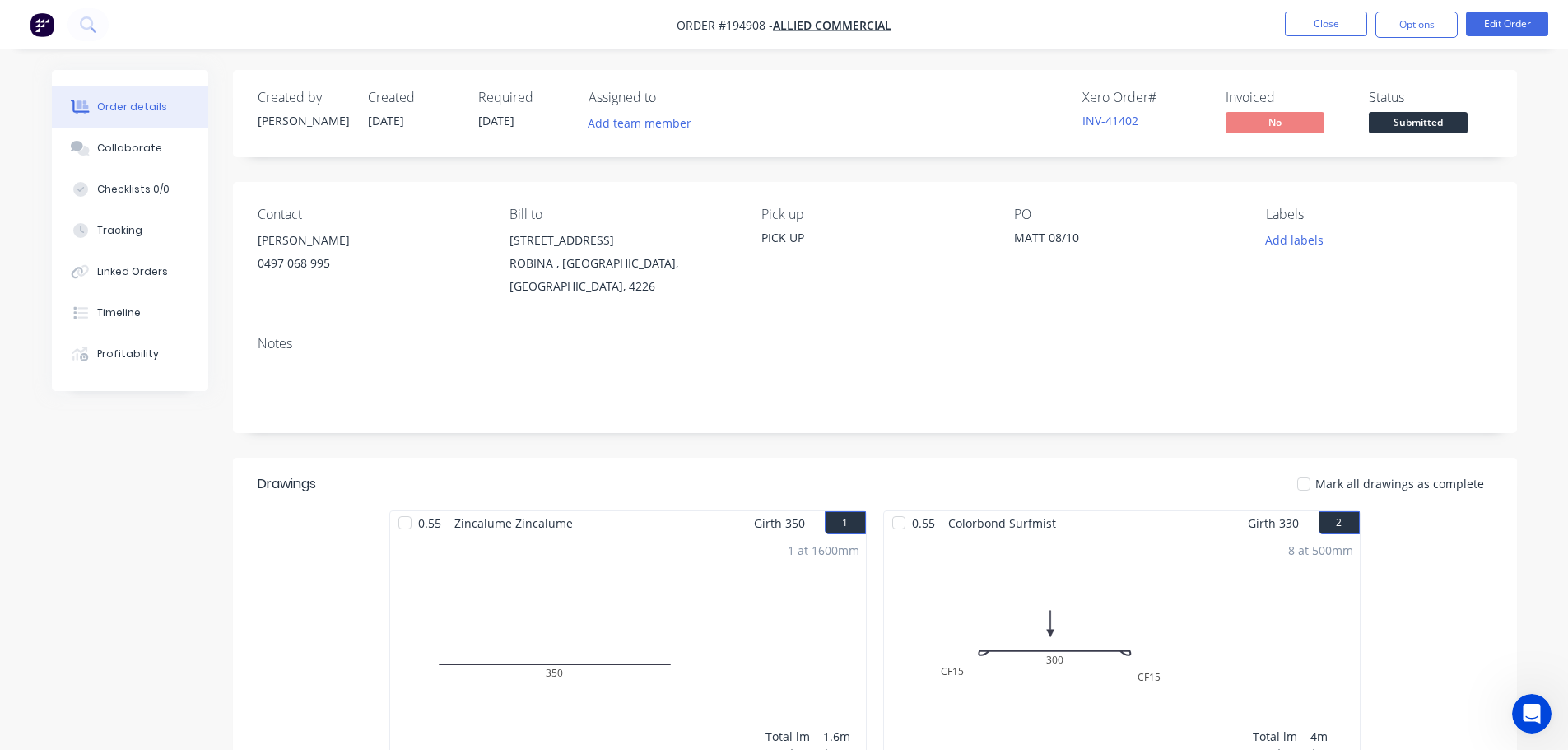
click at [870, 498] on header "Drawings Mark all drawings as complete" at bounding box center [874, 484] width 1284 height 52
click at [871, 498] on header "Drawings Mark all drawings as complete" at bounding box center [874, 484] width 1284 height 52
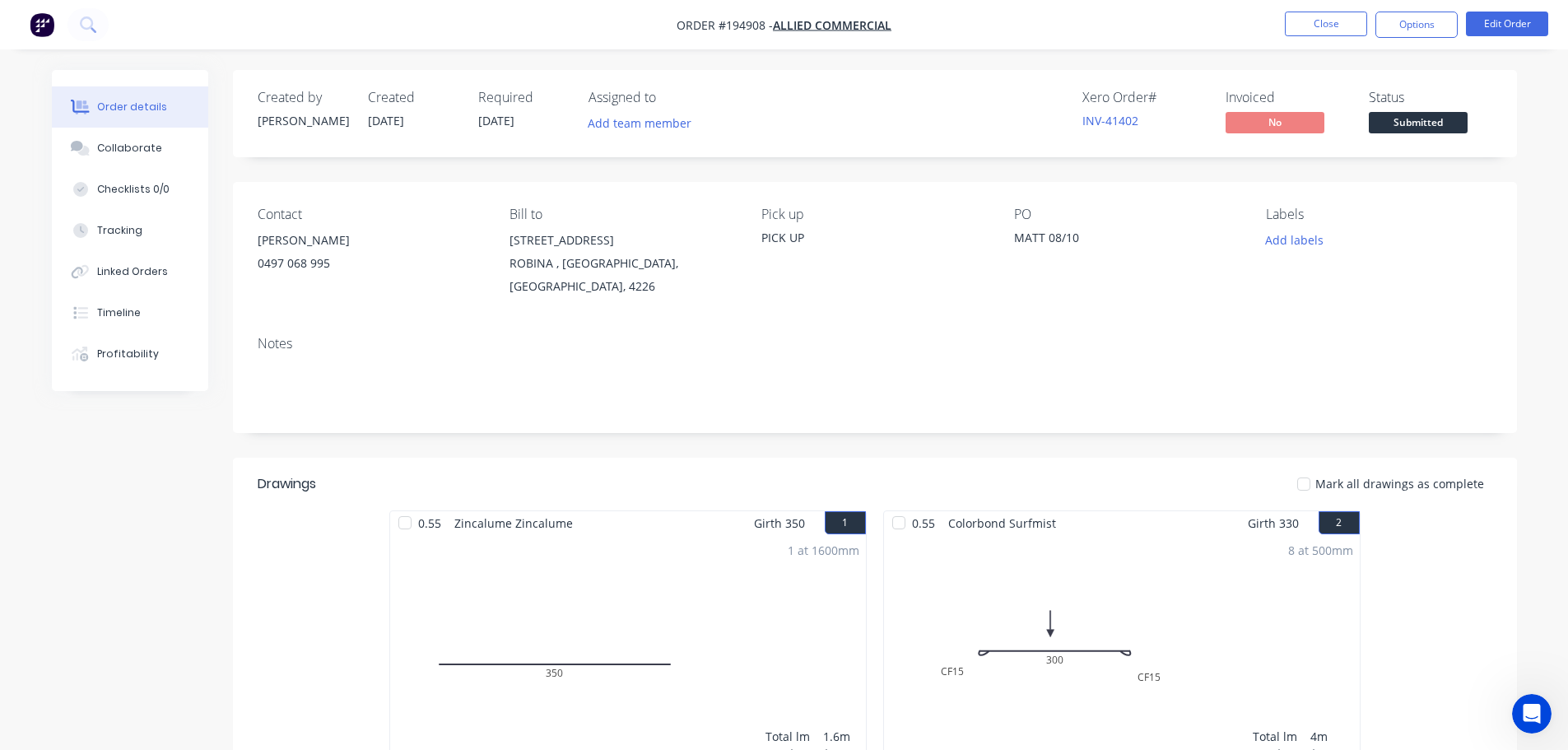
click at [1319, 20] on button "Close" at bounding box center [1325, 23] width 82 height 24
